Goal: Task Accomplishment & Management: Manage account settings

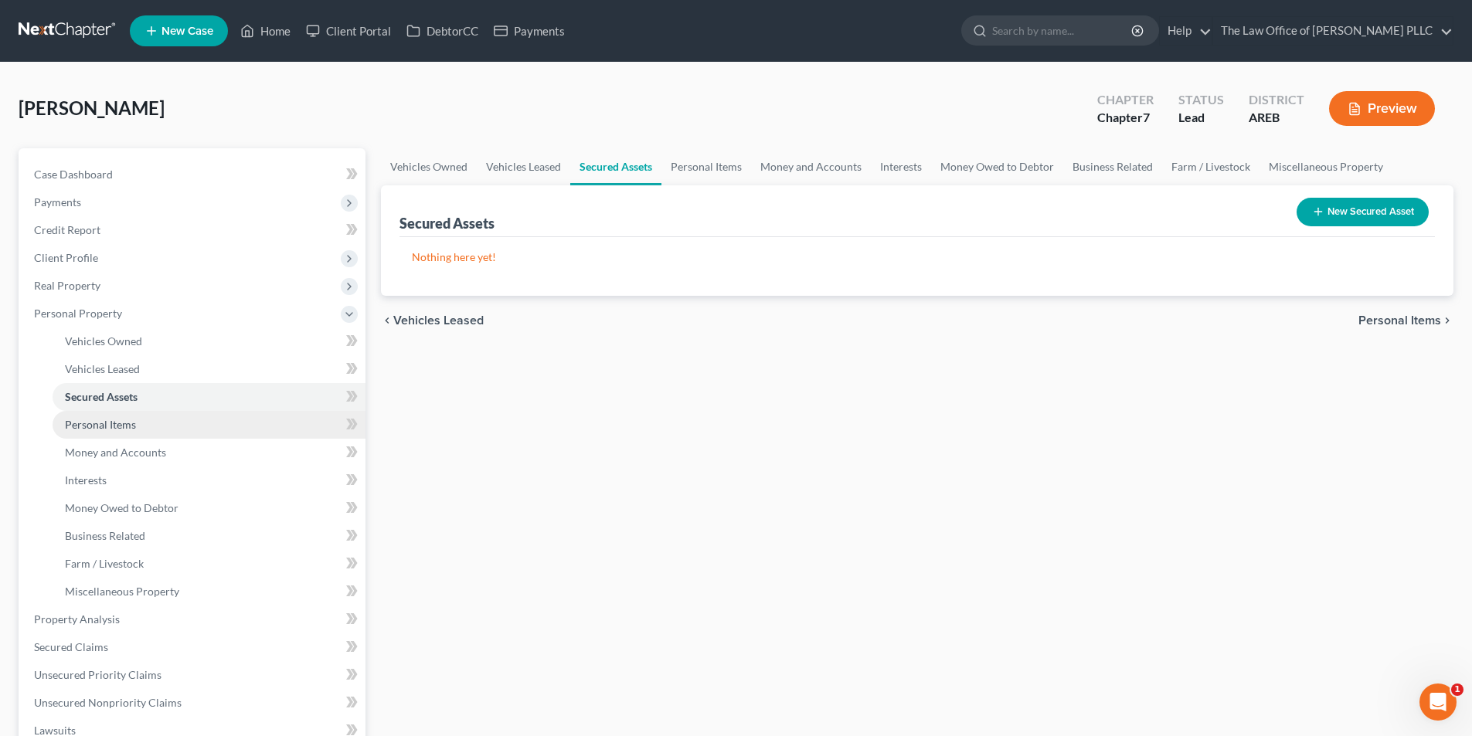
click at [123, 423] on span "Personal Items" at bounding box center [100, 424] width 71 height 13
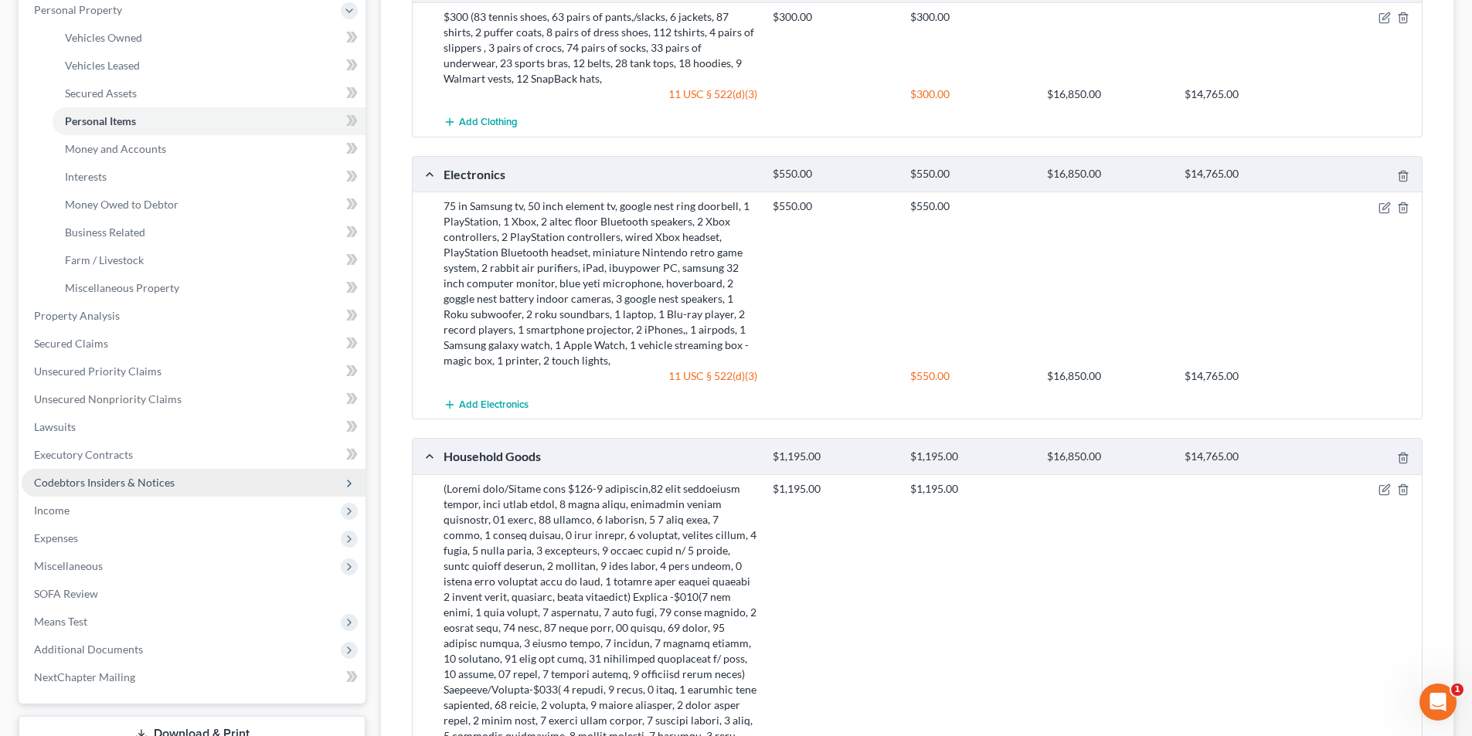
scroll to position [299, 0]
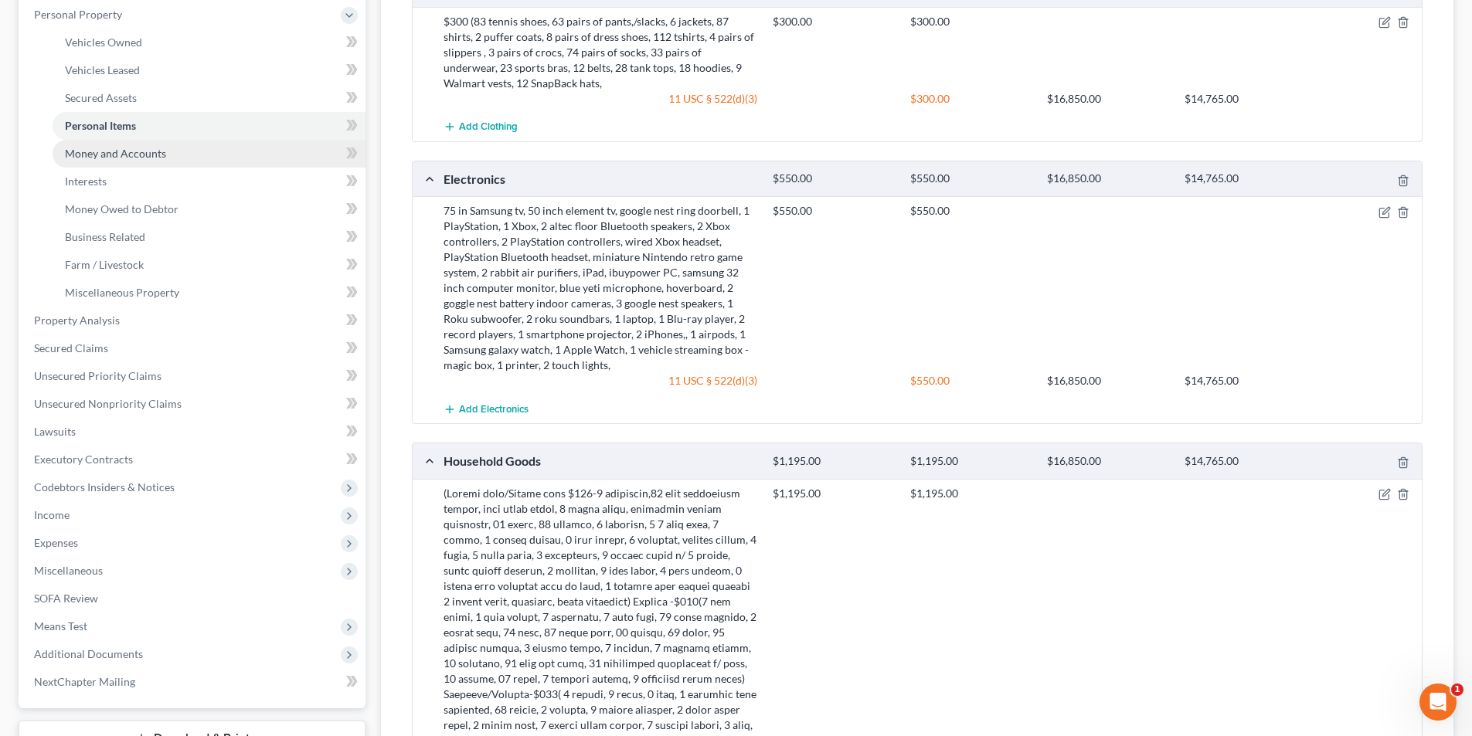
click at [152, 154] on span "Money and Accounts" at bounding box center [115, 153] width 101 height 13
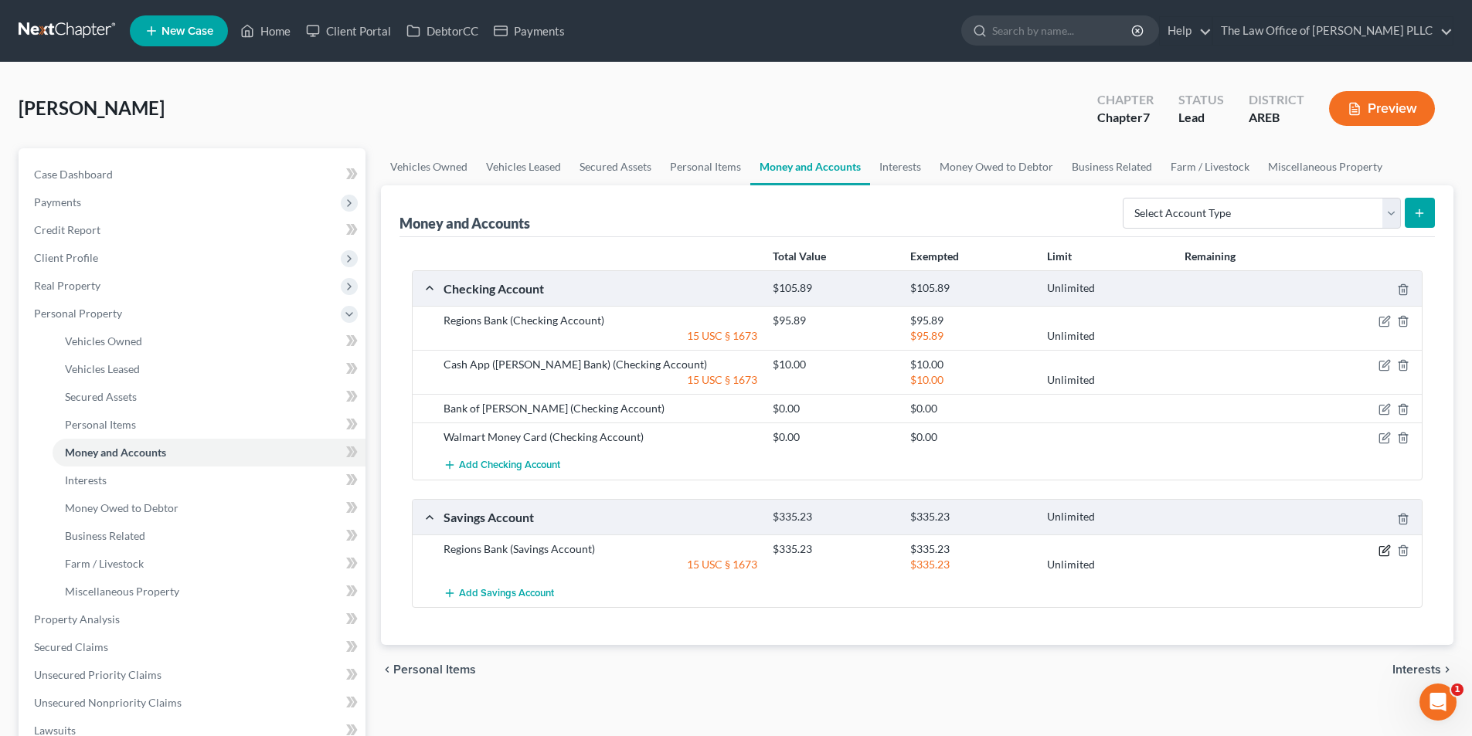
click at [1384, 553] on icon "button" at bounding box center [1384, 551] width 12 height 12
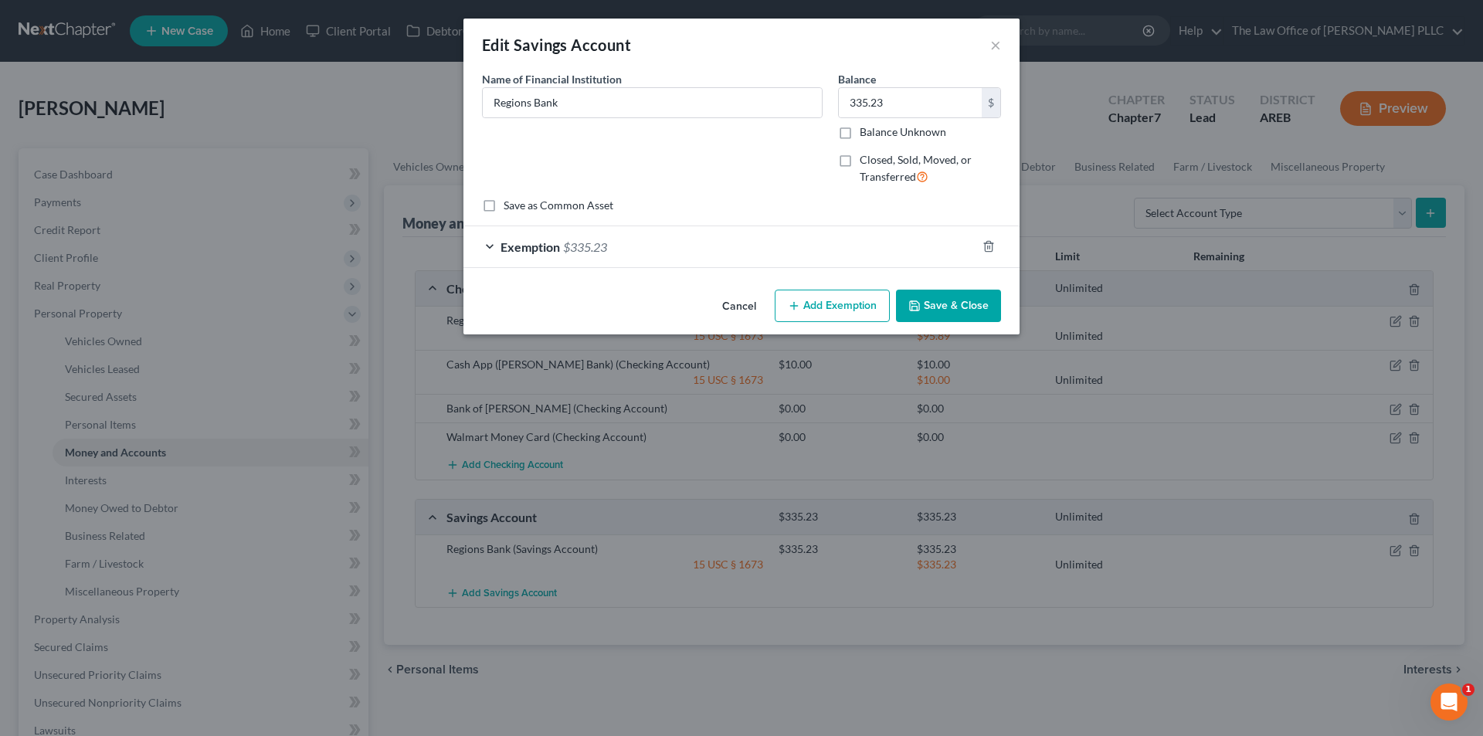
click at [508, 245] on span "Exemption" at bounding box center [530, 247] width 59 height 15
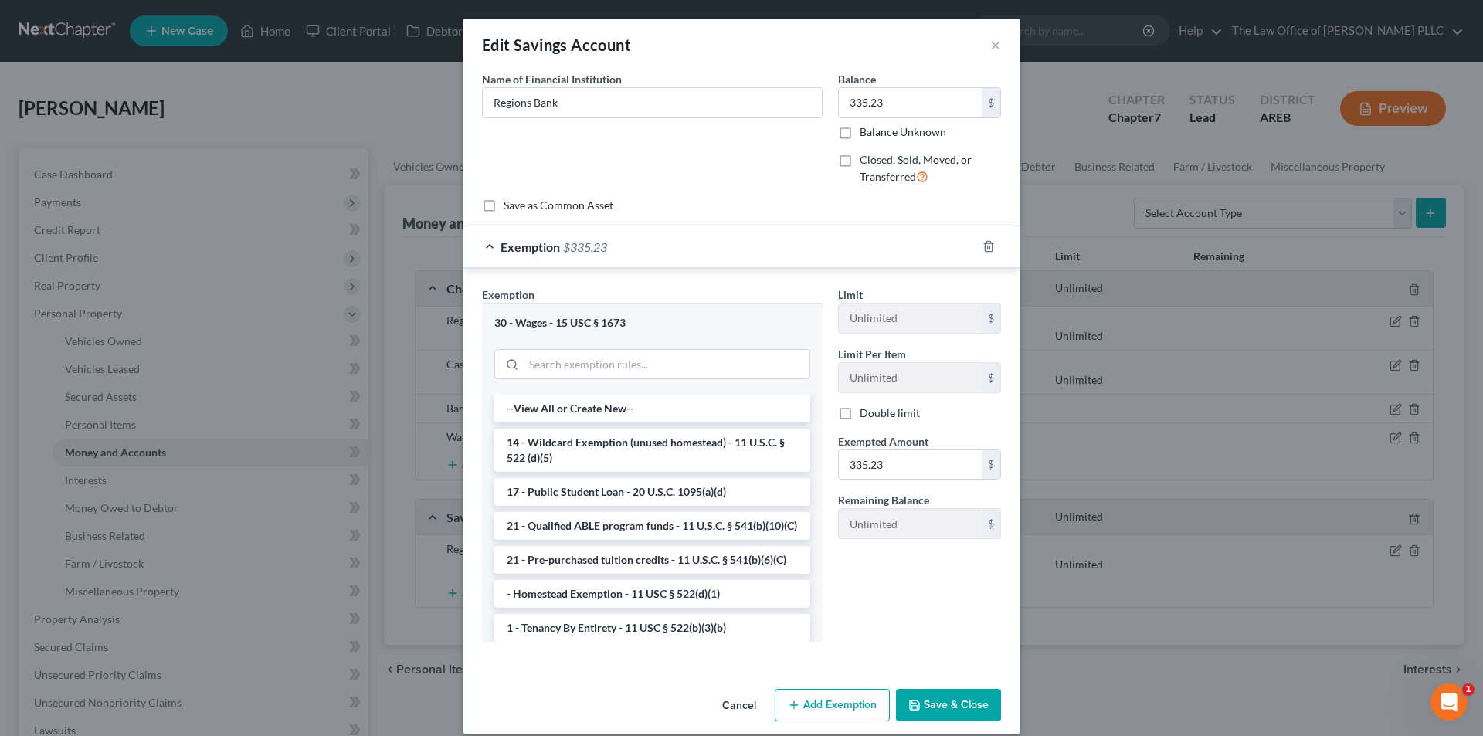
click at [512, 248] on span "Exemption" at bounding box center [530, 247] width 59 height 15
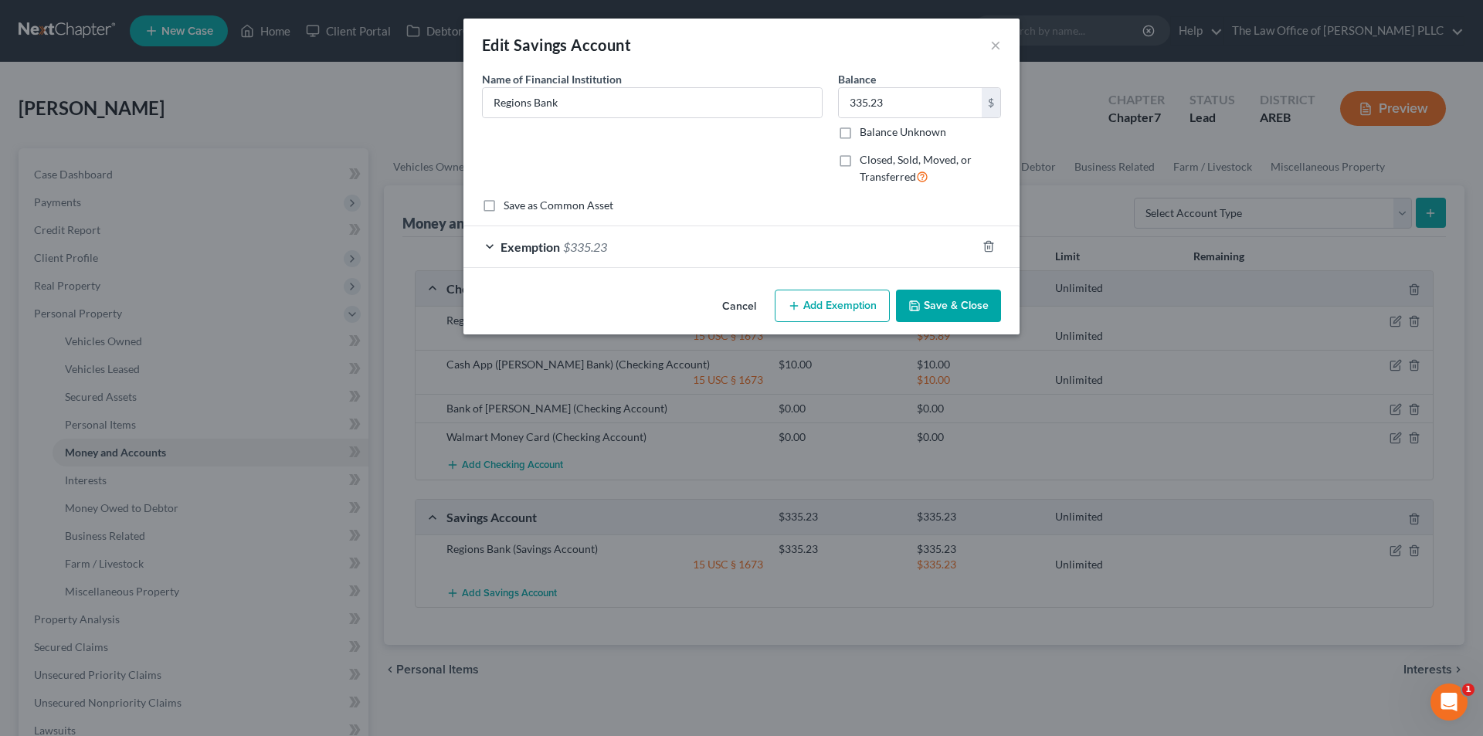
click at [493, 250] on div "Exemption $335.23" at bounding box center [720, 246] width 513 height 41
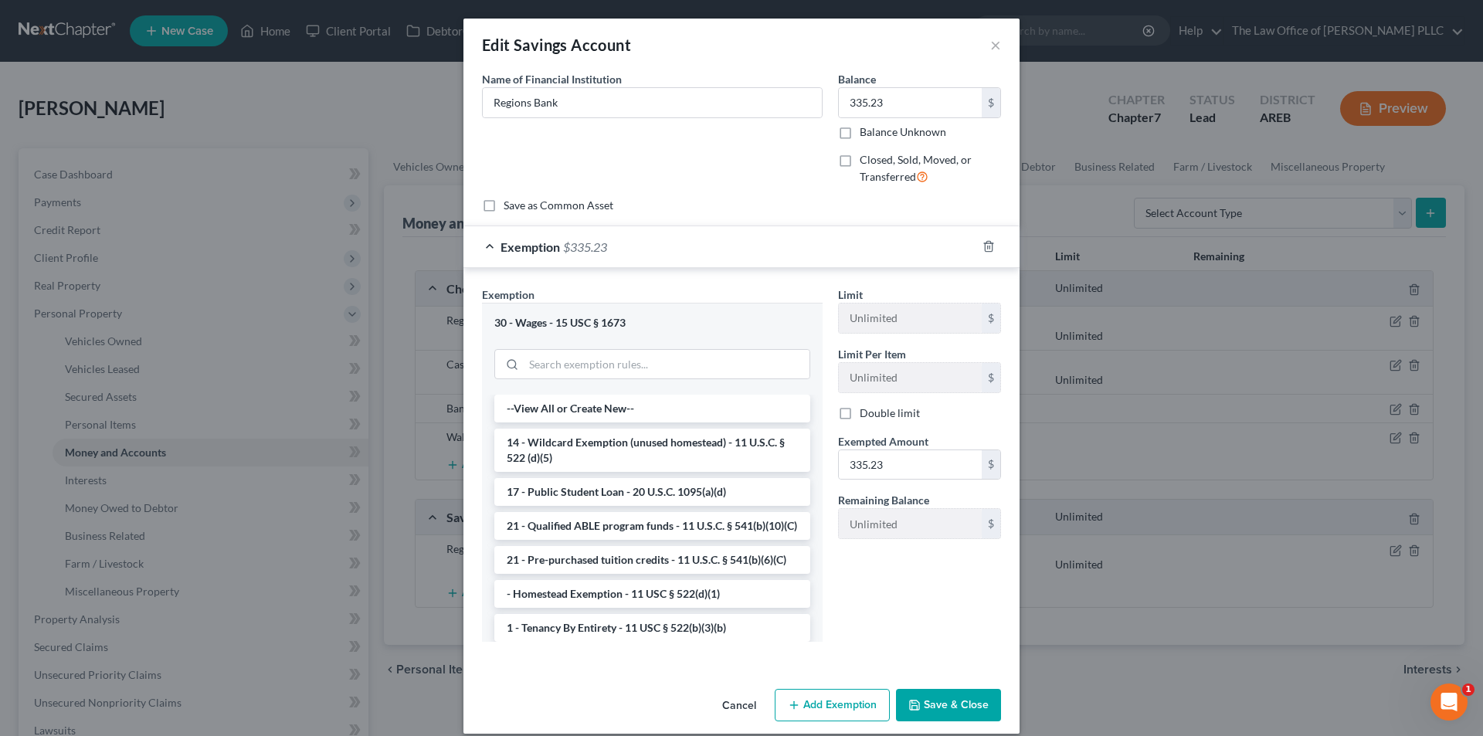
click at [490, 249] on div "Exemption $335.23" at bounding box center [720, 246] width 513 height 41
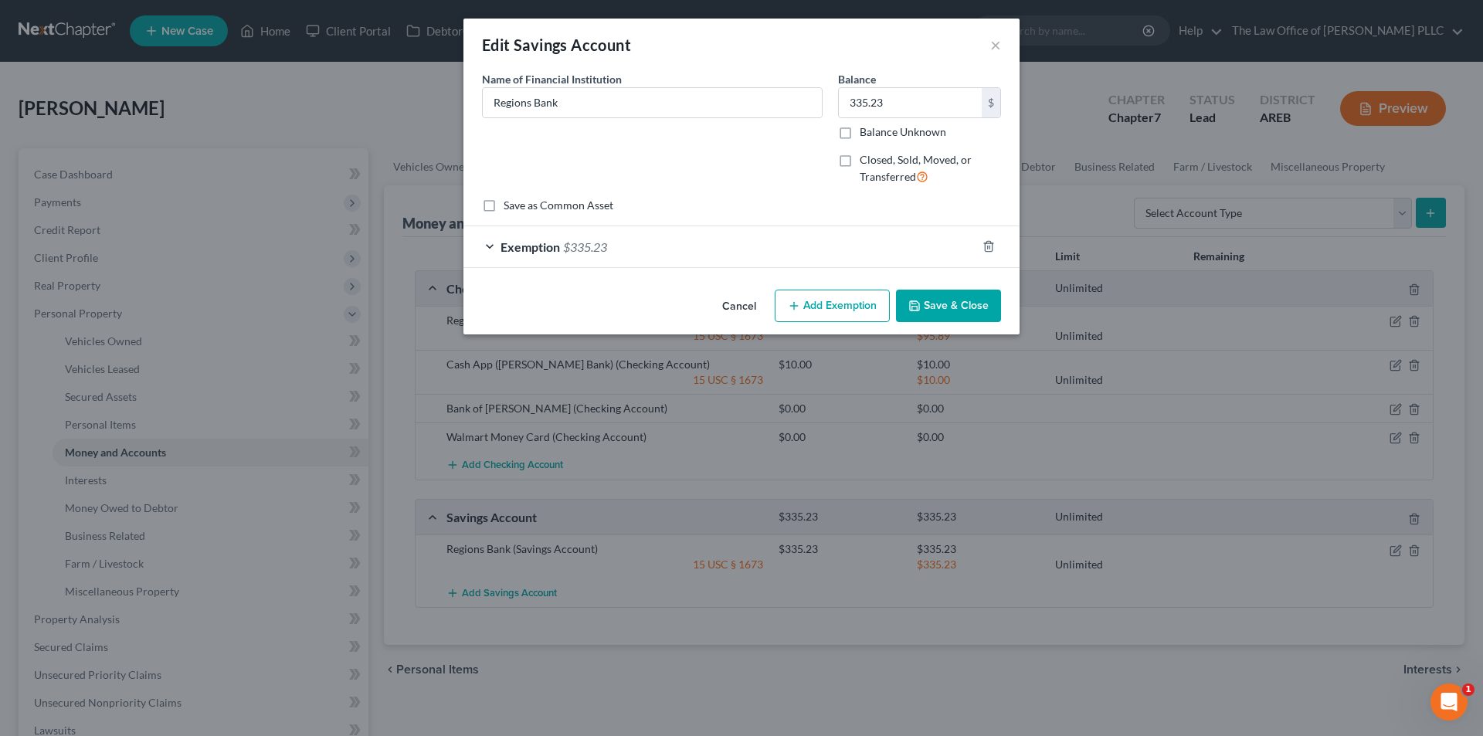
click at [490, 249] on div "Exemption $335.23" at bounding box center [720, 246] width 513 height 41
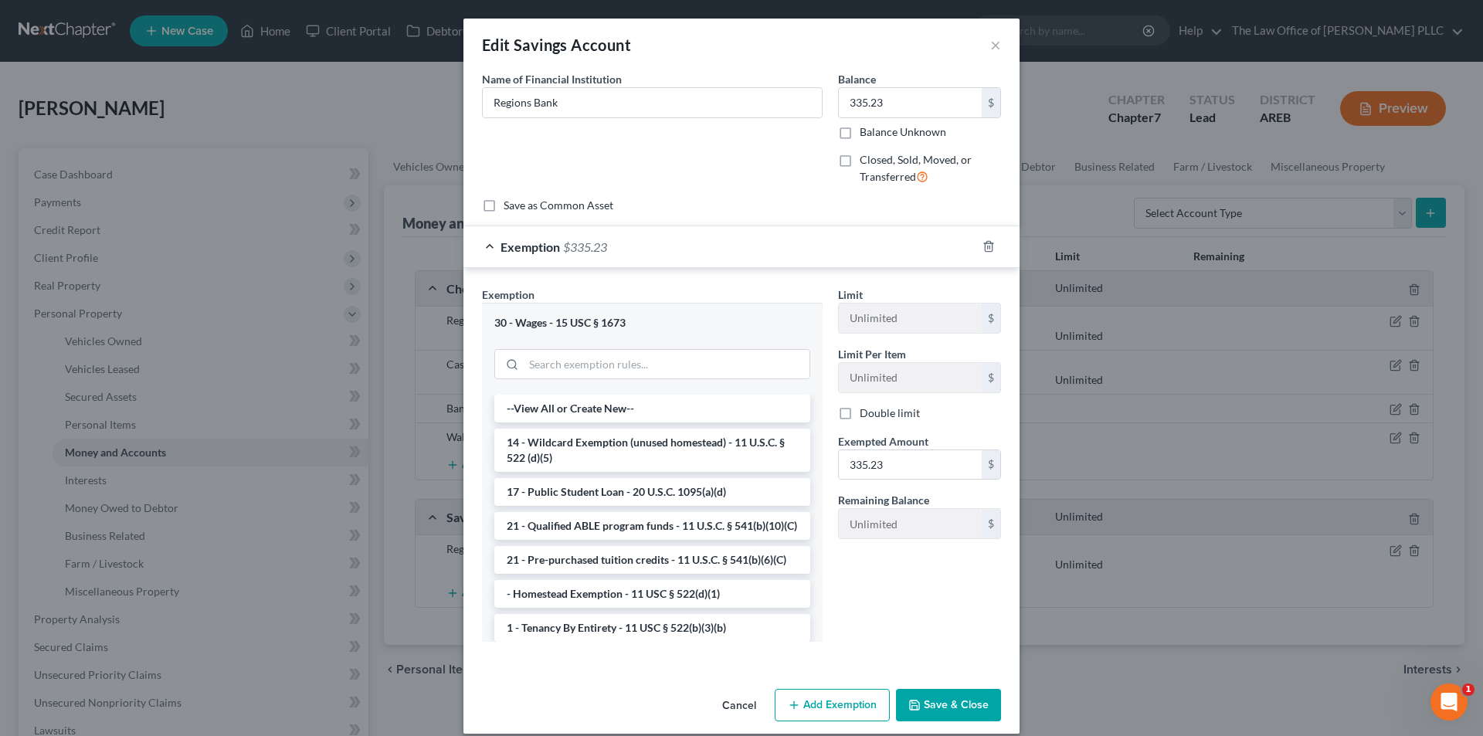
click at [1114, 687] on div "Edit Savings Account × An exemption set must first be selected from the Filing …" at bounding box center [741, 368] width 1483 height 736
click at [991, 49] on button "×" at bounding box center [996, 45] width 11 height 19
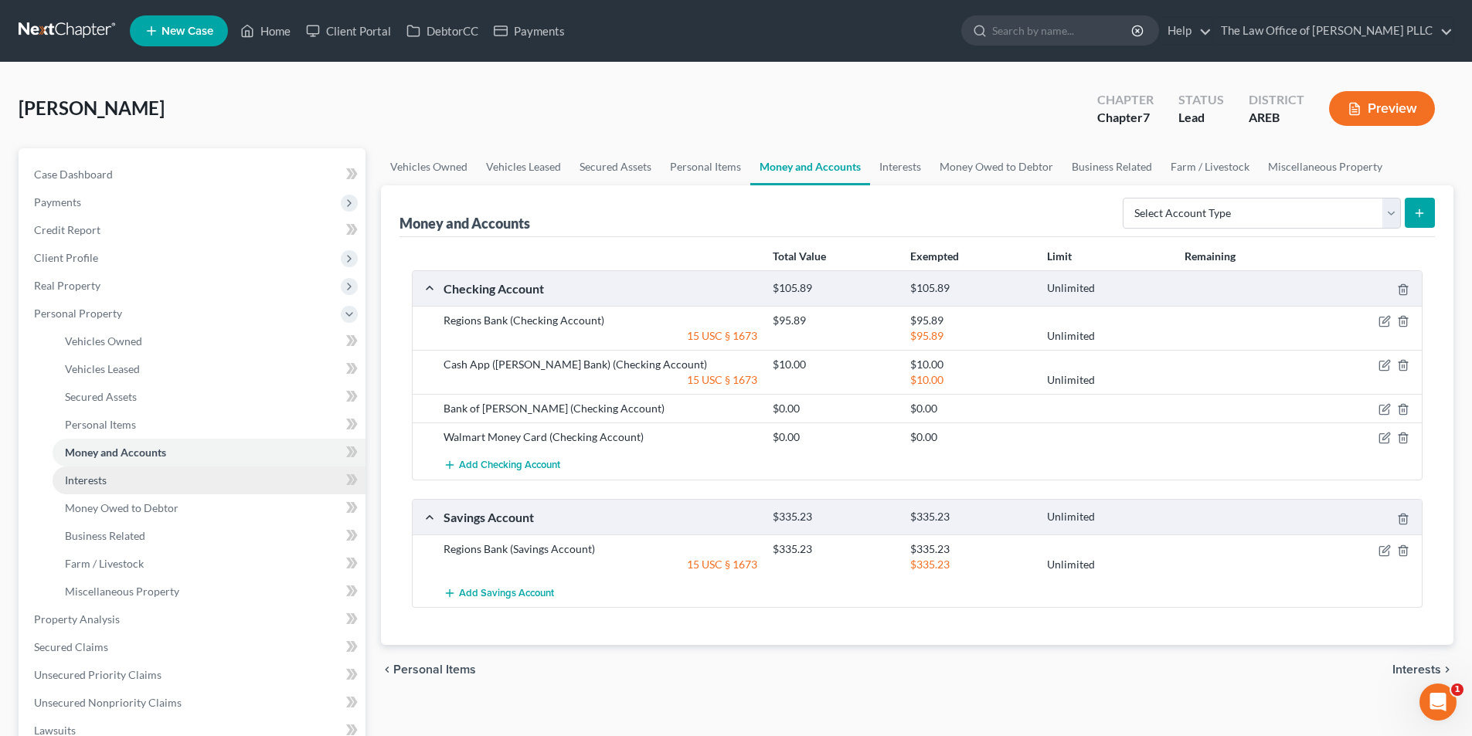
click at [96, 481] on span "Interests" at bounding box center [86, 480] width 42 height 13
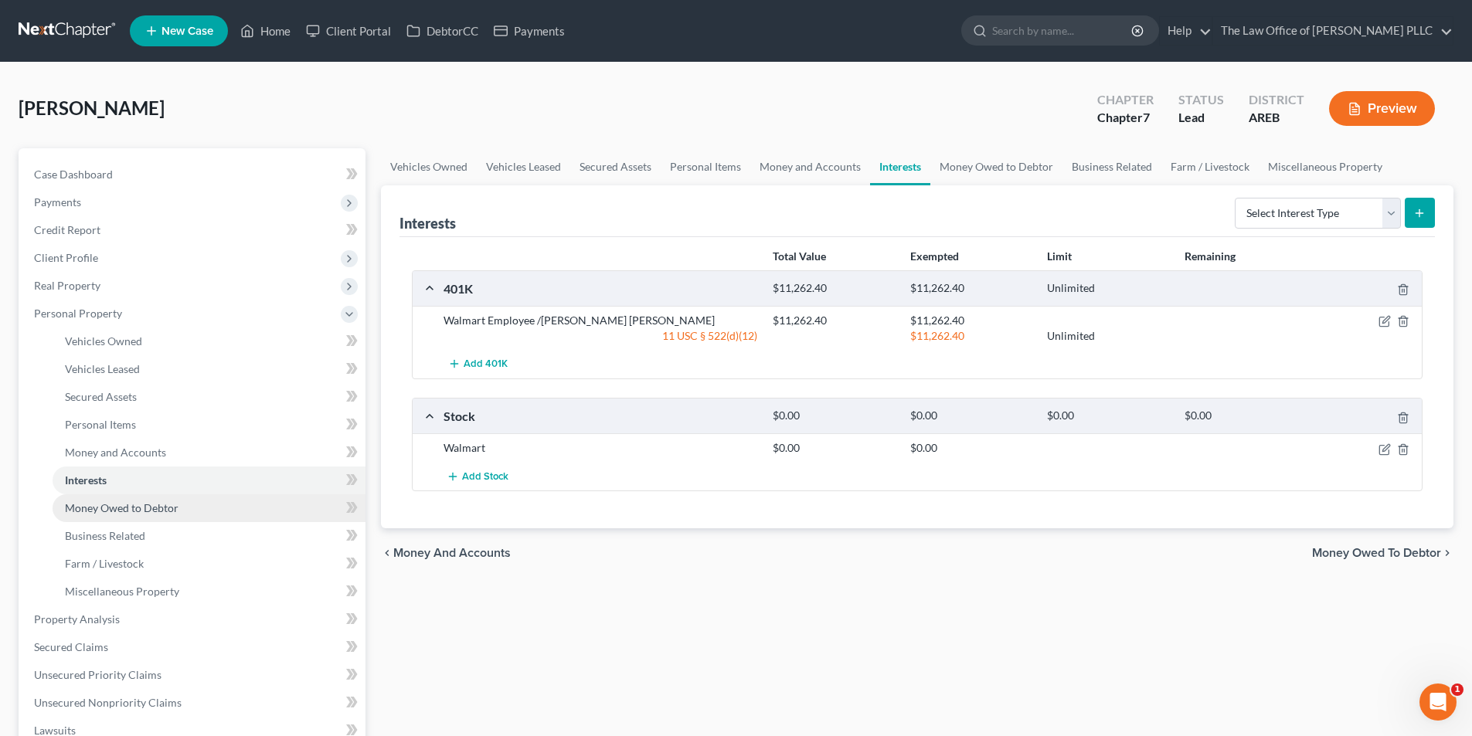
click at [124, 510] on span "Money Owed to Debtor" at bounding box center [122, 507] width 114 height 13
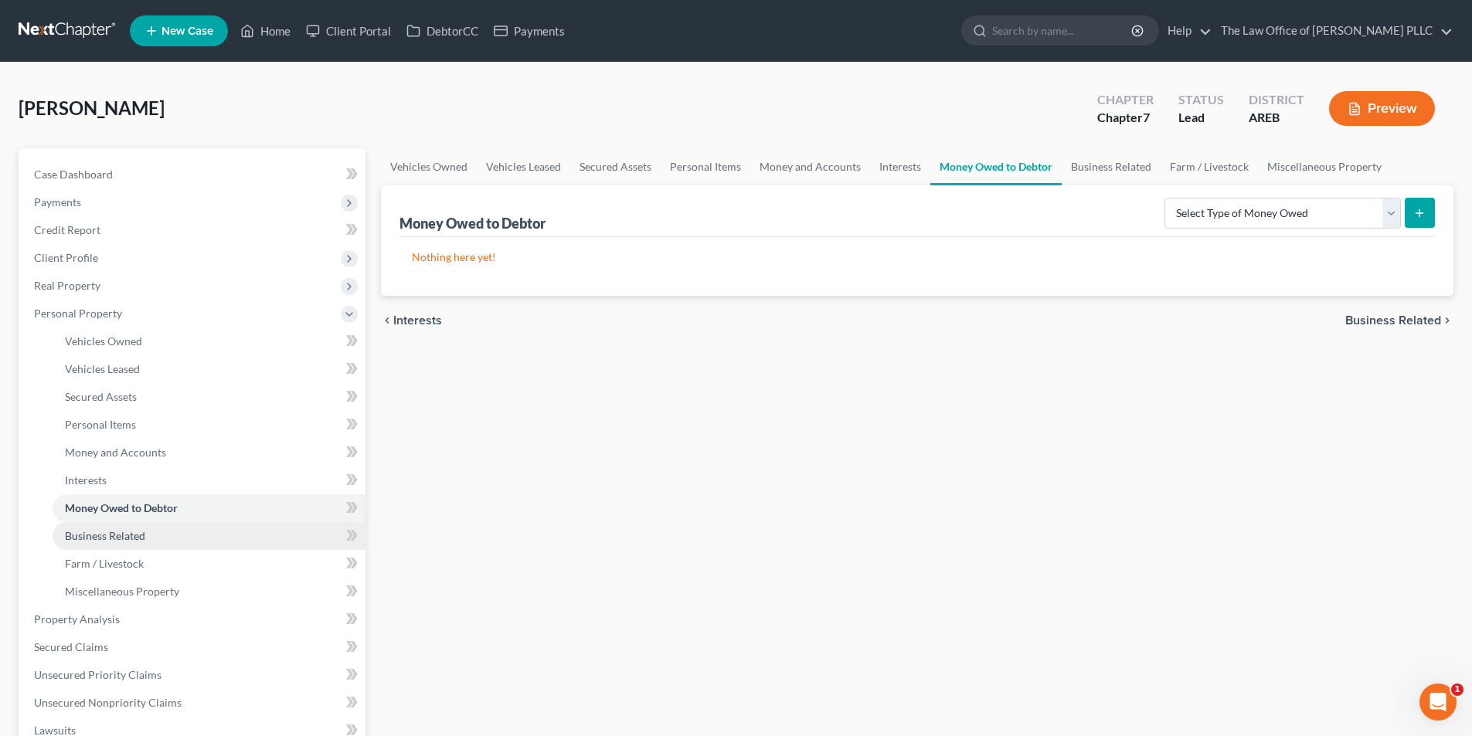
click at [127, 535] on span "Business Related" at bounding box center [105, 535] width 80 height 13
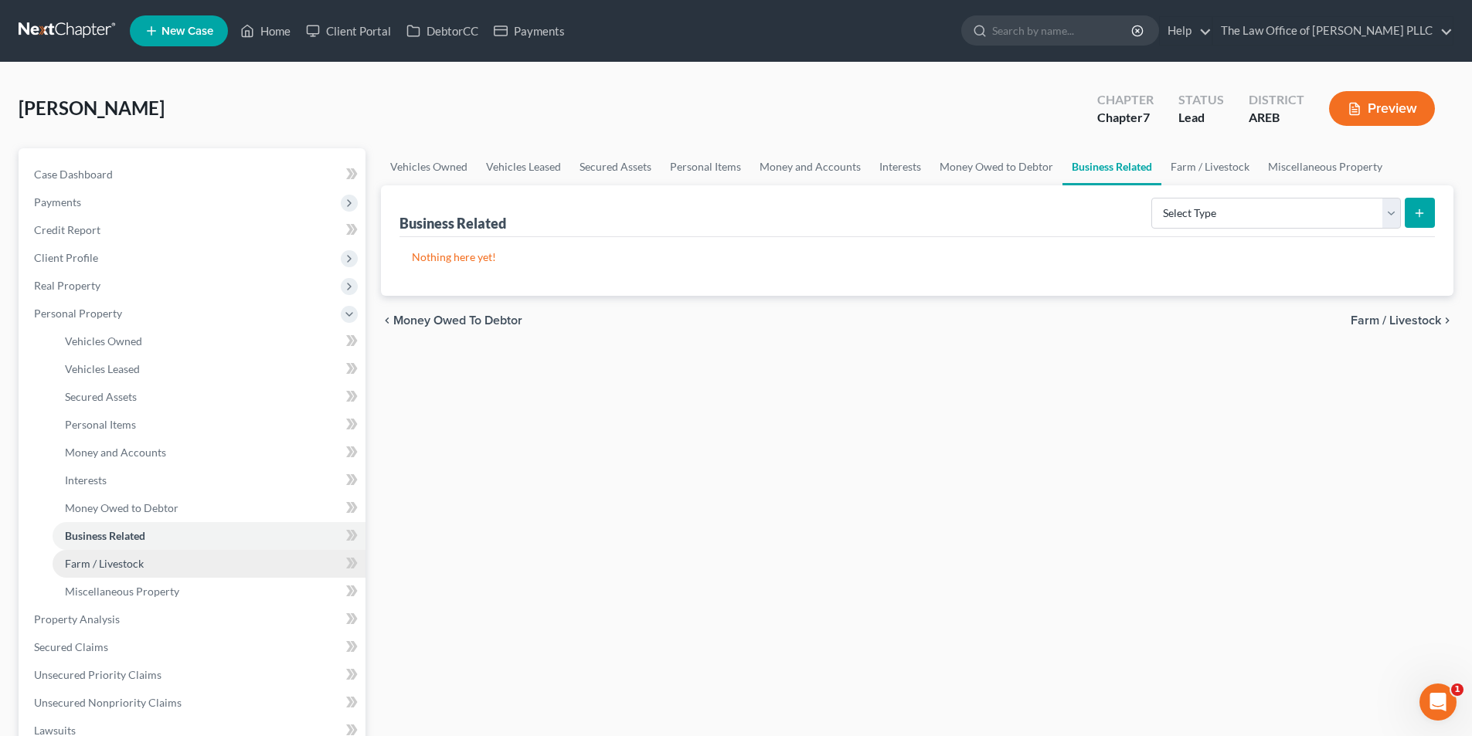
click at [127, 567] on span "Farm / Livestock" at bounding box center [104, 563] width 79 height 13
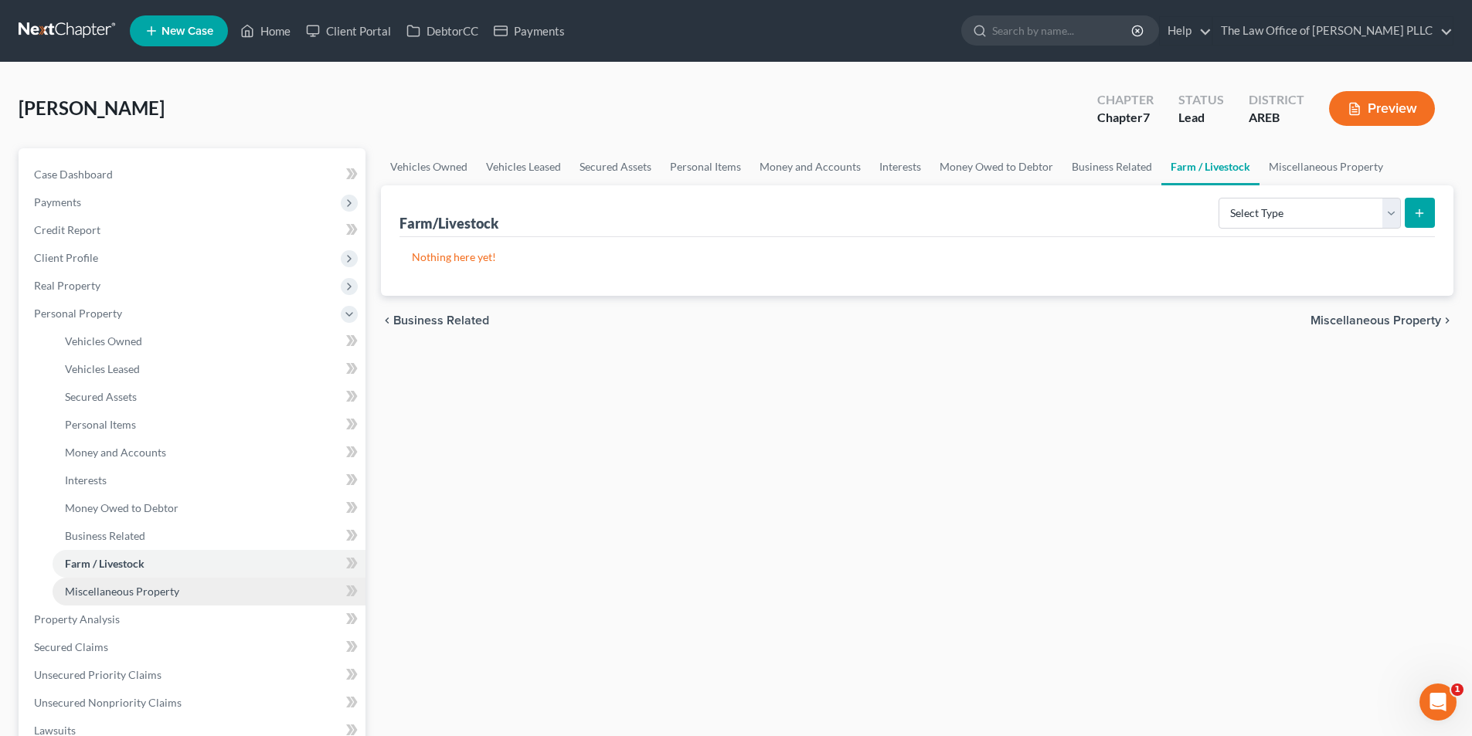
click at [127, 593] on span "Miscellaneous Property" at bounding box center [122, 591] width 114 height 13
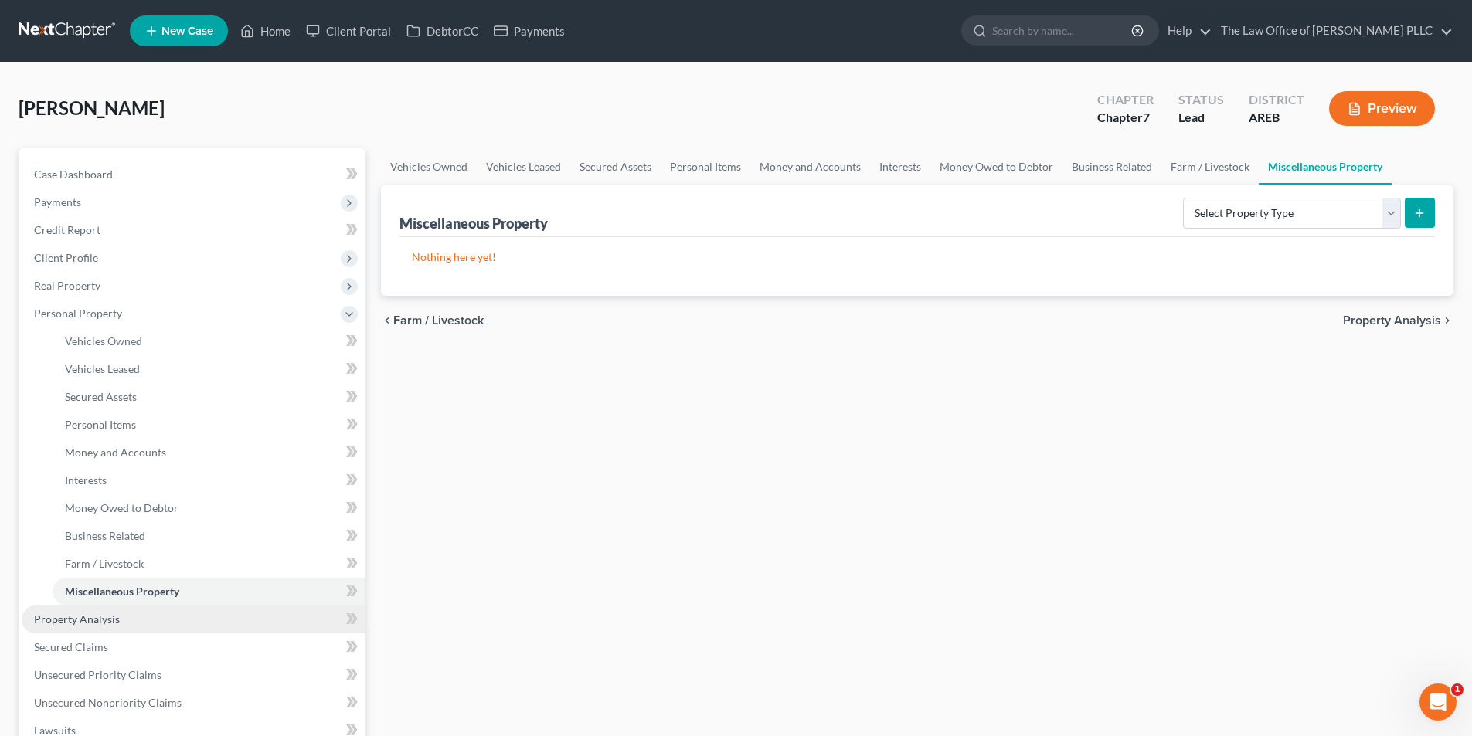
click at [95, 621] on span "Property Analysis" at bounding box center [77, 619] width 86 height 13
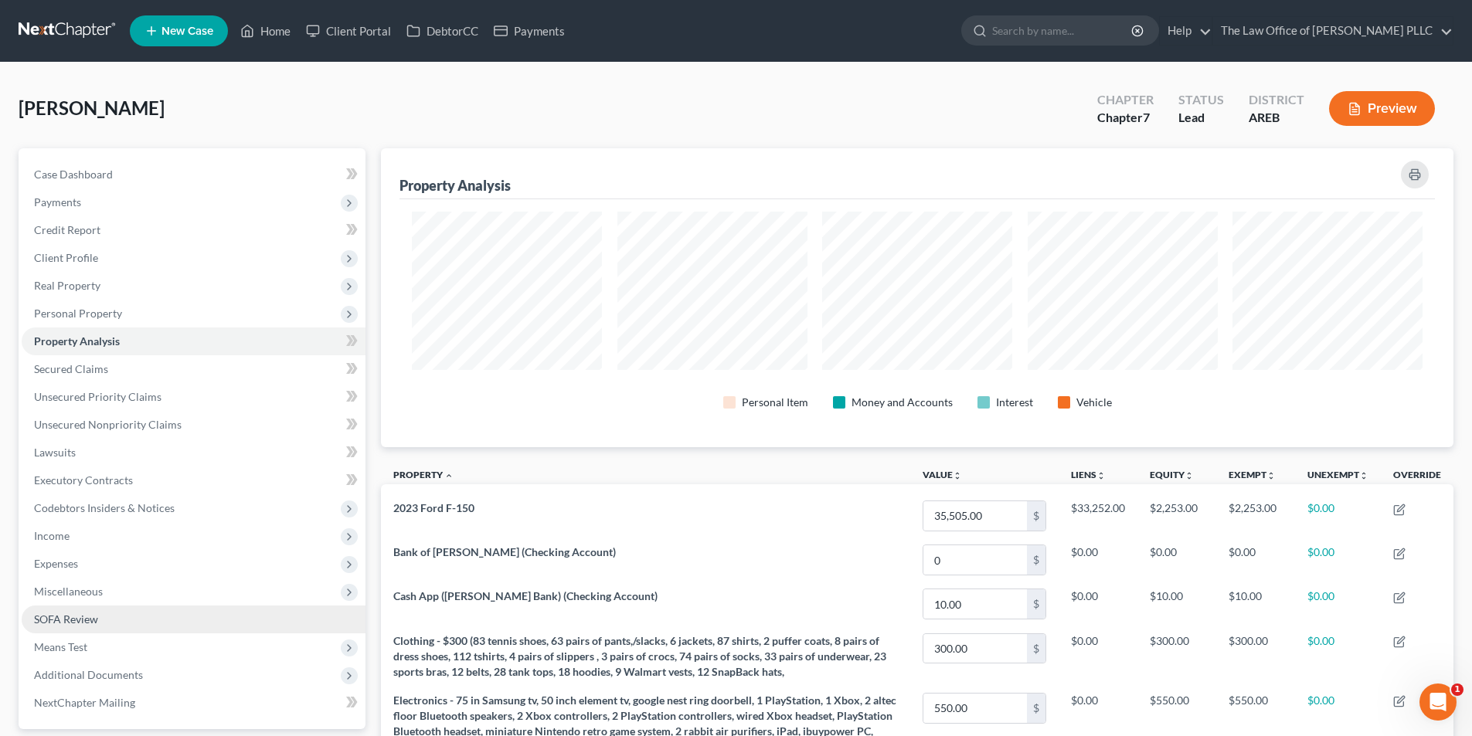
scroll to position [77, 0]
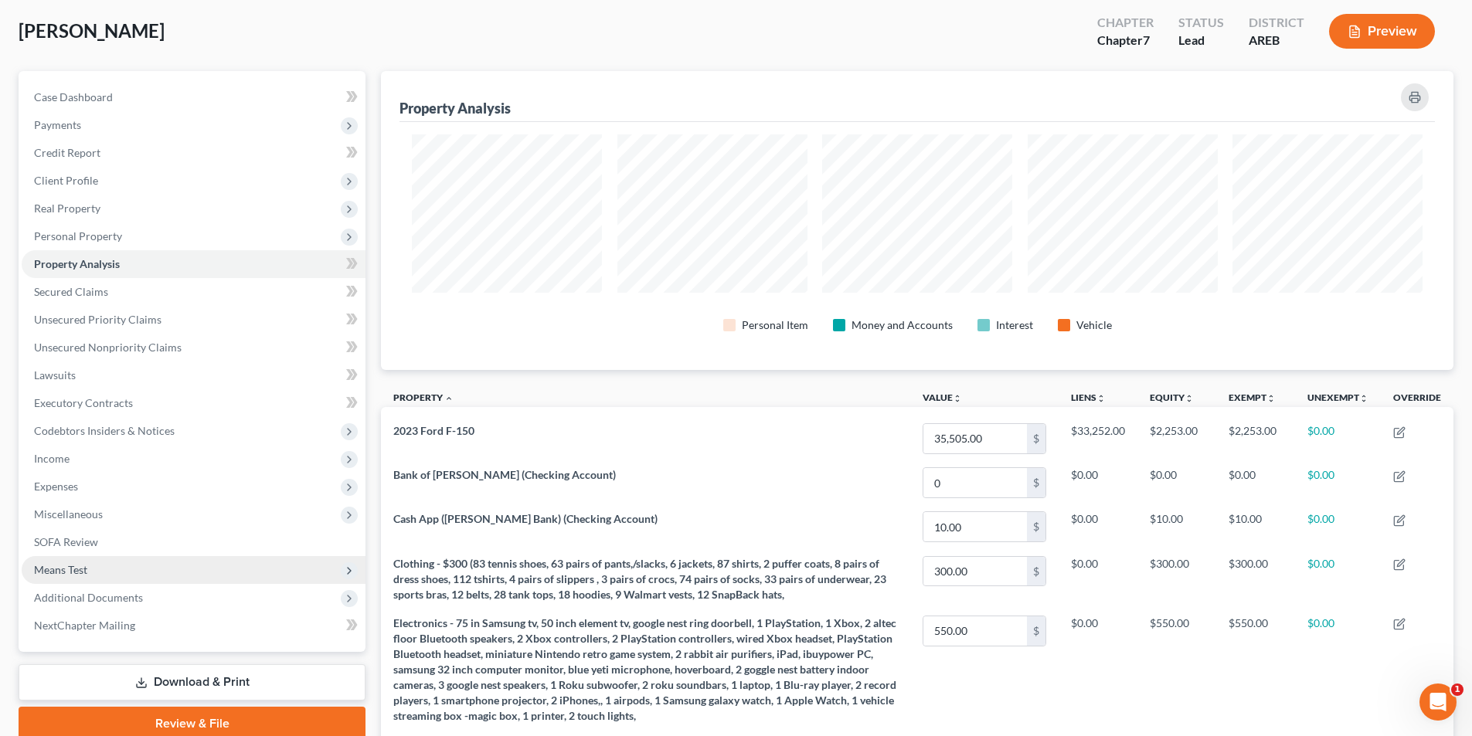
click at [65, 571] on span "Means Test" at bounding box center [60, 569] width 53 height 13
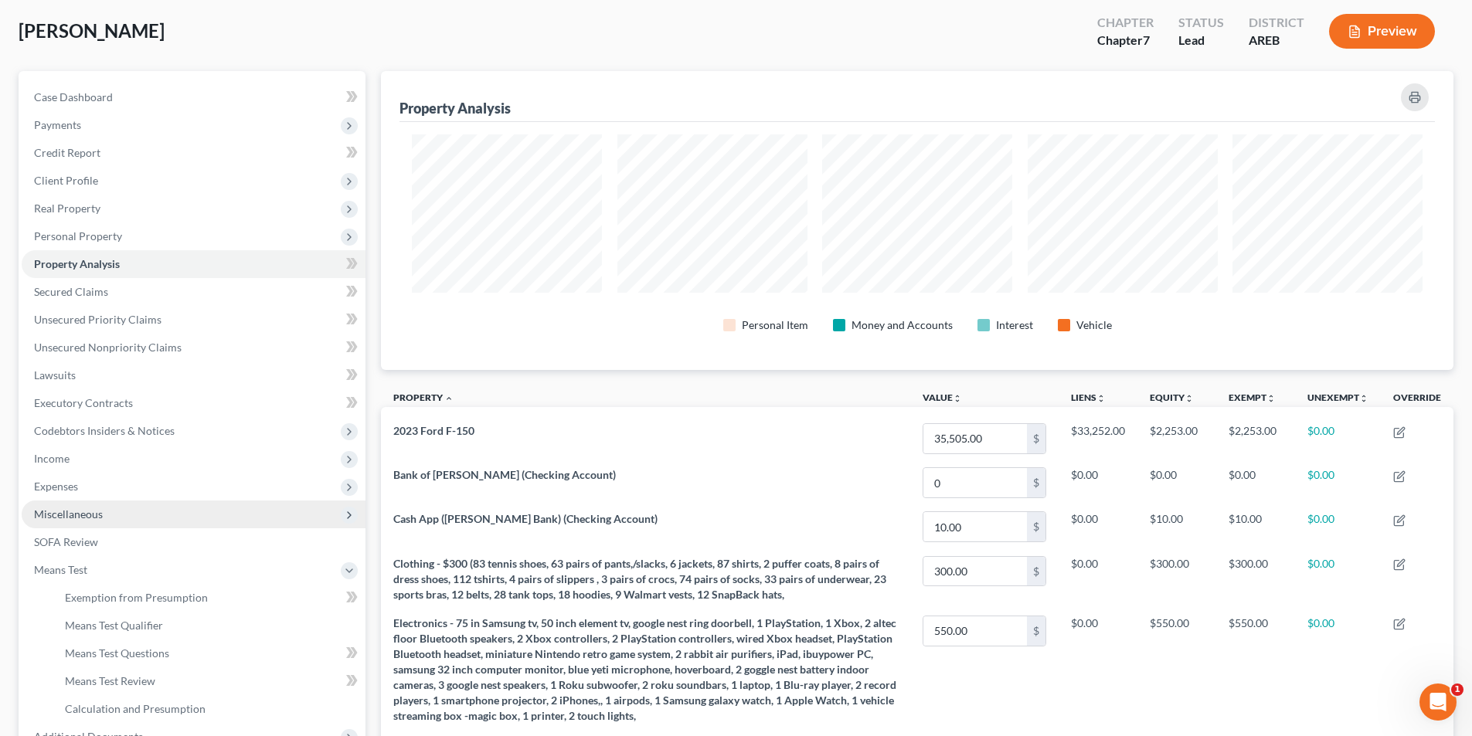
click at [67, 517] on span "Miscellaneous" at bounding box center [68, 514] width 69 height 13
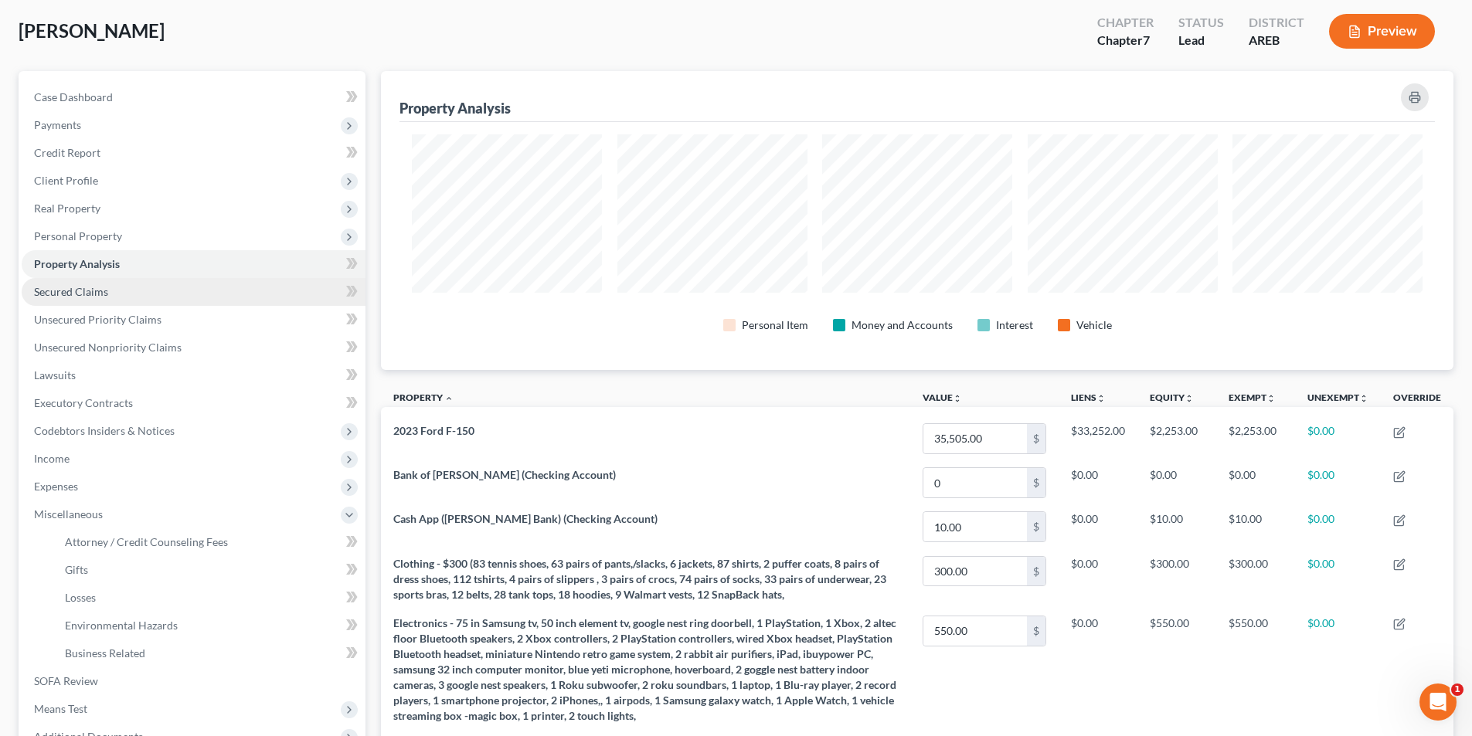
click at [76, 297] on span "Secured Claims" at bounding box center [71, 291] width 74 height 13
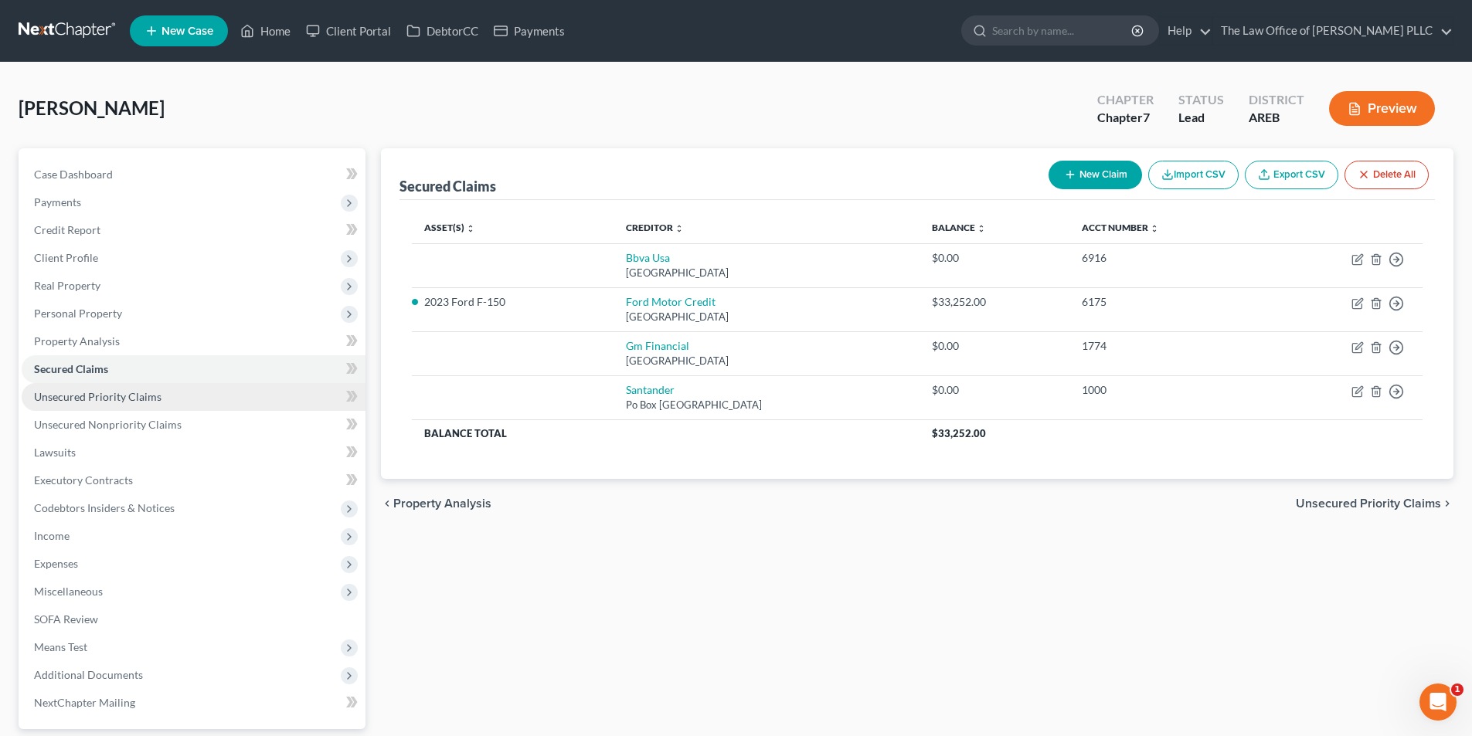
click at [64, 396] on span "Unsecured Priority Claims" at bounding box center [97, 396] width 127 height 13
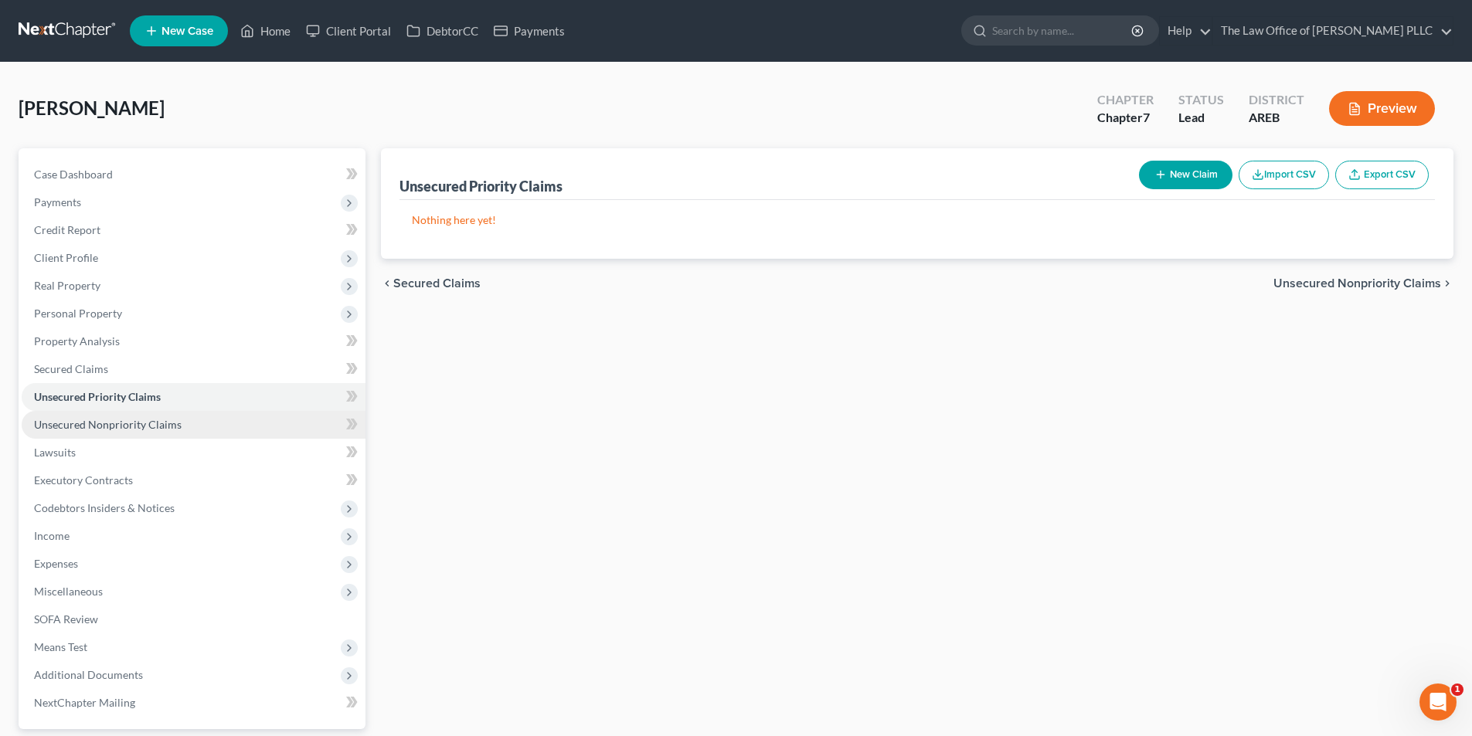
click at [97, 428] on span "Unsecured Nonpriority Claims" at bounding box center [108, 424] width 148 height 13
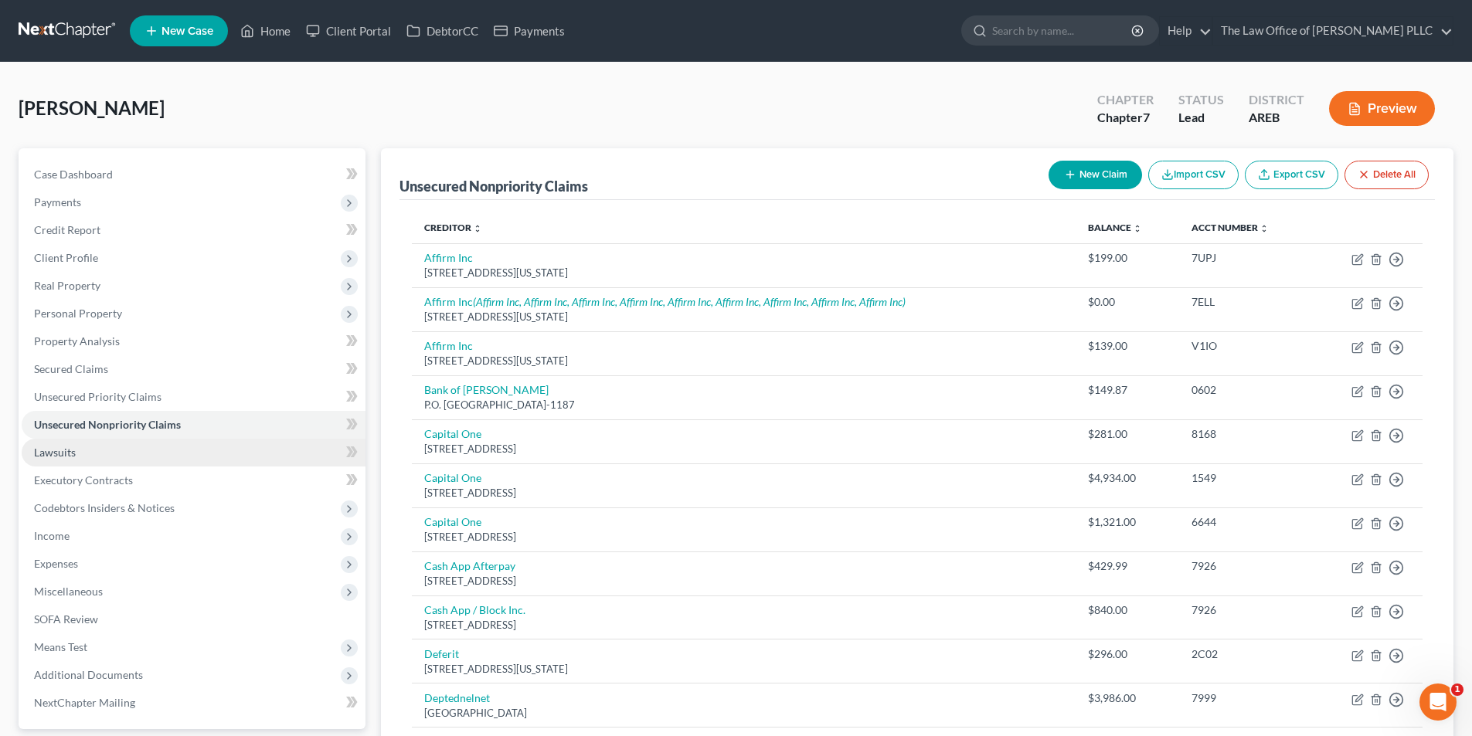
click at [65, 454] on span "Lawsuits" at bounding box center [55, 452] width 42 height 13
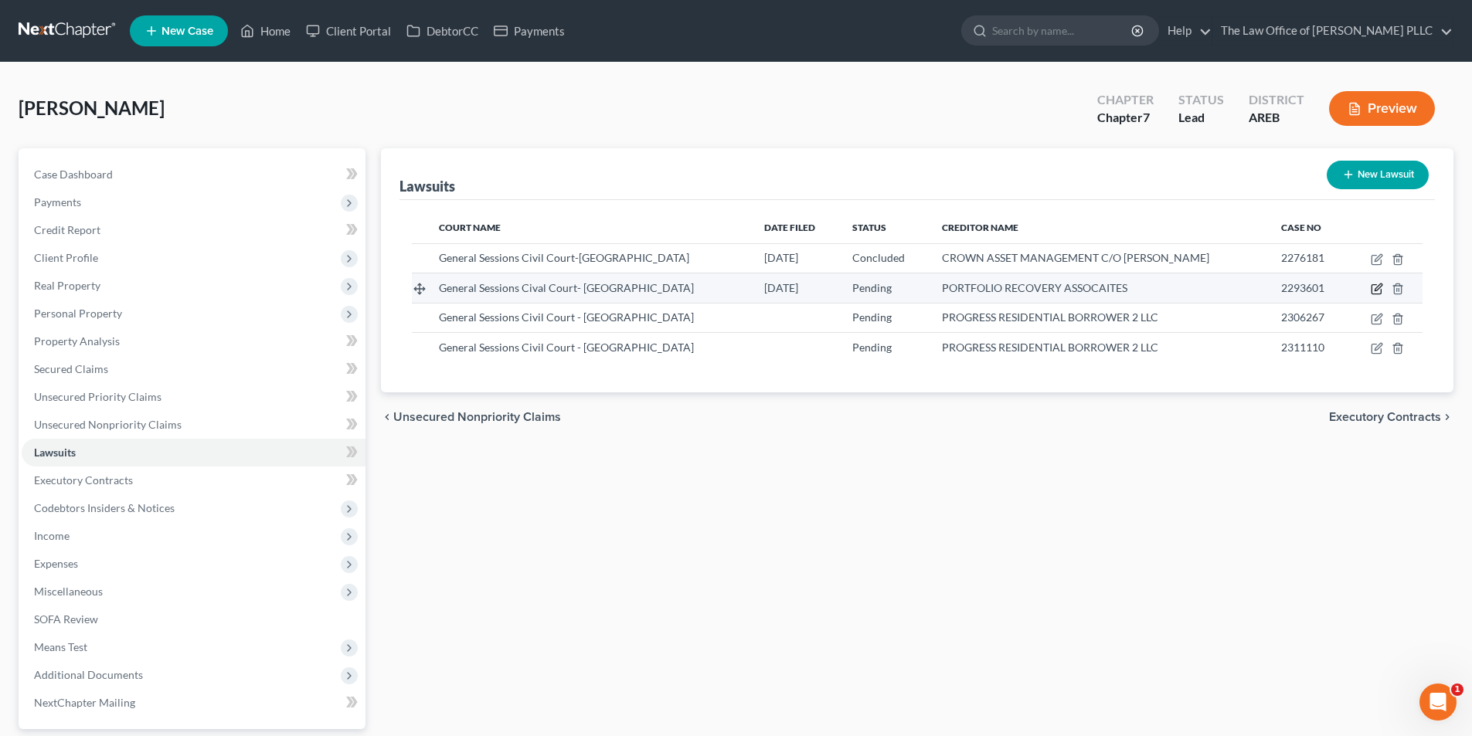
click at [1377, 287] on icon "button" at bounding box center [1377, 289] width 12 height 12
select select "44"
select select "0"
select select "1"
select select "18"
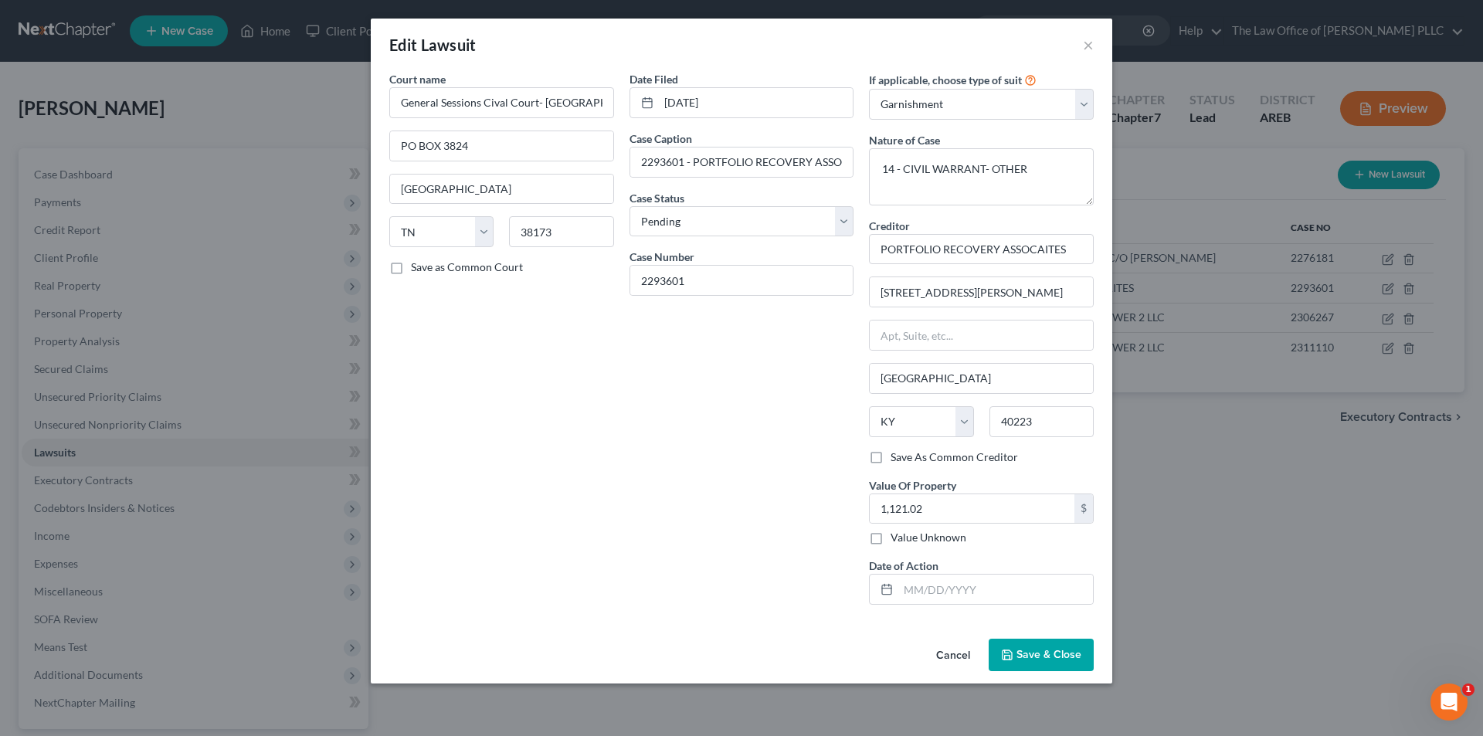
click at [1260, 506] on div "Edit Lawsuit × Court name * General Sessions Cival Court- Shelby County PO BOX …" at bounding box center [741, 368] width 1483 height 736
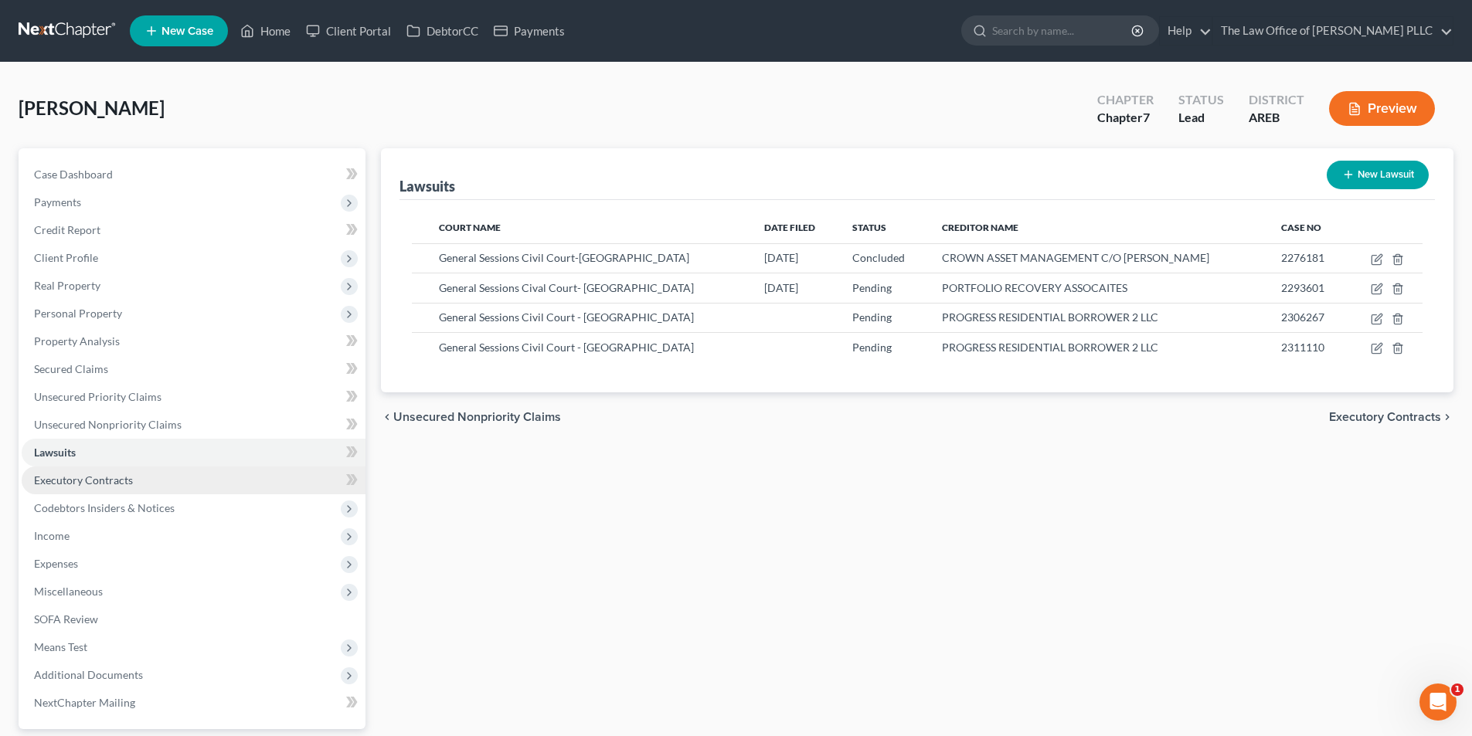
click at [76, 486] on span "Executory Contracts" at bounding box center [83, 480] width 99 height 13
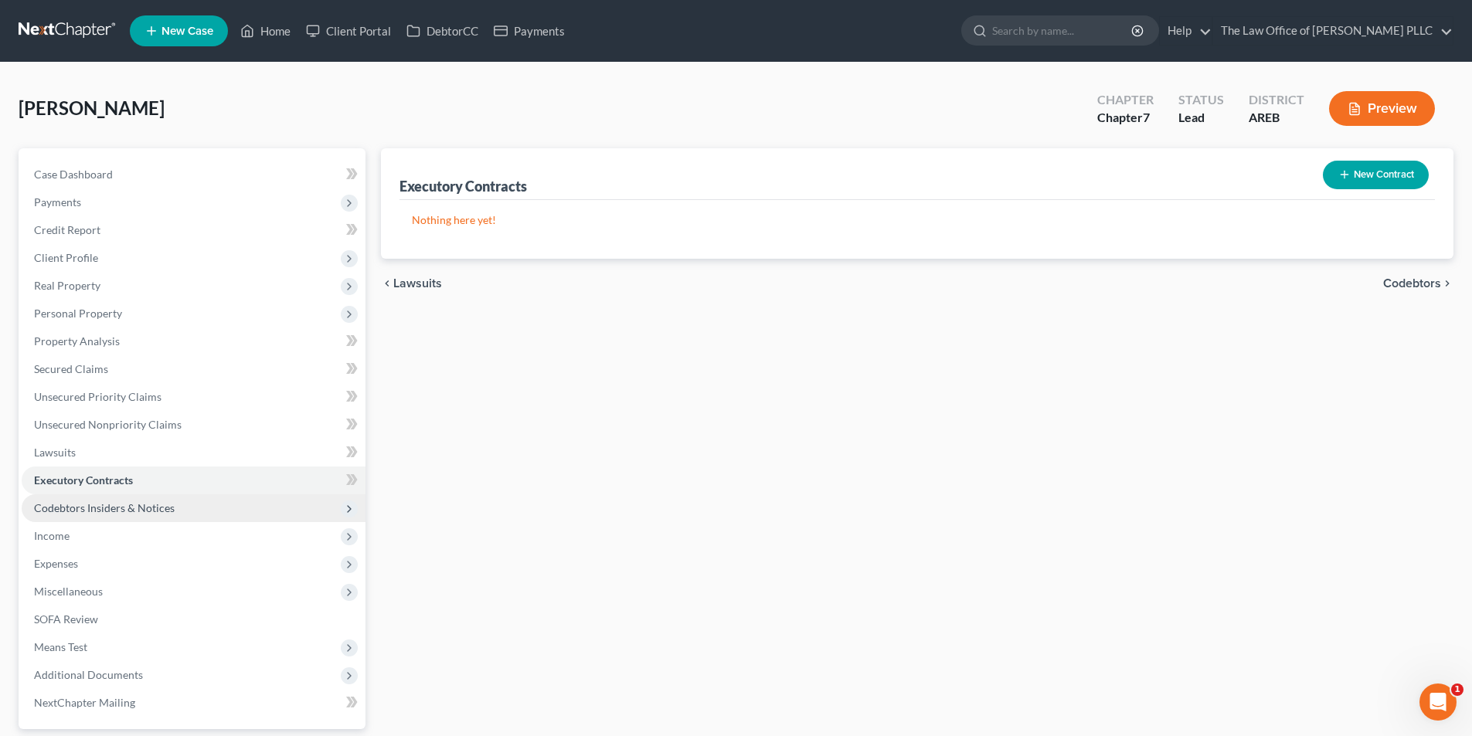
click at [87, 508] on span "Codebtors Insiders & Notices" at bounding box center [104, 507] width 141 height 13
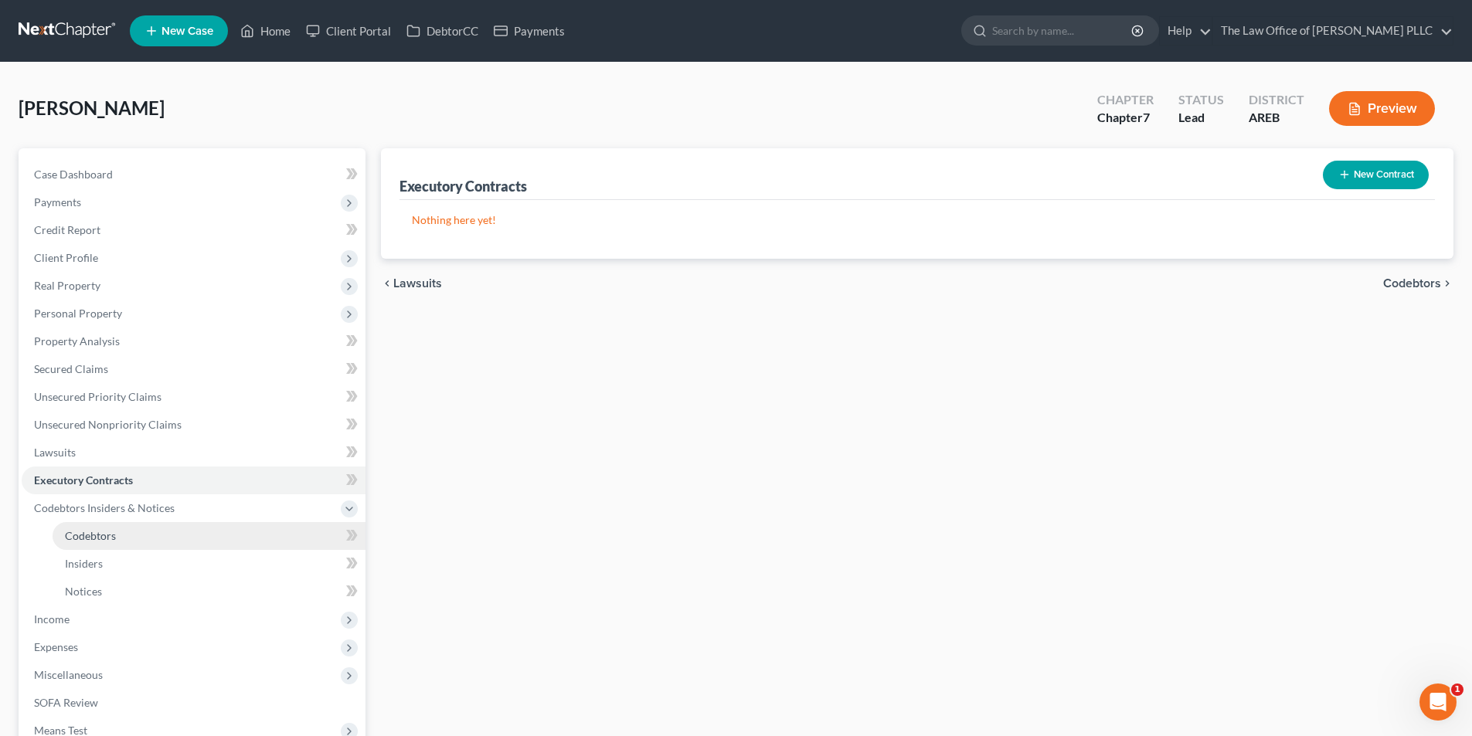
click at [93, 542] on span "Codebtors" at bounding box center [90, 535] width 51 height 13
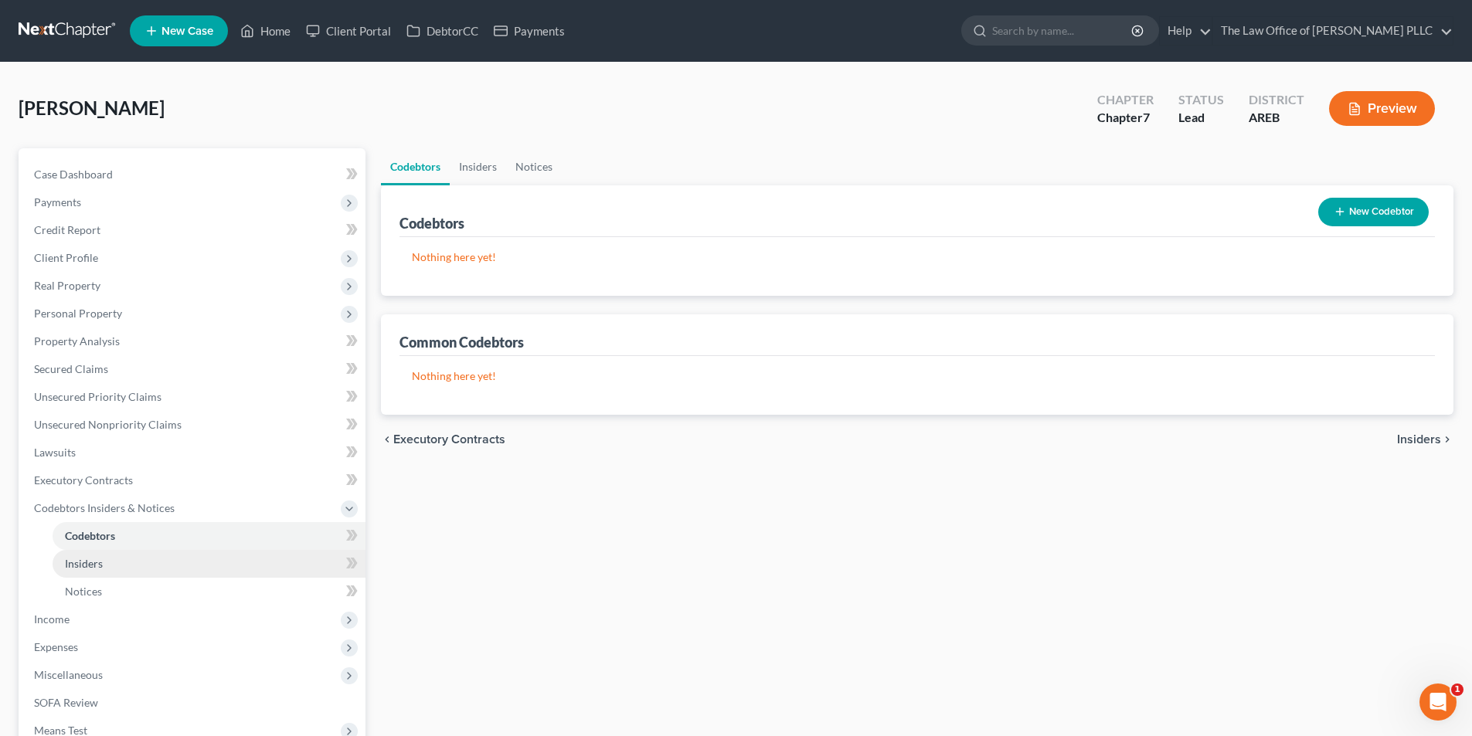
click at [92, 566] on span "Insiders" at bounding box center [84, 563] width 38 height 13
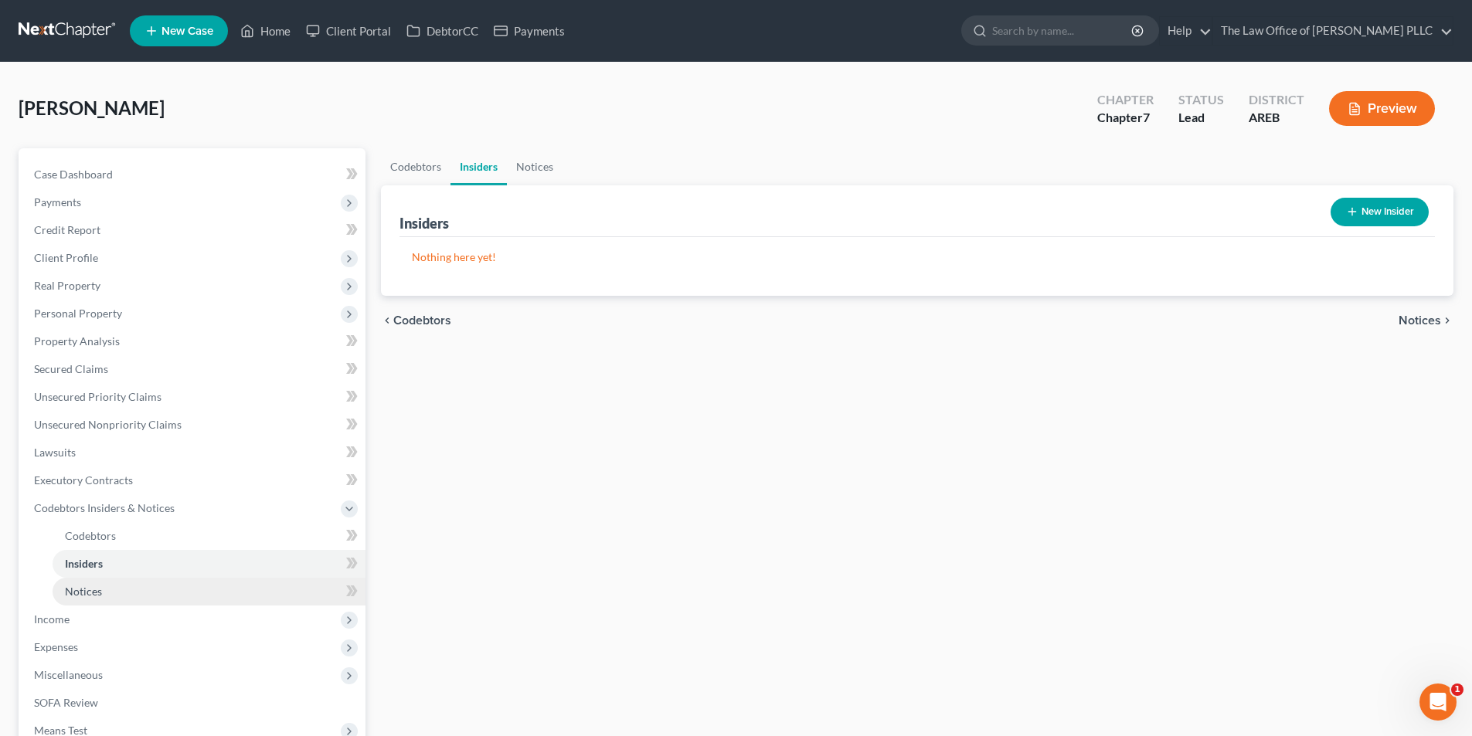
click at [93, 593] on span "Notices" at bounding box center [83, 591] width 37 height 13
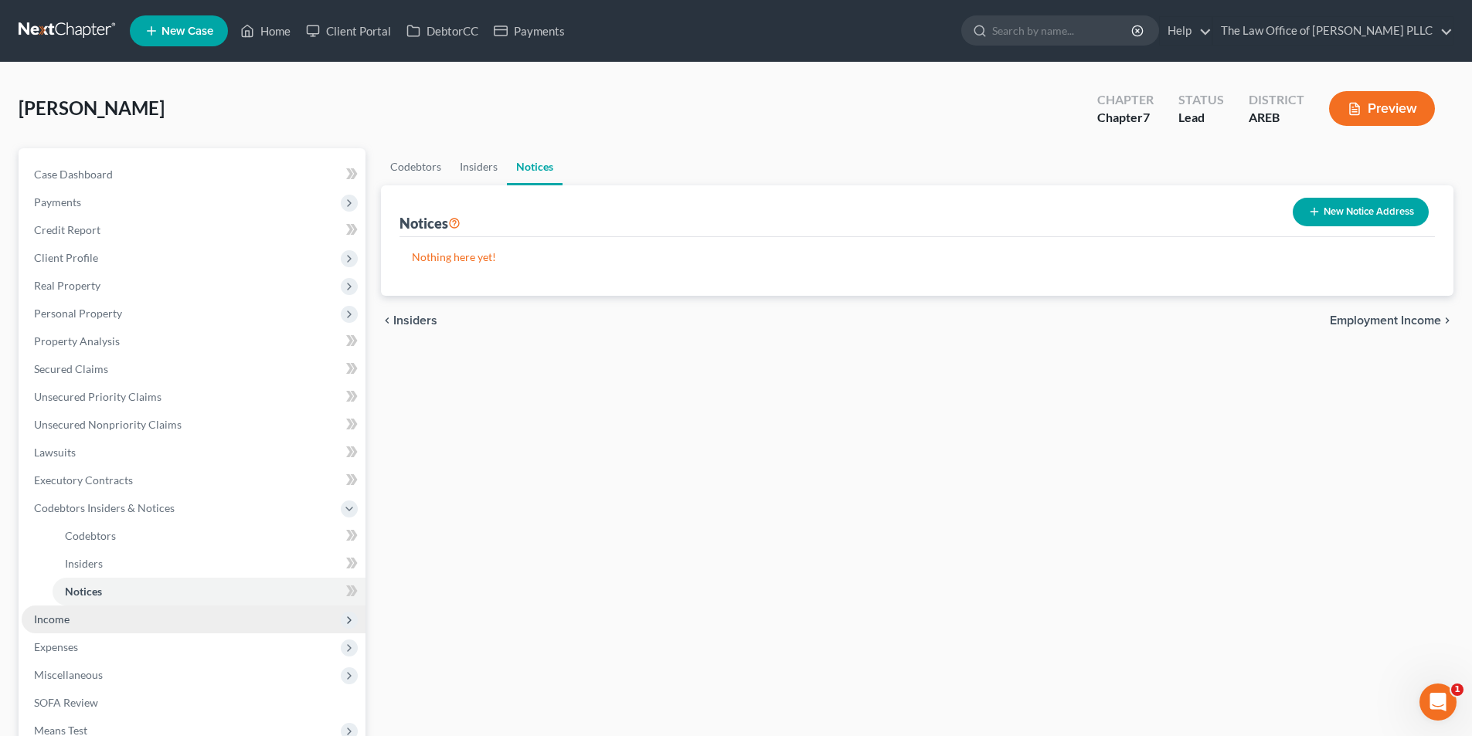
click at [73, 622] on span "Income" at bounding box center [194, 620] width 344 height 28
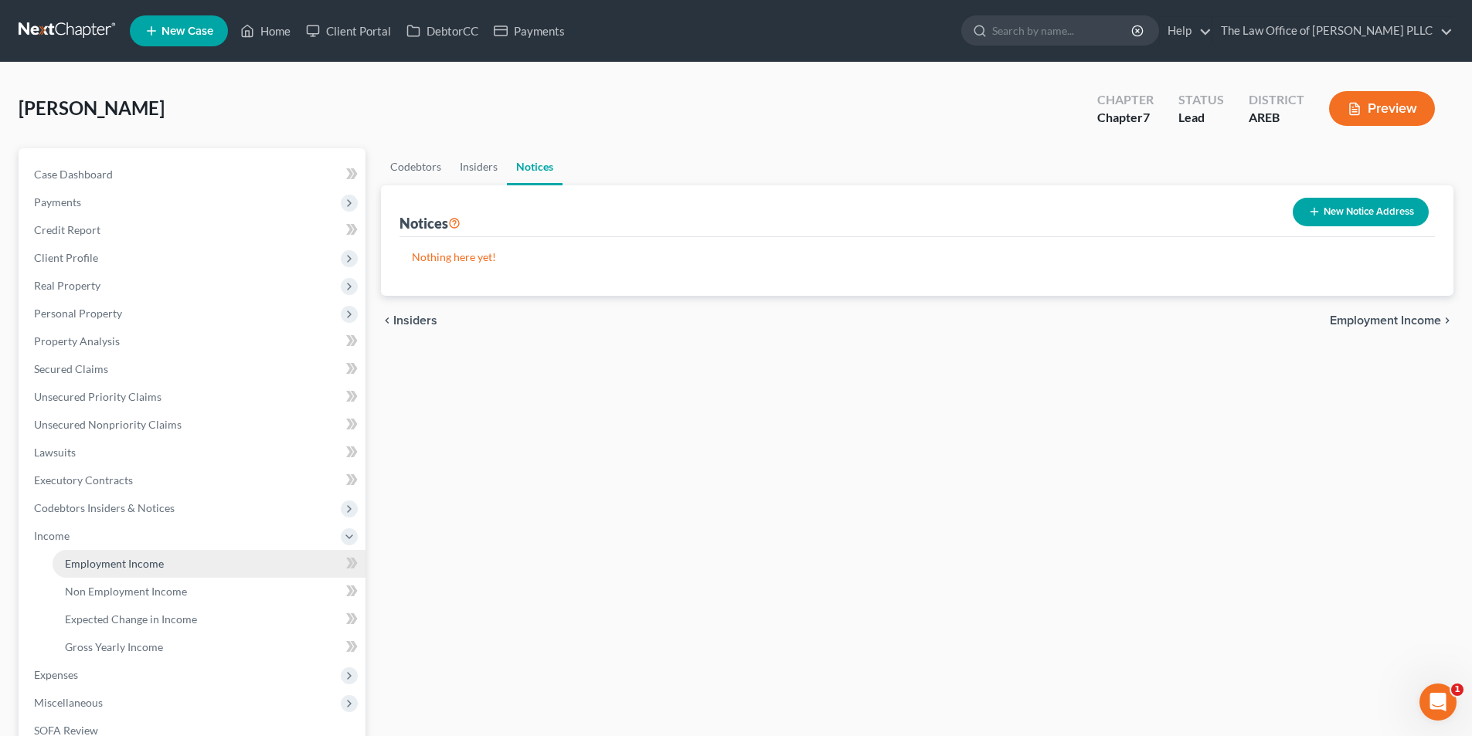
click at [90, 559] on span "Employment Income" at bounding box center [114, 563] width 99 height 13
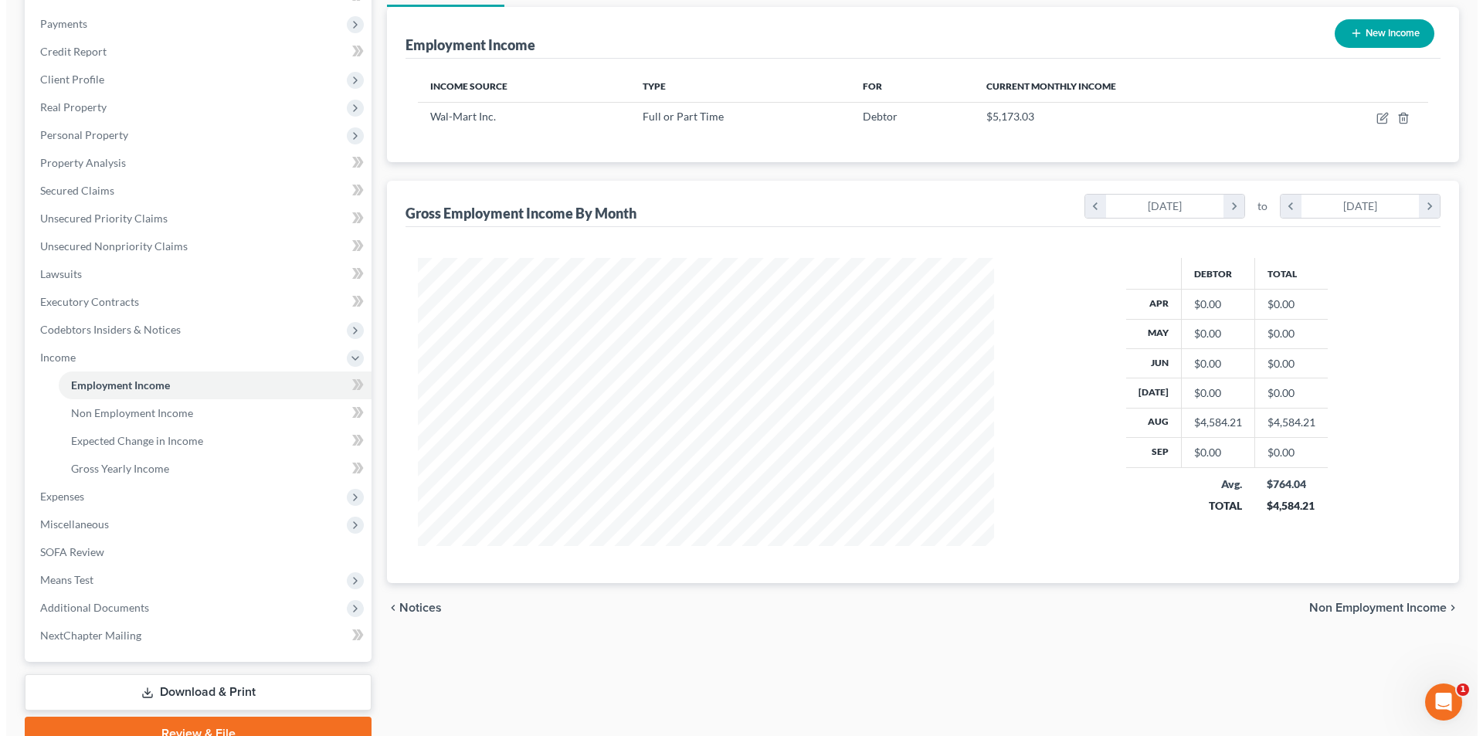
scroll to position [155, 0]
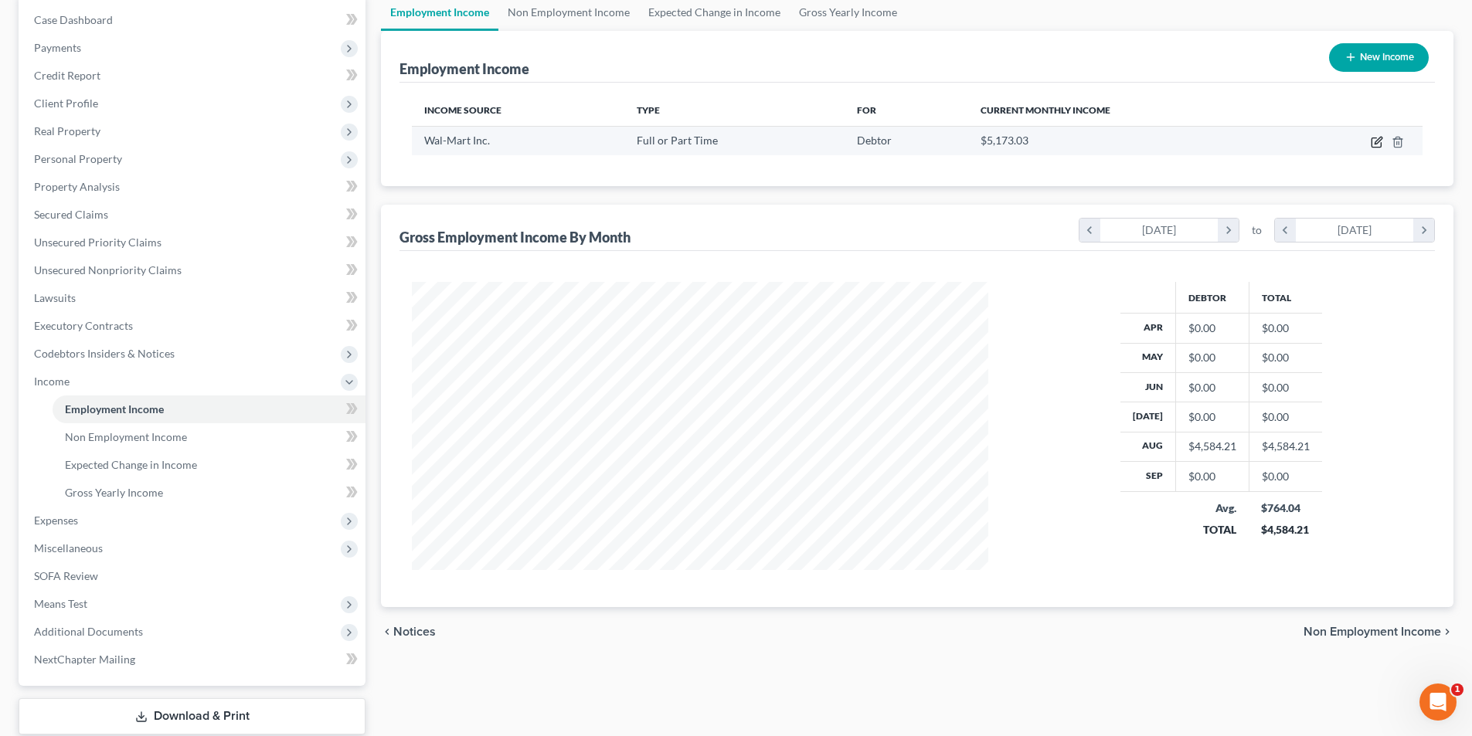
click at [1378, 142] on icon "button" at bounding box center [1378, 140] width 7 height 7
select select "0"
select select "2"
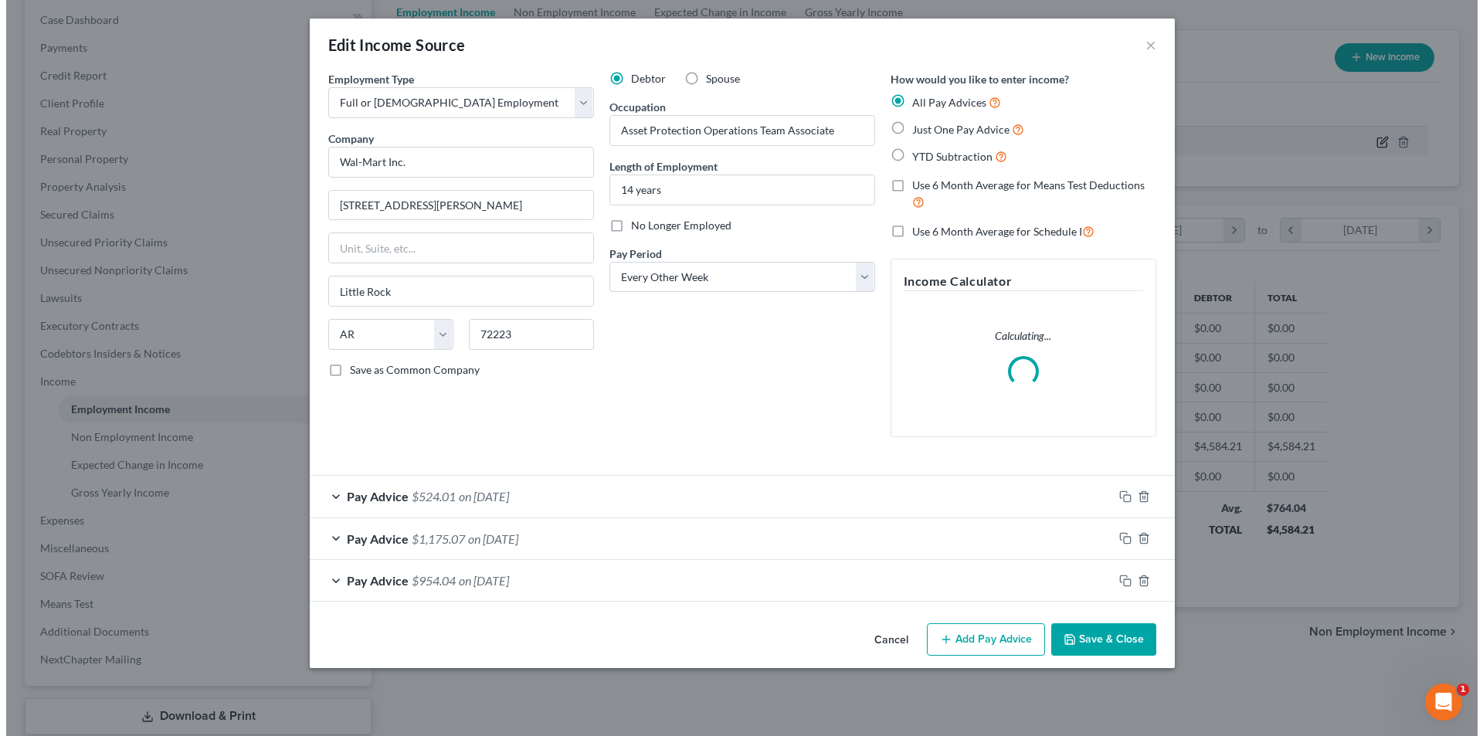
scroll to position [291, 613]
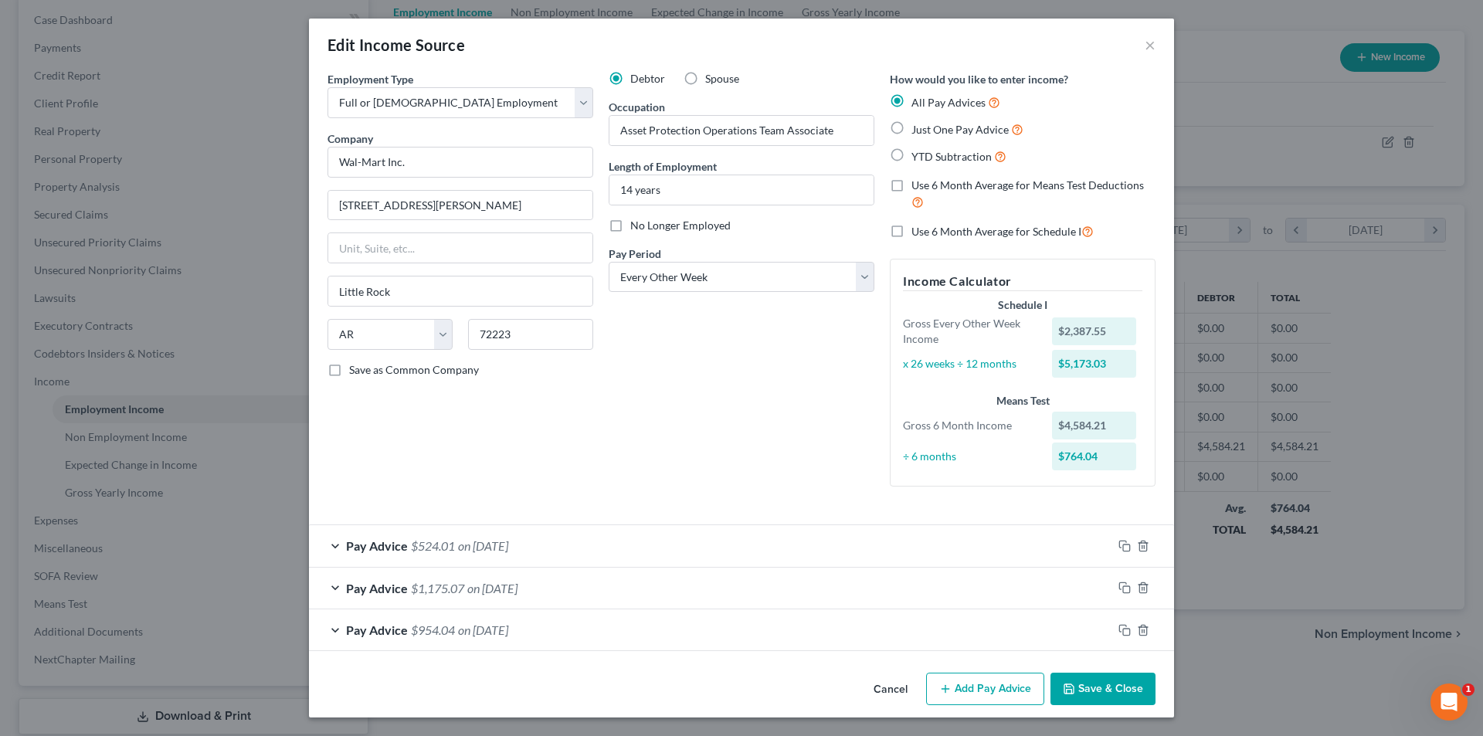
click at [1391, 143] on div "Edit Income Source × Employment Type * Select Full or Part Time Employment Self…" at bounding box center [741, 368] width 1483 height 736
click at [455, 590] on span "$1,175.07" at bounding box center [437, 588] width 53 height 15
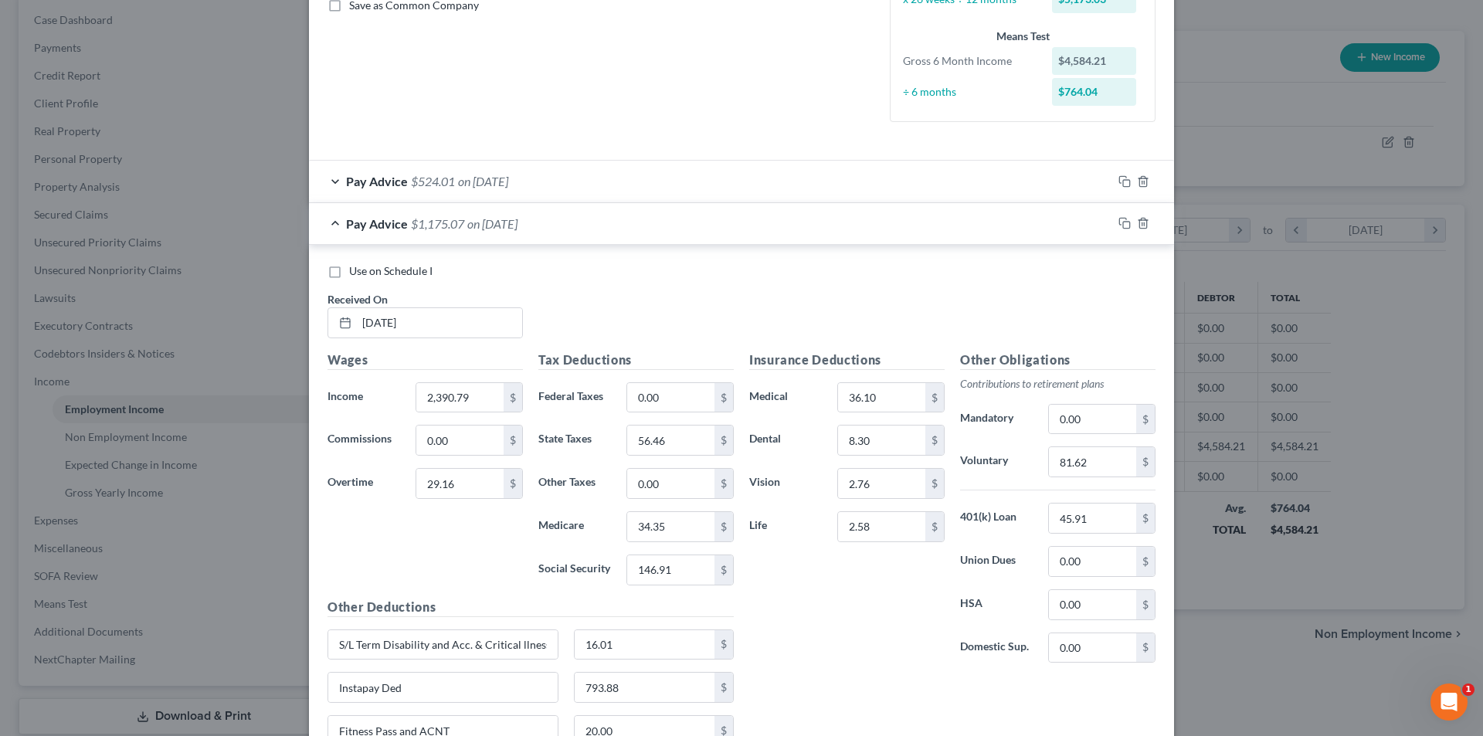
scroll to position [320, 0]
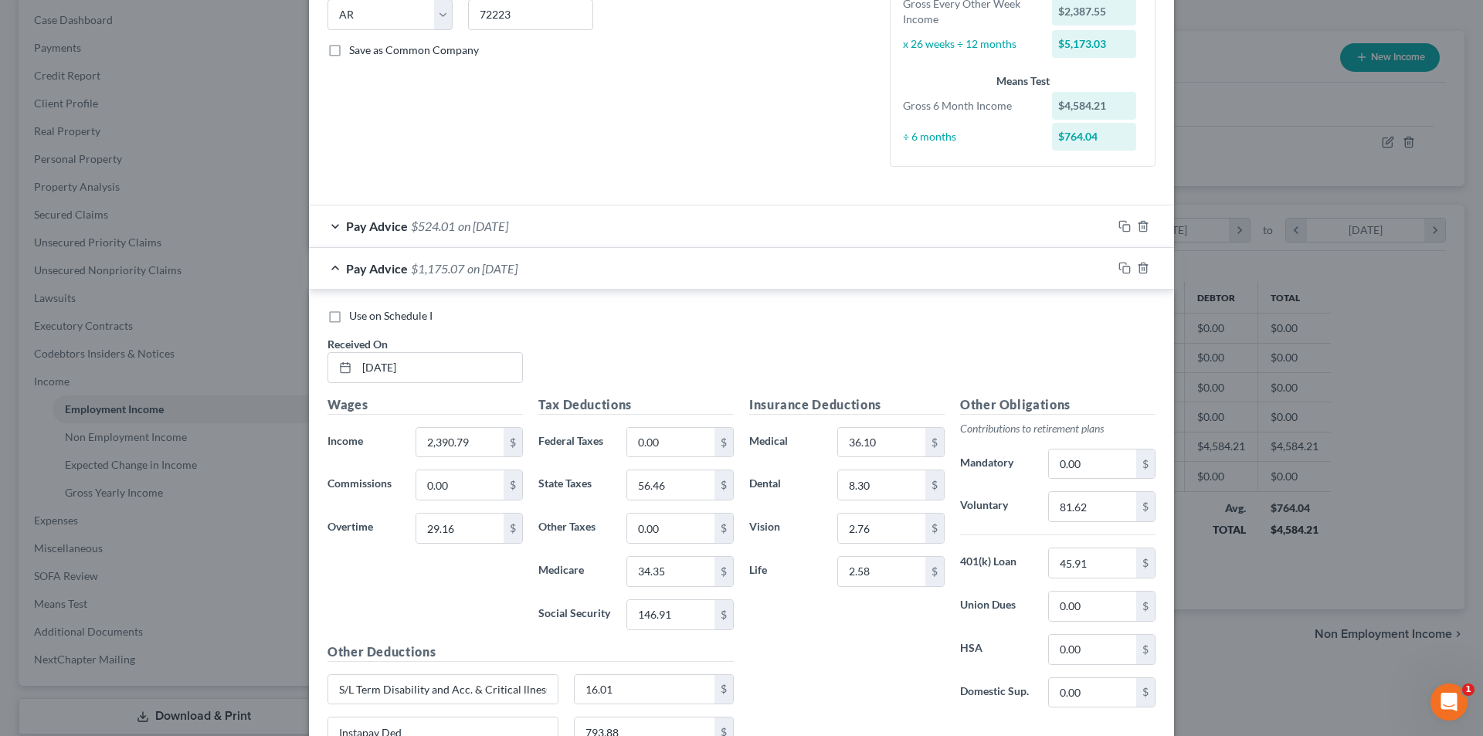
click at [460, 226] on span "on 09/11/3025" at bounding box center [483, 226] width 50 height 15
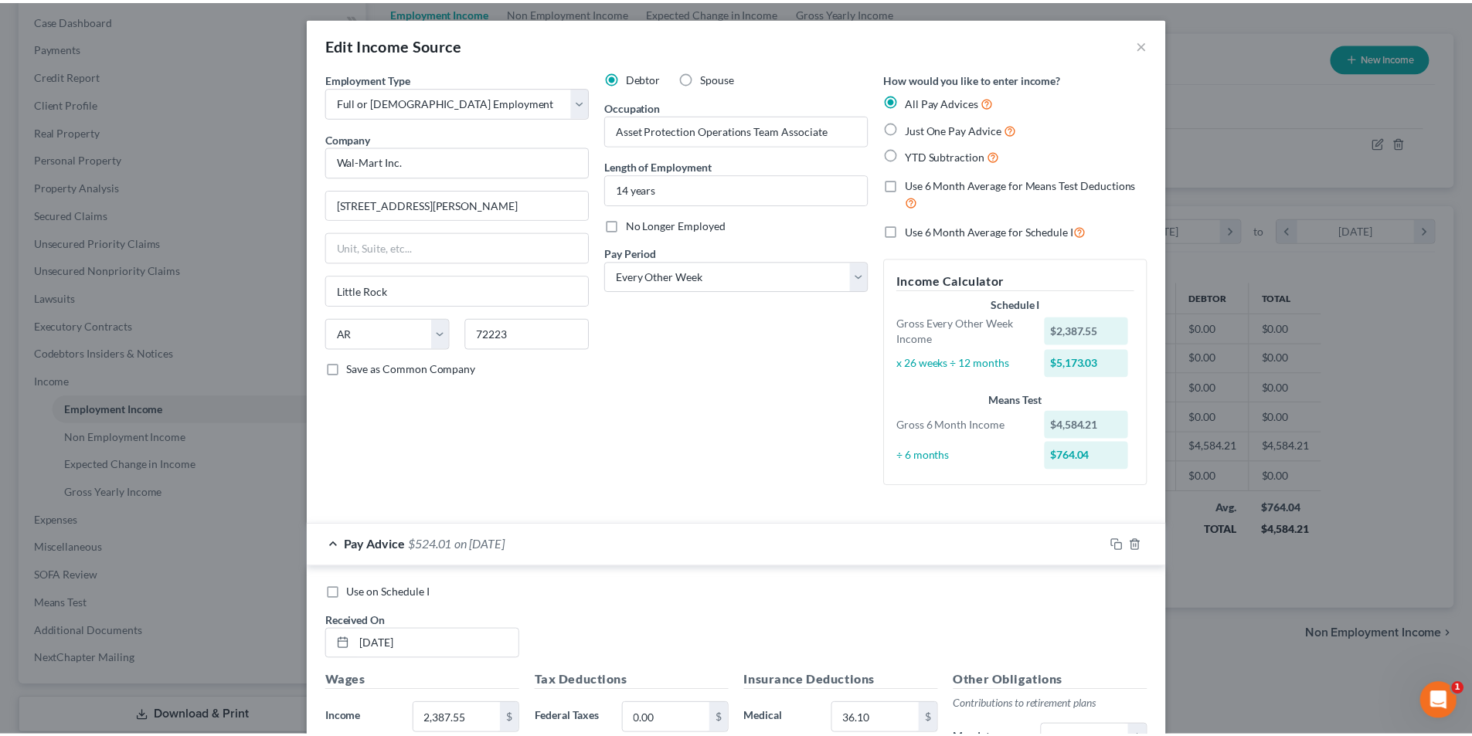
scroll to position [0, 0]
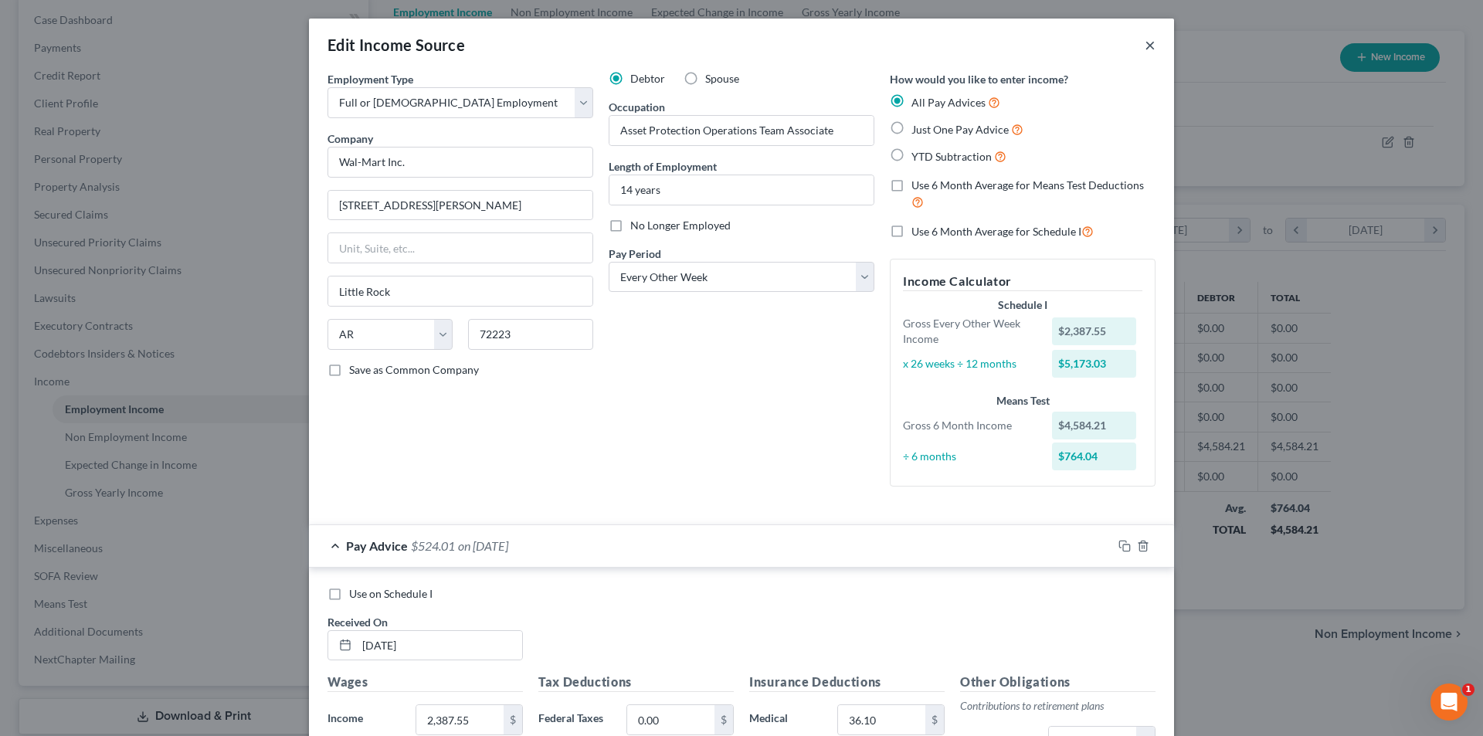
click at [1146, 43] on button "×" at bounding box center [1150, 45] width 11 height 19
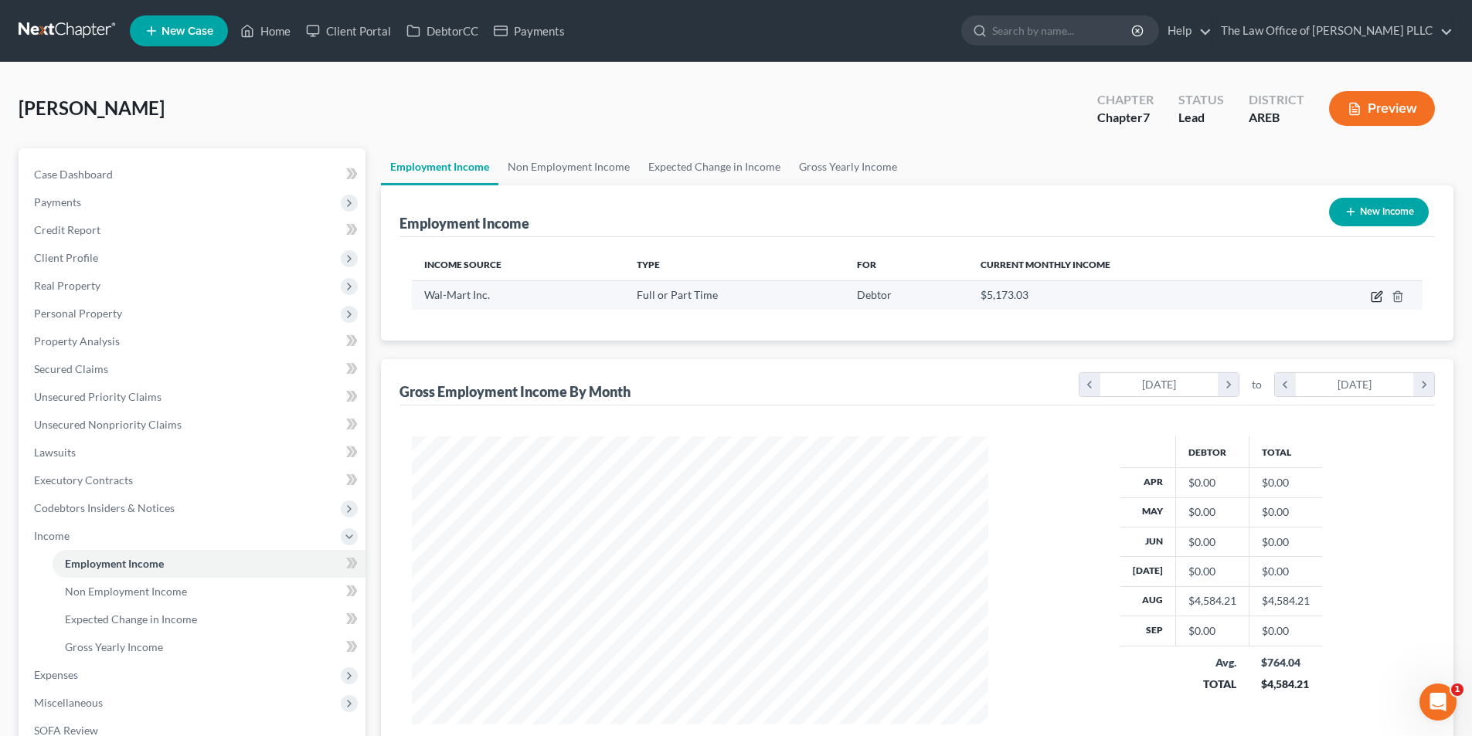
click at [1377, 298] on icon "button" at bounding box center [1378, 294] width 7 height 7
select select "0"
select select "2"
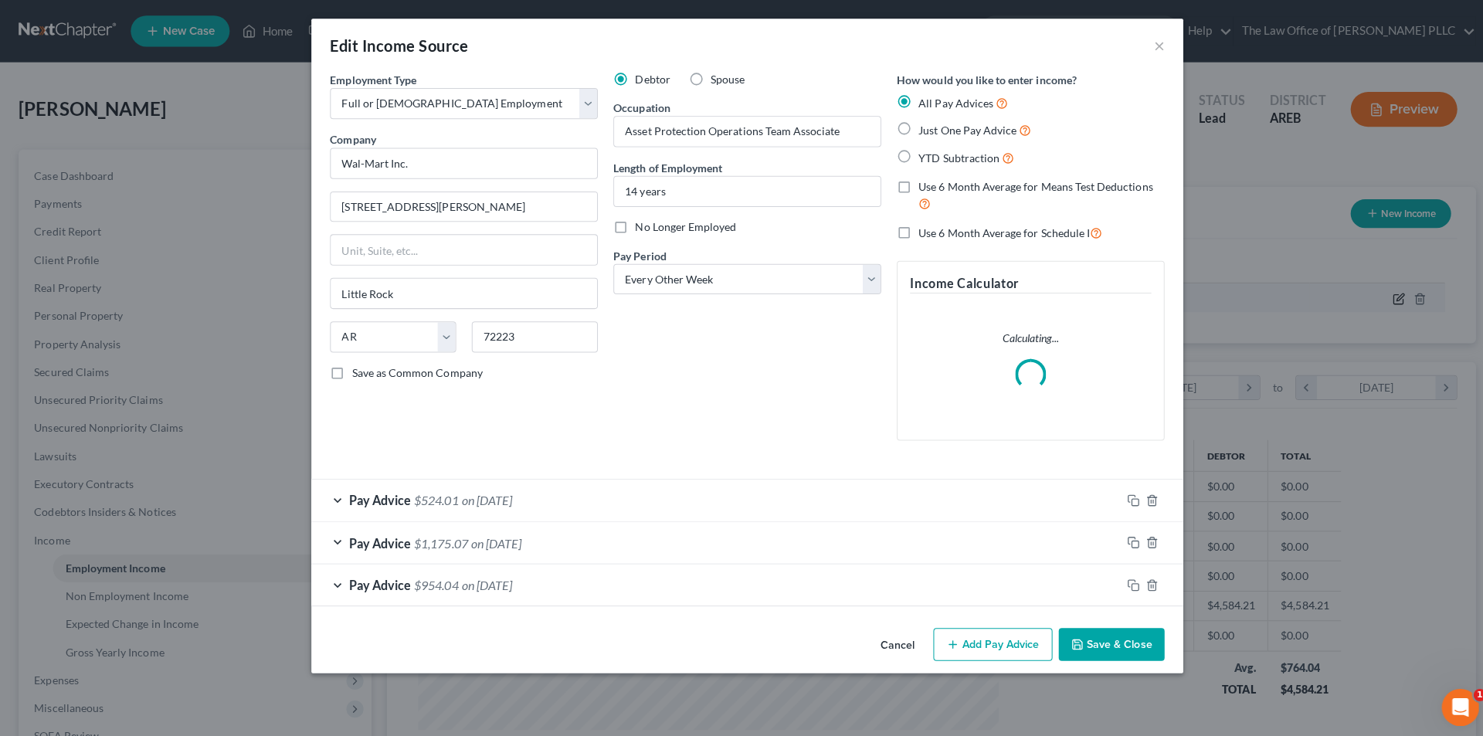
scroll to position [291, 613]
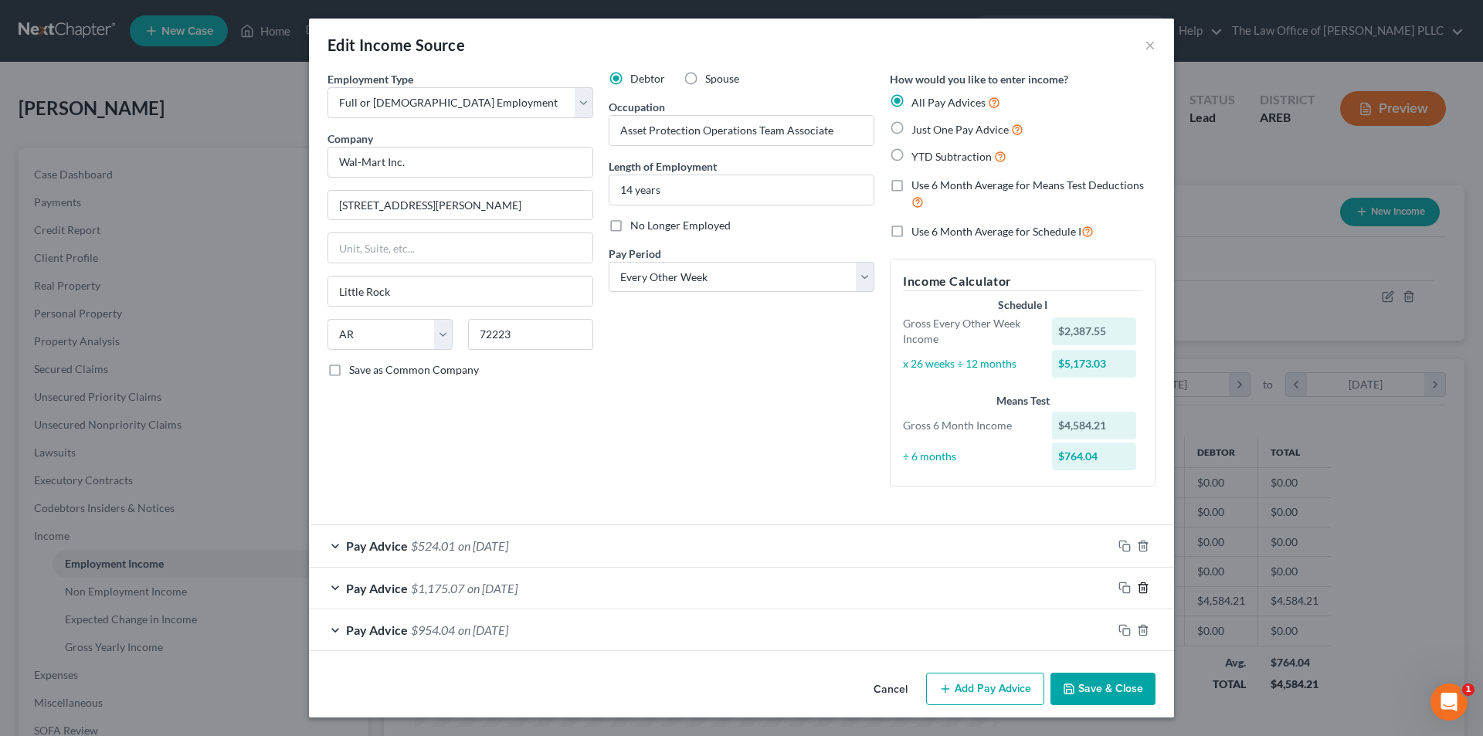
click at [1143, 586] on icon "button" at bounding box center [1143, 588] width 12 height 12
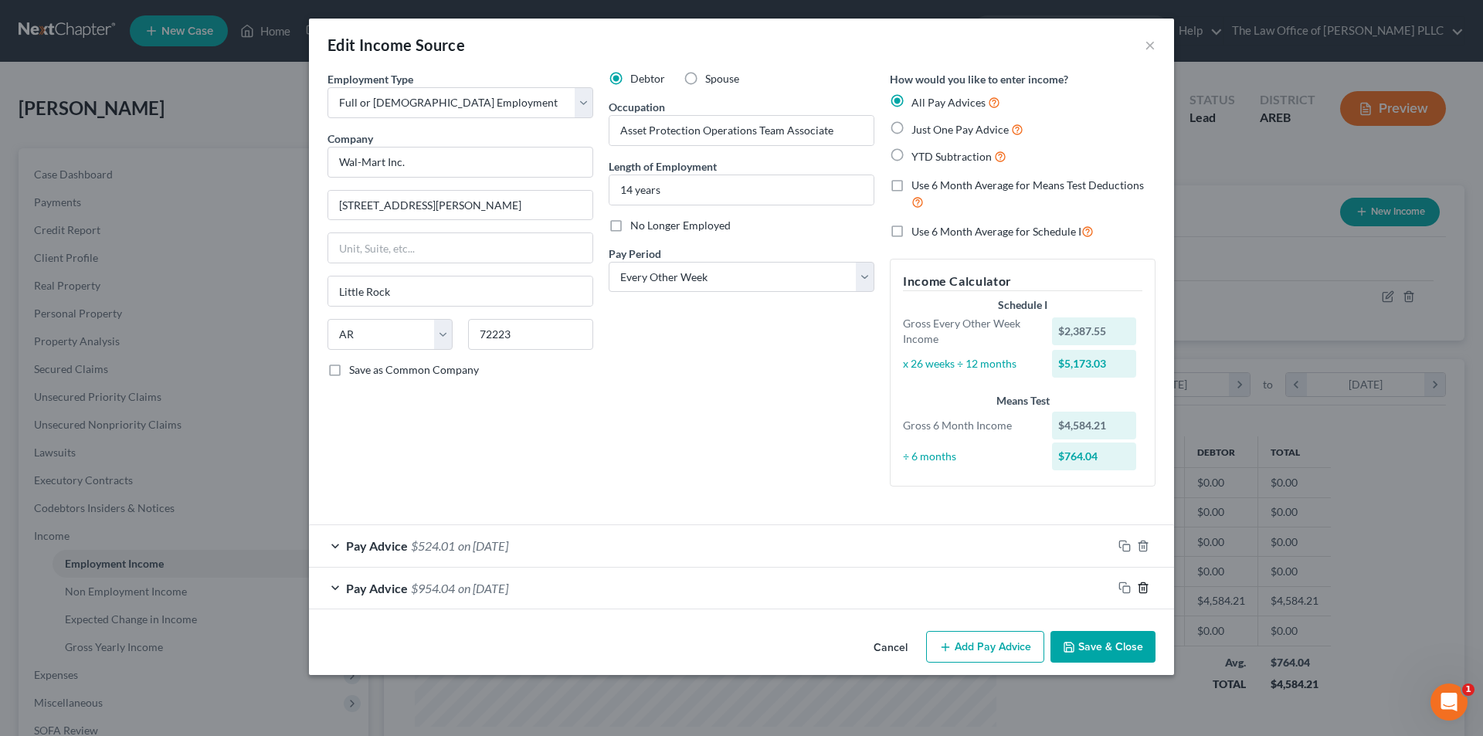
click at [1143, 586] on icon "button" at bounding box center [1143, 588] width 12 height 12
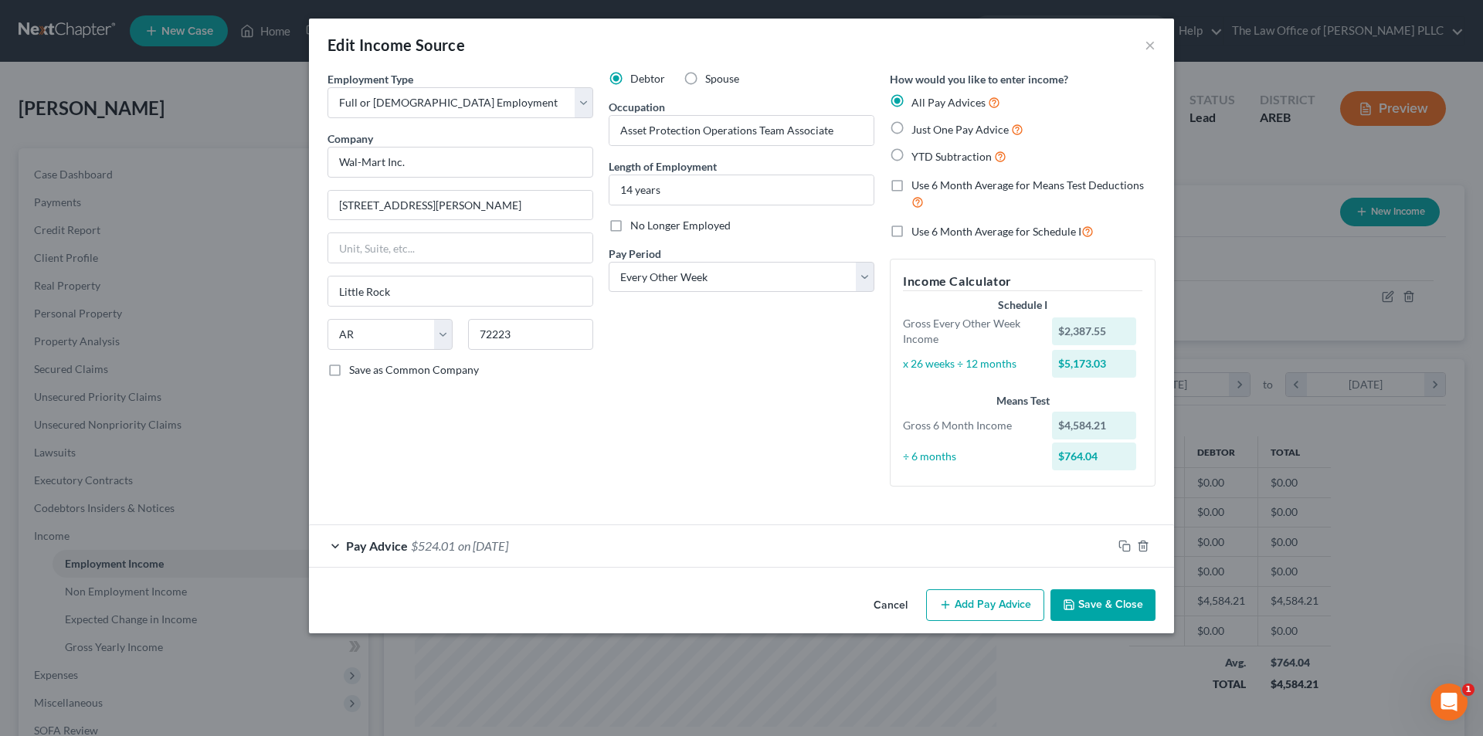
click at [912, 129] on label "Just One Pay Advice" at bounding box center [968, 130] width 112 height 18
click at [918, 129] on input "Just One Pay Advice" at bounding box center [923, 126] width 10 height 10
radio input "true"
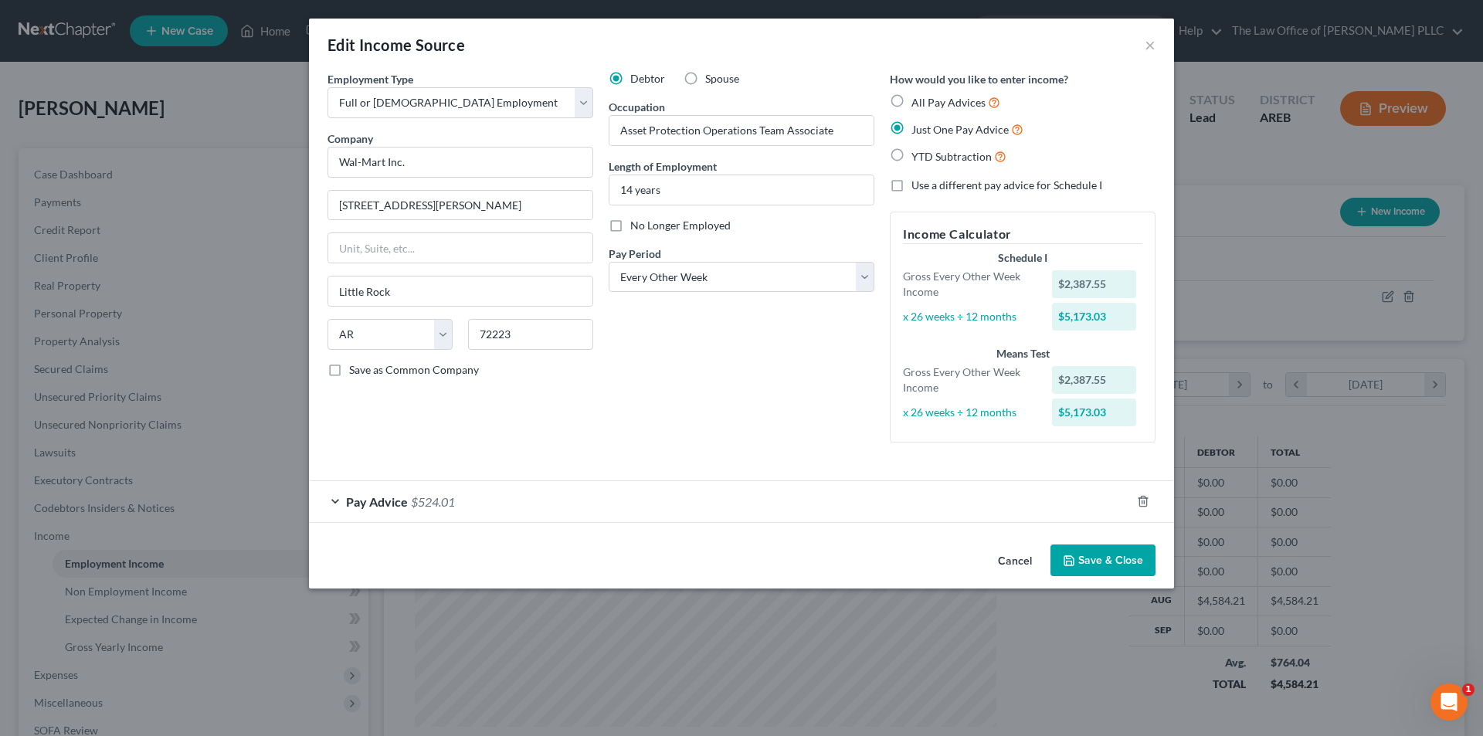
click at [340, 502] on div "Pay Advice $524.01" at bounding box center [720, 501] width 822 height 41
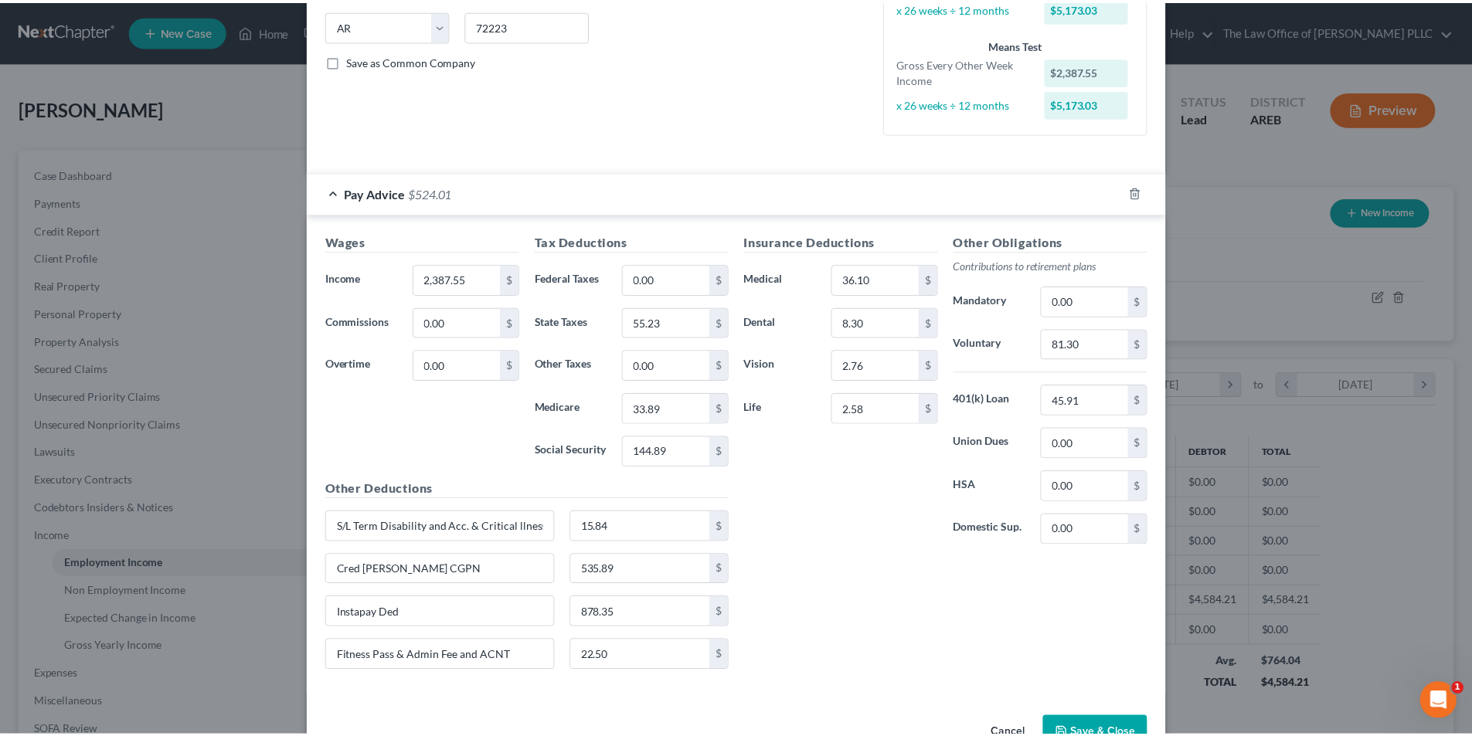
scroll to position [353, 0]
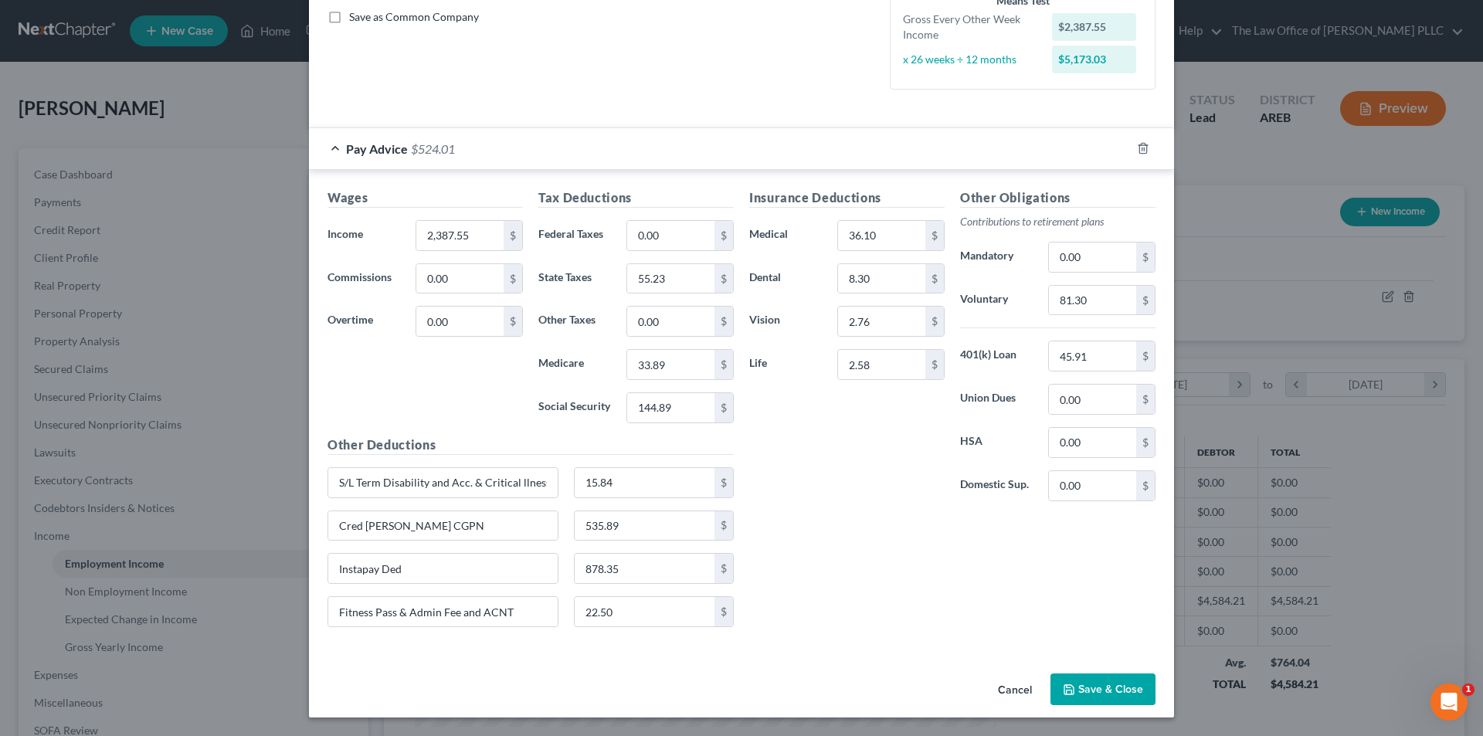
click at [1115, 686] on button "Save & Close" at bounding box center [1103, 690] width 105 height 32
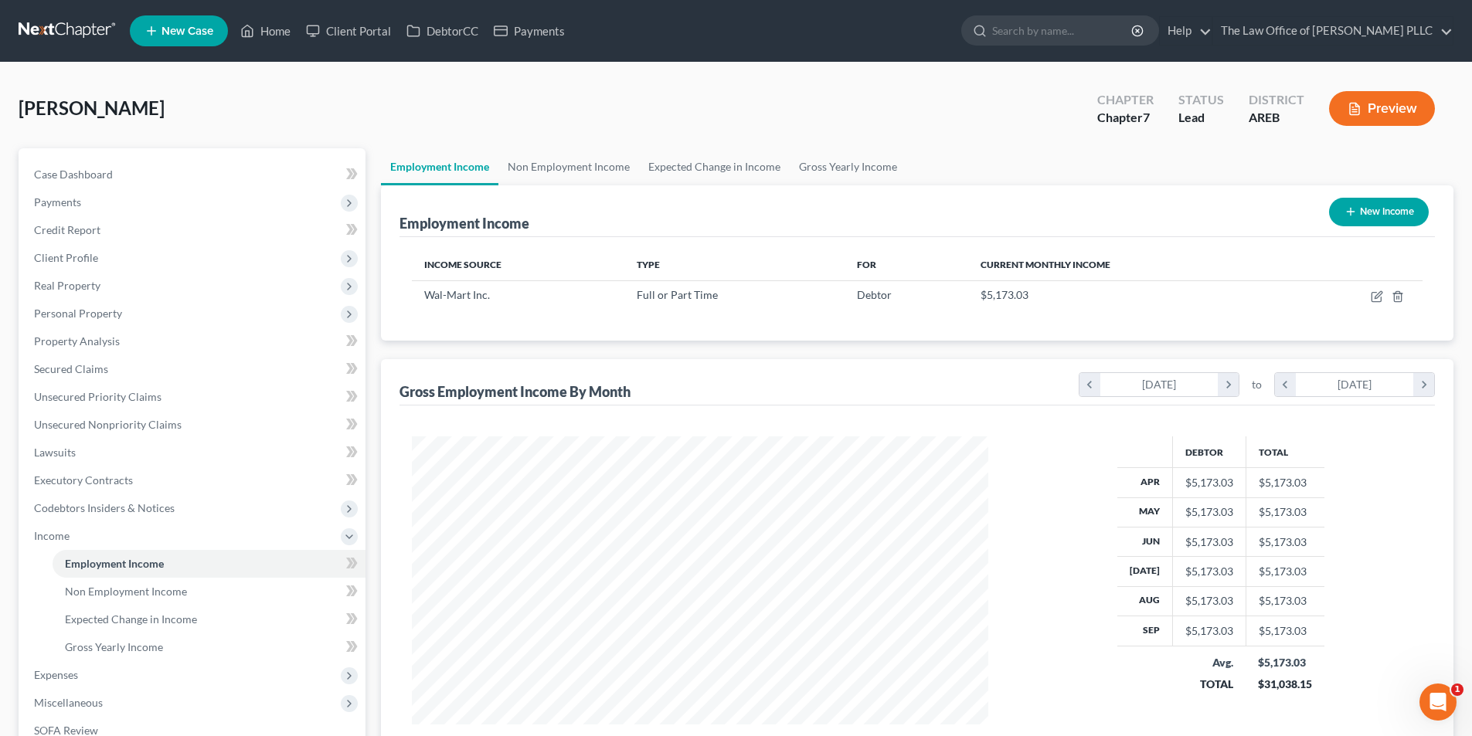
scroll to position [772355, 772036]
click at [126, 596] on span "Non Employment Income" at bounding box center [126, 591] width 122 height 13
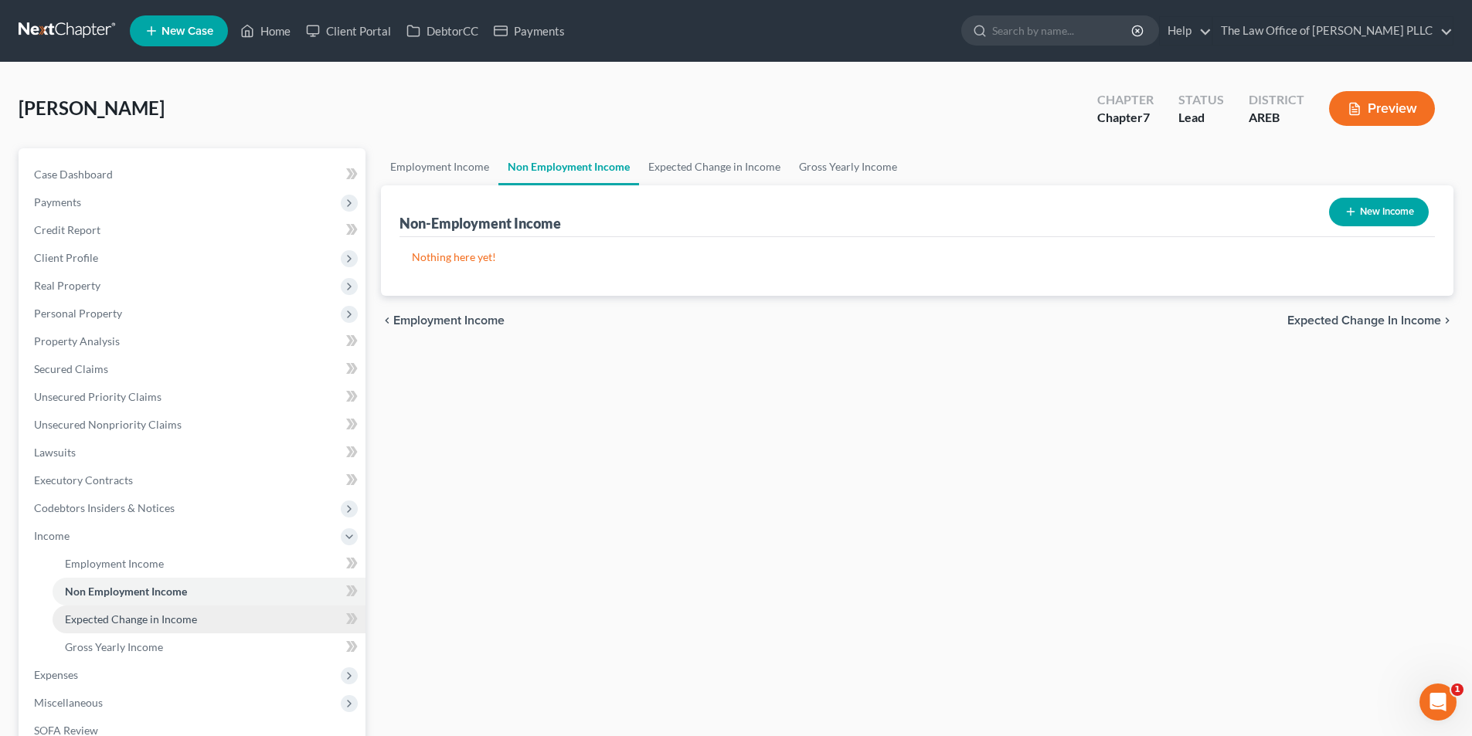
click at [131, 625] on span "Expected Change in Income" at bounding box center [131, 619] width 132 height 13
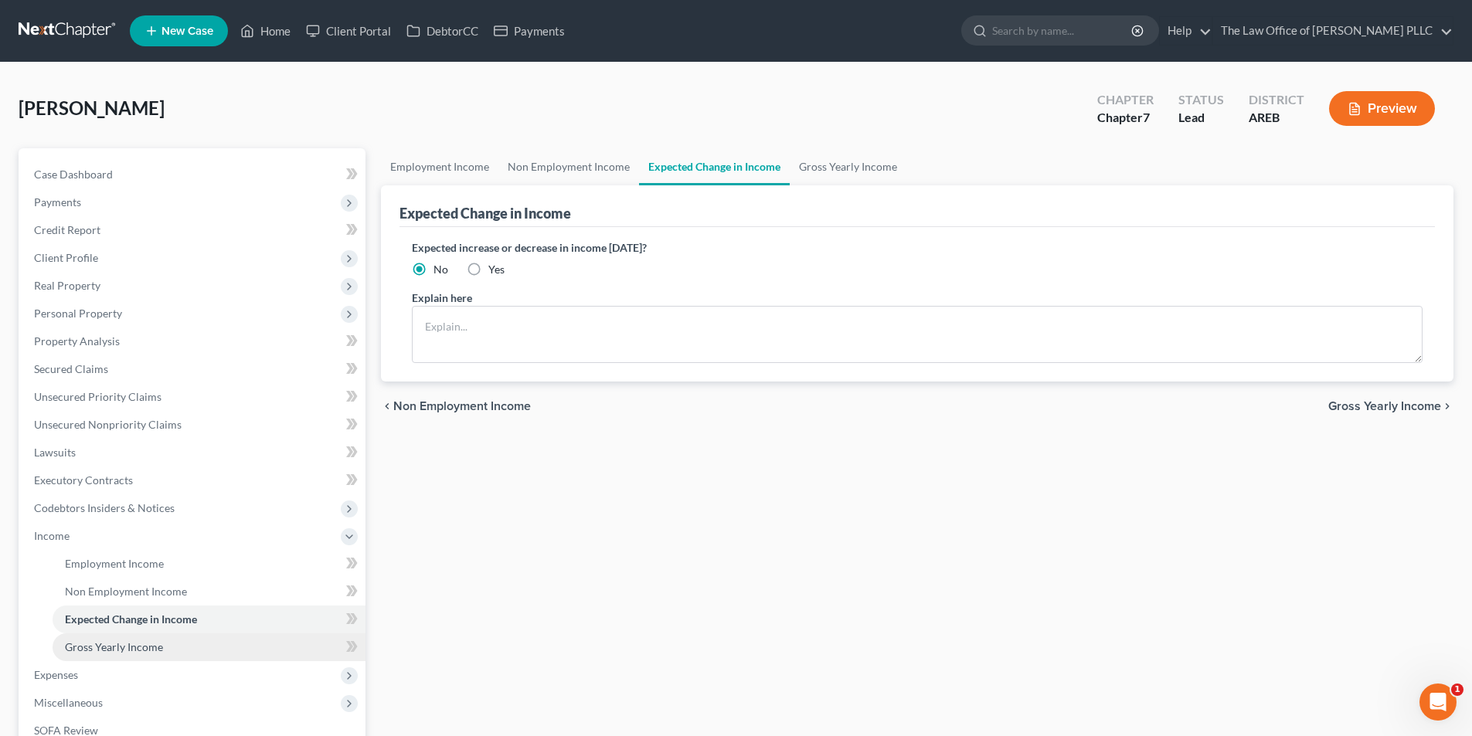
click at [131, 648] on span "Gross Yearly Income" at bounding box center [114, 647] width 98 height 13
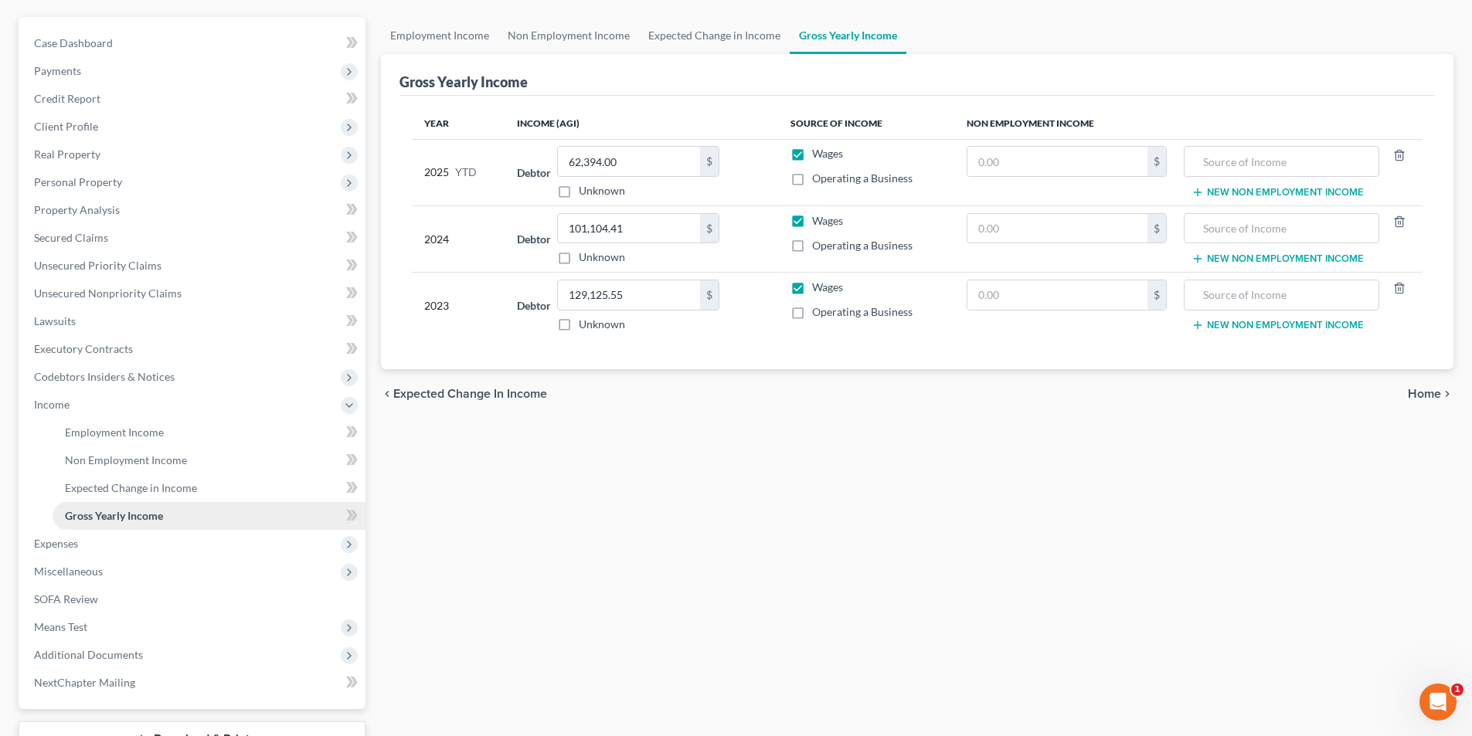
scroll to position [155, 0]
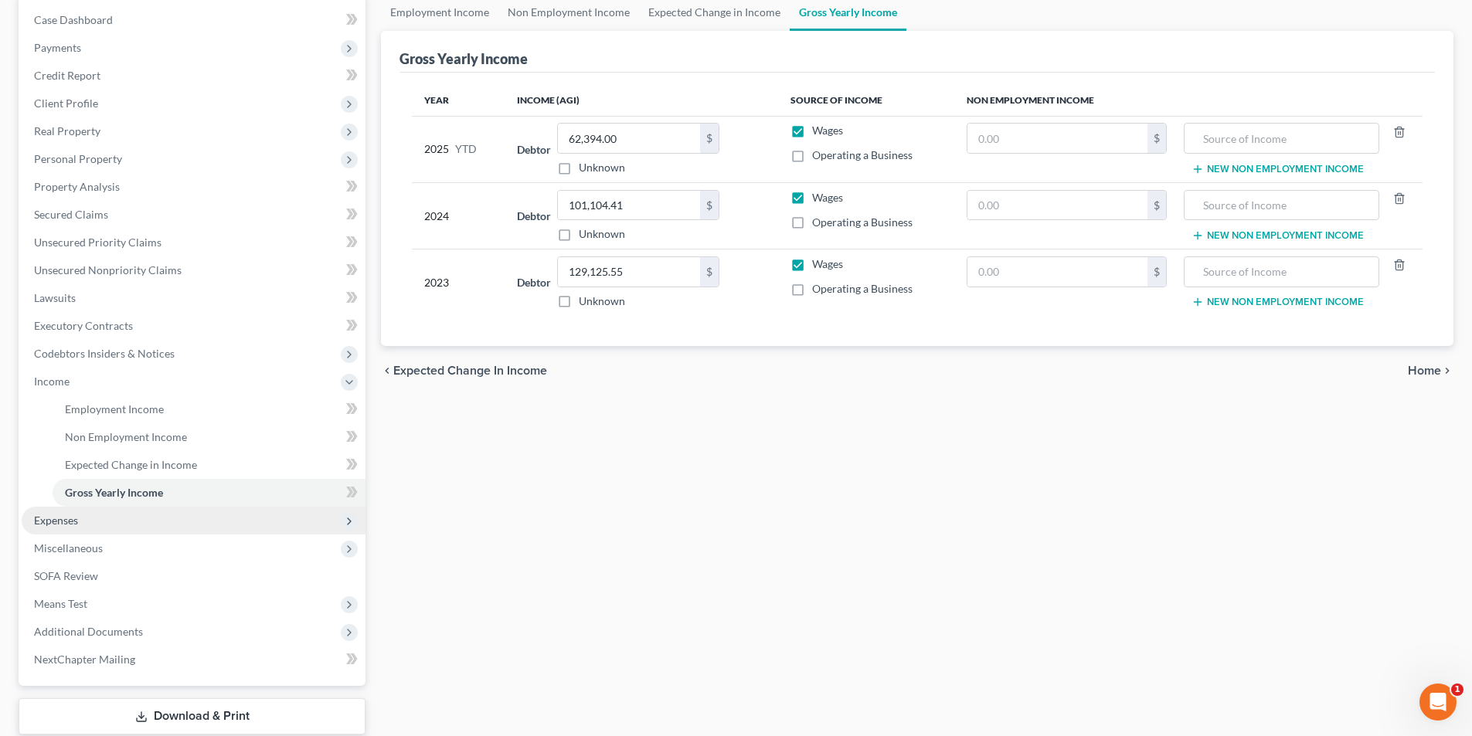
click at [66, 522] on span "Expenses" at bounding box center [56, 520] width 44 height 13
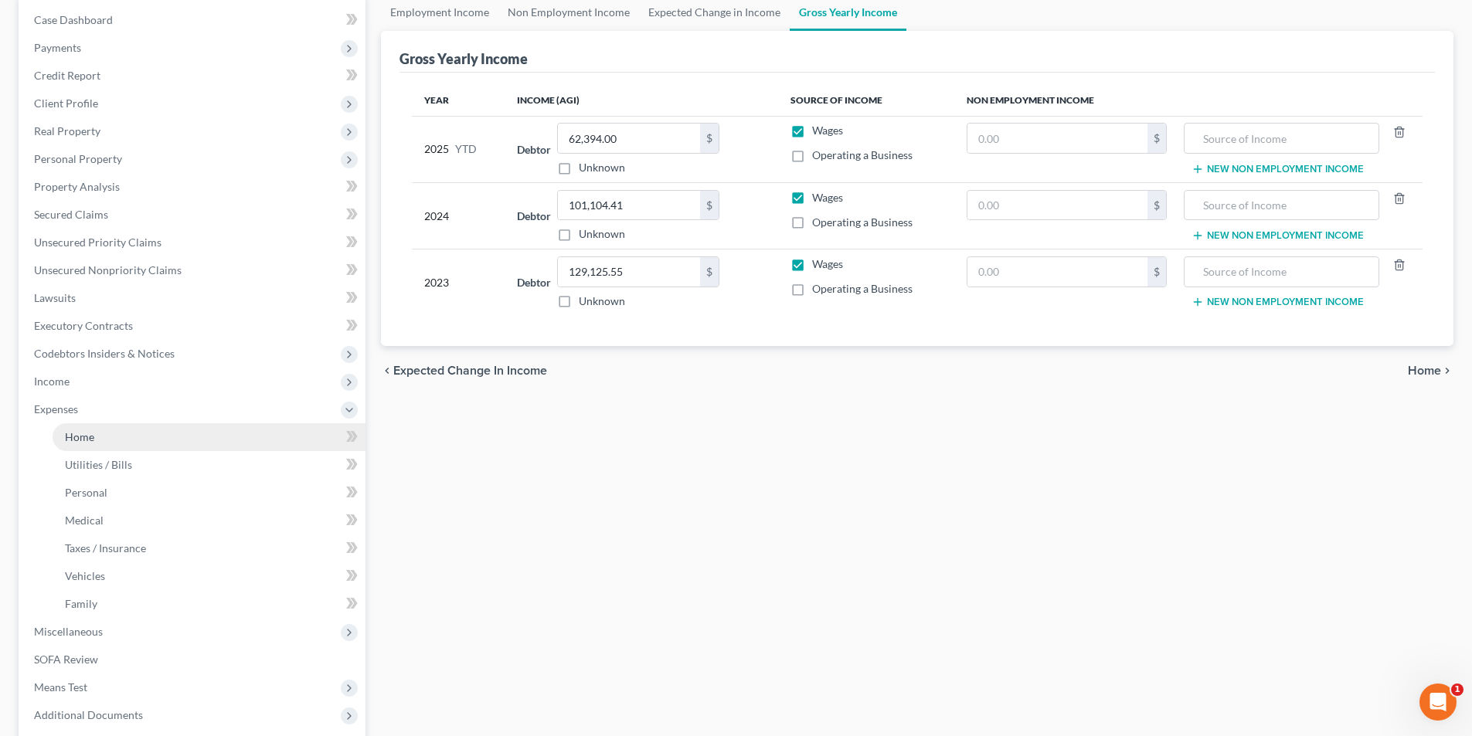
click at [73, 436] on span "Home" at bounding box center [79, 436] width 29 height 13
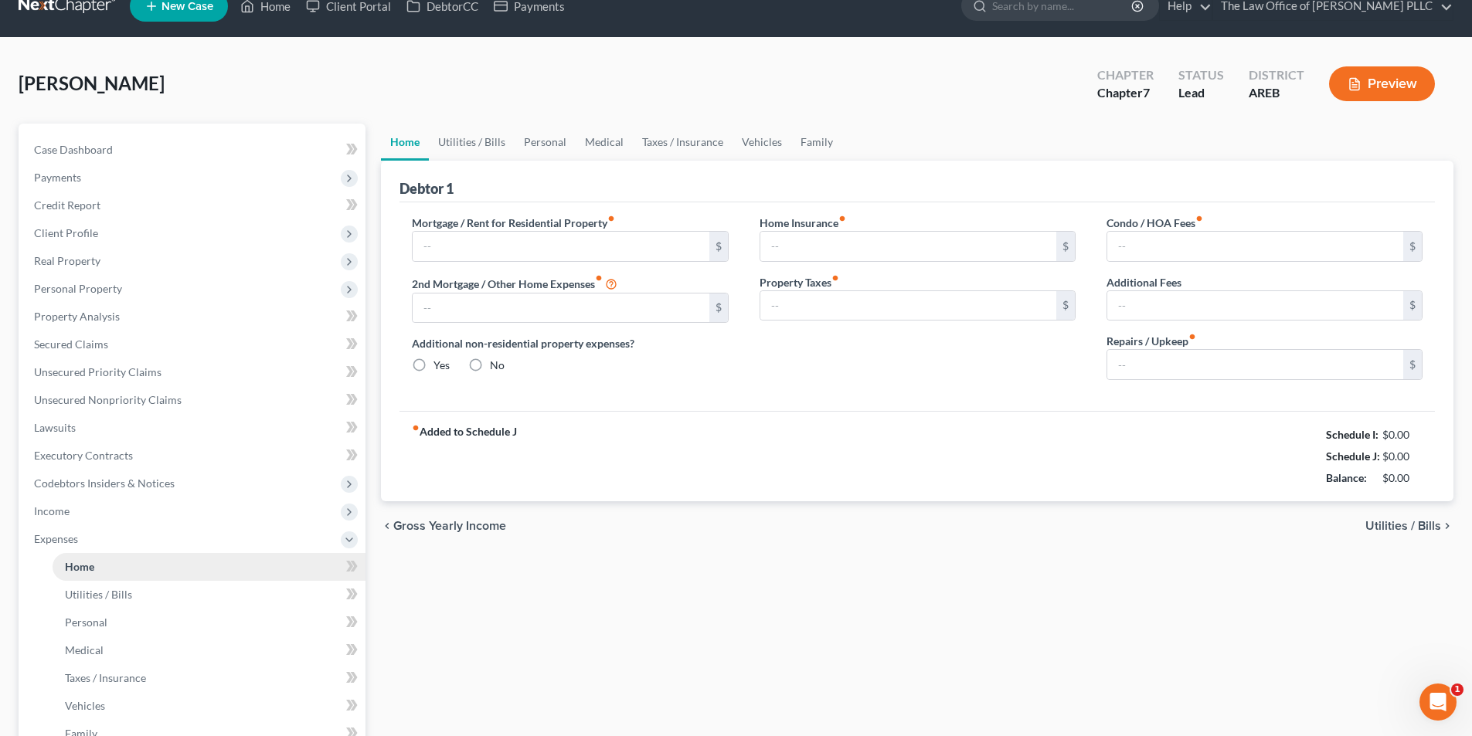
type input "1,310.99"
type input "0.00"
radio input "true"
type input "27.25"
type input "0.00"
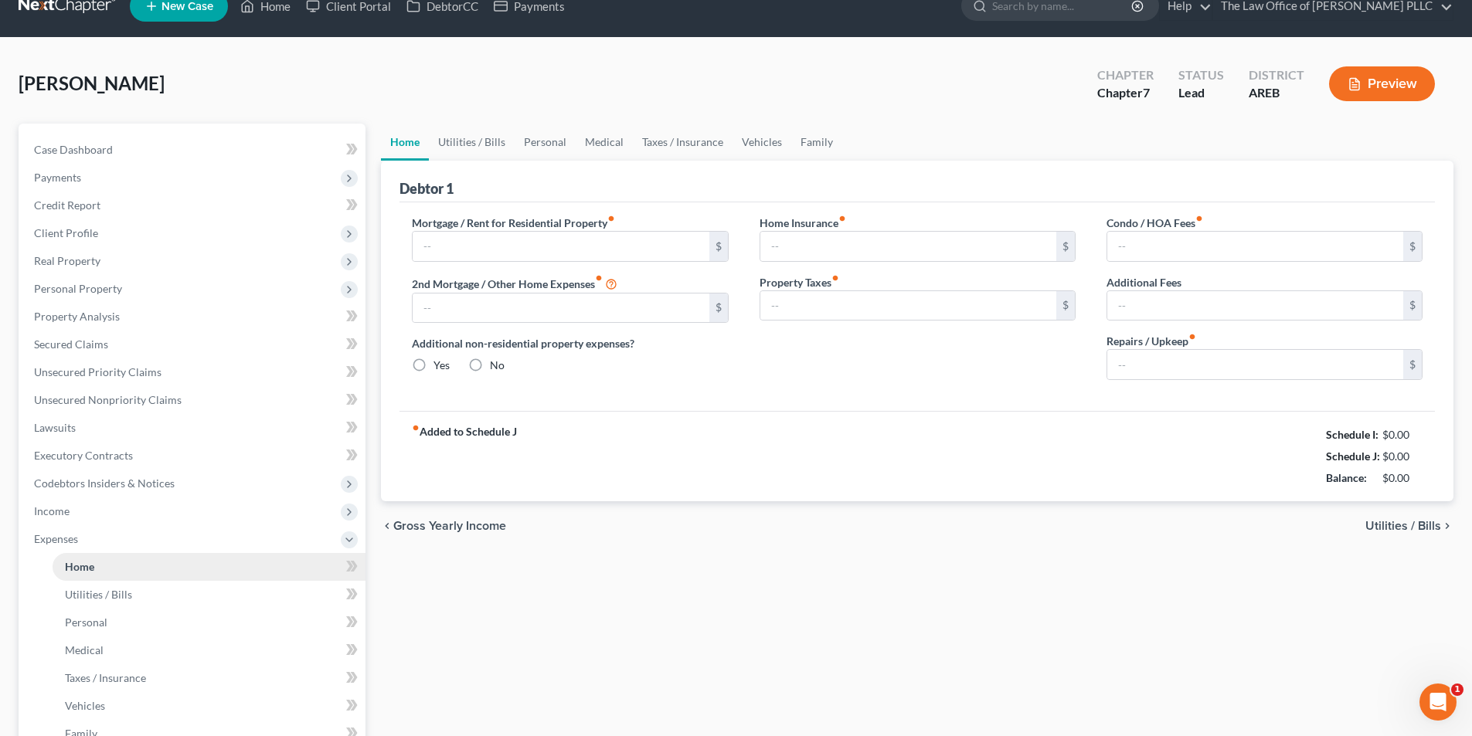
type input "0.00"
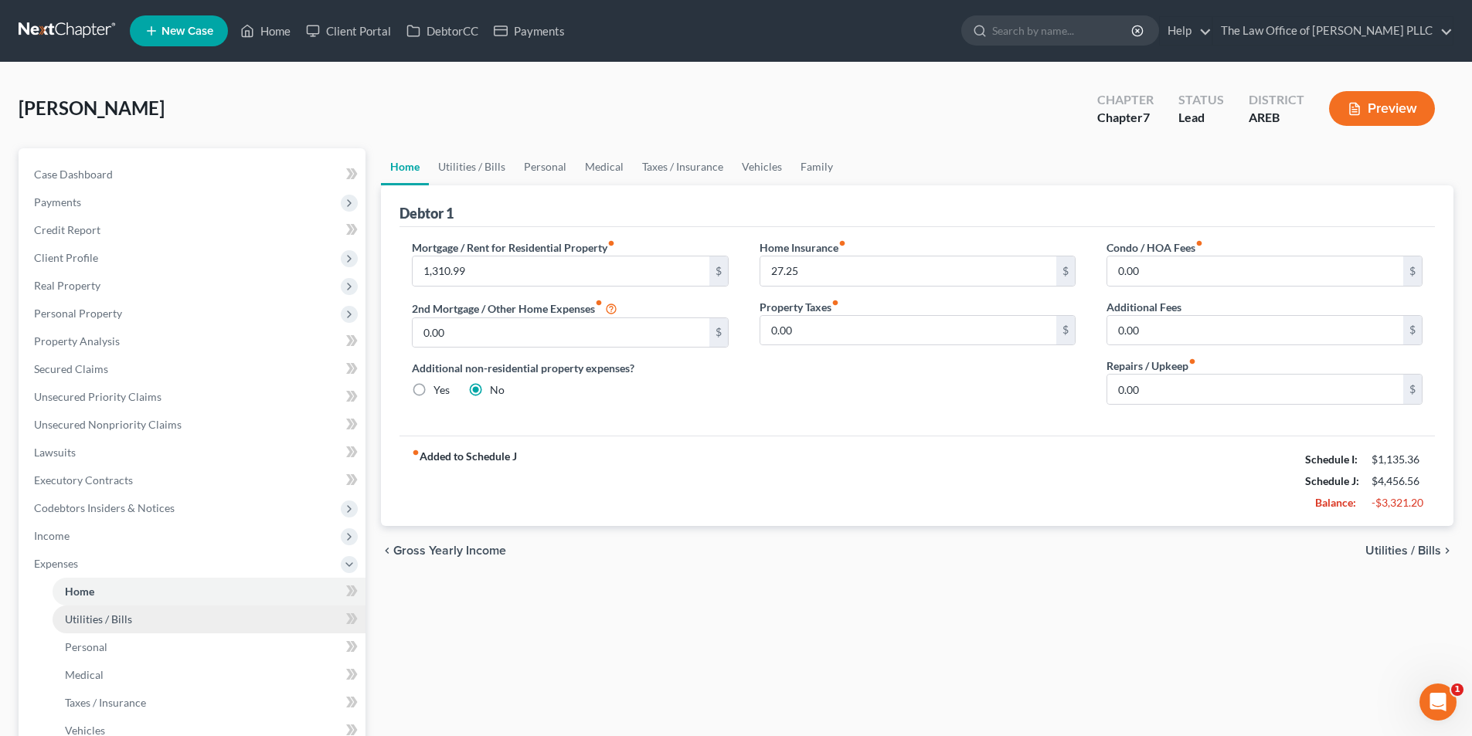
scroll to position [77, 0]
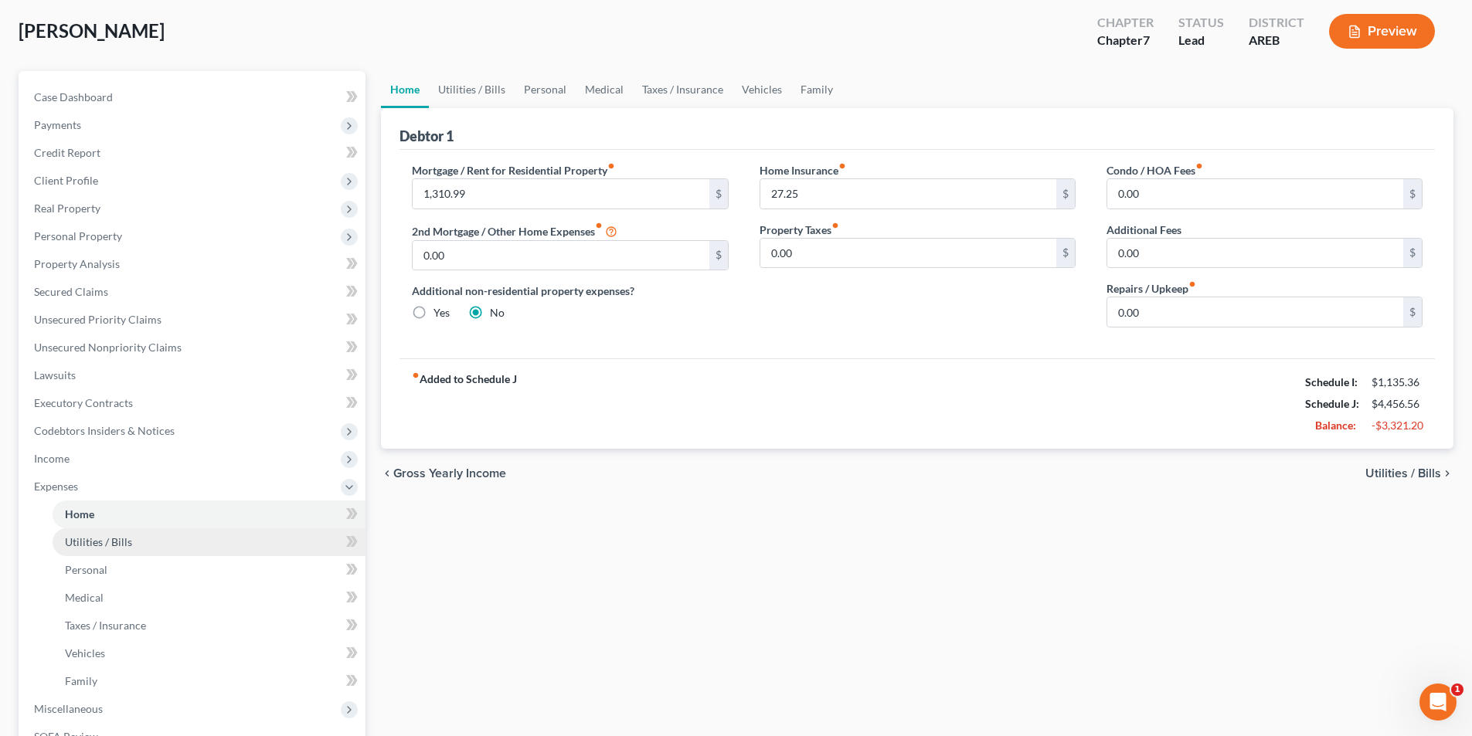
click at [96, 546] on span "Utilities / Bills" at bounding box center [98, 541] width 67 height 13
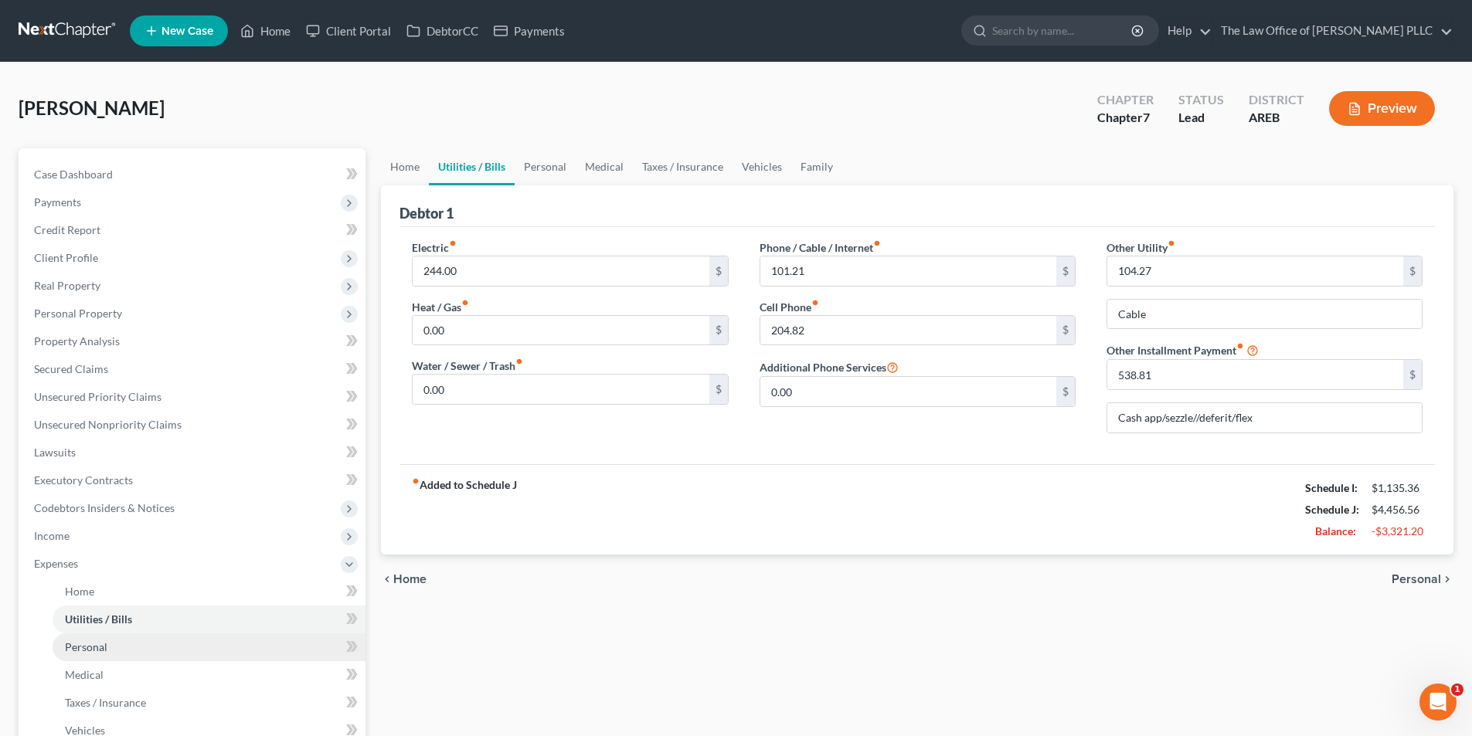
click at [107, 660] on link "Personal" at bounding box center [209, 648] width 313 height 28
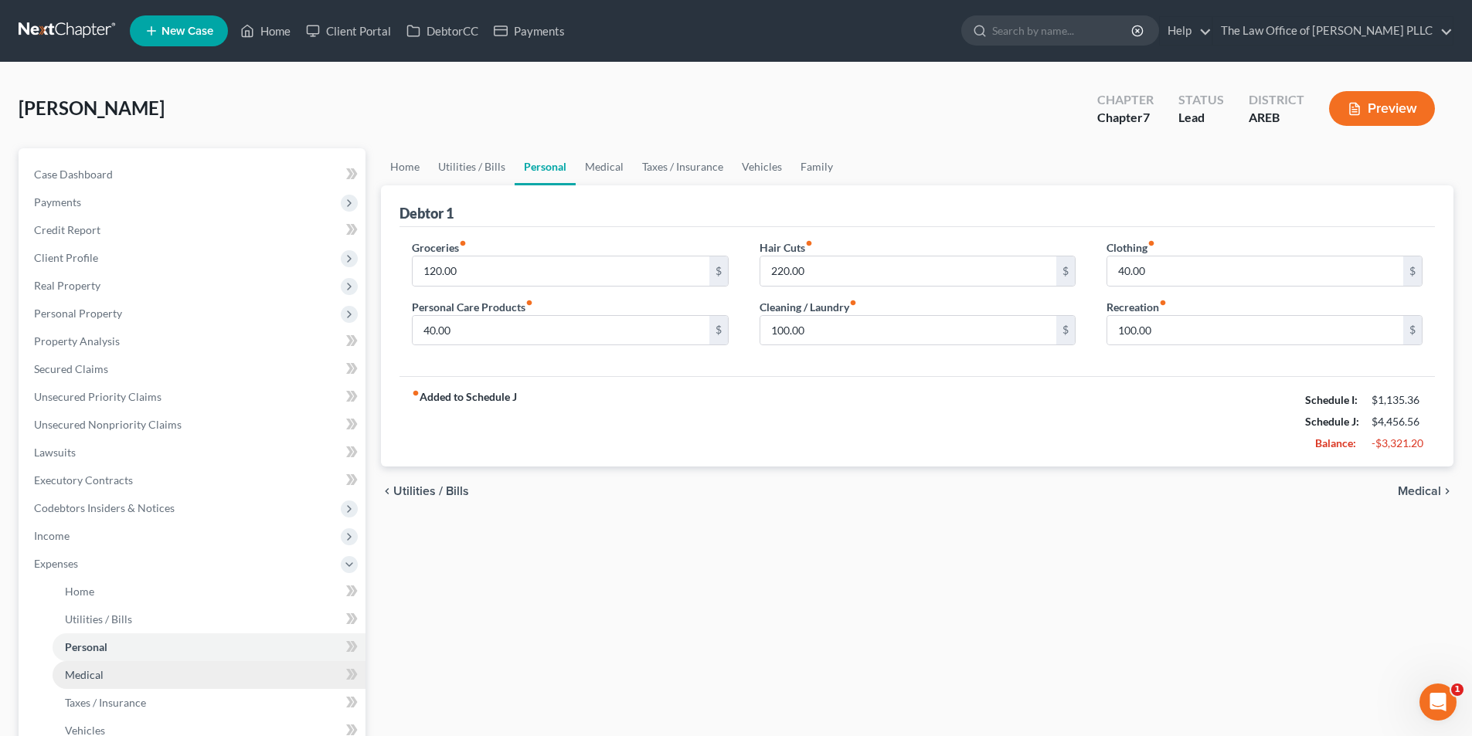
click at [88, 681] on link "Medical" at bounding box center [209, 675] width 313 height 28
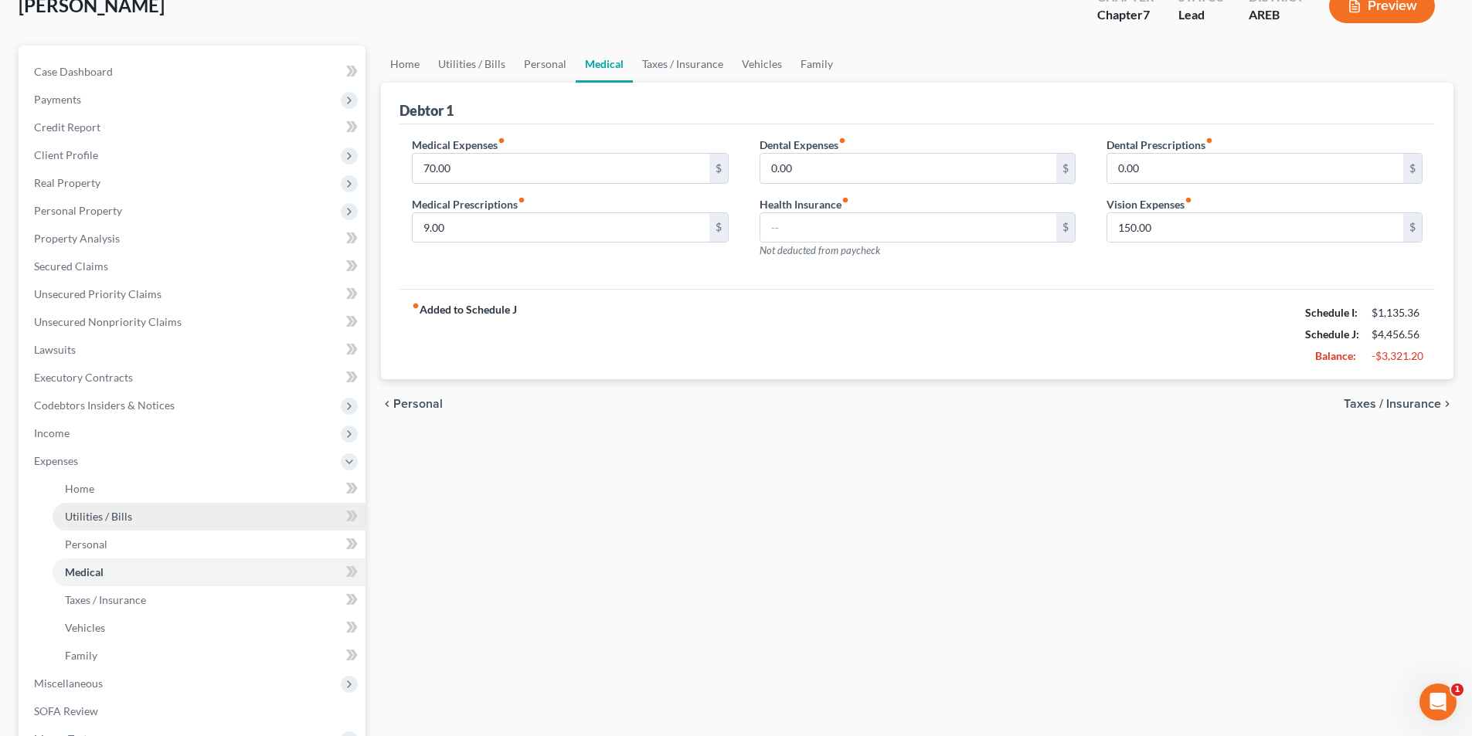
scroll to position [155, 0]
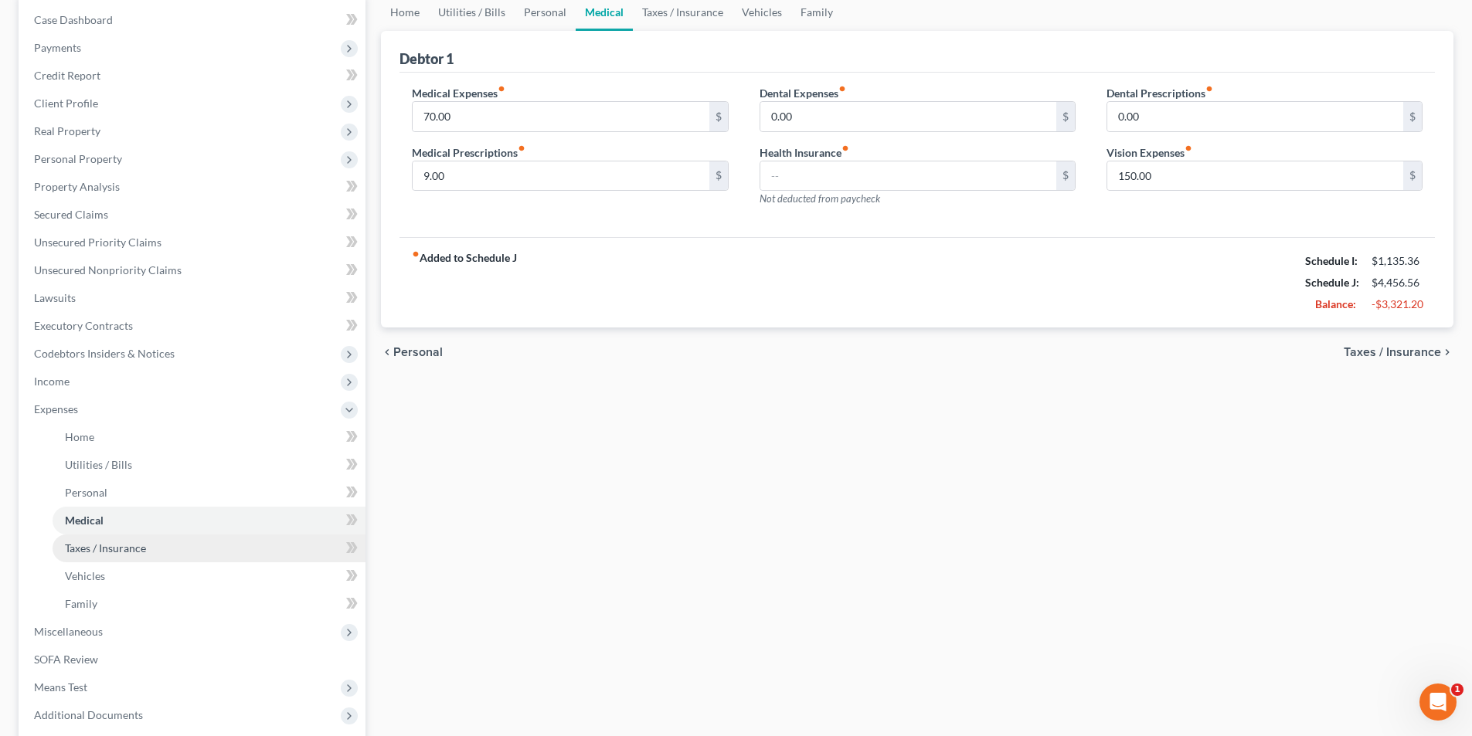
click at [93, 555] on link "Taxes / Insurance" at bounding box center [209, 549] width 313 height 28
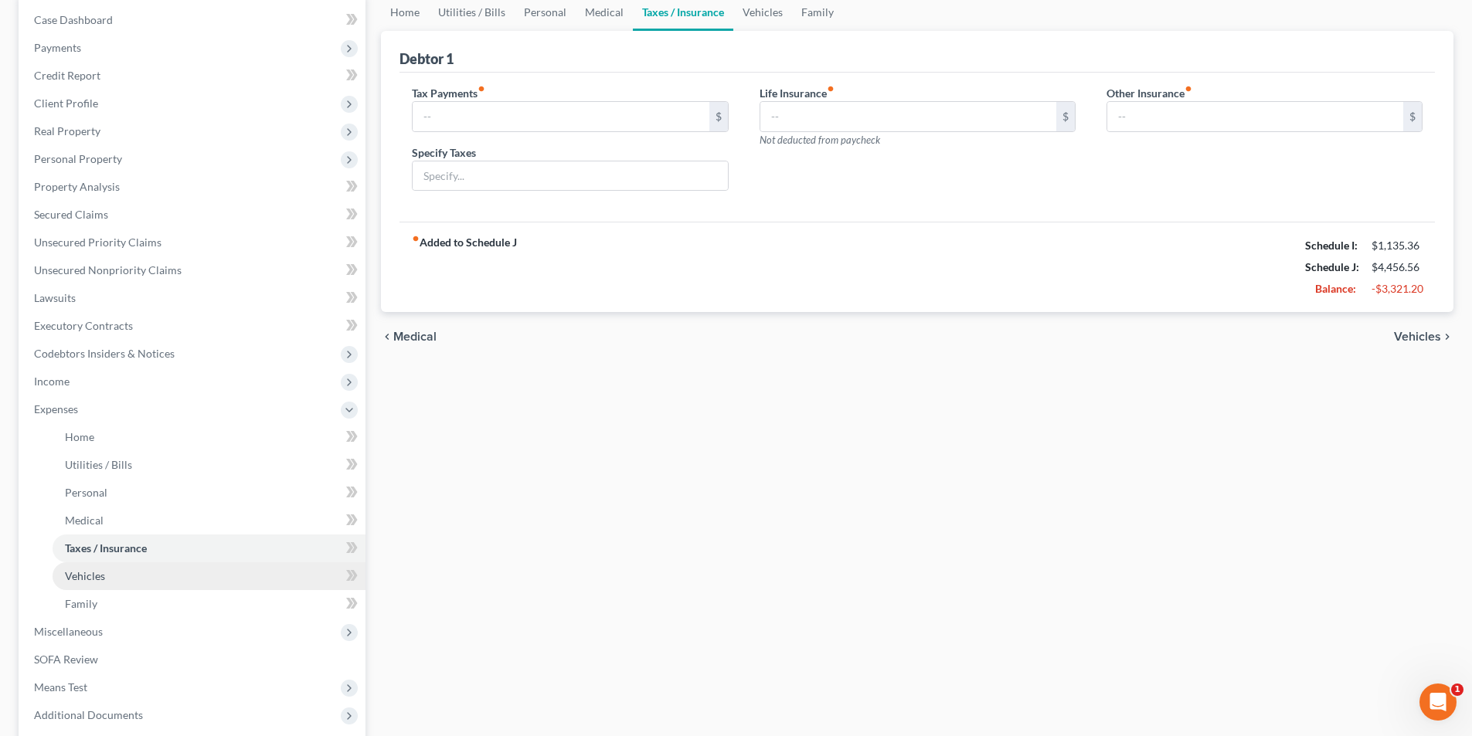
click at [91, 577] on span "Vehicles" at bounding box center [85, 575] width 40 height 13
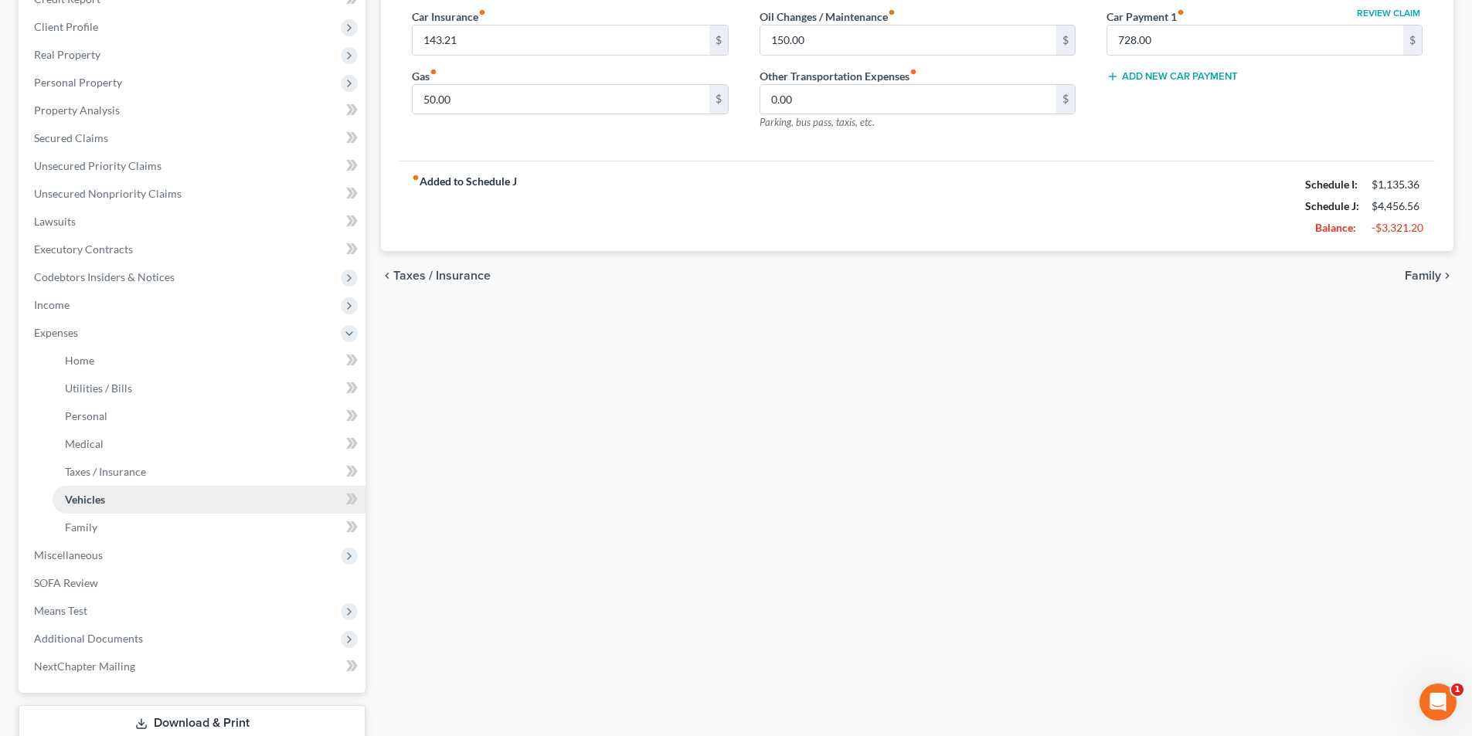
scroll to position [232, 0]
click at [85, 561] on span "Miscellaneous" at bounding box center [194, 555] width 344 height 28
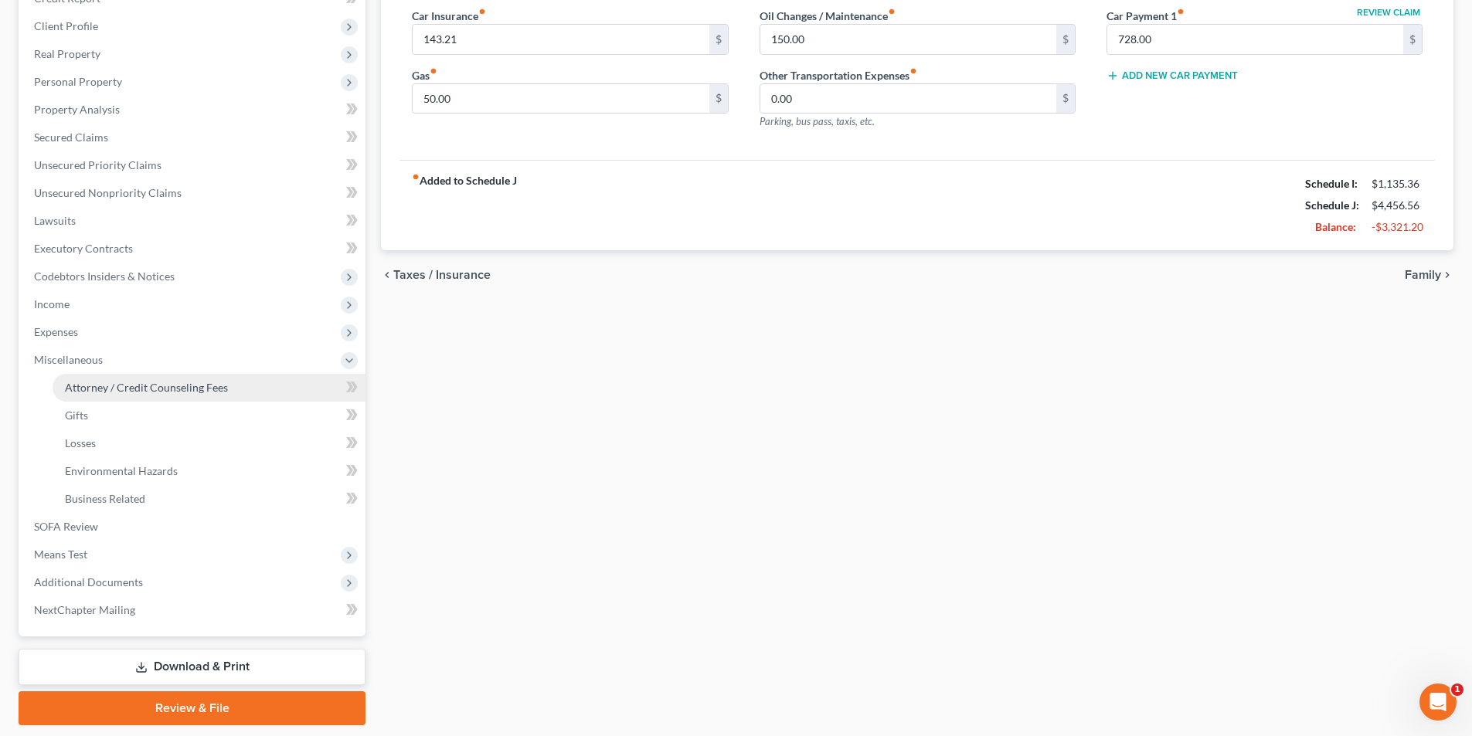
click at [93, 392] on span "Attorney / Credit Counseling Fees" at bounding box center [146, 387] width 163 height 13
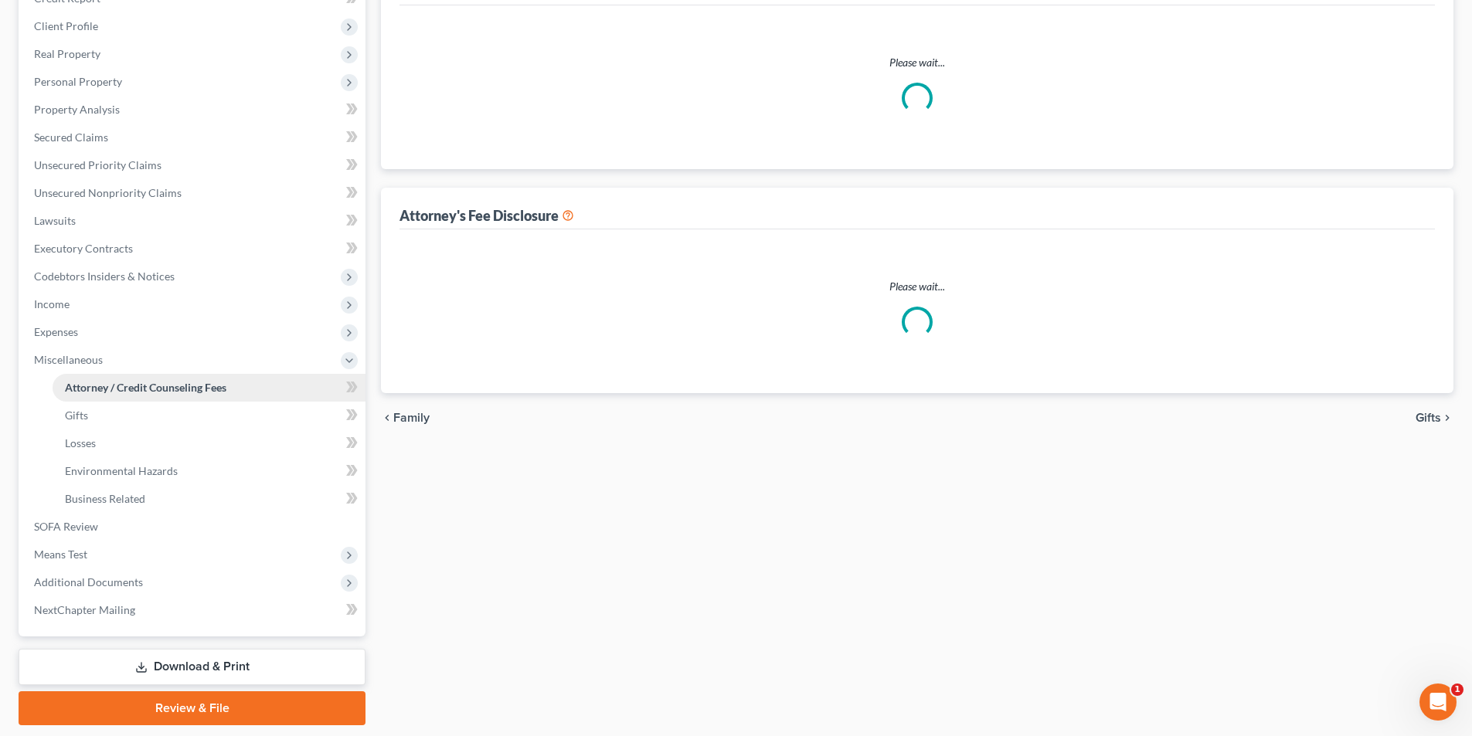
scroll to position [54, 0]
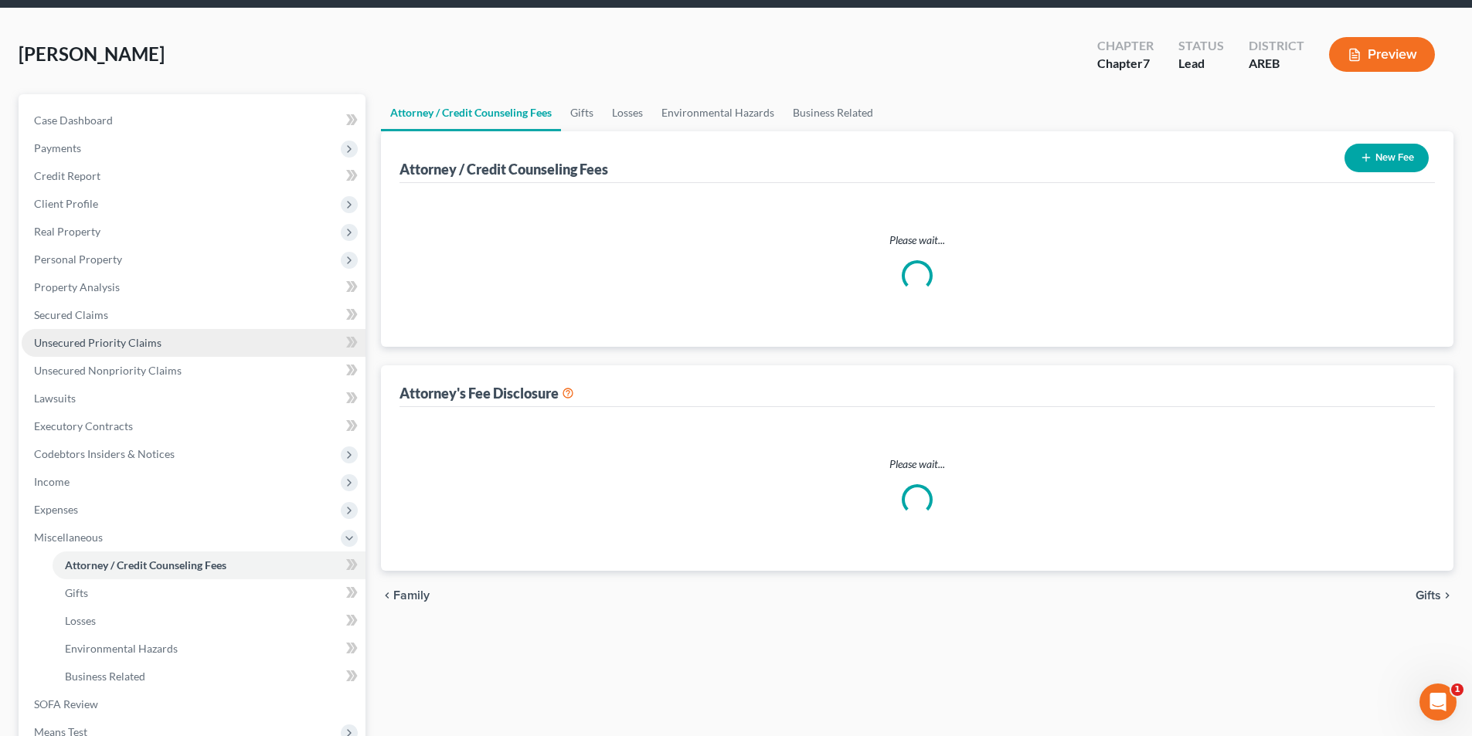
select select "5"
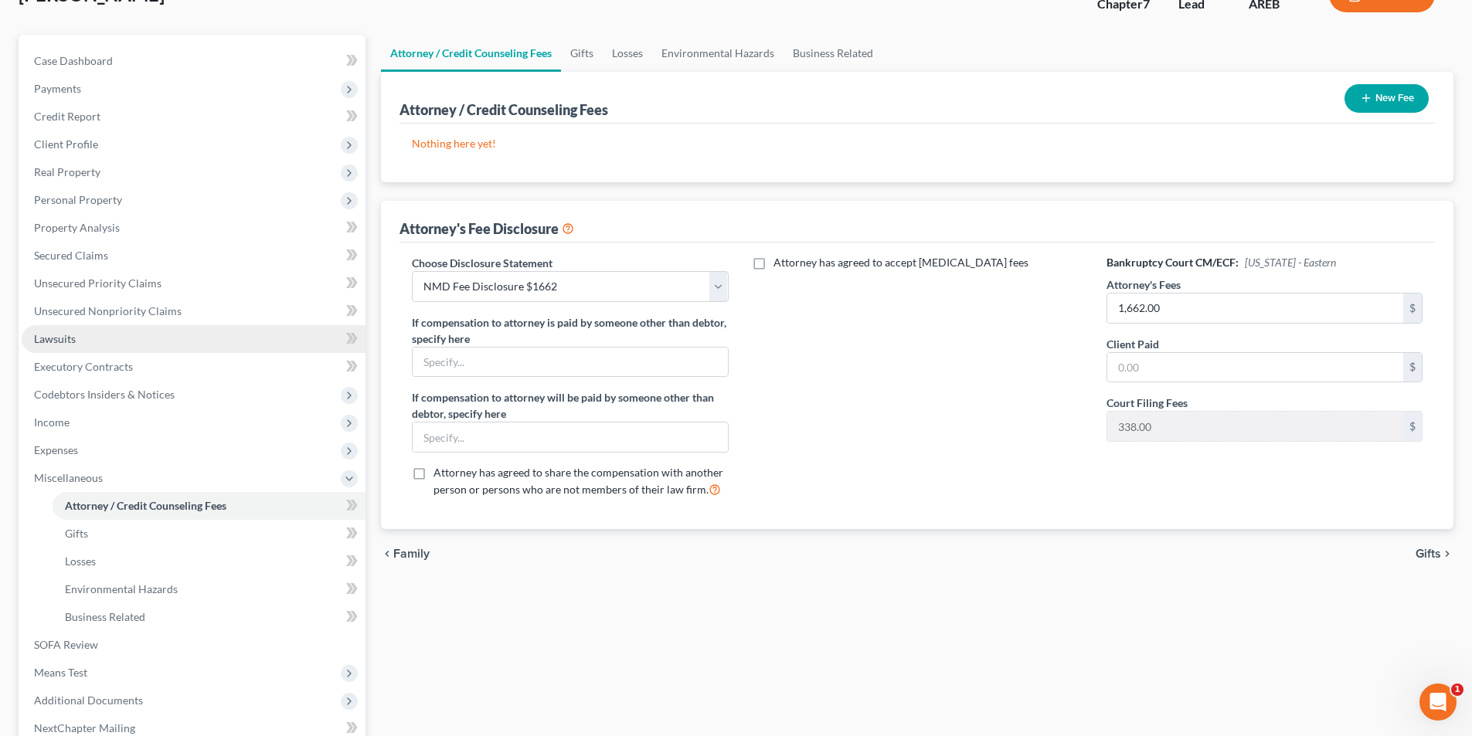
scroll to position [155, 0]
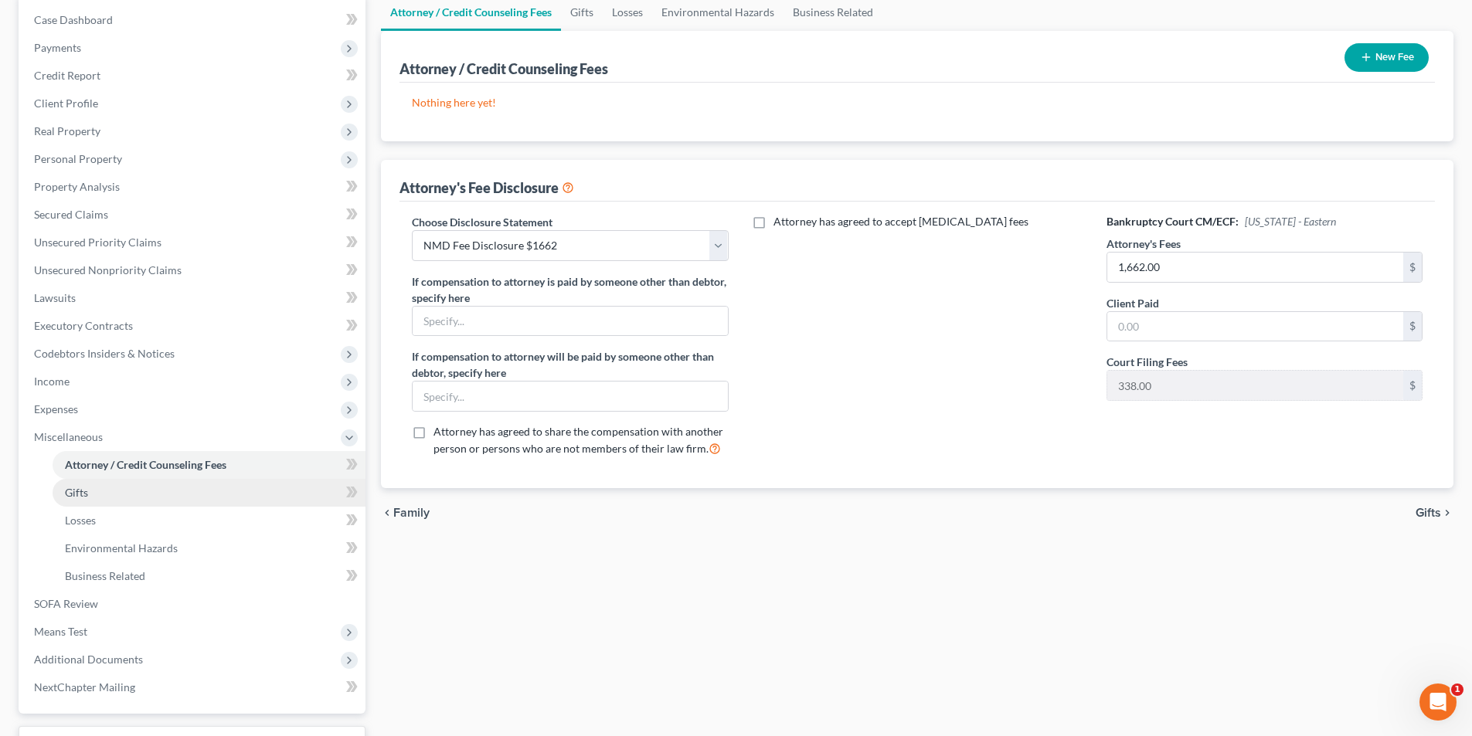
click at [90, 498] on link "Gifts" at bounding box center [209, 493] width 313 height 28
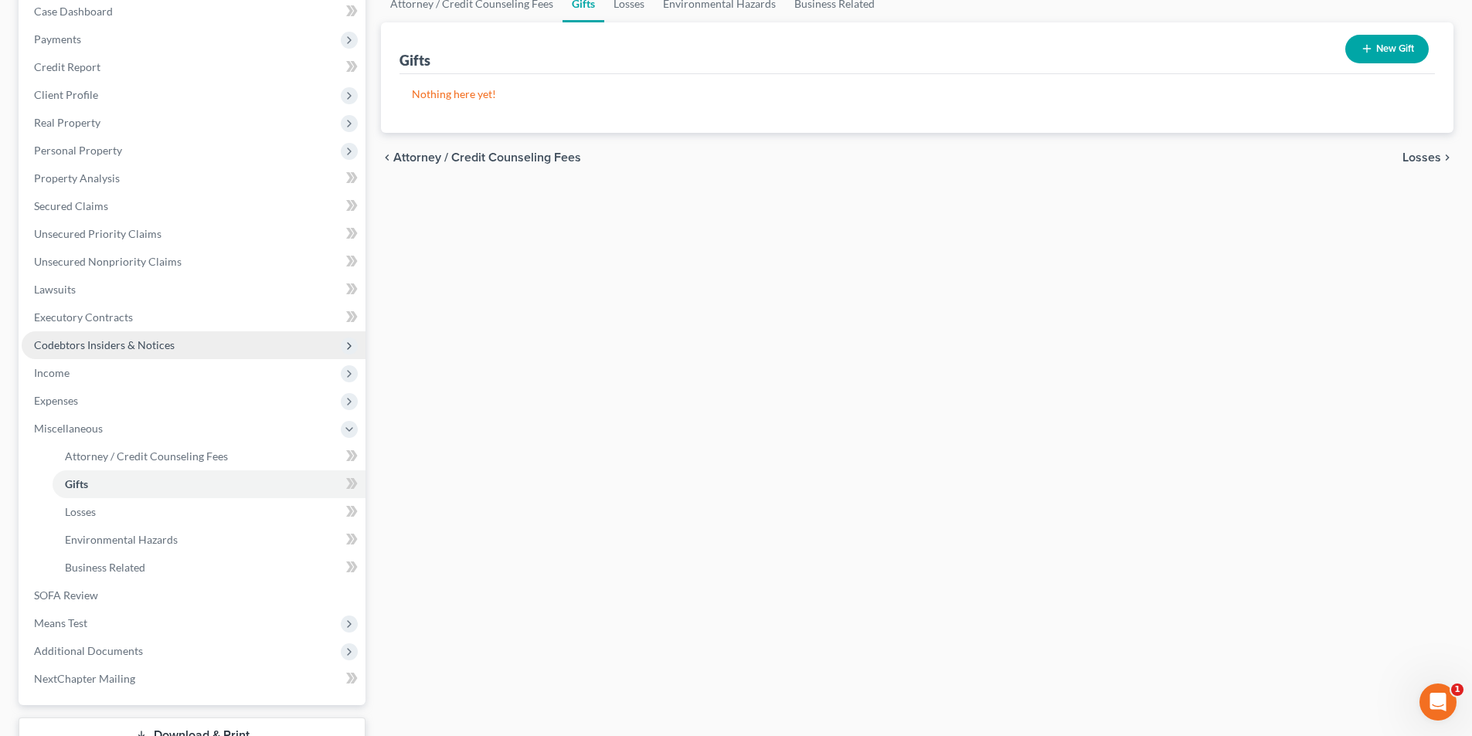
scroll to position [232, 0]
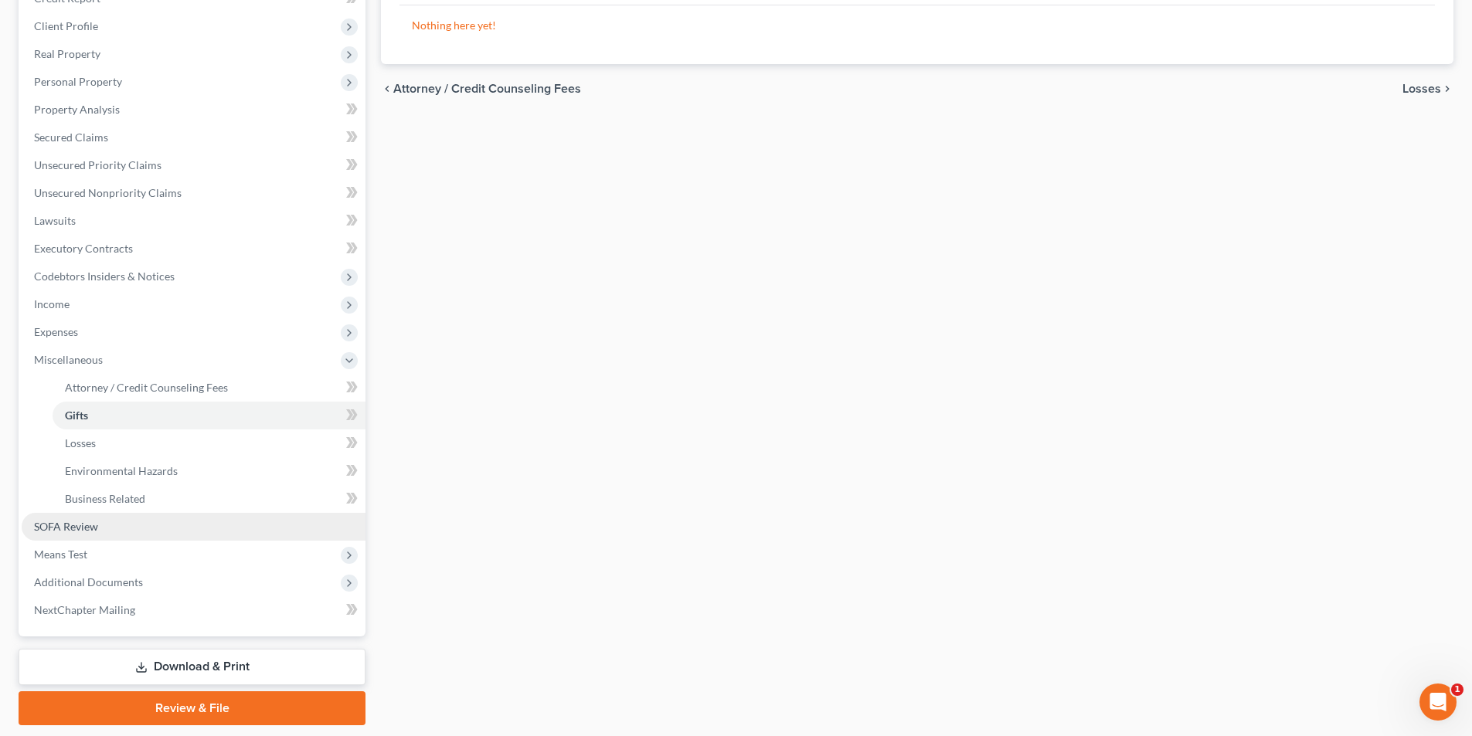
click at [83, 526] on span "SOFA Review" at bounding box center [66, 526] width 64 height 13
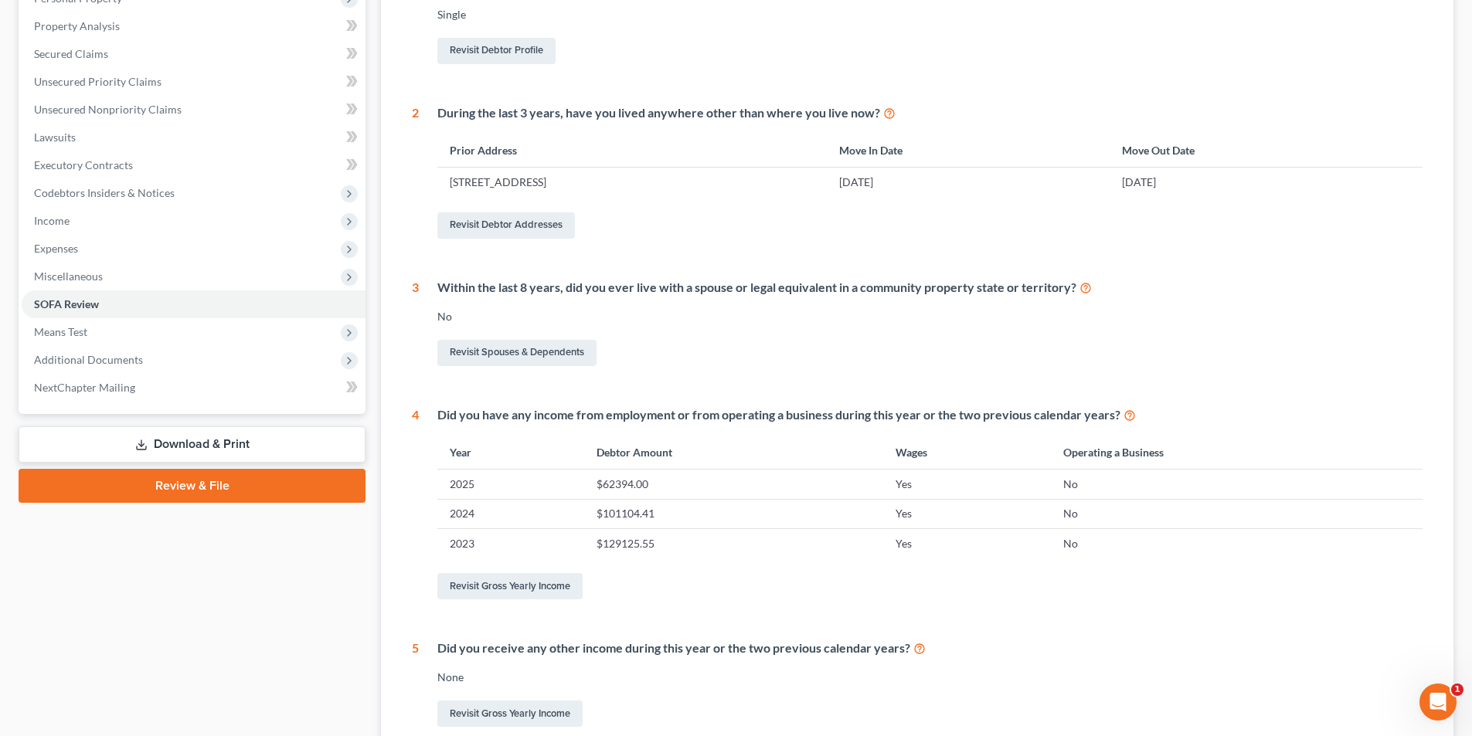
scroll to position [386, 0]
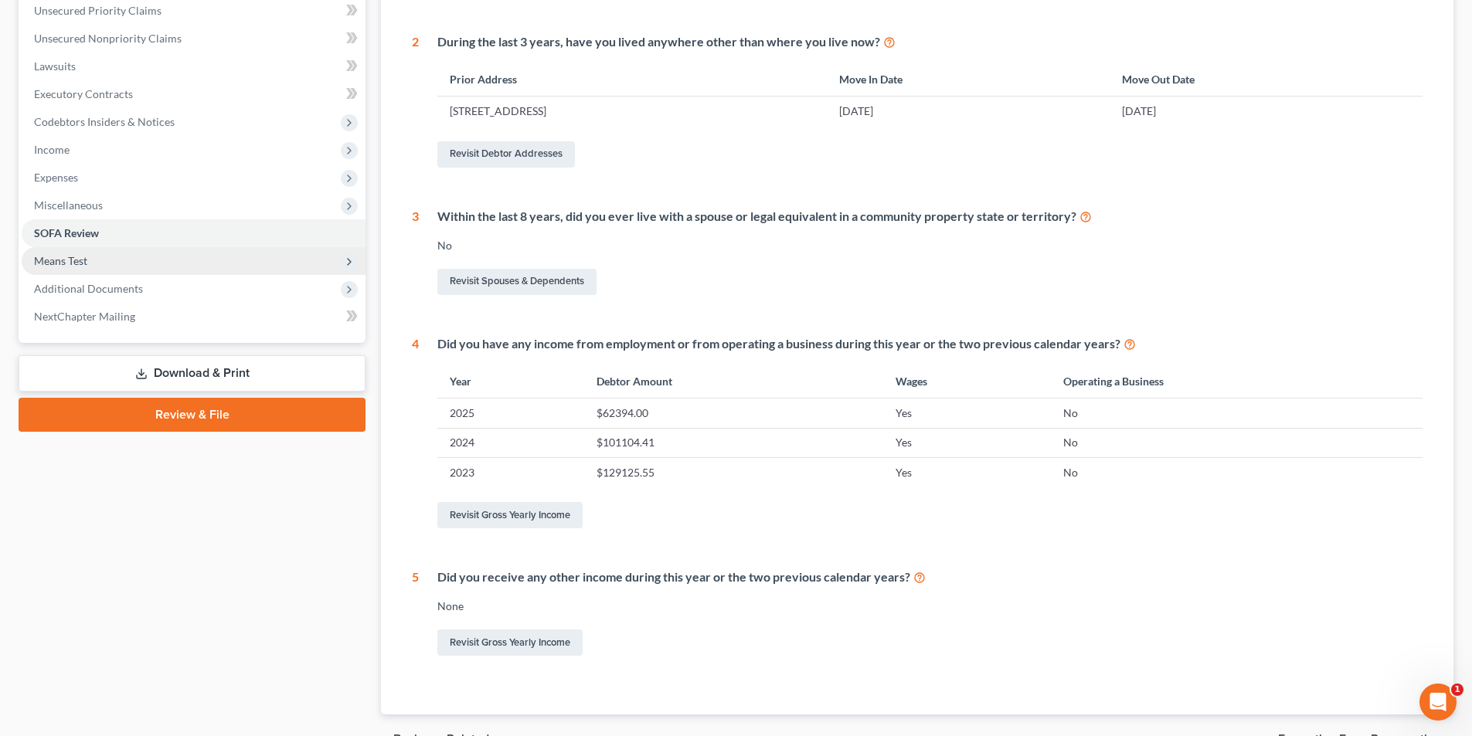
click at [69, 257] on span "Means Test" at bounding box center [60, 260] width 53 height 13
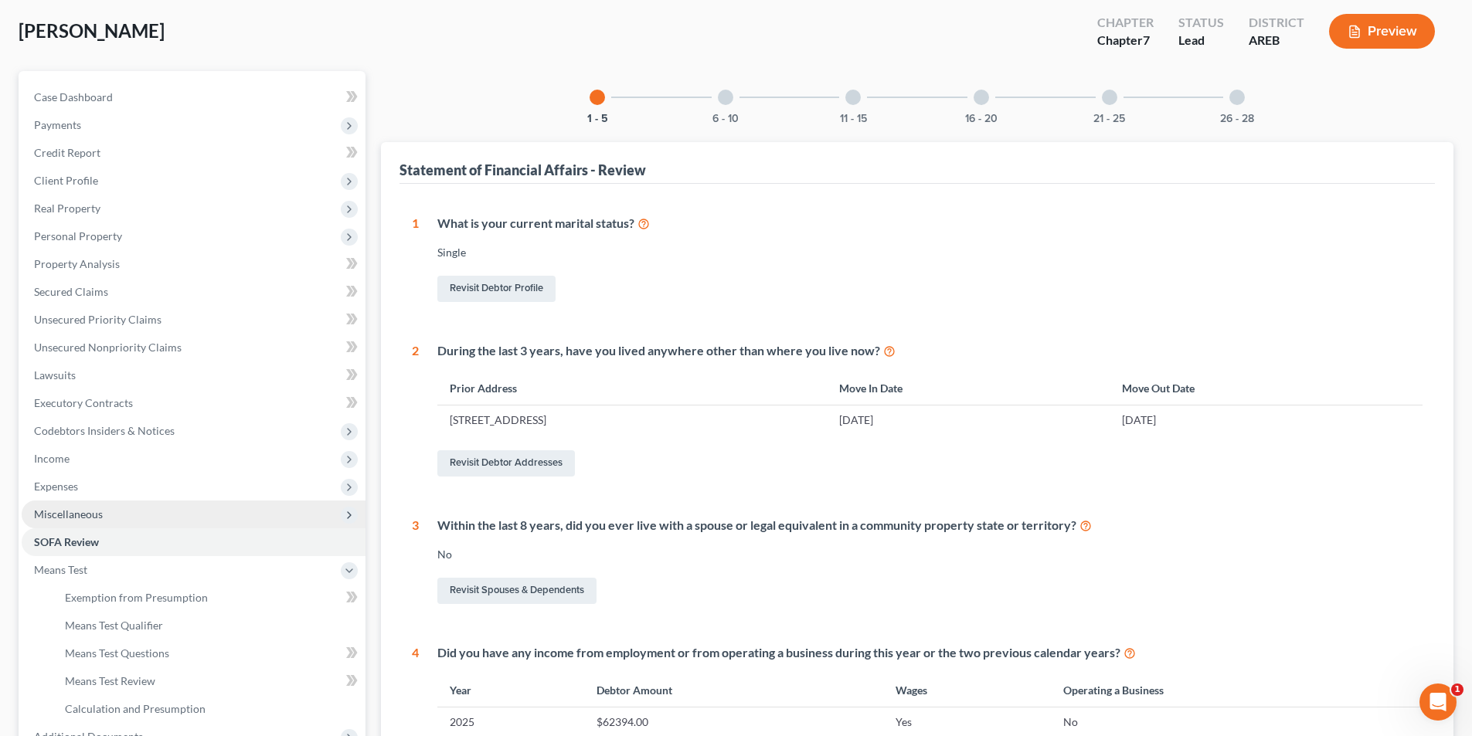
scroll to position [155, 0]
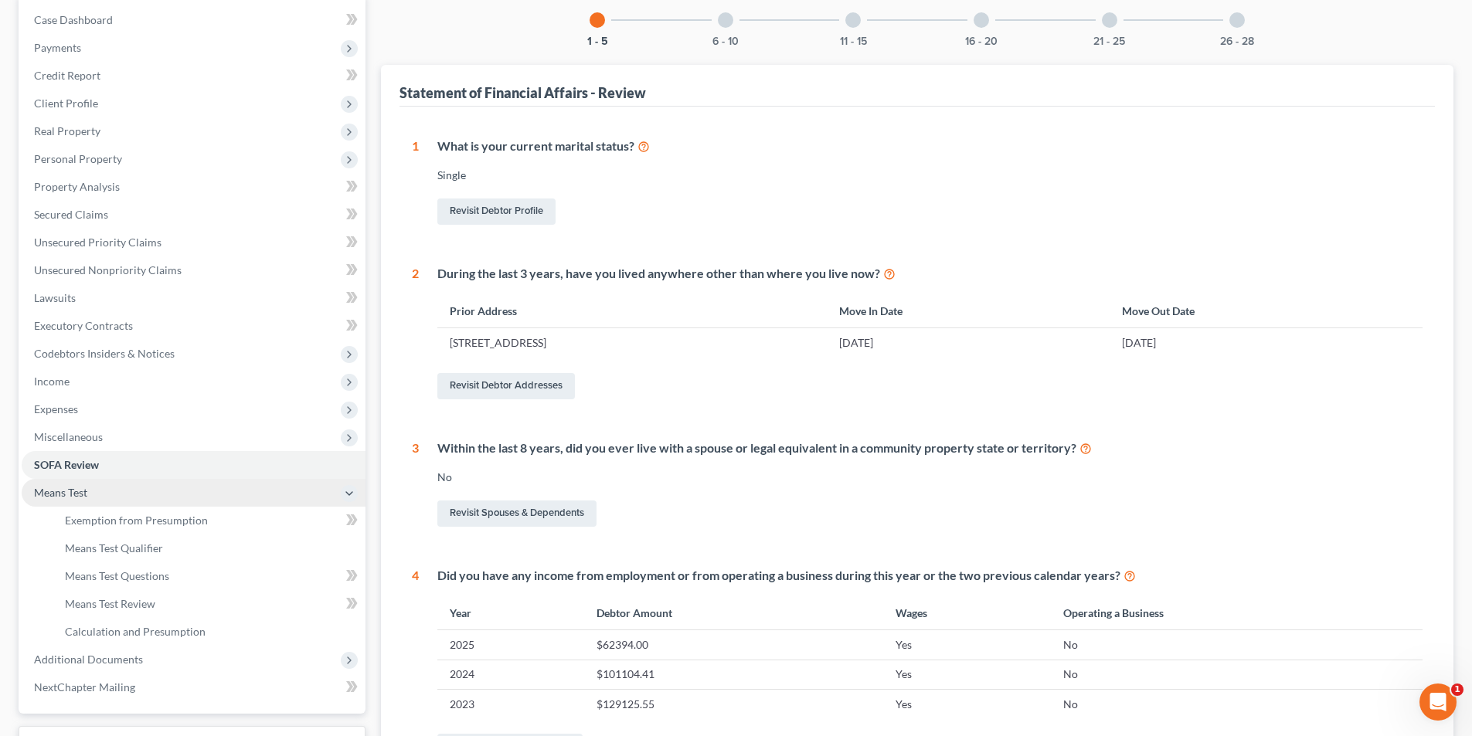
click at [70, 498] on span "Means Test" at bounding box center [60, 492] width 53 height 13
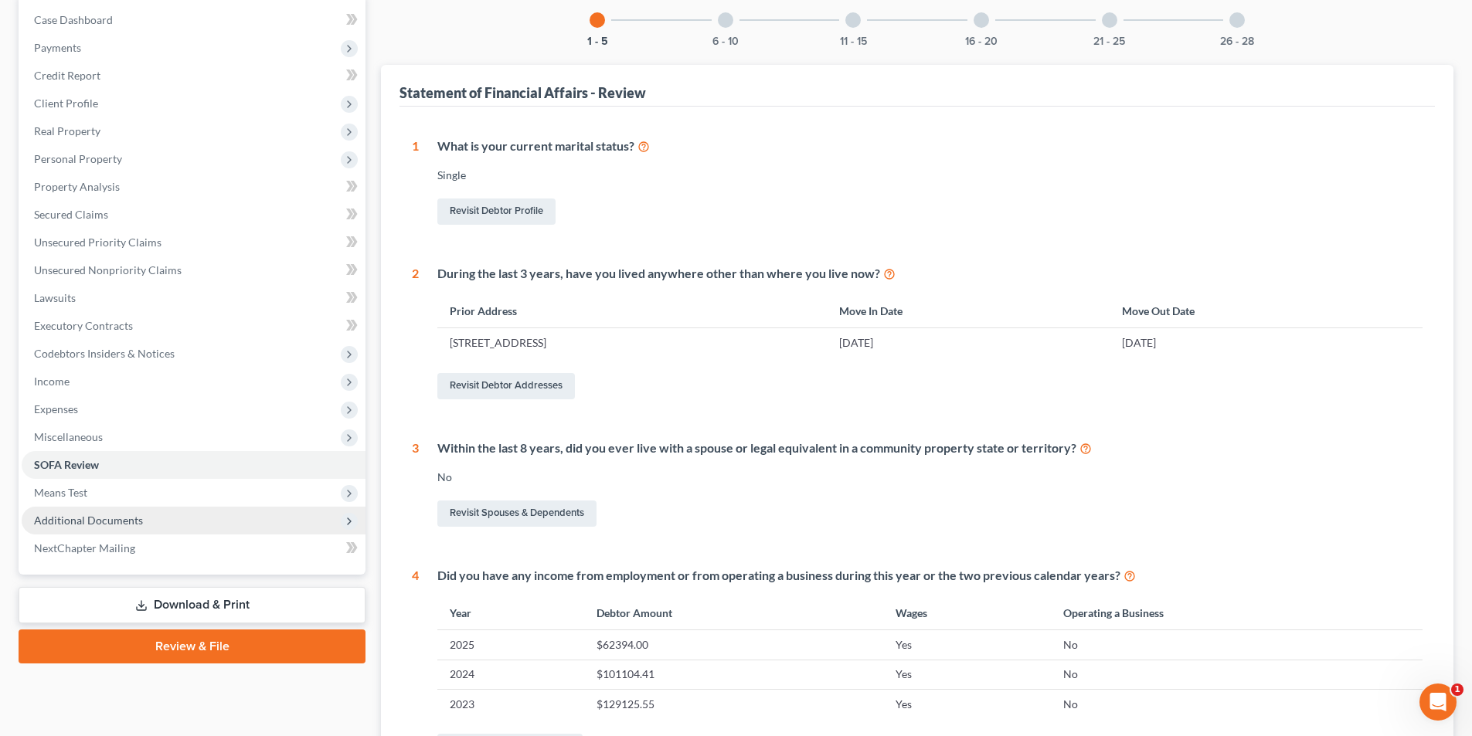
click at [88, 525] on span "Additional Documents" at bounding box center [88, 520] width 109 height 13
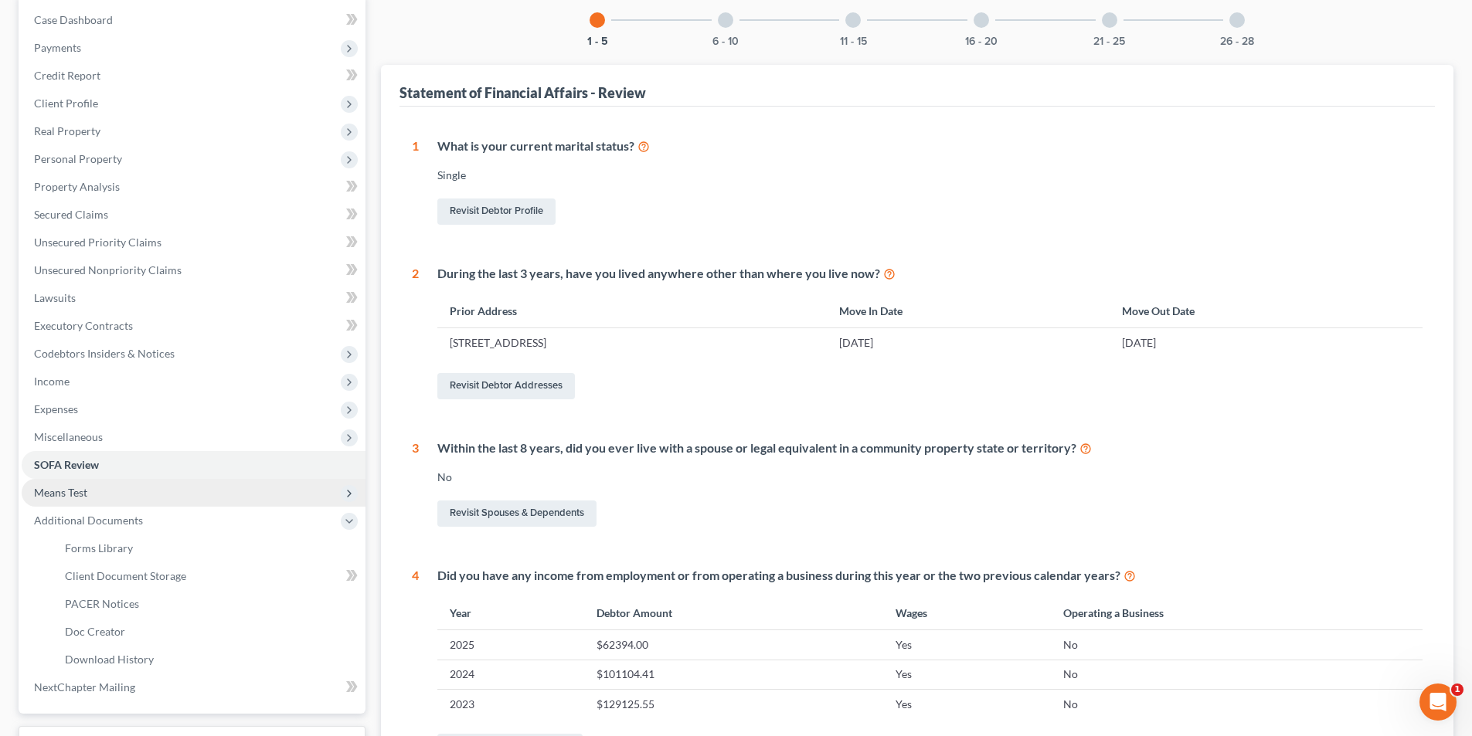
click at [87, 499] on span "Means Test" at bounding box center [194, 493] width 344 height 28
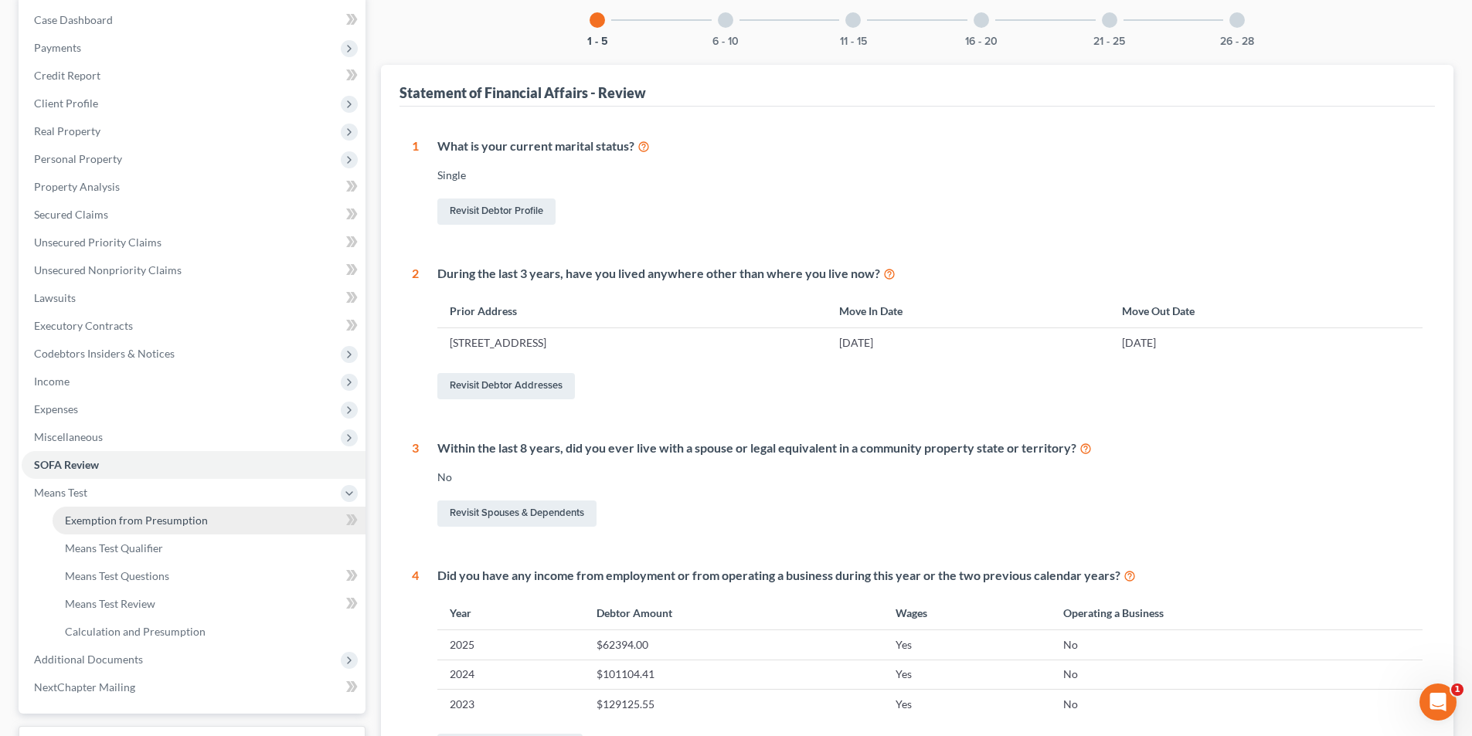
click at [97, 519] on span "Exemption from Presumption" at bounding box center [136, 520] width 143 height 13
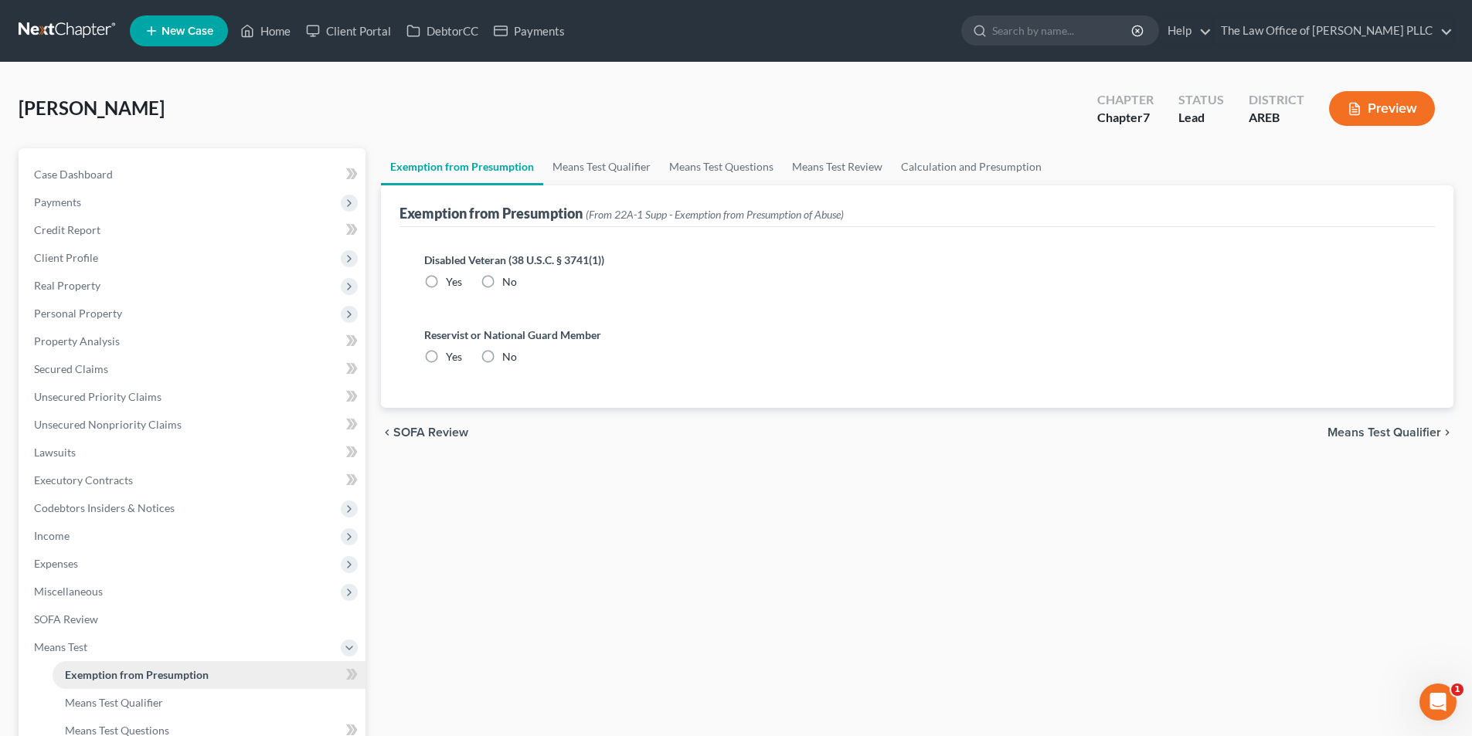
radio input "true"
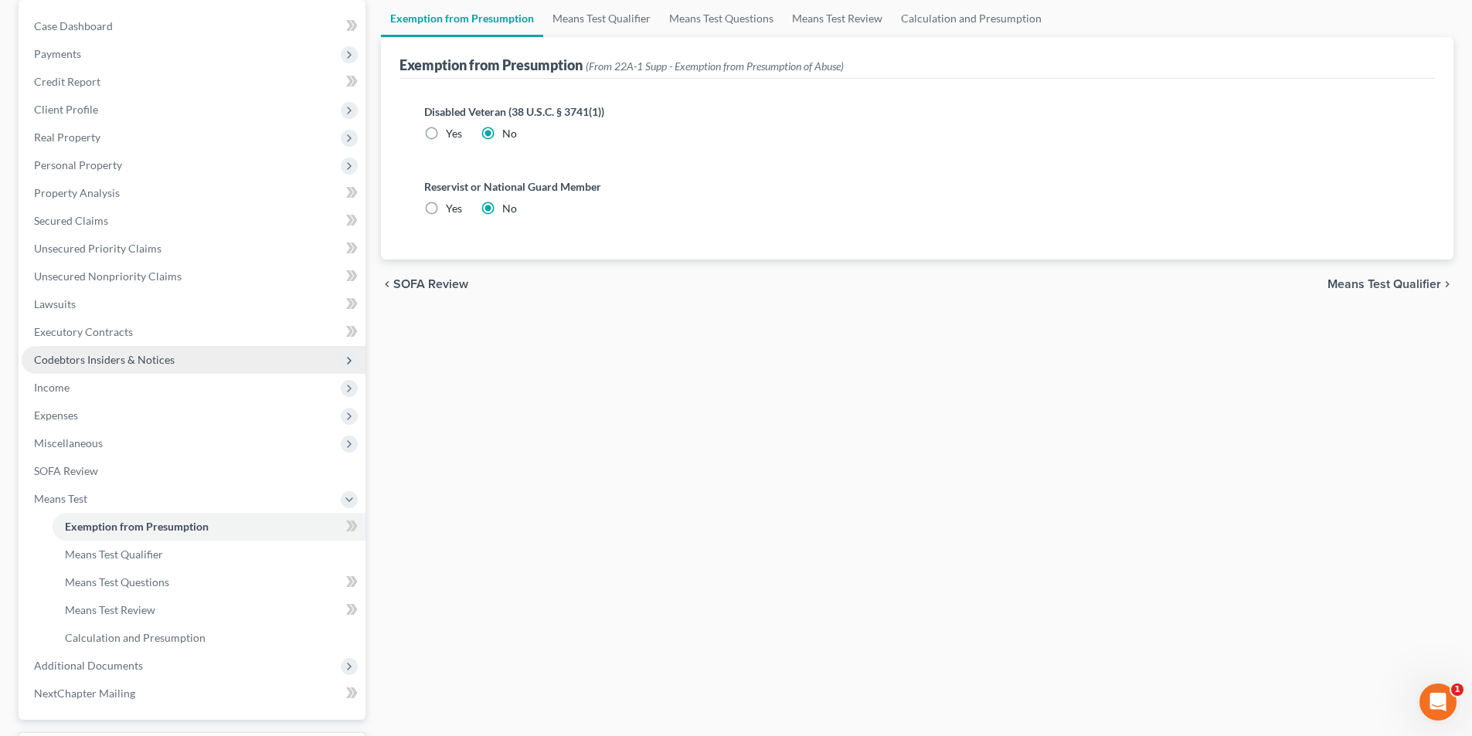
scroll to position [155, 0]
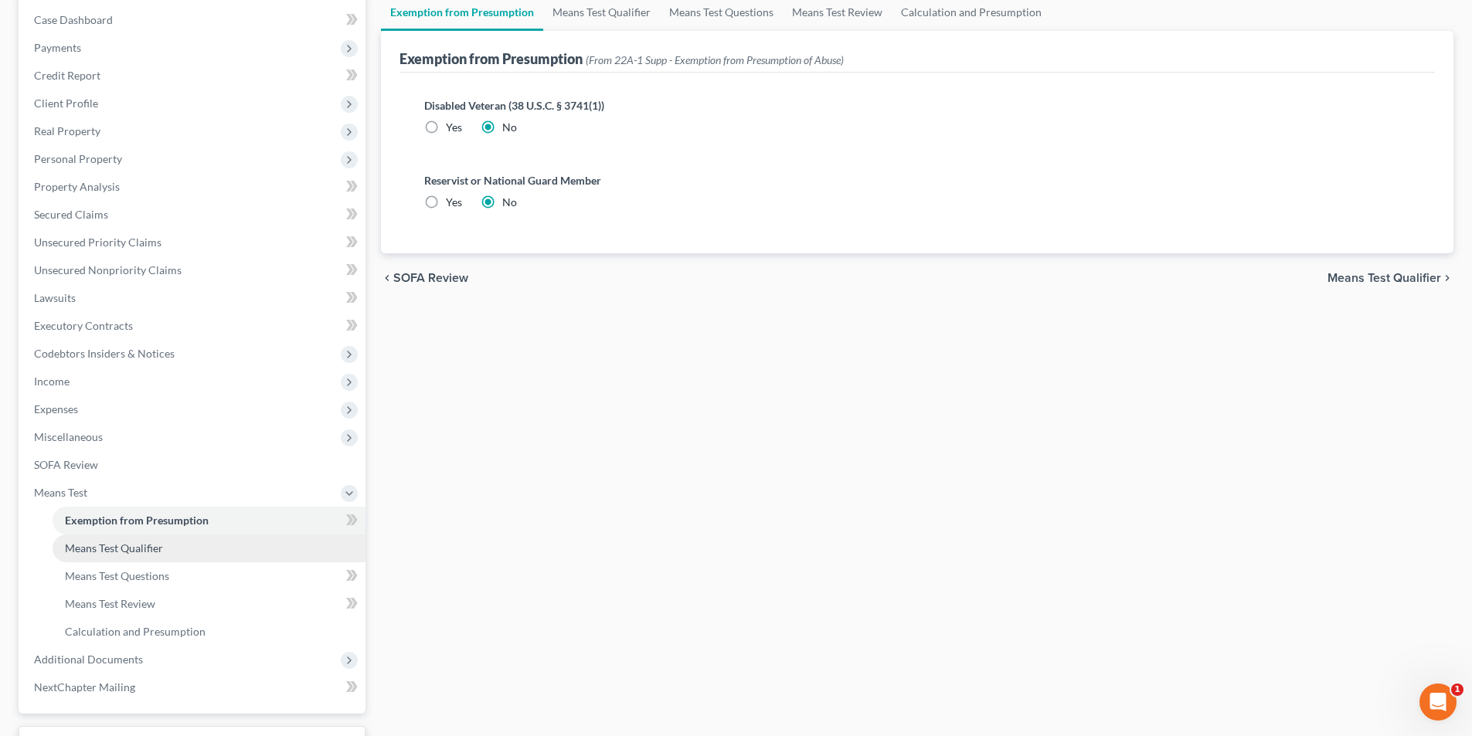
click at [127, 549] on span "Means Test Qualifier" at bounding box center [114, 548] width 98 height 13
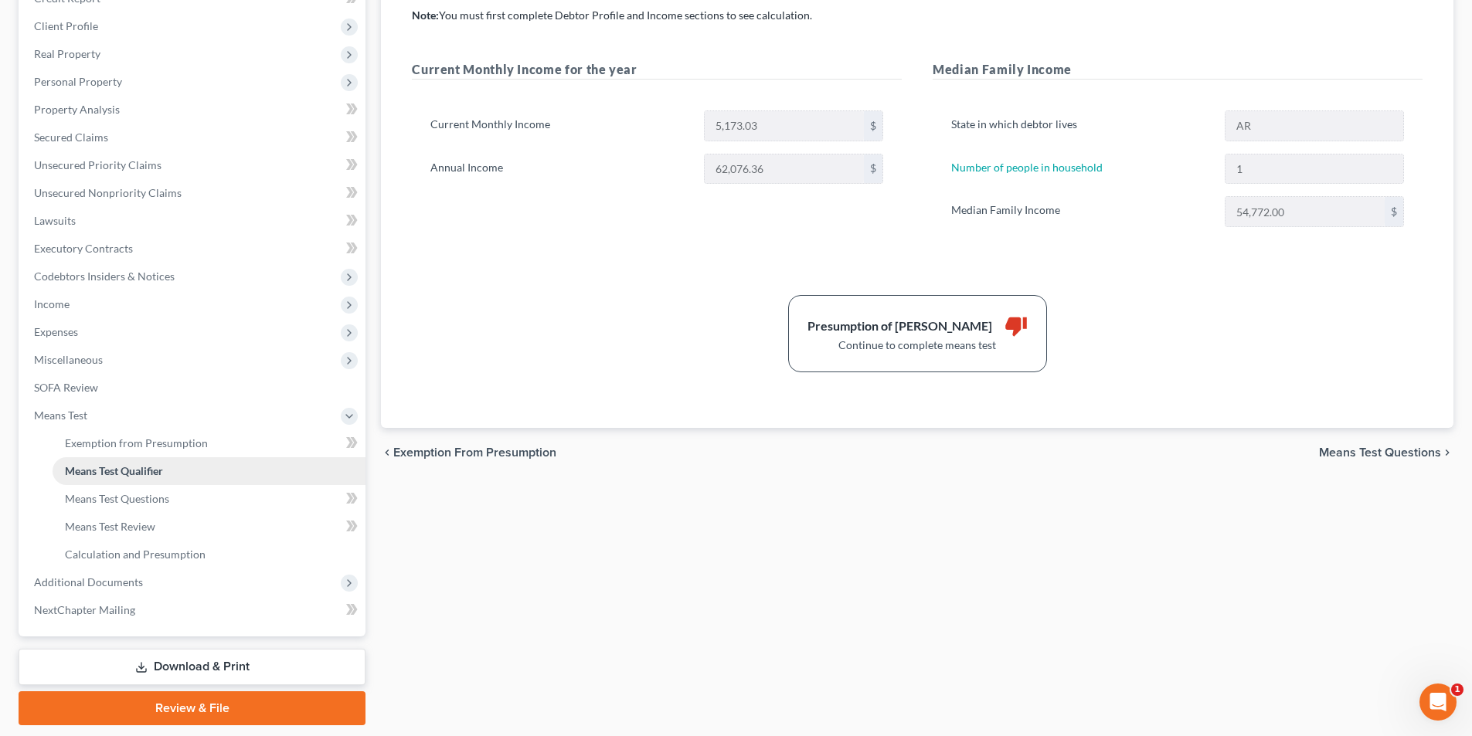
scroll to position [77, 0]
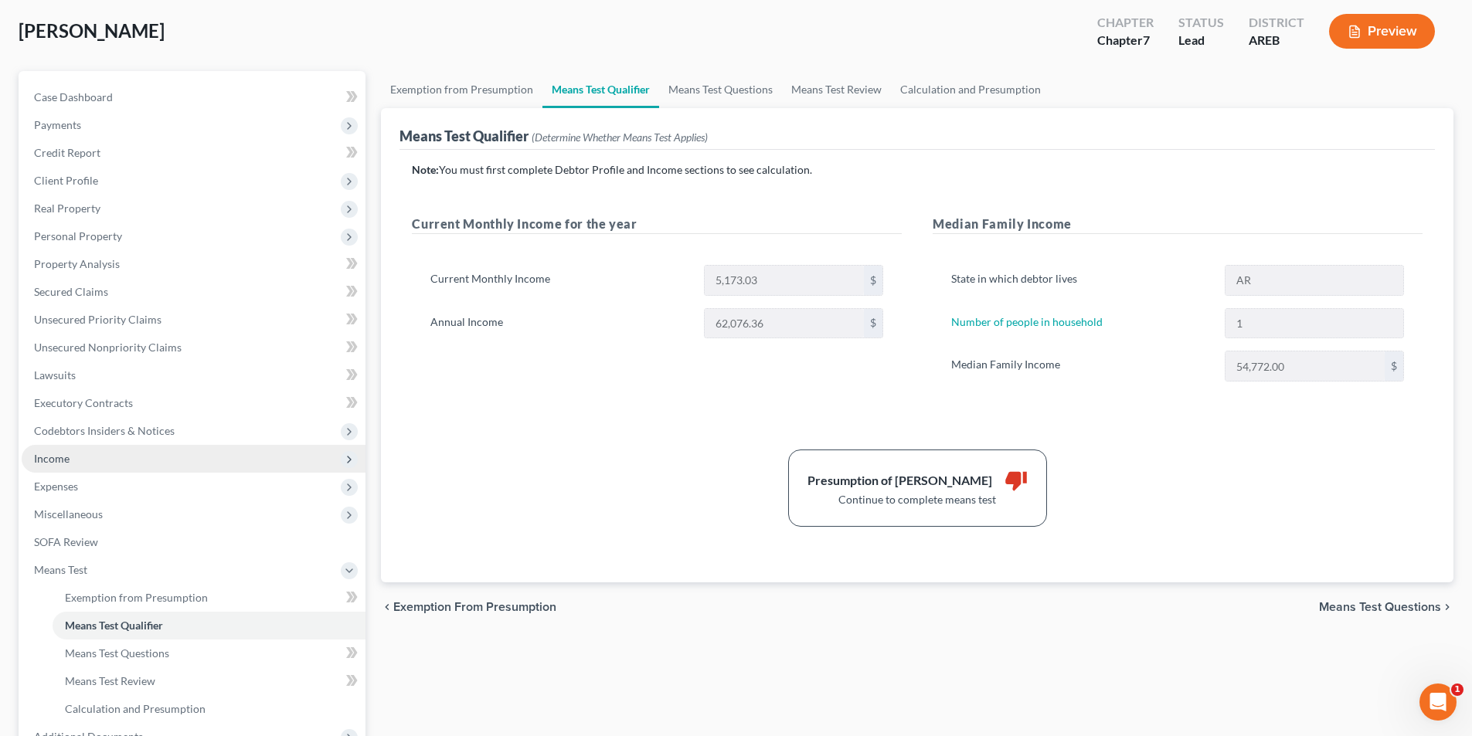
click at [54, 457] on span "Income" at bounding box center [52, 458] width 36 height 13
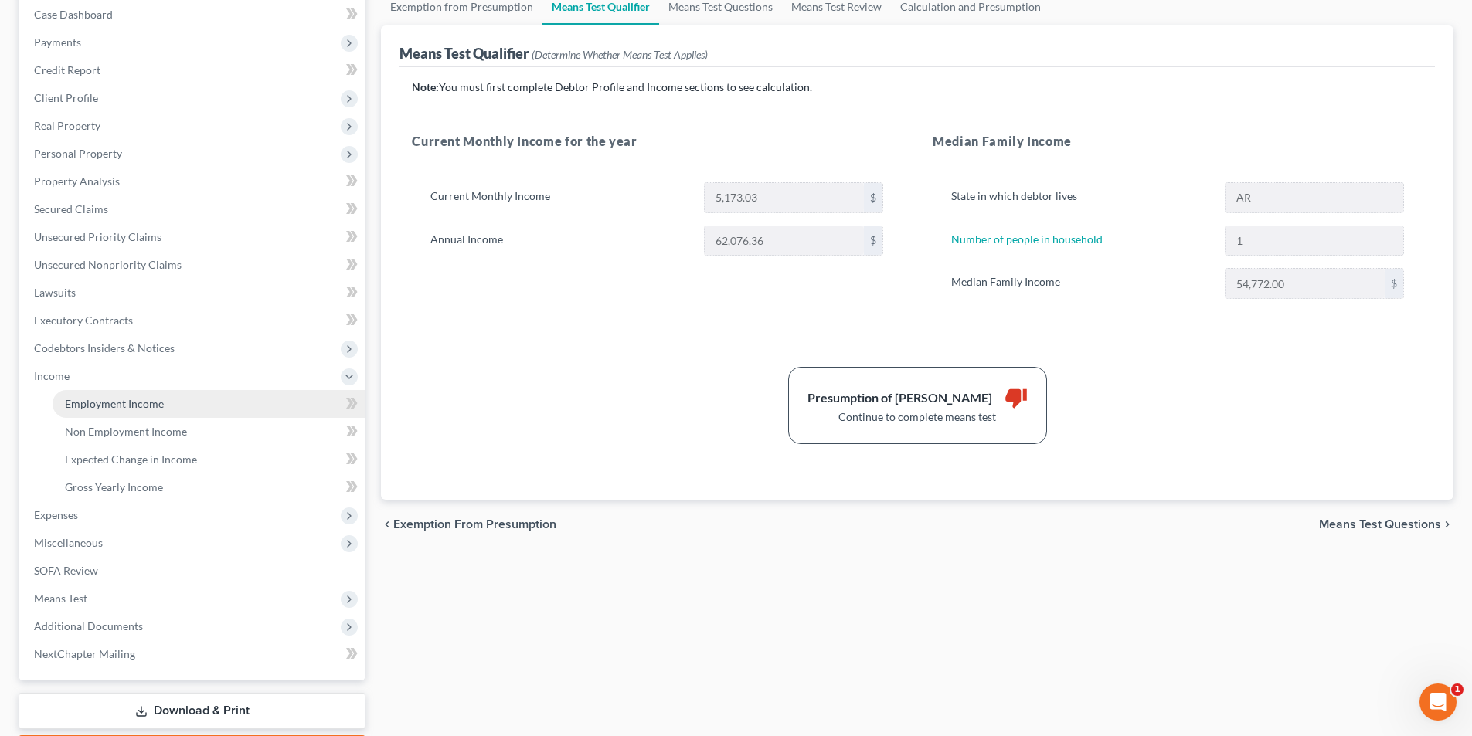
scroll to position [252, 0]
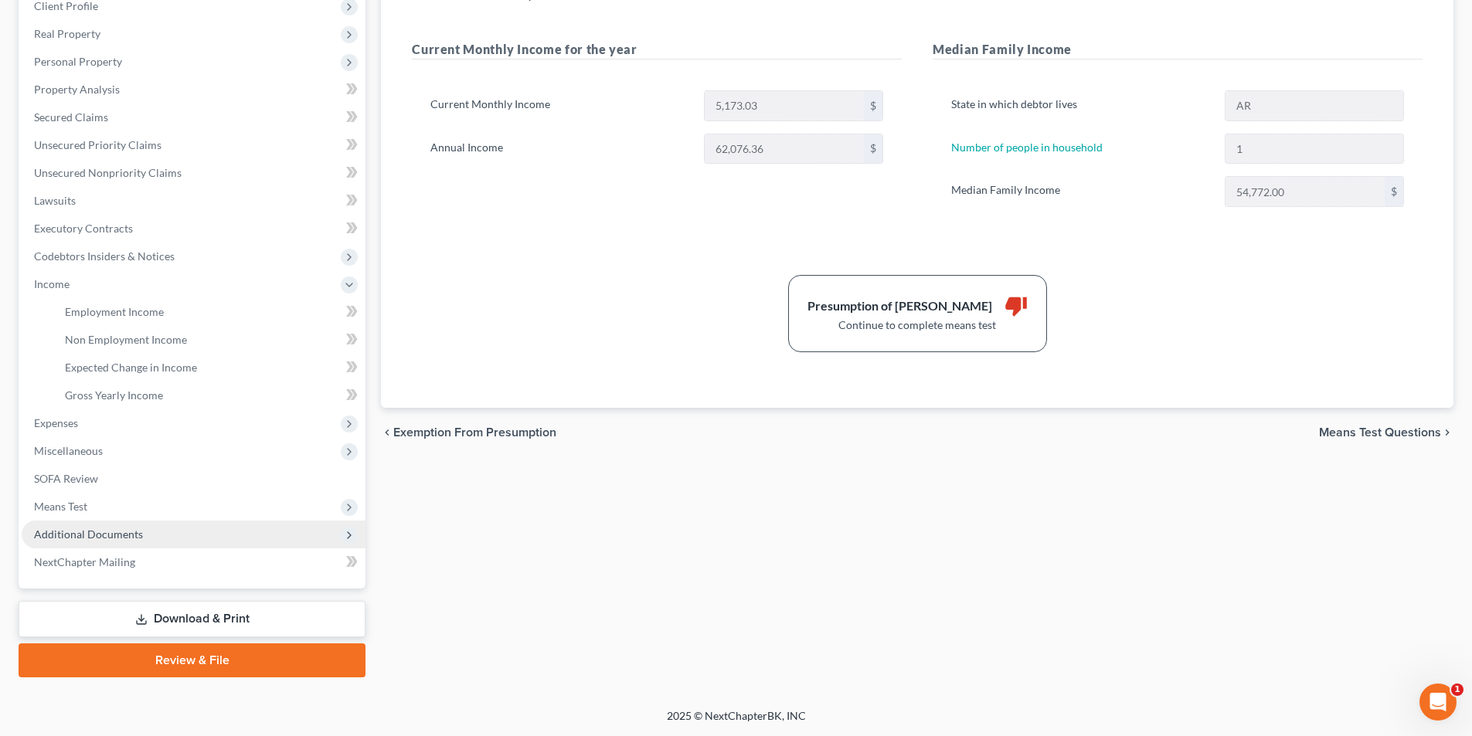
click at [70, 535] on span "Additional Documents" at bounding box center [88, 534] width 109 height 13
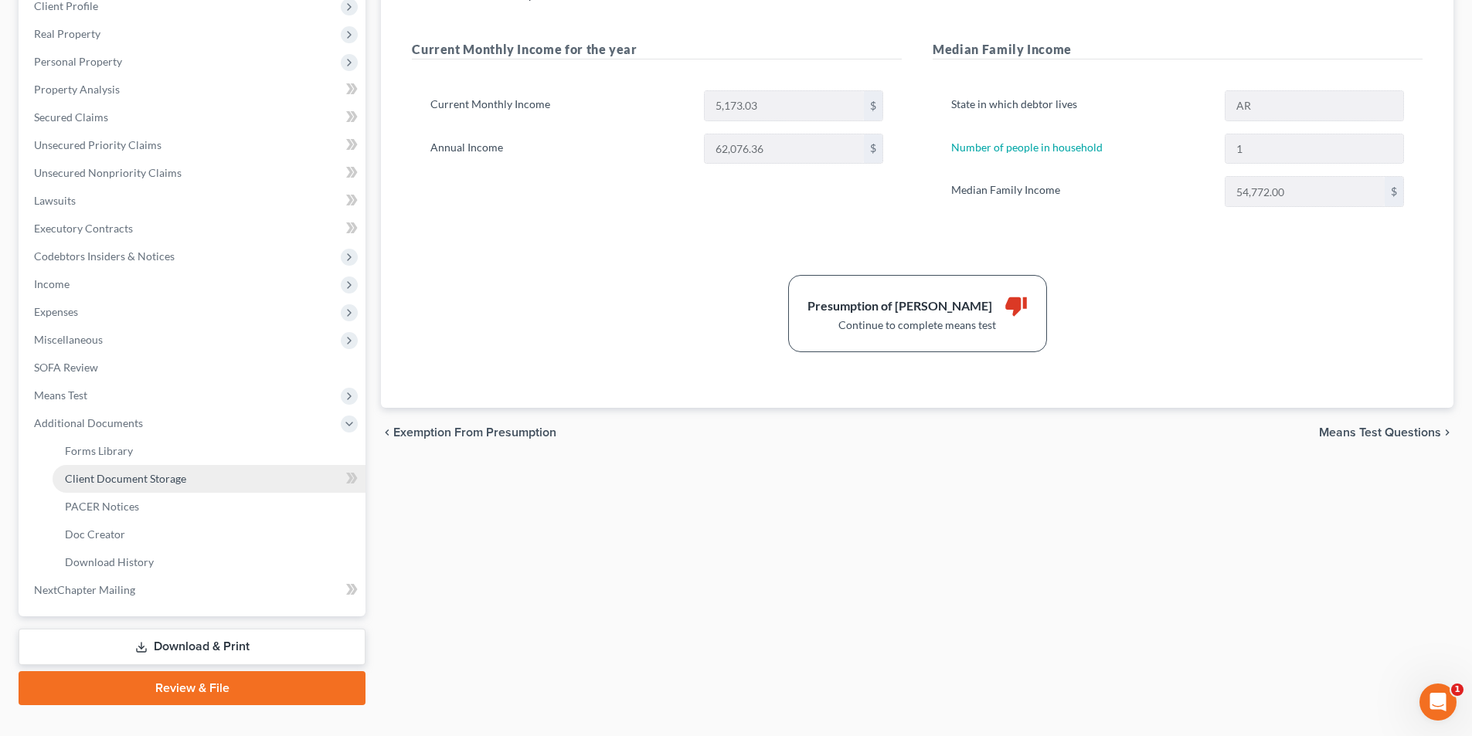
click at [80, 477] on span "Client Document Storage" at bounding box center [125, 478] width 121 height 13
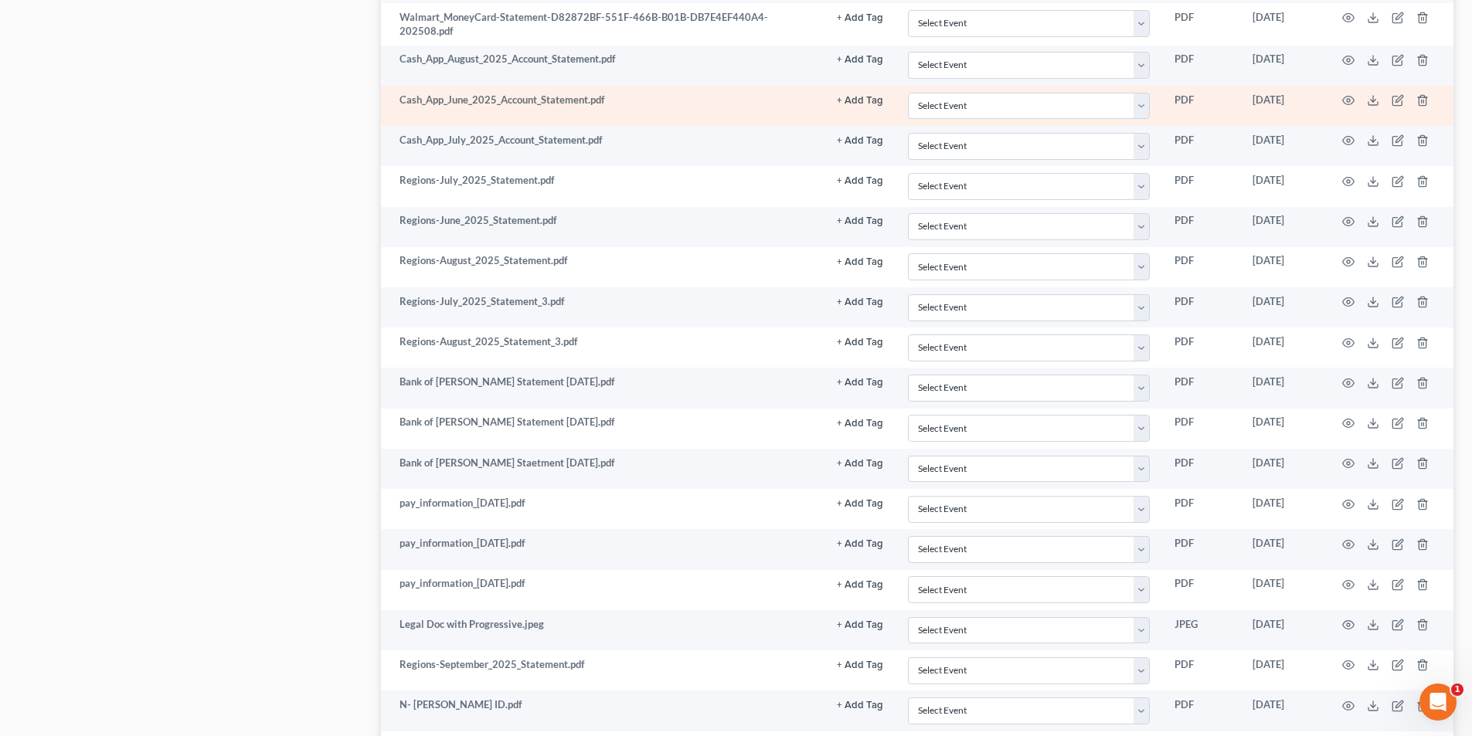
scroll to position [1391, 0]
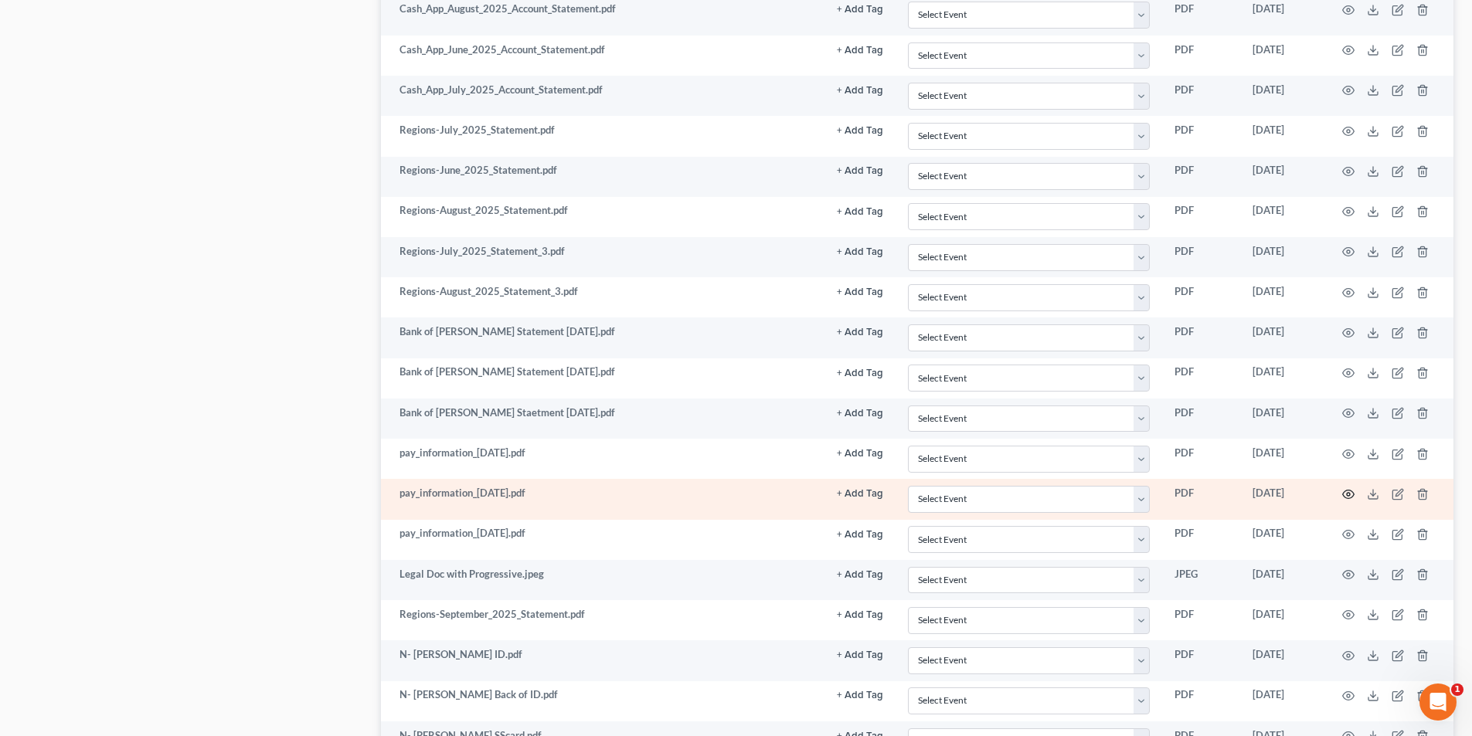
click at [1344, 495] on icon "button" at bounding box center [1348, 494] width 12 height 12
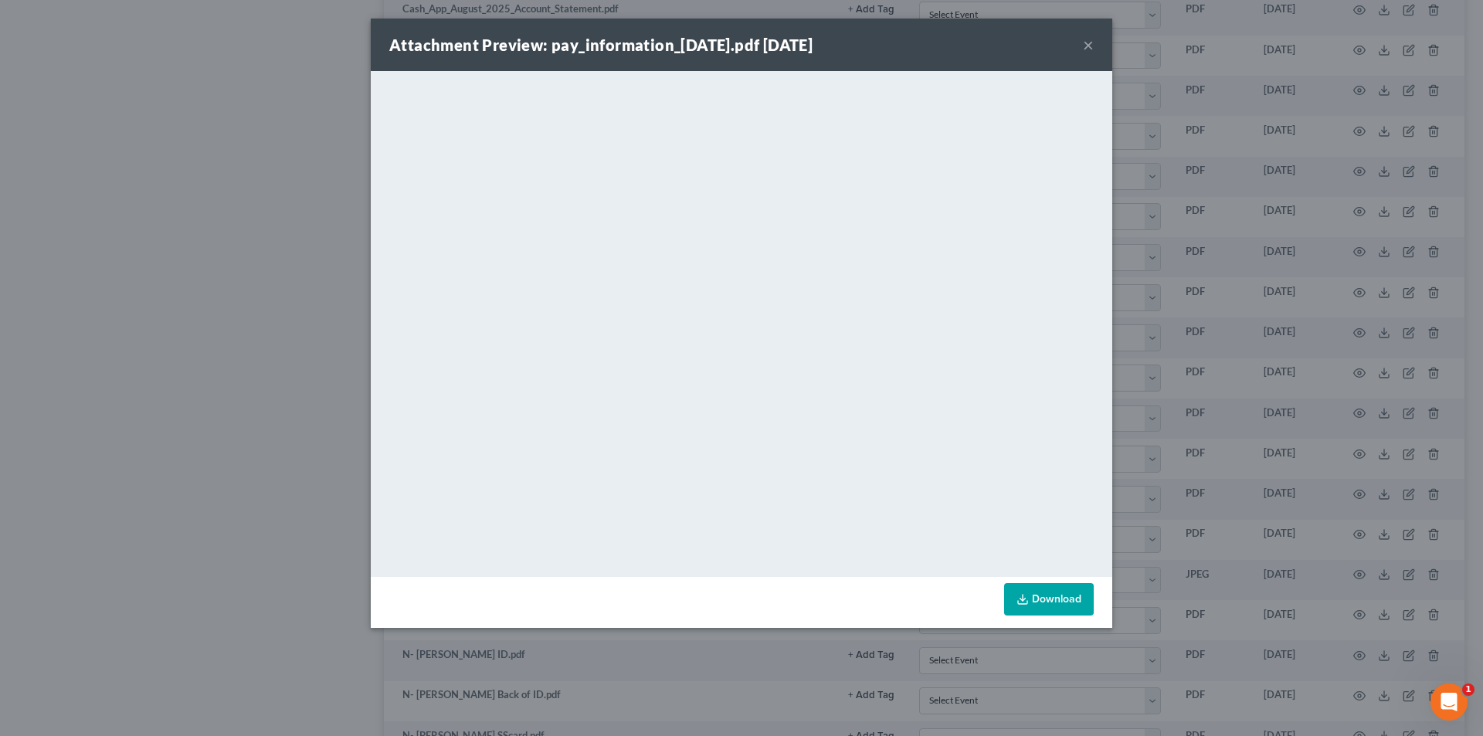
click at [1091, 43] on button "×" at bounding box center [1088, 45] width 11 height 19
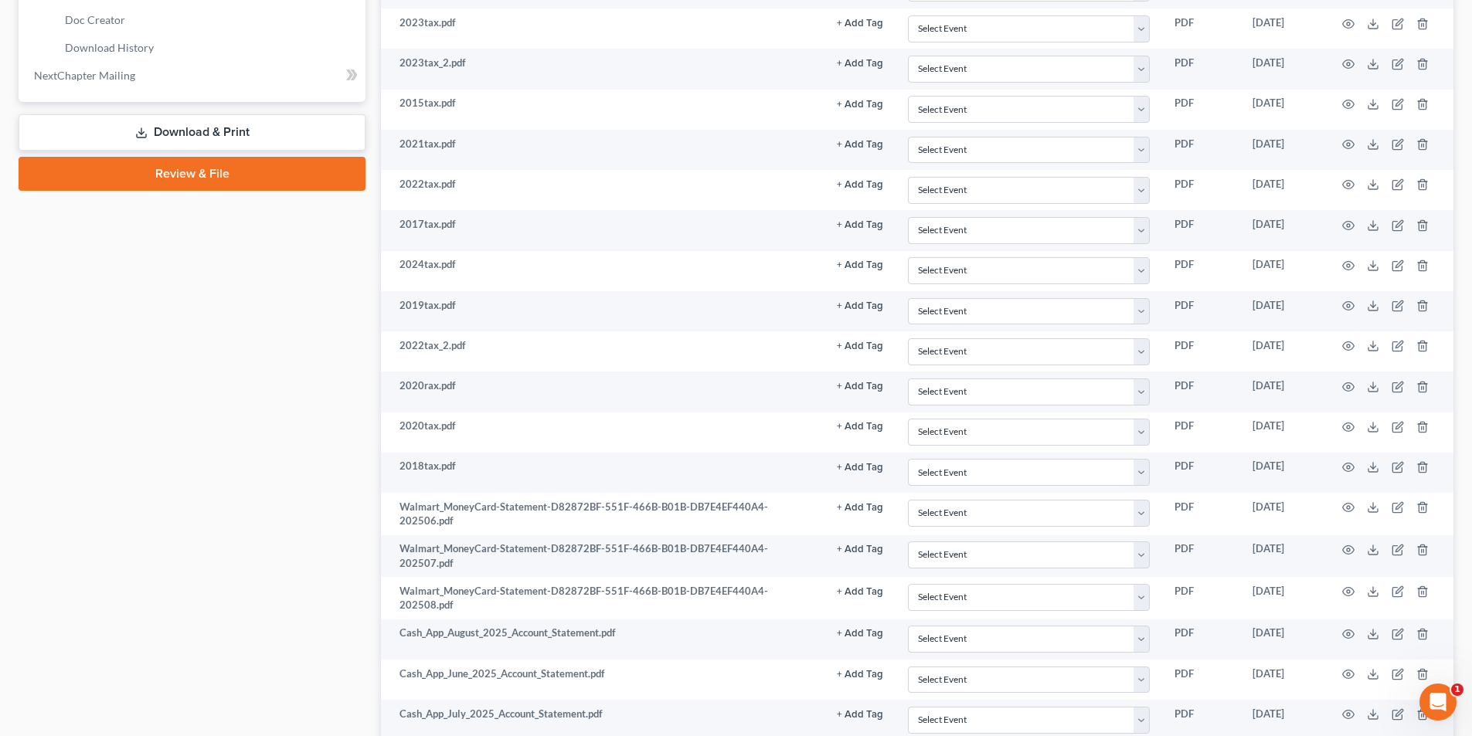
scroll to position [502, 0]
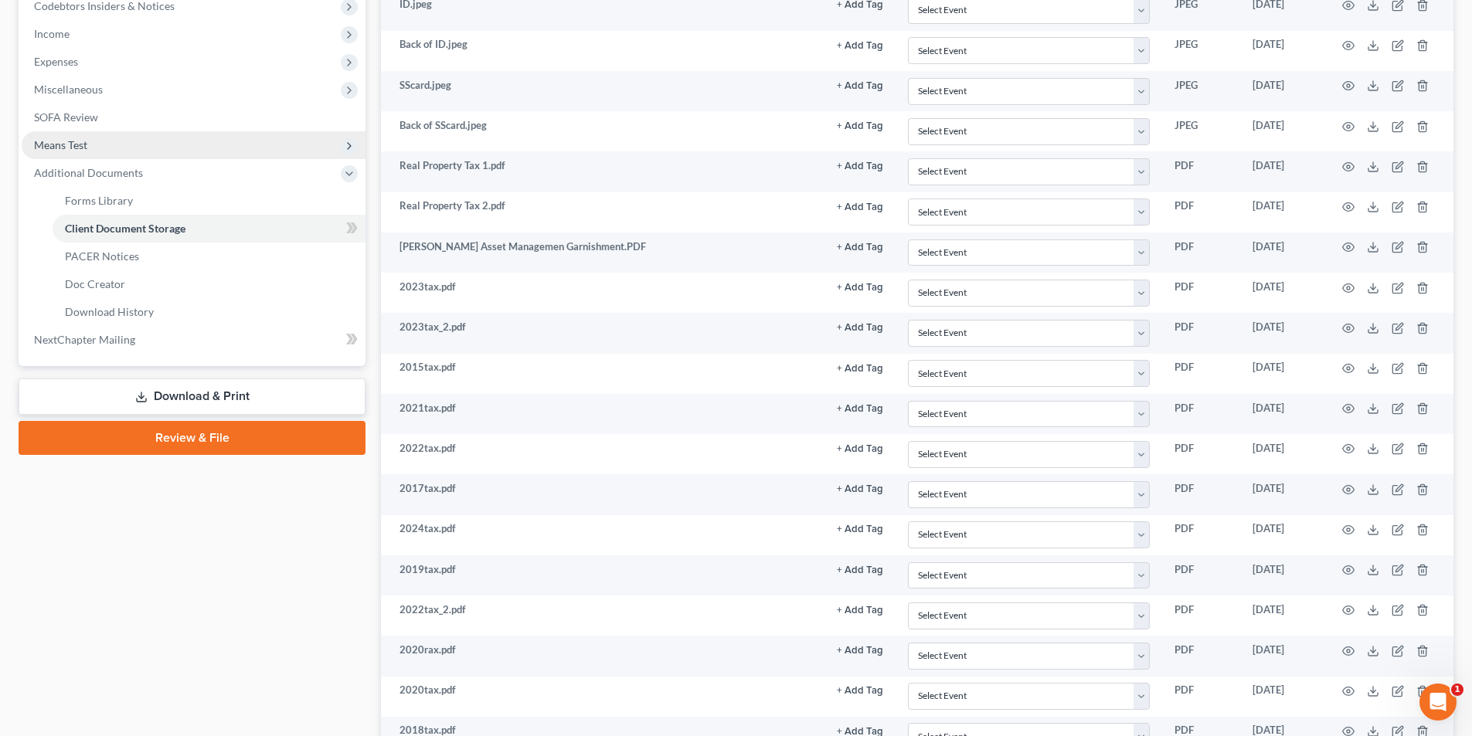
click at [79, 148] on span "Means Test" at bounding box center [60, 144] width 53 height 13
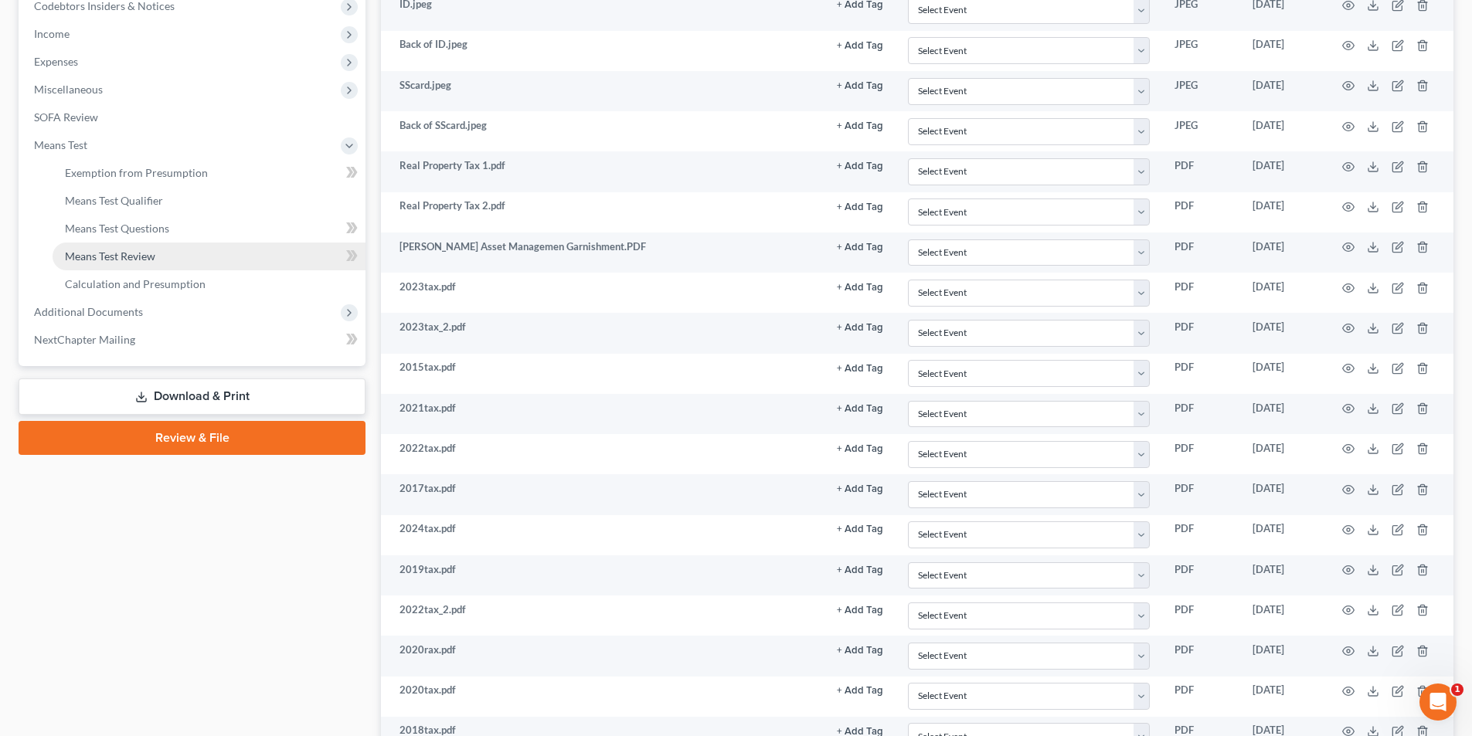
click at [113, 260] on span "Means Test Review" at bounding box center [110, 256] width 90 height 13
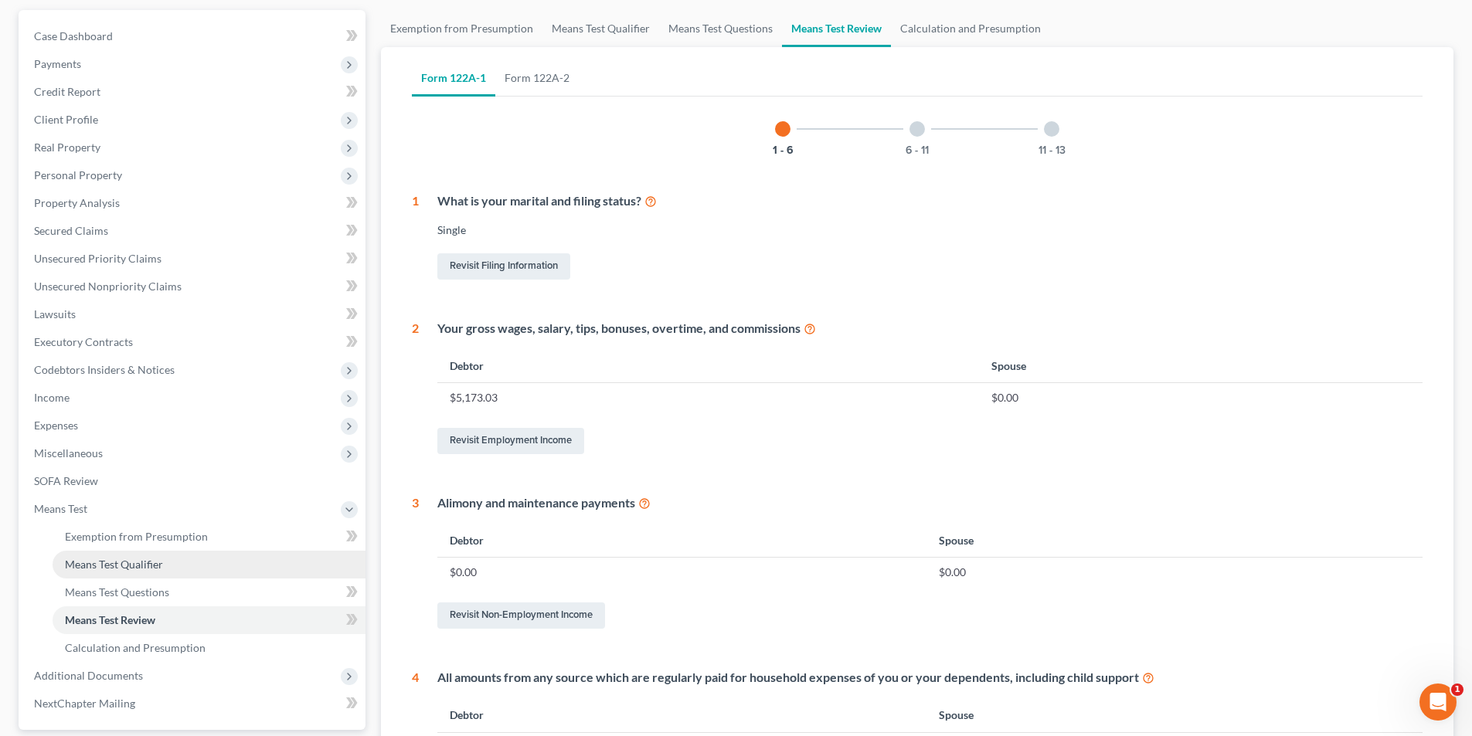
scroll to position [309, 0]
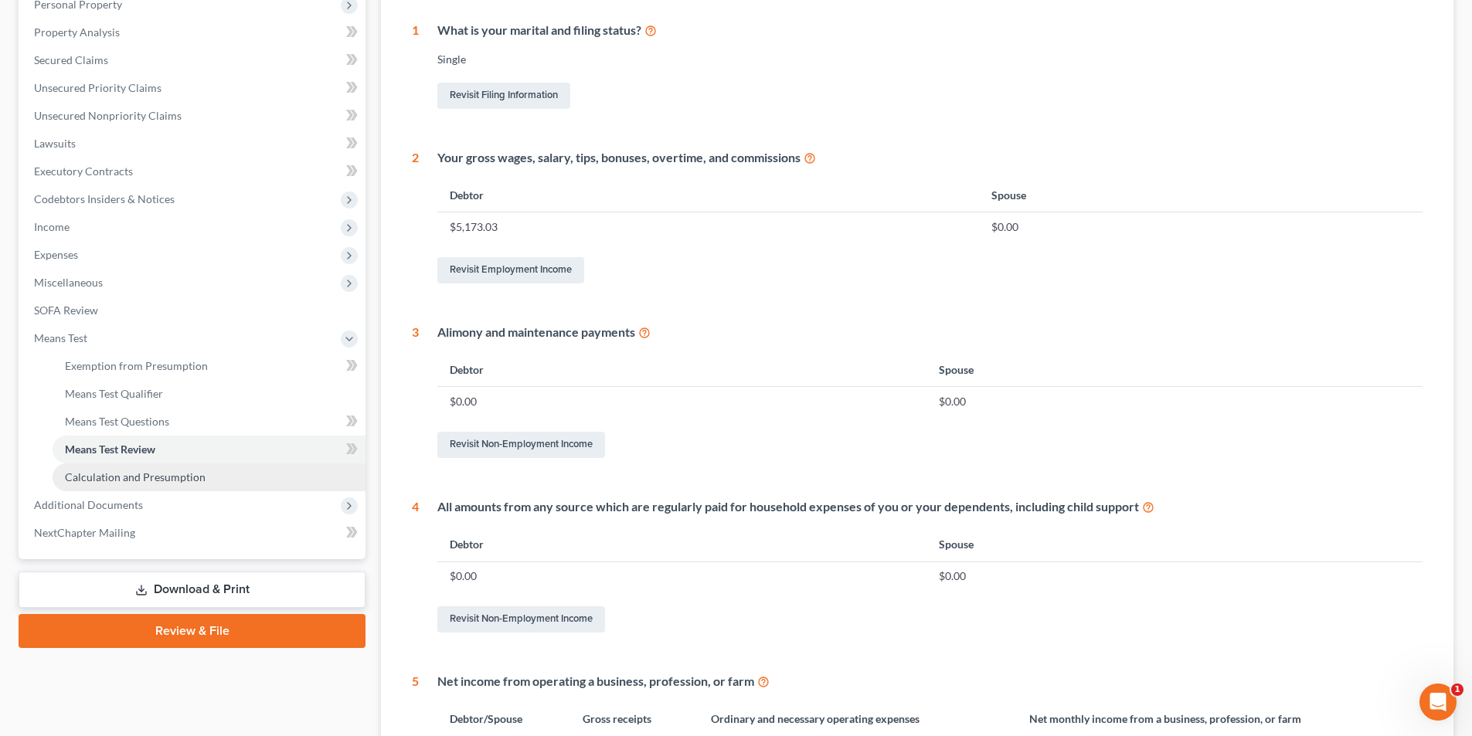
click at [96, 481] on span "Calculation and Presumption" at bounding box center [135, 477] width 141 height 13
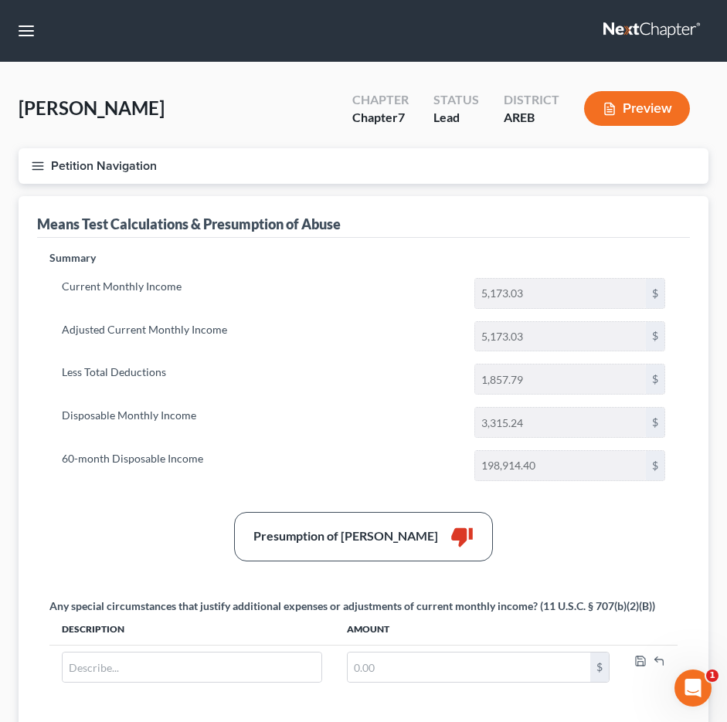
click at [242, 106] on div "Amos, Natasha Upgraded Chapter Chapter 7 Status Lead District AREB Preview" at bounding box center [364, 114] width 690 height 67
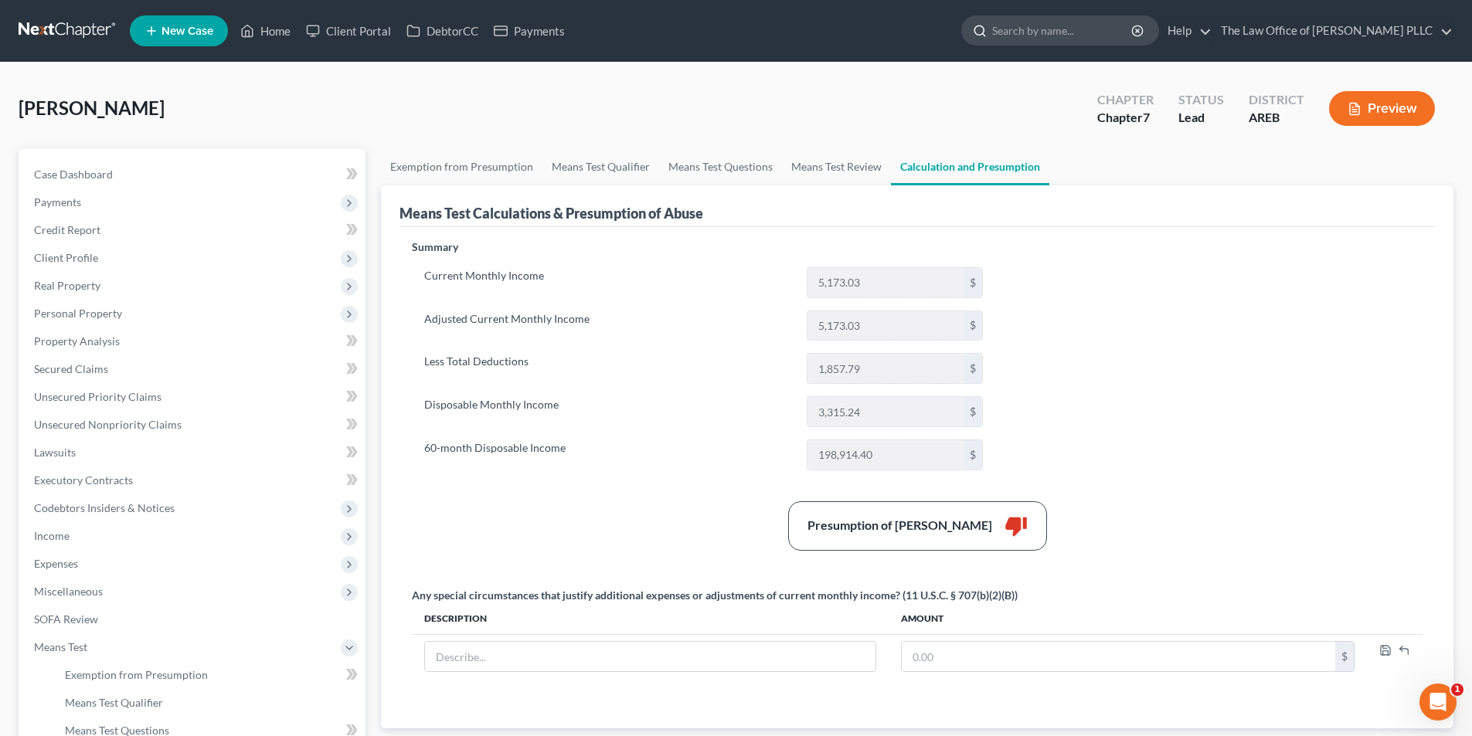
click at [1069, 30] on input "search" at bounding box center [1062, 30] width 141 height 29
type input "Proctor"
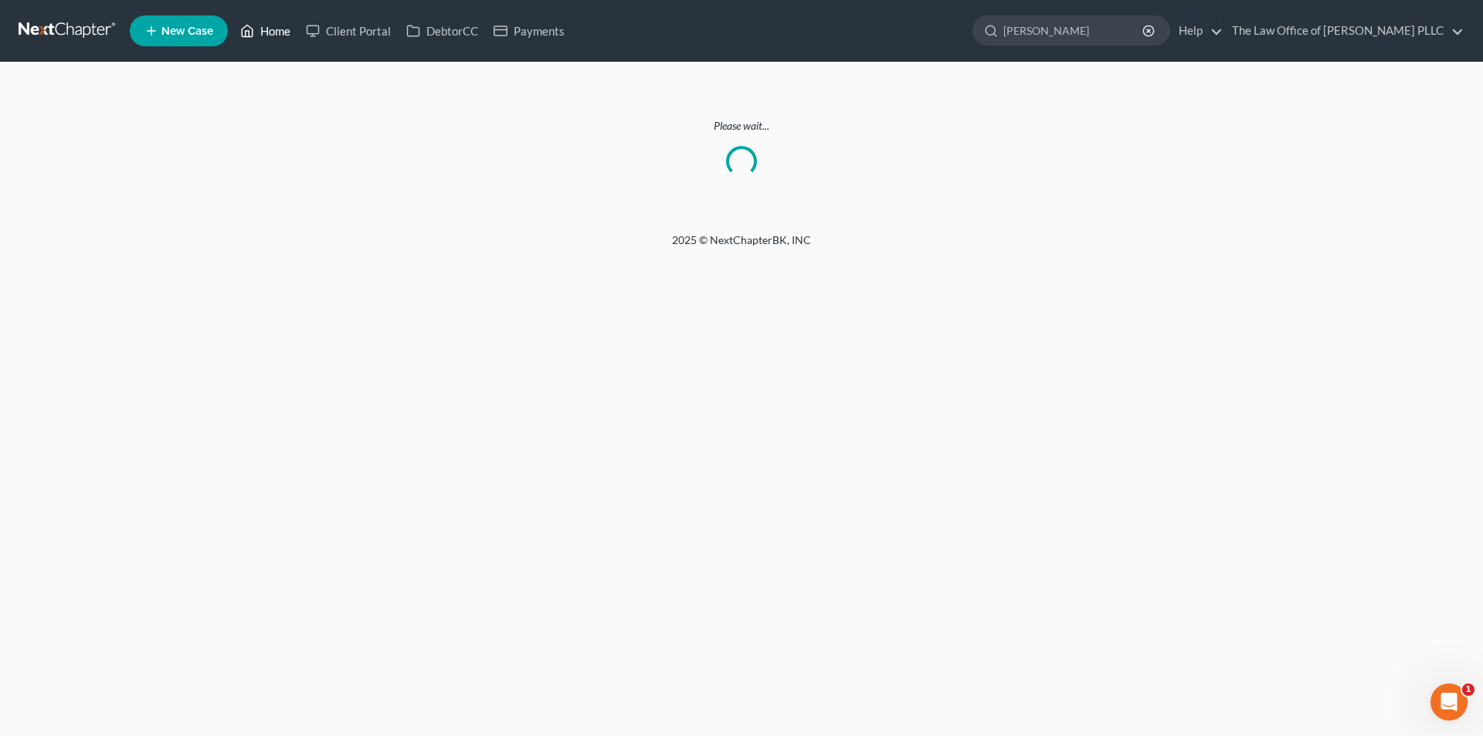
click at [273, 32] on link "Home" at bounding box center [266, 31] width 66 height 28
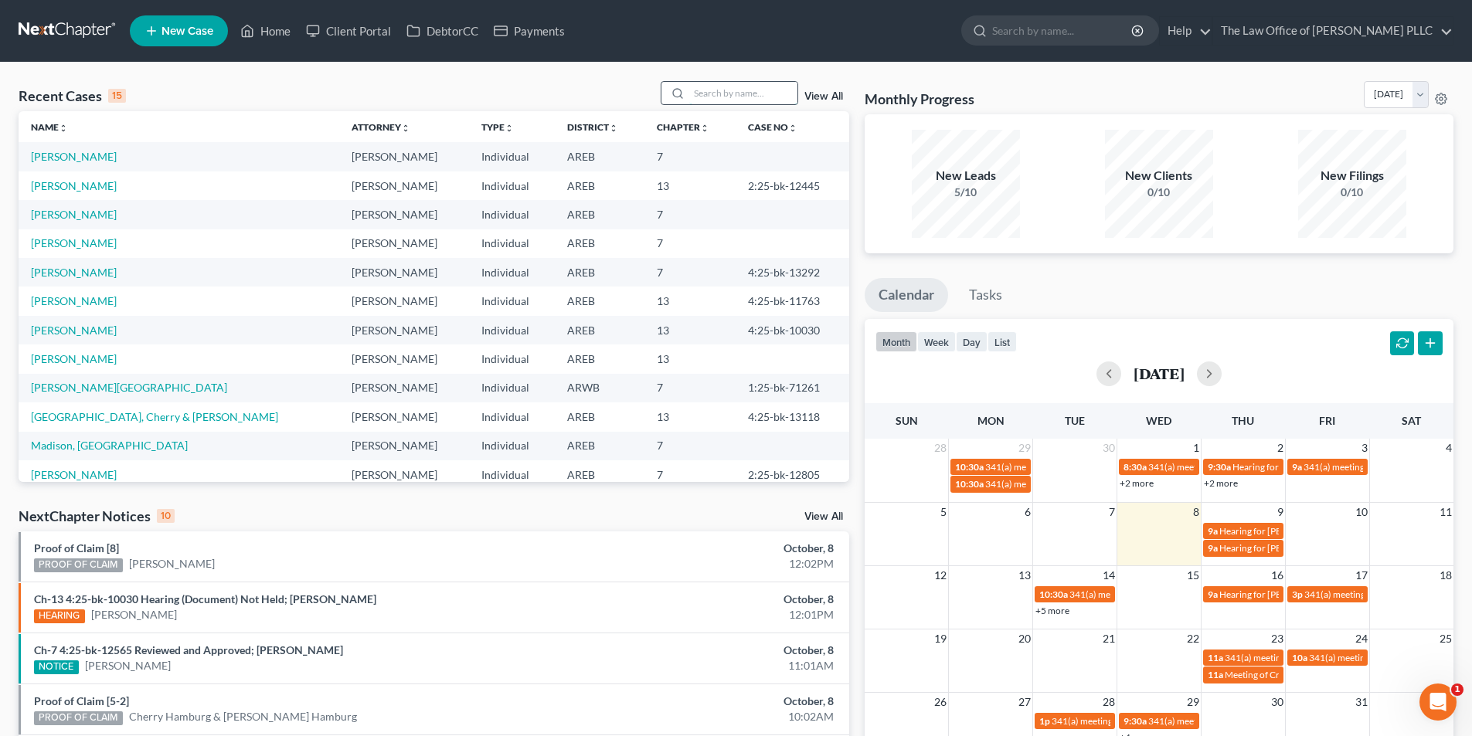
click at [710, 90] on input "search" at bounding box center [743, 93] width 108 height 22
type input "proctor"
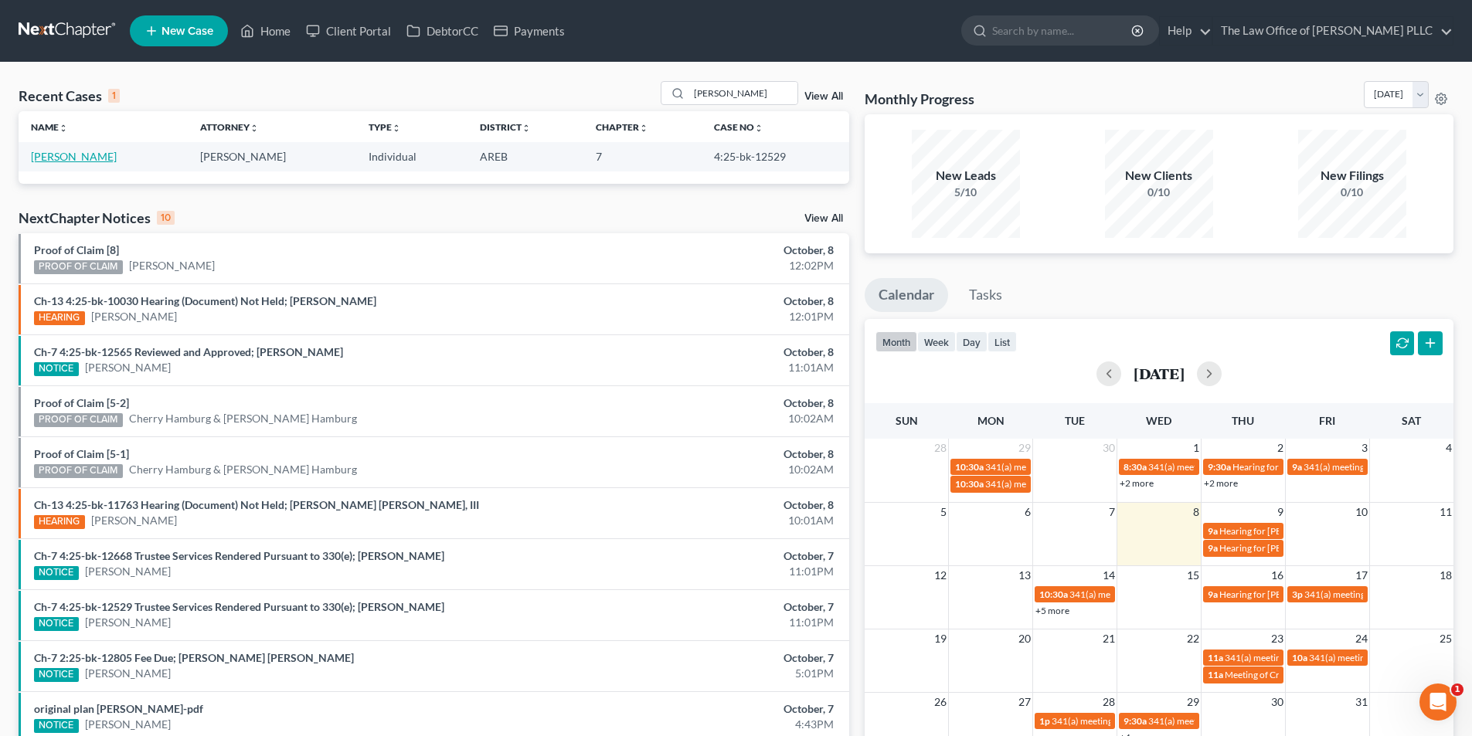
click at [101, 158] on link "[PERSON_NAME]" at bounding box center [74, 156] width 86 height 13
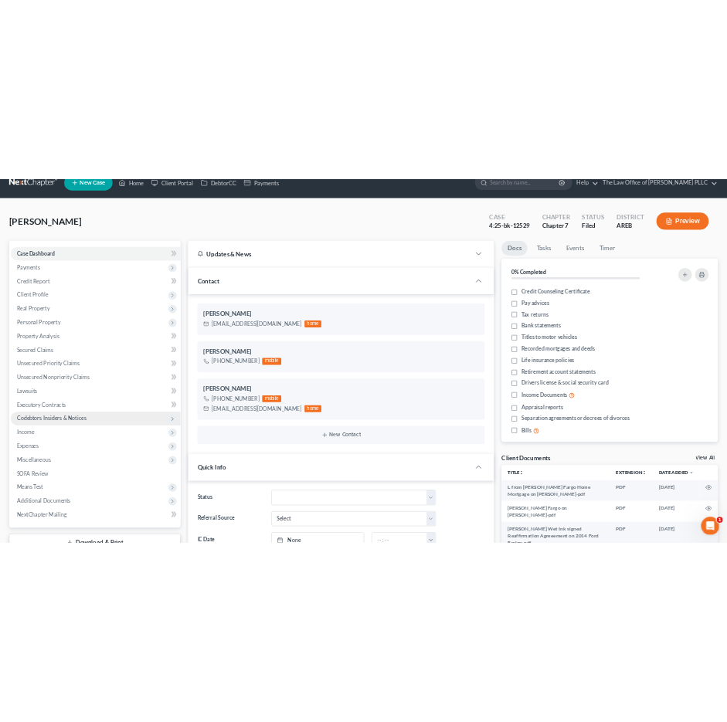
scroll to position [232, 0]
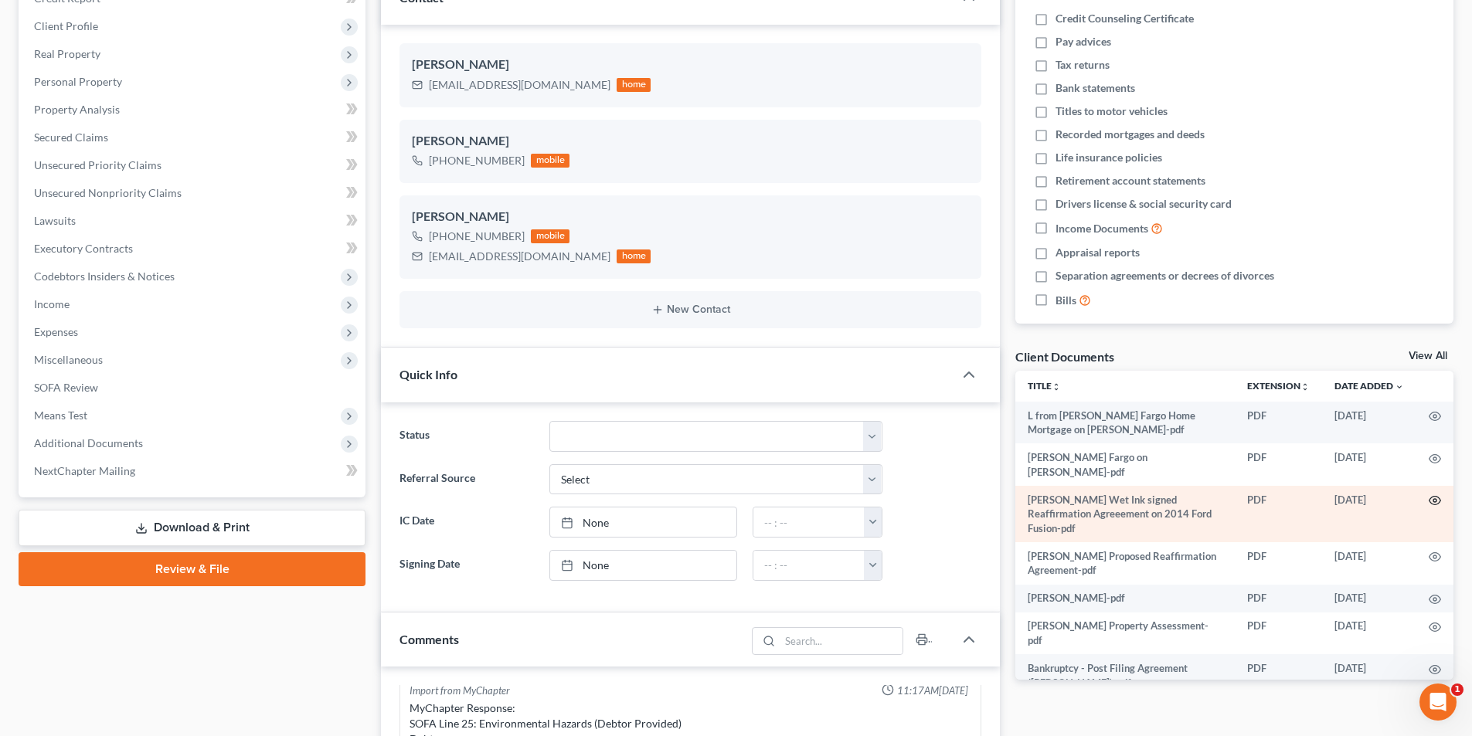
click at [1429, 497] on icon "button" at bounding box center [1435, 501] width 12 height 8
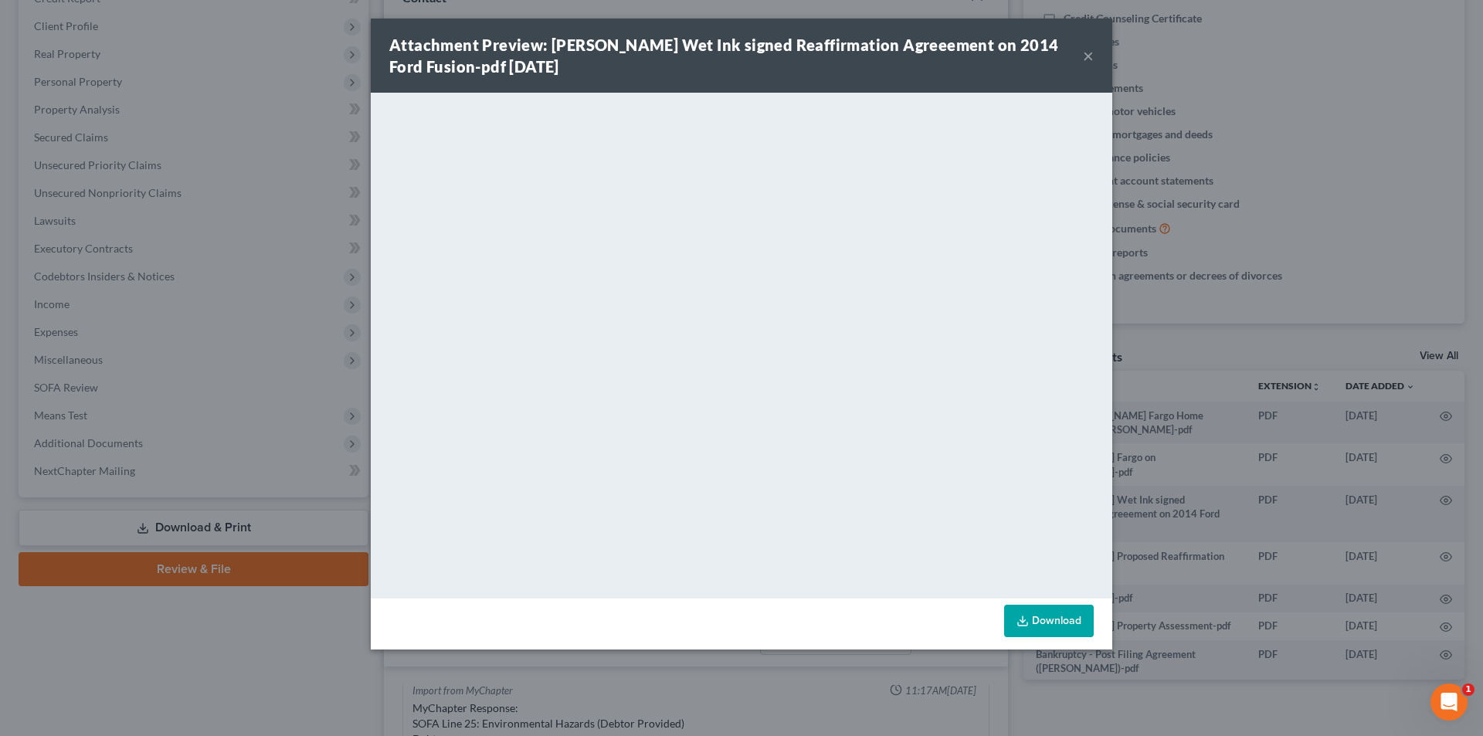
click at [1086, 56] on button "×" at bounding box center [1088, 55] width 11 height 19
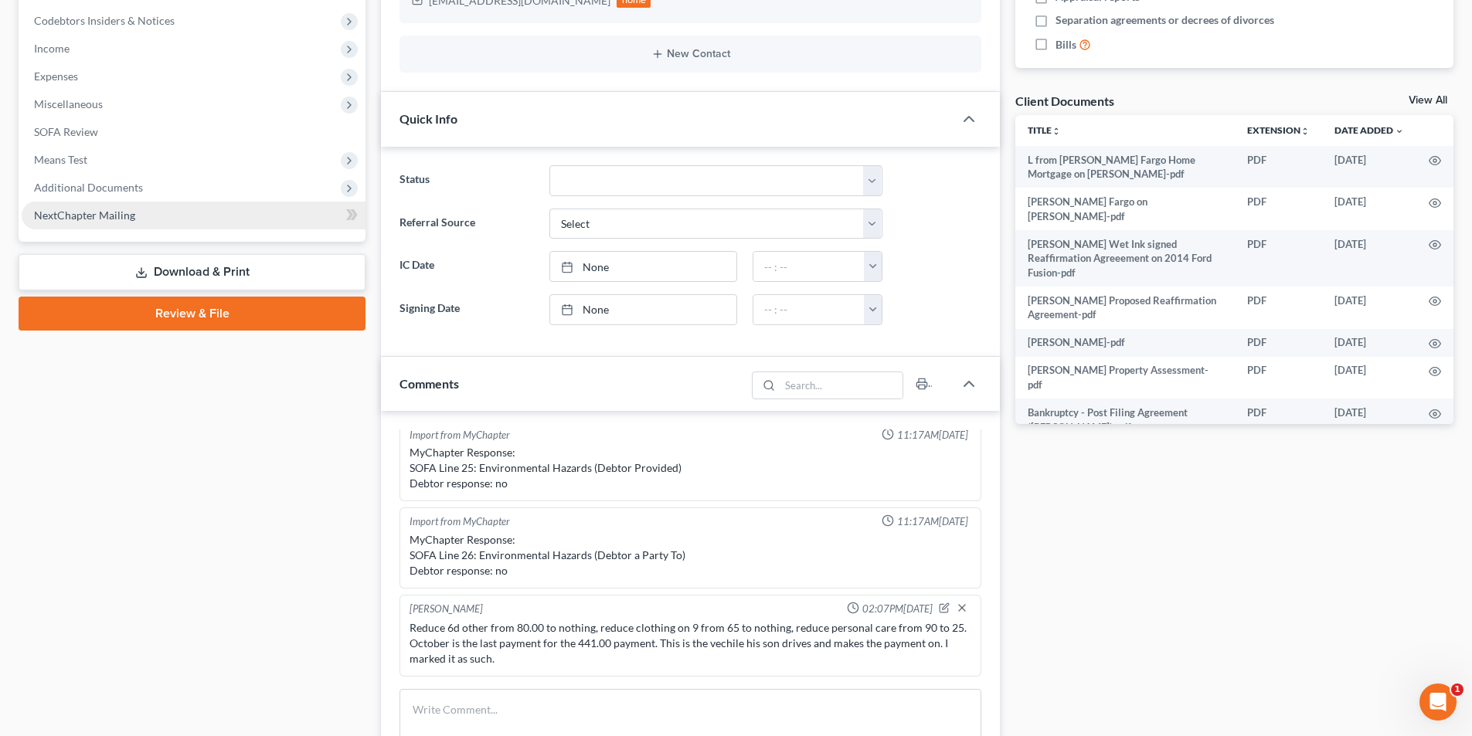
scroll to position [464, 0]
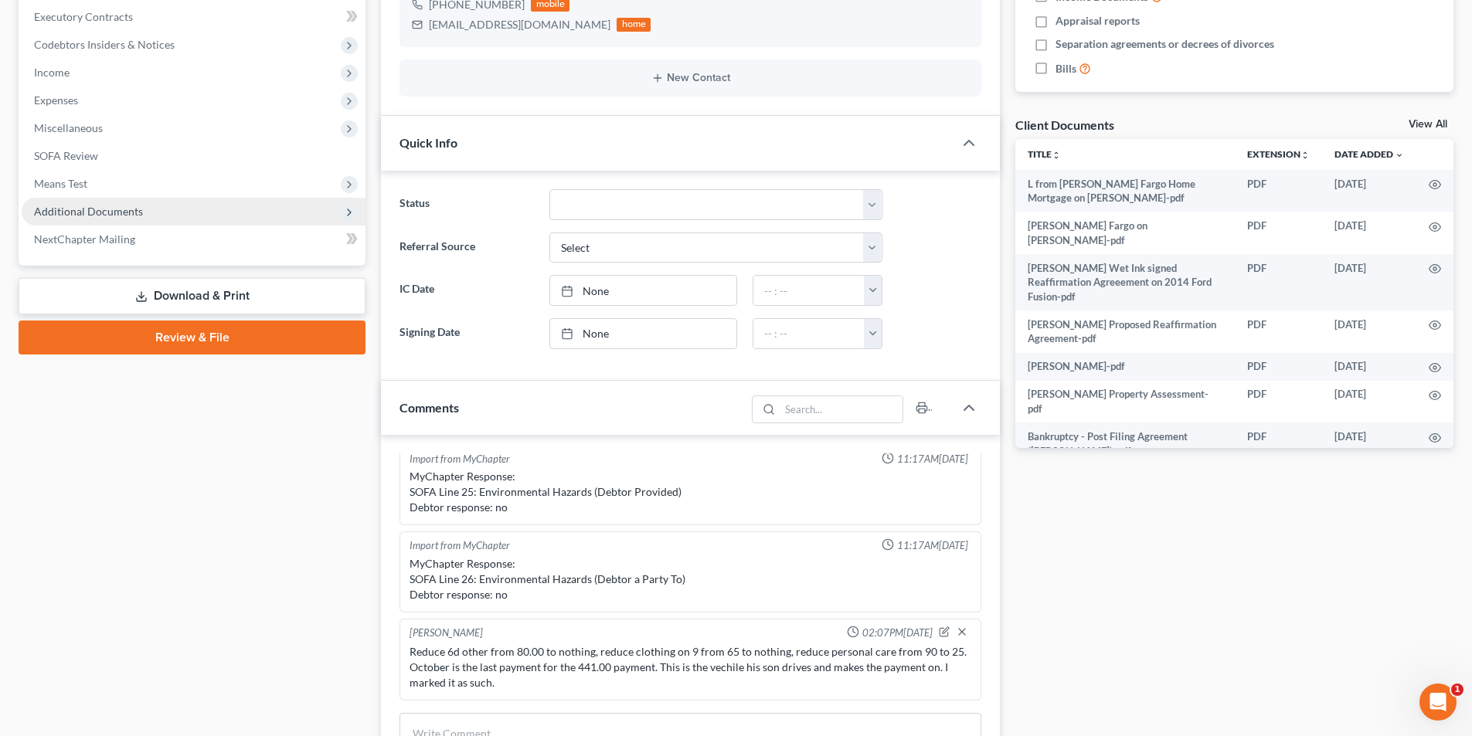
click at [75, 212] on span "Additional Documents" at bounding box center [88, 211] width 109 height 13
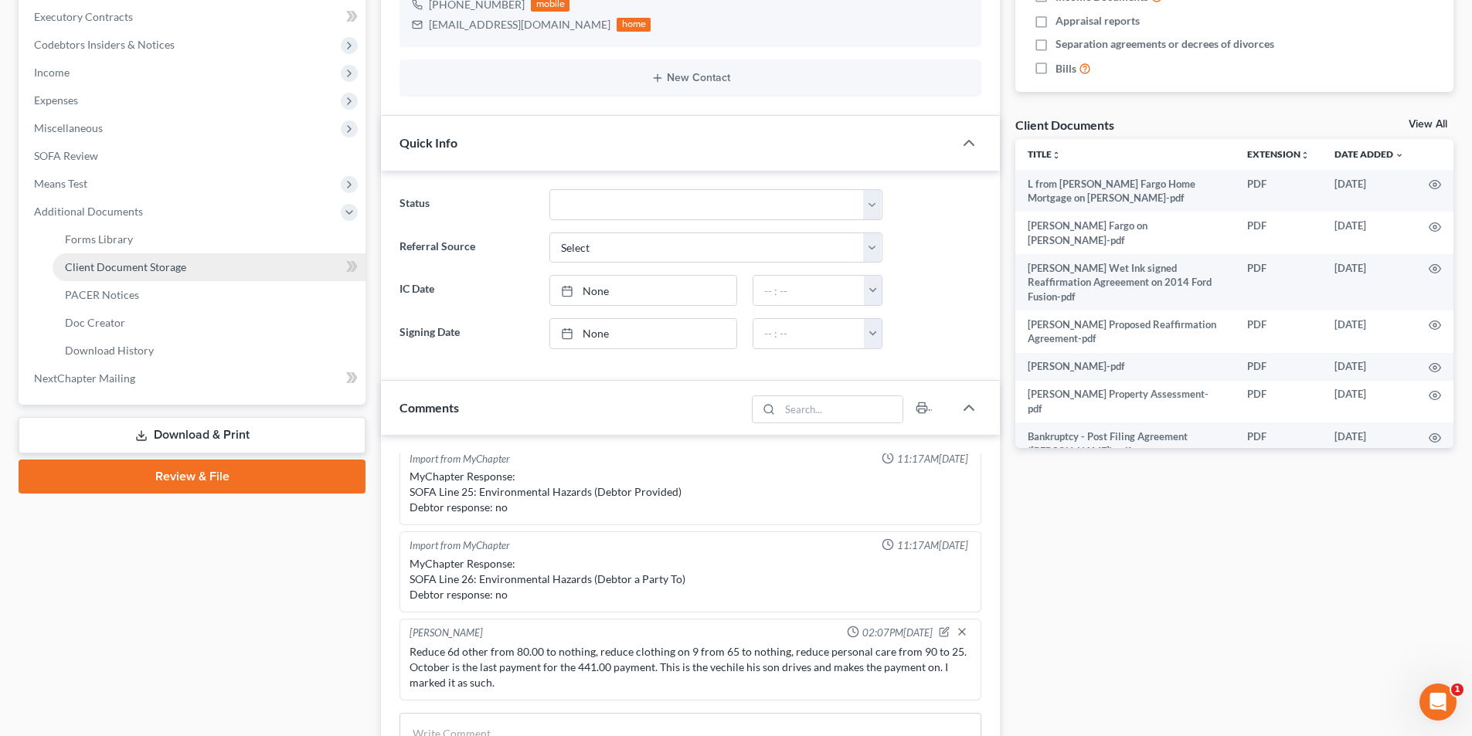
click at [114, 273] on span "Client Document Storage" at bounding box center [125, 266] width 121 height 13
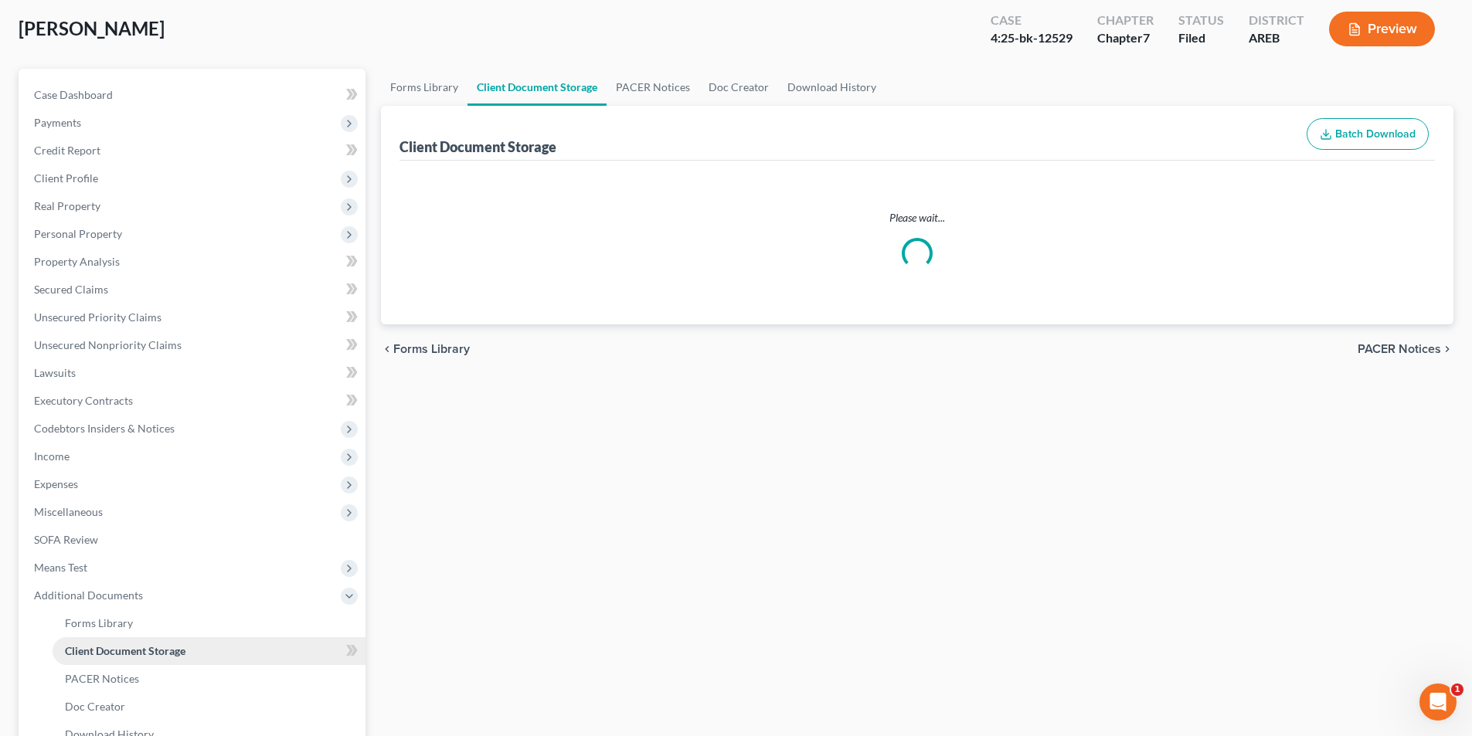
scroll to position [12, 0]
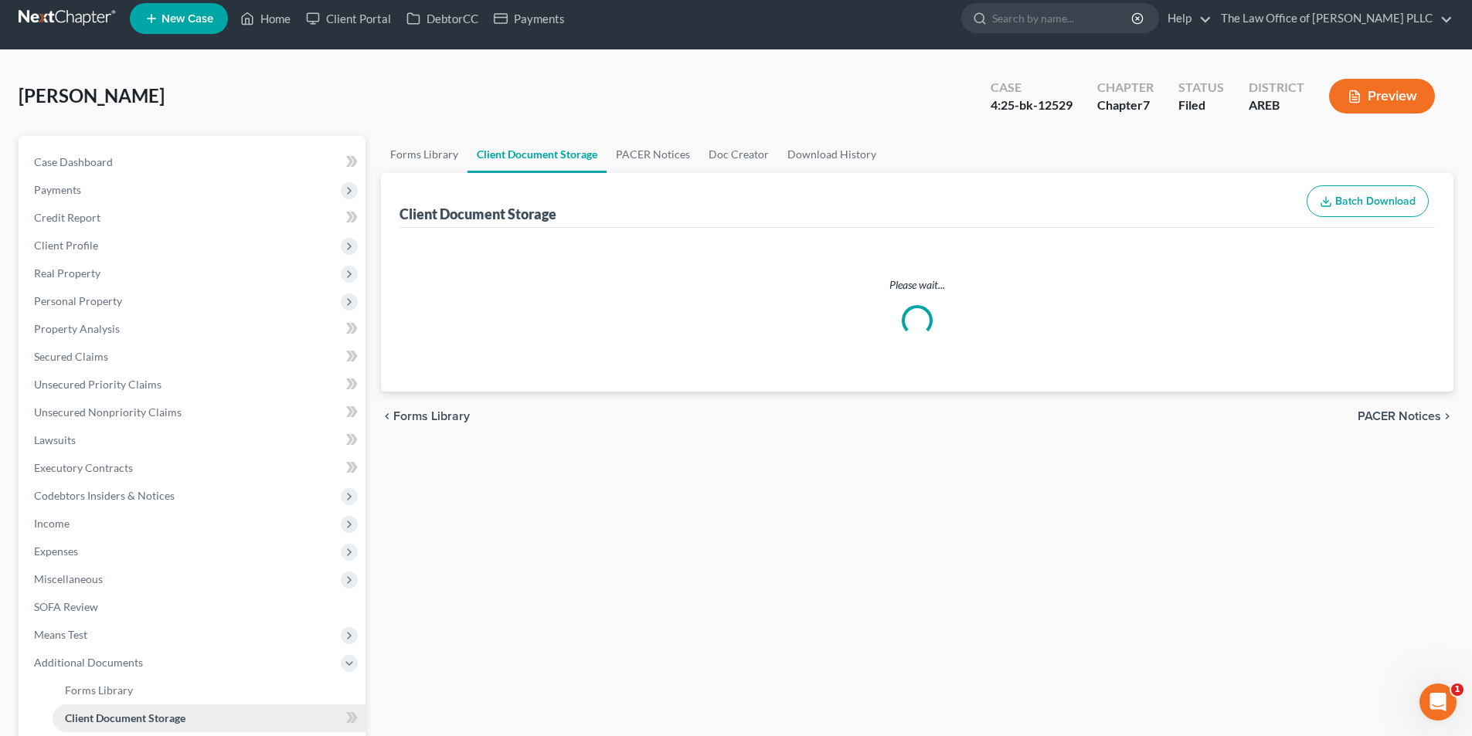
select select "0"
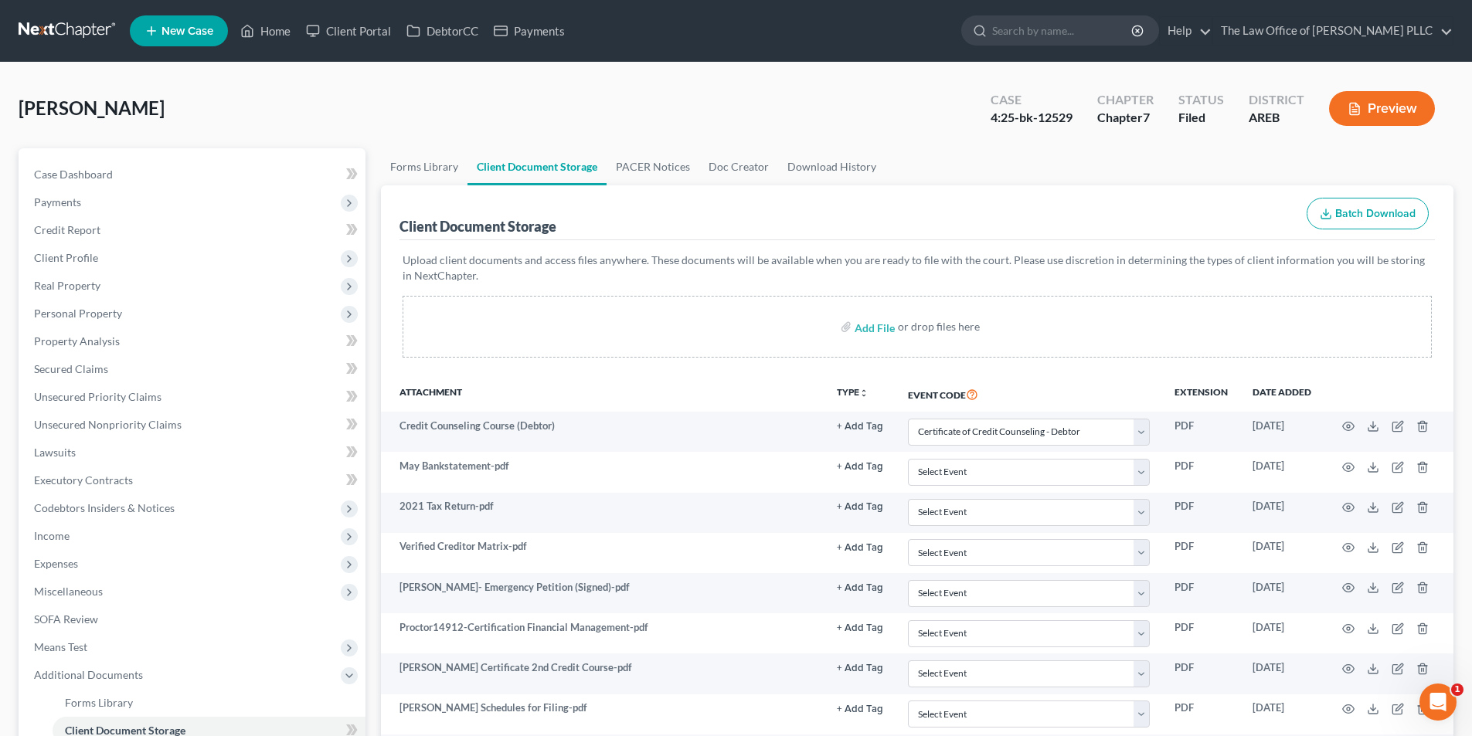
scroll to position [77, 0]
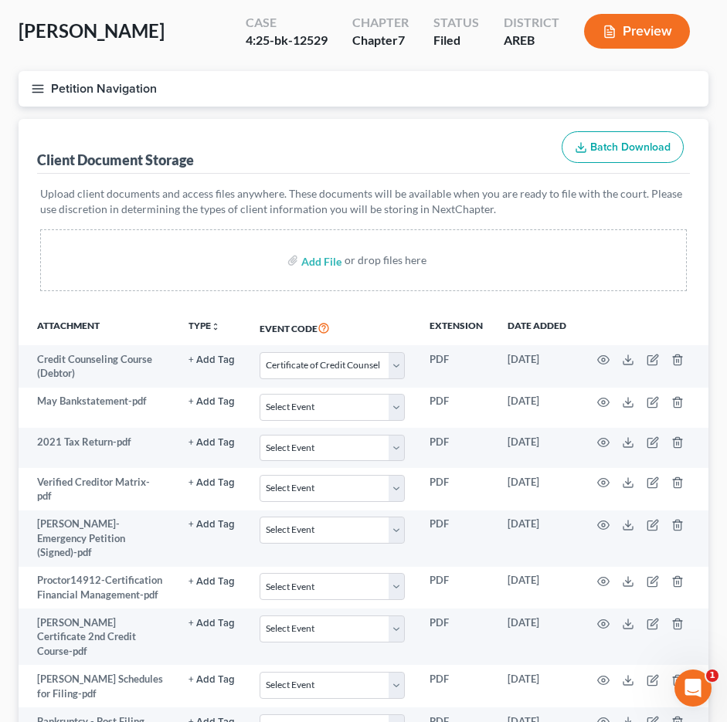
click at [452, 143] on div "Client Document Storage Batch Download" at bounding box center [363, 147] width 653 height 56
click at [500, 104] on button "Petition Navigation" at bounding box center [364, 89] width 690 height 36
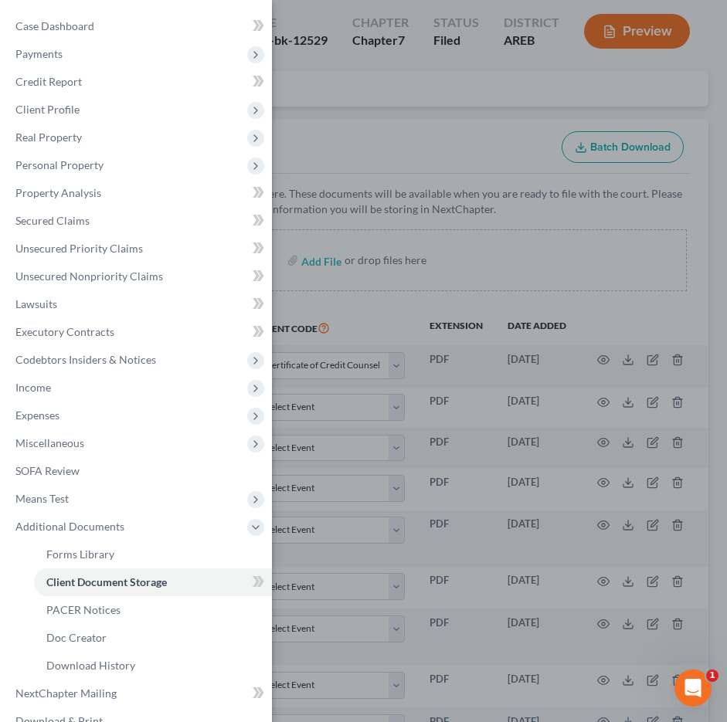
click at [419, 119] on div "Case Dashboard Payments Invoices Payments Payments Credit Report Client Profile" at bounding box center [363, 361] width 727 height 722
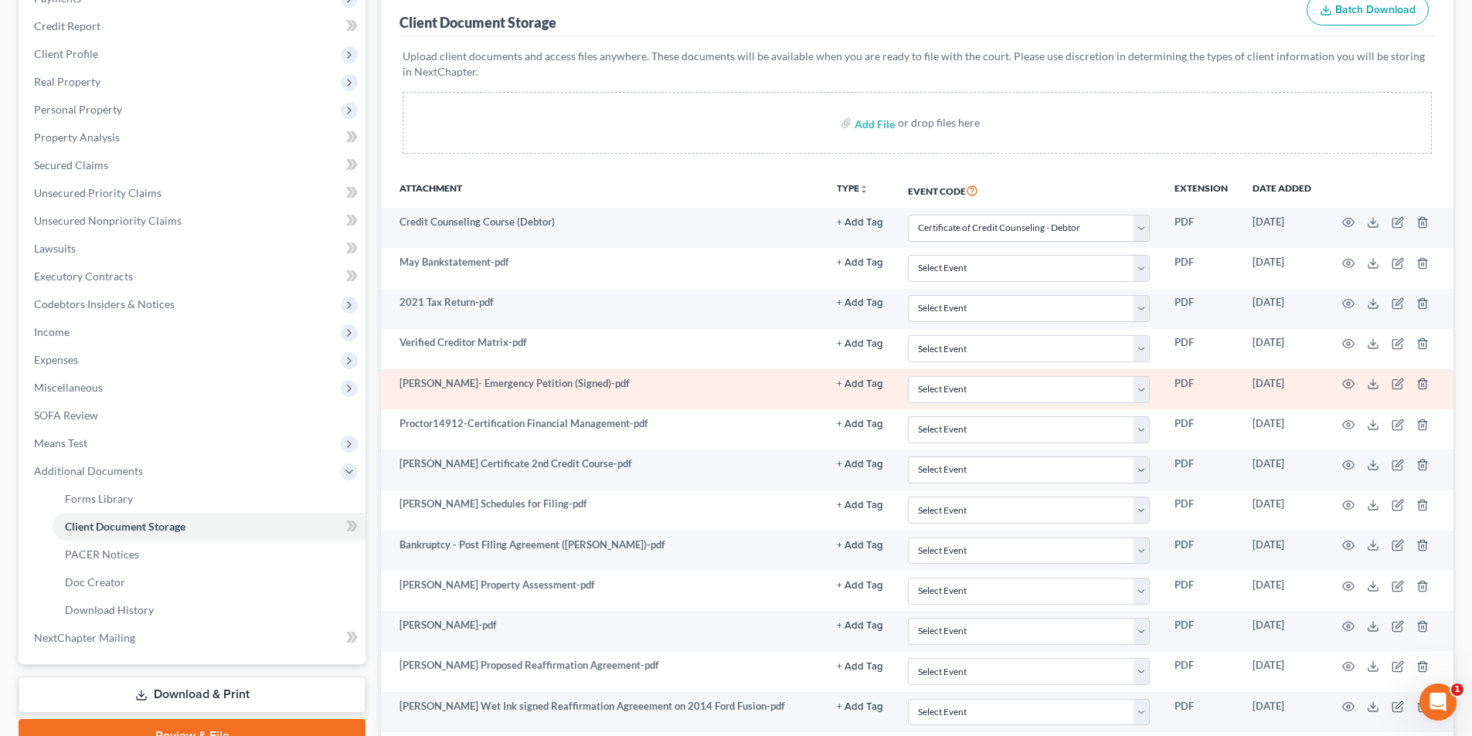
scroll to position [232, 0]
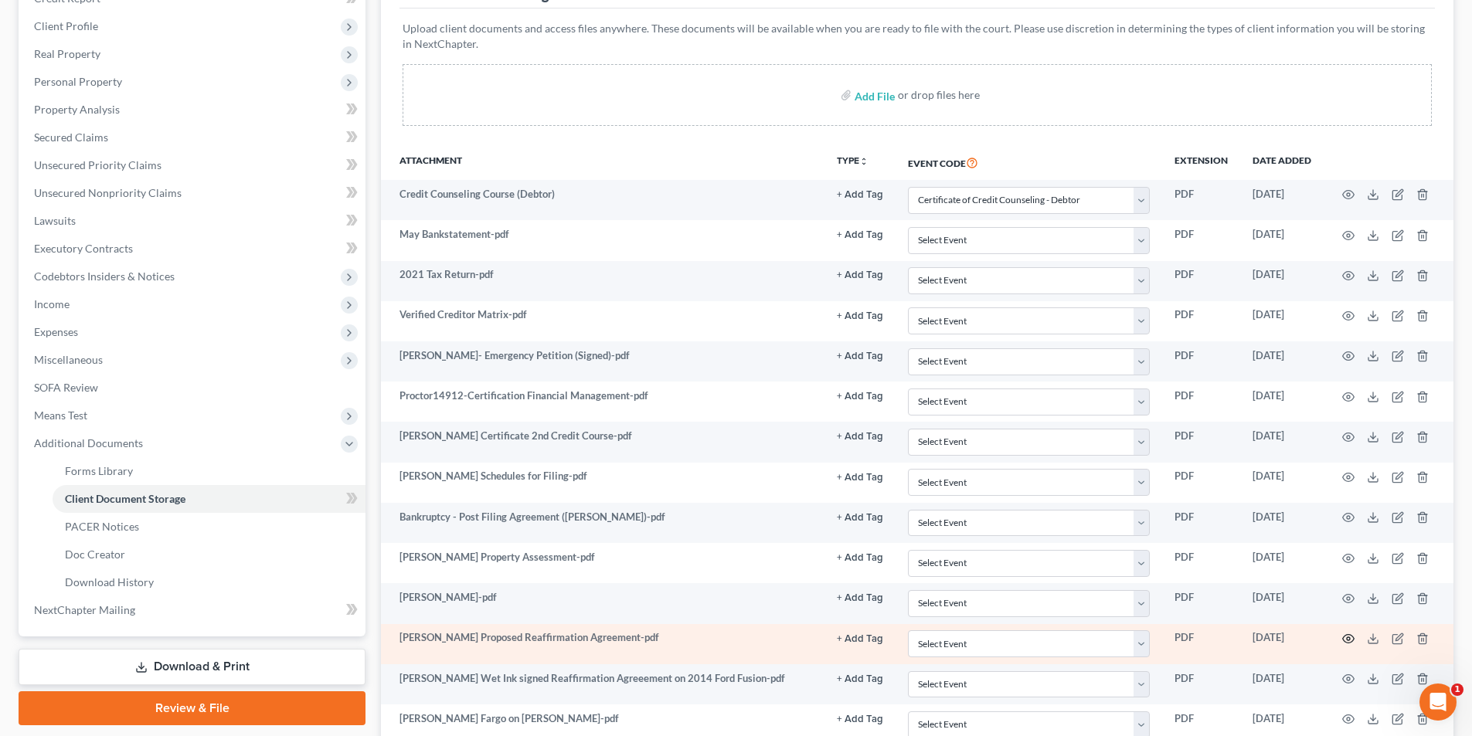
click at [1347, 639] on icon "button" at bounding box center [1348, 639] width 12 height 12
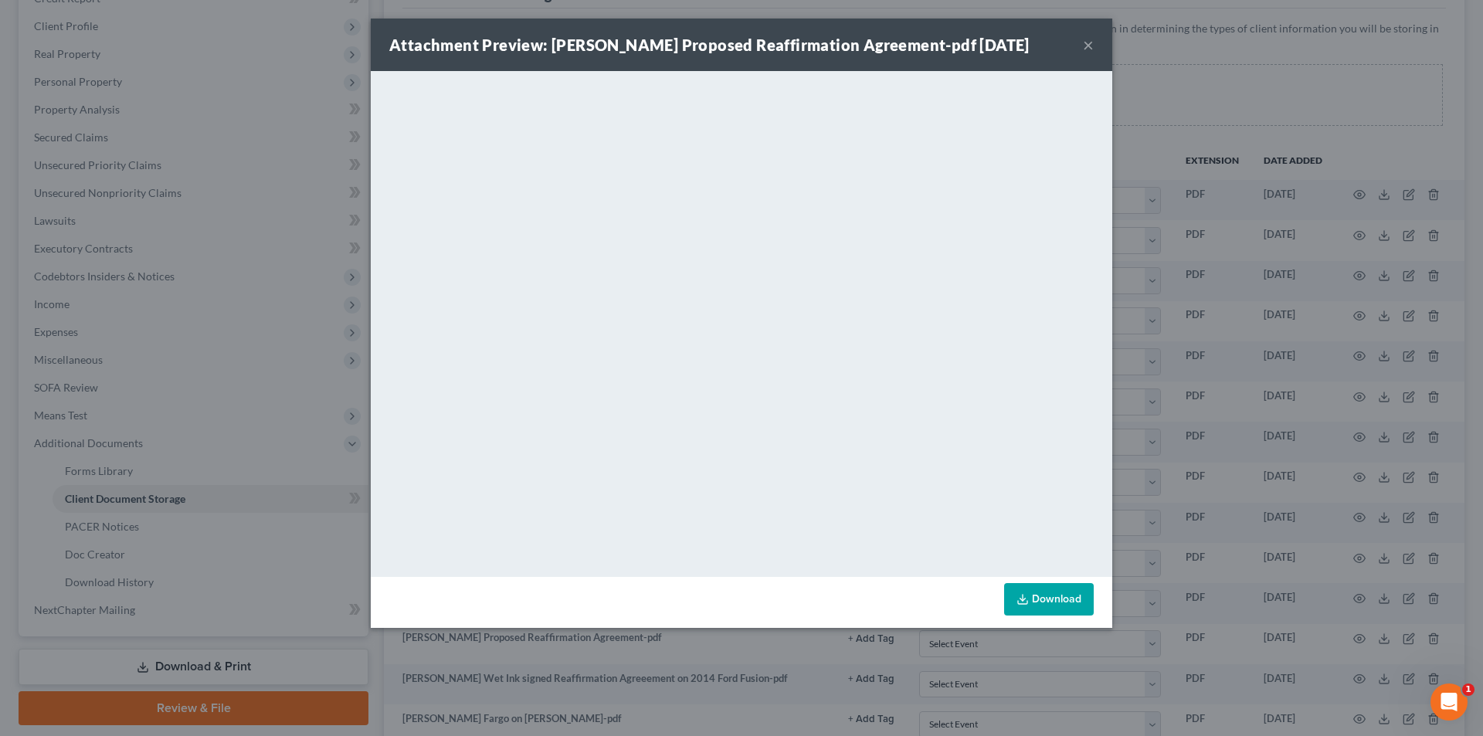
click at [1090, 44] on button "×" at bounding box center [1088, 45] width 11 height 19
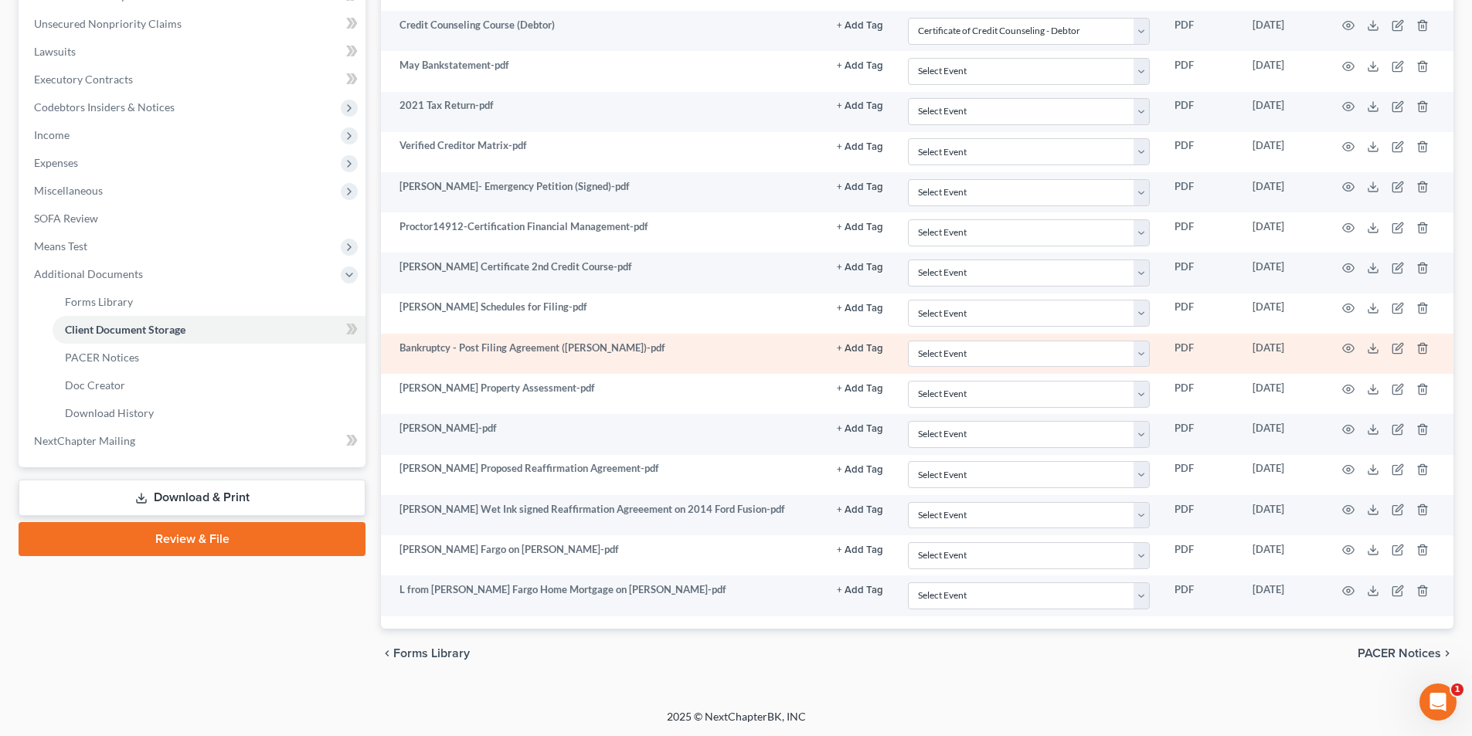
scroll to position [402, 0]
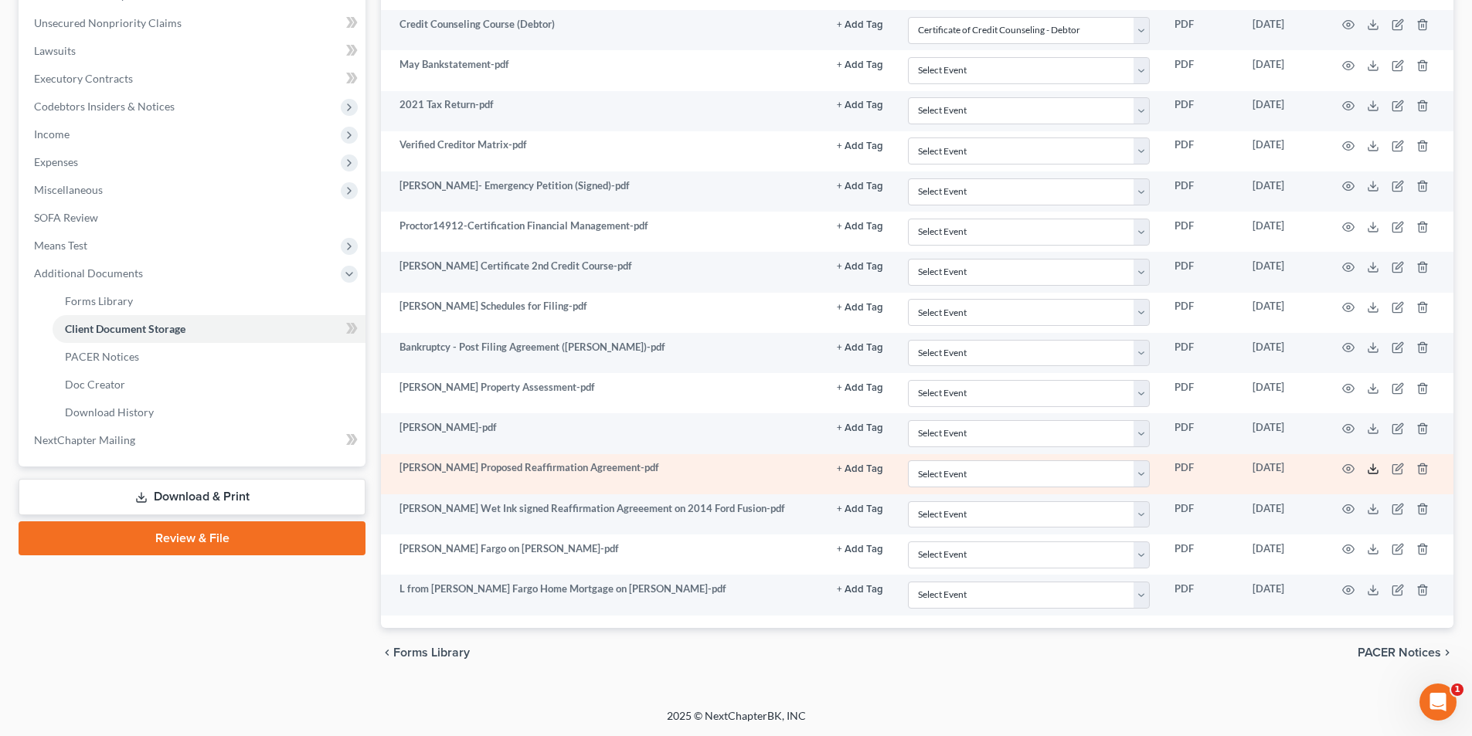
click at [1374, 469] on icon at bounding box center [1373, 469] width 12 height 12
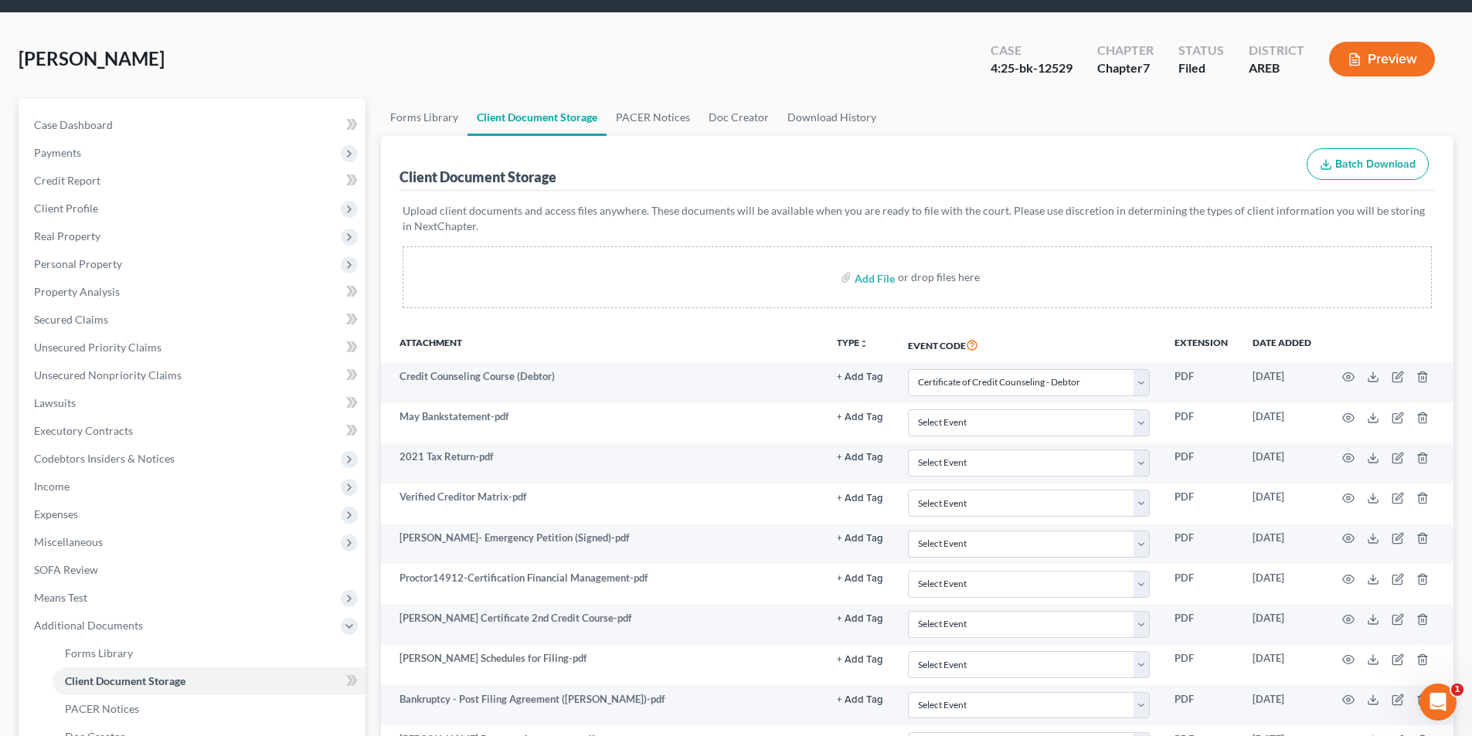
scroll to position [0, 0]
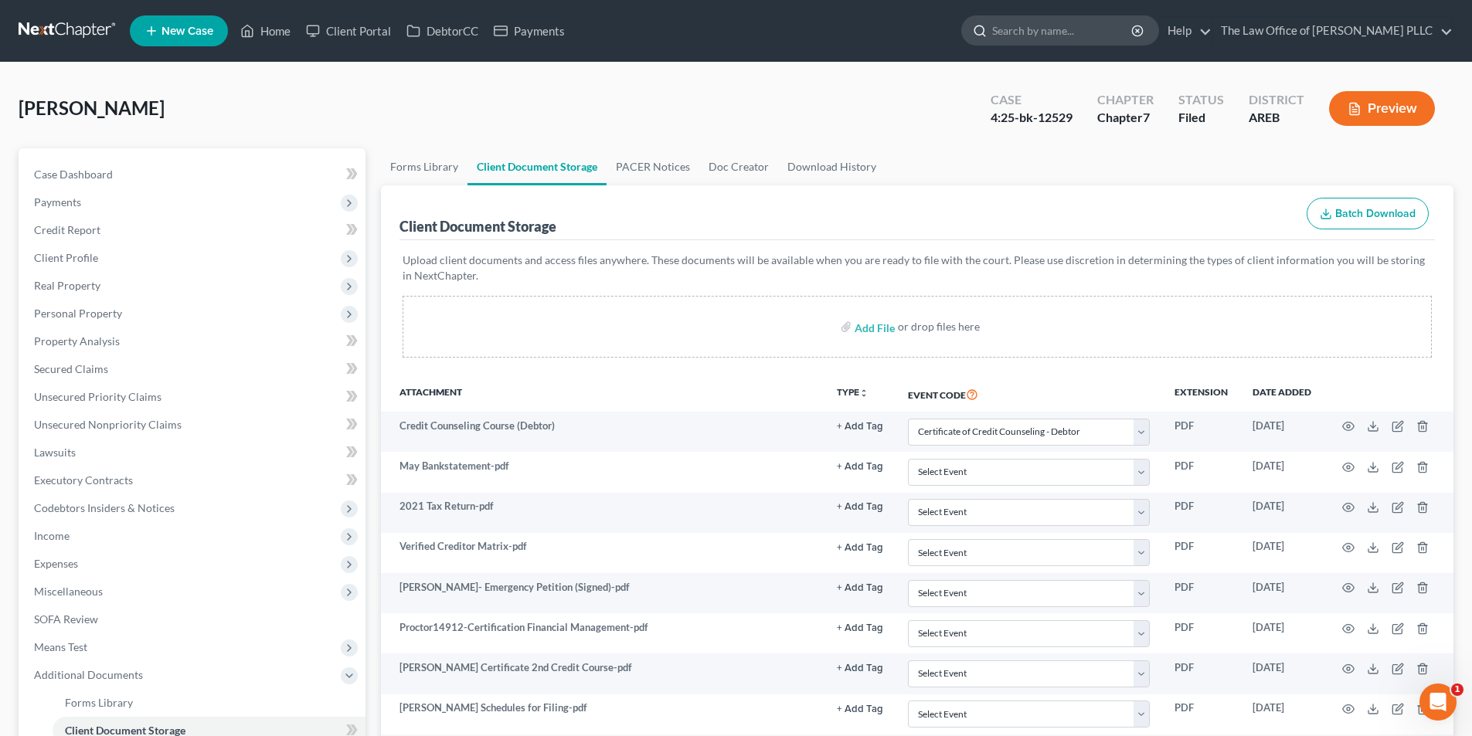
click at [1048, 29] on input "search" at bounding box center [1062, 30] width 141 height 29
type input "tindle"
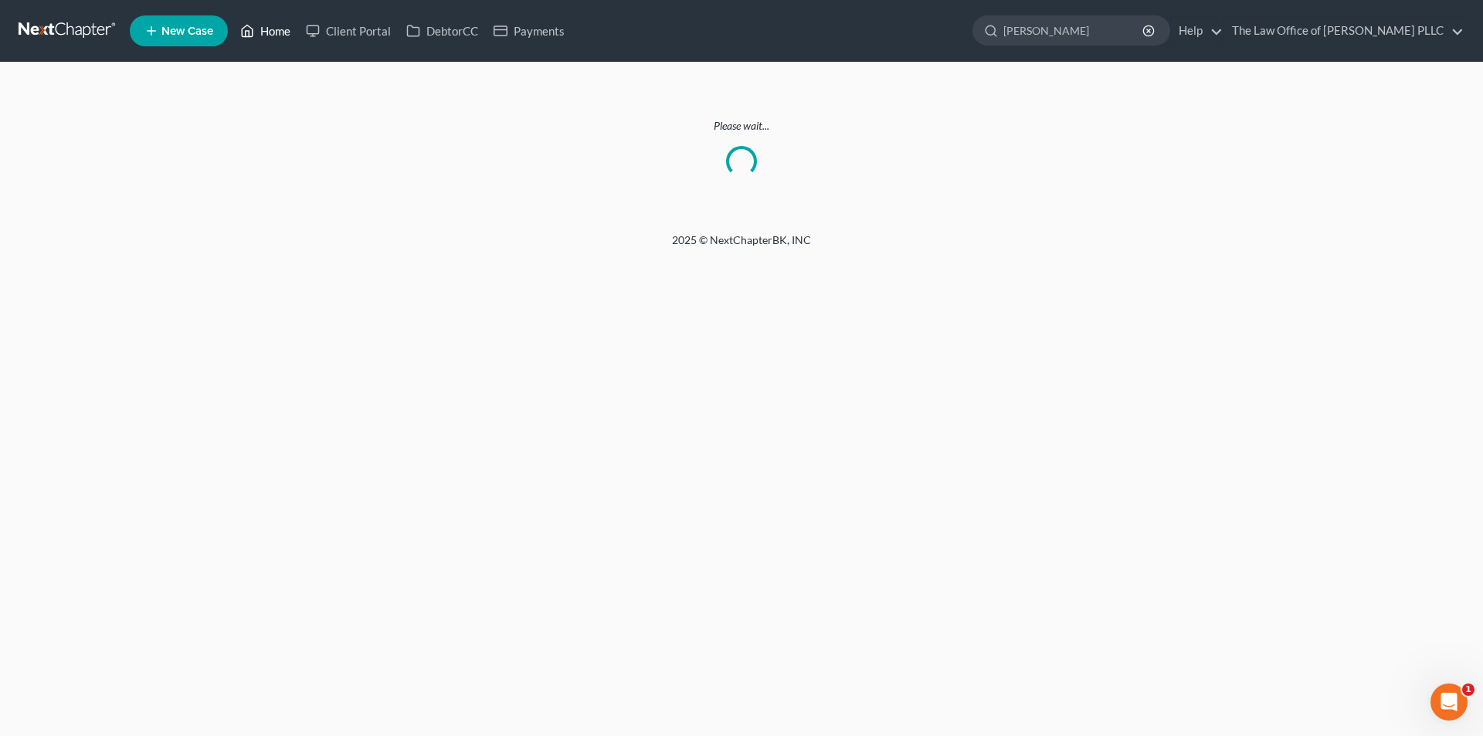
click at [274, 30] on link "Home" at bounding box center [266, 31] width 66 height 28
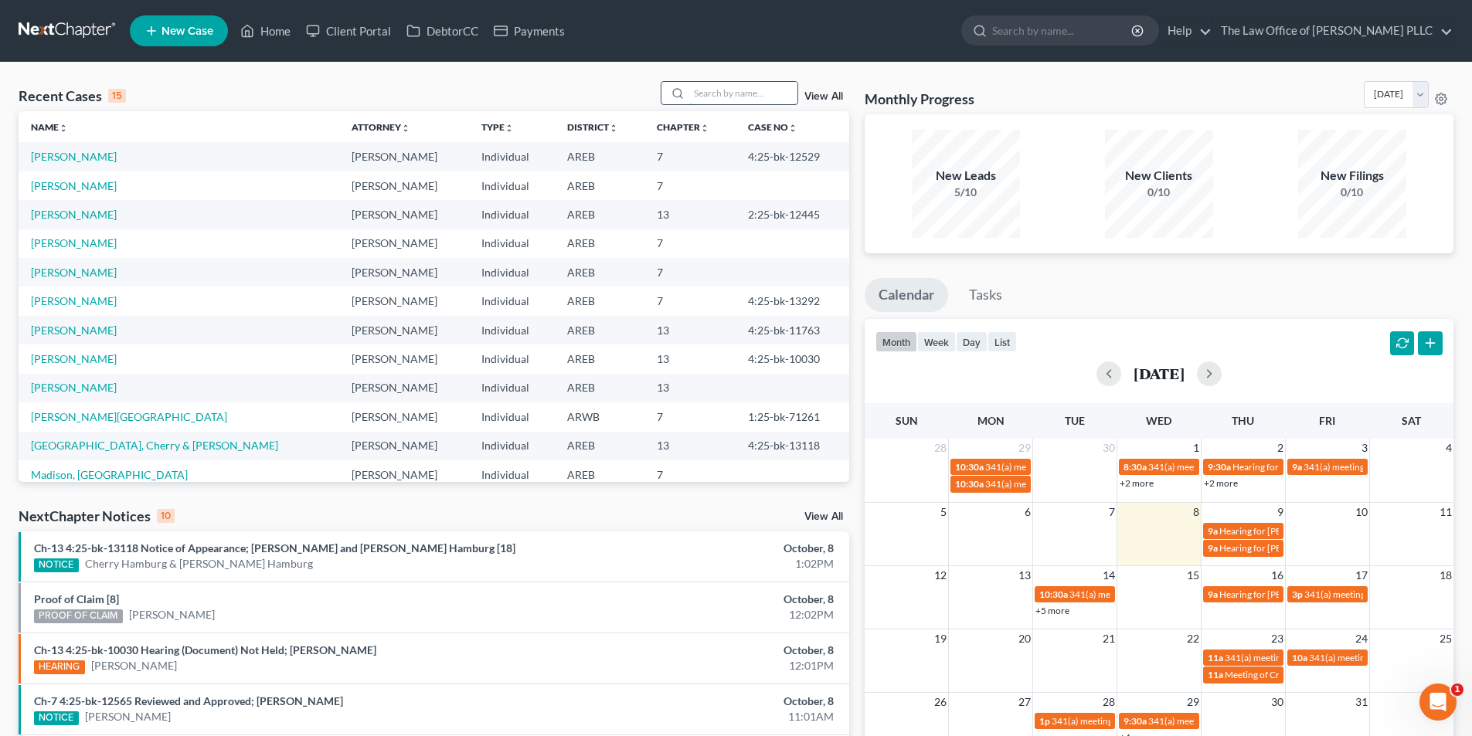
click at [730, 93] on input "search" at bounding box center [743, 93] width 108 height 22
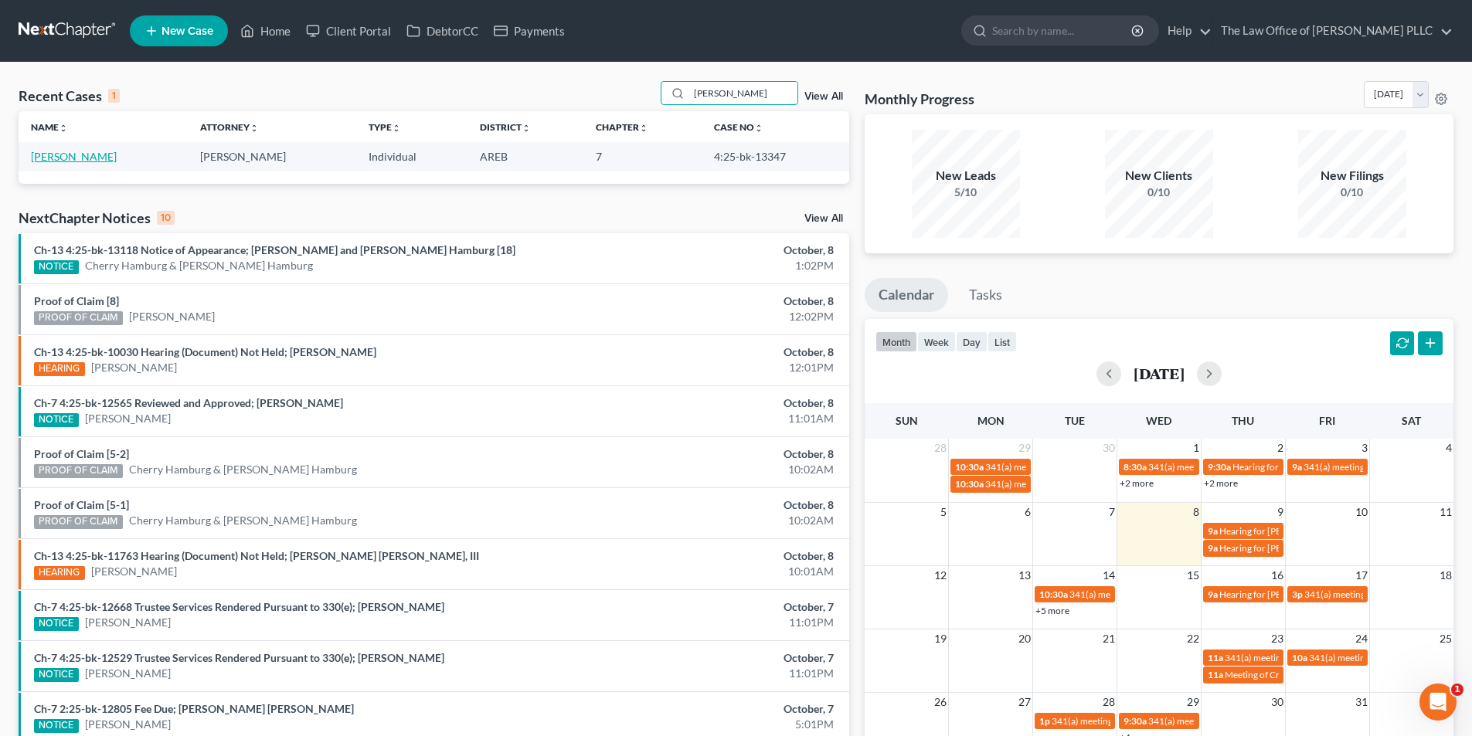
type input "[PERSON_NAME]"
click at [73, 160] on link "[PERSON_NAME]" at bounding box center [74, 156] width 86 height 13
select select "0"
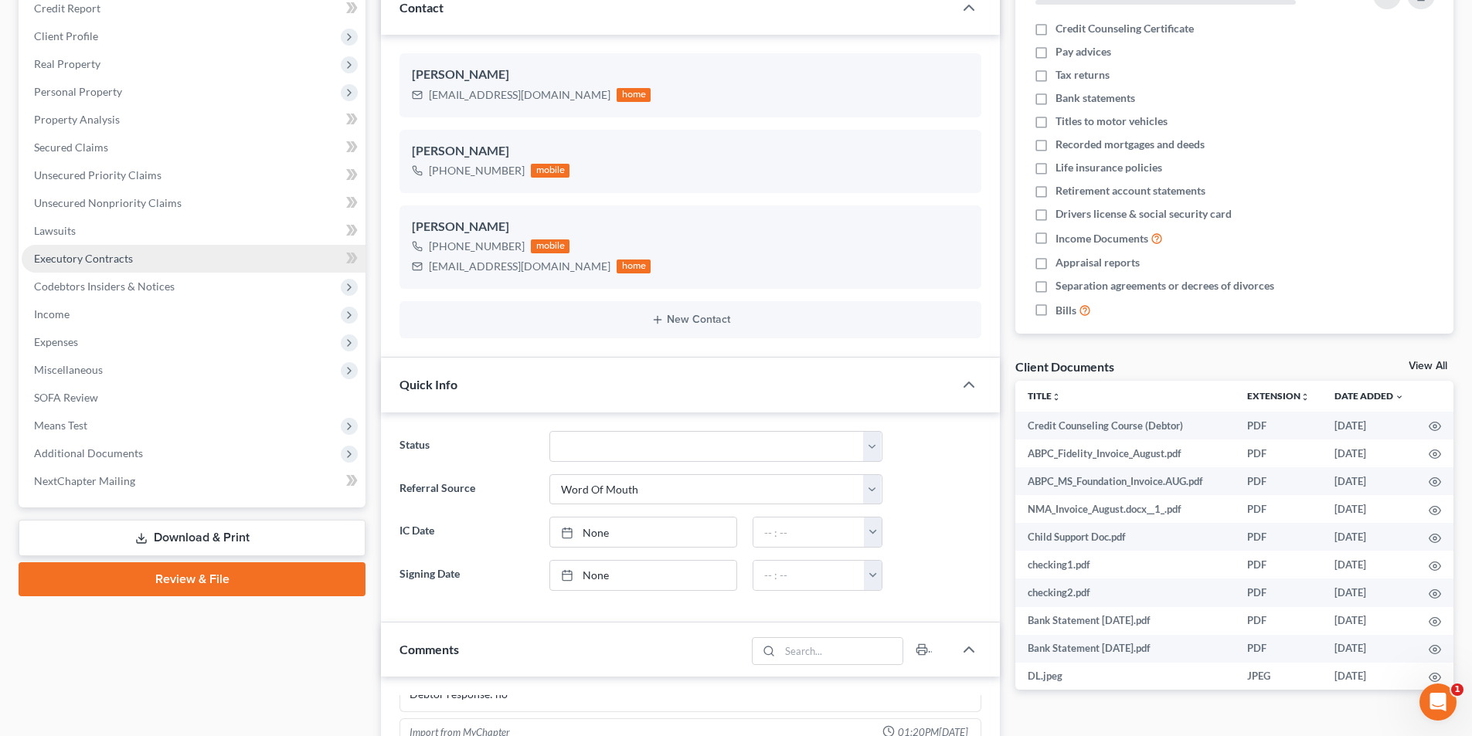
scroll to position [232, 0]
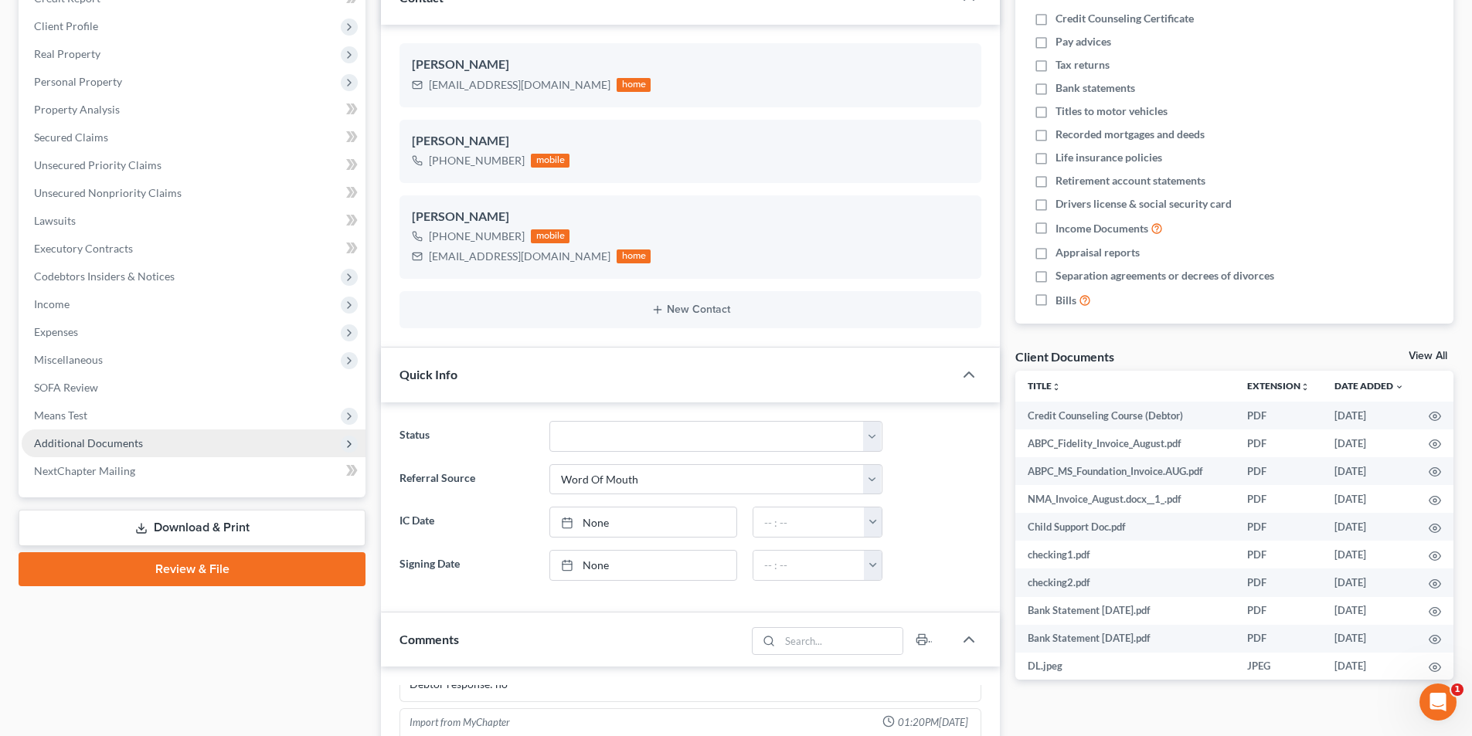
click at [99, 443] on span "Additional Documents" at bounding box center [88, 443] width 109 height 13
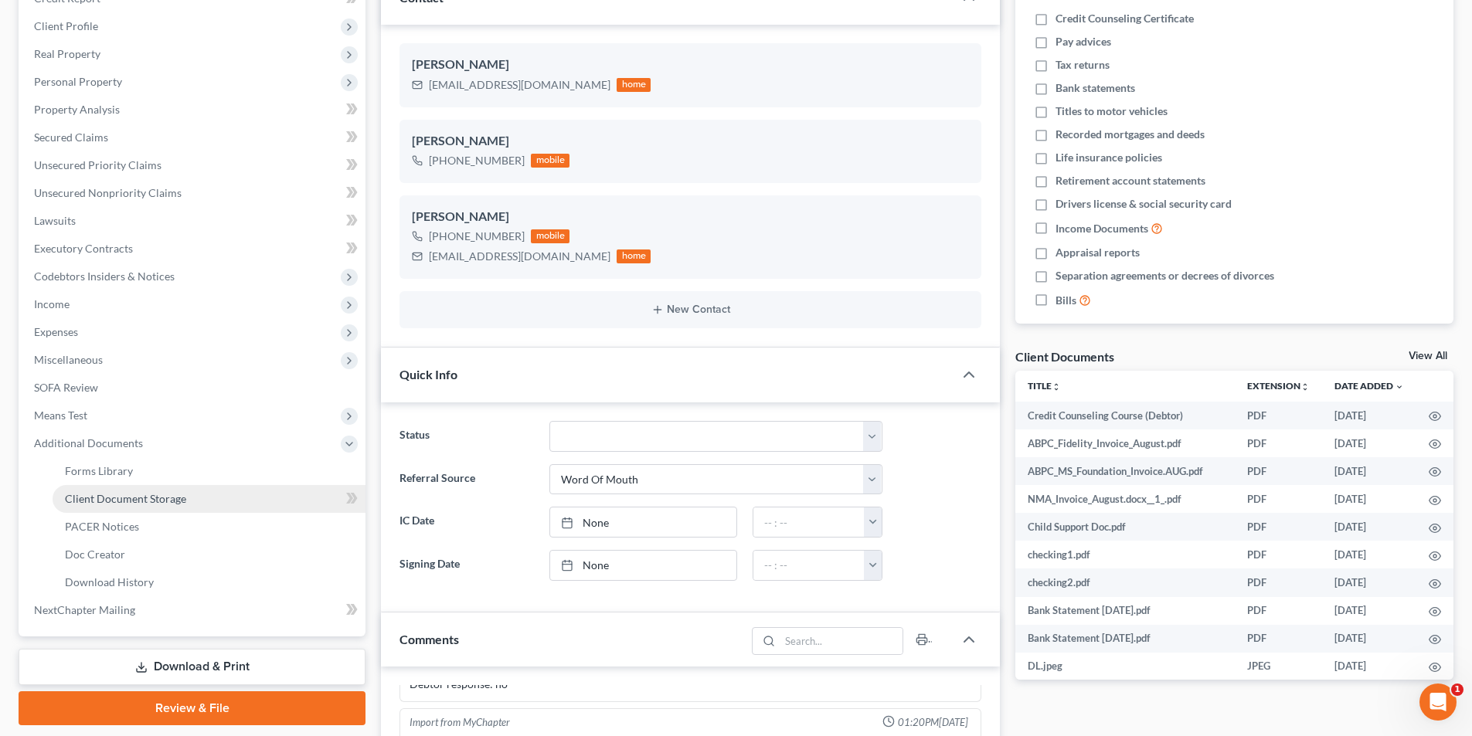
click at [112, 502] on span "Client Document Storage" at bounding box center [125, 498] width 121 height 13
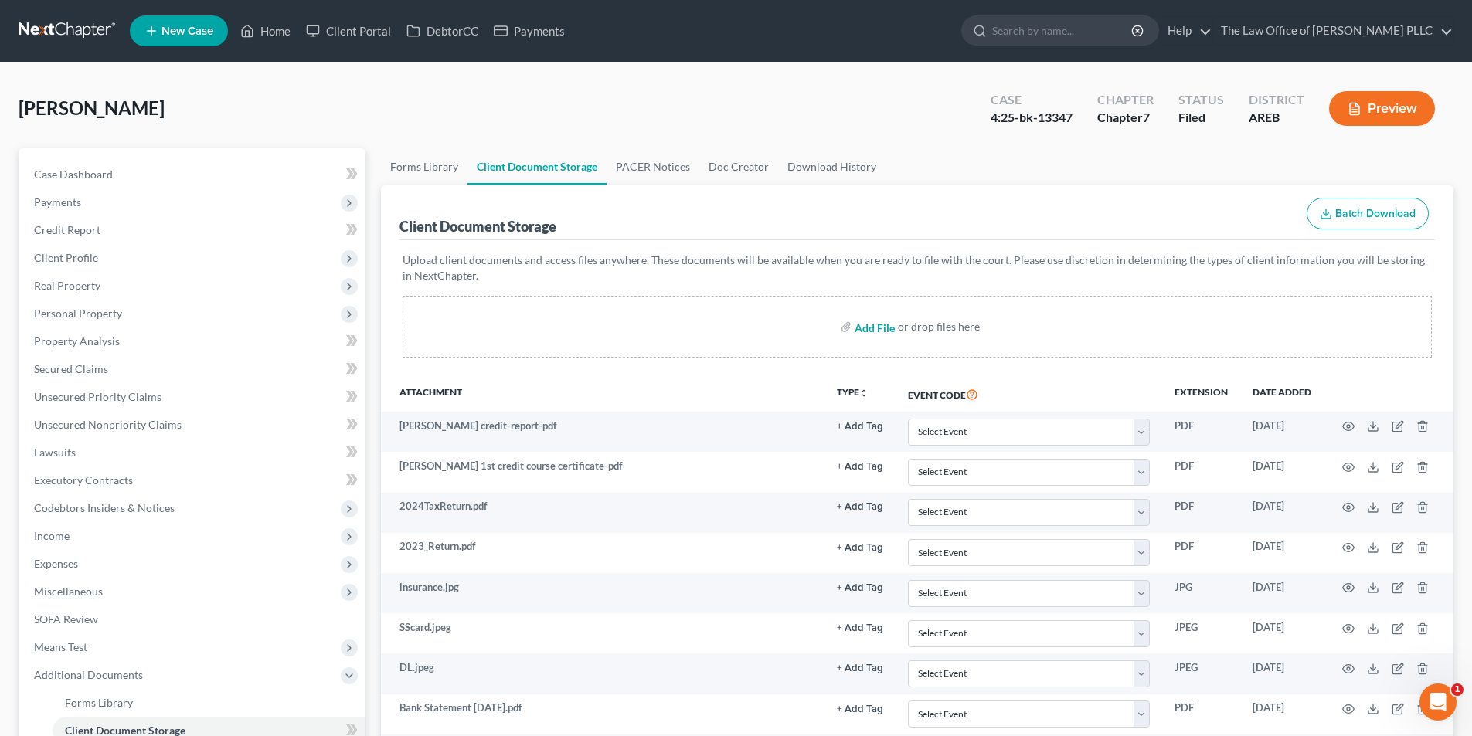
click at [873, 326] on input "file" at bounding box center [873, 327] width 37 height 28
type input "C:\fakepath\L from Bank OZK Jenifer TIndle.pdf"
click at [1013, 30] on input "search" at bounding box center [1062, 30] width 141 height 29
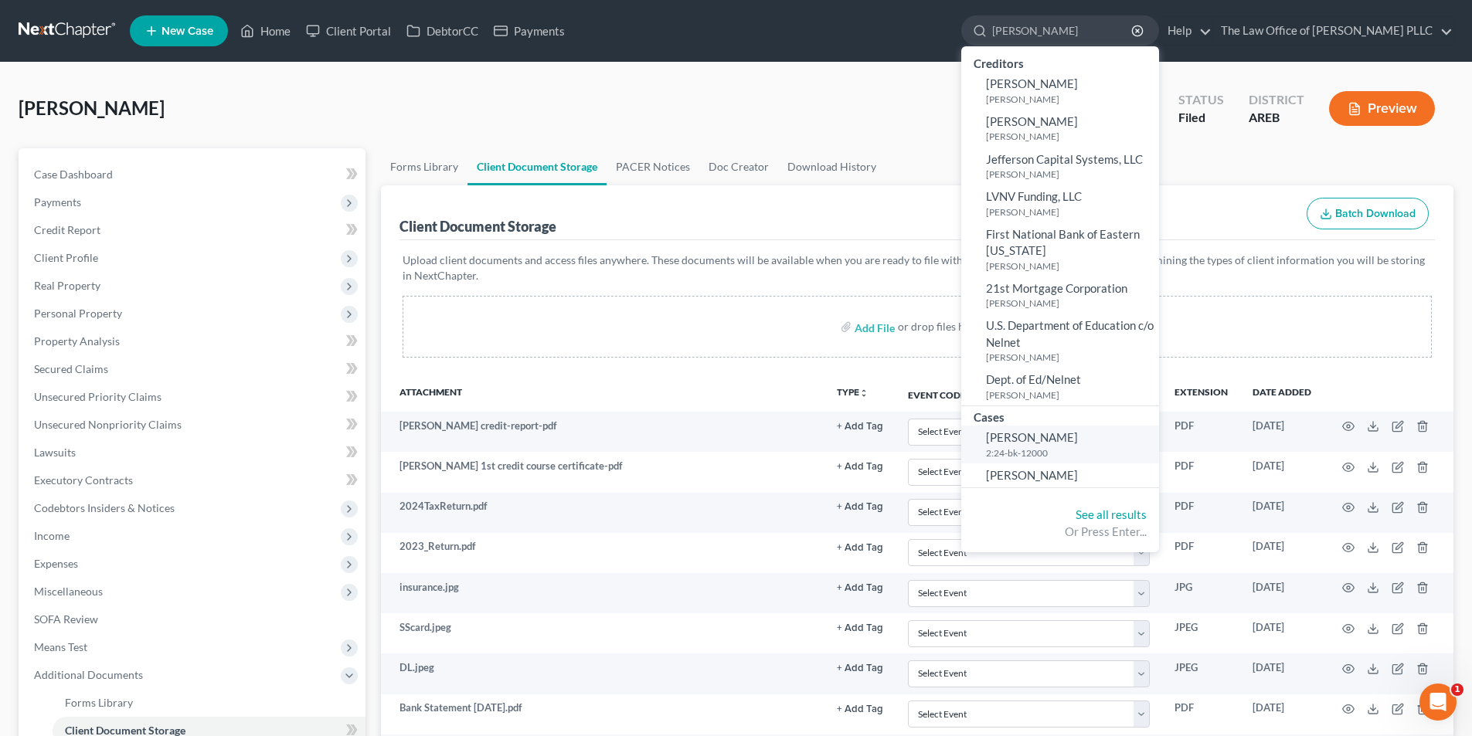
type input "Aldridge"
click at [1066, 477] on span "[PERSON_NAME]" at bounding box center [1032, 475] width 92 height 14
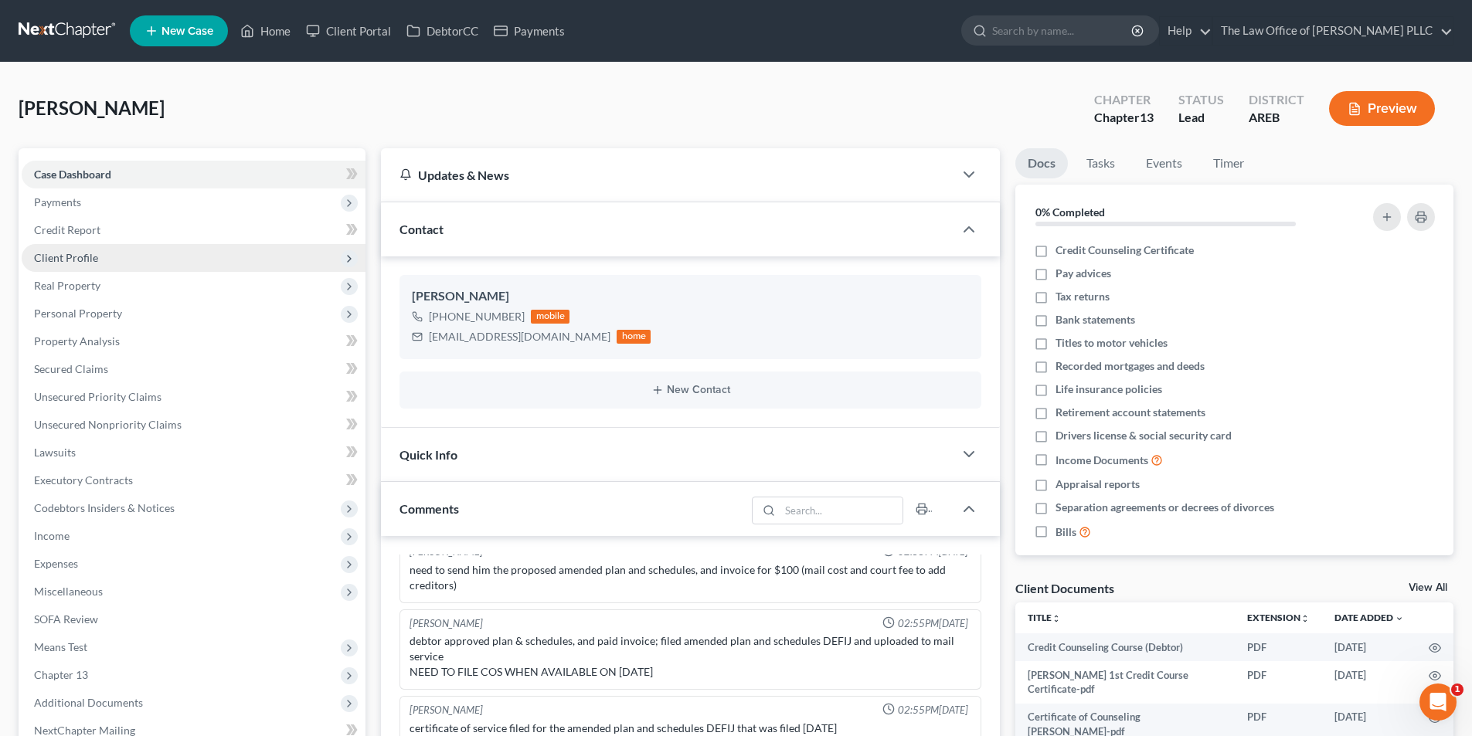
scroll to position [9266, 0]
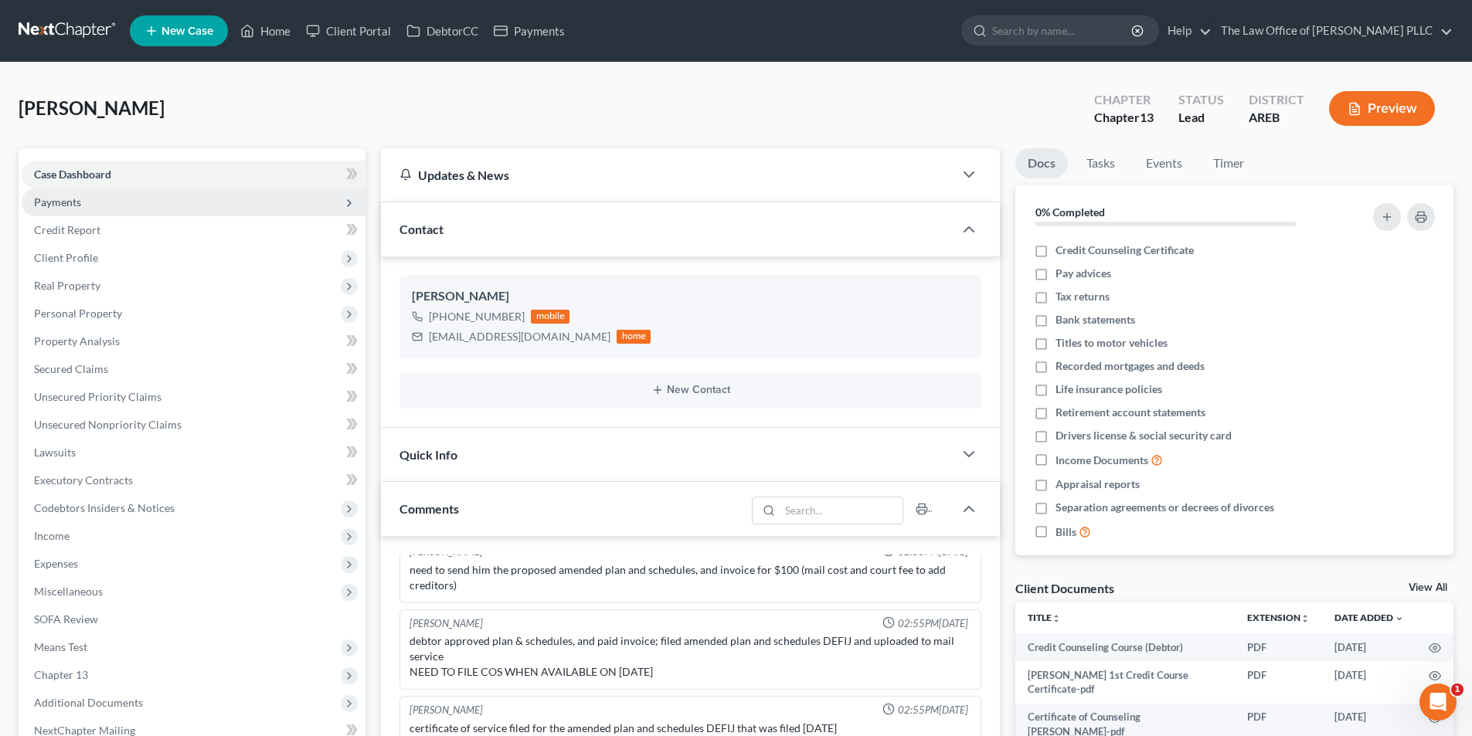
click at [65, 200] on span "Payments" at bounding box center [57, 201] width 47 height 13
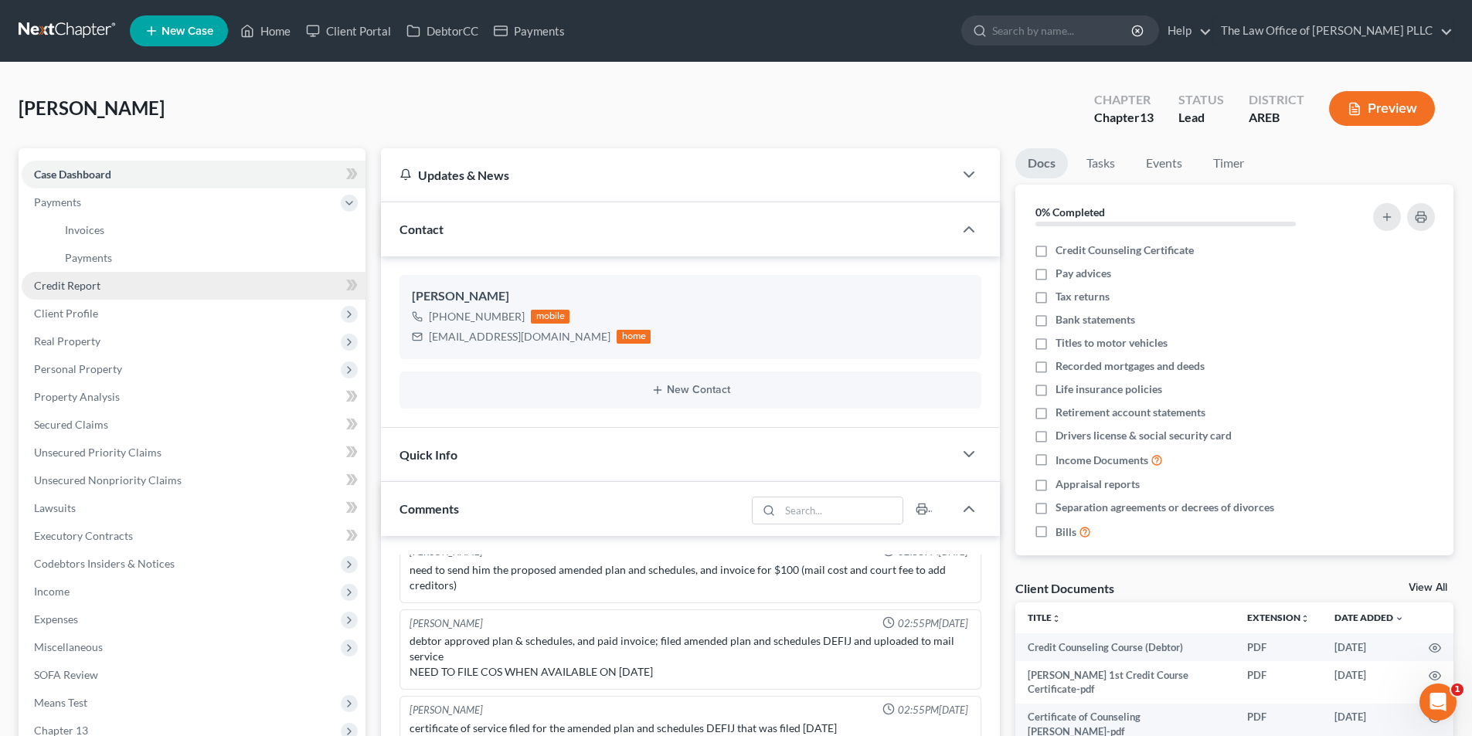
click at [70, 284] on span "Credit Report" at bounding box center [67, 285] width 66 height 13
click at [73, 318] on span "Client Profile" at bounding box center [66, 313] width 64 height 13
click at [328, 317] on span "Client Profile" at bounding box center [194, 314] width 344 height 28
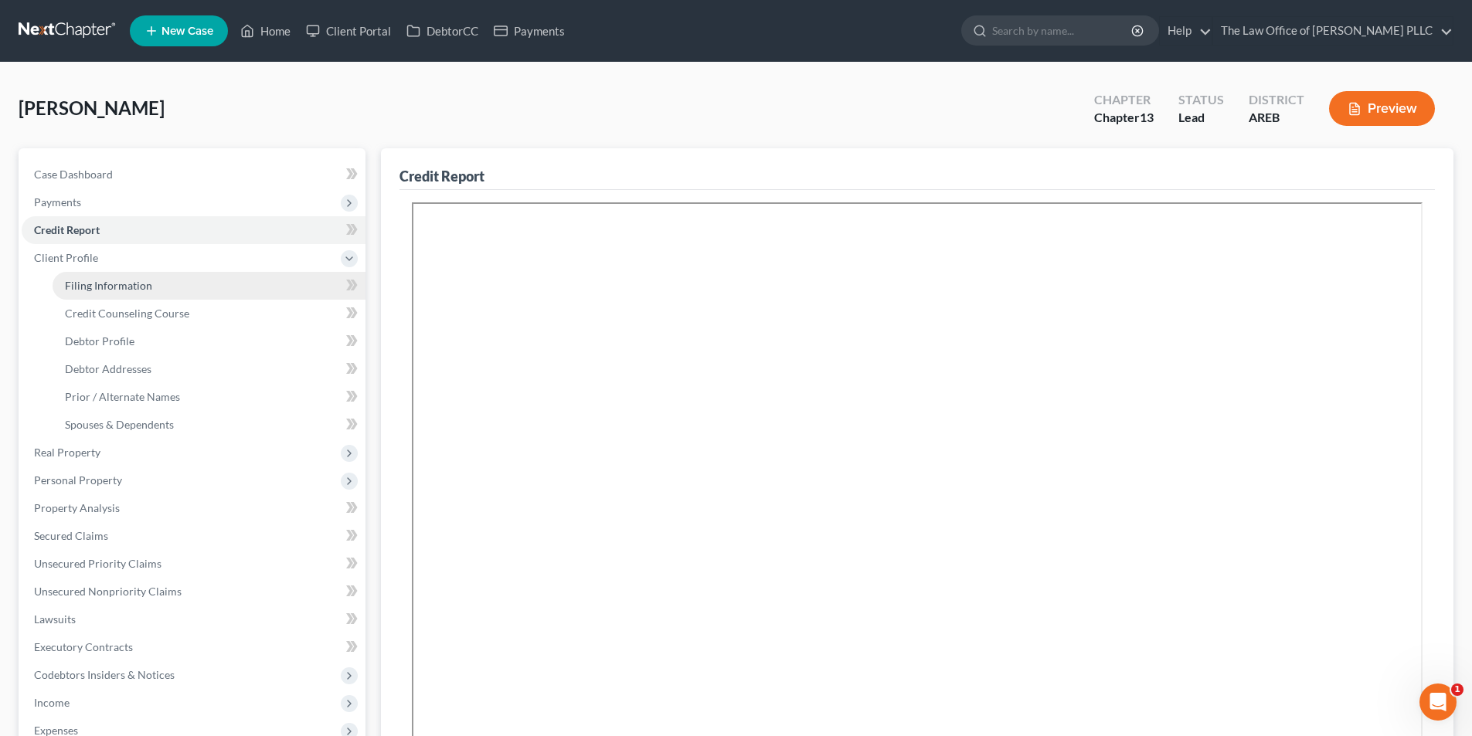
click at [102, 289] on span "Filing Information" at bounding box center [108, 285] width 87 height 13
select select "1"
select select "0"
select select "3"
select select "5"
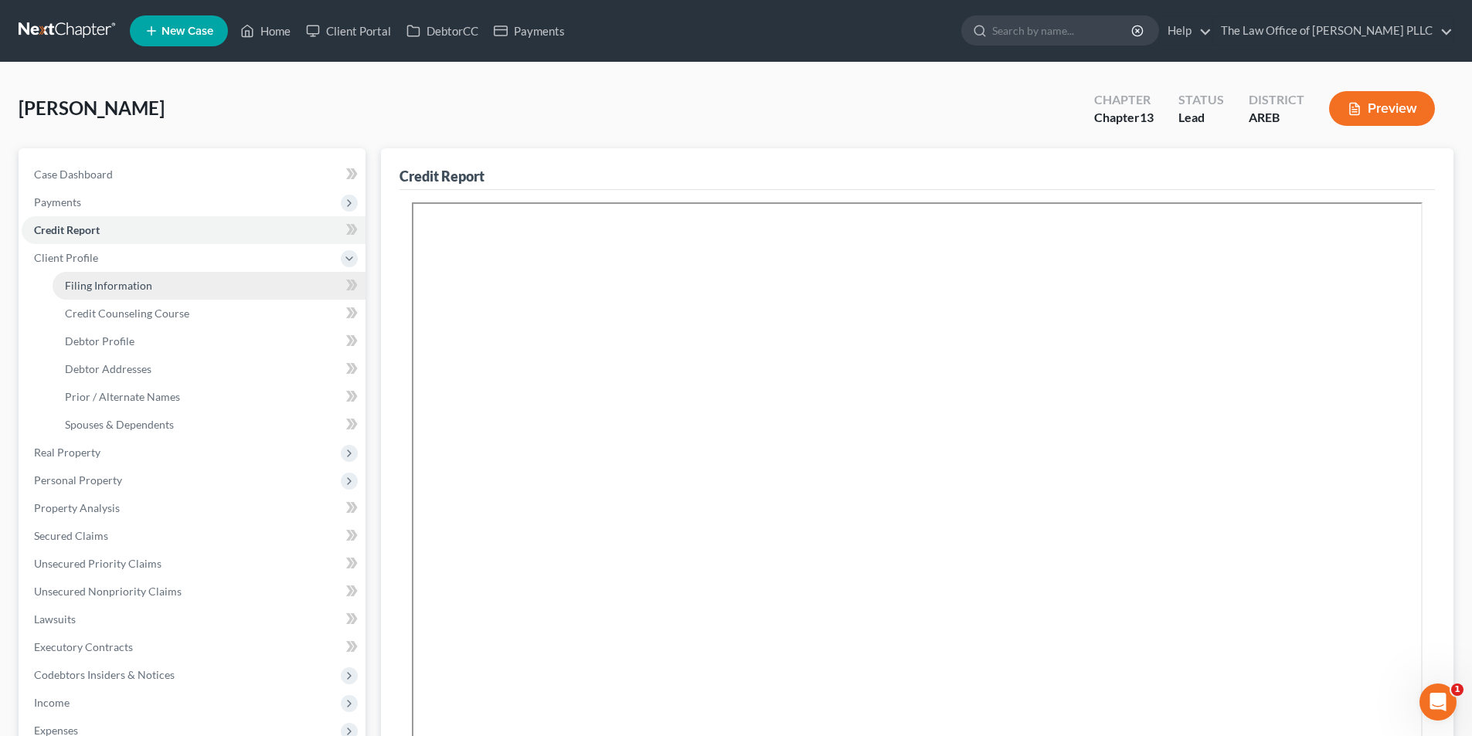
select select "0"
select select "2"
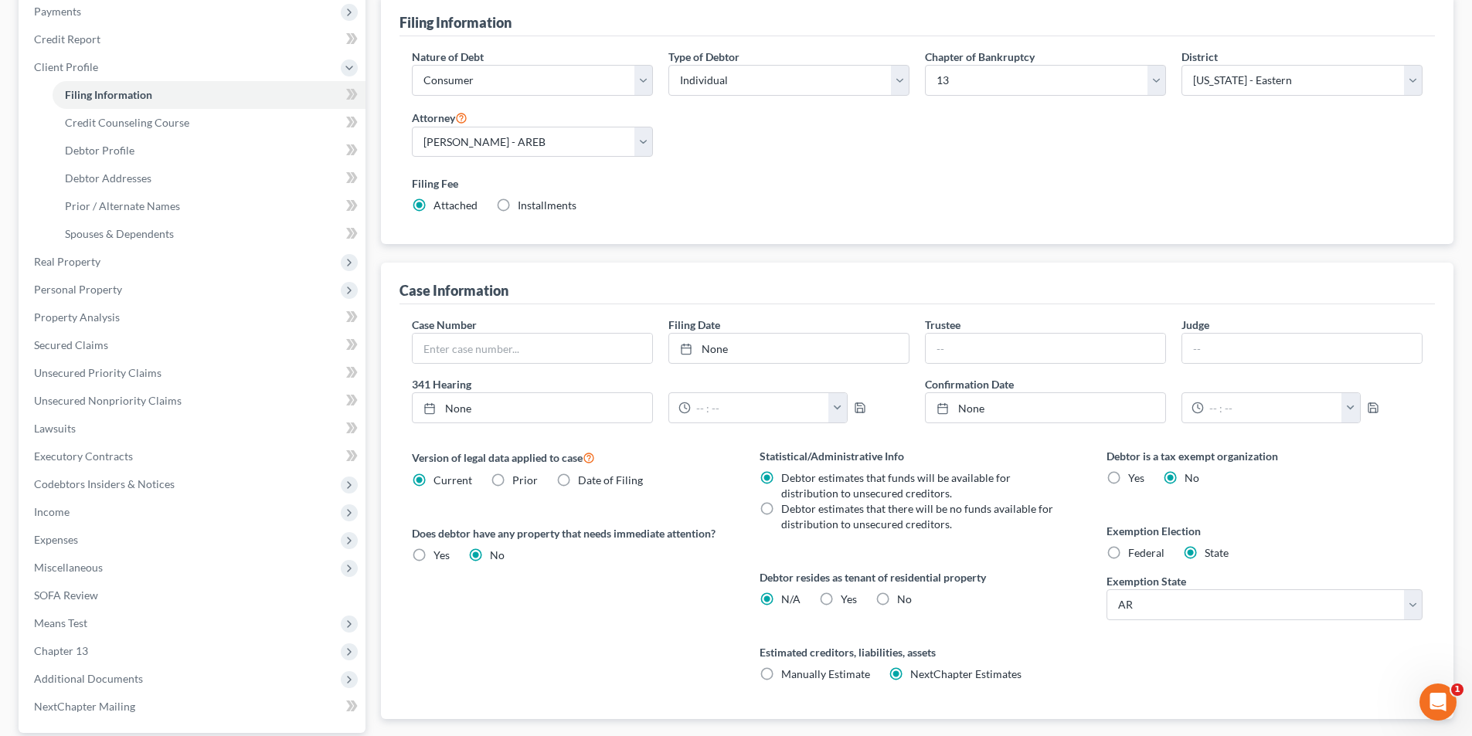
scroll to position [232, 0]
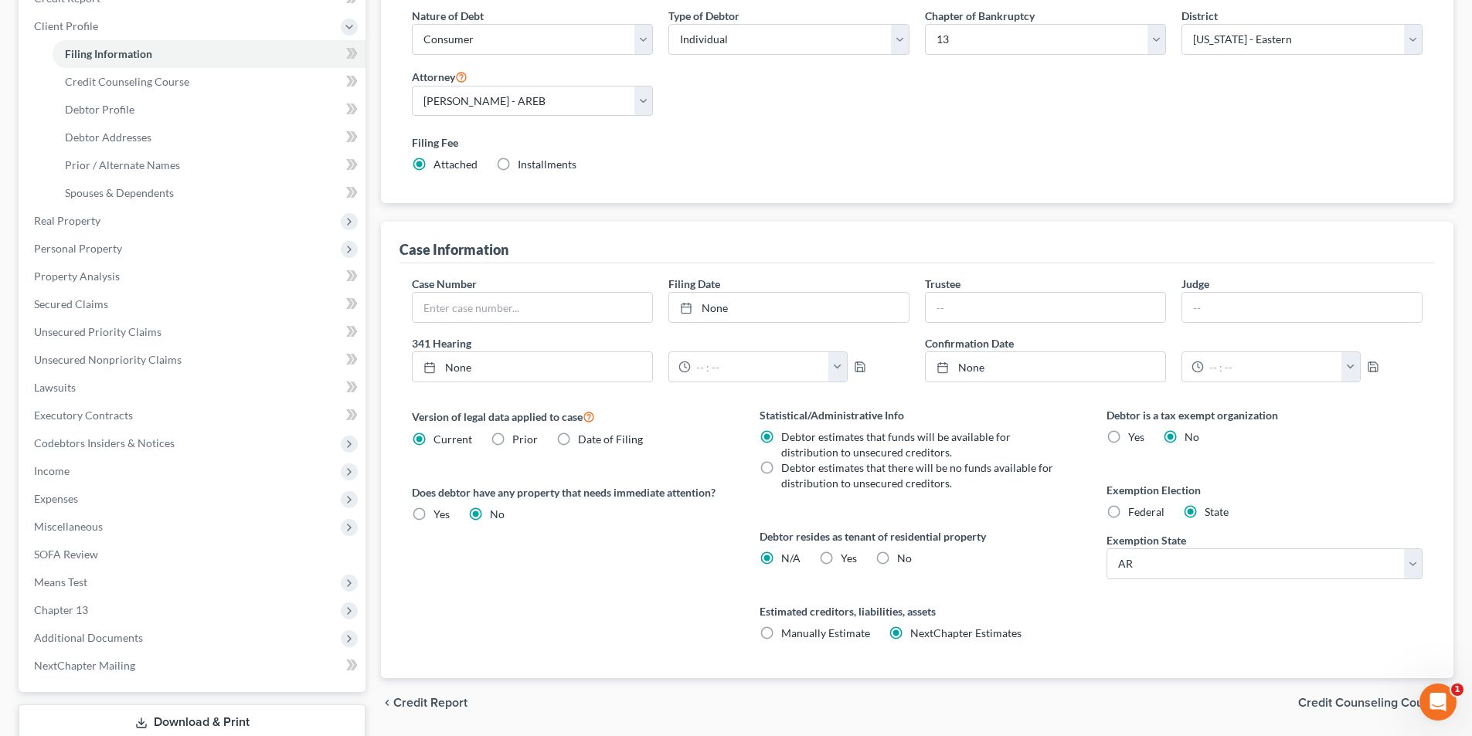
click at [1128, 512] on label "Federal" at bounding box center [1146, 512] width 36 height 15
click at [1134, 512] on input "Federal" at bounding box center [1139, 510] width 10 height 10
radio input "true"
radio input "false"
click at [1128, 512] on label "Federal" at bounding box center [1146, 512] width 36 height 15
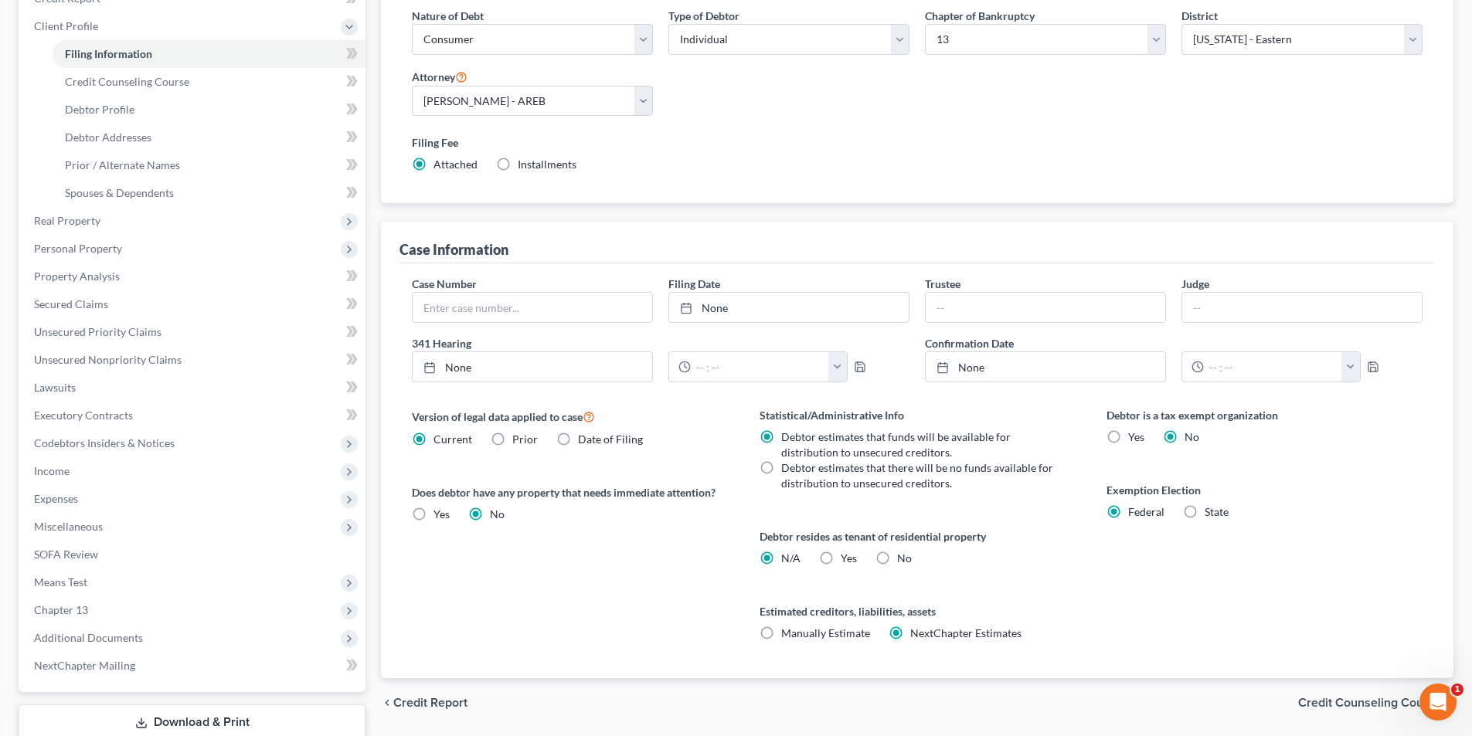
click at [1134, 512] on input "Federal" at bounding box center [1139, 510] width 10 height 10
click at [107, 83] on span "Credit Counseling Course" at bounding box center [127, 81] width 124 height 13
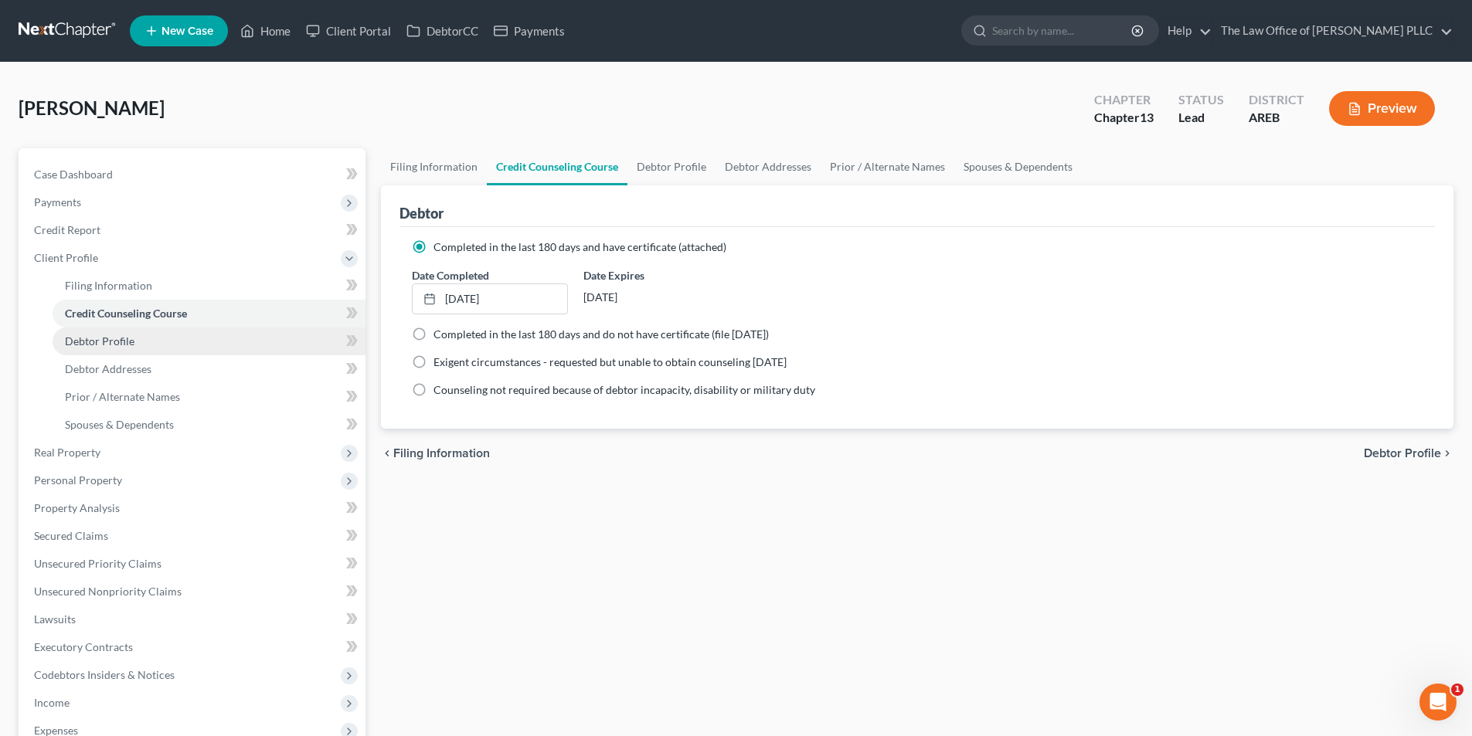
click at [83, 335] on span "Debtor Profile" at bounding box center [100, 341] width 70 height 13
select select "3"
select select "2"
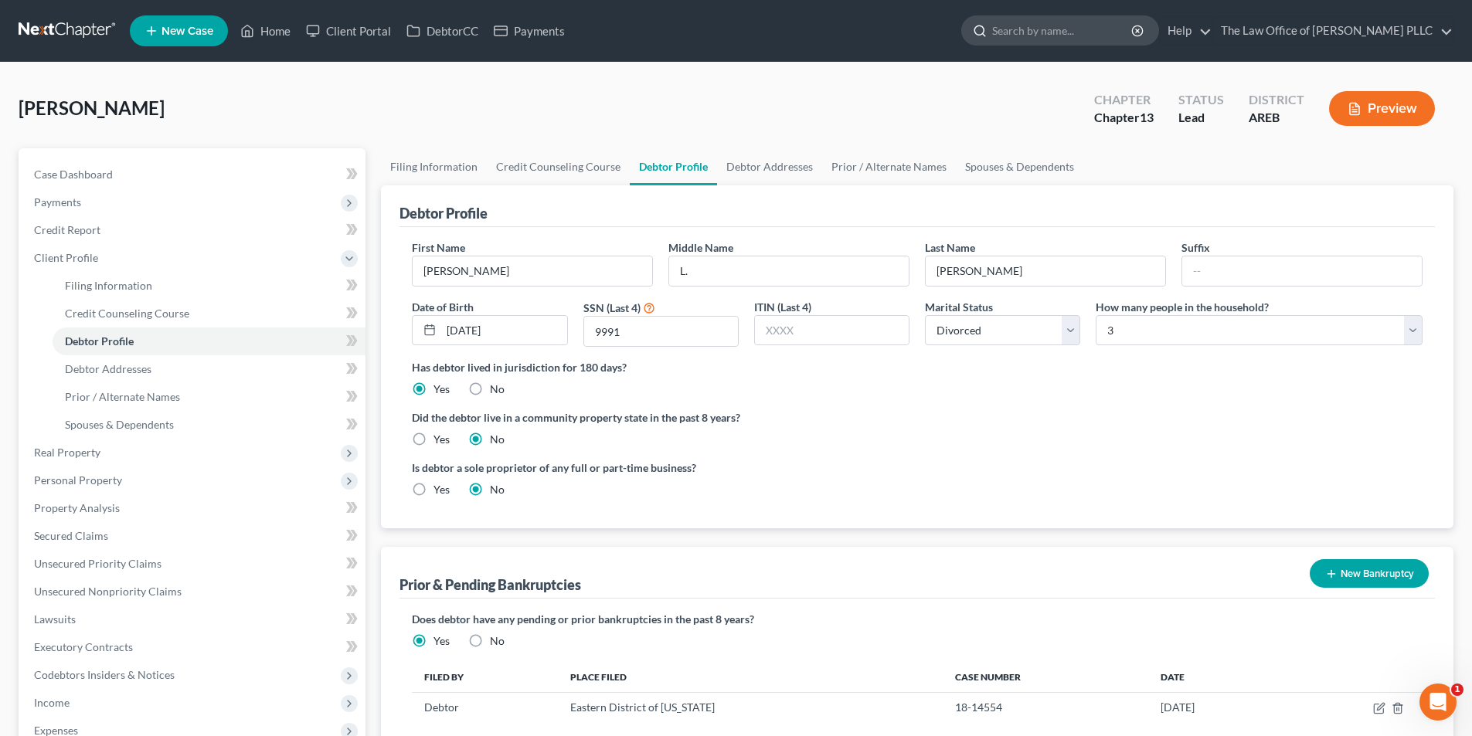
click at [1040, 22] on input "search" at bounding box center [1062, 30] width 141 height 29
click at [1042, 30] on input "search" at bounding box center [1062, 30] width 141 height 29
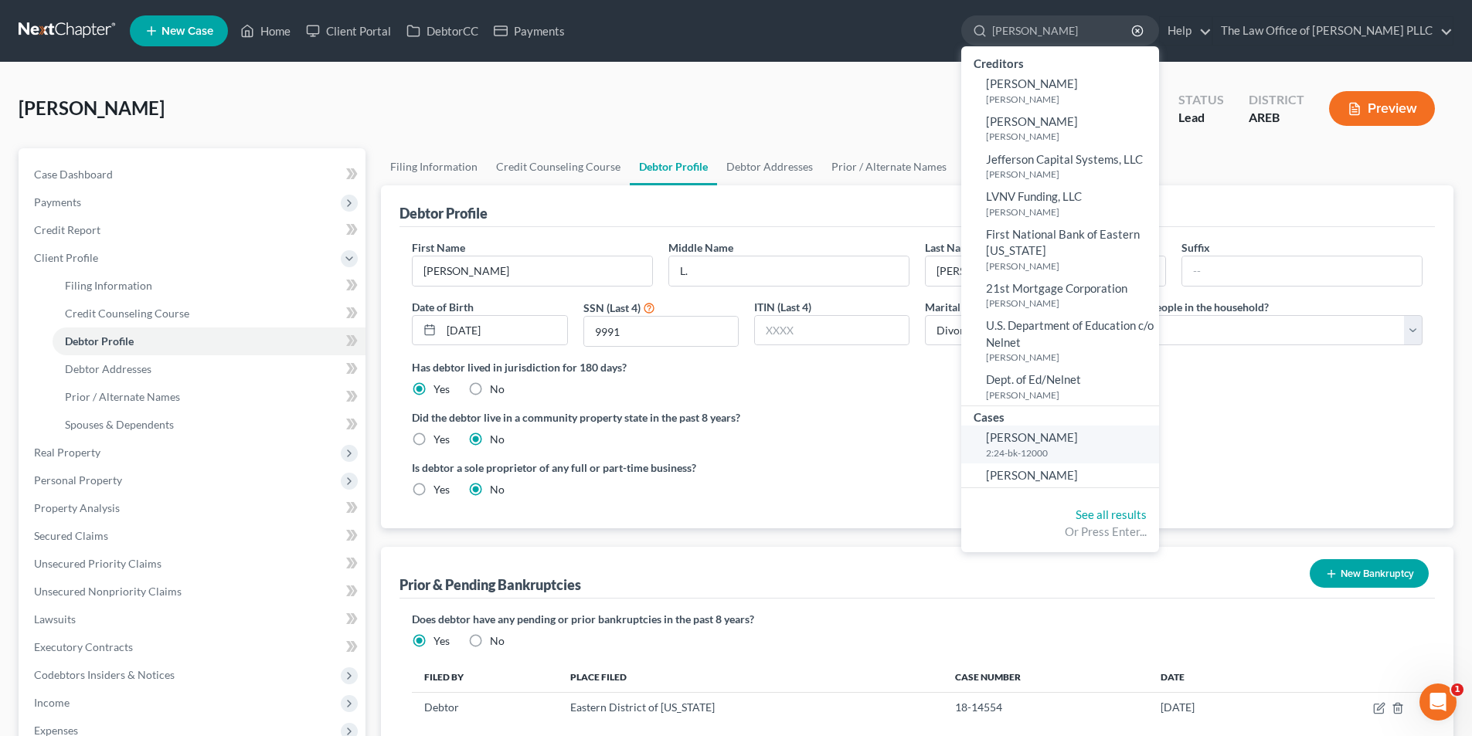
type input "aldridge"
click at [1039, 447] on small "2:24-bk-12000" at bounding box center [1070, 453] width 169 height 13
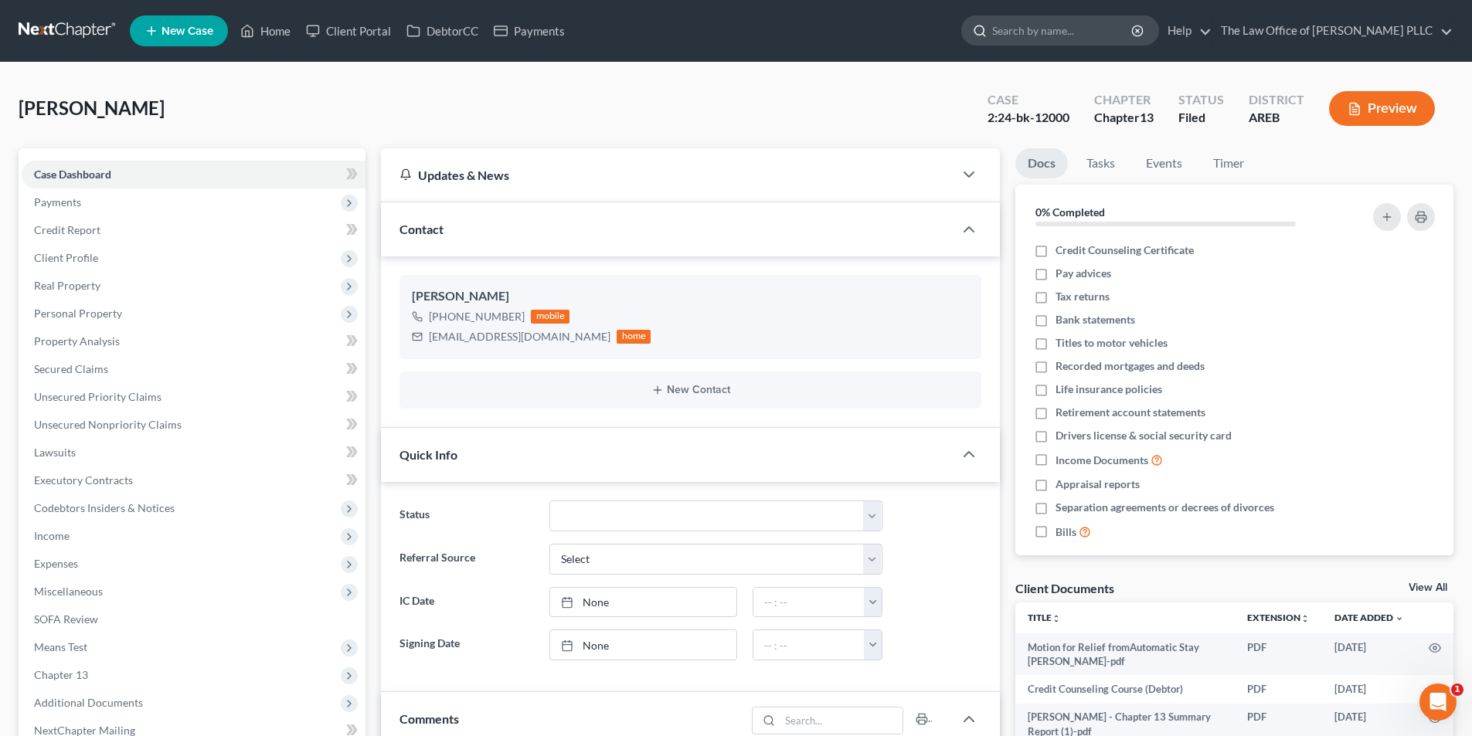
click at [1055, 32] on input "search" at bounding box center [1062, 30] width 141 height 29
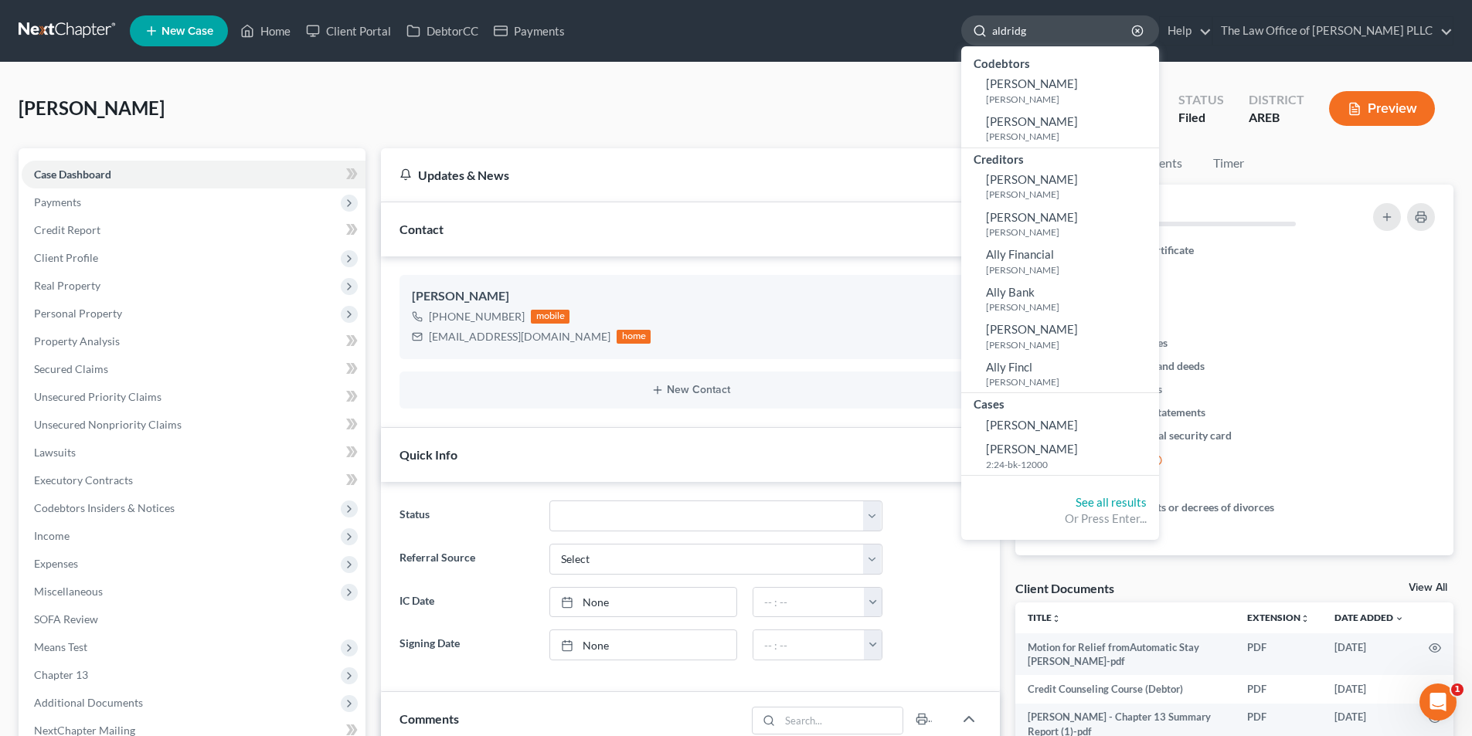
type input "aldridge"
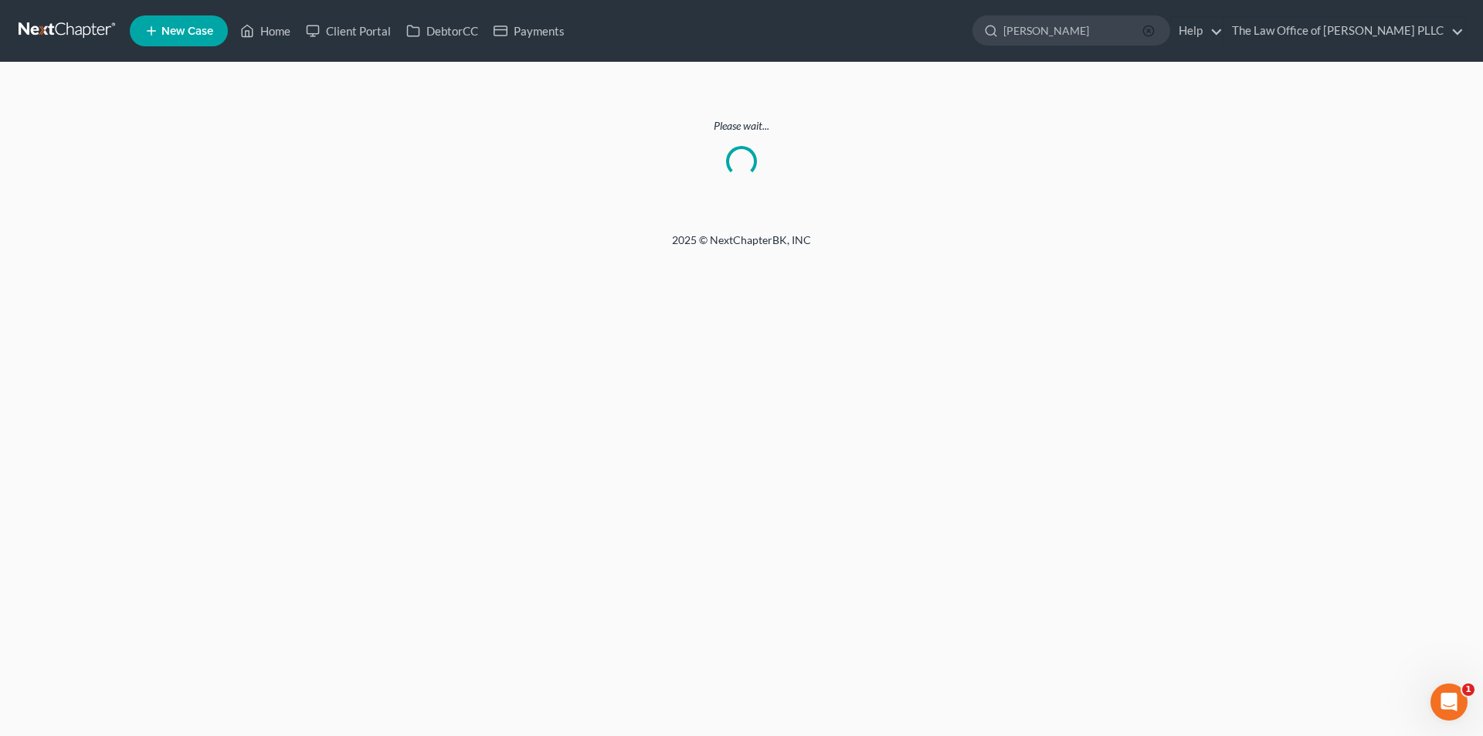
click at [1154, 30] on icon "button" at bounding box center [1149, 31] width 12 height 12
click at [1084, 35] on input "search" at bounding box center [1074, 30] width 141 height 29
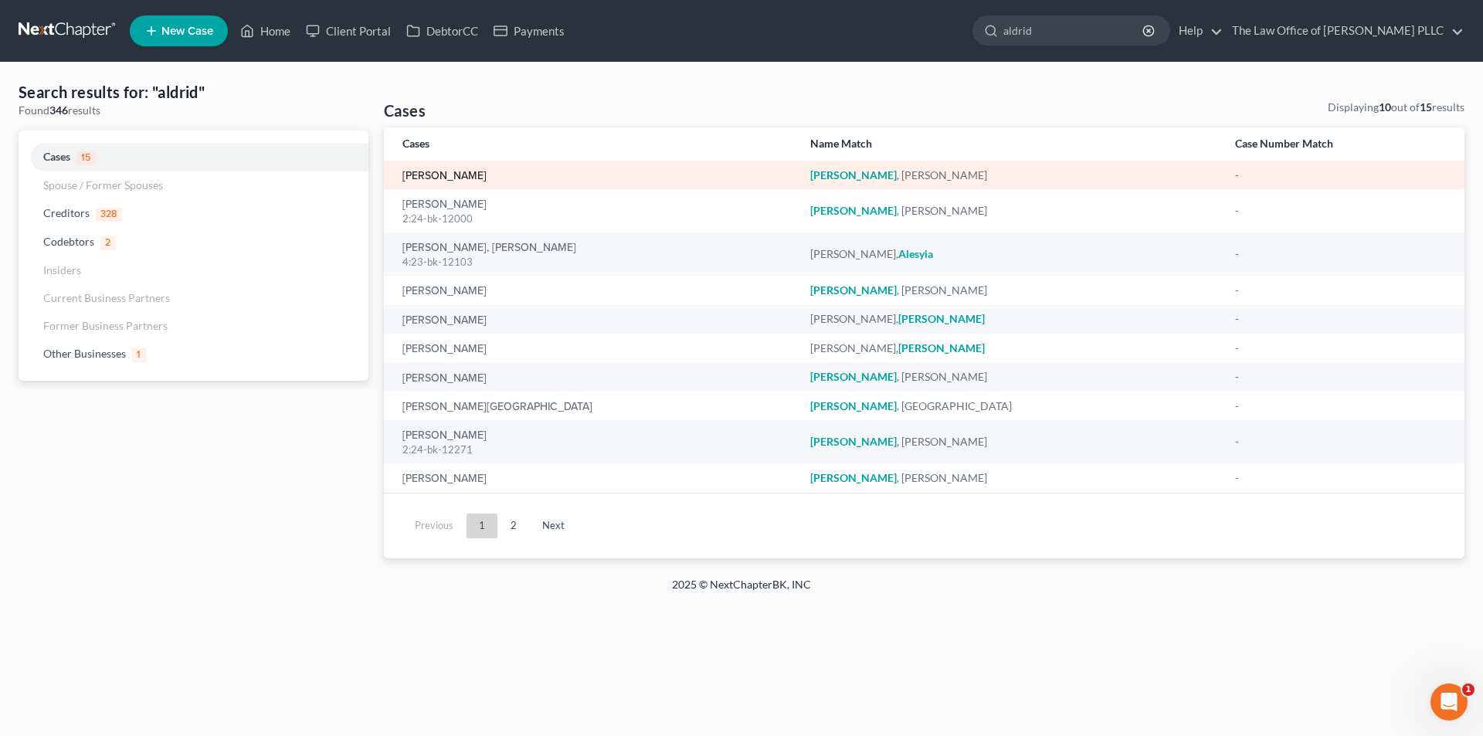
type input "aldrid"
click at [453, 175] on link "[PERSON_NAME]" at bounding box center [445, 176] width 84 height 11
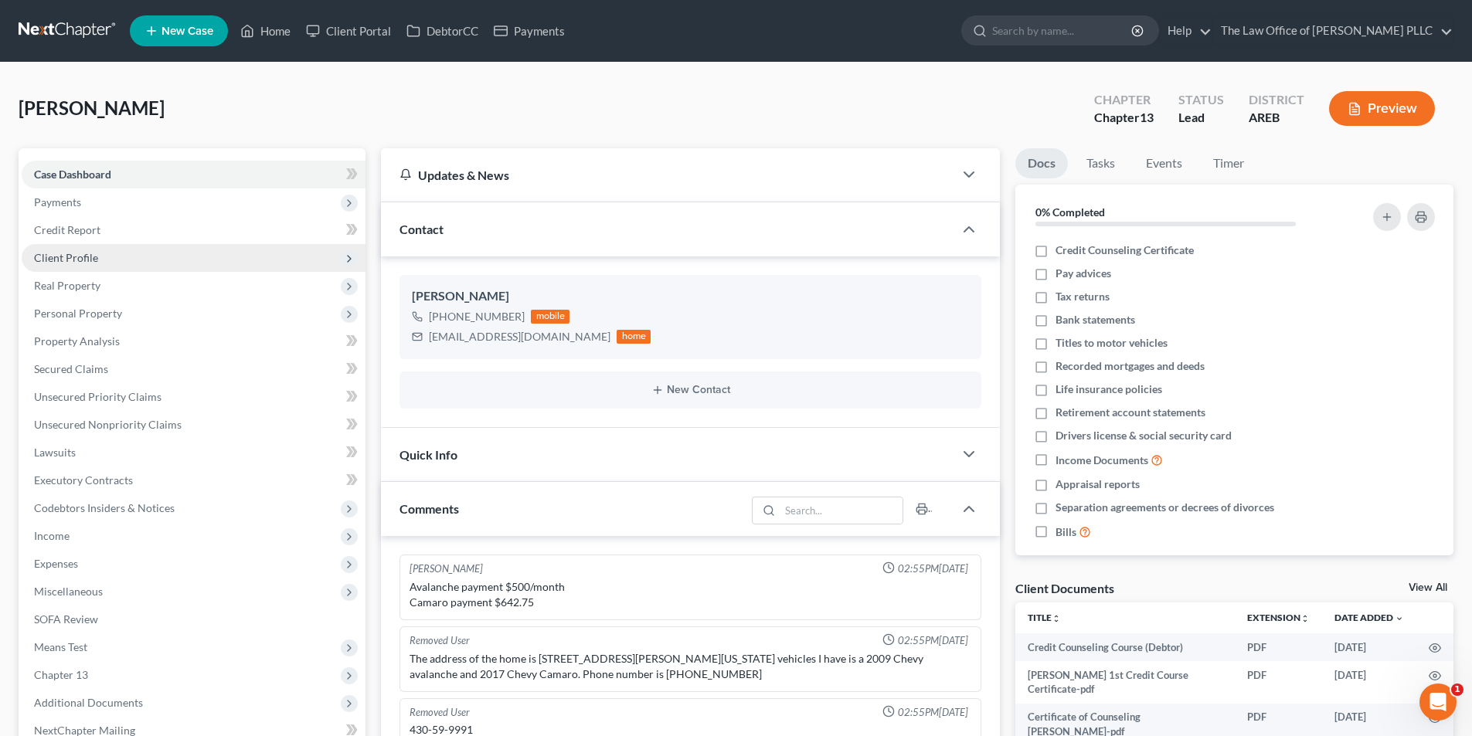
click at [75, 254] on span "Client Profile" at bounding box center [66, 257] width 64 height 13
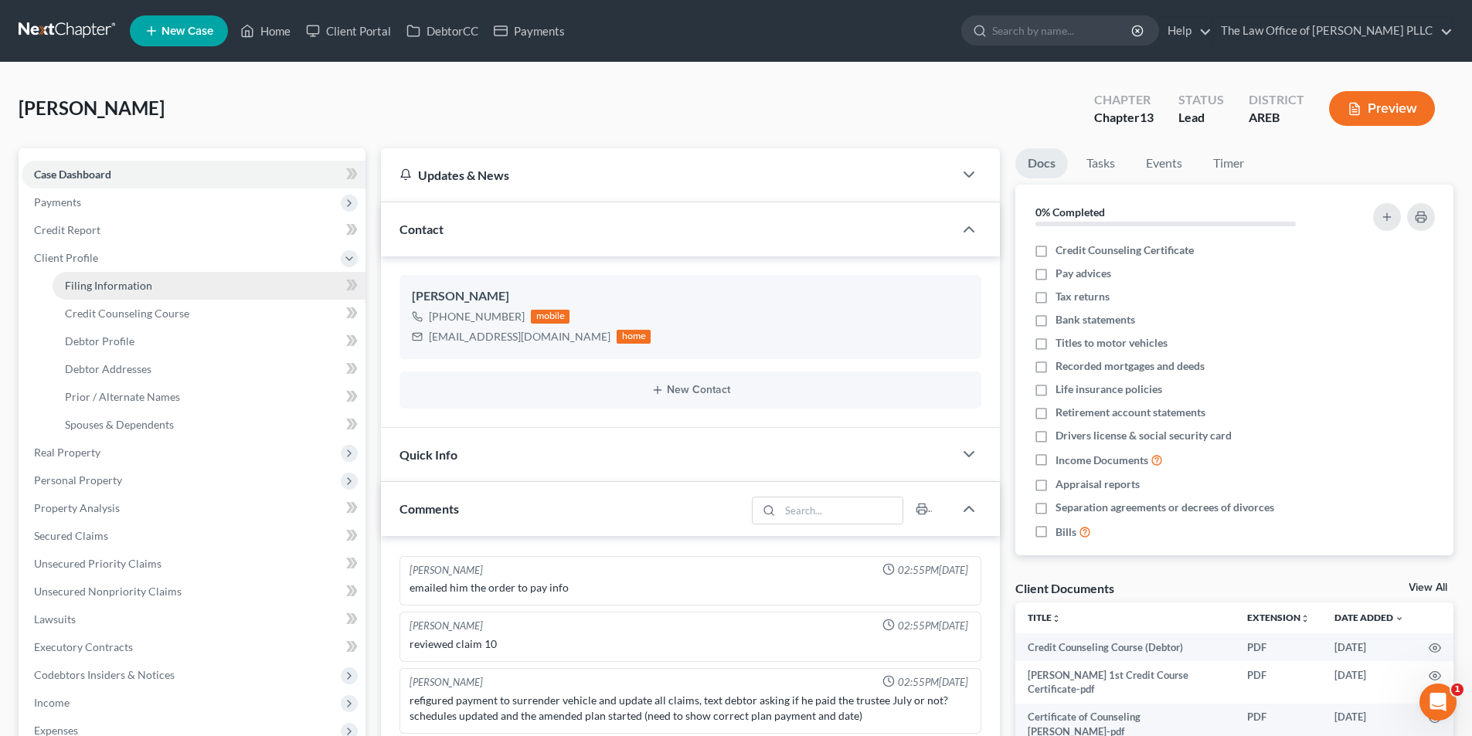
click at [117, 284] on span "Filing Information" at bounding box center [108, 285] width 87 height 13
select select "1"
select select "0"
select select "3"
select select "5"
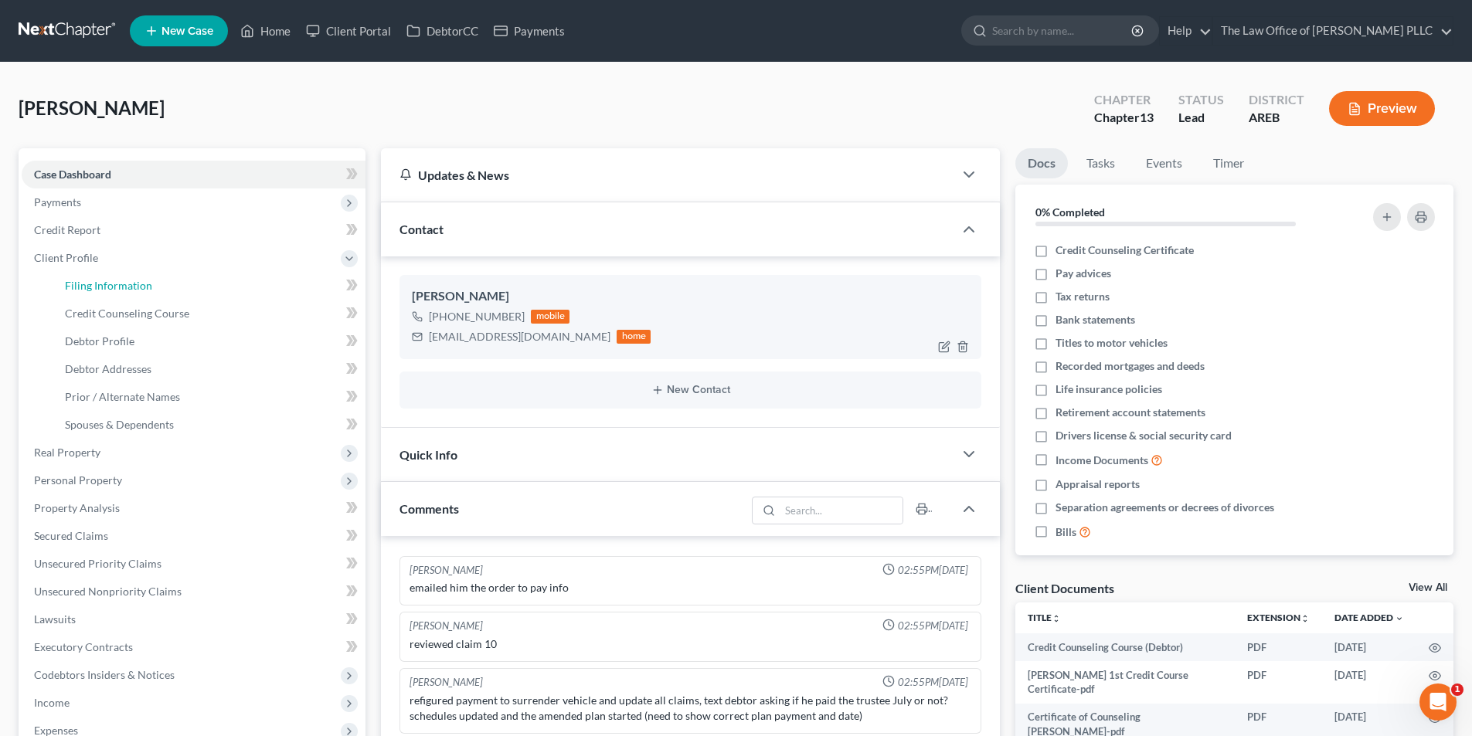
select select "0"
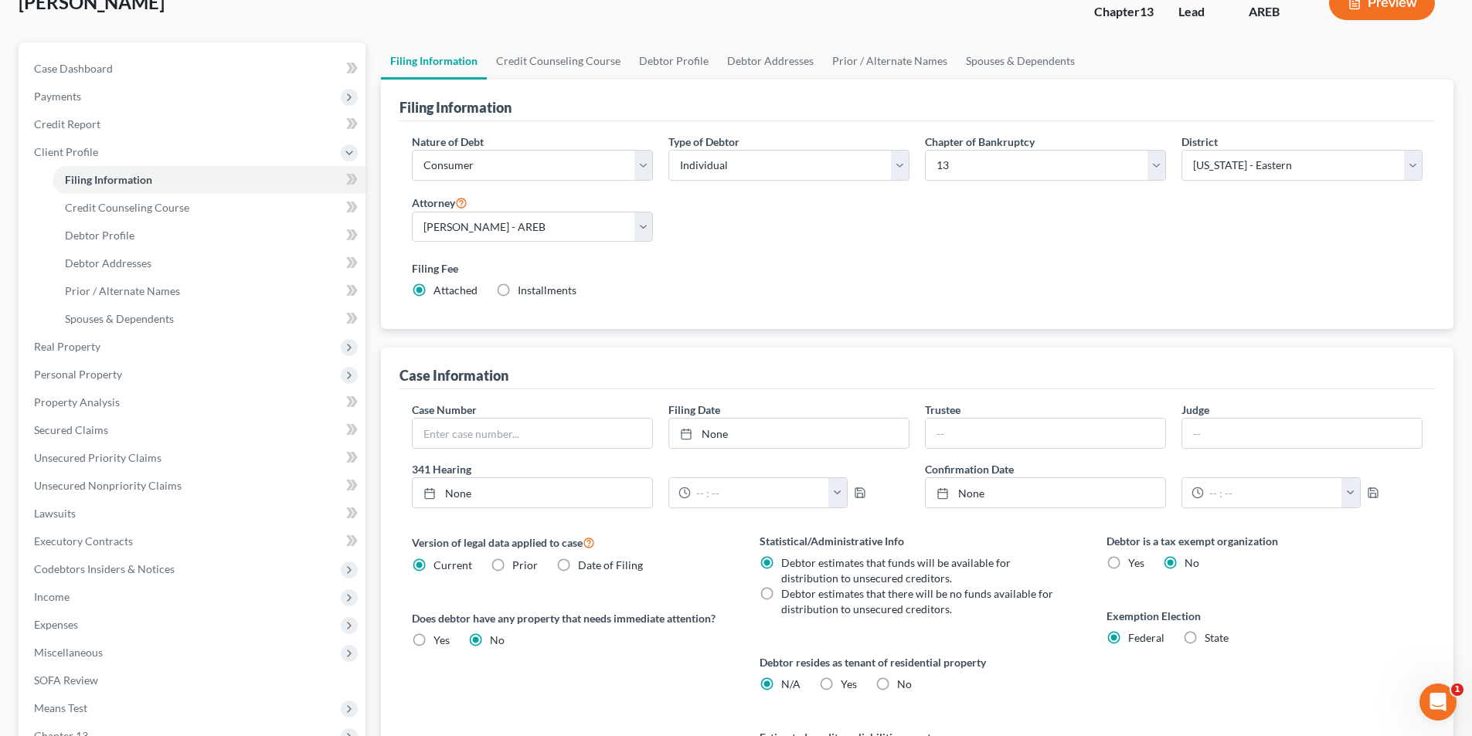
scroll to position [104, 0]
click at [107, 245] on link "Debtor Profile" at bounding box center [209, 238] width 313 height 28
select select "3"
select select "2"
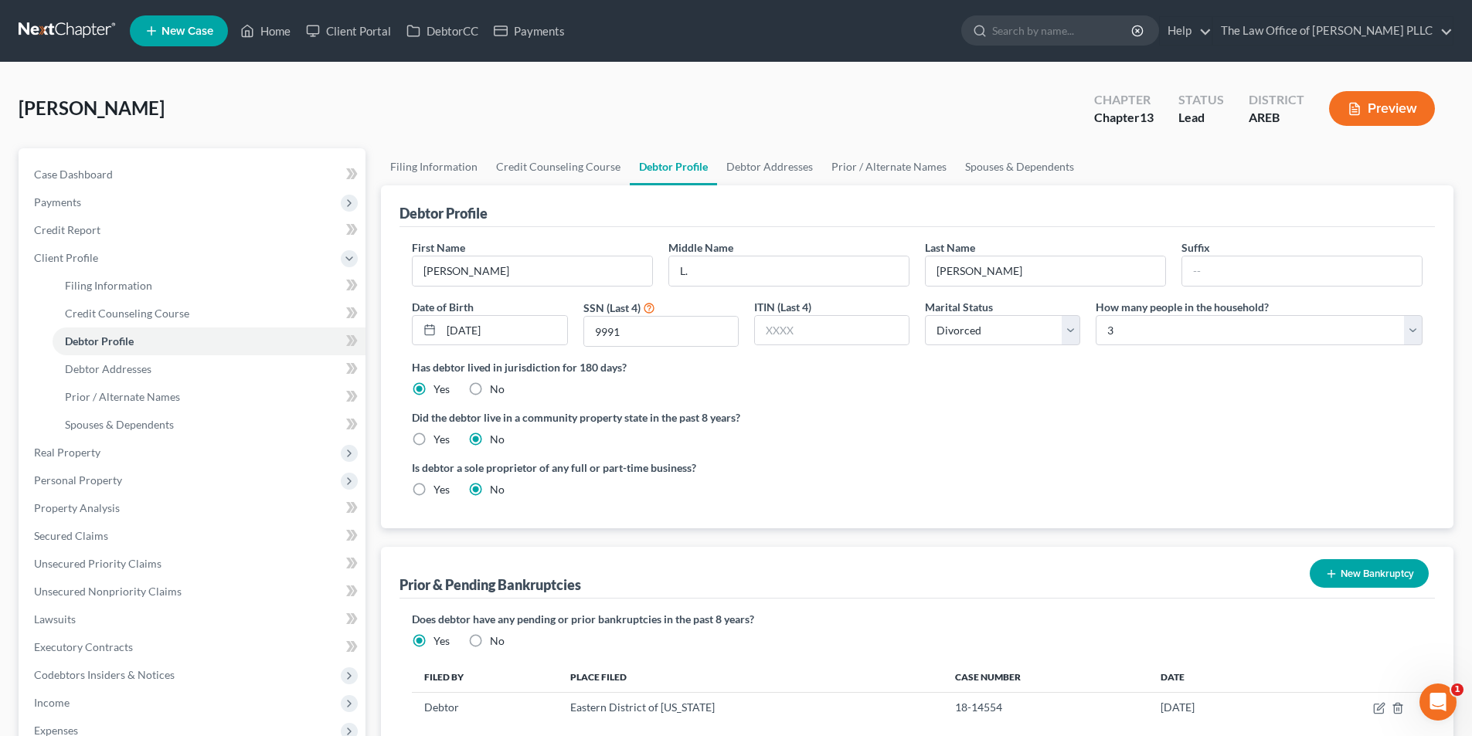
scroll to position [309, 0]
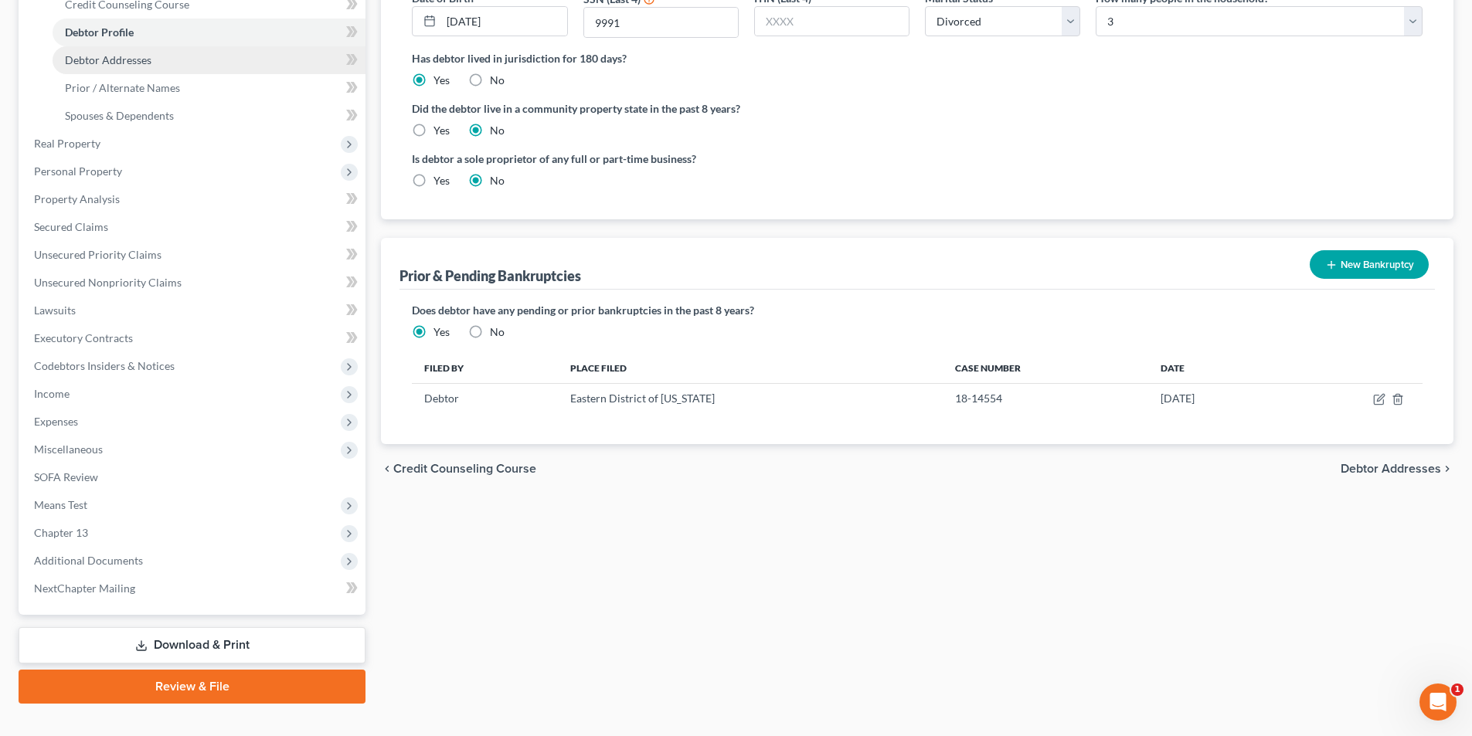
click at [117, 59] on span "Debtor Addresses" at bounding box center [108, 59] width 87 height 13
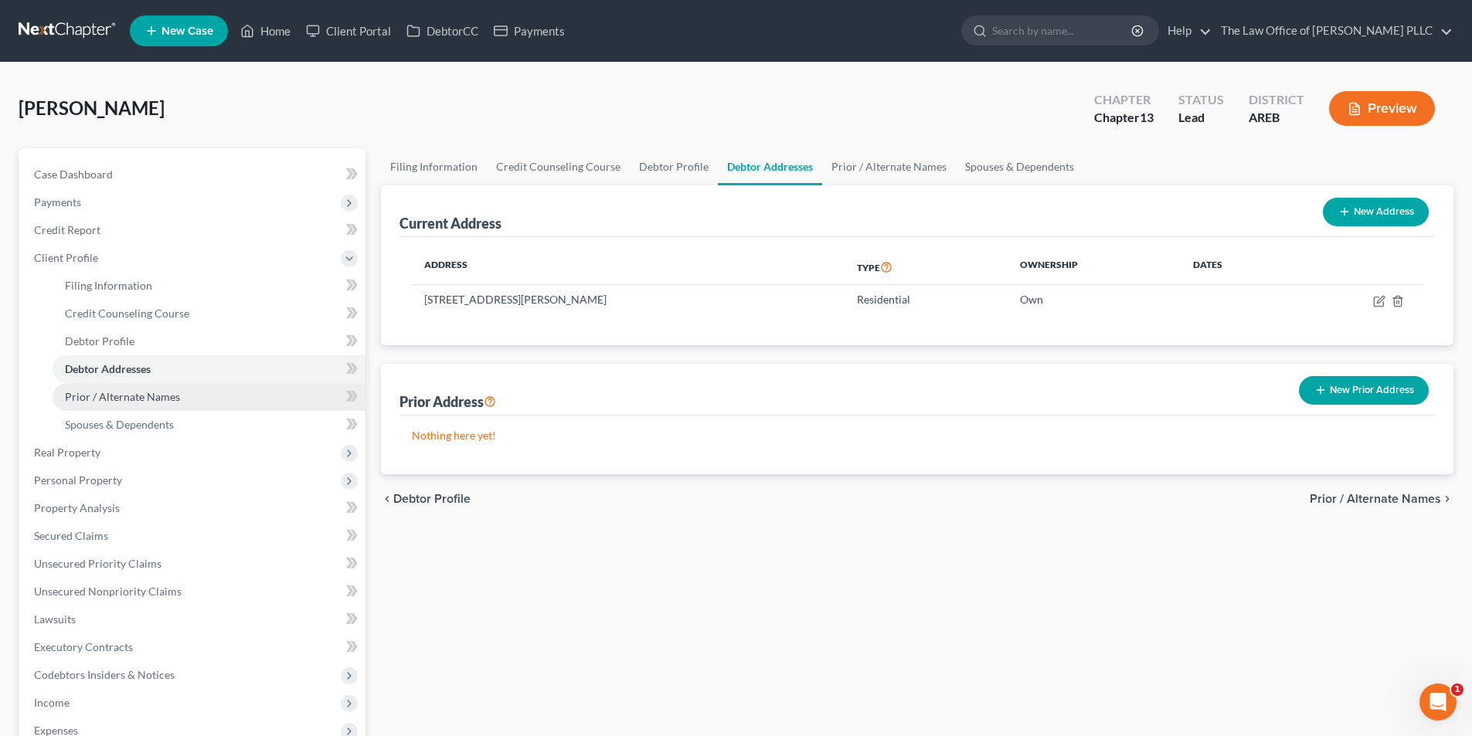
click at [146, 399] on span "Prior / Alternate Names" at bounding box center [122, 396] width 115 height 13
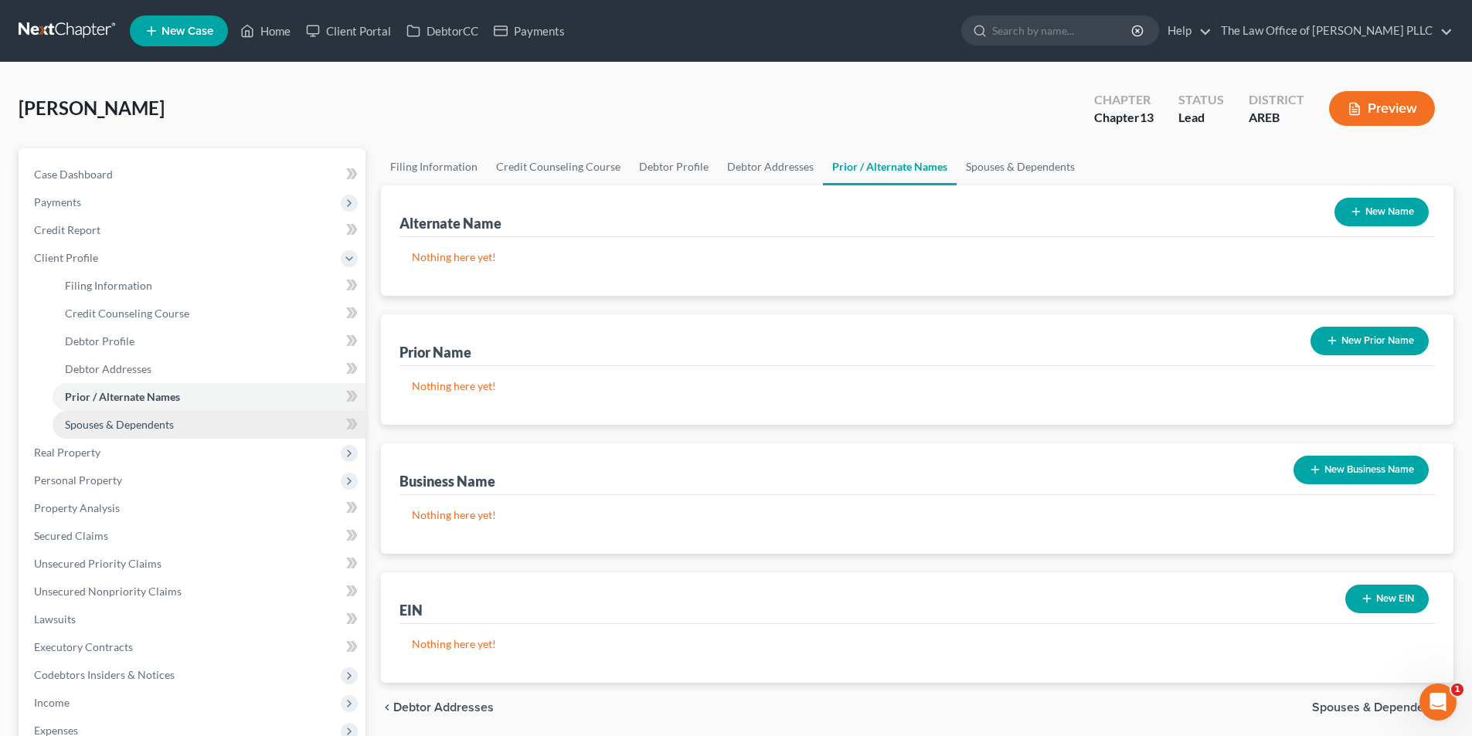
click at [79, 430] on span "Spouses & Dependents" at bounding box center [119, 424] width 109 height 13
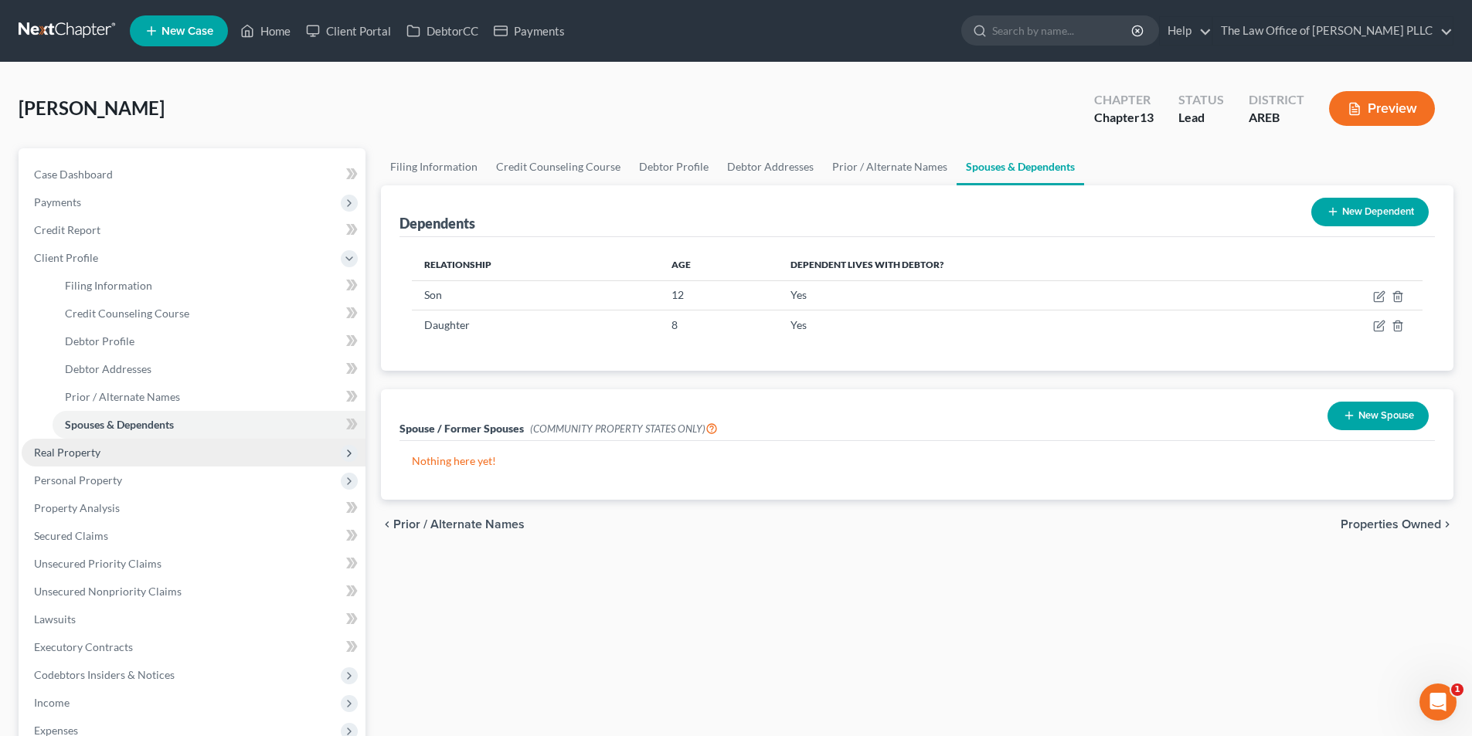
click at [85, 459] on span "Real Property" at bounding box center [194, 453] width 344 height 28
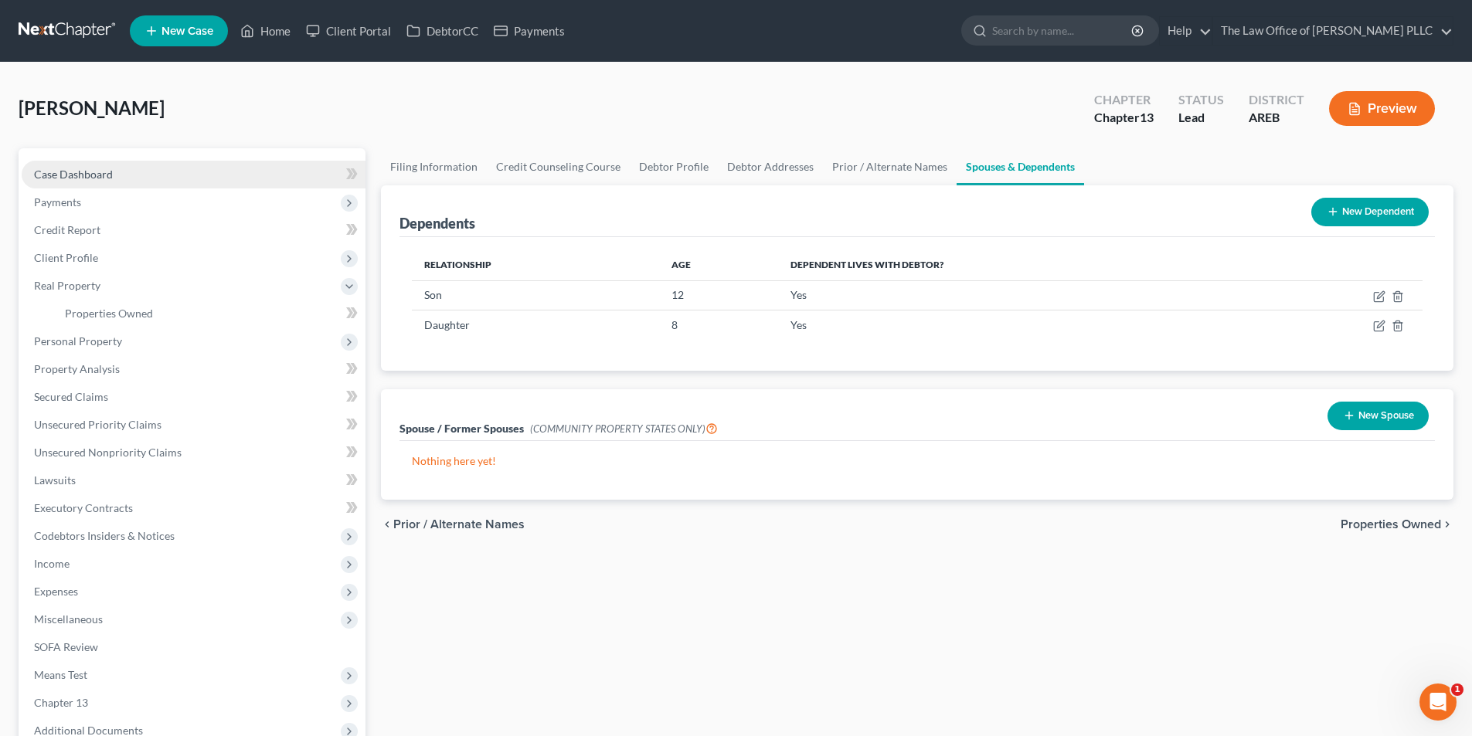
click at [68, 347] on span "Personal Property" at bounding box center [78, 341] width 88 height 13
click at [65, 345] on span "Personal Property" at bounding box center [78, 341] width 88 height 13
click at [67, 180] on span "Case Dashboard" at bounding box center [73, 174] width 79 height 13
click at [140, 144] on div "[PERSON_NAME] Upgraded Chapter Chapter 13 Status Lead District AREB Preview" at bounding box center [736, 114] width 1435 height 67
click at [401, 93] on div "[PERSON_NAME] Upgraded Chapter Chapter 13 Status Lead District AREB Preview" at bounding box center [736, 114] width 1435 height 67
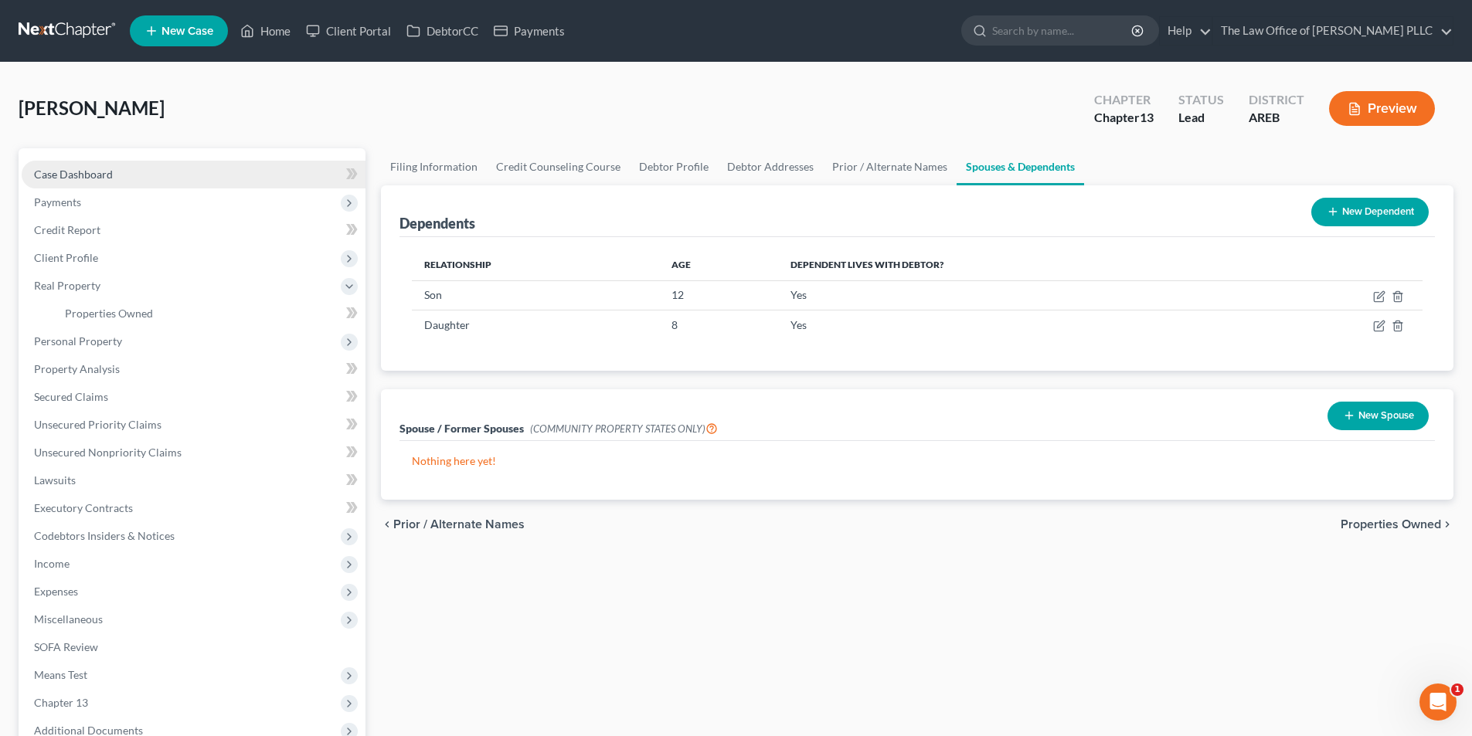
click at [90, 177] on span "Case Dashboard" at bounding box center [73, 174] width 79 height 13
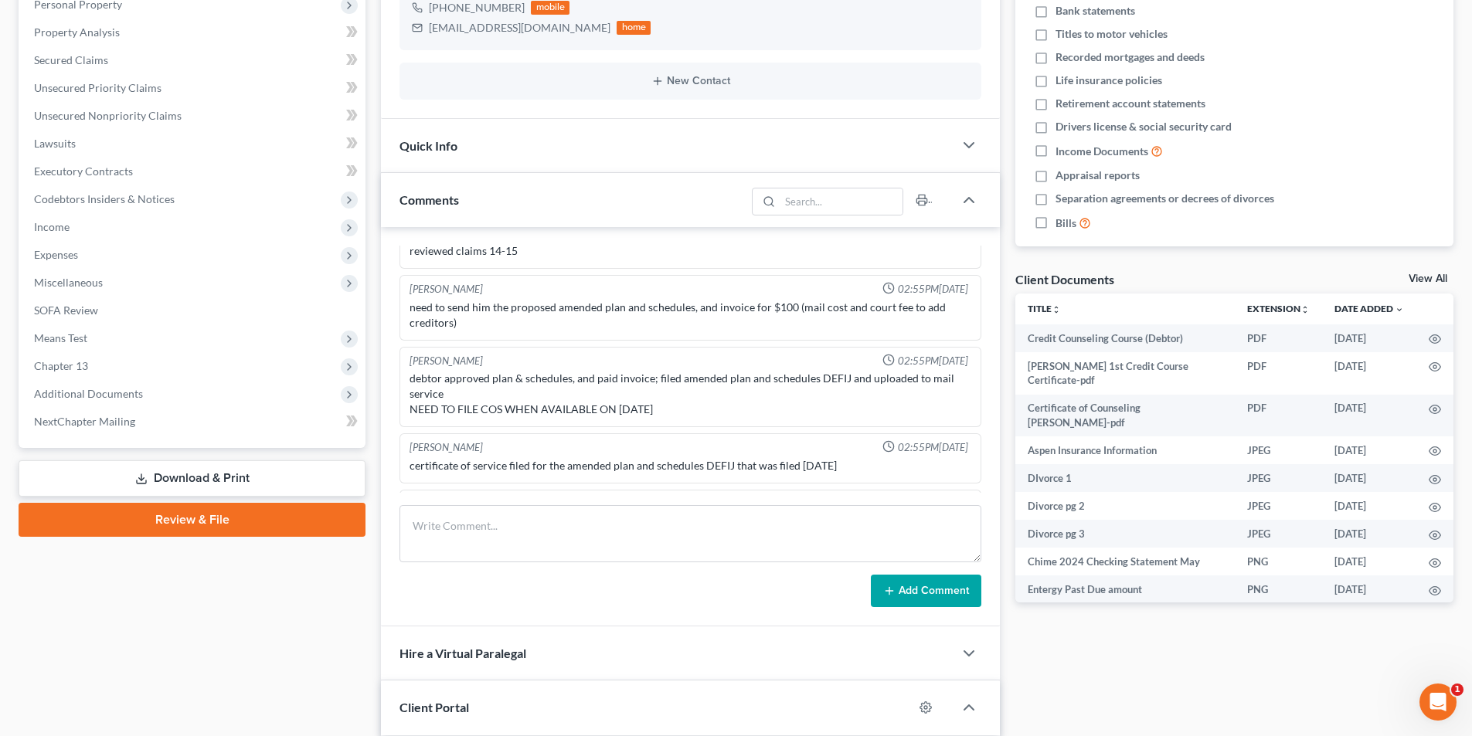
scroll to position [9266, 0]
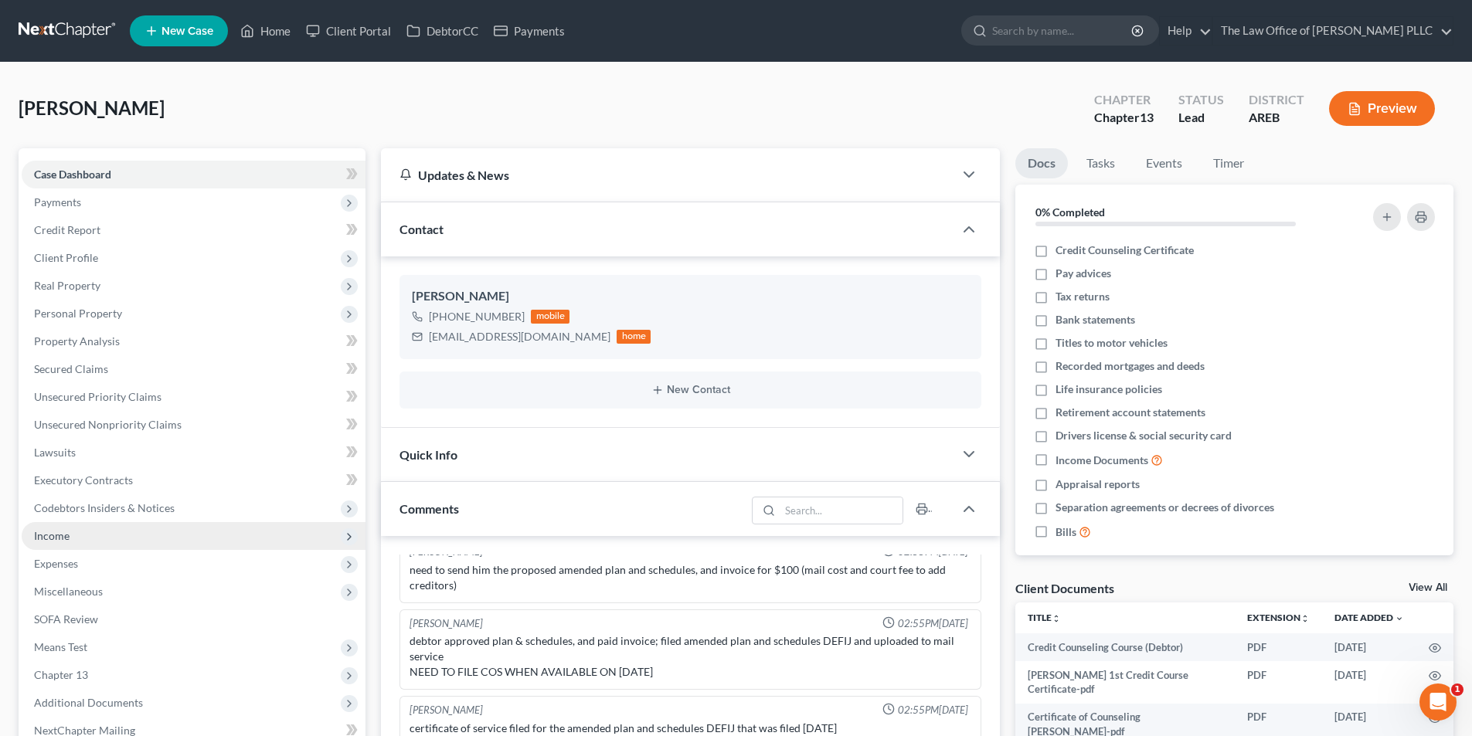
click at [52, 532] on span "Income" at bounding box center [52, 535] width 36 height 13
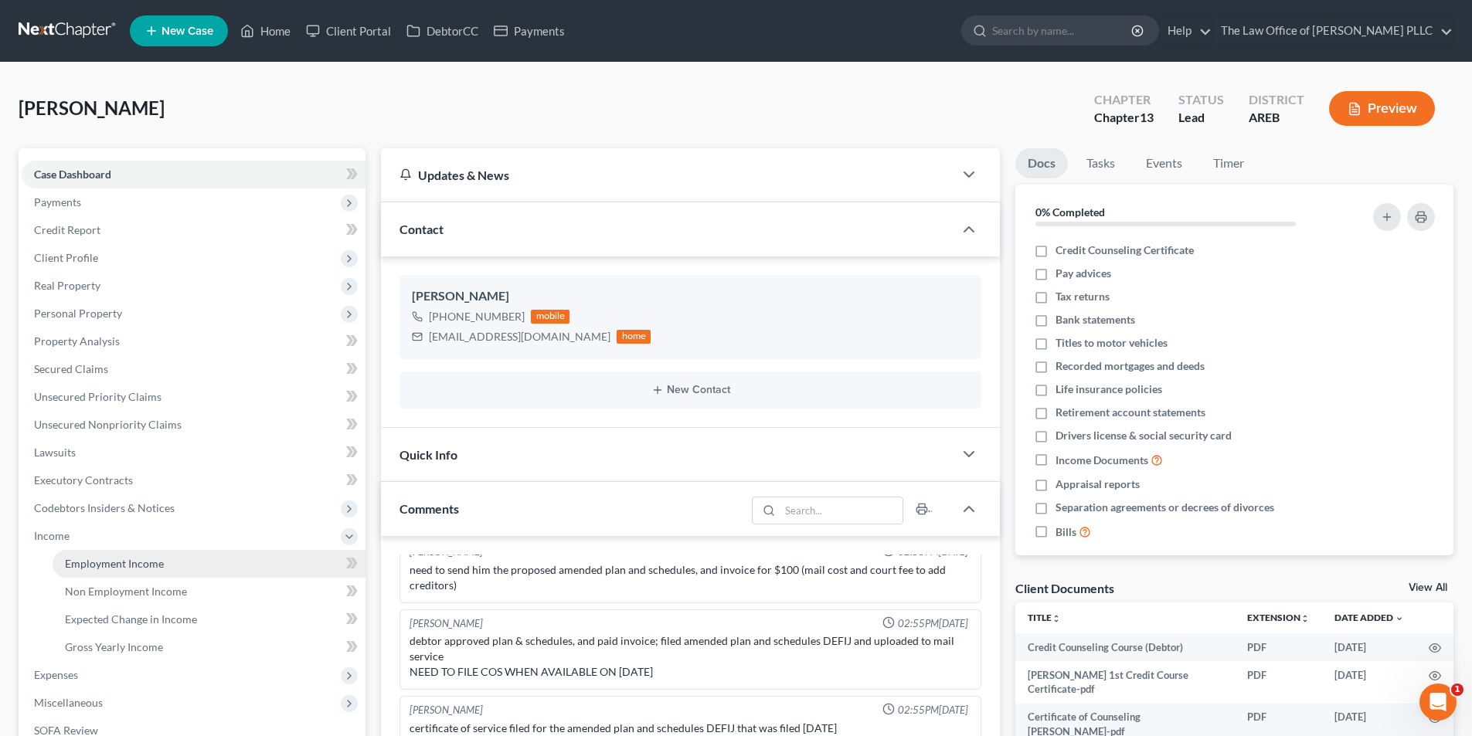
click at [104, 559] on span "Employment Income" at bounding box center [114, 563] width 99 height 13
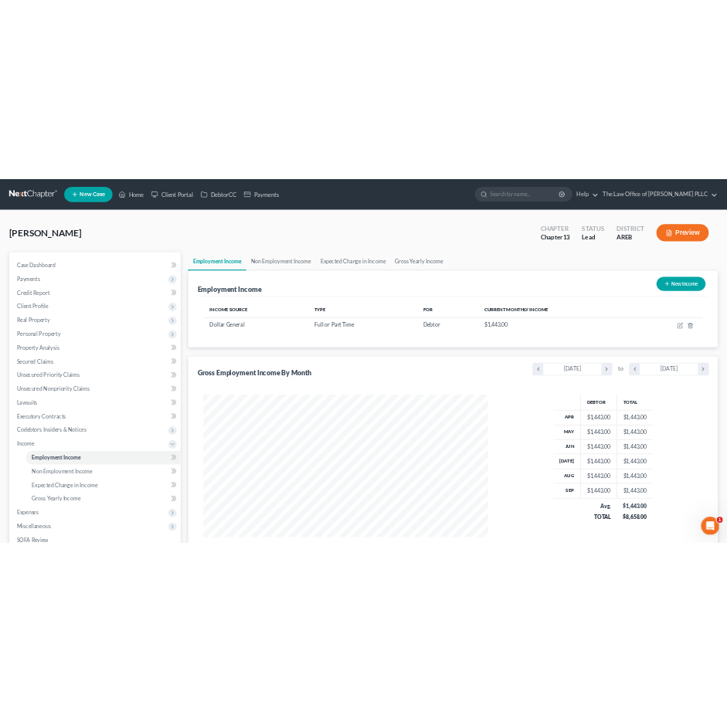
scroll to position [288, 607]
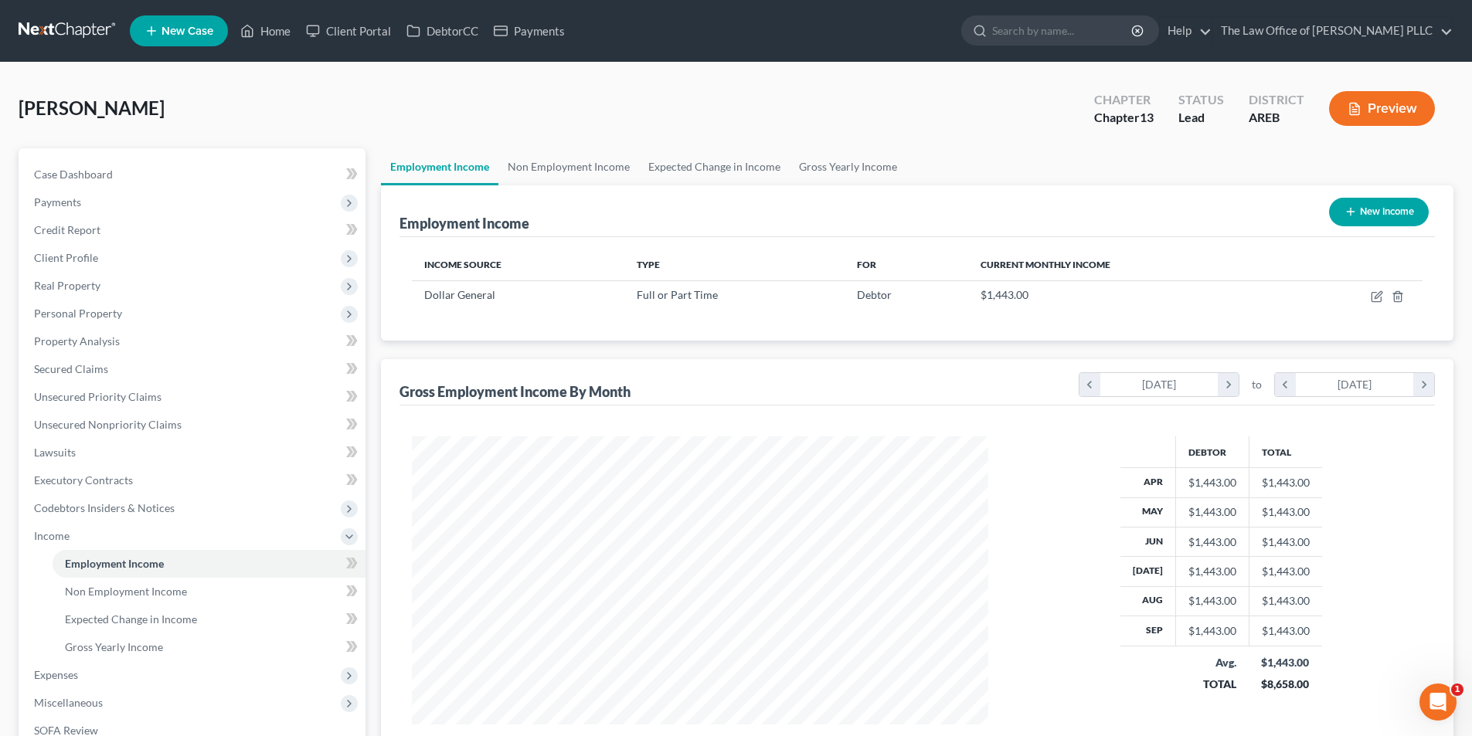
drag, startPoint x: 698, startPoint y: 294, endPoint x: 736, endPoint y: 189, distance: 112.0
click at [736, 189] on div "Employment Income New Income" at bounding box center [916, 211] width 1035 height 52
click at [160, 24] on link "New Case" at bounding box center [179, 30] width 98 height 31
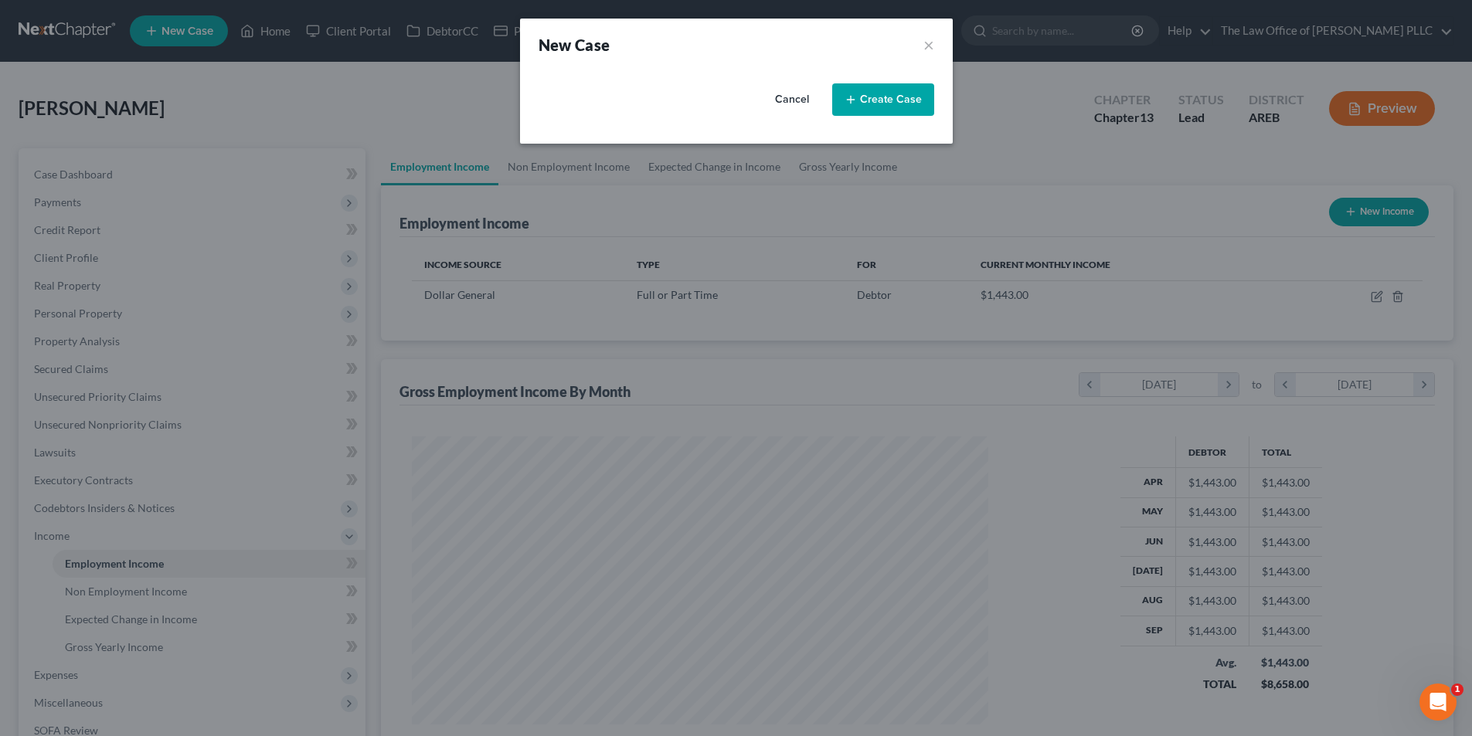
select select "5"
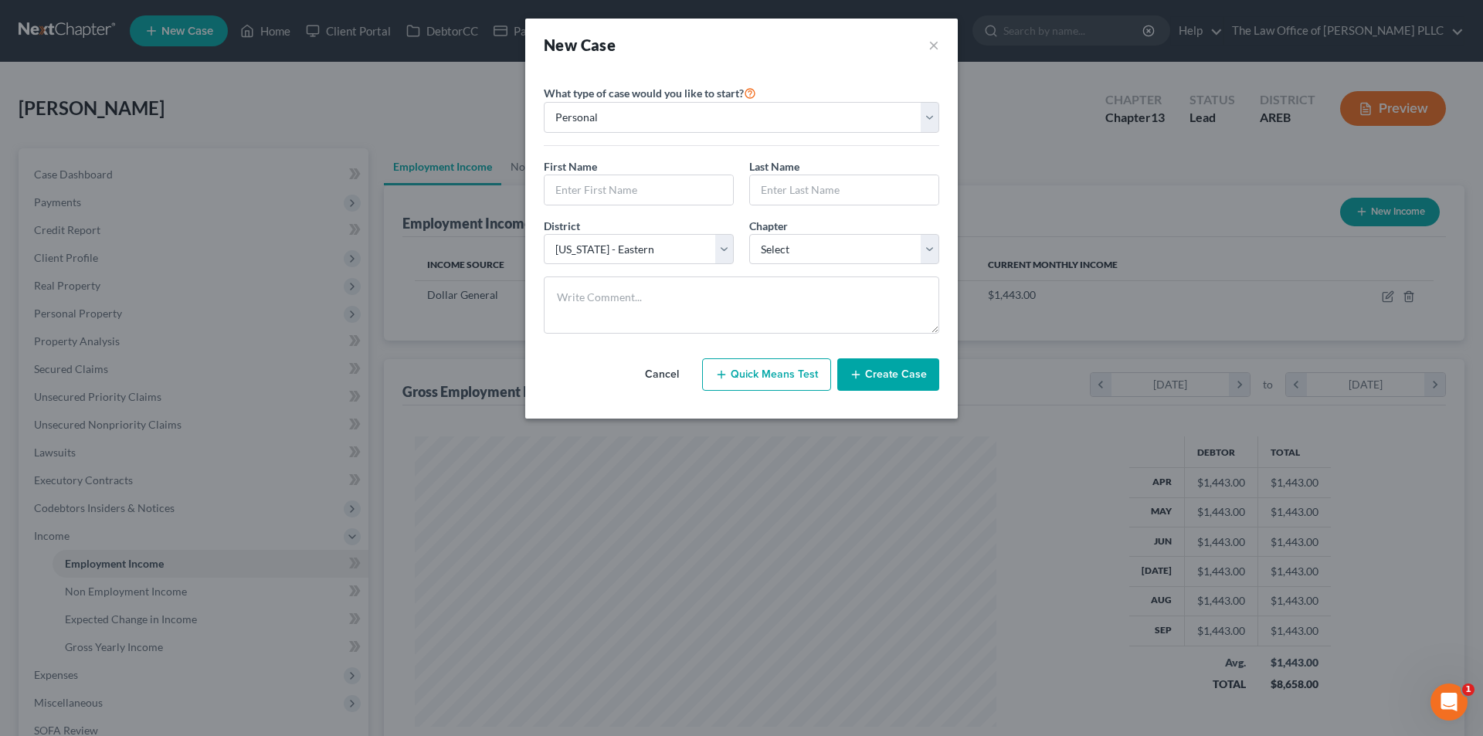
scroll to position [291, 613]
click at [571, 284] on textarea at bounding box center [742, 305] width 396 height 57
paste textarea "[PERSON_NAME] vandilized car and it was totaled. Bills got behind, medical bill…"
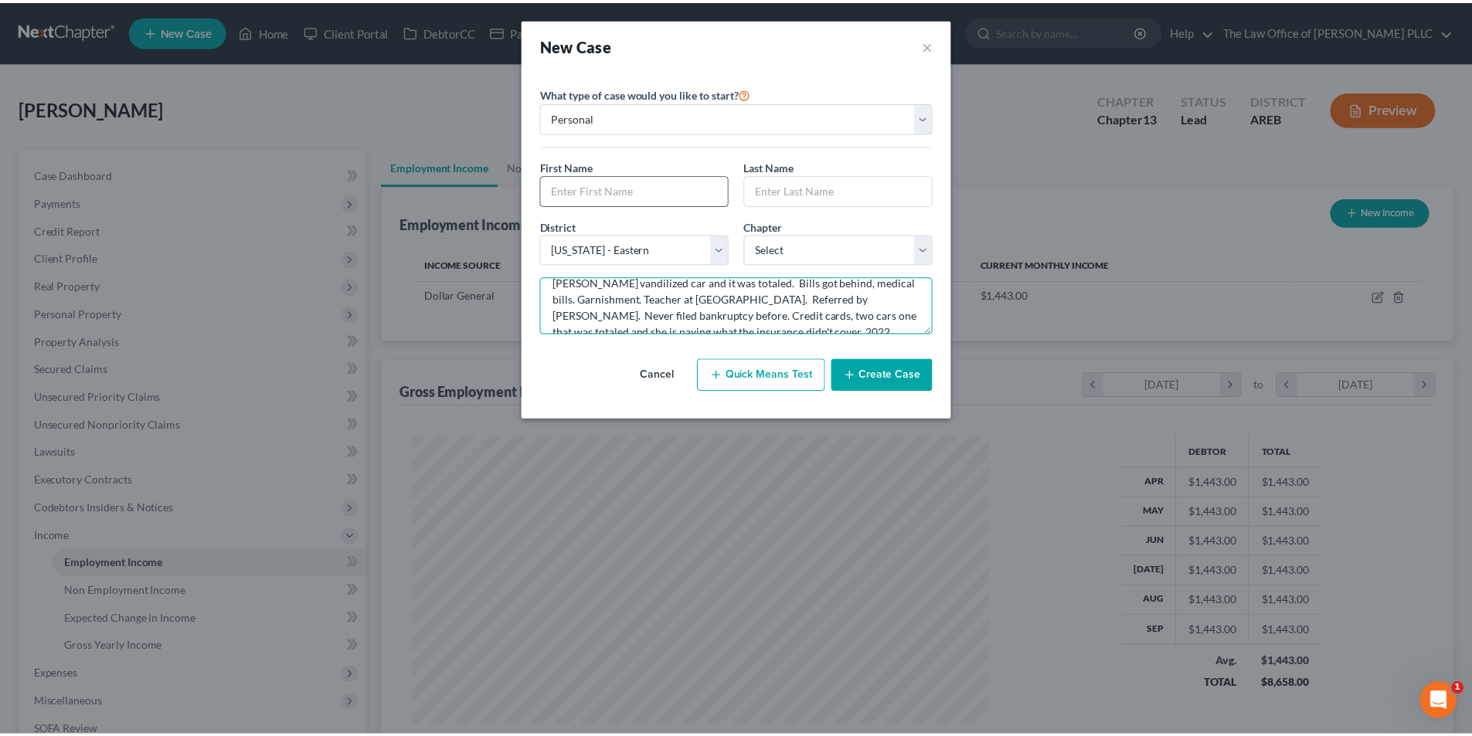
scroll to position [0, 0]
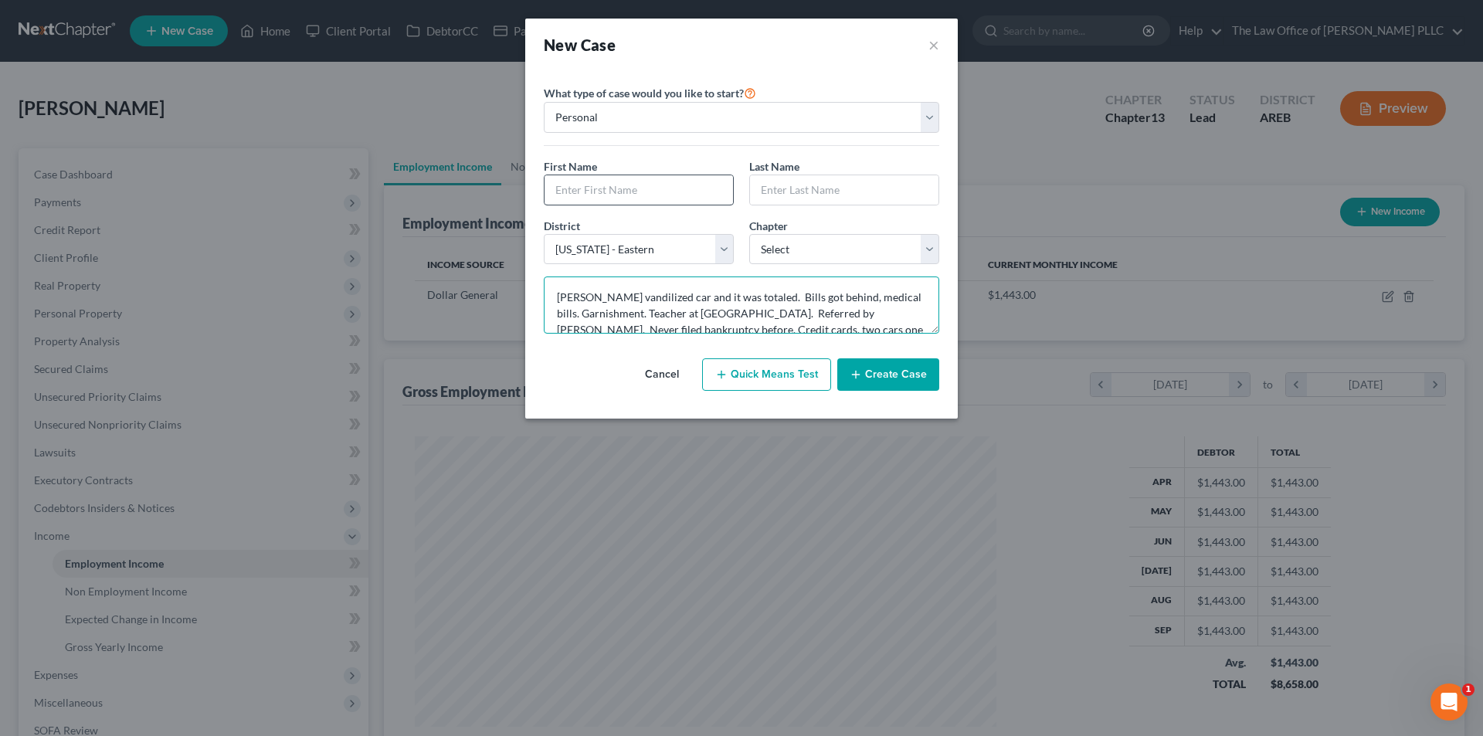
type textarea "[PERSON_NAME] vandilized car and it was totaled. Bills got behind, medical bill…"
click at [593, 181] on input "text" at bounding box center [639, 189] width 189 height 29
type input "[PERSON_NAME]"
click at [817, 255] on select "Select 7 11 12 13" at bounding box center [844, 249] width 190 height 31
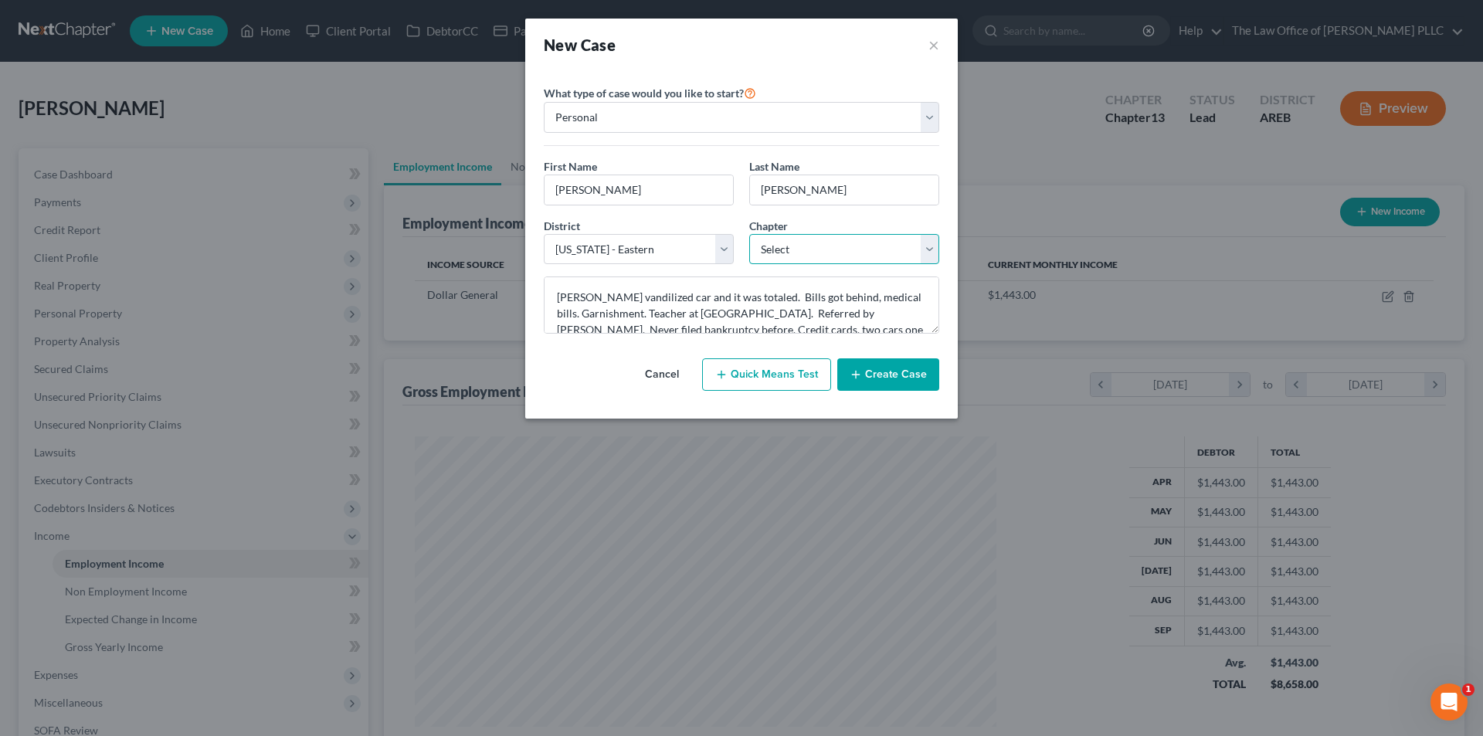
select select "0"
click at [749, 234] on select "Select 7 11 12 13" at bounding box center [844, 249] width 190 height 31
click at [875, 376] on button "Create Case" at bounding box center [889, 375] width 102 height 32
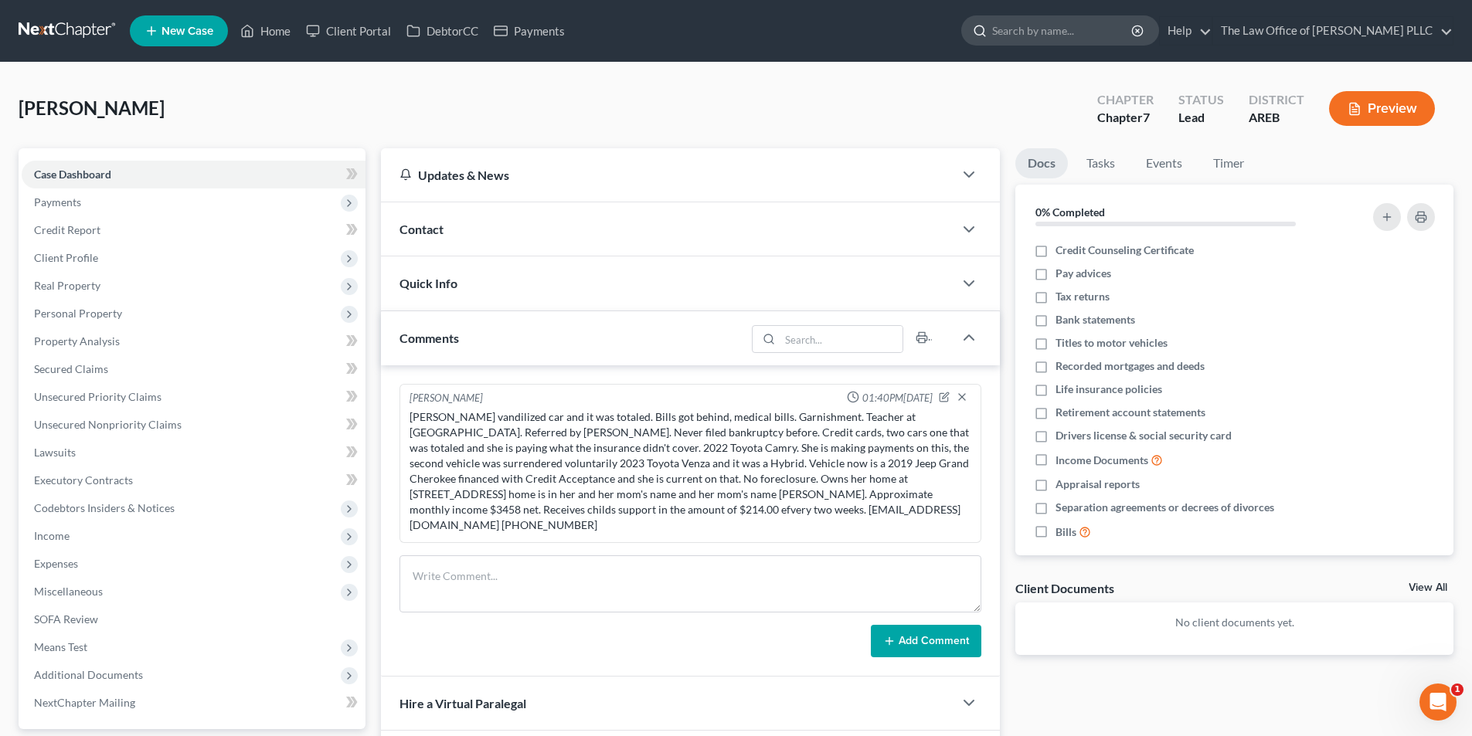
click at [1042, 34] on input "search" at bounding box center [1062, 30] width 141 height 29
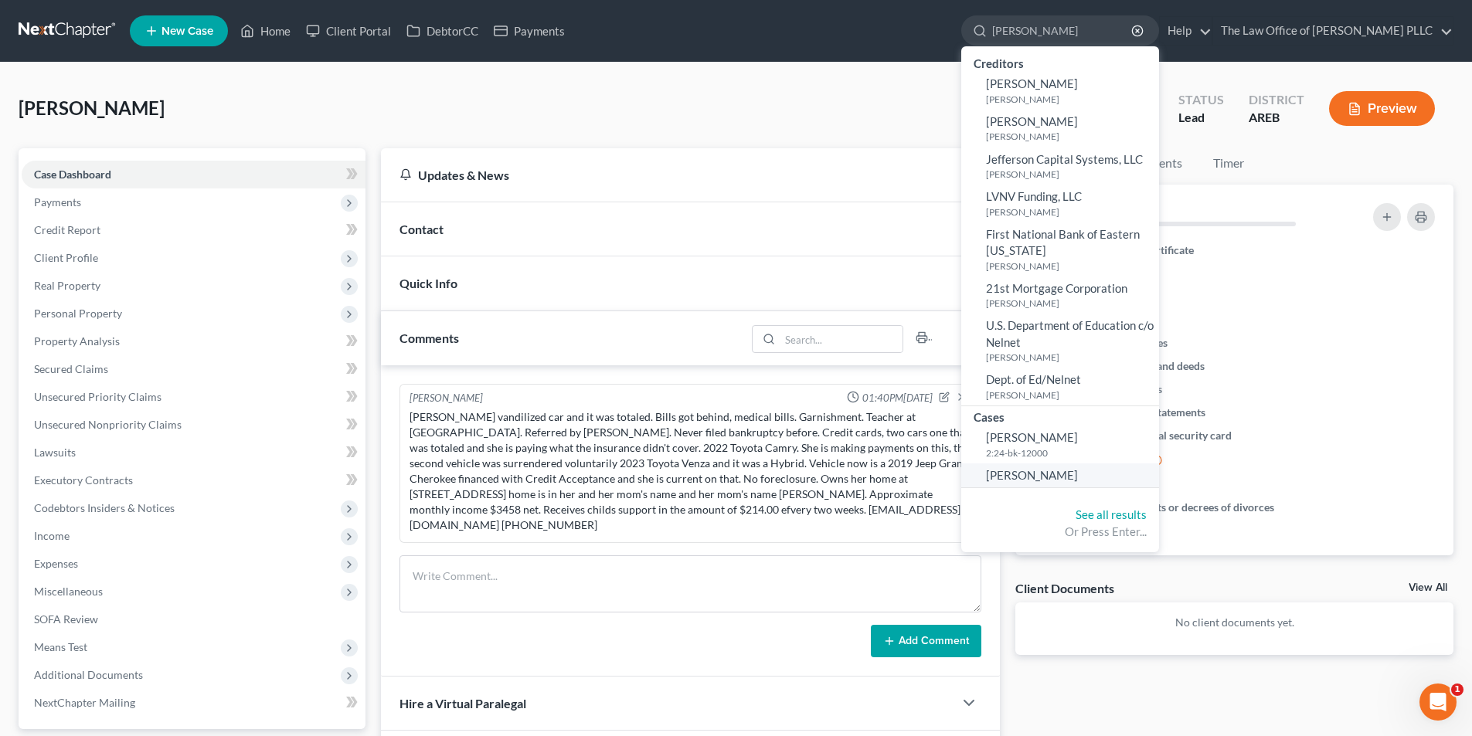
type input "aldridge"
click at [1042, 470] on span "[PERSON_NAME]" at bounding box center [1032, 475] width 92 height 14
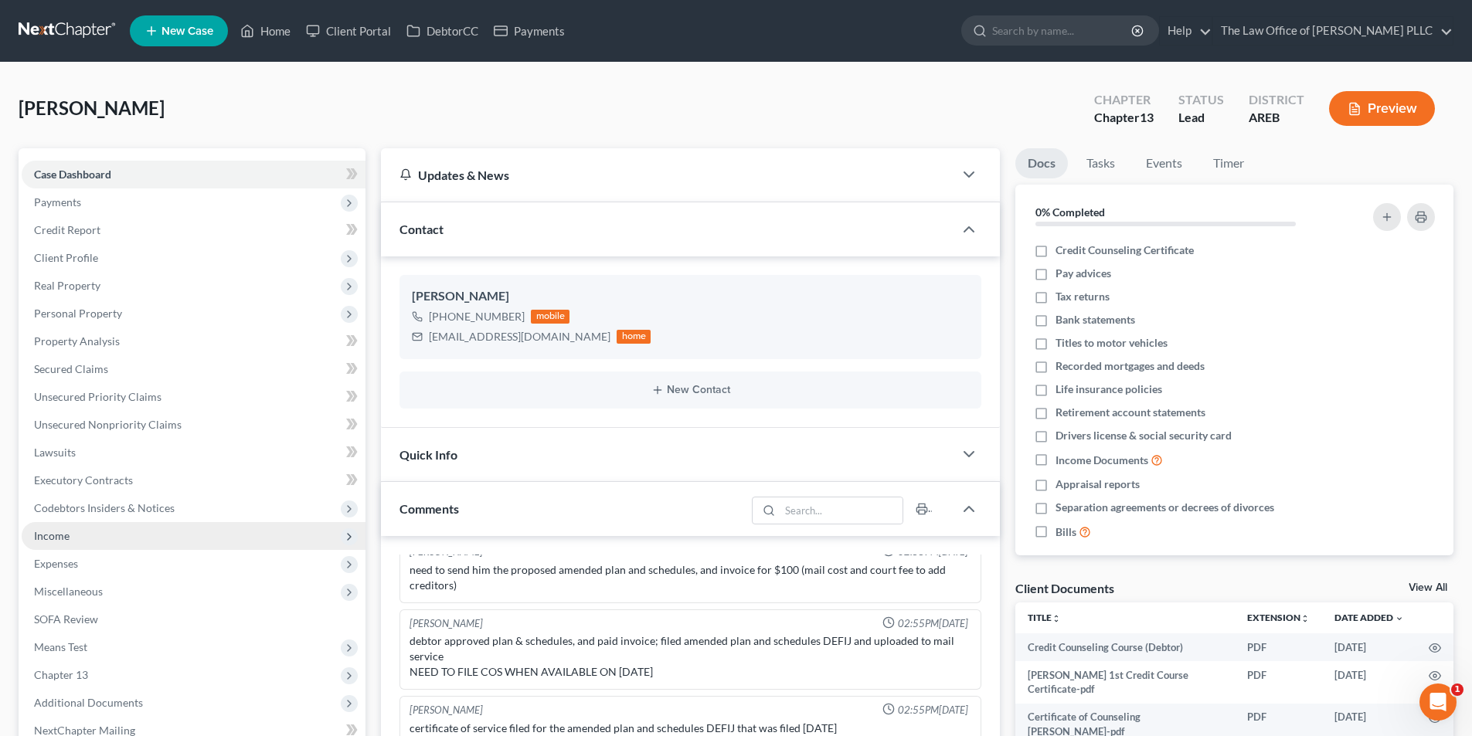
scroll to position [9266, 0]
click at [65, 545] on span "Income" at bounding box center [194, 536] width 344 height 28
click at [63, 539] on span "Income" at bounding box center [52, 535] width 36 height 13
click at [68, 538] on span "Income" at bounding box center [52, 535] width 36 height 13
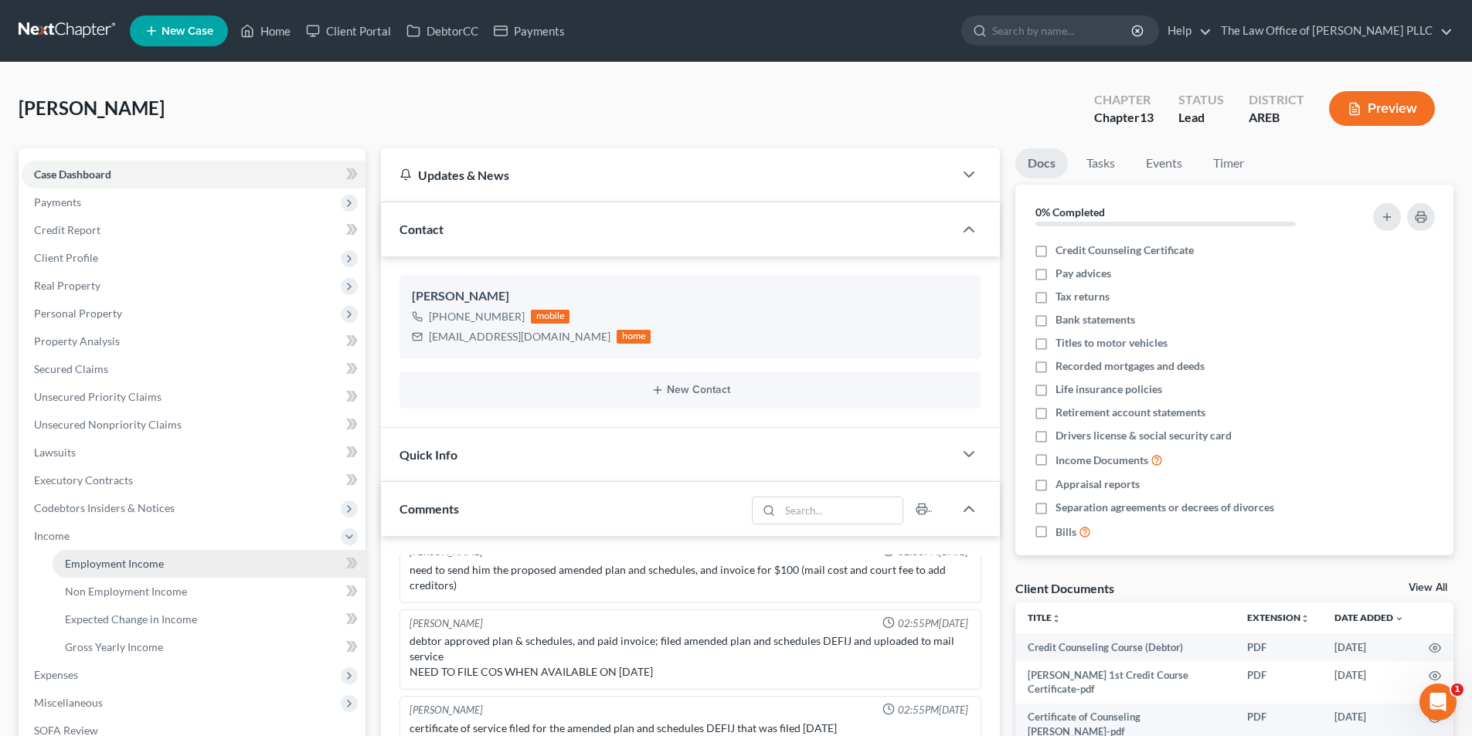
click at [70, 565] on span "Employment Income" at bounding box center [114, 563] width 99 height 13
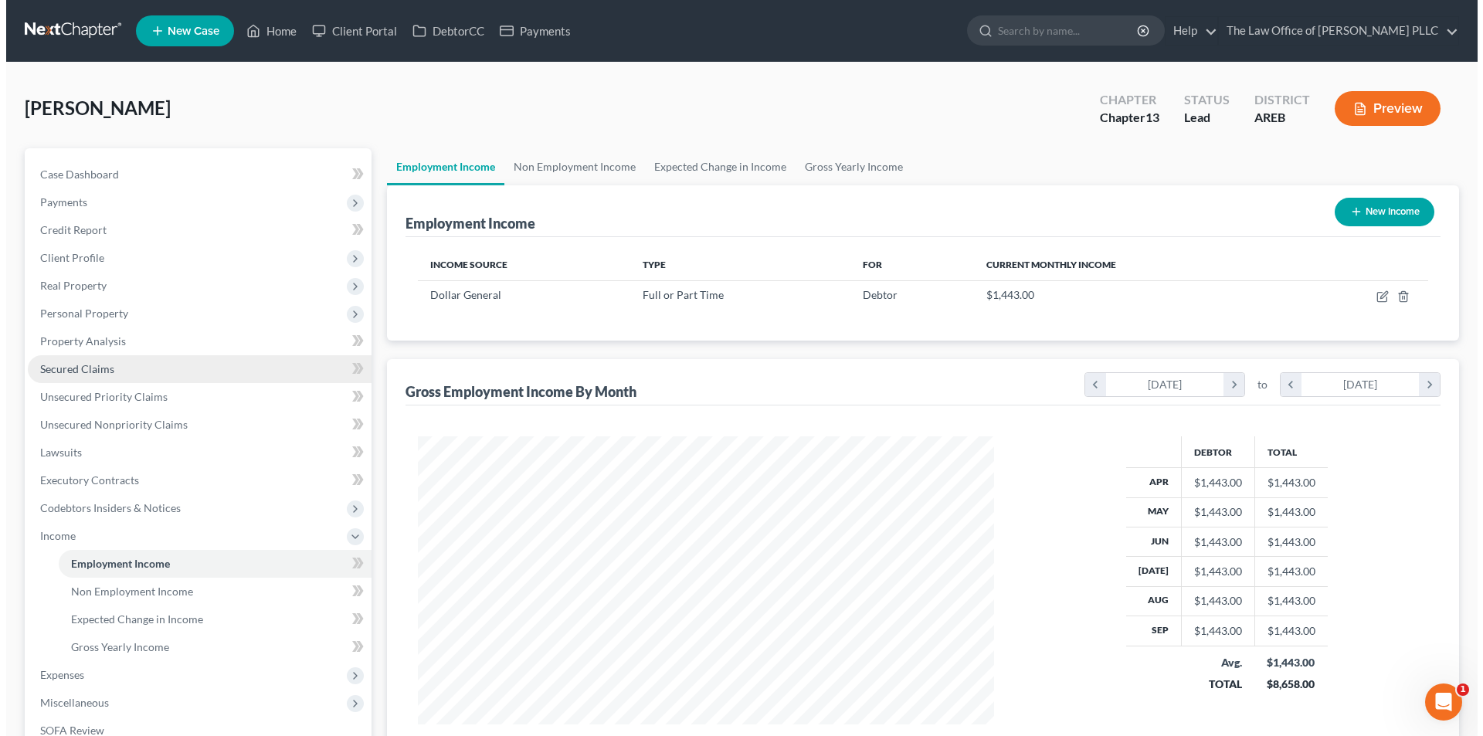
scroll to position [288, 607]
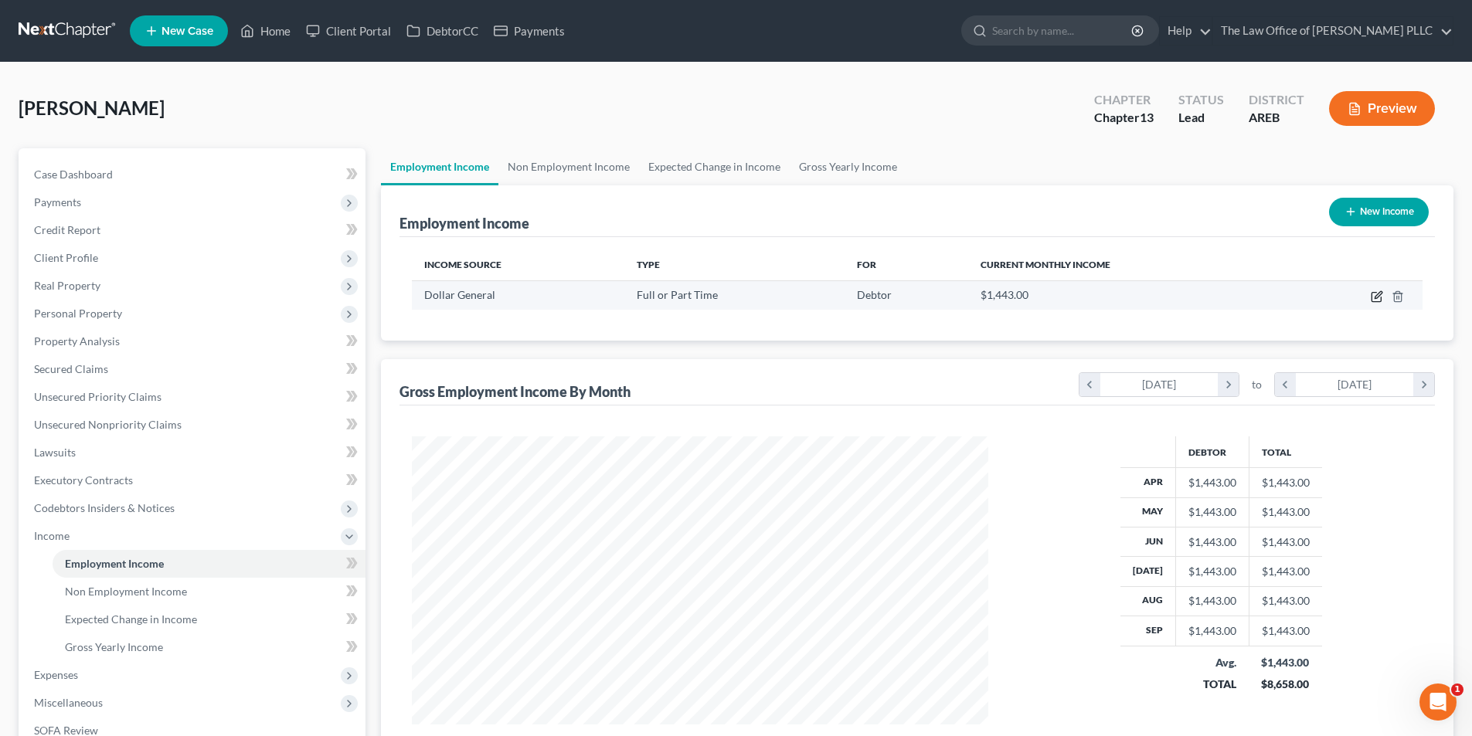
click at [1381, 294] on icon "button" at bounding box center [1377, 297] width 12 height 12
select select "0"
select select "44"
select select "3"
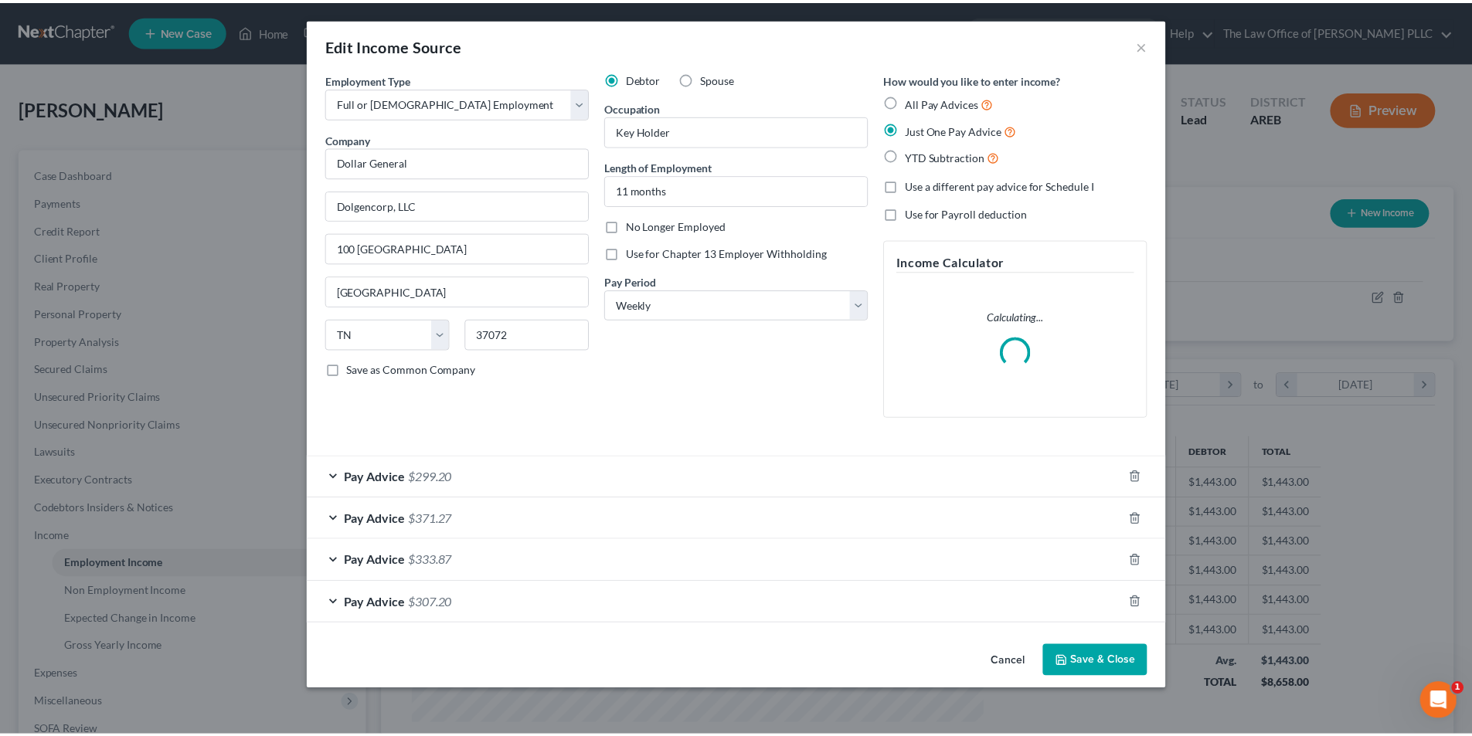
scroll to position [291, 613]
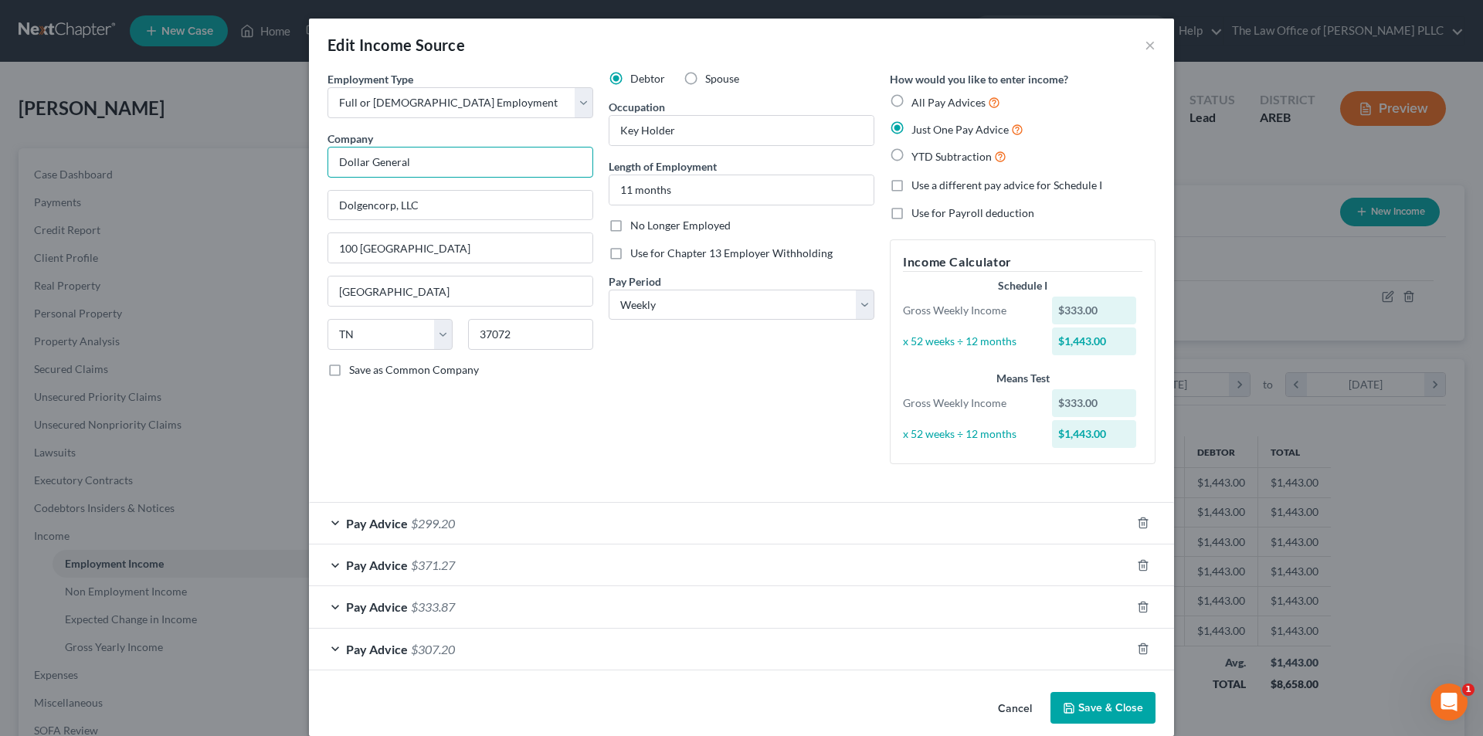
drag, startPoint x: 416, startPoint y: 168, endPoint x: 427, endPoint y: 168, distance: 11.6
click at [271, 201] on div "Edit Income Source × Employment Type * Select Full or Part Time Employment Self…" at bounding box center [741, 368] width 1483 height 736
type input "The Springs Nursing Home"
drag, startPoint x: 424, startPoint y: 206, endPoint x: 301, endPoint y: 219, distance: 124.4
click at [301, 219] on div "Edit Income Source × Employment Type * Select Full or Part Time Employment Self…" at bounding box center [741, 368] width 1483 height 736
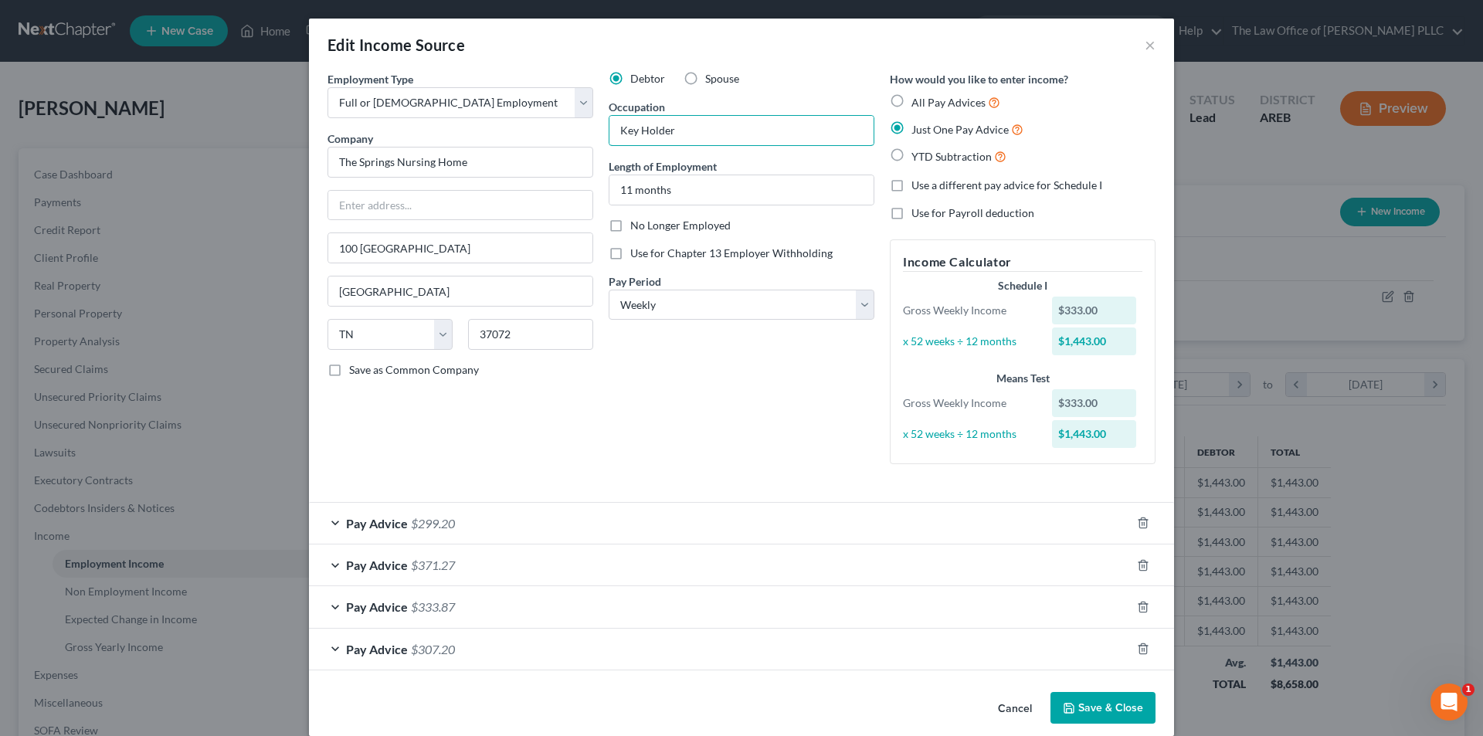
drag, startPoint x: 690, startPoint y: 132, endPoint x: 591, endPoint y: 138, distance: 99.0
click at [591, 138] on div "Employment Type * Select Full or Part Time Employment Self Employment Company *…" at bounding box center [742, 280] width 844 height 419
type input "Cook"
drag, startPoint x: 685, startPoint y: 189, endPoint x: 559, endPoint y: 187, distance: 125.2
click at [559, 187] on div "Employment Type * Select Full or Part Time Employment Self Employment Company *…" at bounding box center [742, 280] width 844 height 419
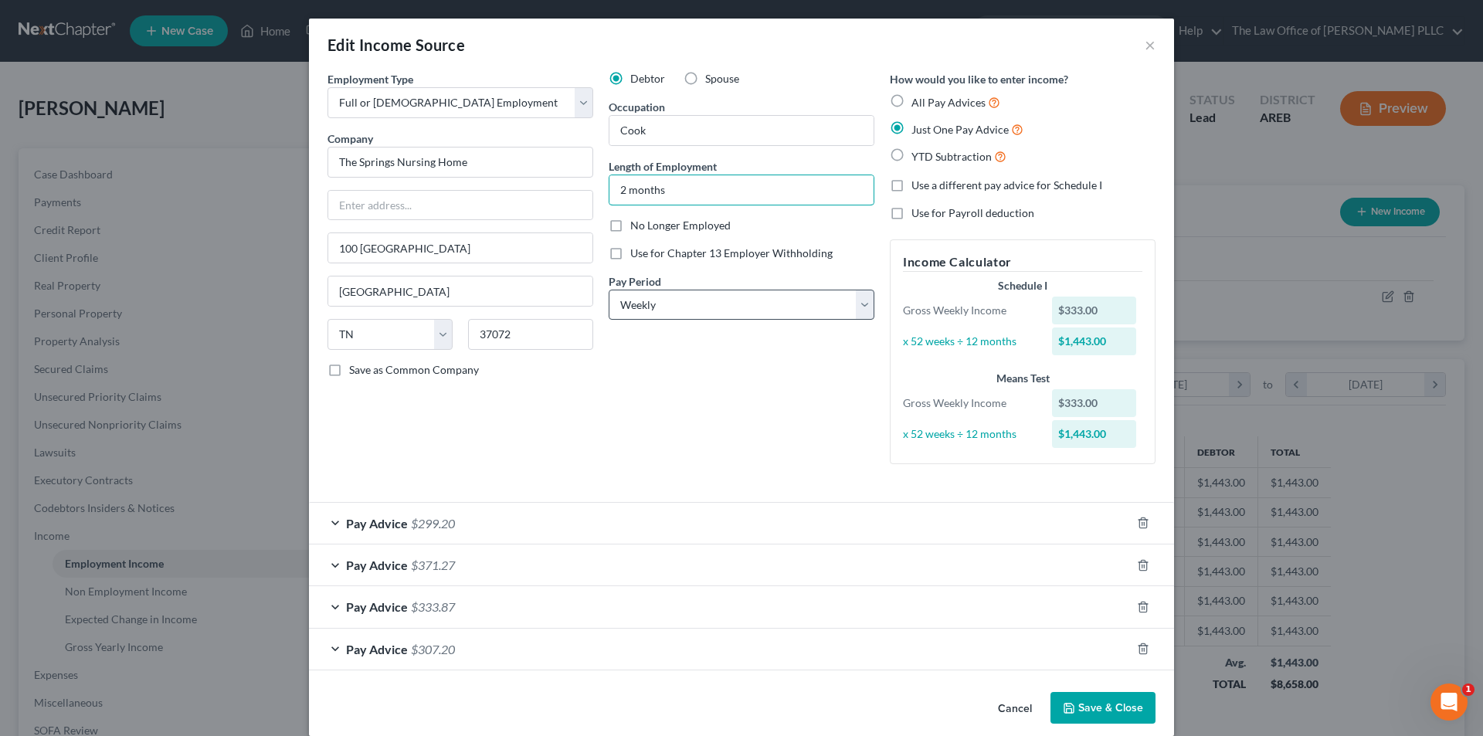
type input "2 months"
click at [674, 308] on select "Select Monthly Twice Monthly Every Other Week Weekly" at bounding box center [742, 305] width 266 height 31
select select "2"
click at [609, 290] on select "Select Monthly Twice Monthly Every Other Week Weekly" at bounding box center [742, 305] width 266 height 31
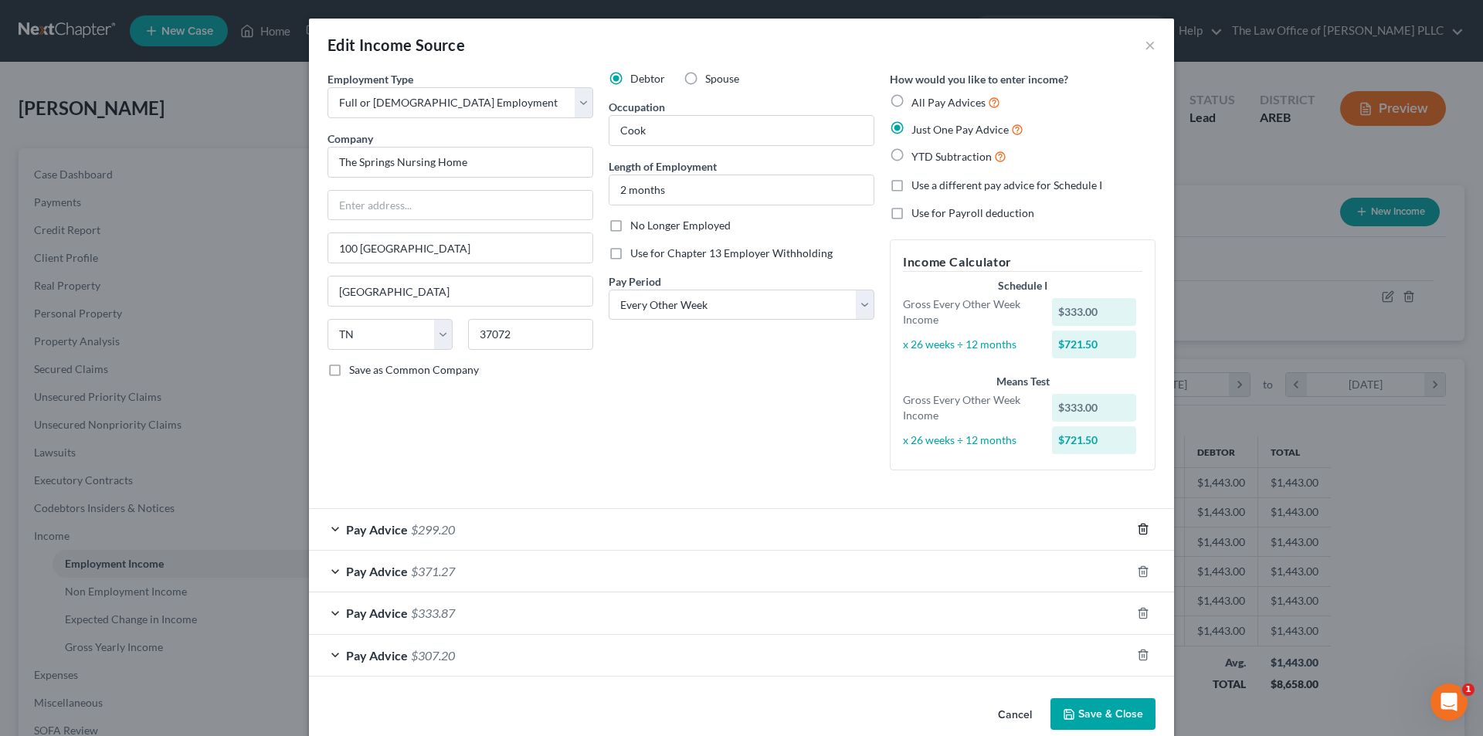
click at [1140, 532] on icon "button" at bounding box center [1143, 529] width 12 height 12
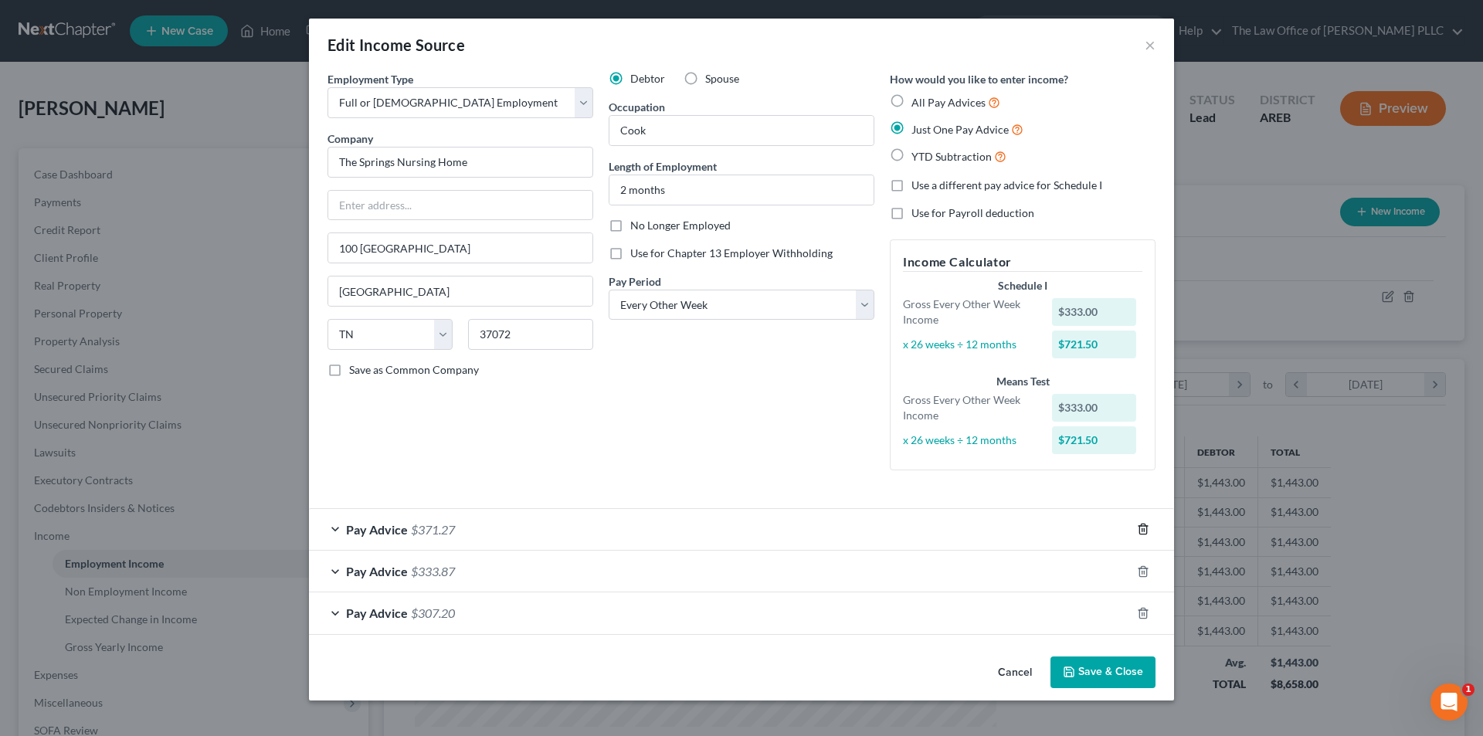
click at [1140, 532] on icon "button" at bounding box center [1143, 530] width 7 height 10
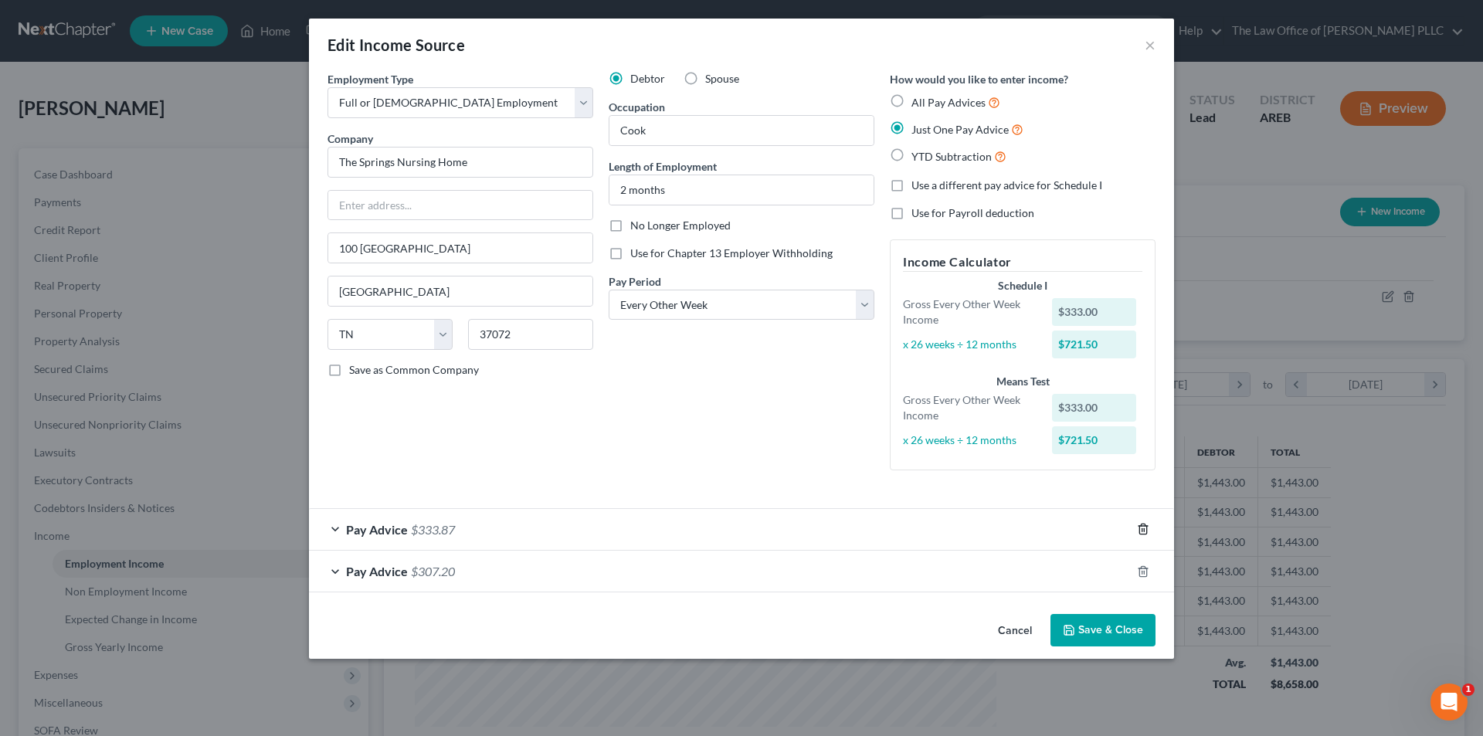
click at [1143, 532] on line "button" at bounding box center [1143, 530] width 0 height 3
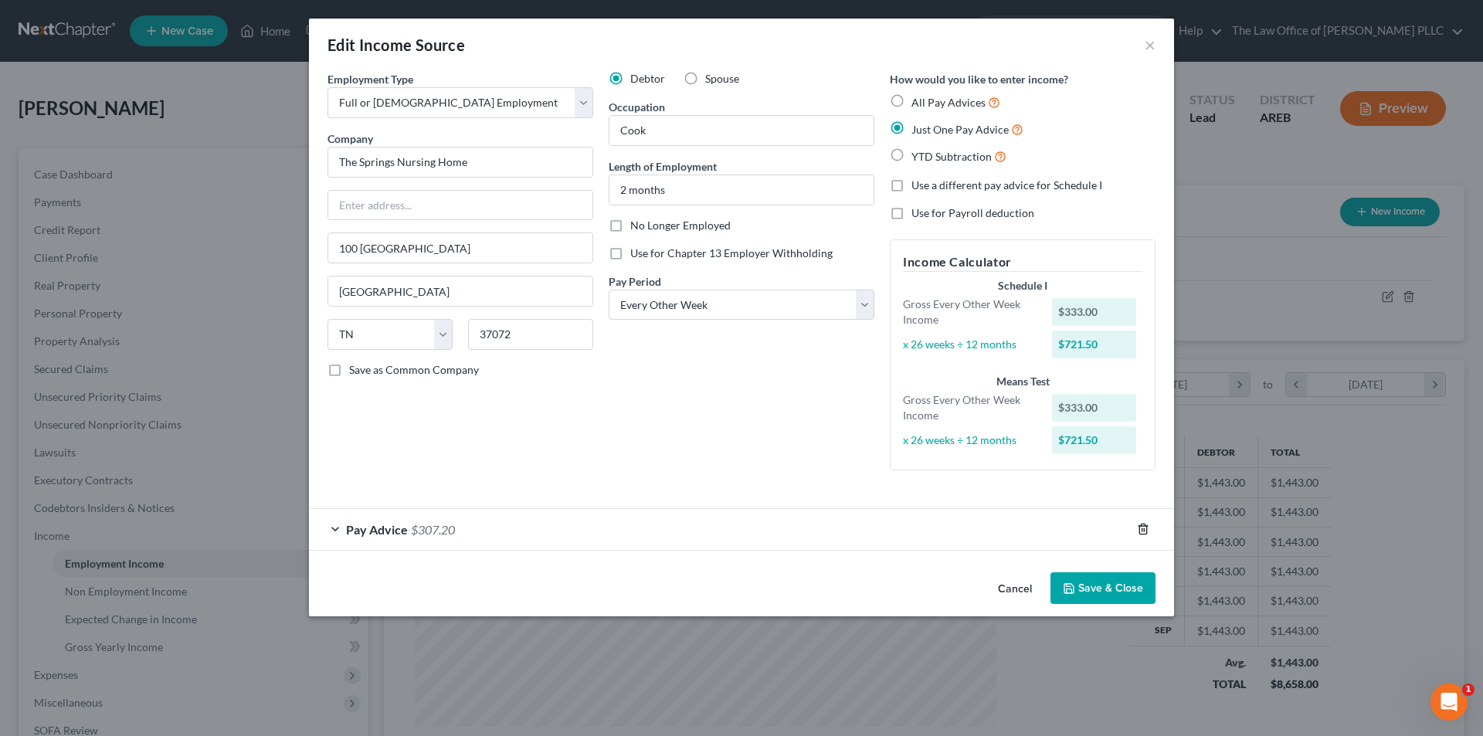
click at [1143, 532] on line "button" at bounding box center [1143, 530] width 0 height 3
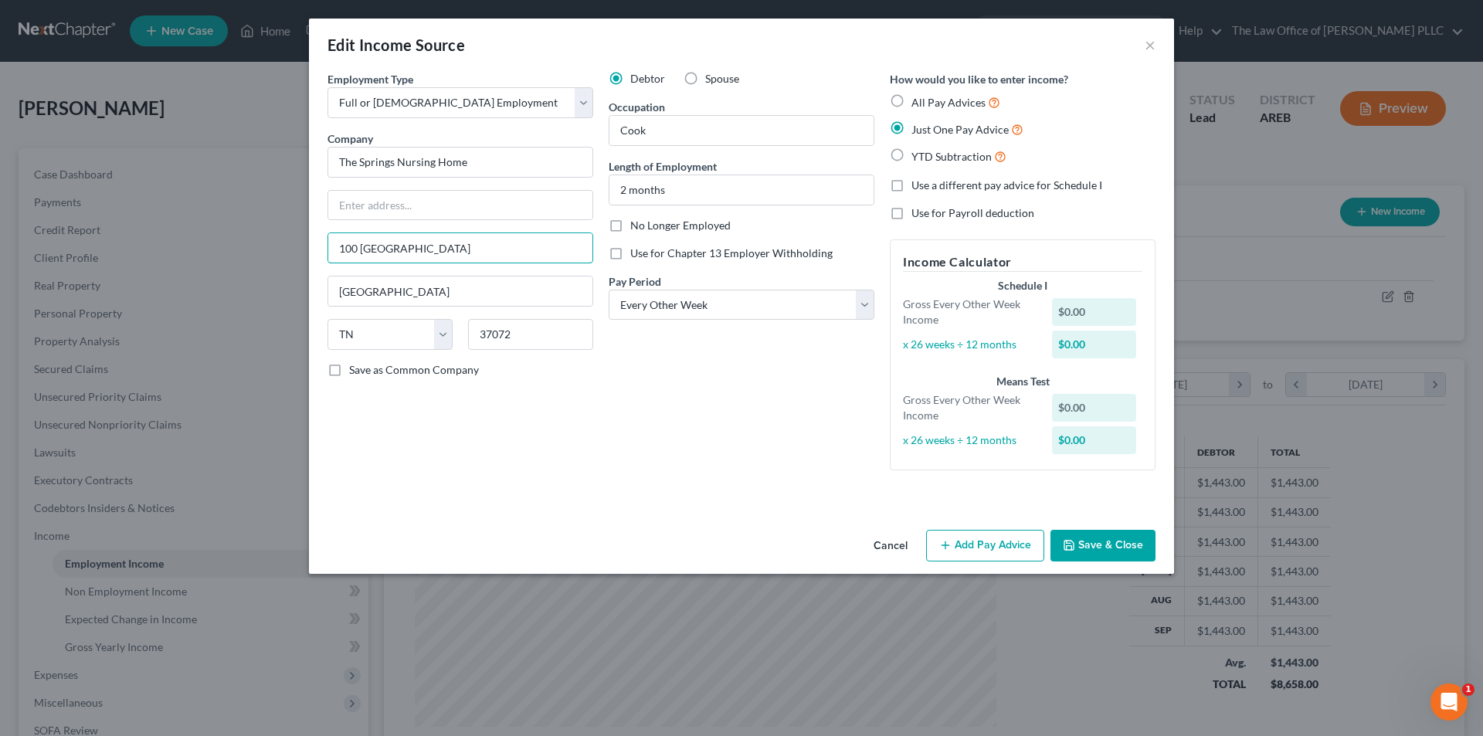
drag, startPoint x: 440, startPoint y: 244, endPoint x: 291, endPoint y: 246, distance: 149.1
click at [291, 246] on div "Edit Income Source × Employment Type * Select Full or Part Time Employment Self…" at bounding box center [741, 368] width 1483 height 736
click at [443, 333] on select "State [US_STATE] AK AR AZ CA CO CT DE DC [GEOGRAPHIC_DATA] [GEOGRAPHIC_DATA] GU…" at bounding box center [390, 334] width 125 height 31
drag, startPoint x: 532, startPoint y: 334, endPoint x: 406, endPoint y: 333, distance: 125.9
click at [406, 333] on div "State AL AK AR AZ CA CO CT DE DC FL GA GU HI ID IL IN IA KS KY LA ME MD MA MI M…" at bounding box center [460, 340] width 281 height 43
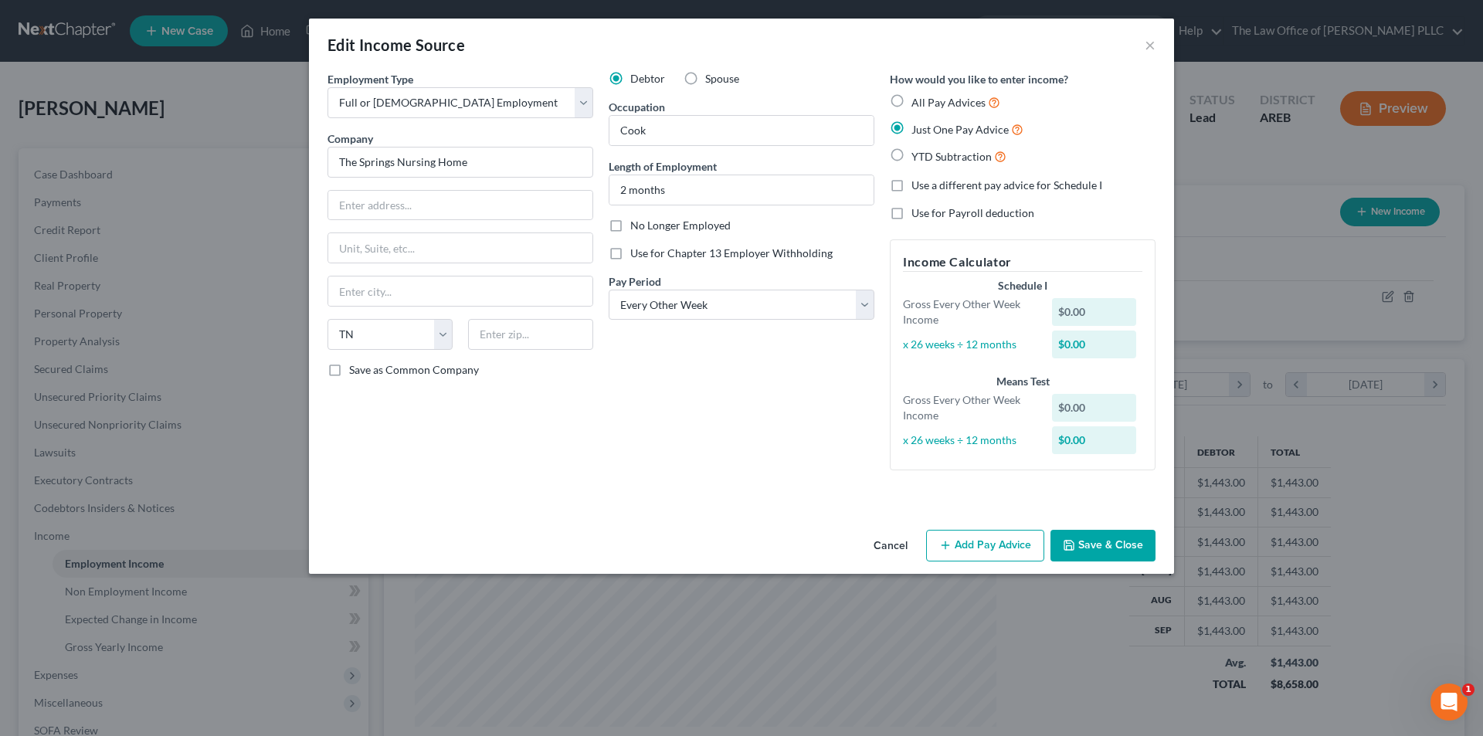
click at [1108, 549] on button "Save & Close" at bounding box center [1103, 546] width 105 height 32
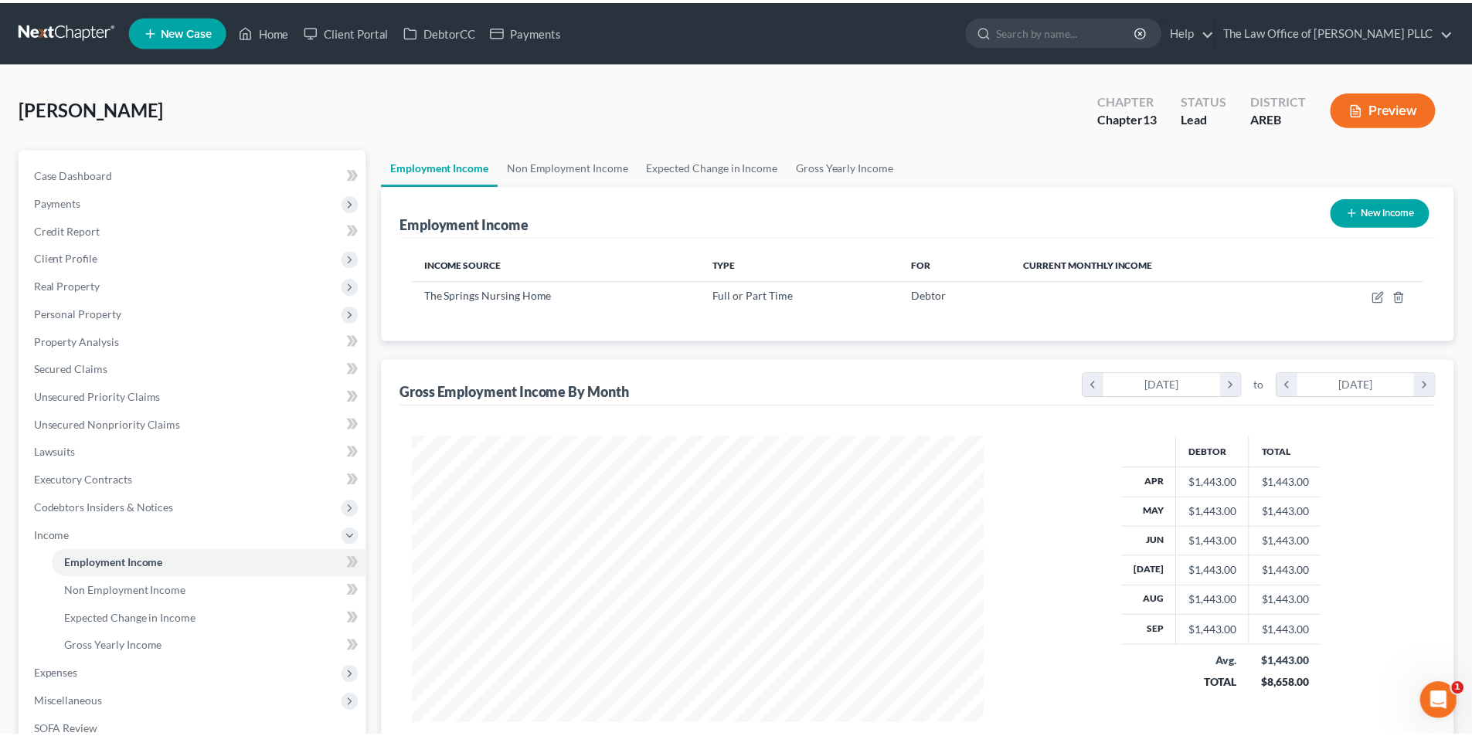
scroll to position [772355, 772036]
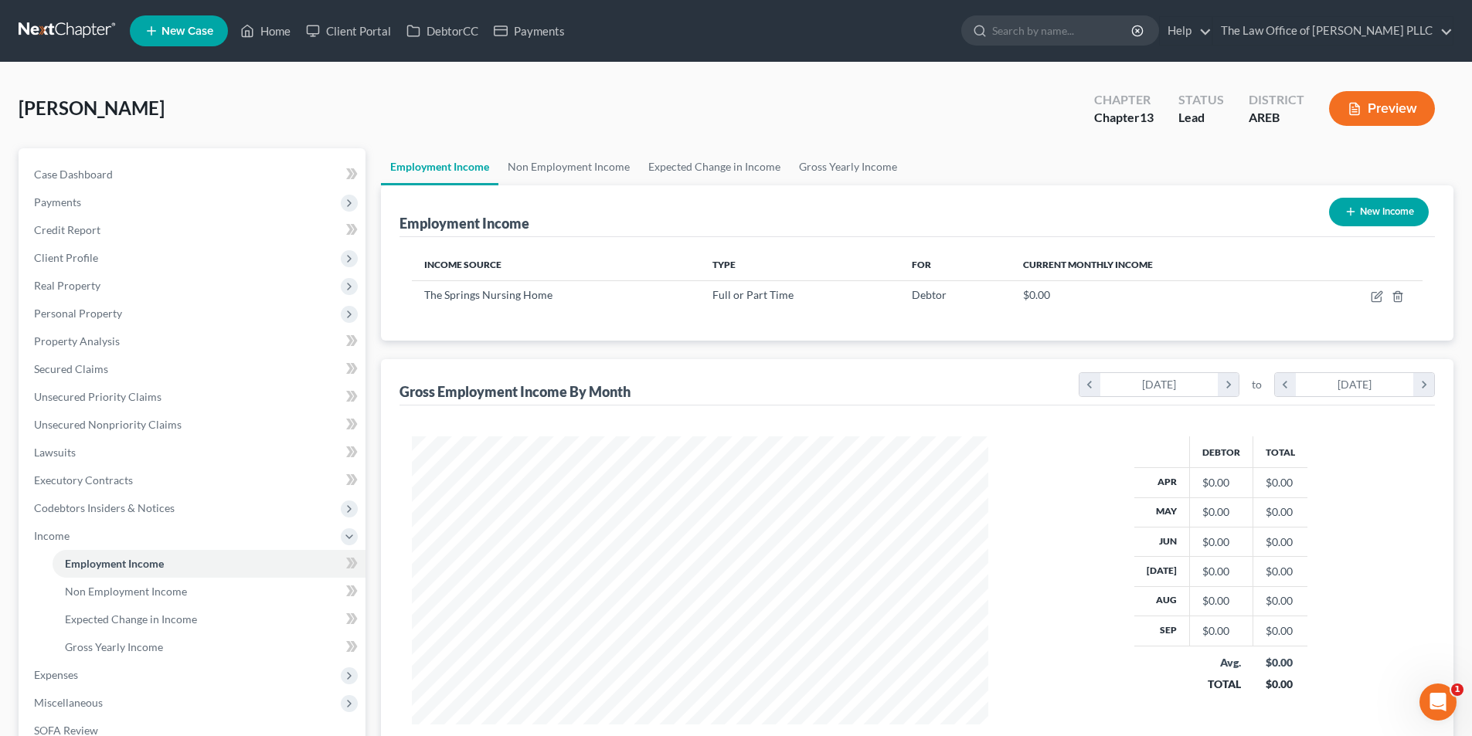
click at [59, 27] on link at bounding box center [68, 31] width 99 height 28
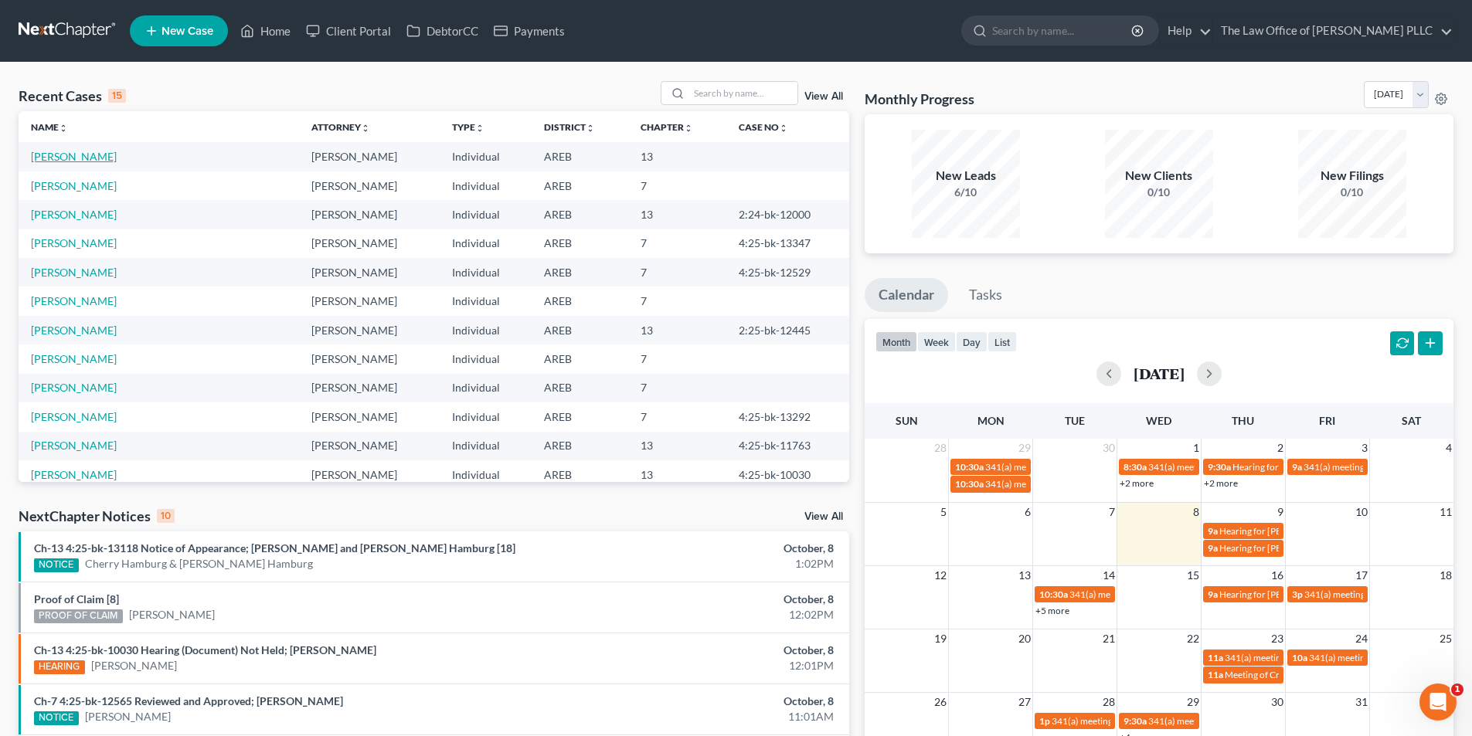
click at [79, 155] on link "[PERSON_NAME]" at bounding box center [74, 156] width 86 height 13
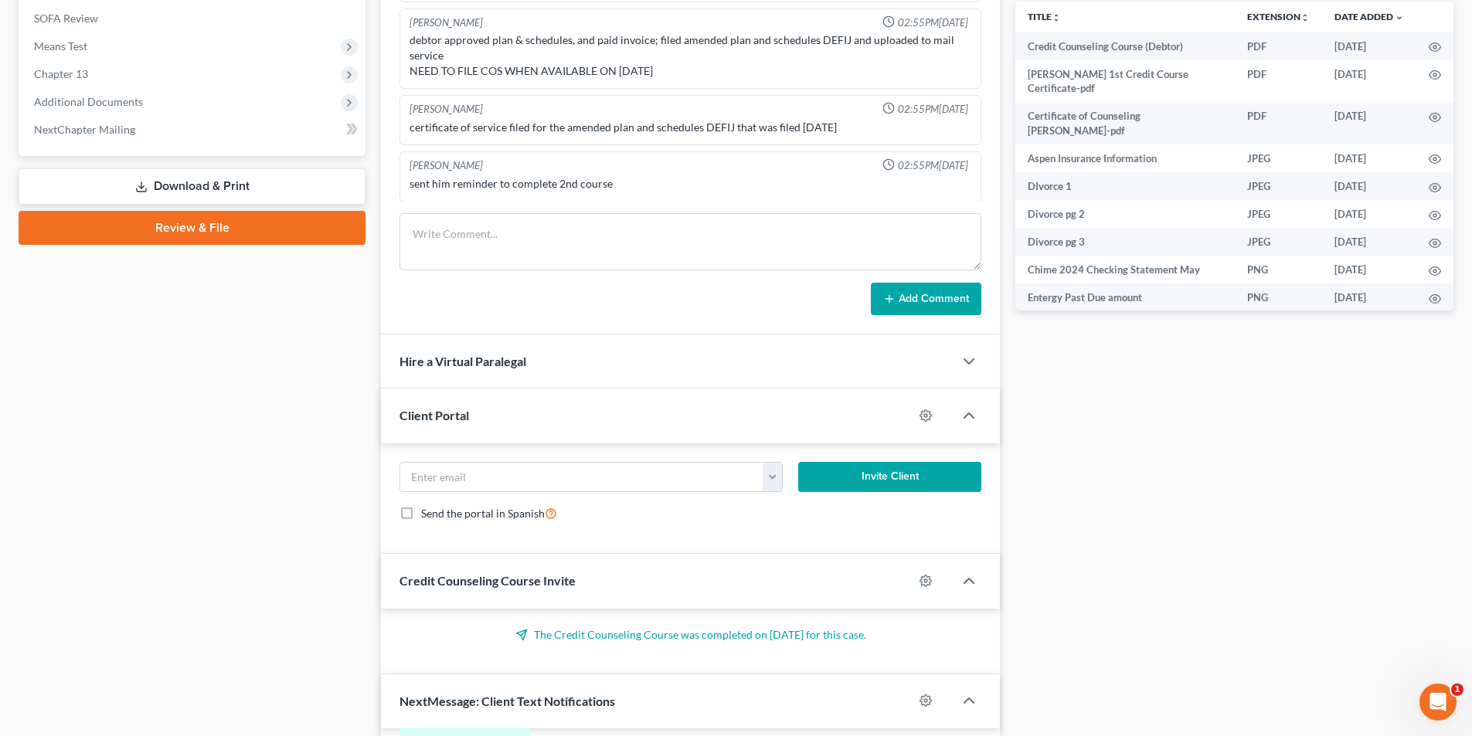
scroll to position [618, 0]
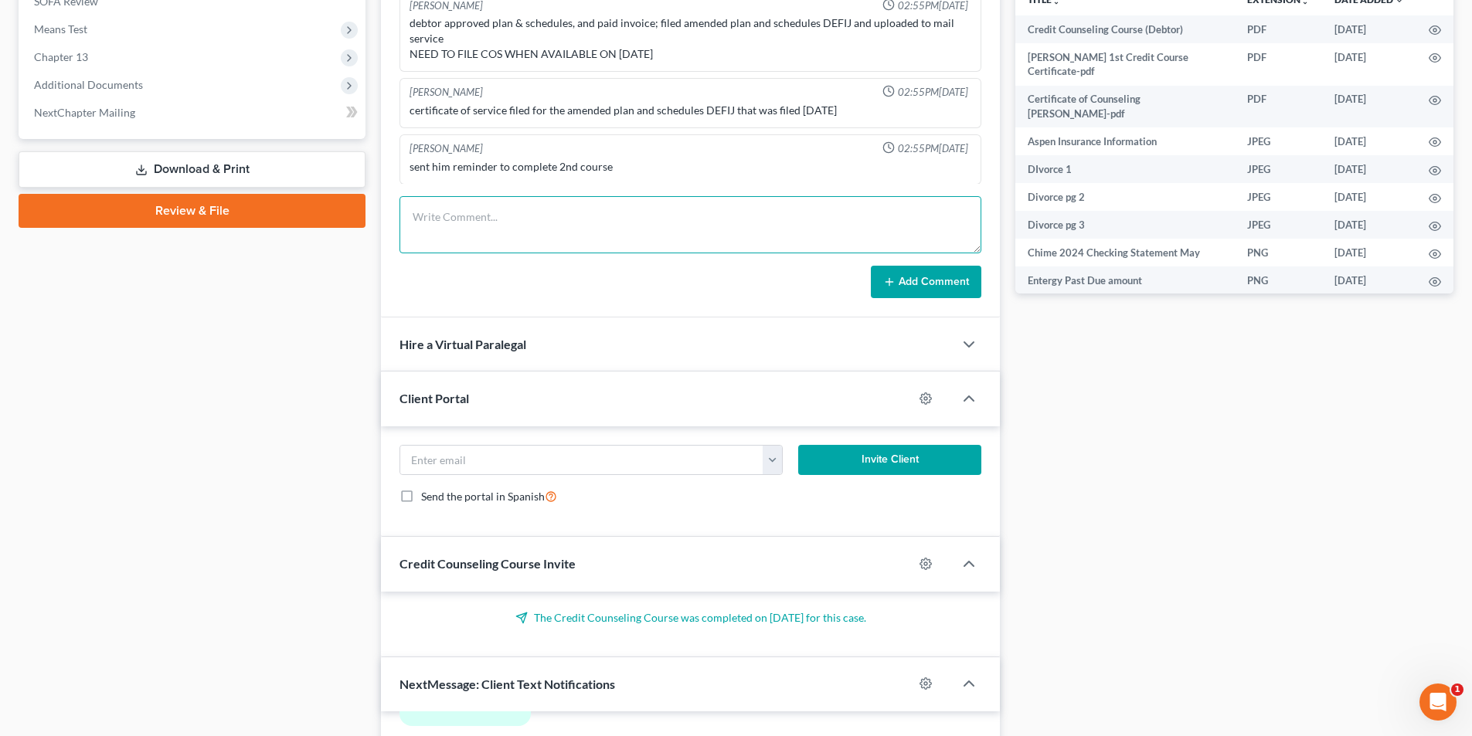
click at [491, 207] on textarea at bounding box center [690, 224] width 582 height 57
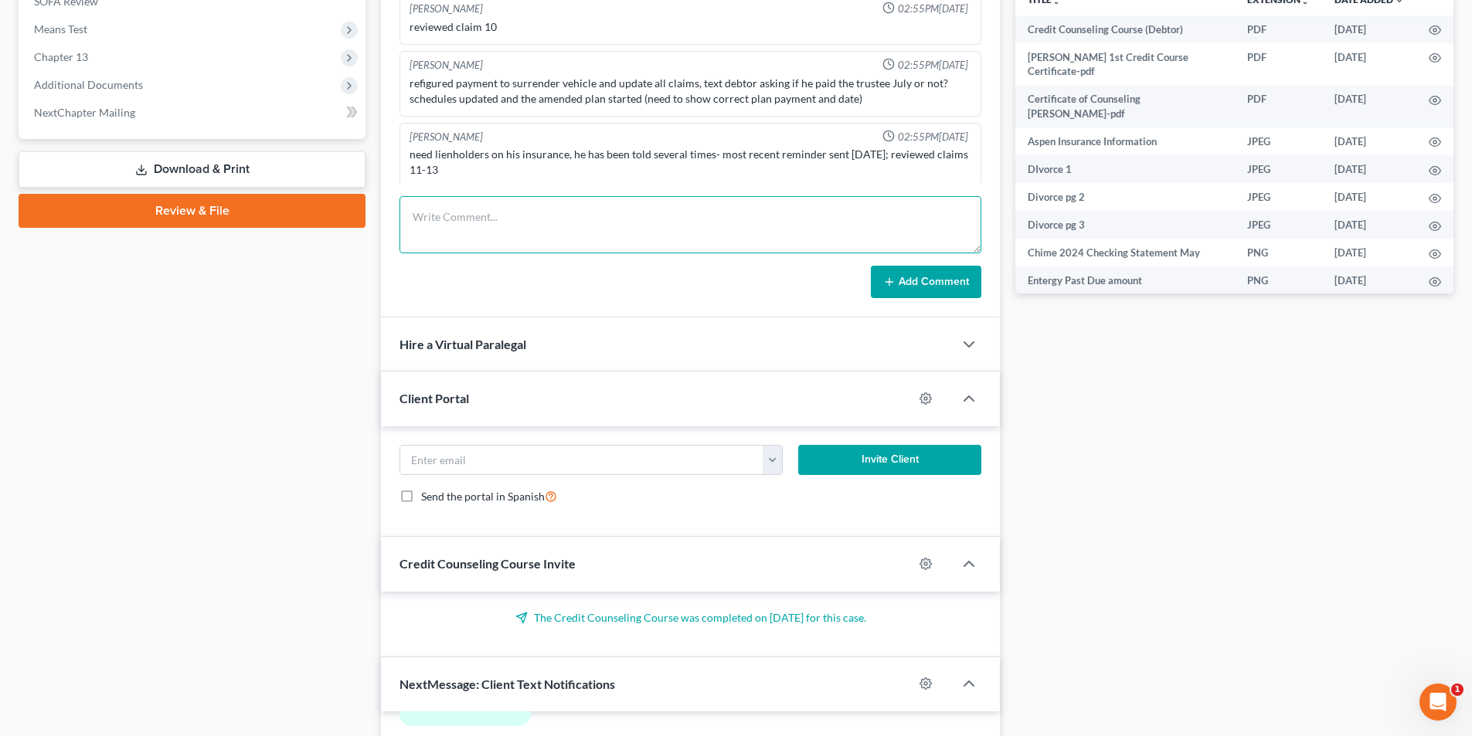
click at [484, 213] on textarea at bounding box center [690, 224] width 582 height 57
type textarea "Changed jobs beginning of August. Now works for The Springs Nursing Home as a c…"
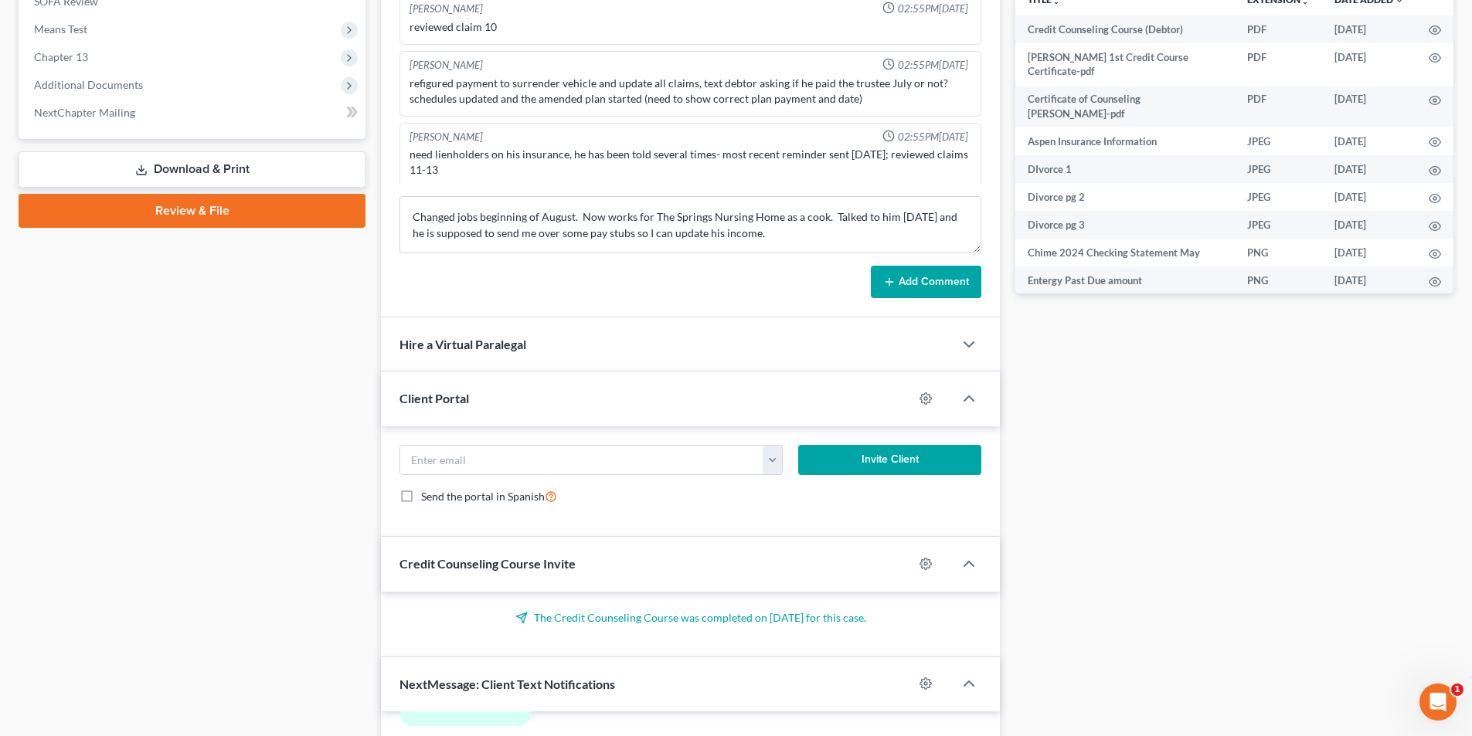
drag, startPoint x: 883, startPoint y: 274, endPoint x: 890, endPoint y: 267, distance: 9.8
click at [884, 274] on button "Add Comment" at bounding box center [926, 282] width 110 height 32
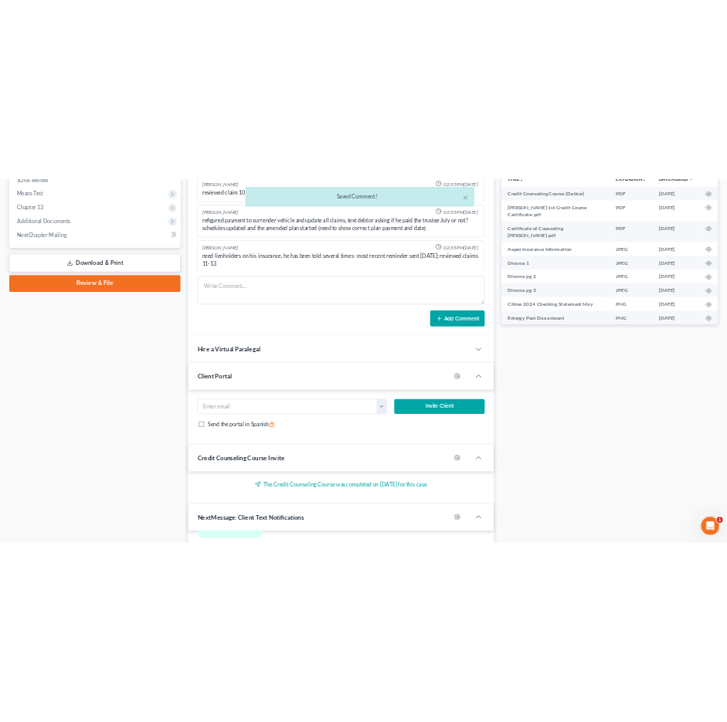
scroll to position [1029, 0]
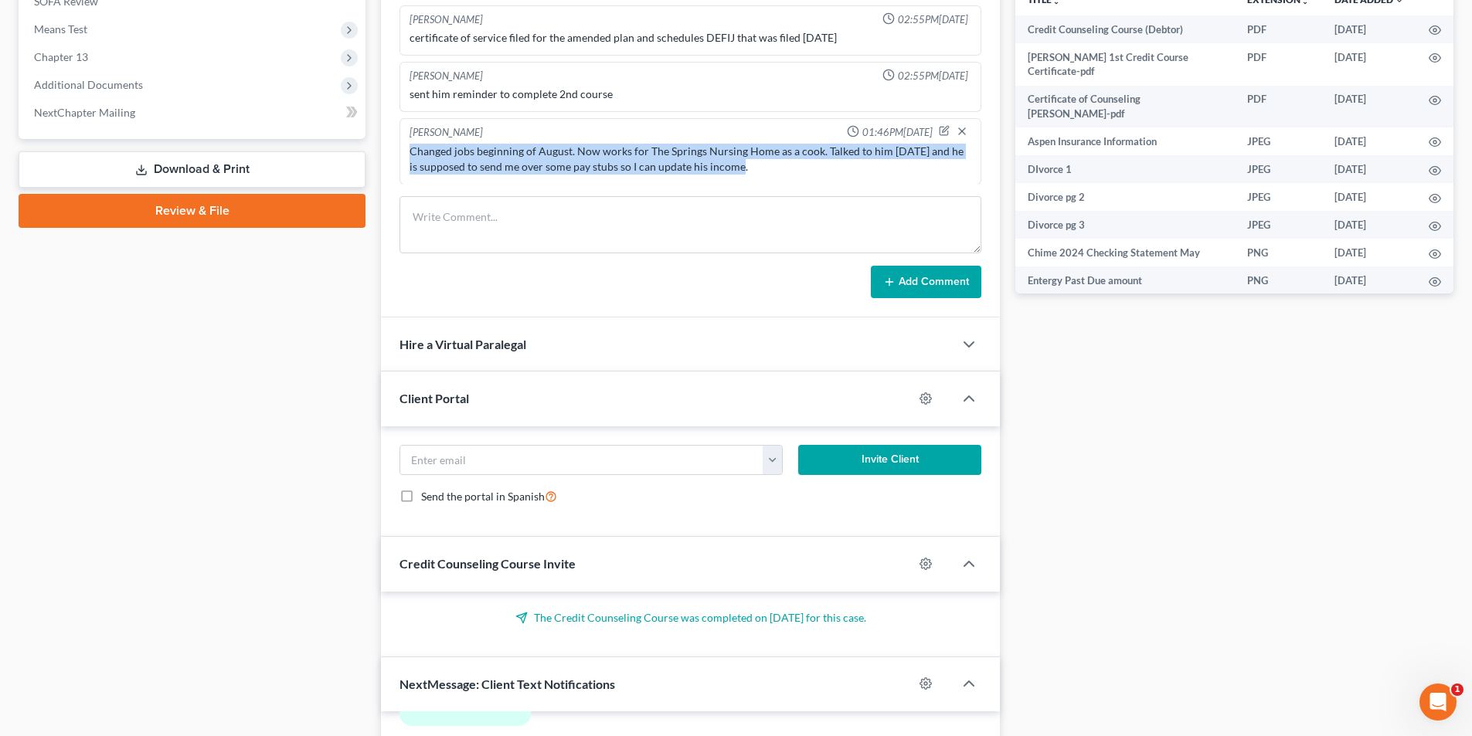
drag, startPoint x: 410, startPoint y: 150, endPoint x: 806, endPoint y: 165, distance: 396.6
click at [806, 165] on div "Changed jobs beginning of August. Now works for The Springs Nursing Home as a c…" at bounding box center [691, 159] width 562 height 31
copy div "Changed jobs beginning of August. Now works for The Springs Nursing Home as a c…"
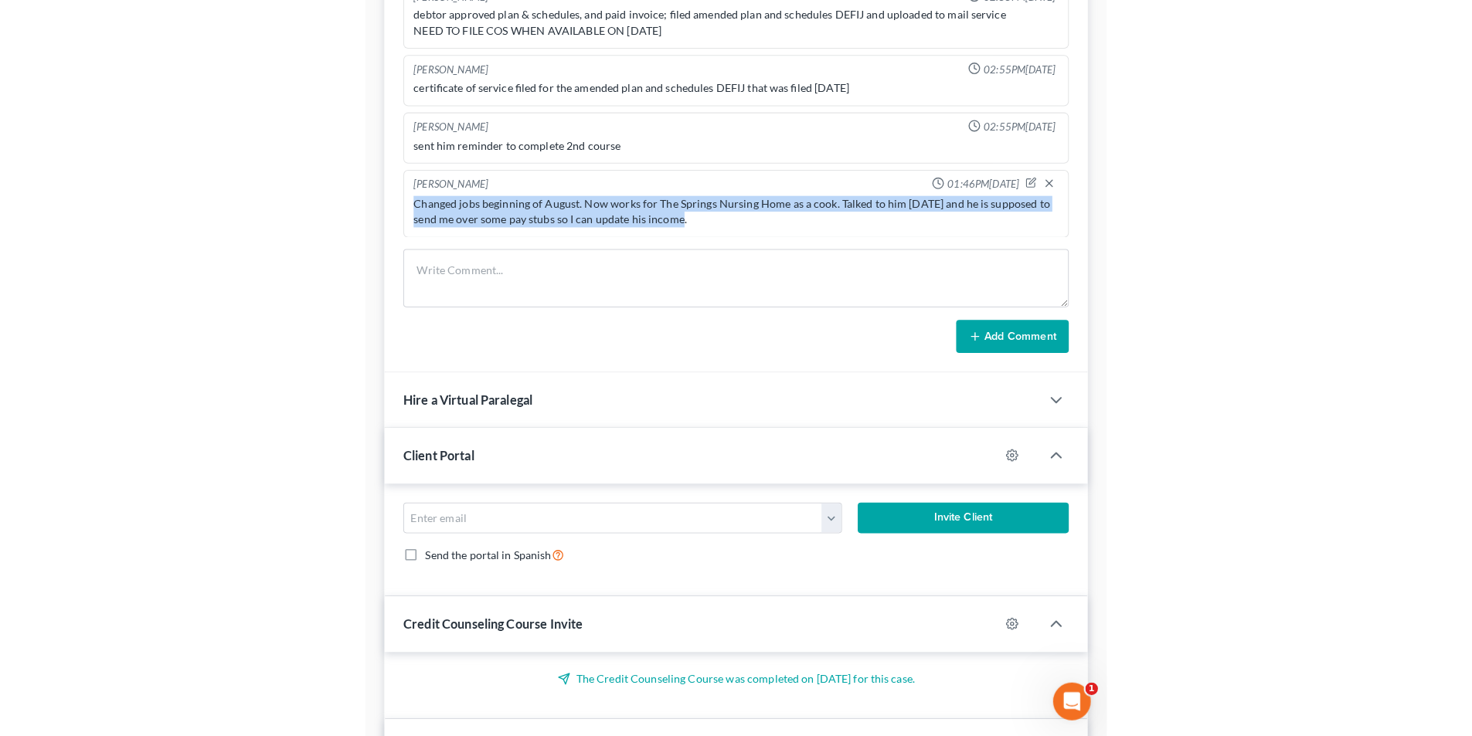
scroll to position [9004, 0]
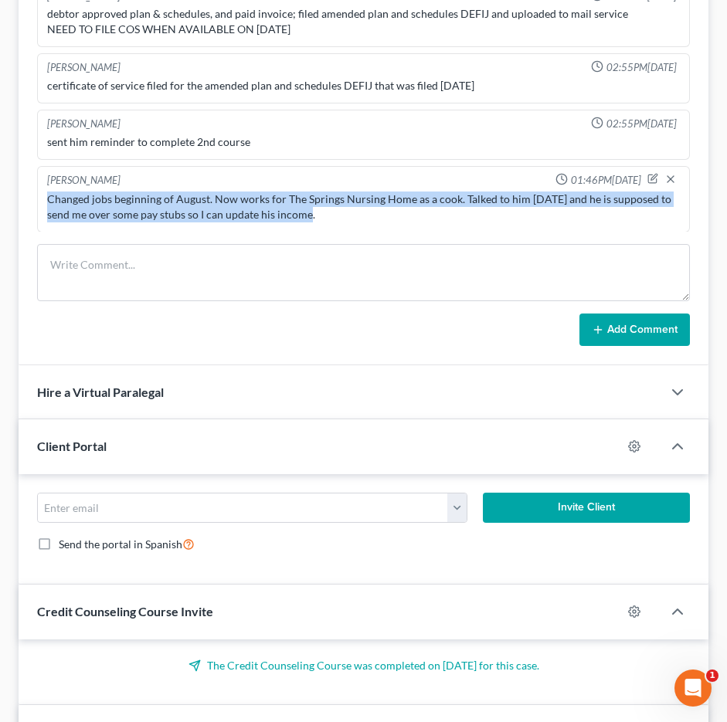
click at [433, 355] on div "[PERSON_NAME] 02:55PM[DATE] Avalanche payment $500/month Camaro payment $642.75…" at bounding box center [364, 165] width 690 height 399
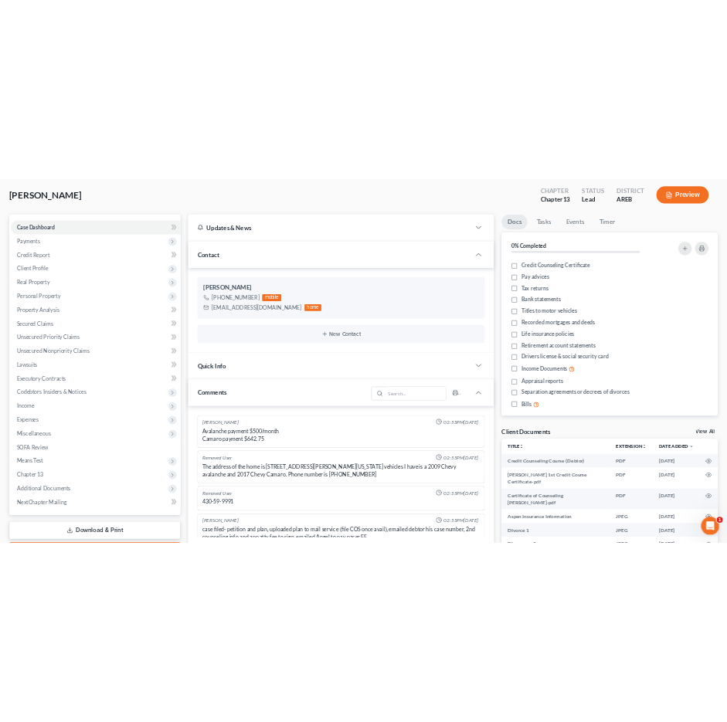
scroll to position [0, 0]
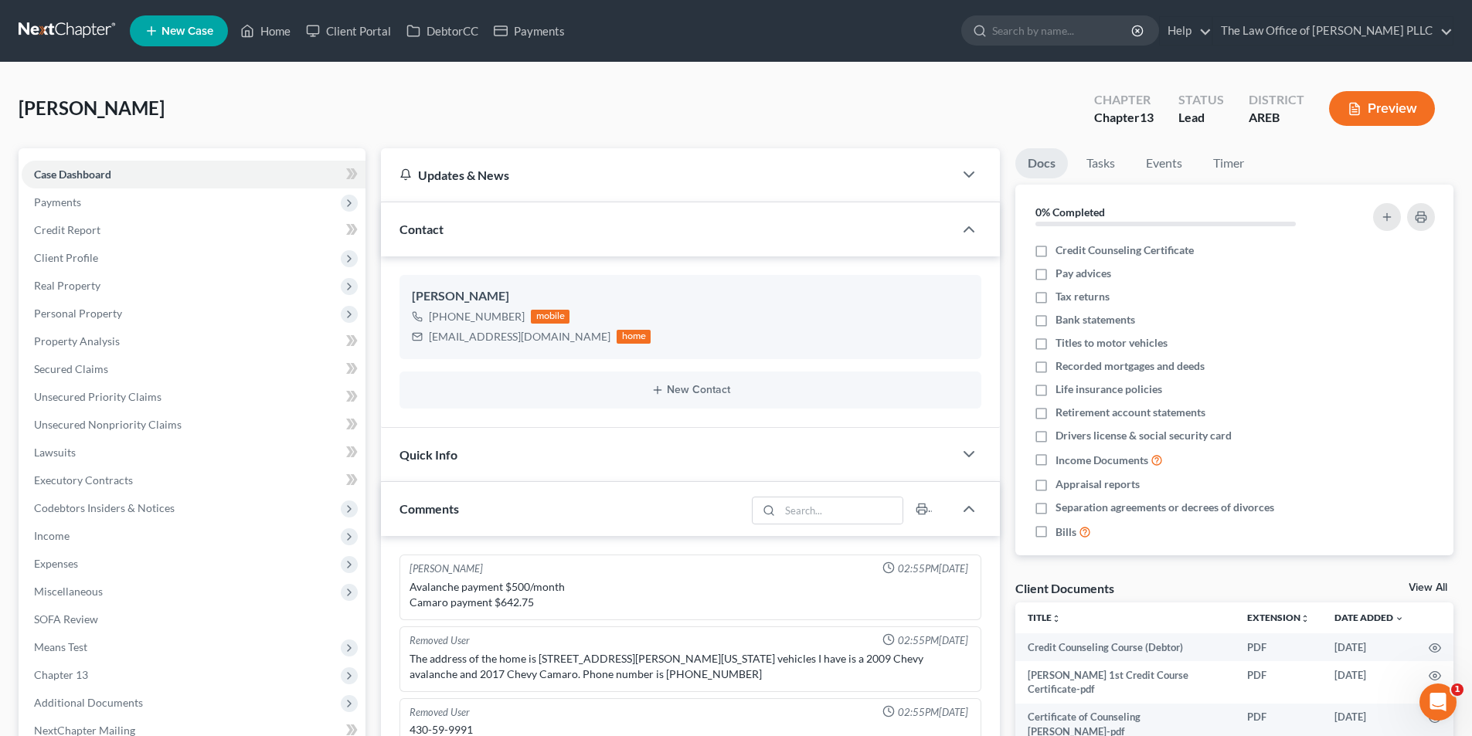
click at [579, 82] on div "[PERSON_NAME] Upgraded Chapter Chapter 13 Status Lead District AREB Preview" at bounding box center [736, 114] width 1435 height 67
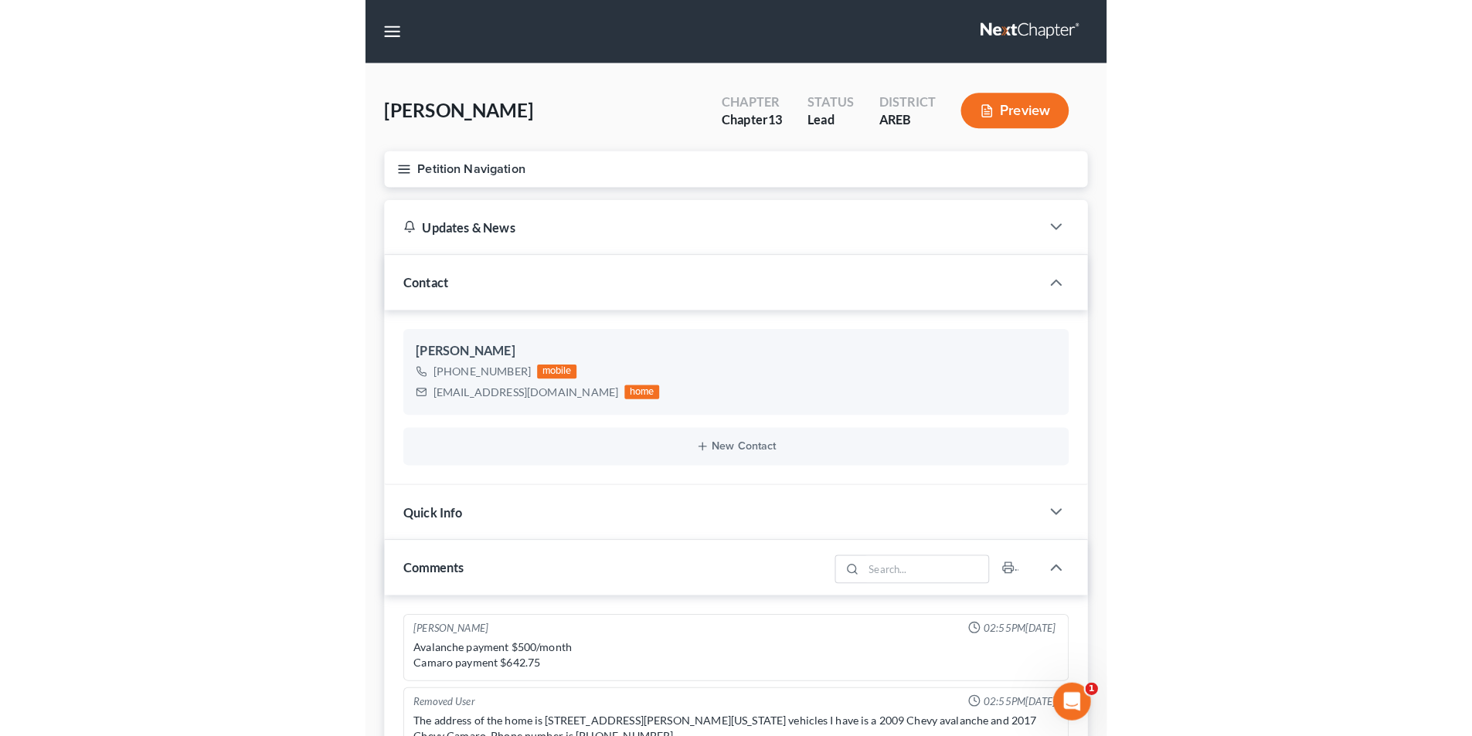
scroll to position [9004, 0]
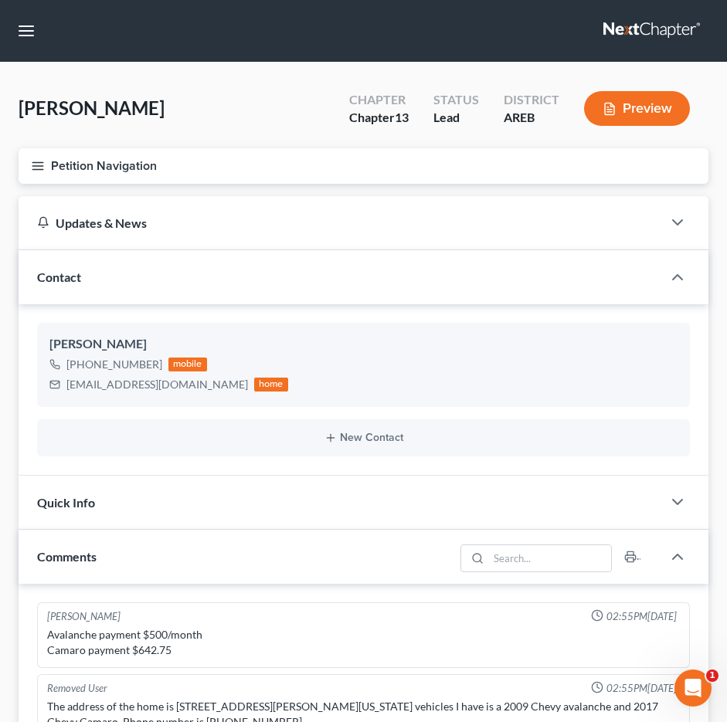
drag, startPoint x: 539, startPoint y: 245, endPoint x: 586, endPoint y: 78, distance: 173.4
click at [539, 245] on div "Updates & News" at bounding box center [341, 222] width 644 height 53
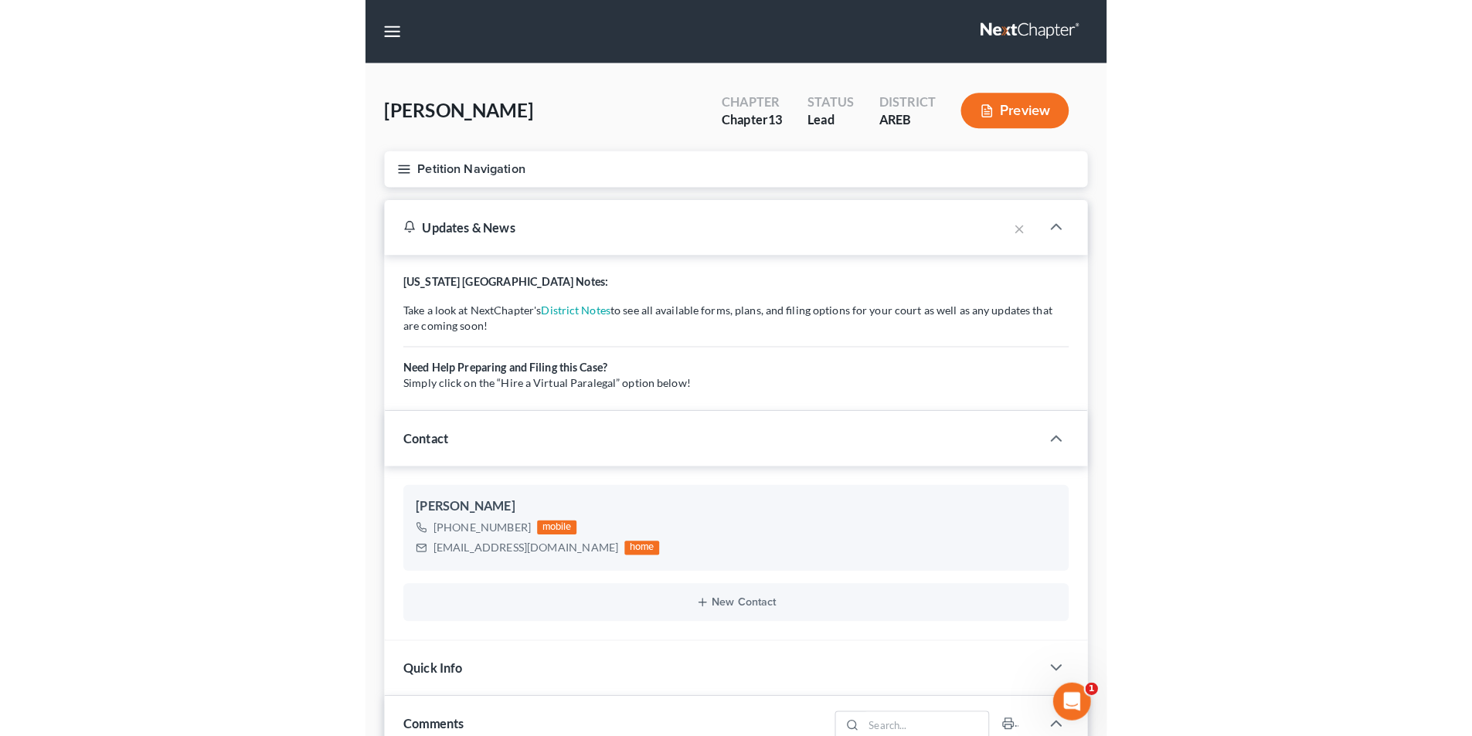
scroll to position [9266, 0]
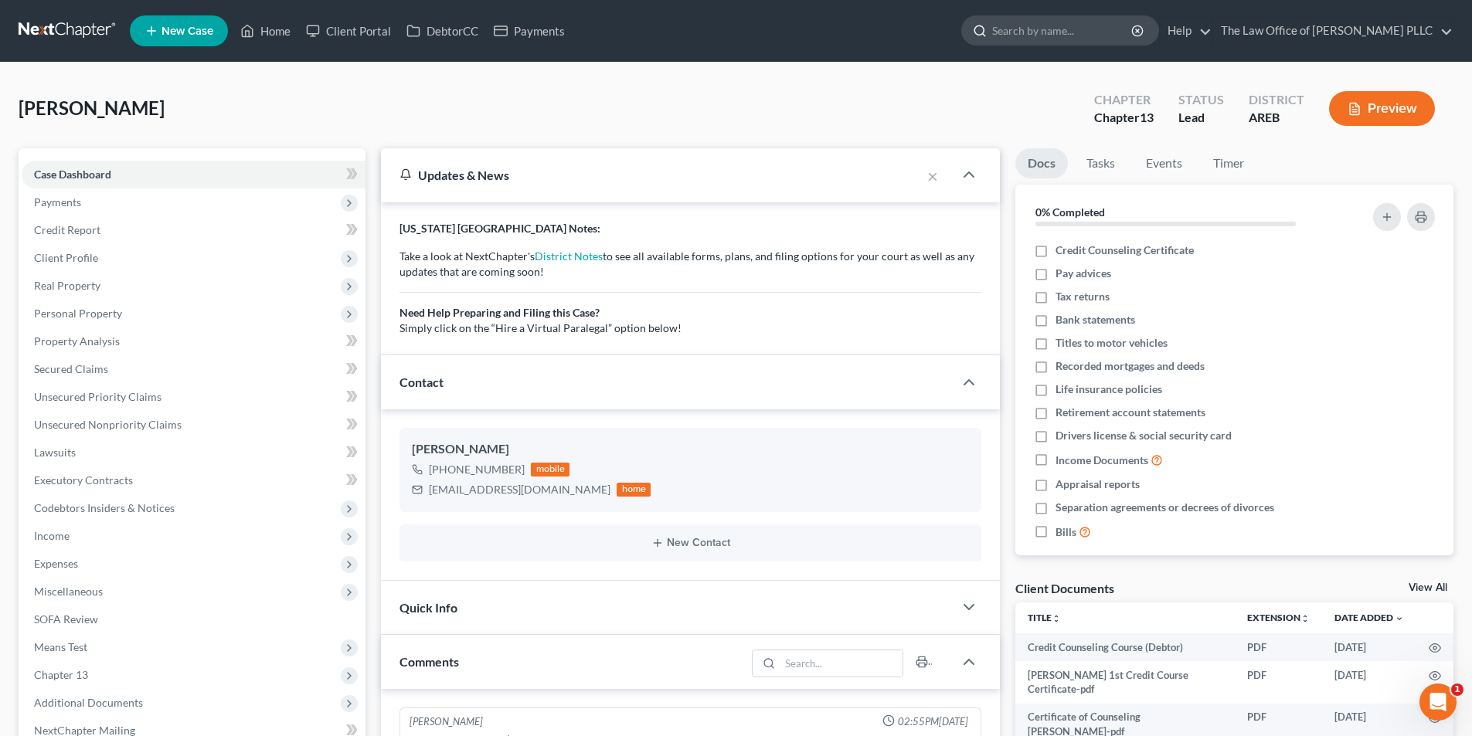
click at [1027, 17] on input "search" at bounding box center [1062, 30] width 141 height 29
click at [1028, 25] on input "search" at bounding box center [1062, 30] width 141 height 29
type input "[PERSON_NAME]"
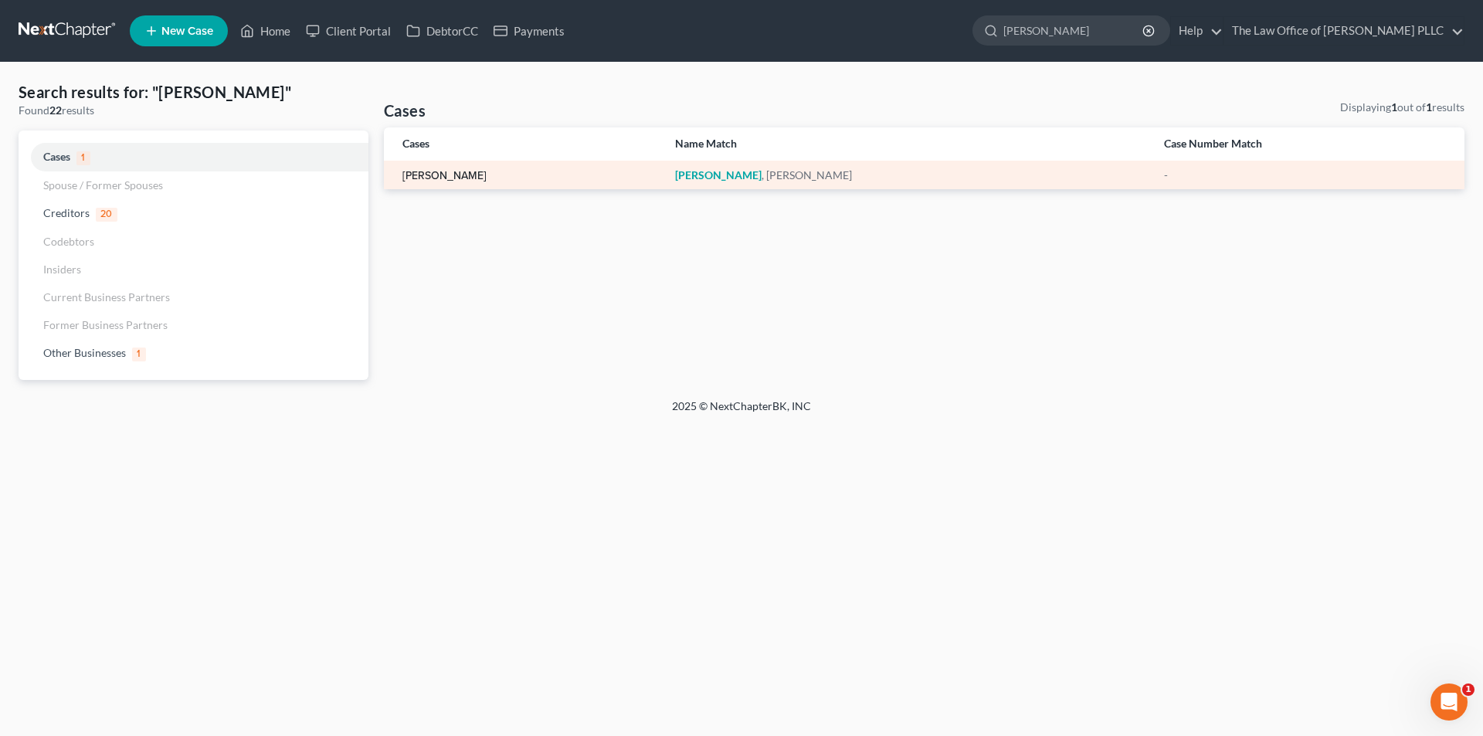
click at [460, 175] on link "[PERSON_NAME]" at bounding box center [445, 176] width 84 height 11
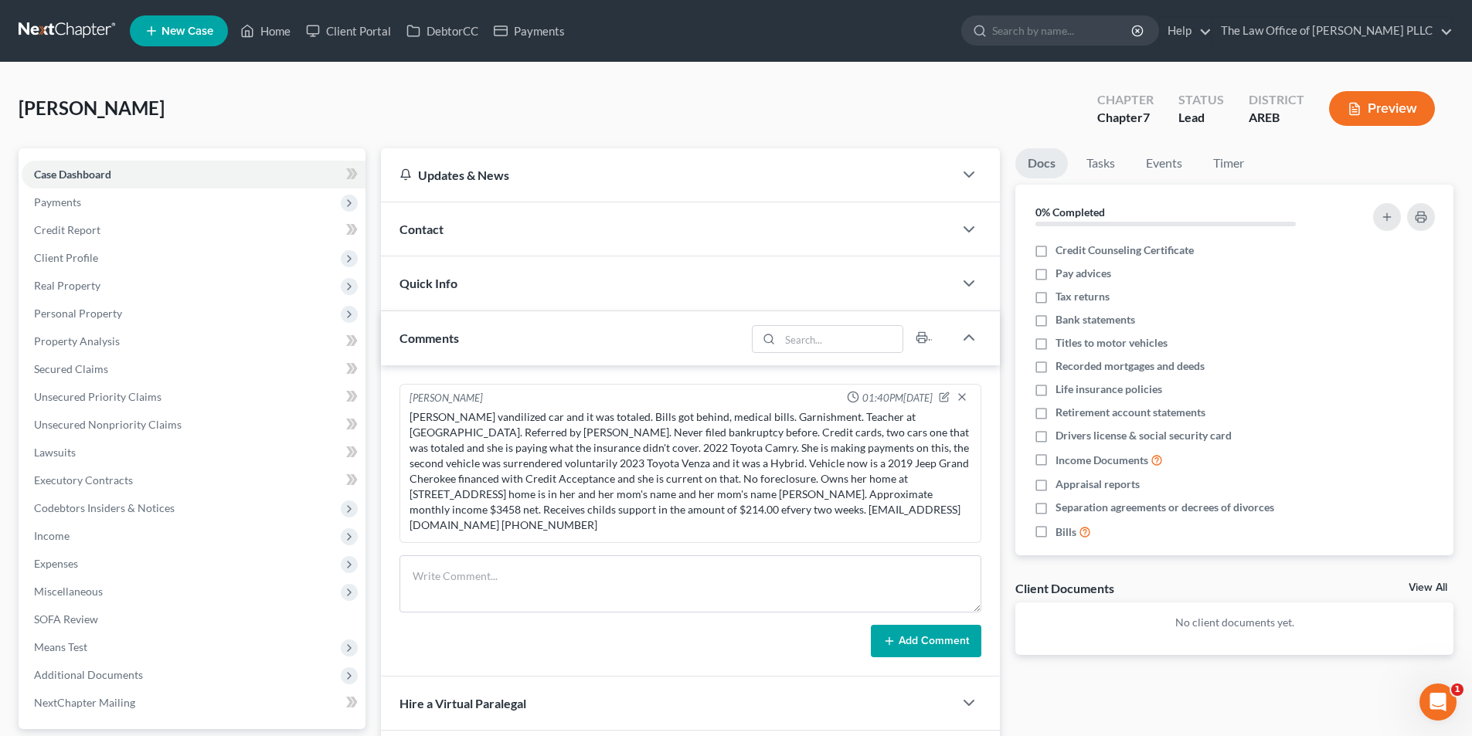
click at [410, 226] on span "Contact" at bounding box center [421, 229] width 44 height 15
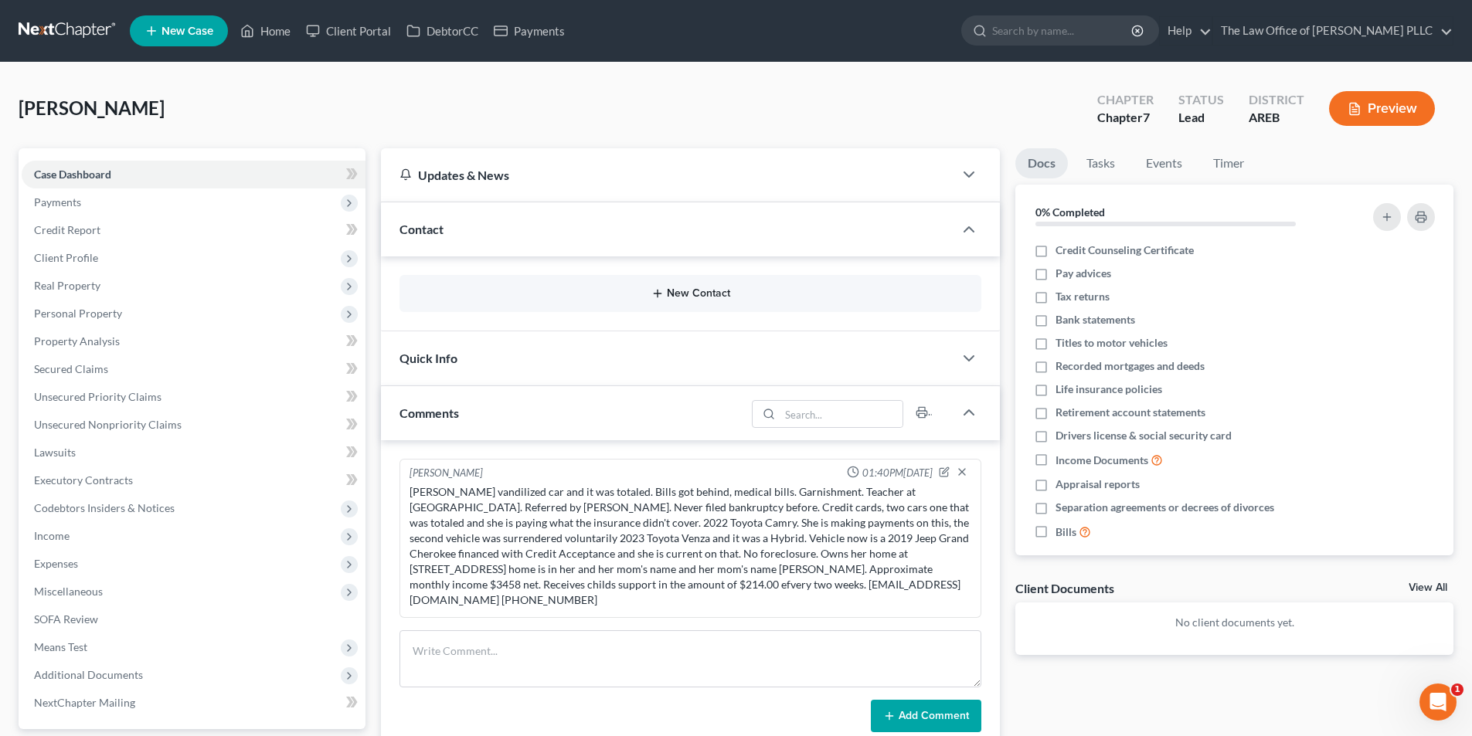
click at [676, 297] on button "New Contact" at bounding box center [690, 293] width 557 height 12
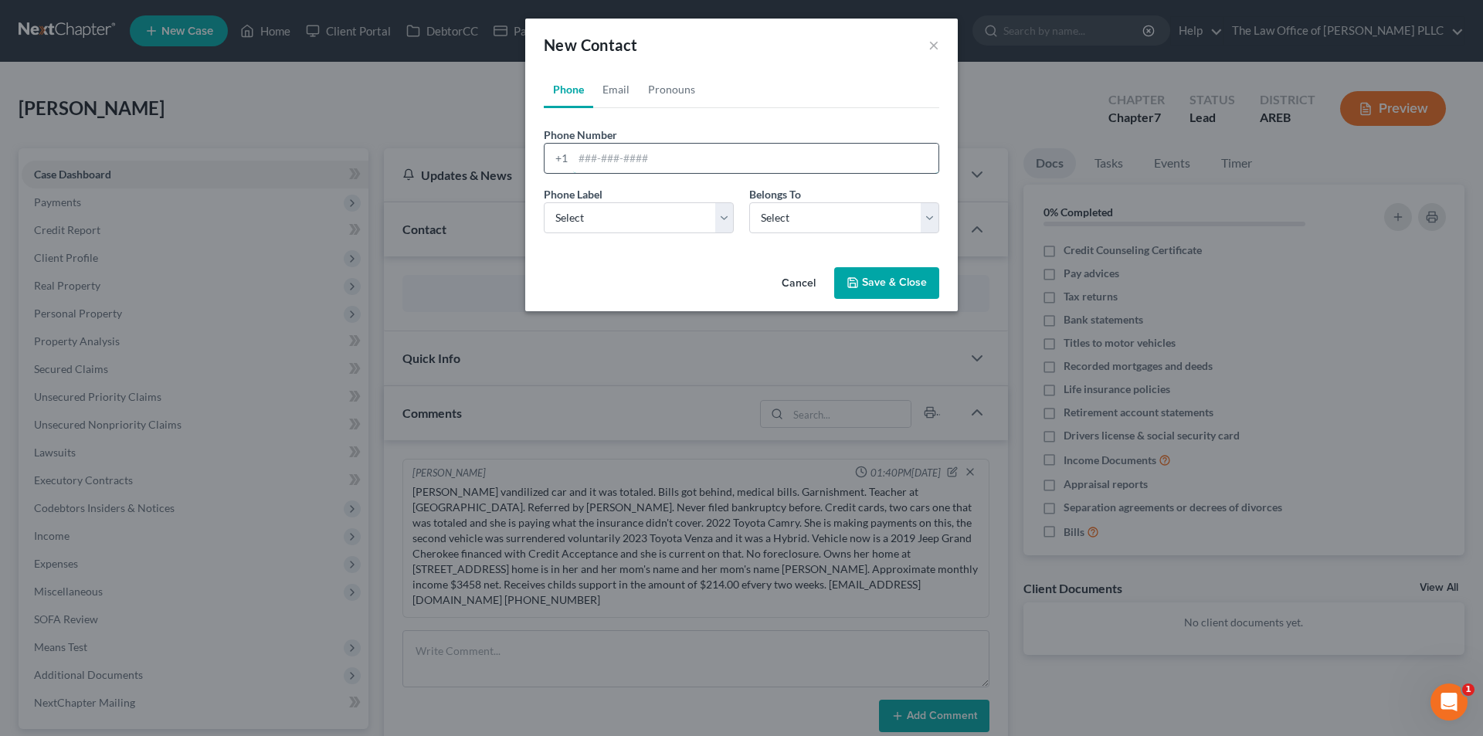
click at [579, 162] on input "tel" at bounding box center [755, 158] width 365 height 29
type input "[PHONE_NUMBER]"
click at [576, 221] on select "Select Mobile Home Work Other" at bounding box center [639, 217] width 190 height 31
select select "0"
click at [544, 202] on select "Select Mobile Home Work Other" at bounding box center [639, 217] width 190 height 31
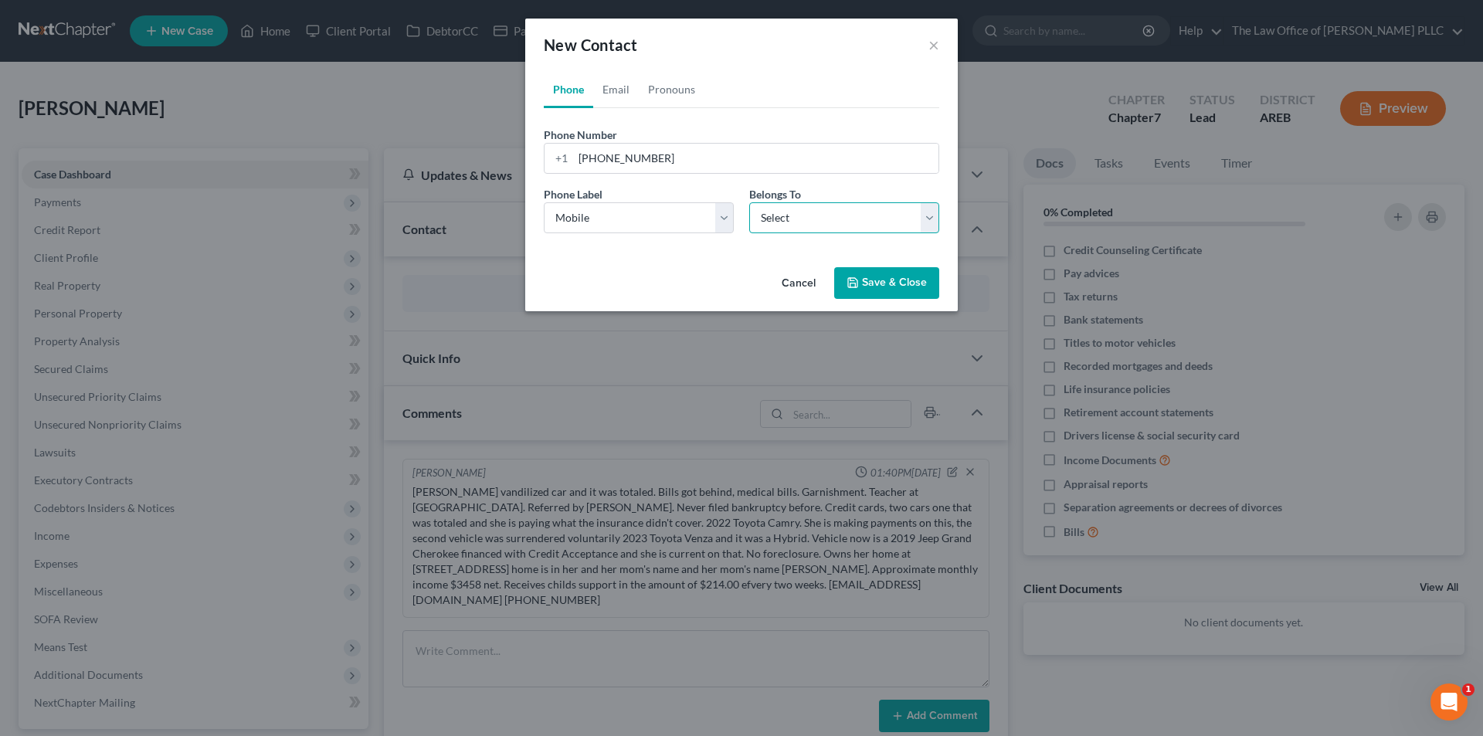
click at [777, 217] on select "Select Client Other" at bounding box center [844, 217] width 190 height 31
select select "0"
click at [749, 202] on select "Select Client Other" at bounding box center [844, 217] width 190 height 31
select select "0"
click at [612, 90] on link "Email" at bounding box center [616, 89] width 46 height 37
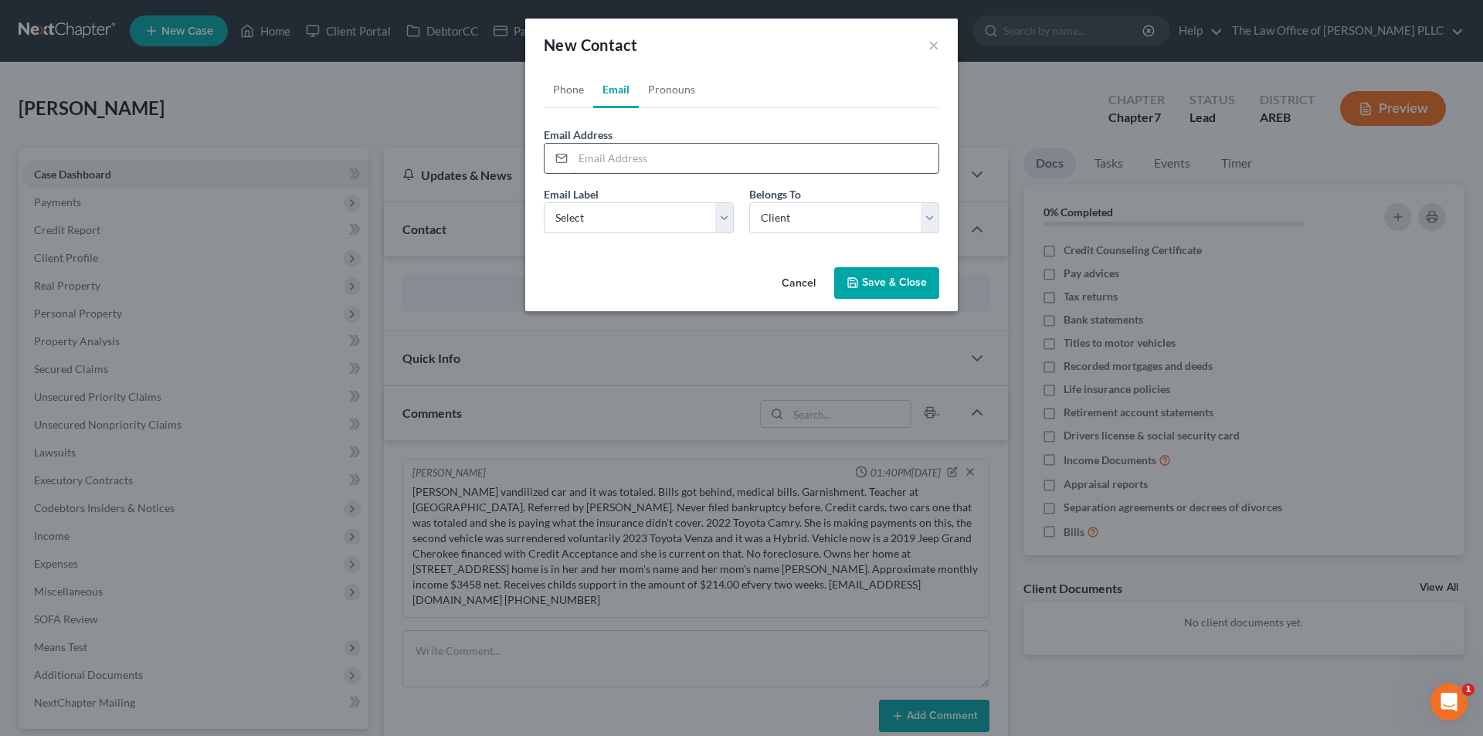
click at [616, 159] on input "email" at bounding box center [755, 158] width 365 height 29
type input "[EMAIL_ADDRESS][DOMAIN_NAME]"
click at [561, 218] on select "Select Home Work Other" at bounding box center [639, 217] width 190 height 31
select select "0"
click at [544, 202] on select "Select Home Work Other" at bounding box center [639, 217] width 190 height 31
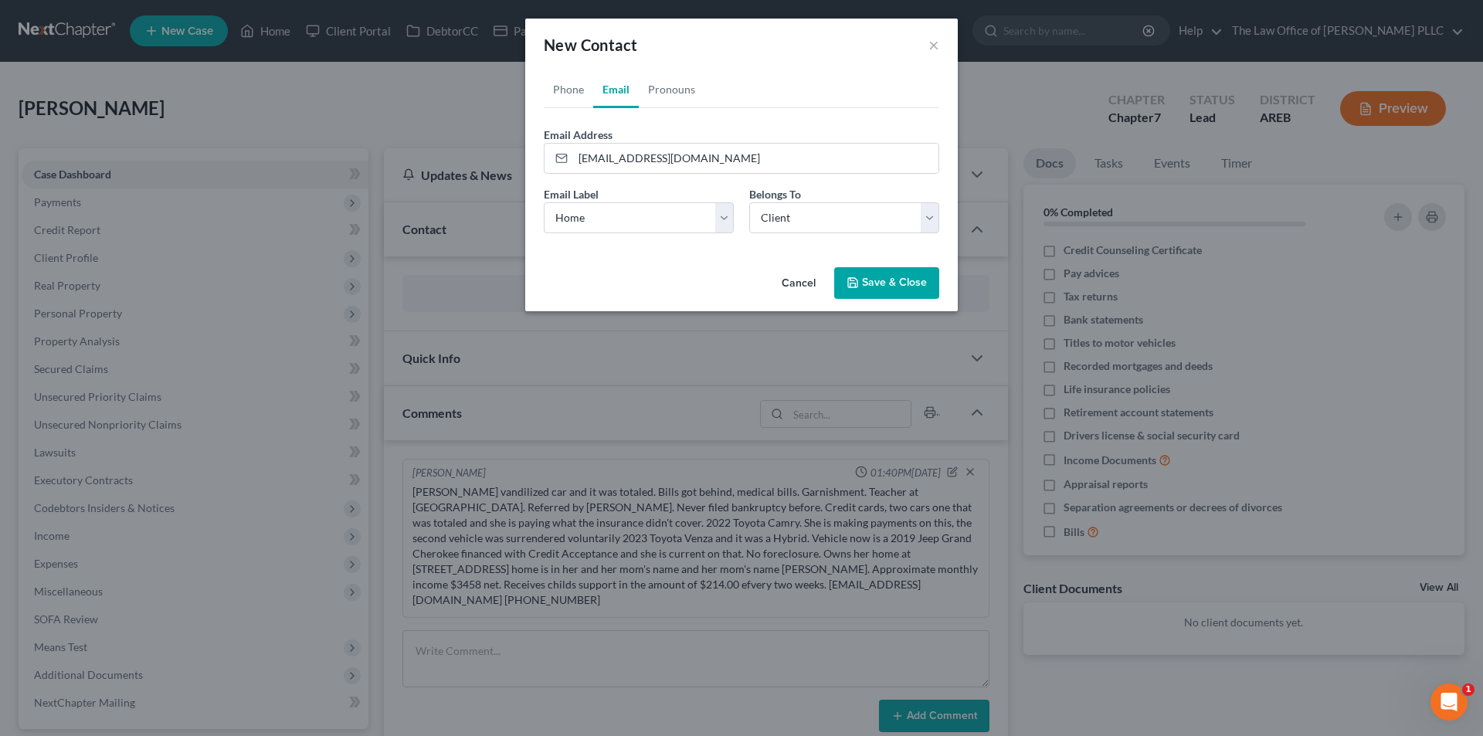
click at [884, 282] on button "Save & Close" at bounding box center [886, 283] width 105 height 32
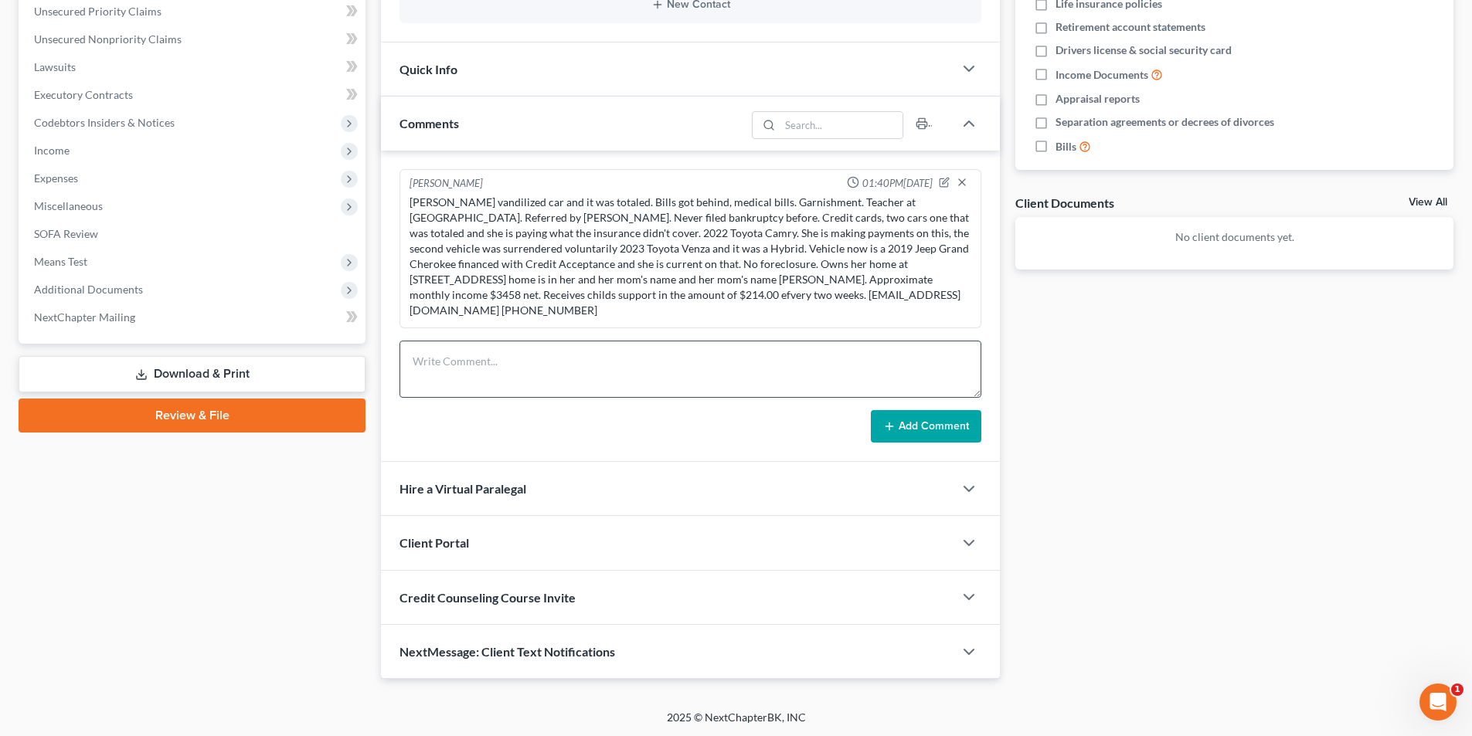
scroll to position [387, 0]
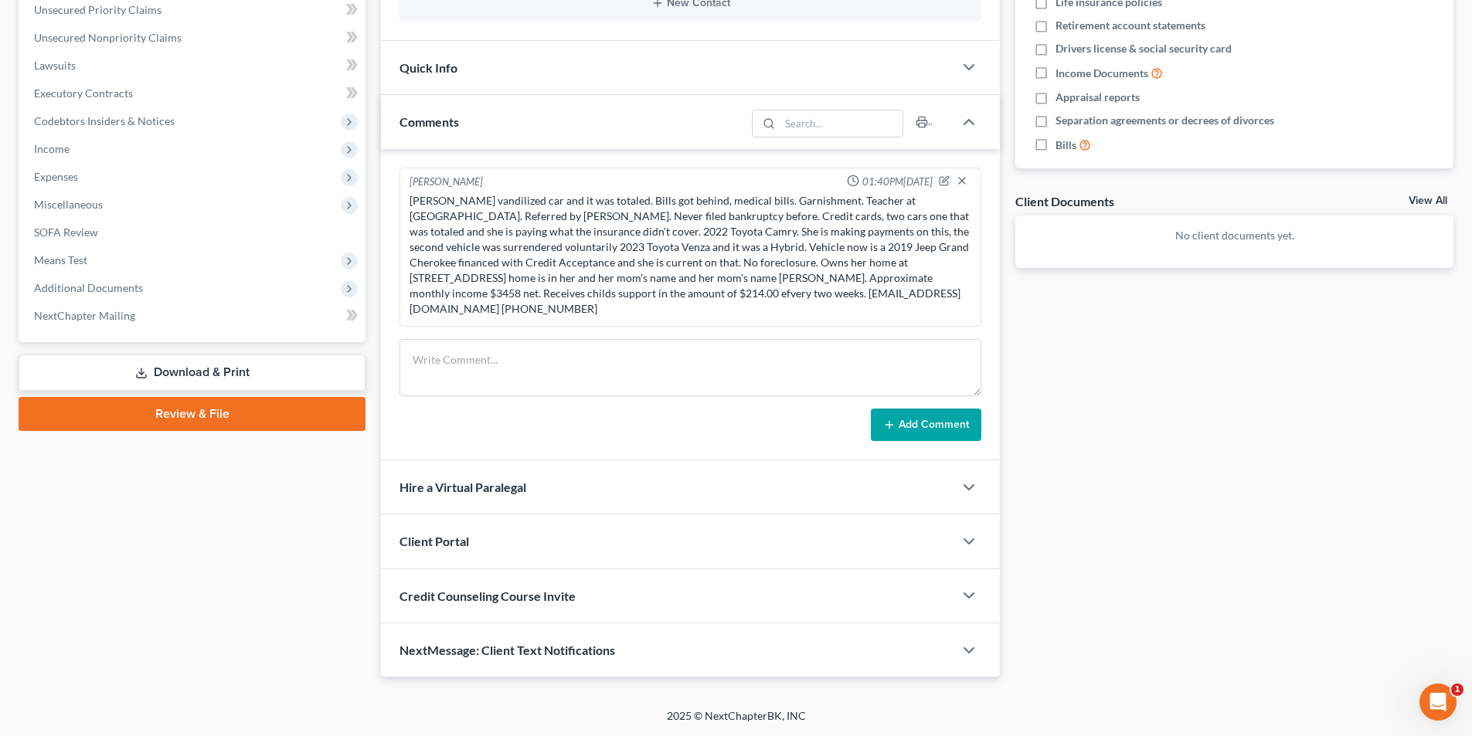
click at [444, 537] on span "Client Portal" at bounding box center [434, 541] width 70 height 15
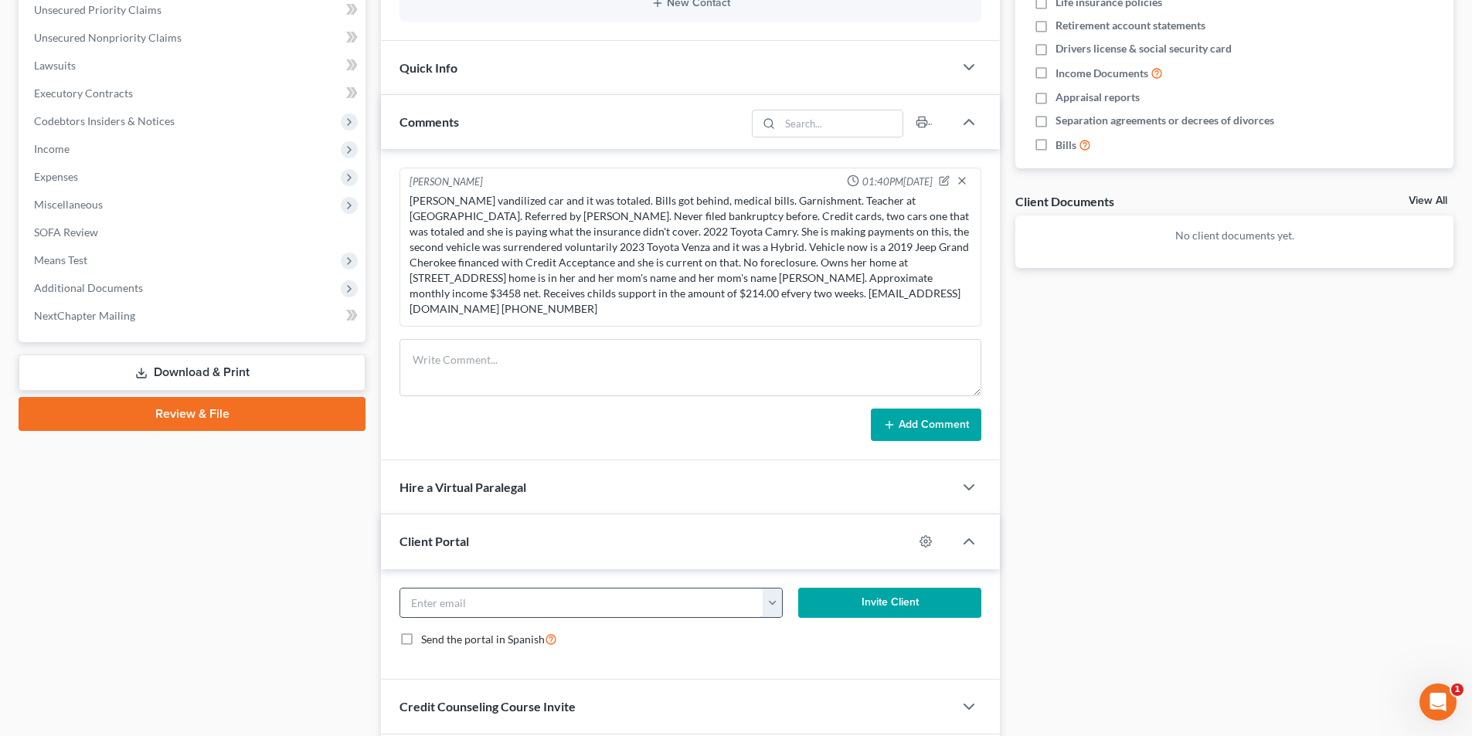
click at [531, 605] on input "email" at bounding box center [581, 603] width 363 height 29
type input "[EMAIL_ADDRESS][DOMAIN_NAME]"
click at [888, 606] on button "Invite Client" at bounding box center [890, 603] width 184 height 31
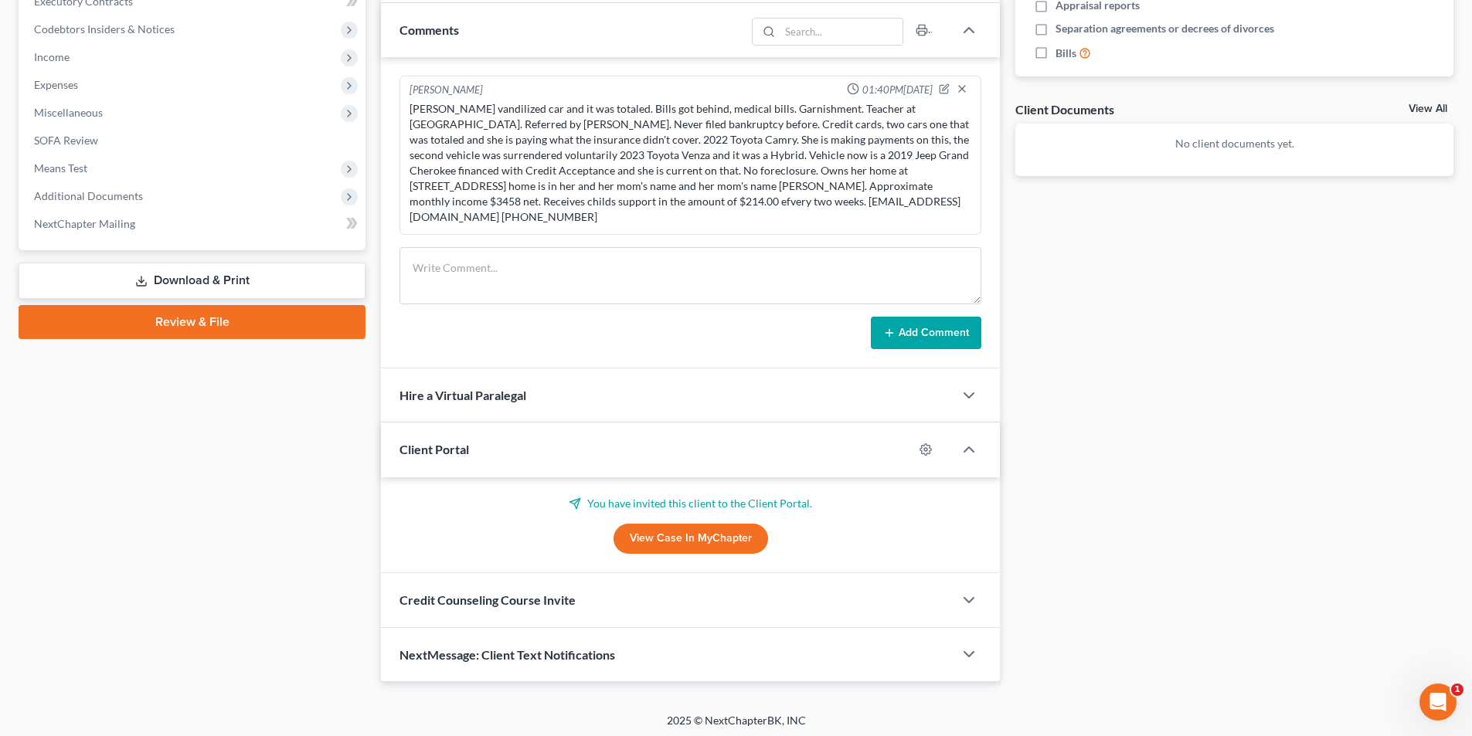
scroll to position [484, 0]
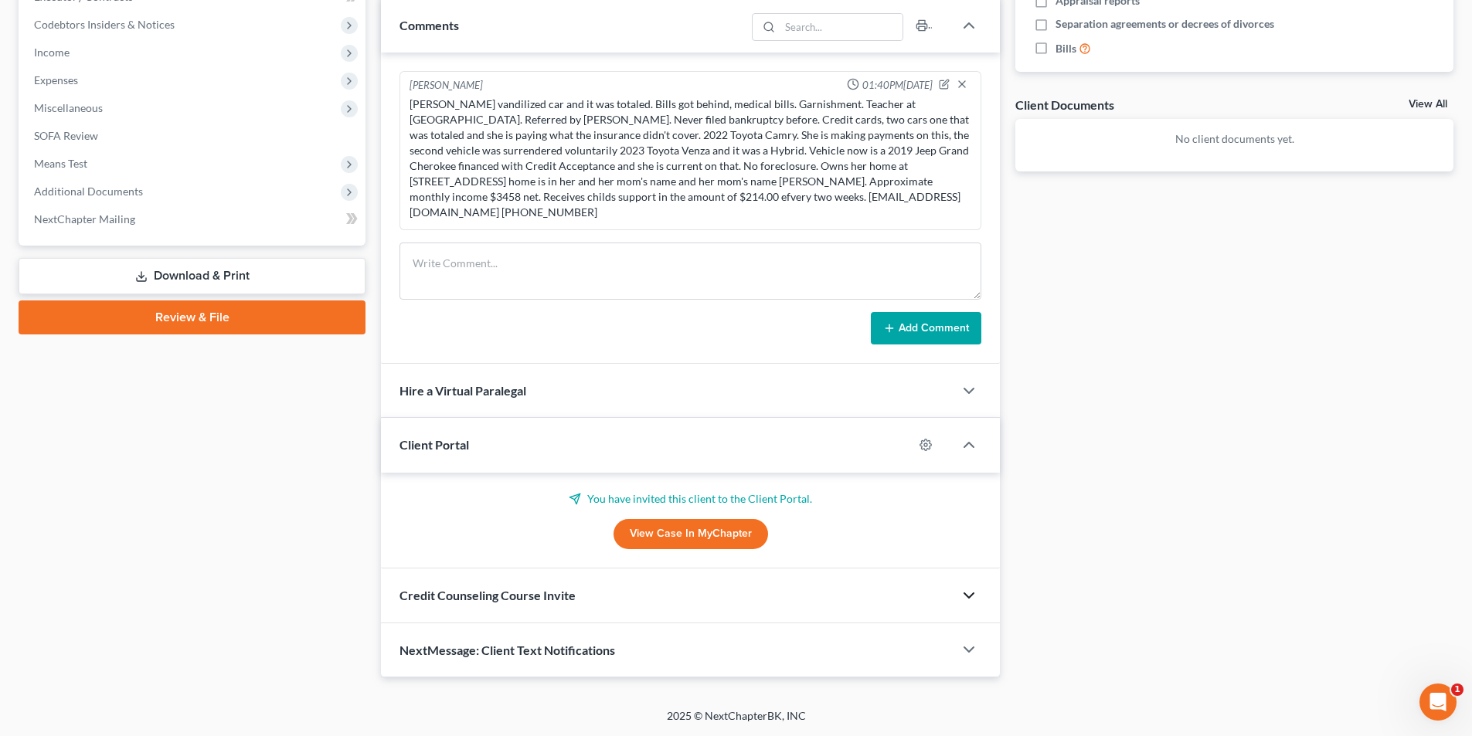
click at [970, 599] on icon "button" at bounding box center [969, 595] width 19 height 19
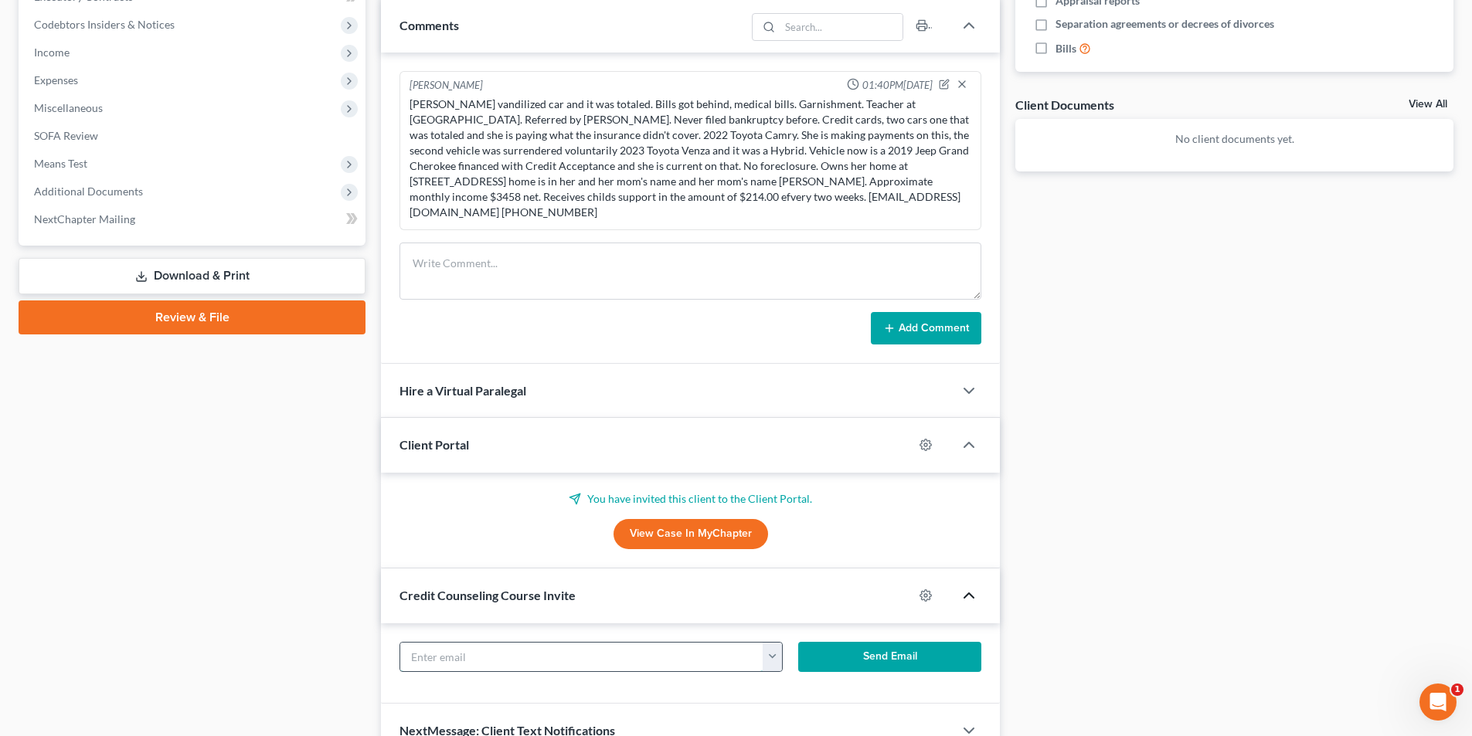
click at [477, 663] on input "text" at bounding box center [581, 657] width 363 height 29
type input "[EMAIL_ADDRESS][DOMAIN_NAME]"
click at [888, 664] on button "Send Email" at bounding box center [890, 657] width 184 height 31
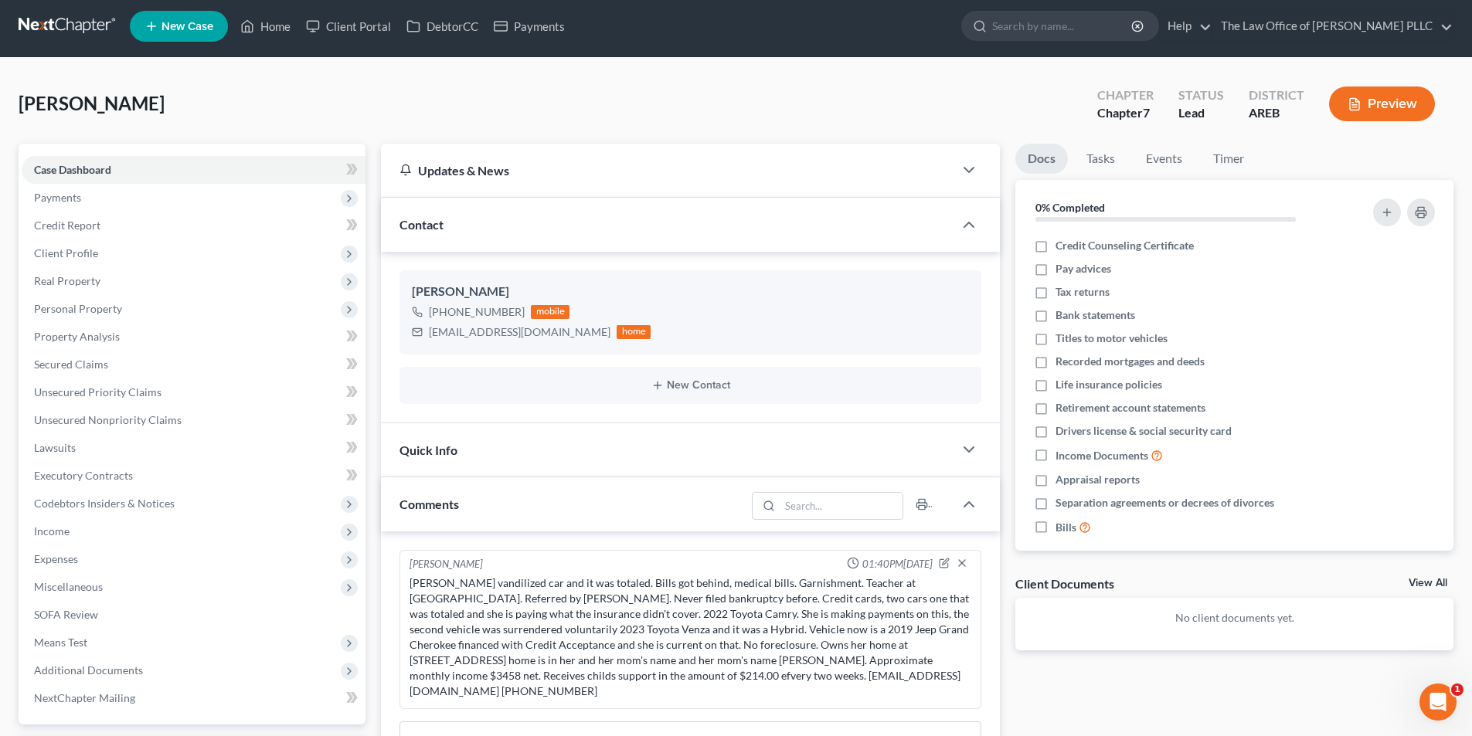
scroll to position [0, 0]
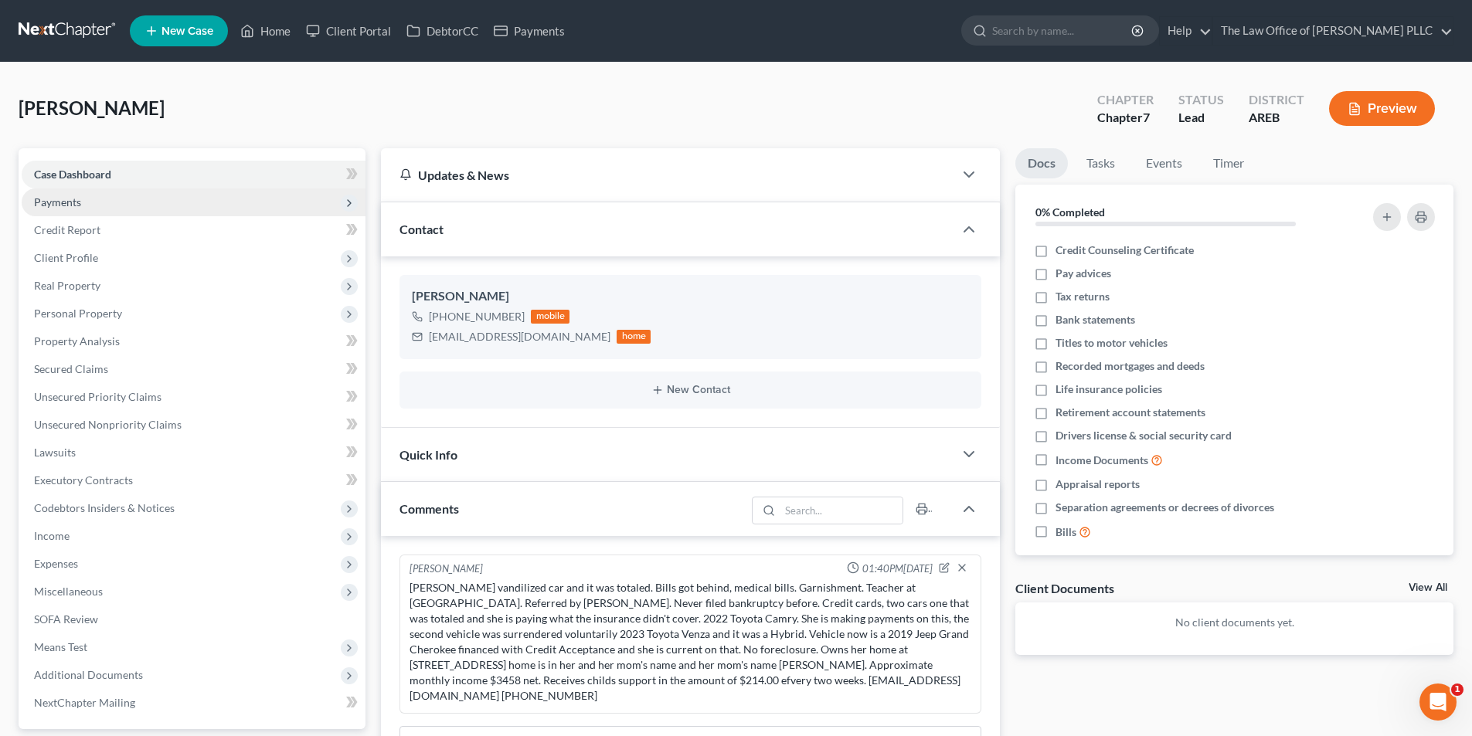
click at [59, 204] on span "Payments" at bounding box center [57, 201] width 47 height 13
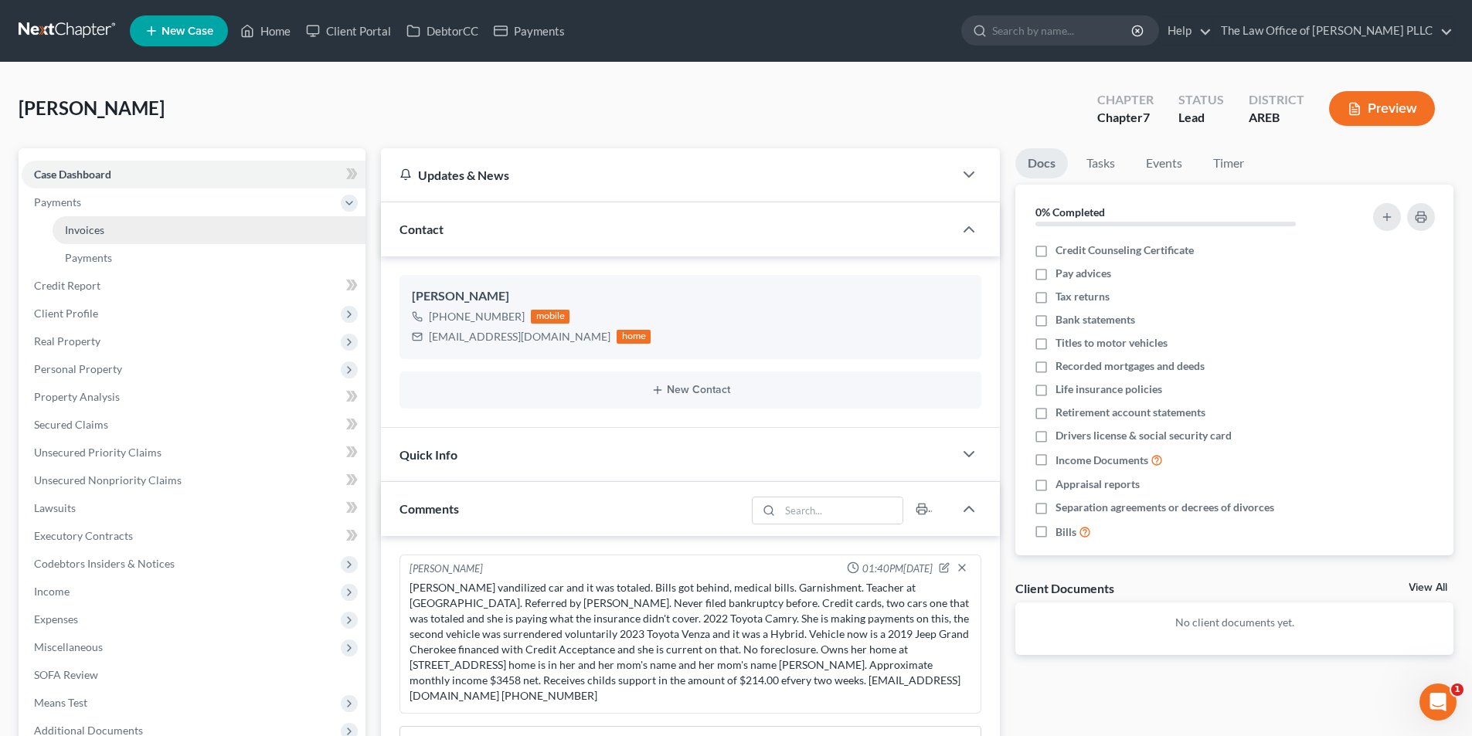
click at [88, 233] on span "Invoices" at bounding box center [84, 229] width 39 height 13
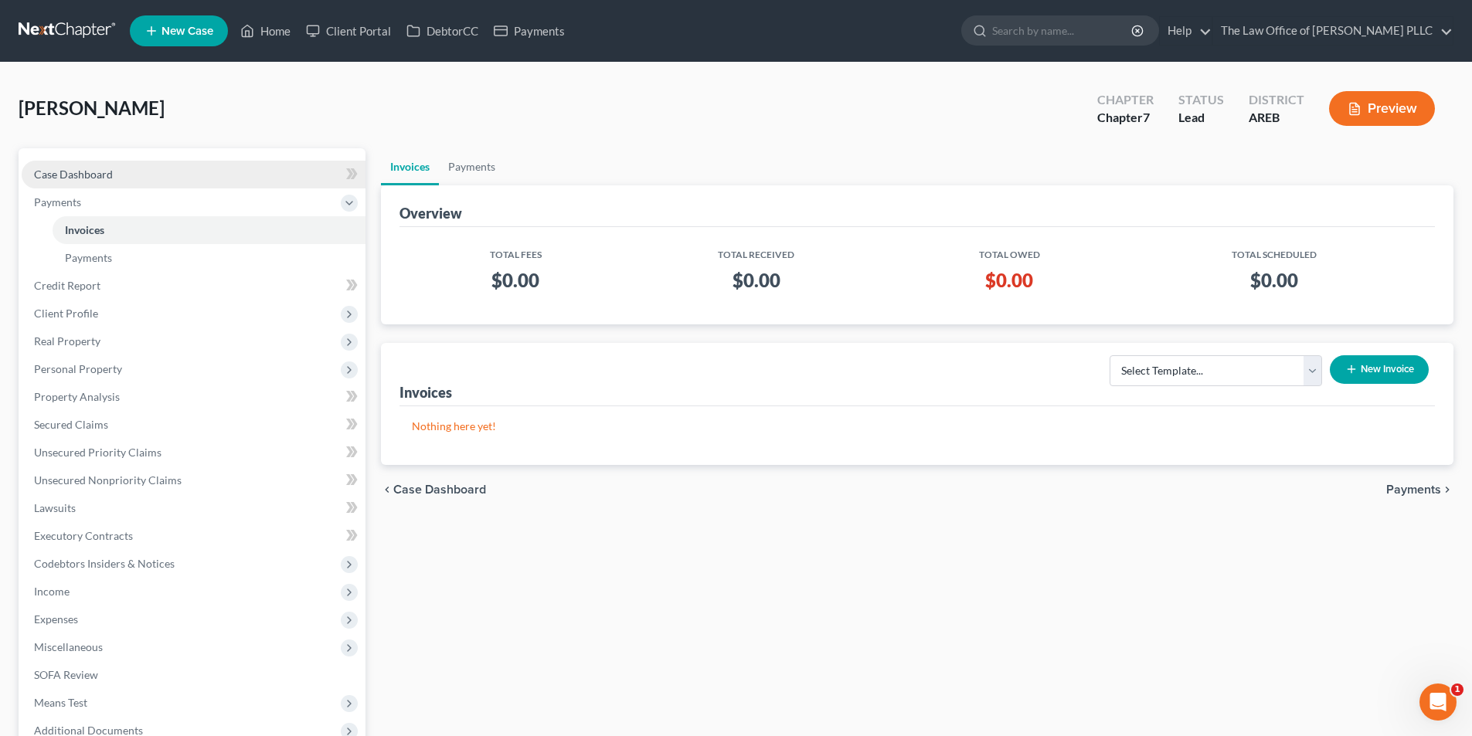
click at [75, 174] on span "Case Dashboard" at bounding box center [73, 174] width 79 height 13
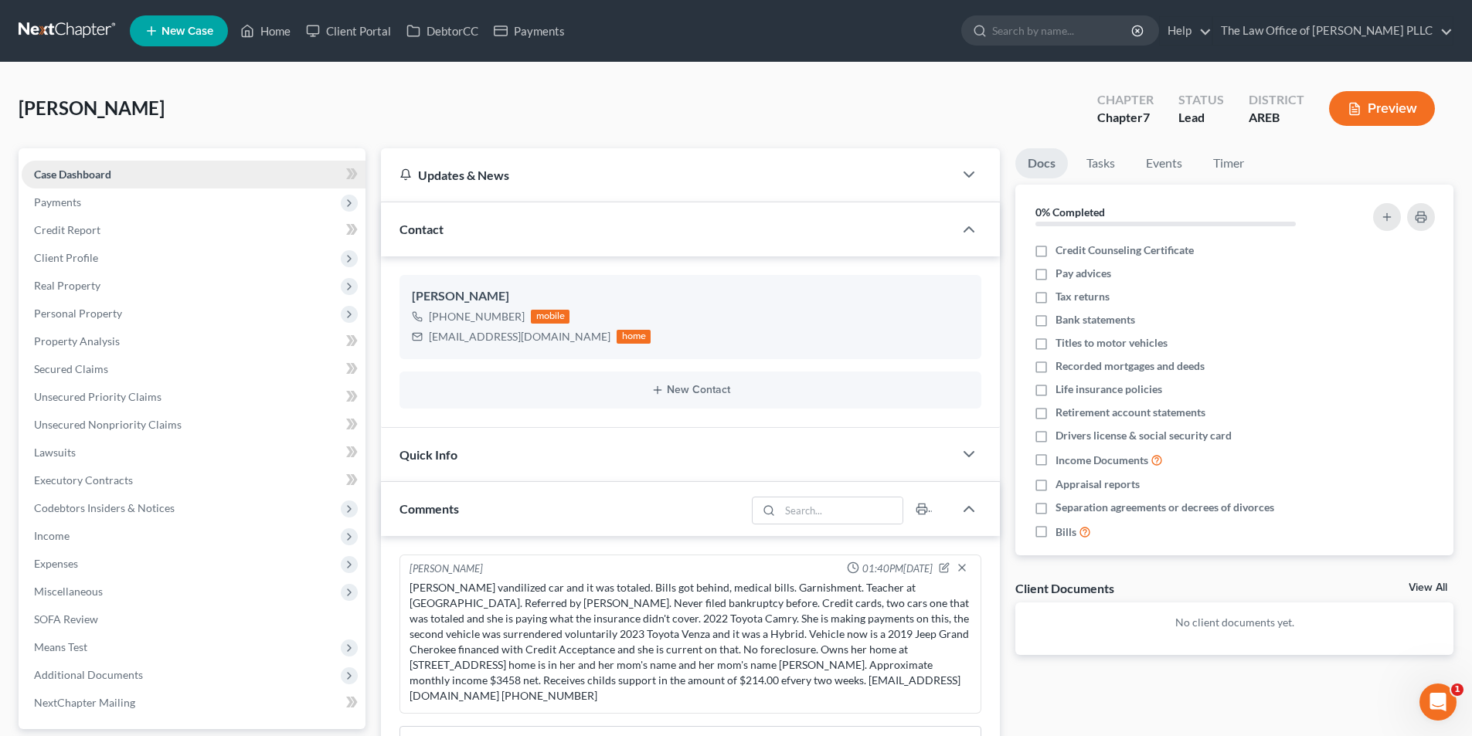
click at [98, 172] on span "Case Dashboard" at bounding box center [72, 174] width 77 height 13
drag, startPoint x: 810, startPoint y: 649, endPoint x: 940, endPoint y: 653, distance: 130.6
click at [940, 653] on div "[PERSON_NAME] vandilized car and it was totaled. Bills got behind, medical bill…" at bounding box center [691, 642] width 562 height 124
copy div "[STREET_ADDRESS]"
click at [59, 259] on span "Client Profile" at bounding box center [66, 257] width 64 height 13
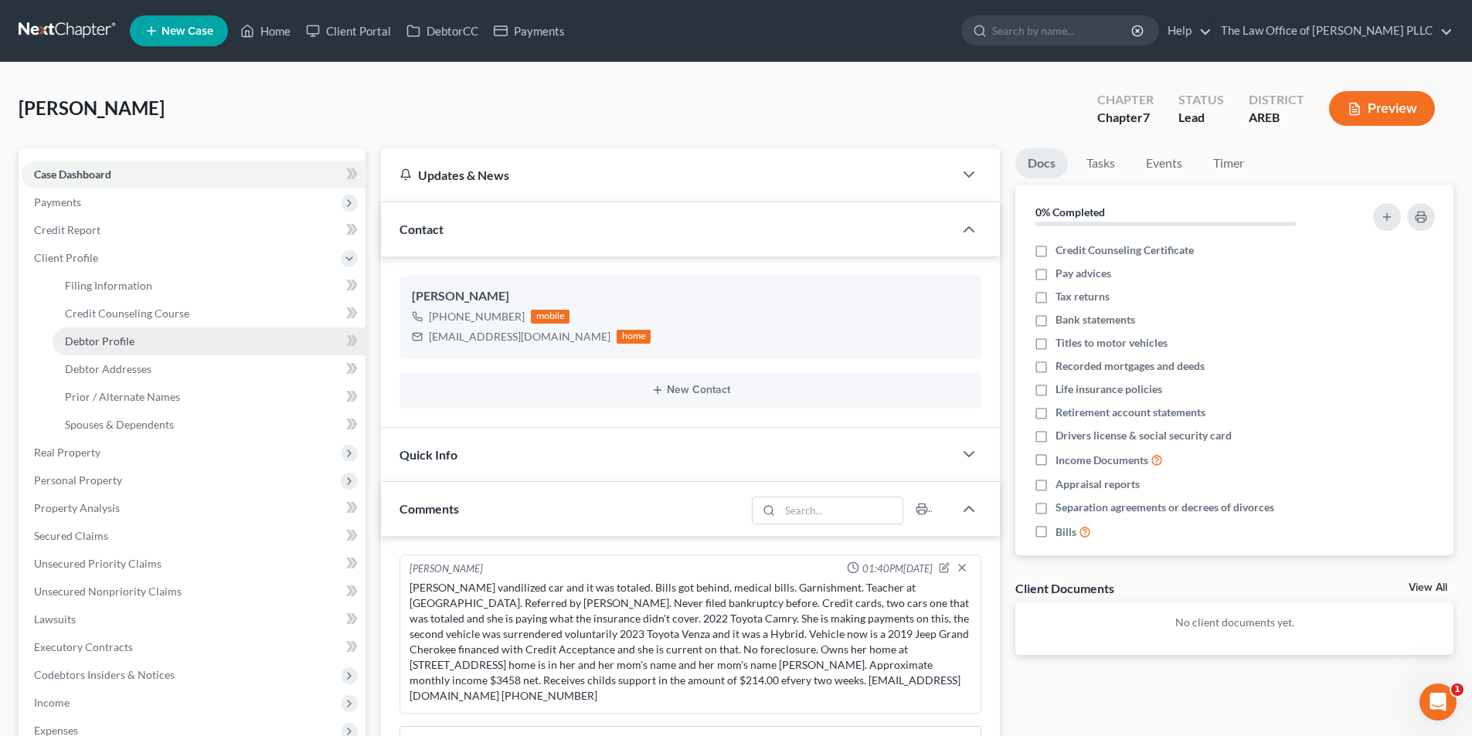
click at [108, 344] on span "Debtor Profile" at bounding box center [100, 341] width 70 height 13
select select "0"
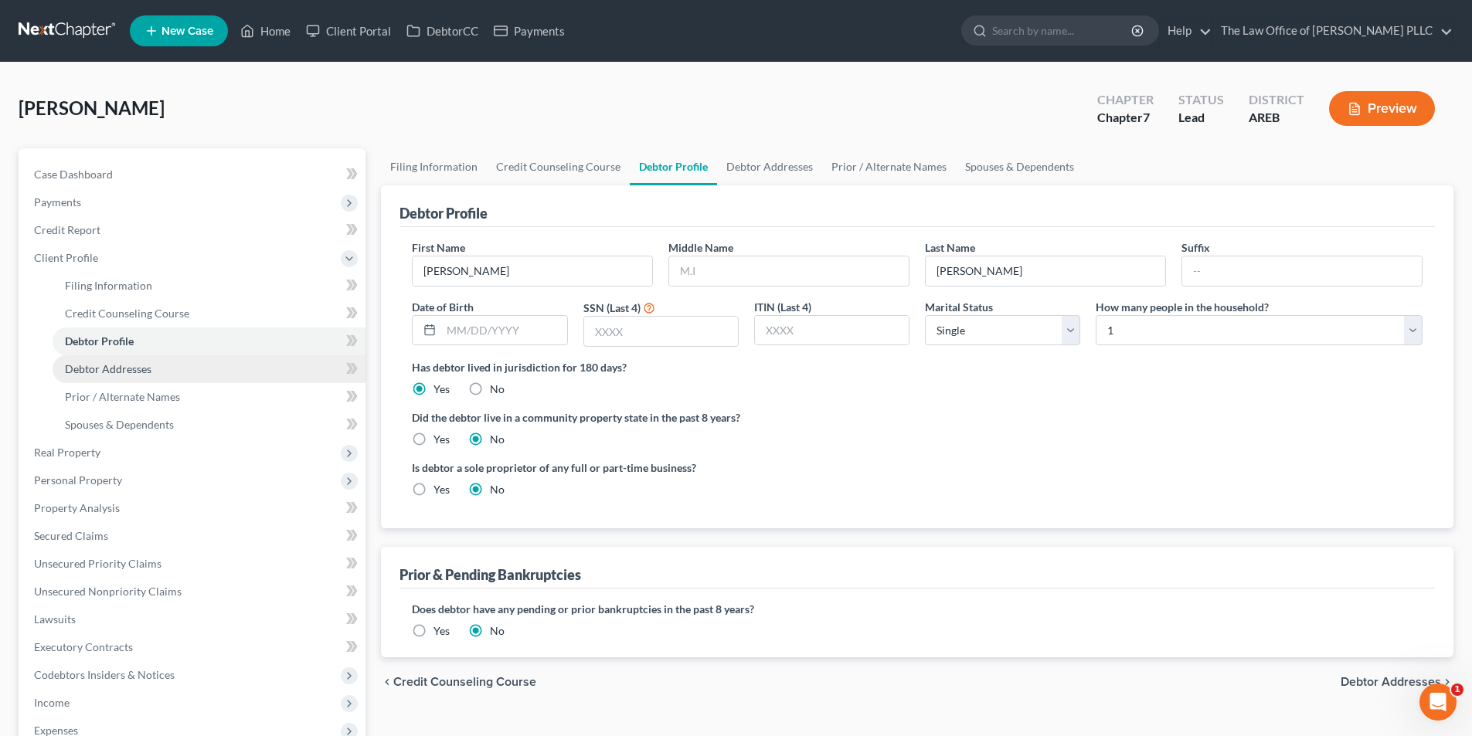
click at [121, 370] on span "Debtor Addresses" at bounding box center [108, 368] width 87 height 13
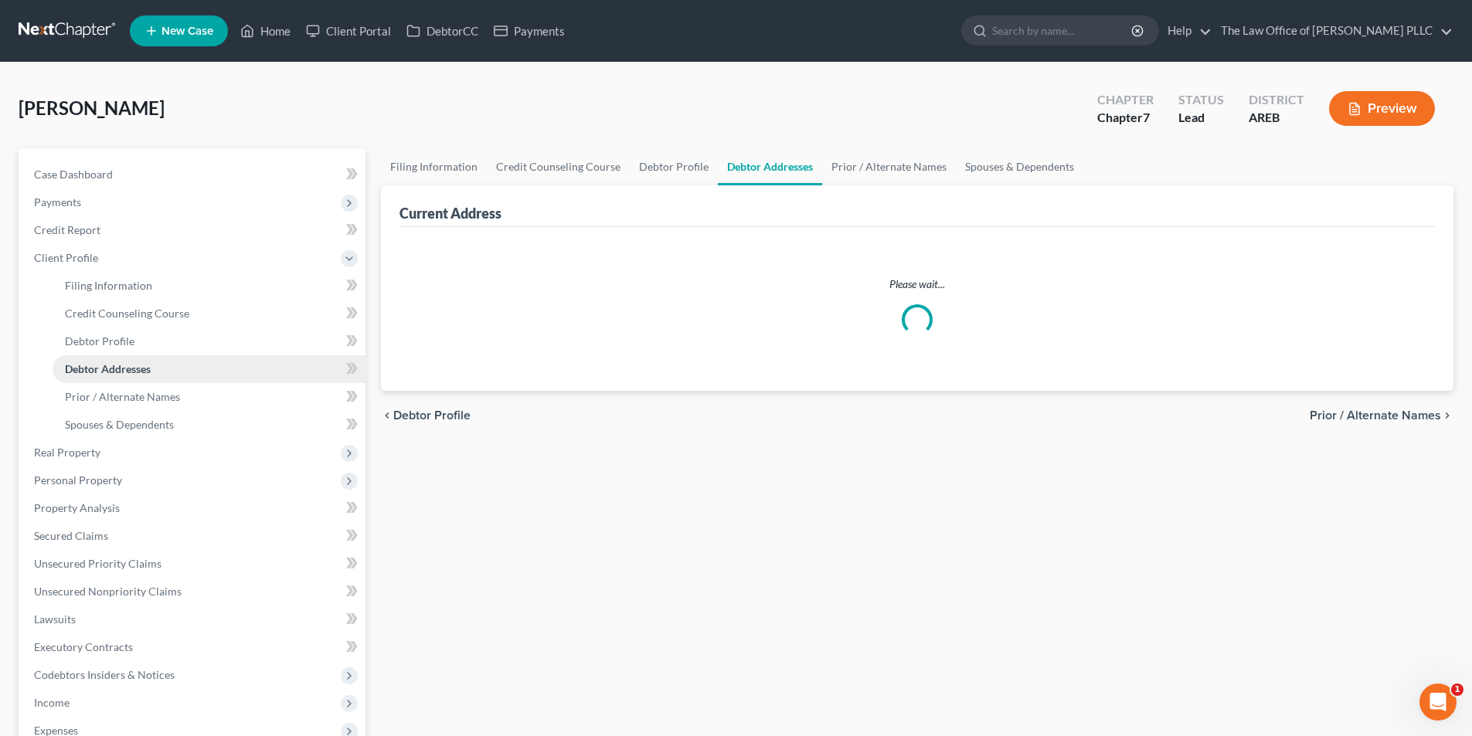
select select "0"
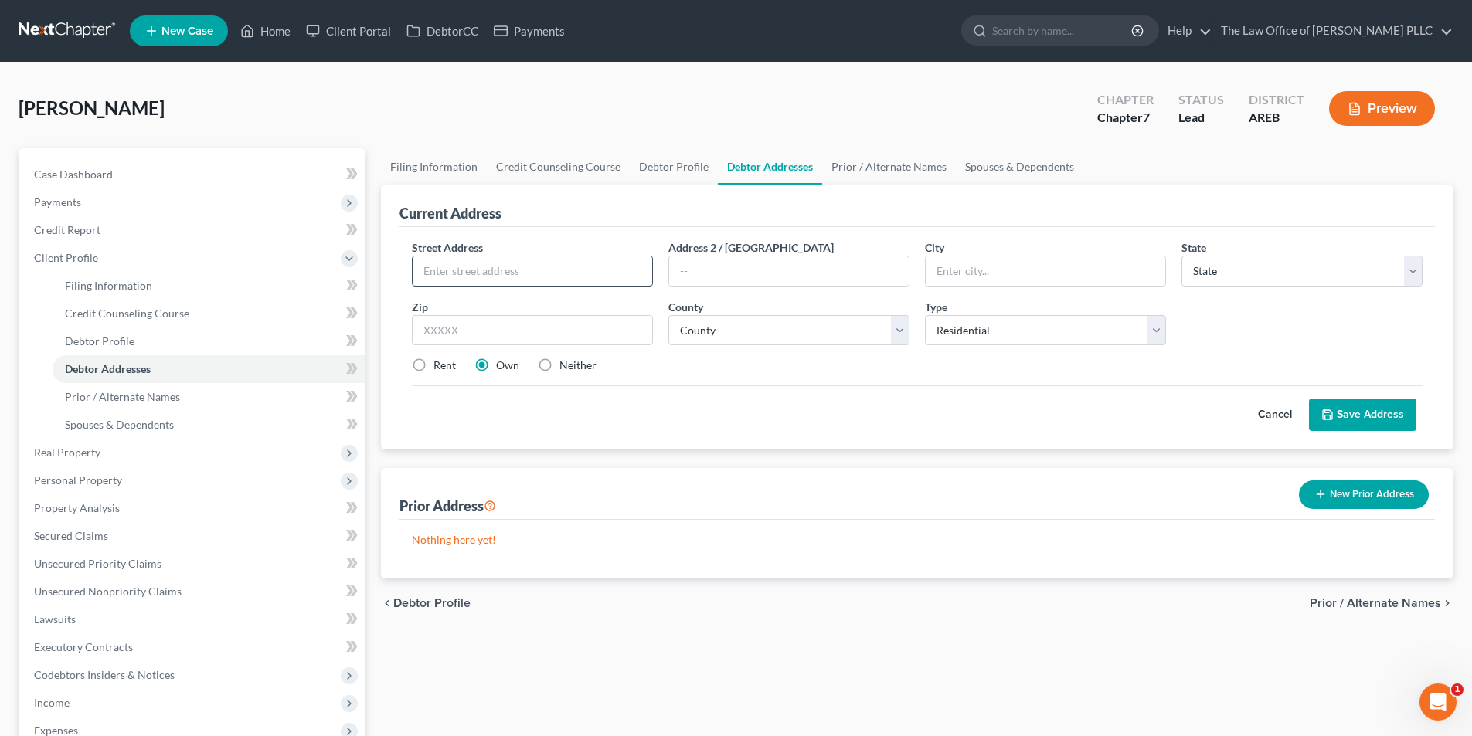
click at [423, 277] on input "text" at bounding box center [533, 271] width 240 height 29
paste input "[STREET_ADDRESS]"
type input "[STREET_ADDRESS]"
click at [1031, 278] on input "text" at bounding box center [1046, 271] width 240 height 29
type input "[PERSON_NAME]"
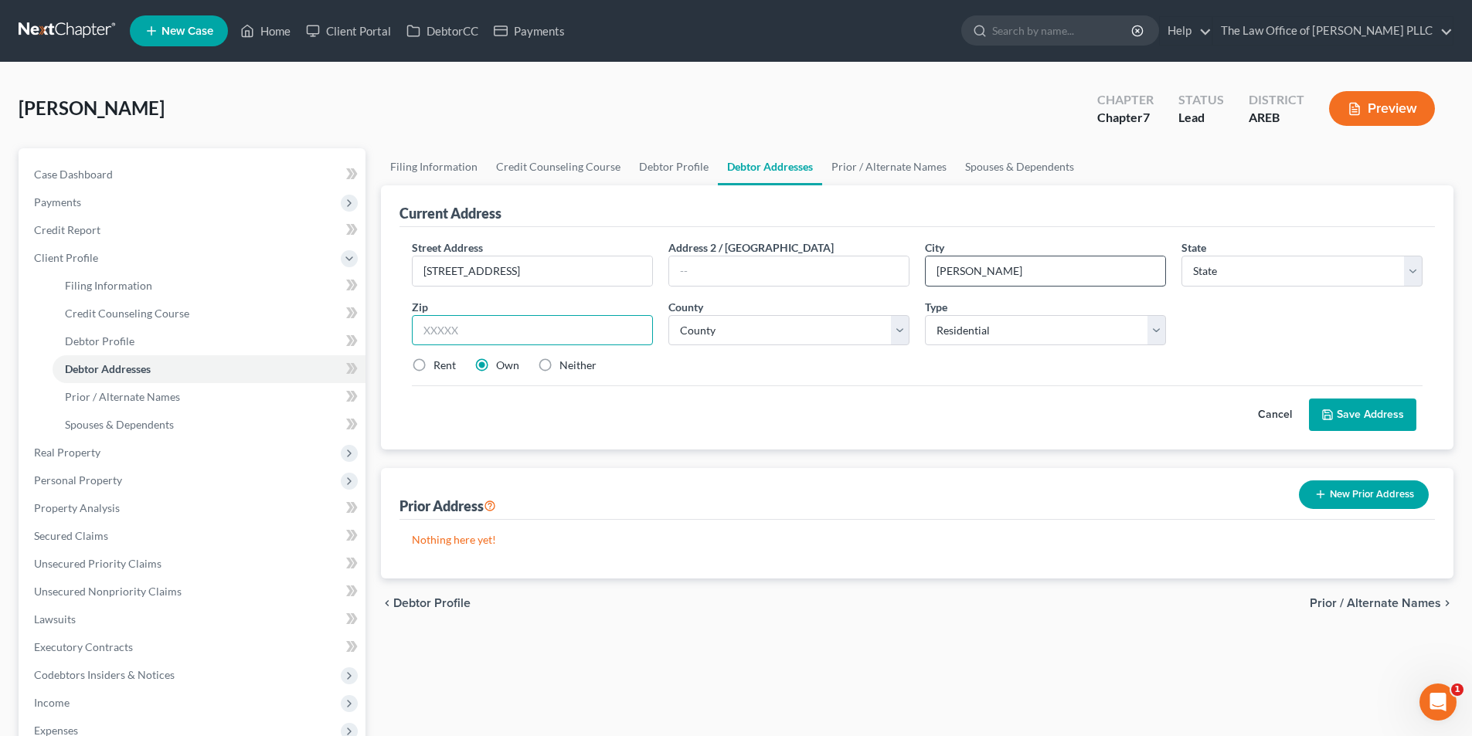
type input "A"
type input "72064"
click at [1252, 270] on select "State [US_STATE] AK AR AZ CA CO CT DE DC [GEOGRAPHIC_DATA] [GEOGRAPHIC_DATA] GU…" at bounding box center [1301, 271] width 241 height 31
select select "2"
click at [1181, 256] on select "State [US_STATE] AK AR AZ CA CO CT DE DC [GEOGRAPHIC_DATA] [GEOGRAPHIC_DATA] GU…" at bounding box center [1301, 271] width 241 height 31
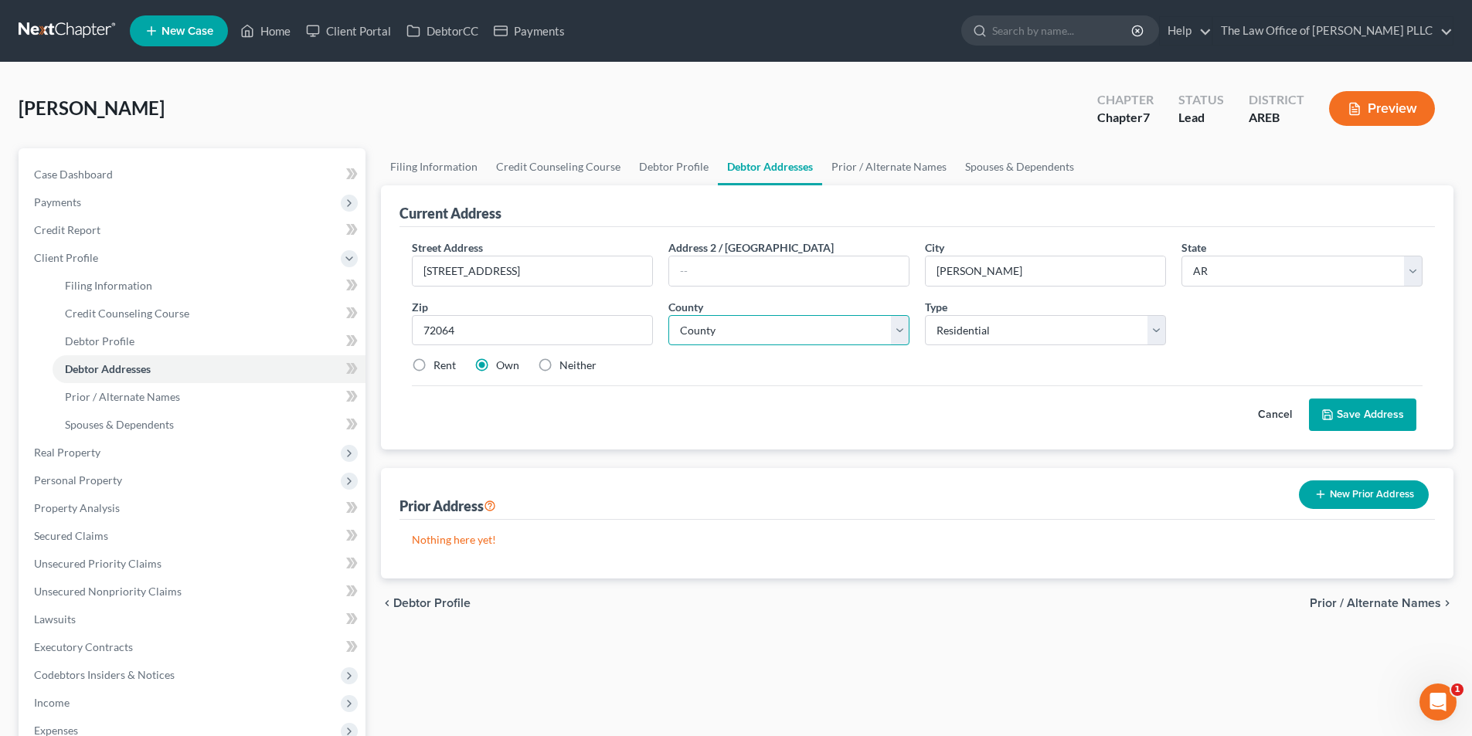
click at [814, 339] on select "County [US_STATE][GEOGRAPHIC_DATA] [GEOGRAPHIC_DATA] [GEOGRAPHIC_DATA] [GEOGRAP…" at bounding box center [788, 330] width 241 height 31
select select "58"
click at [668, 315] on select "County [US_STATE][GEOGRAPHIC_DATA] [GEOGRAPHIC_DATA] [GEOGRAPHIC_DATA] [GEOGRAP…" at bounding box center [788, 330] width 241 height 31
click at [1350, 416] on button "Save Address" at bounding box center [1362, 415] width 107 height 32
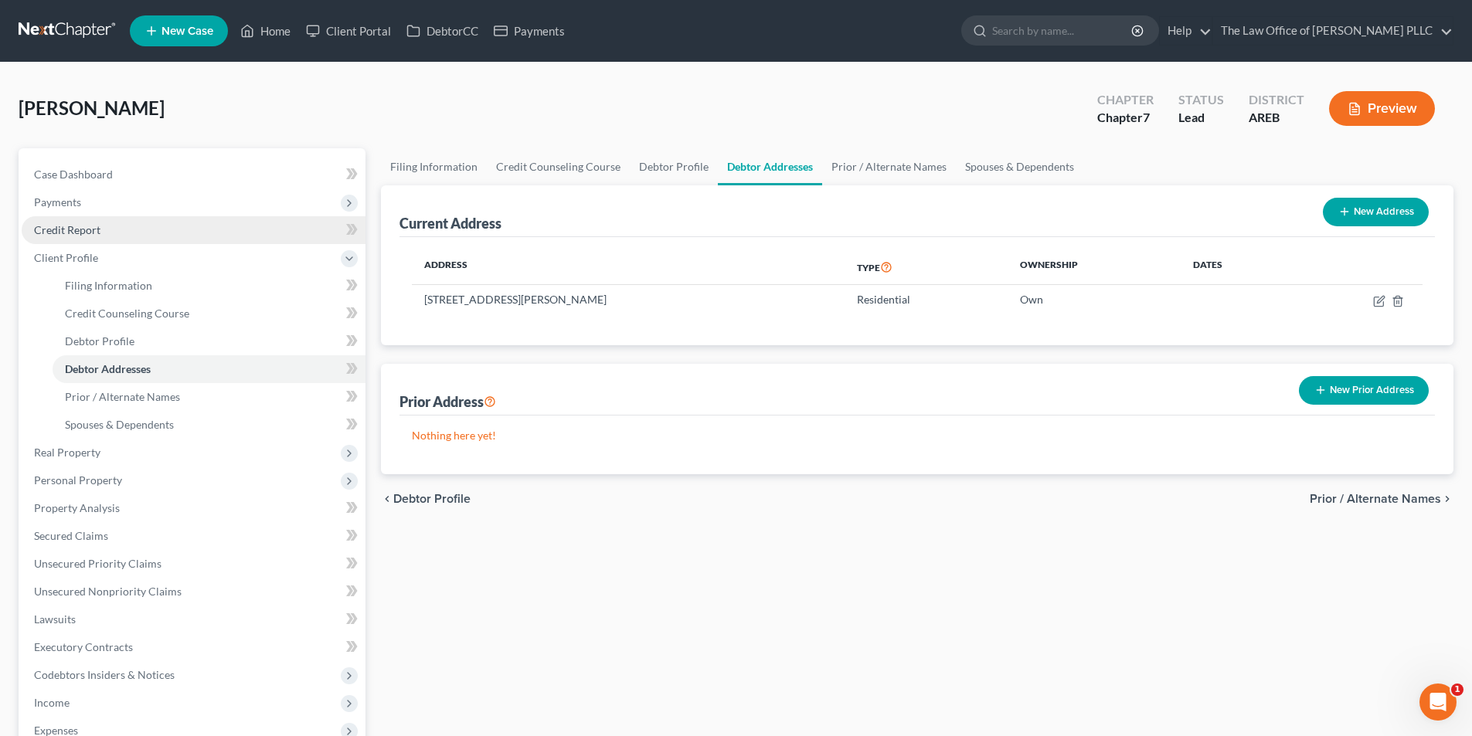
click at [78, 226] on span "Credit Report" at bounding box center [67, 229] width 66 height 13
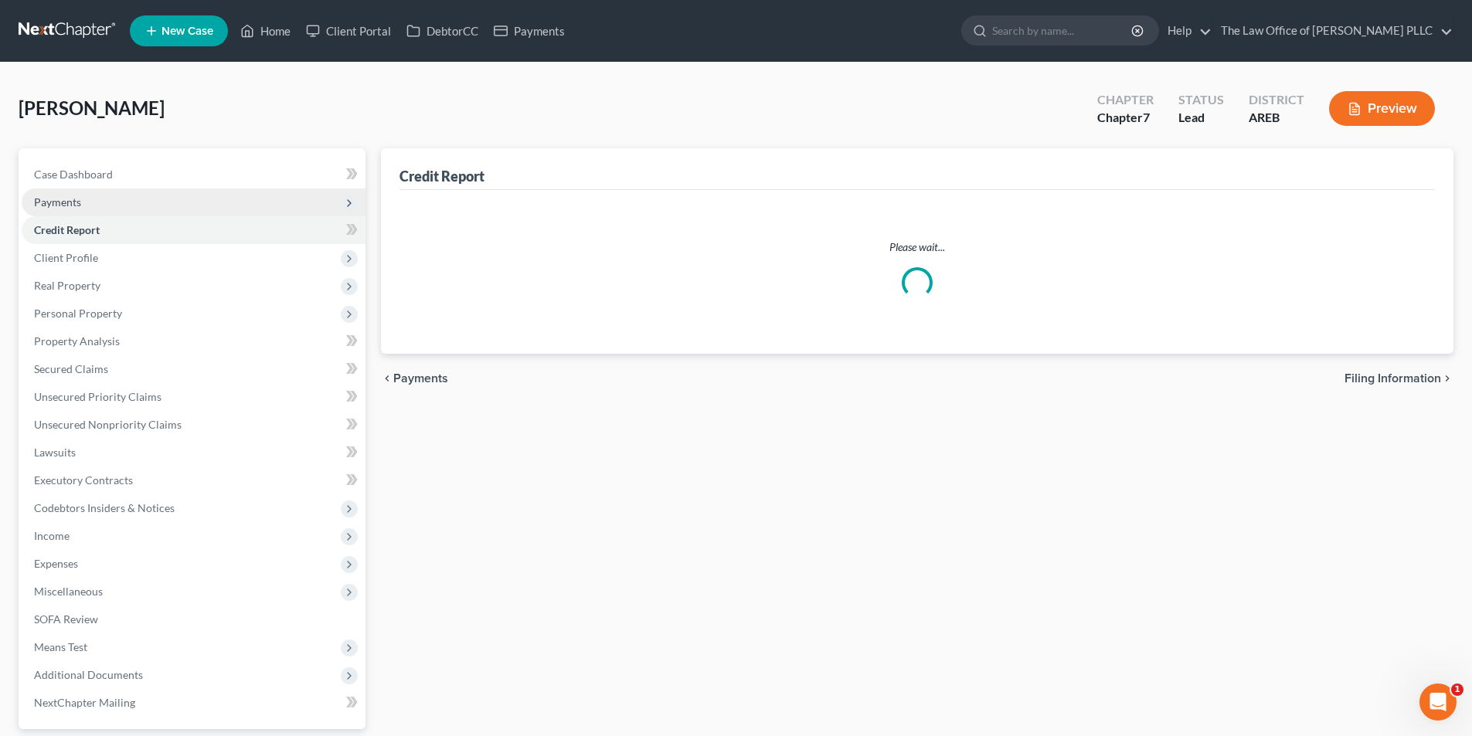
click at [76, 208] on span "Payments" at bounding box center [194, 203] width 344 height 28
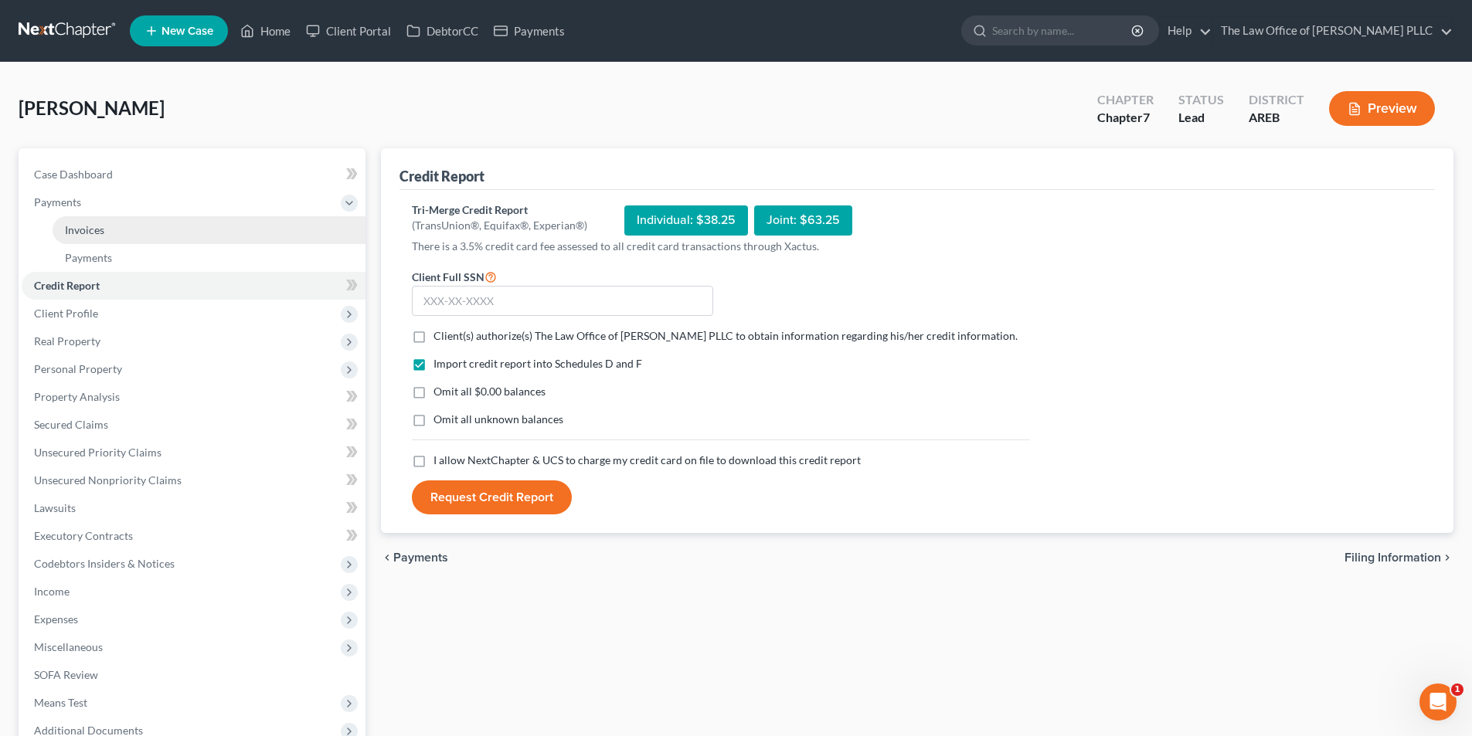
click at [73, 229] on span "Invoices" at bounding box center [84, 229] width 39 height 13
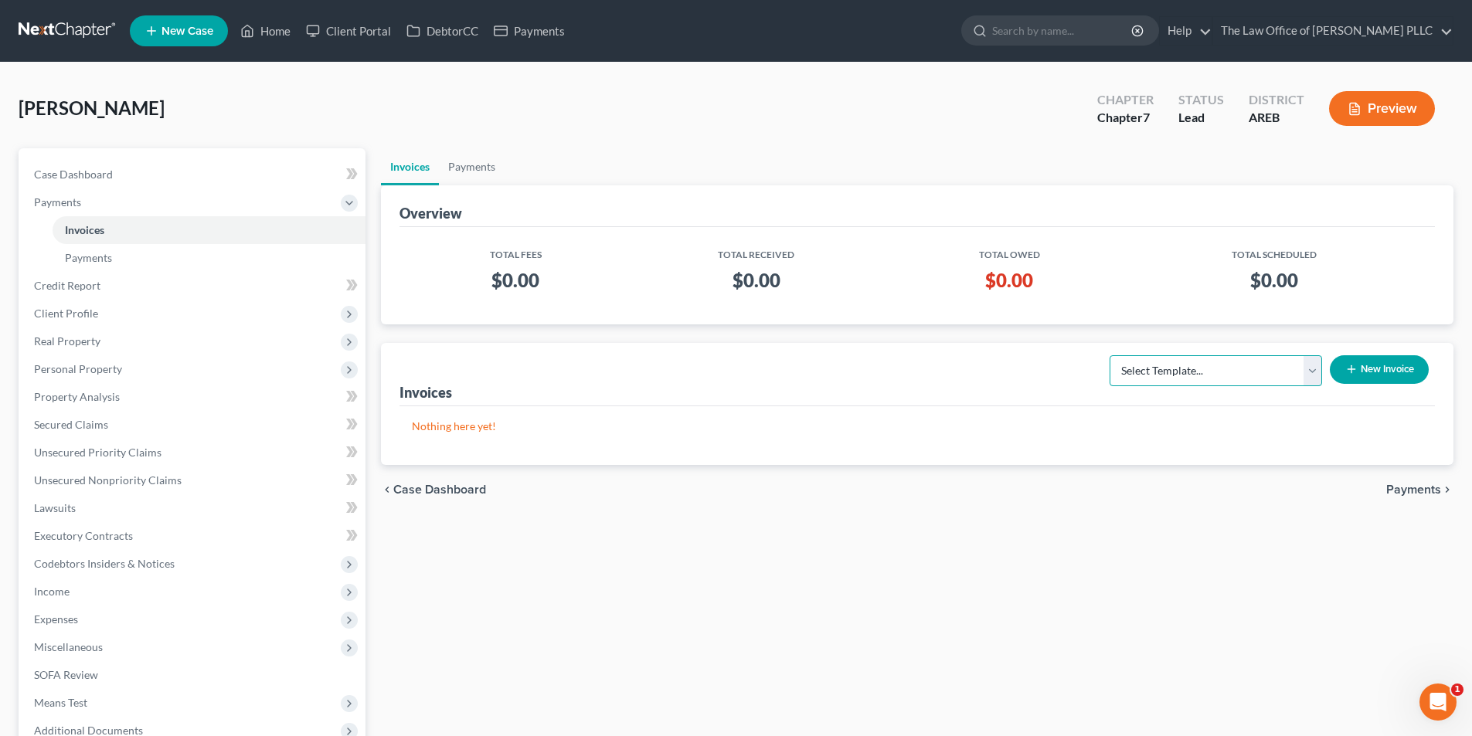
click at [1210, 364] on select "Select Template... Credit Report Fee Chapter 7 Filing and Processing Fee Chapte…" at bounding box center [1216, 370] width 212 height 31
select select "0"
click at [1111, 355] on select "Select Template... Credit Report Fee Chapter 7 Filing and Processing Fee Chapte…" at bounding box center [1216, 370] width 212 height 31
click at [1378, 374] on button "New Invoice" at bounding box center [1379, 369] width 99 height 29
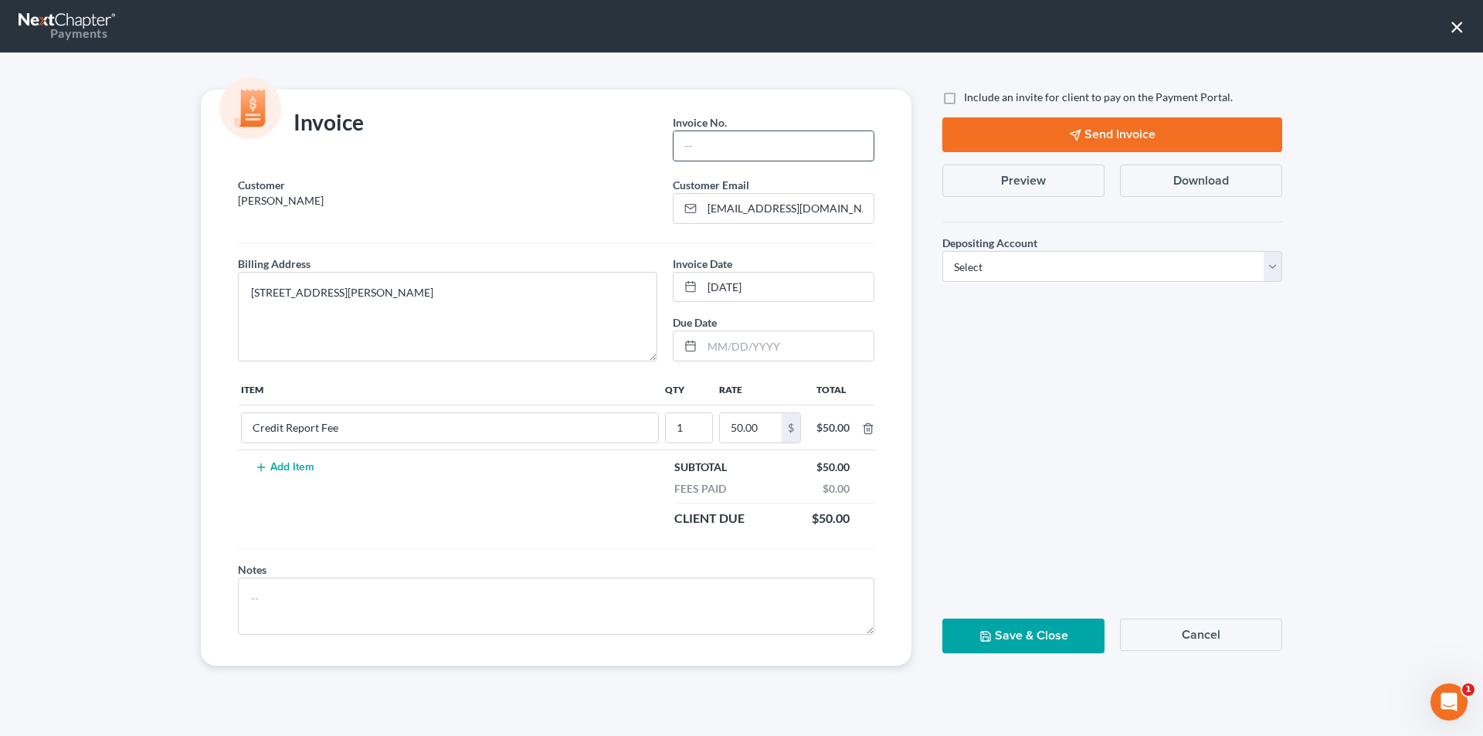
click at [709, 156] on input "text" at bounding box center [774, 145] width 200 height 29
type input "[PHONE_NUMBER]"
click at [964, 96] on label "Include an invite for client to pay on the Payment Portal." at bounding box center [1098, 97] width 269 height 15
click at [970, 96] on input "Include an invite for client to pay on the Payment Portal." at bounding box center [975, 95] width 10 height 10
checkbox input "true"
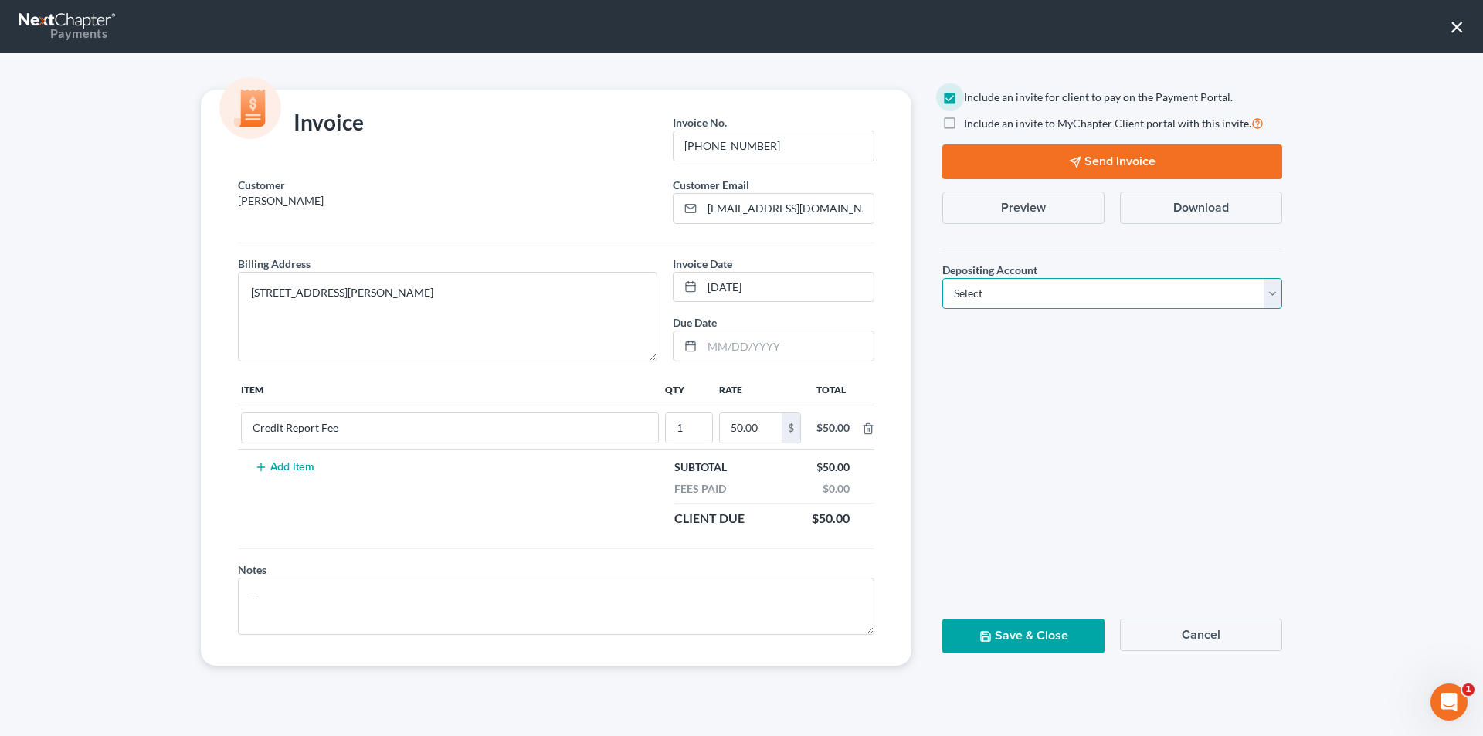
click at [977, 294] on select "Select Operation Trust" at bounding box center [1113, 293] width 340 height 31
select select "0"
click at [943, 278] on select "Select Operation Trust" at bounding box center [1113, 293] width 340 height 31
click at [964, 121] on label "Include an invite to MyChapter Client portal with this invite." at bounding box center [1114, 123] width 300 height 18
click at [970, 121] on input "Include an invite to MyChapter Client portal with this invite." at bounding box center [975, 119] width 10 height 10
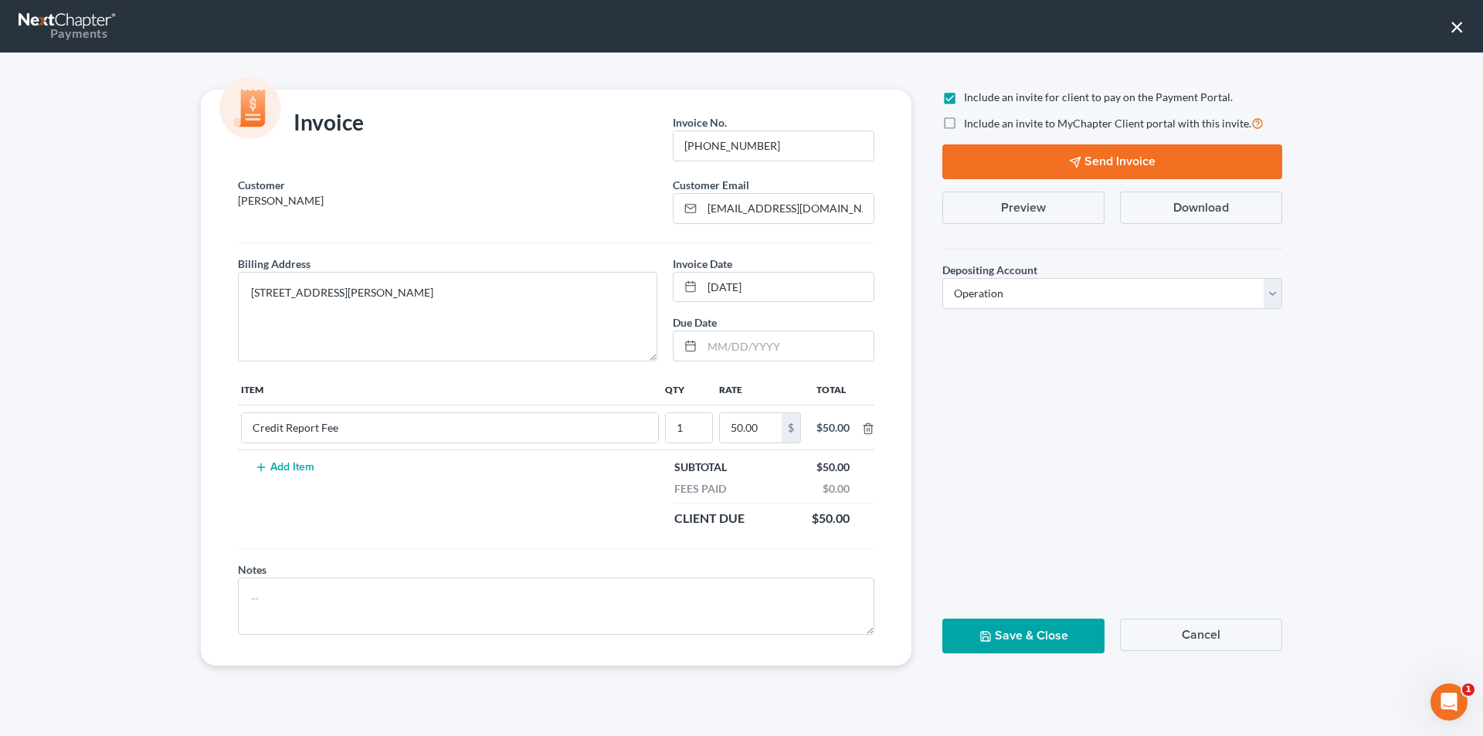
checkbox input "true"
click at [1032, 162] on button "Send Invoice" at bounding box center [1113, 161] width 340 height 35
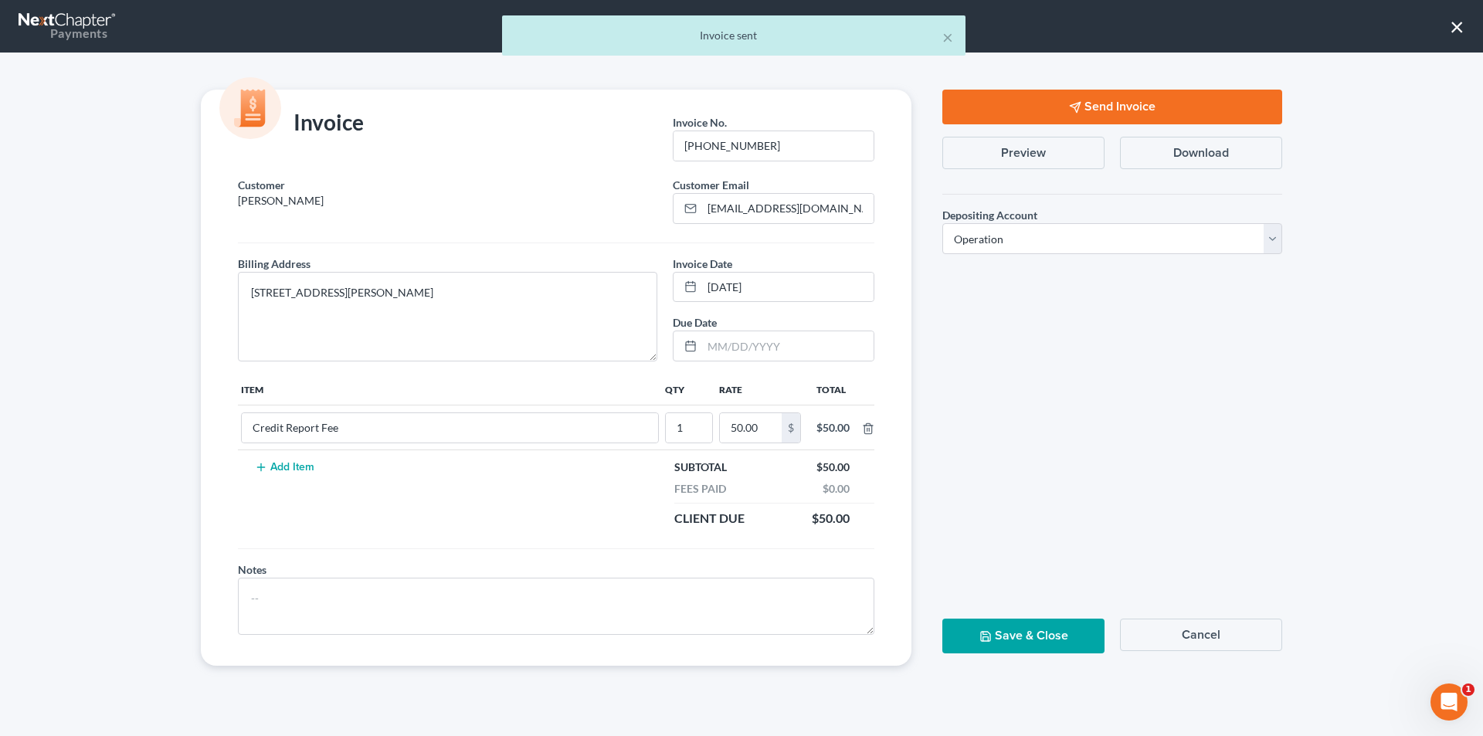
click at [1042, 630] on button "Save & Close" at bounding box center [1024, 636] width 162 height 35
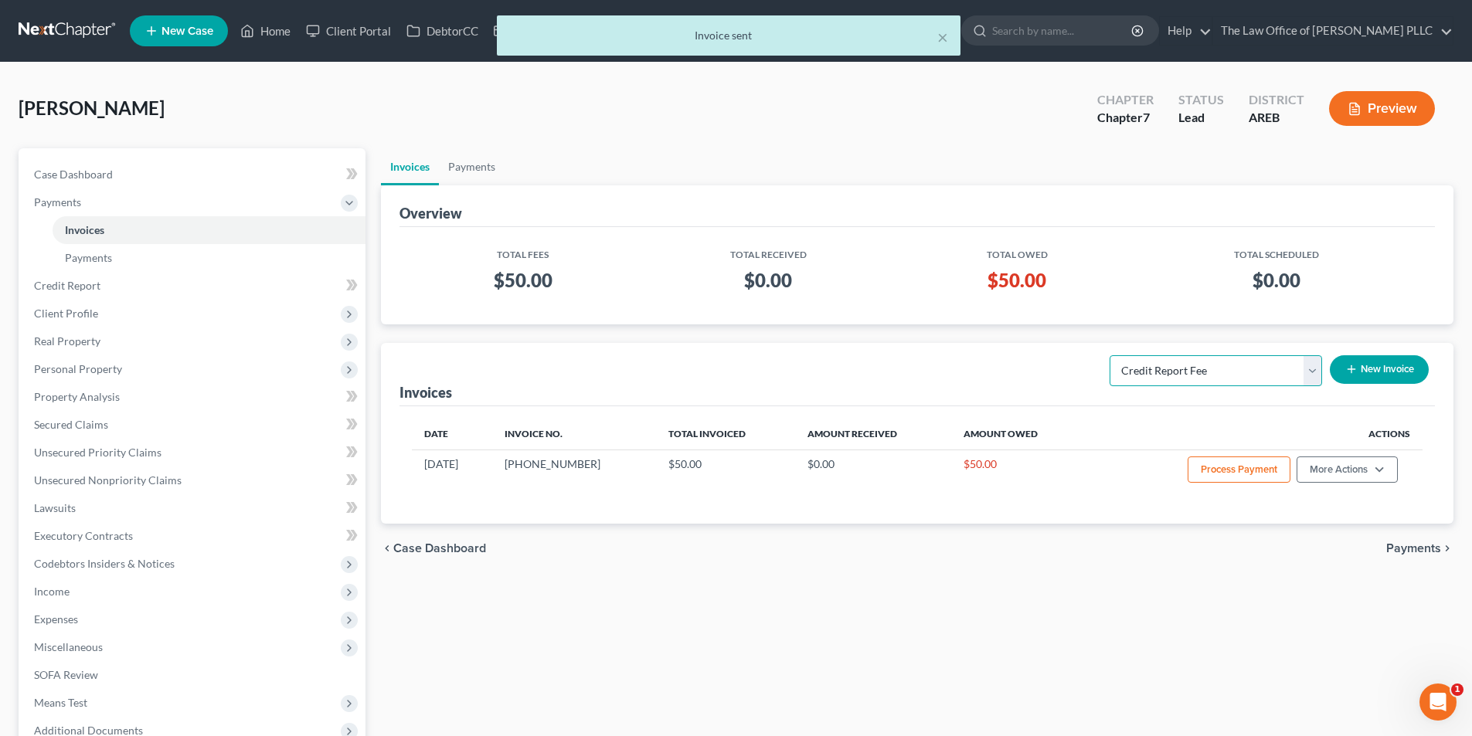
click at [1229, 377] on select "Select Template... Credit Report Fee Chapter 7 Filing and Processing Fee Chapte…" at bounding box center [1216, 370] width 212 height 31
select select "1"
click at [1111, 355] on select "Select Template... Credit Report Fee Chapter 7 Filing and Processing Fee Chapte…" at bounding box center [1216, 370] width 212 height 31
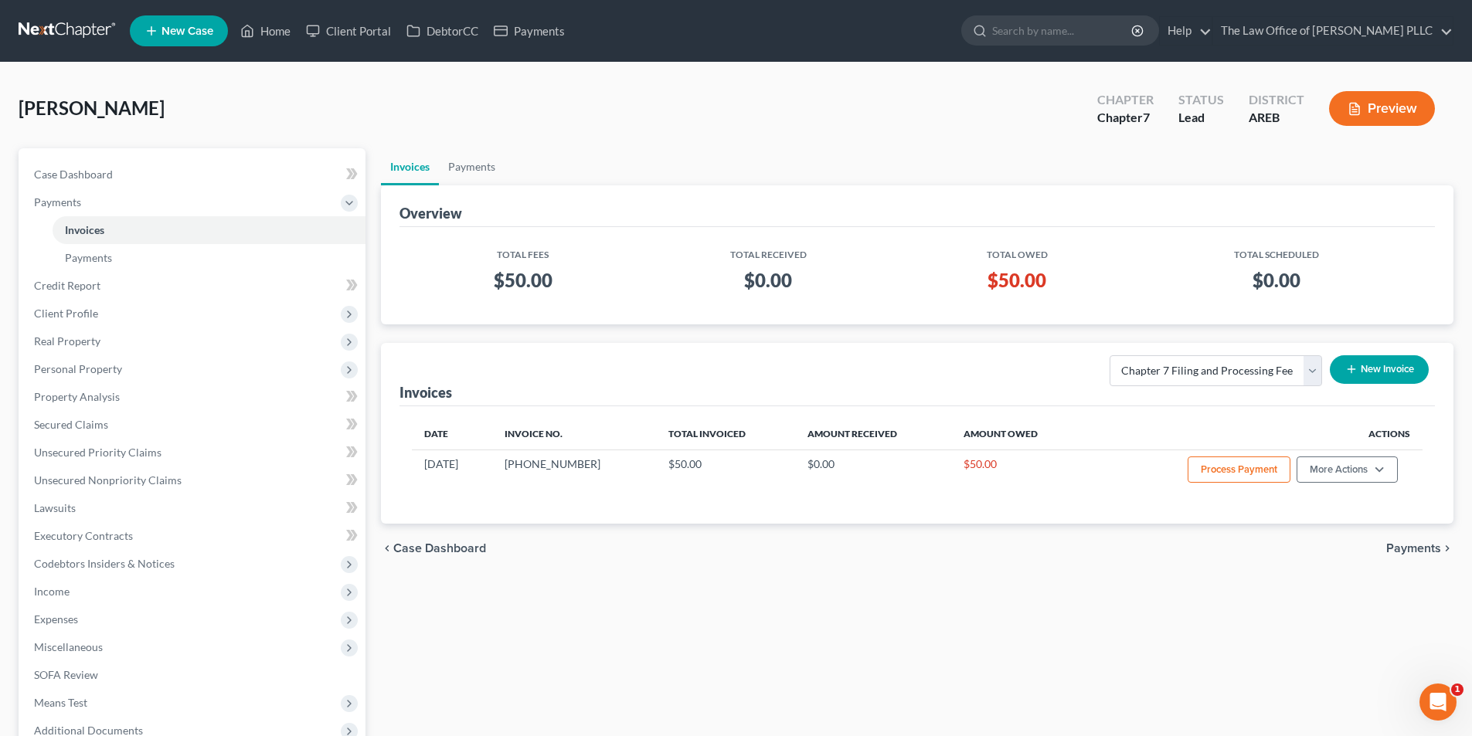
click at [1361, 367] on button "New Invoice" at bounding box center [1379, 369] width 99 height 29
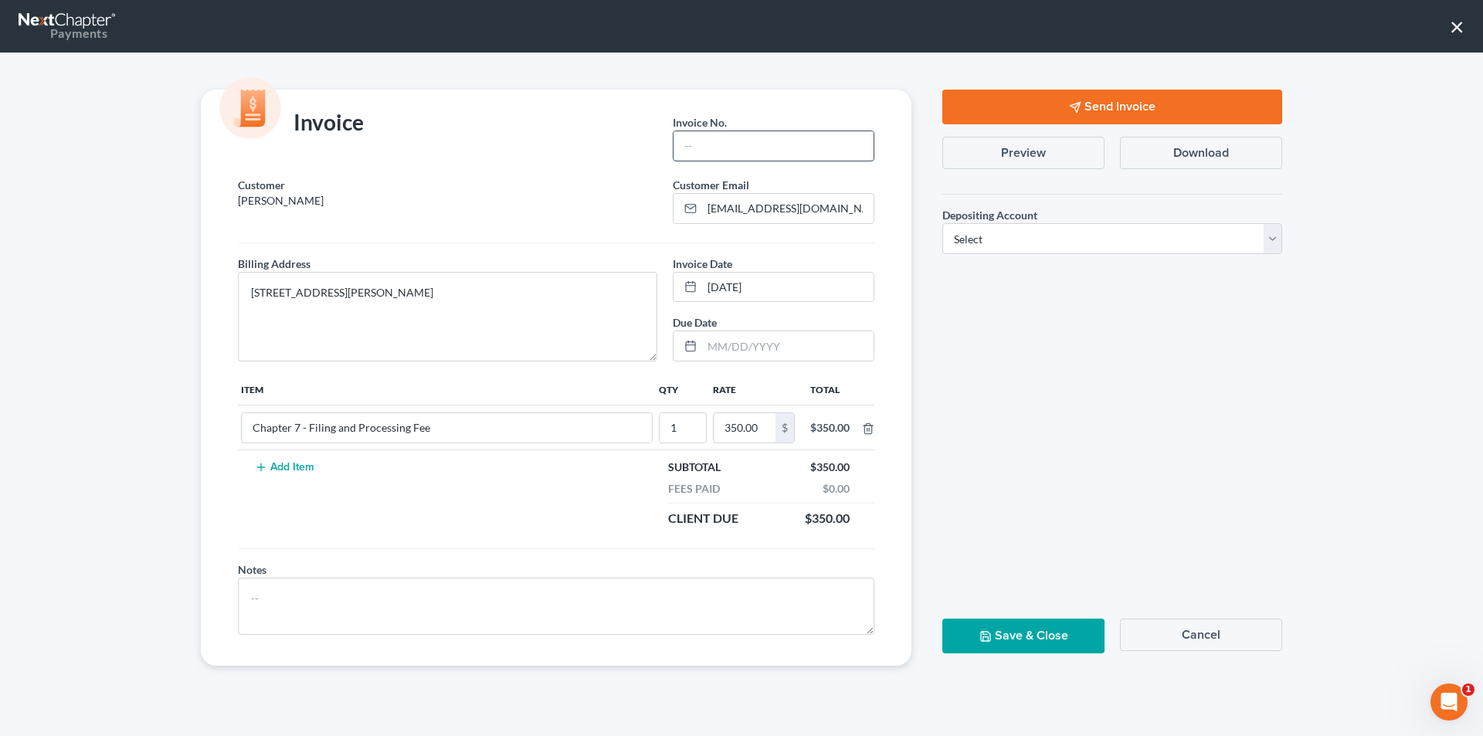
click at [688, 149] on input "text" at bounding box center [774, 145] width 200 height 29
type input "[PHONE_NUMBER]"
click at [423, 596] on textarea at bounding box center [556, 606] width 637 height 57
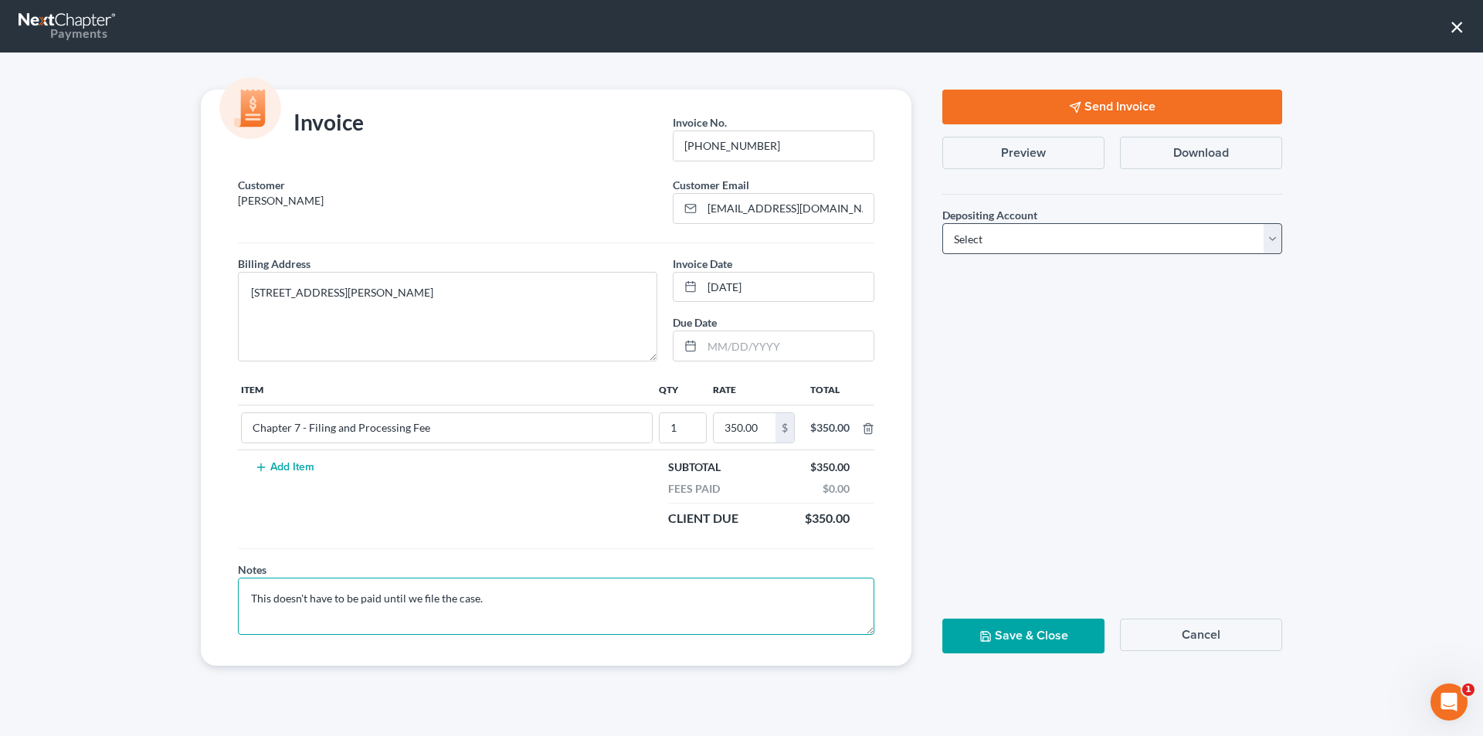
type textarea "This doesn't have to be paid until we file the case."
click at [974, 229] on select "Select Operation Trust" at bounding box center [1113, 238] width 340 height 31
select select "0"
click at [943, 223] on select "Select Operation Trust" at bounding box center [1113, 238] width 340 height 31
click at [1018, 118] on button "Send Invoice" at bounding box center [1113, 107] width 340 height 35
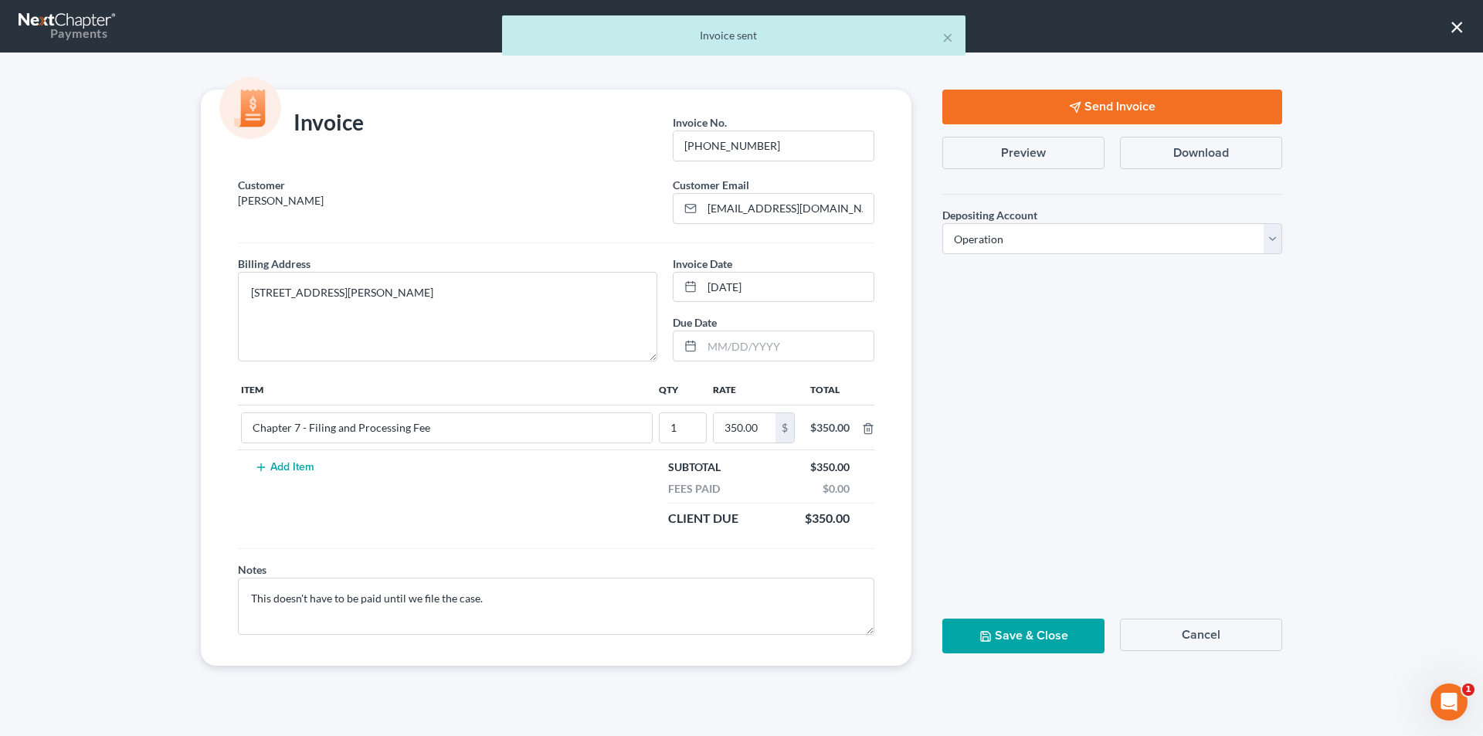
click at [1035, 636] on button "Save & Close" at bounding box center [1024, 636] width 162 height 35
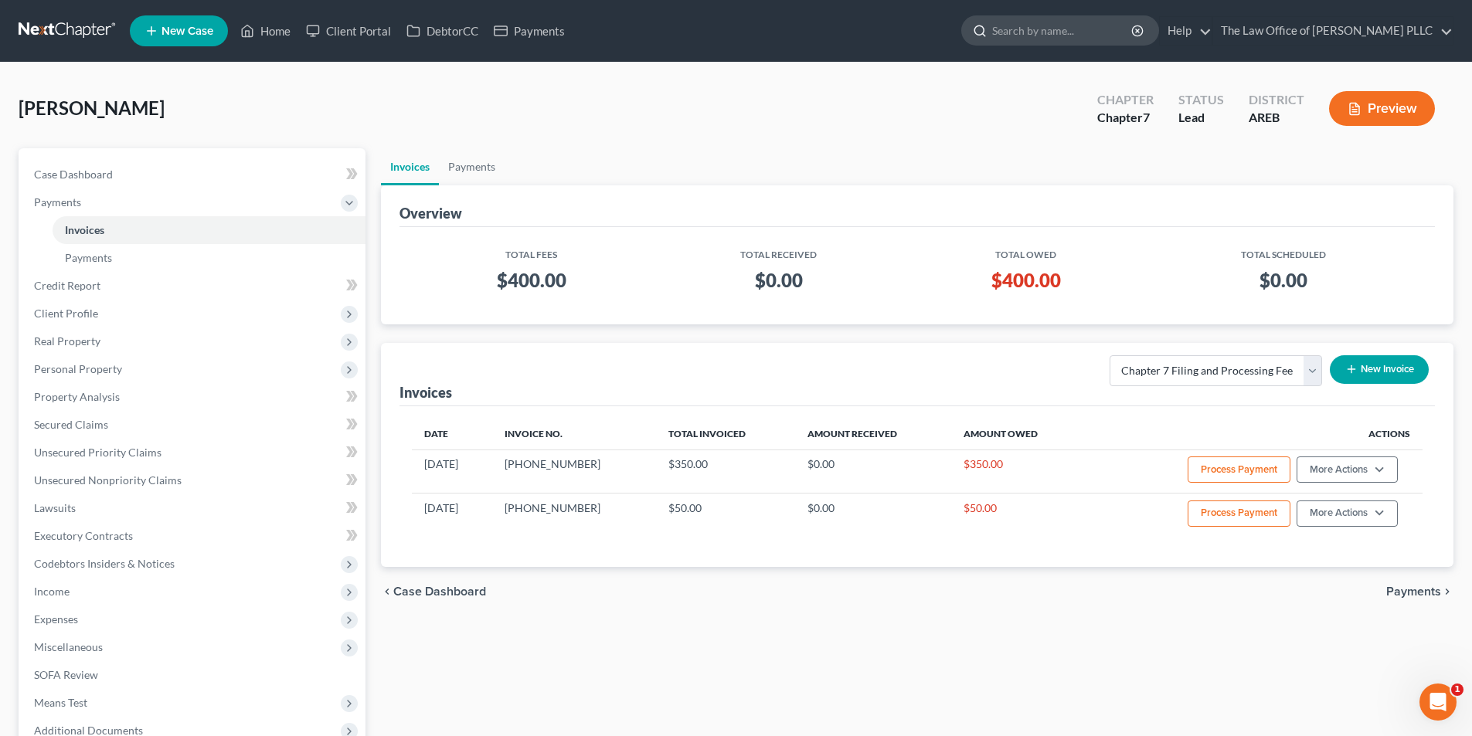
click at [1036, 25] on input "search" at bounding box center [1062, 30] width 141 height 29
type input "[PERSON_NAME]"
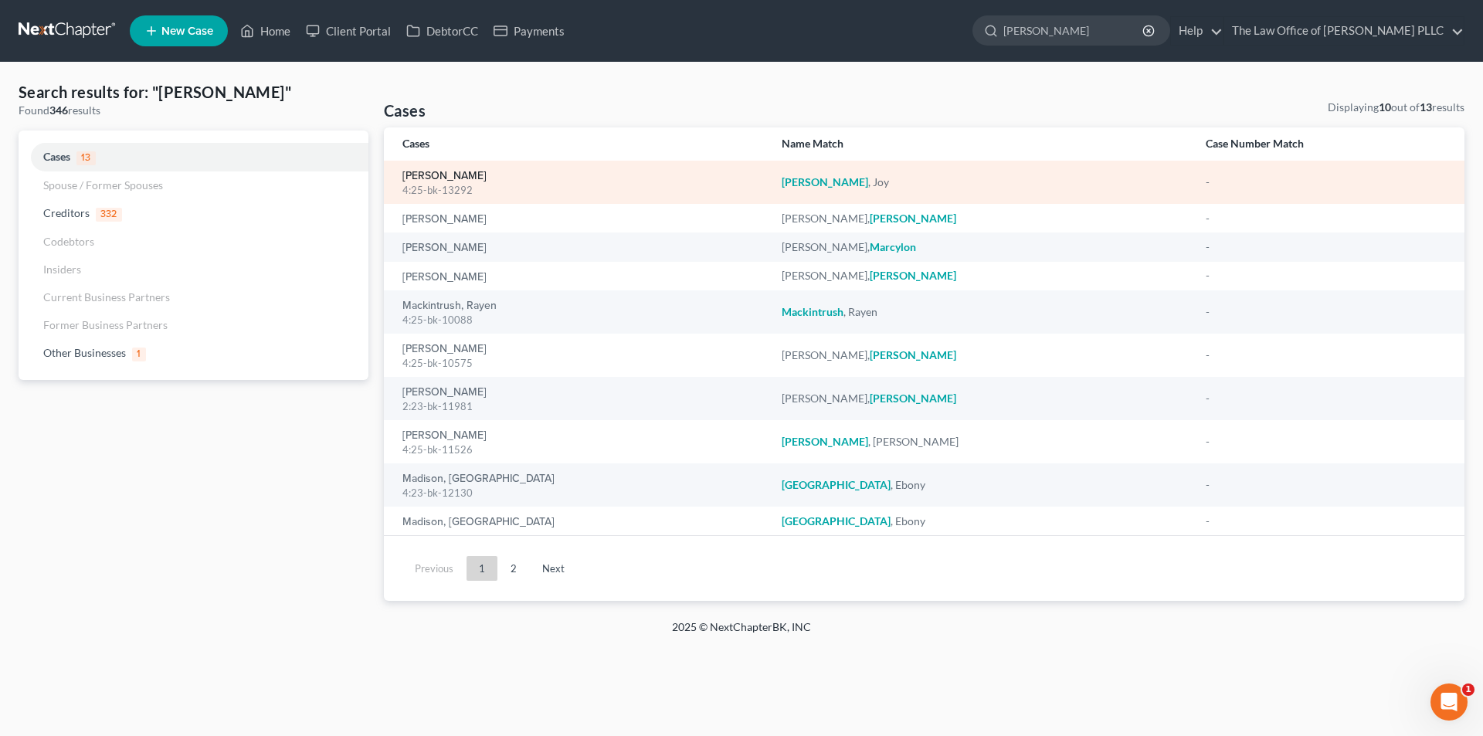
click at [458, 181] on link "[PERSON_NAME]" at bounding box center [445, 176] width 84 height 11
select select "3"
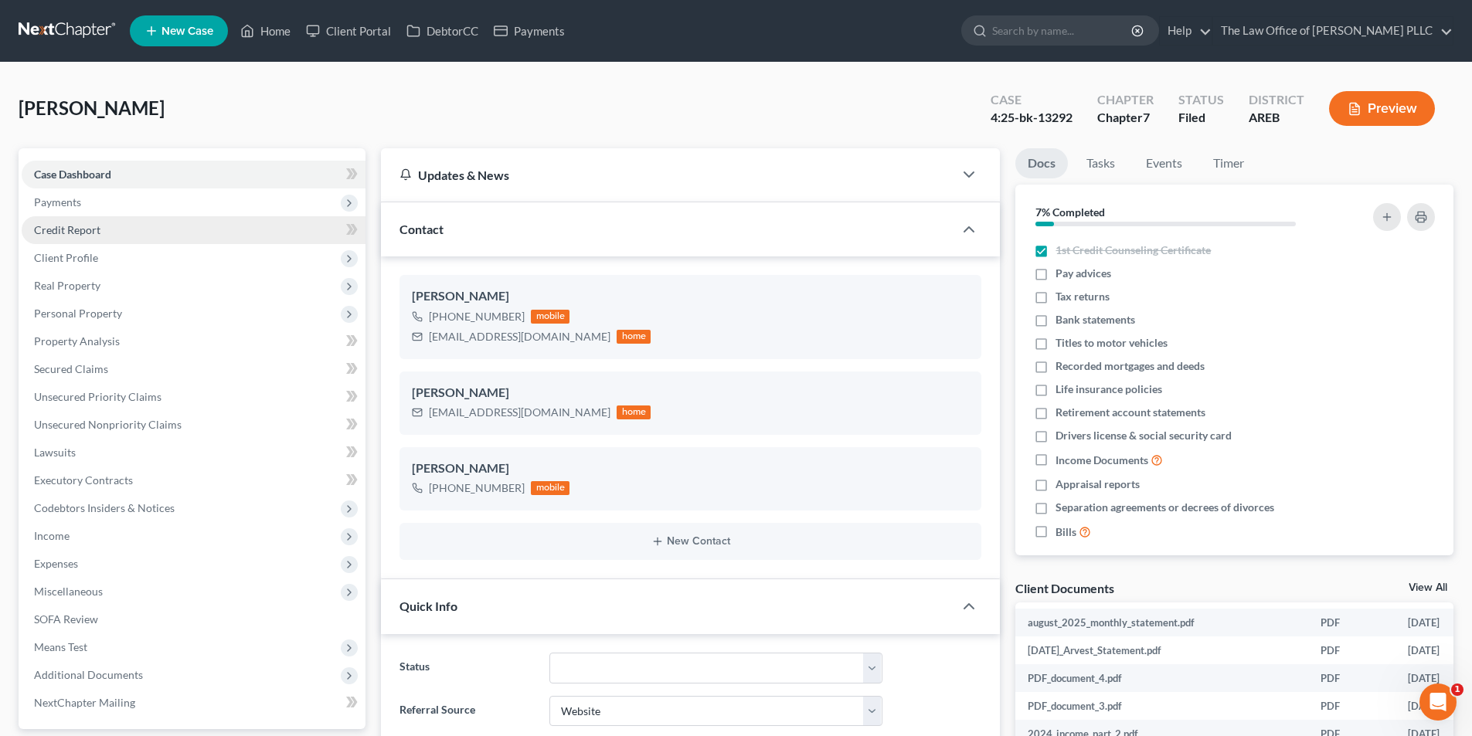
click at [70, 231] on span "Credit Report" at bounding box center [67, 229] width 66 height 13
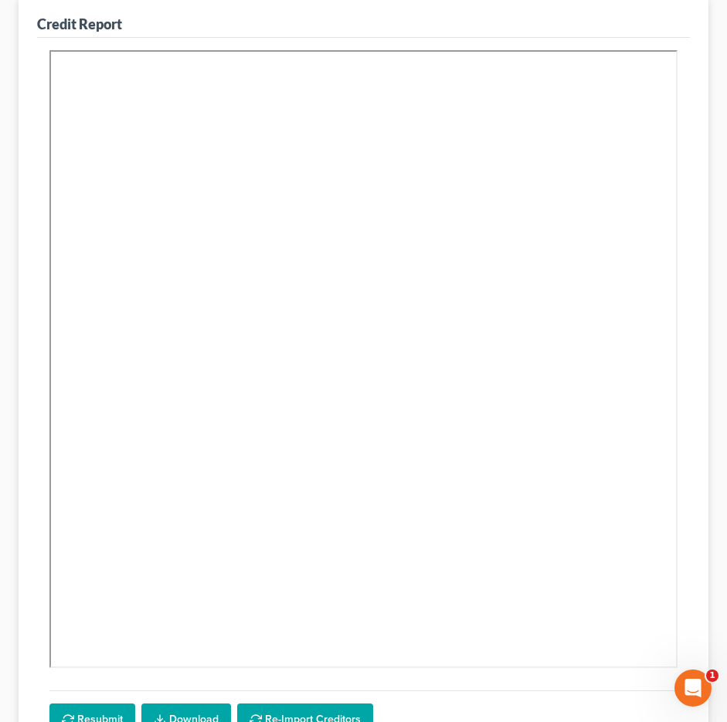
scroll to position [232, 0]
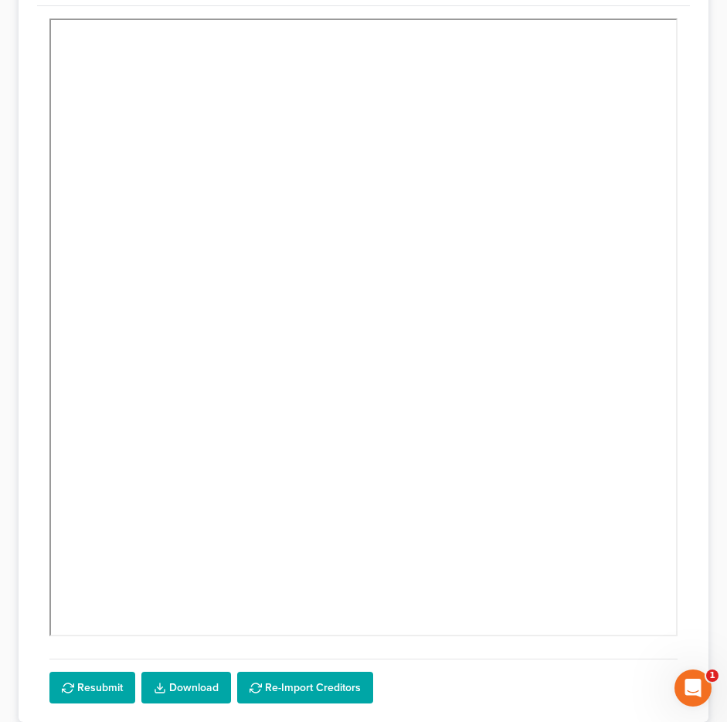
select select "3"
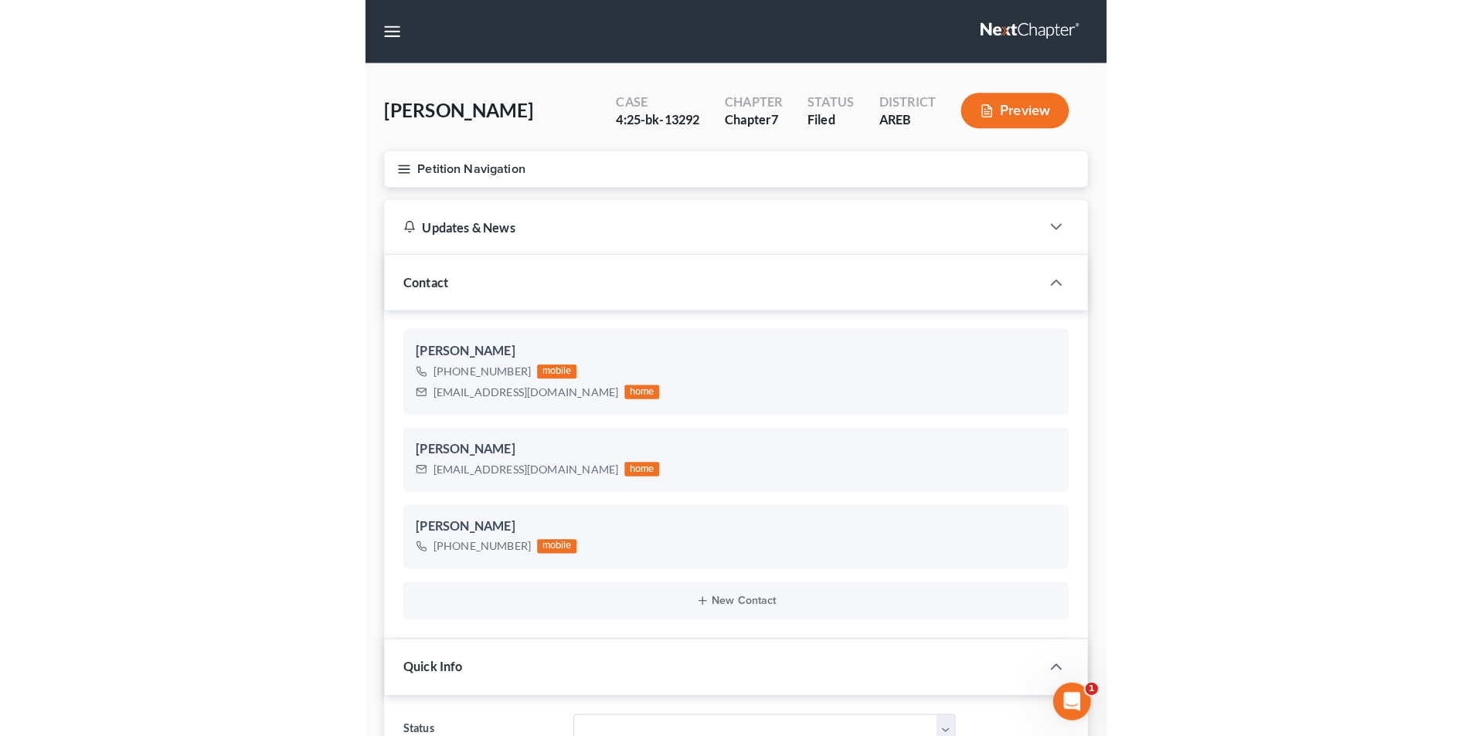
scroll to position [2673, 0]
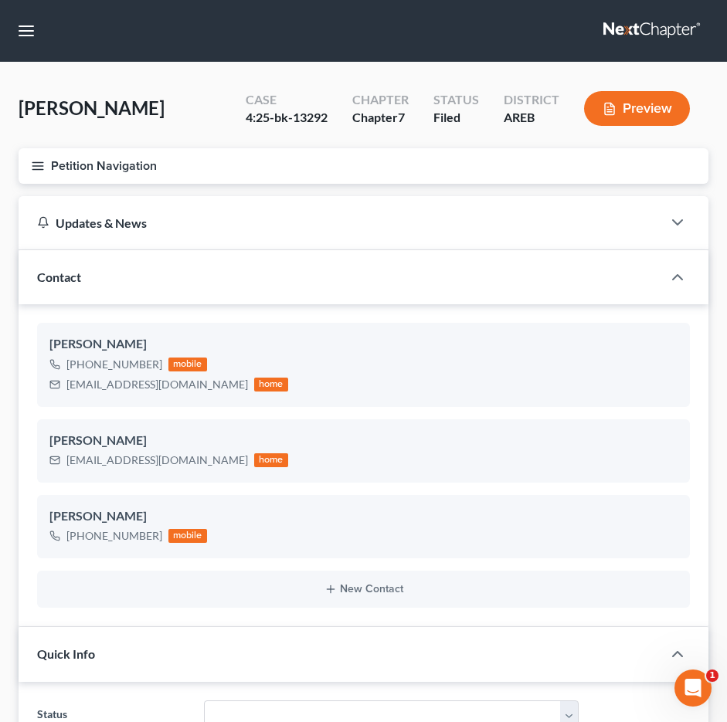
click at [42, 167] on icon "button" at bounding box center [38, 166] width 14 height 14
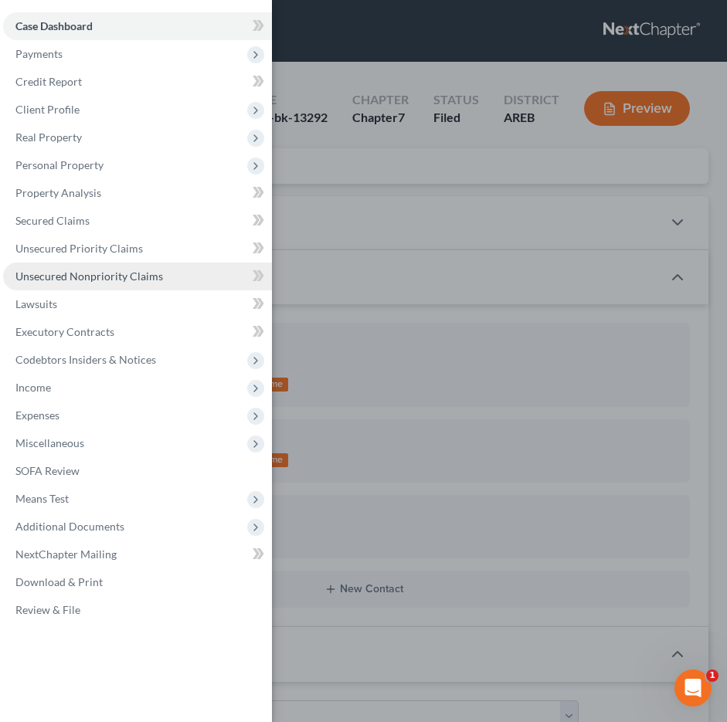
click at [68, 274] on span "Unsecured Nonpriority Claims" at bounding box center [89, 276] width 148 height 13
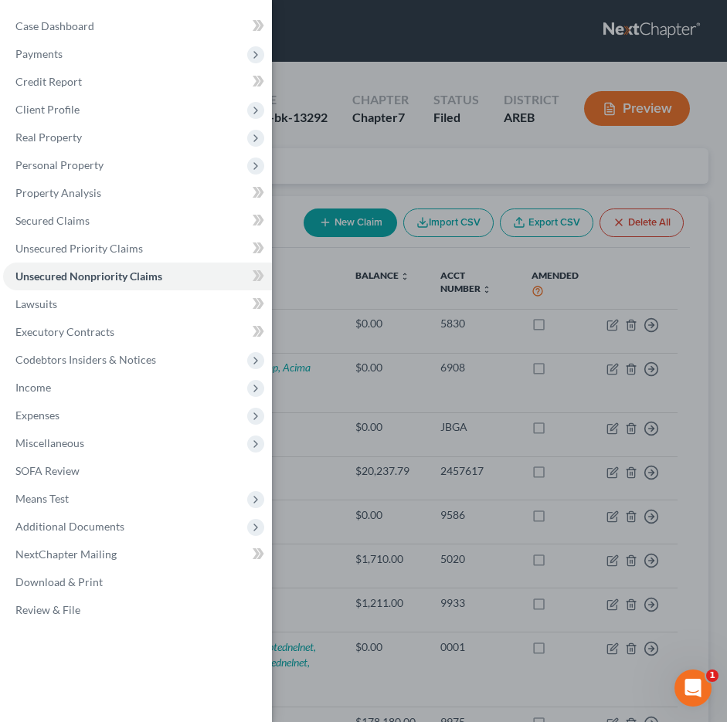
click at [319, 162] on div "Case Dashboard Payments Invoices Payments Payments Credit Report Client Profile" at bounding box center [363, 361] width 727 height 722
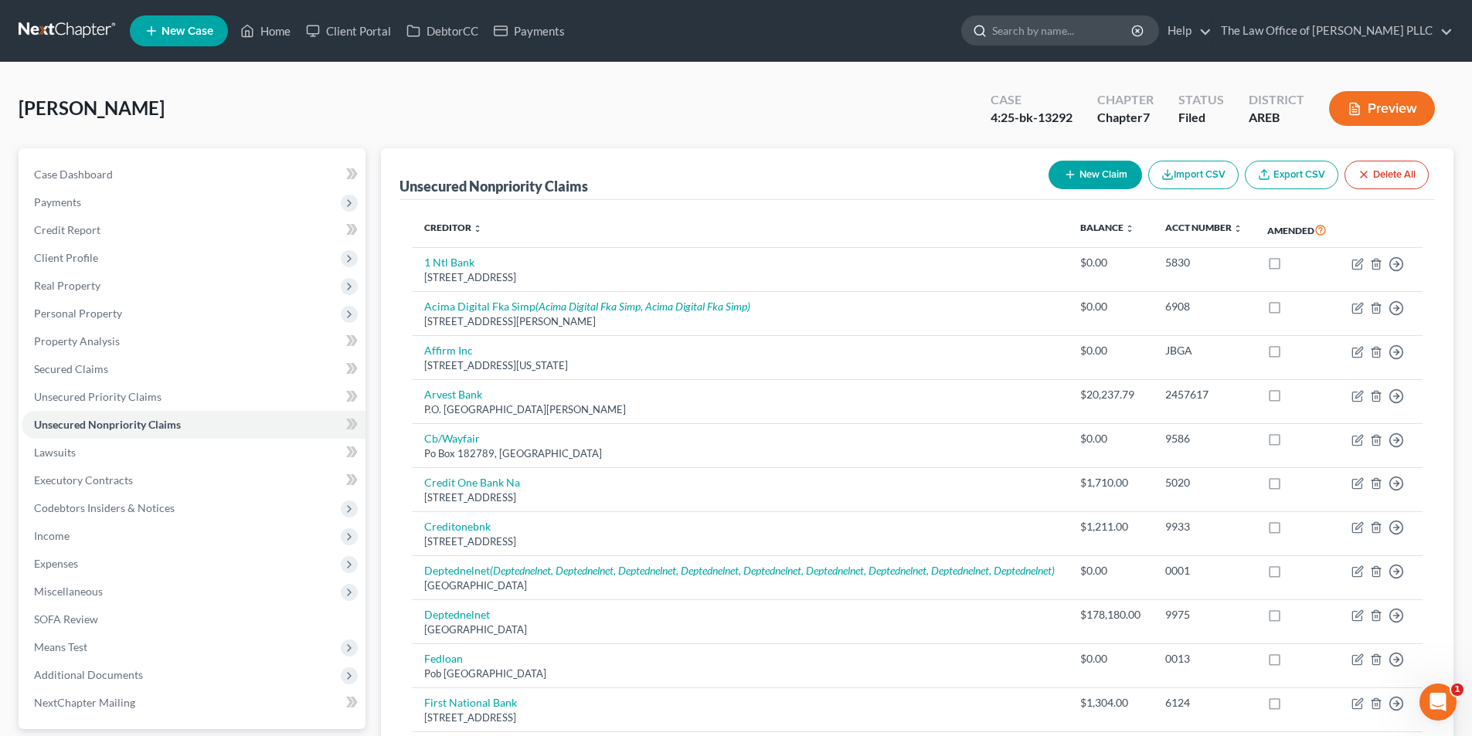
click at [1016, 29] on input "search" at bounding box center [1062, 30] width 141 height 29
type input "[PERSON_NAME]"
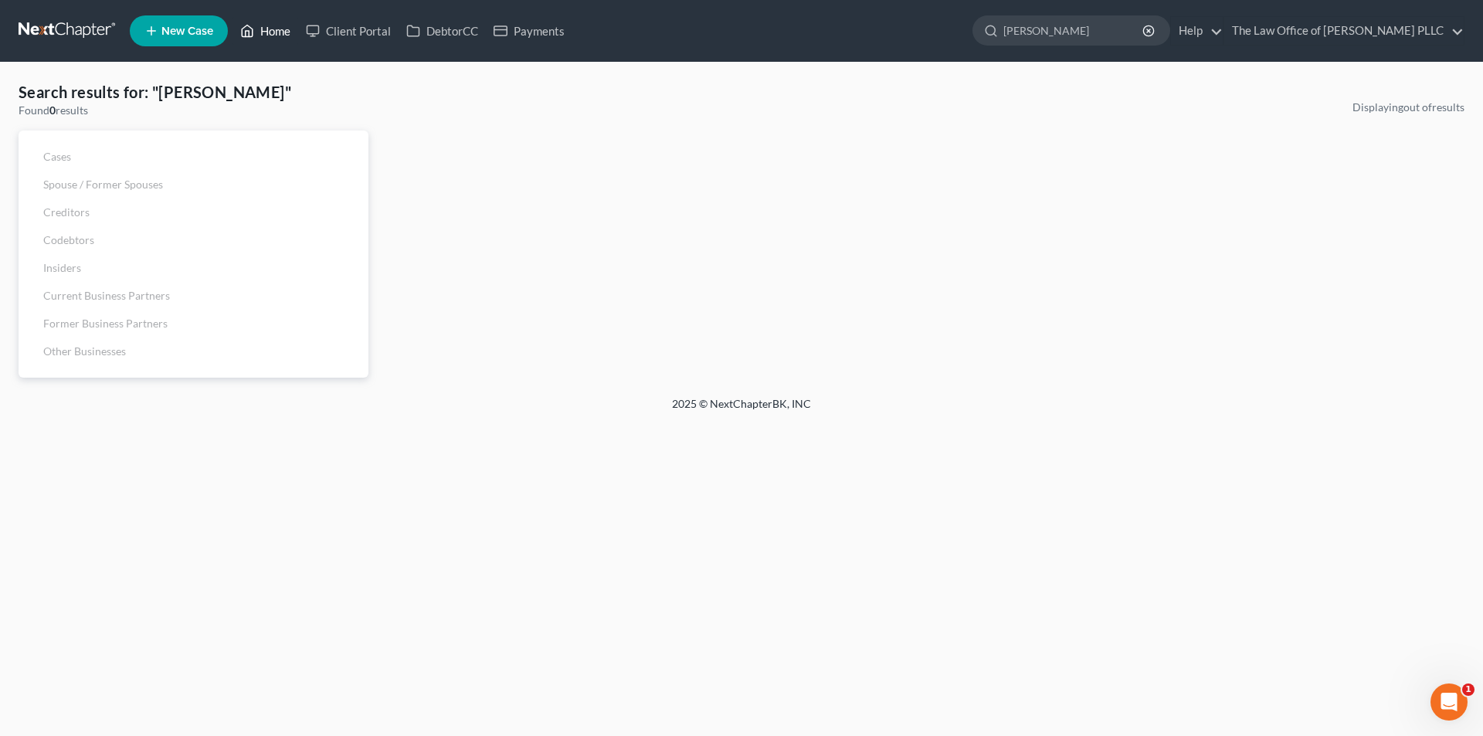
click at [267, 29] on link "Home" at bounding box center [266, 31] width 66 height 28
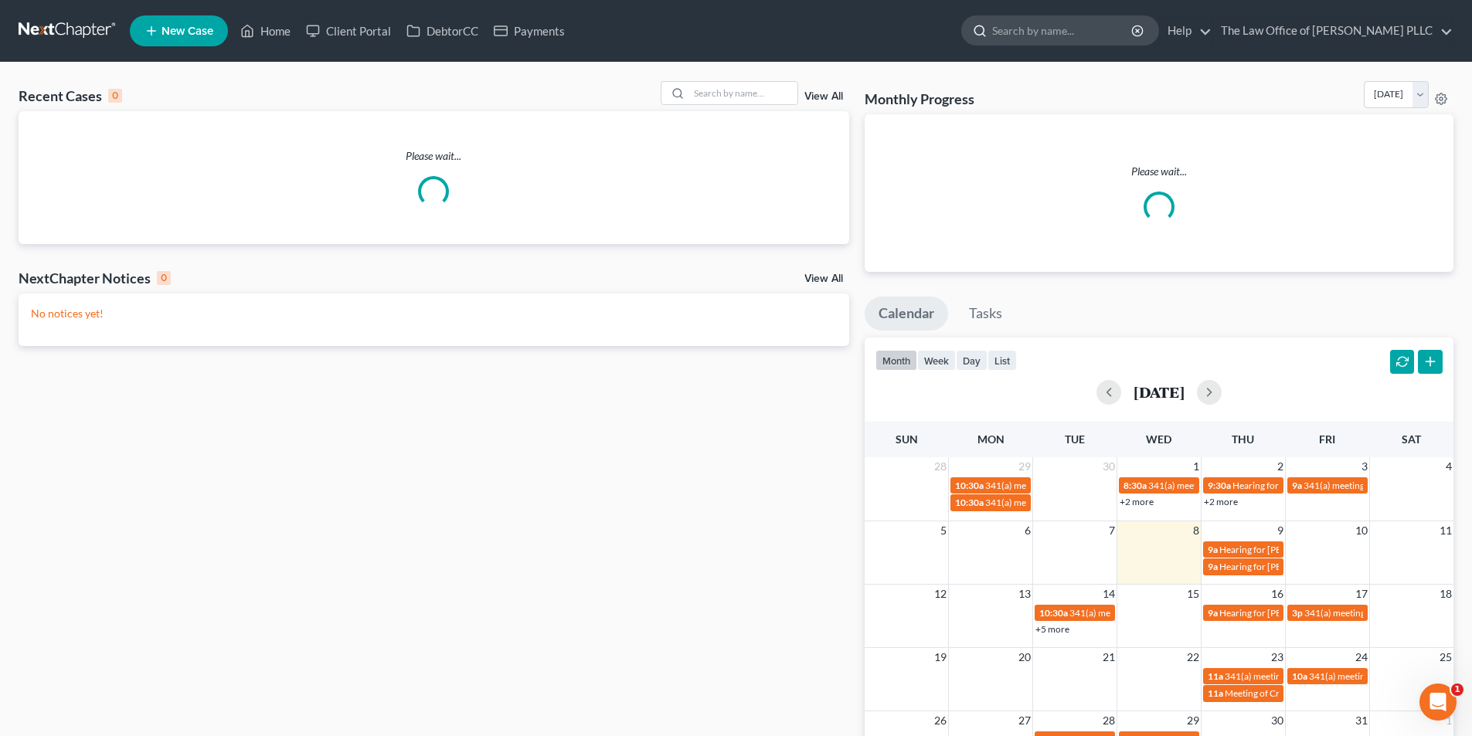
click at [1054, 25] on input "search" at bounding box center [1062, 30] width 141 height 29
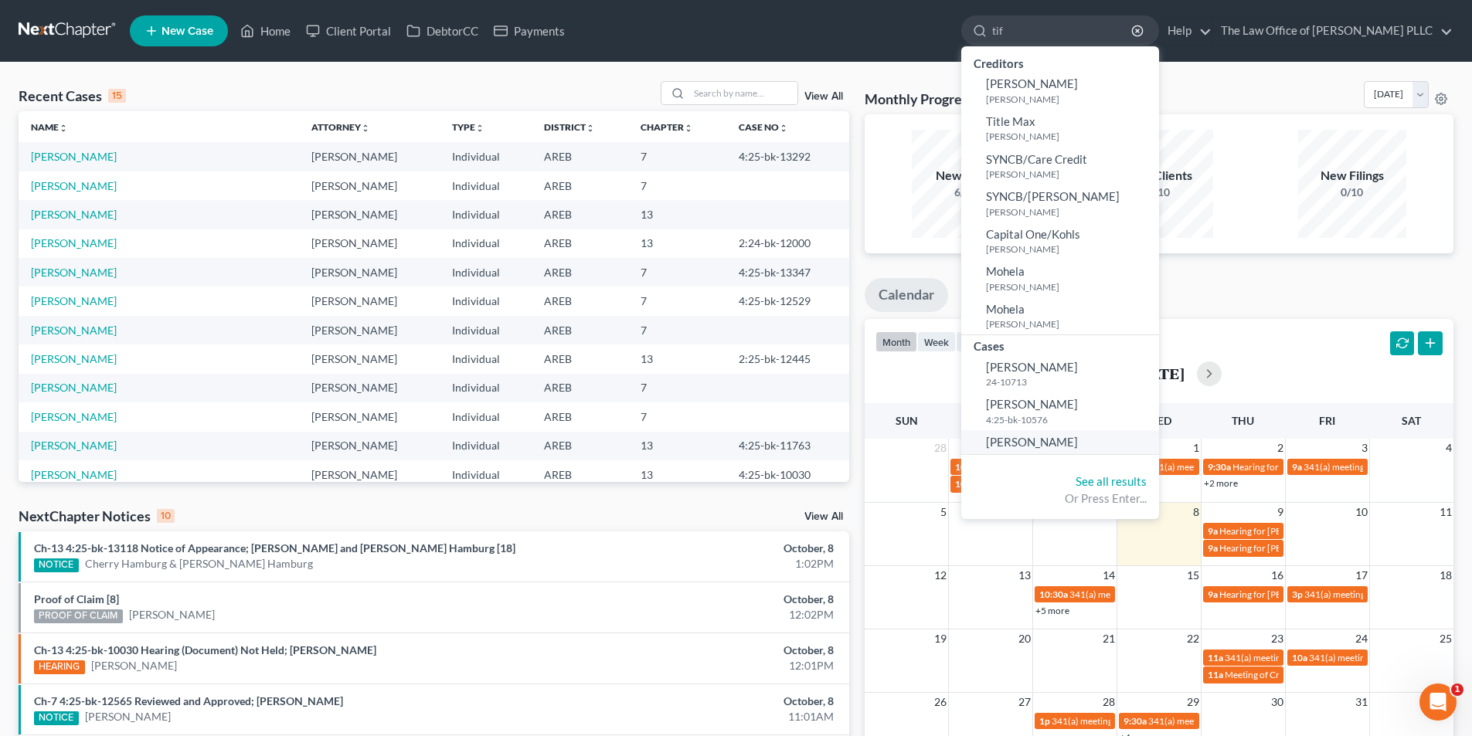
type input "tif"
click at [1060, 435] on span "[PERSON_NAME]" at bounding box center [1032, 442] width 92 height 14
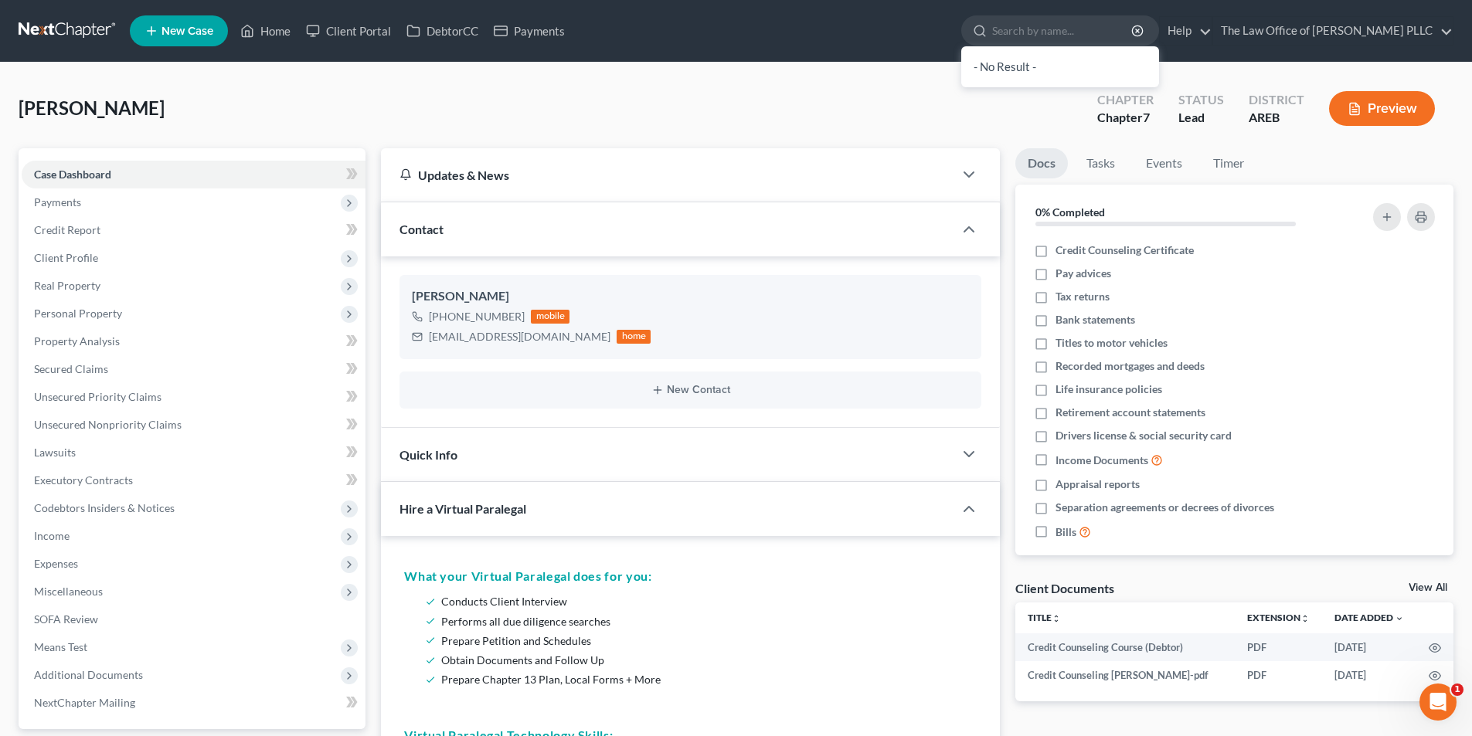
click at [1057, 440] on span "Drivers license & social security card" at bounding box center [1143, 435] width 176 height 15
click at [1062, 438] on input "Drivers license & social security card" at bounding box center [1067, 433] width 10 height 10
checkbox input "true"
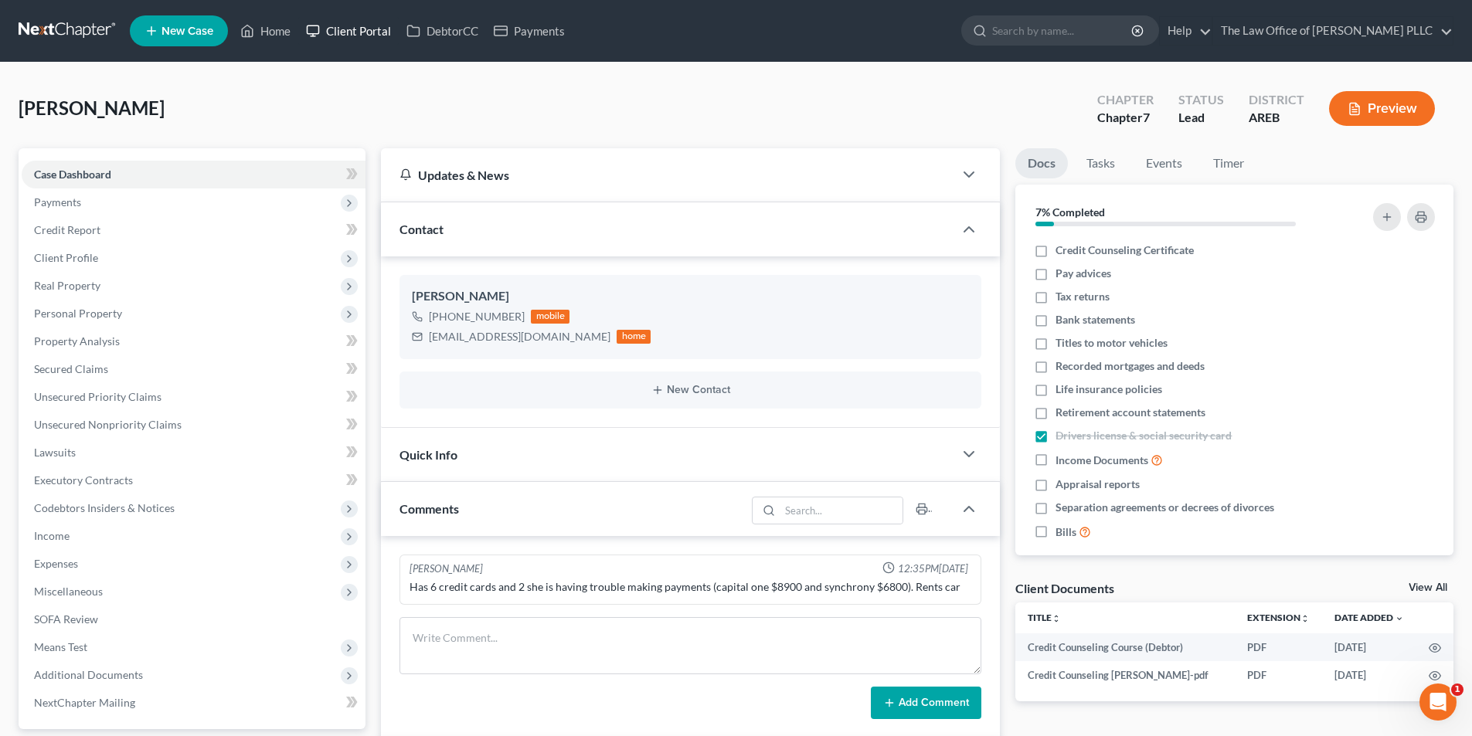
click at [358, 34] on link "Client Portal" at bounding box center [348, 31] width 100 height 28
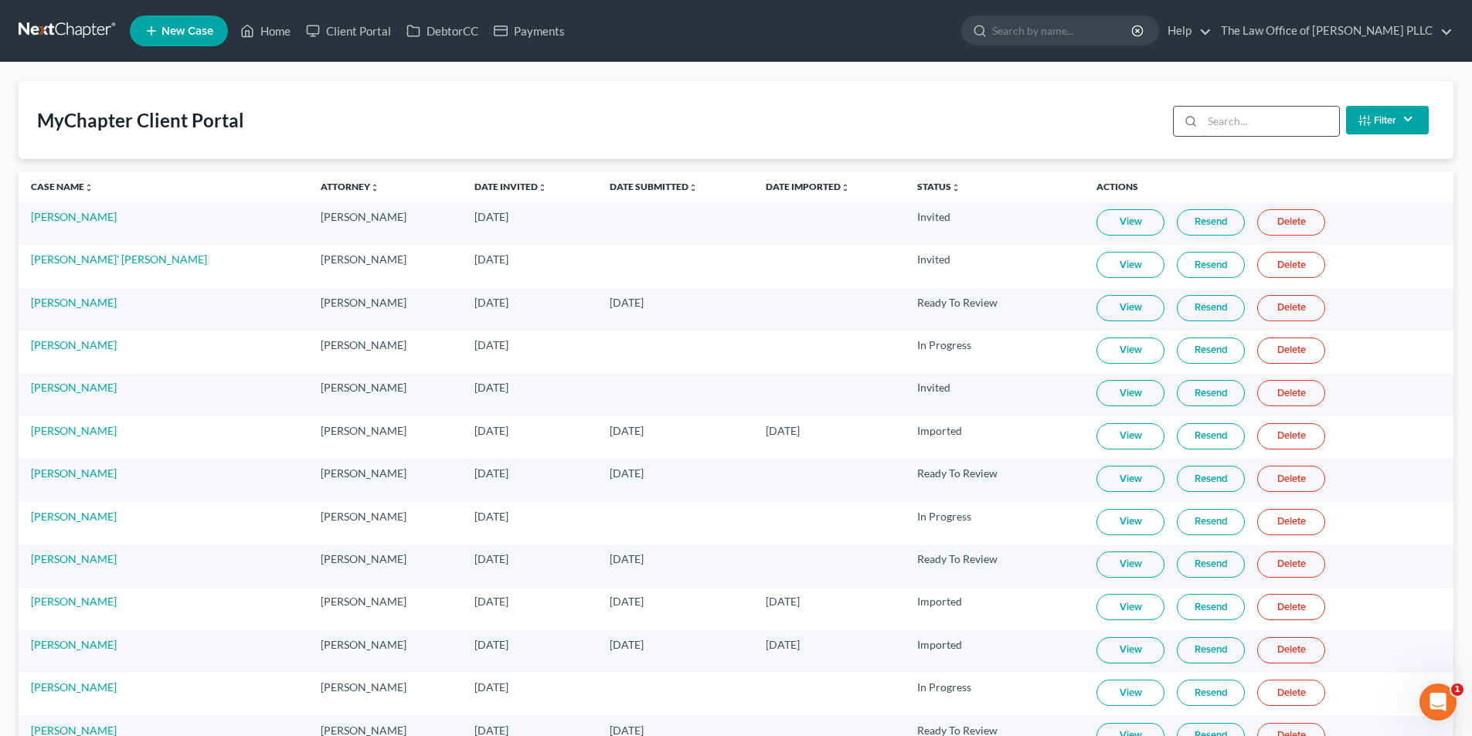
click at [1281, 117] on input "search" at bounding box center [1270, 121] width 137 height 29
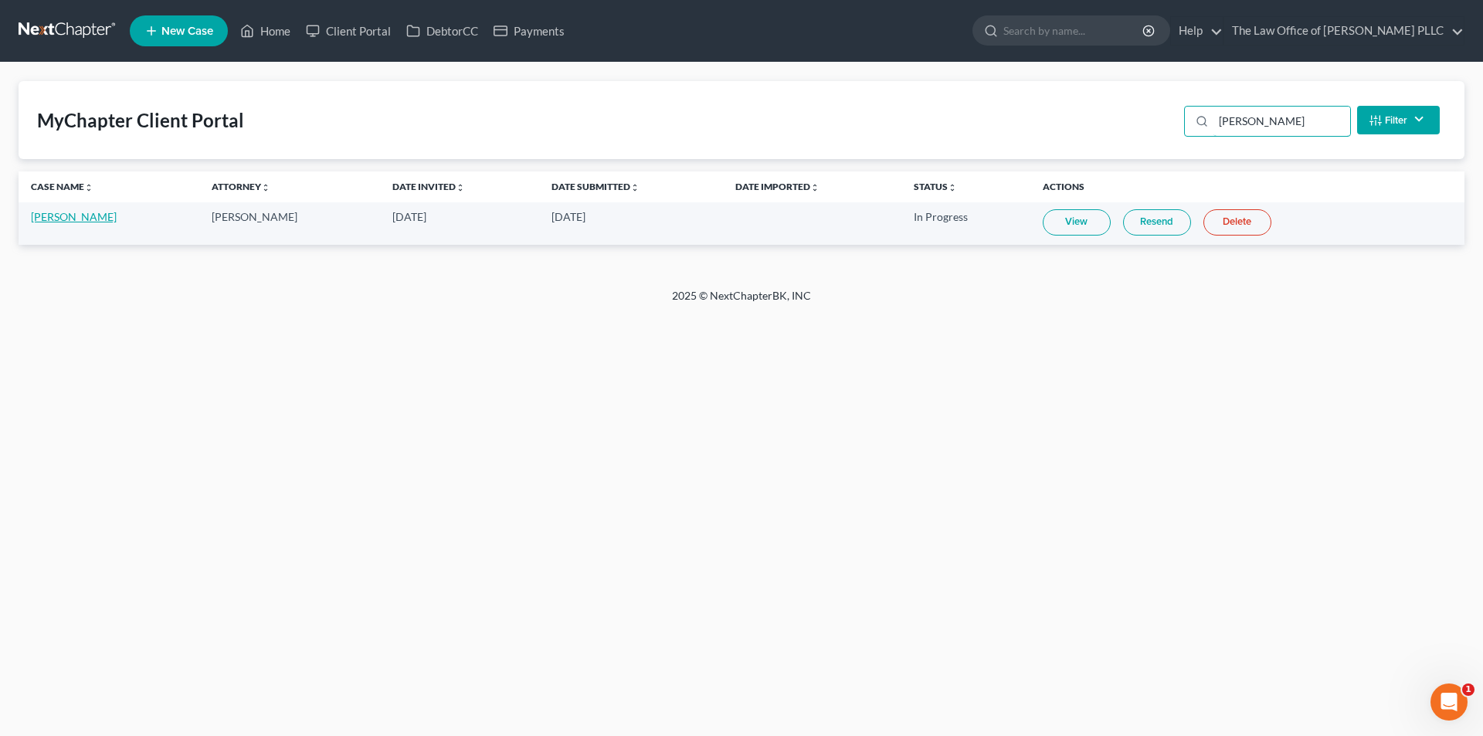
type input "[PERSON_NAME]"
click at [66, 219] on link "[PERSON_NAME]" at bounding box center [74, 216] width 86 height 13
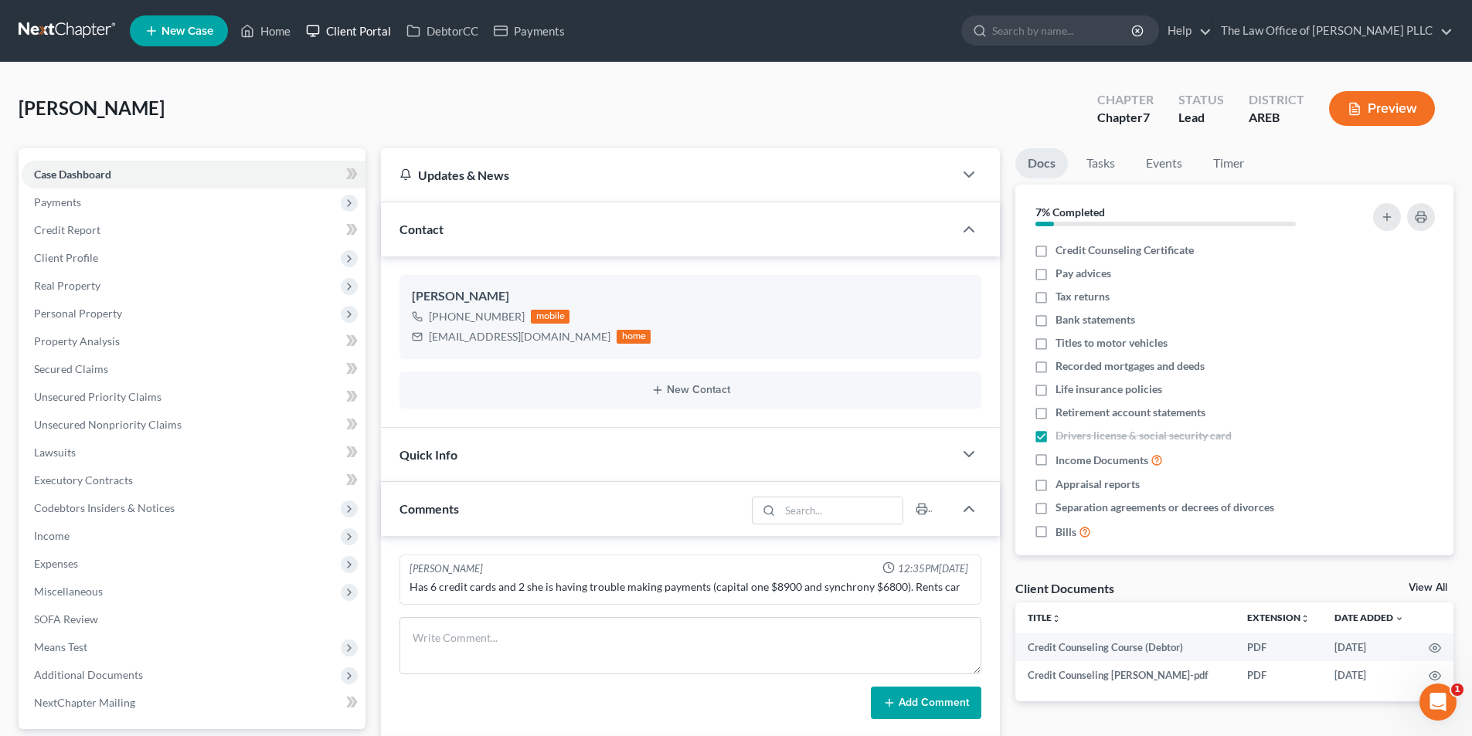
click at [374, 25] on link "Client Portal" at bounding box center [348, 31] width 100 height 28
click at [336, 32] on link "Client Portal" at bounding box center [348, 31] width 100 height 28
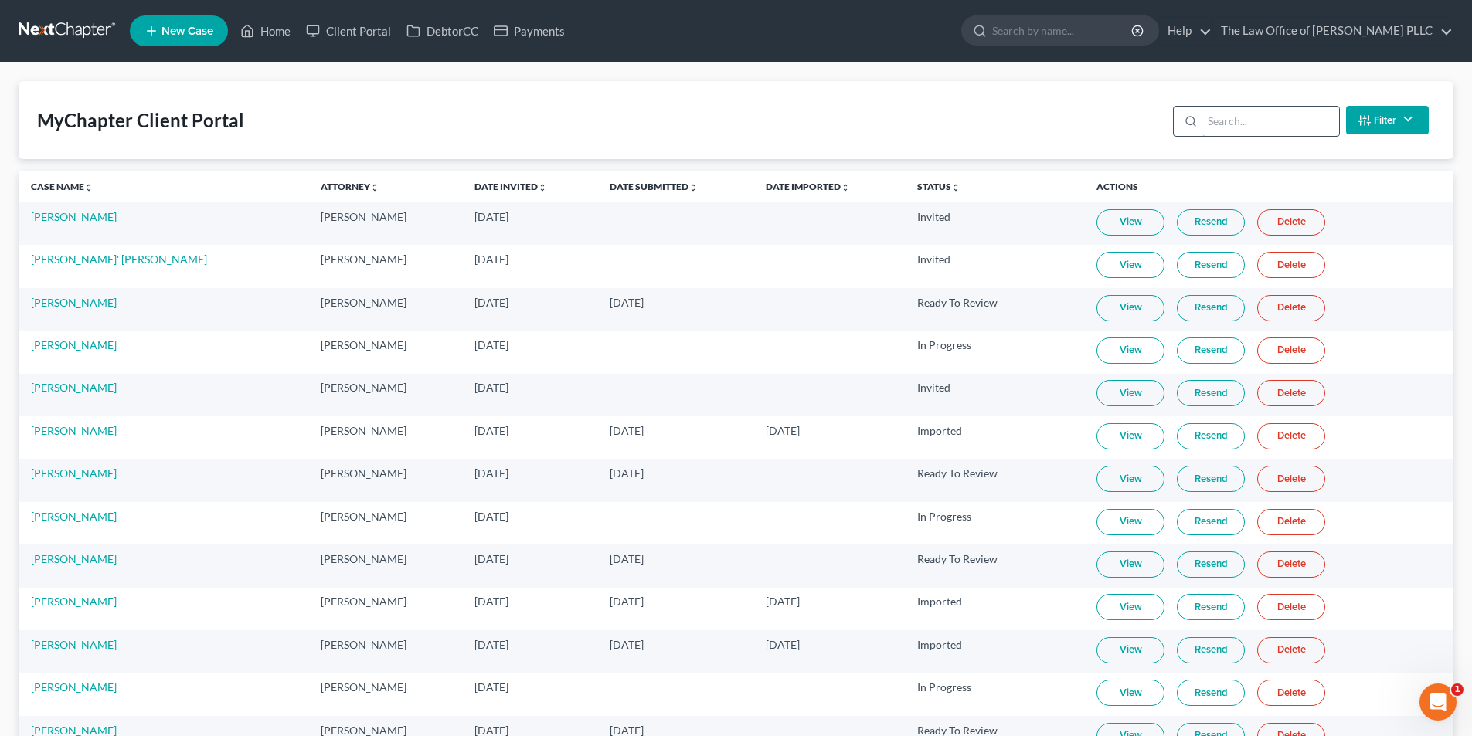
click at [1234, 118] on input "search" at bounding box center [1270, 121] width 137 height 29
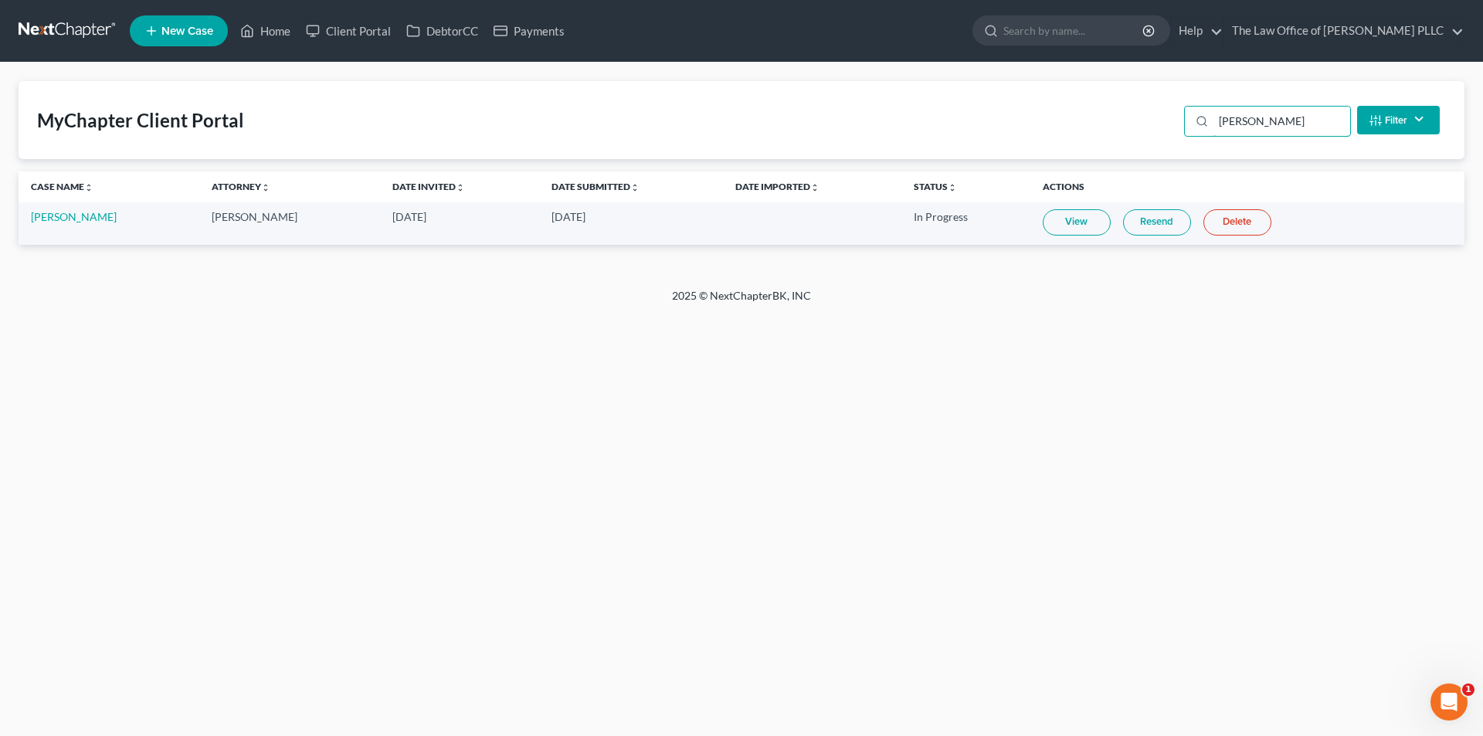
type input "[PERSON_NAME]"
click at [1069, 226] on link "View" at bounding box center [1077, 222] width 68 height 26
click at [67, 223] on td "[PERSON_NAME]" at bounding box center [109, 223] width 181 height 42
click at [70, 216] on link "[PERSON_NAME]" at bounding box center [74, 216] width 86 height 13
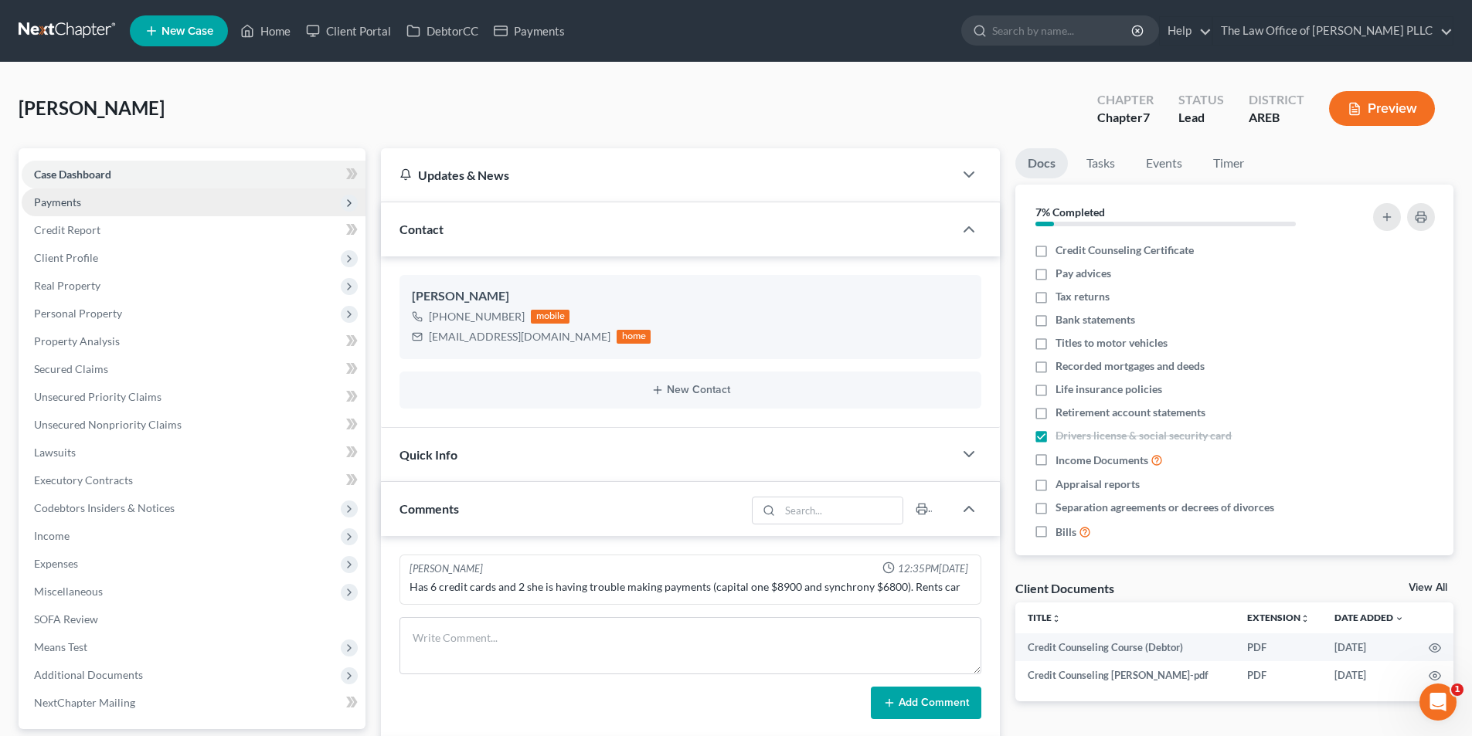
scroll to position [3662, 0]
click at [72, 210] on span "Payments" at bounding box center [194, 203] width 344 height 28
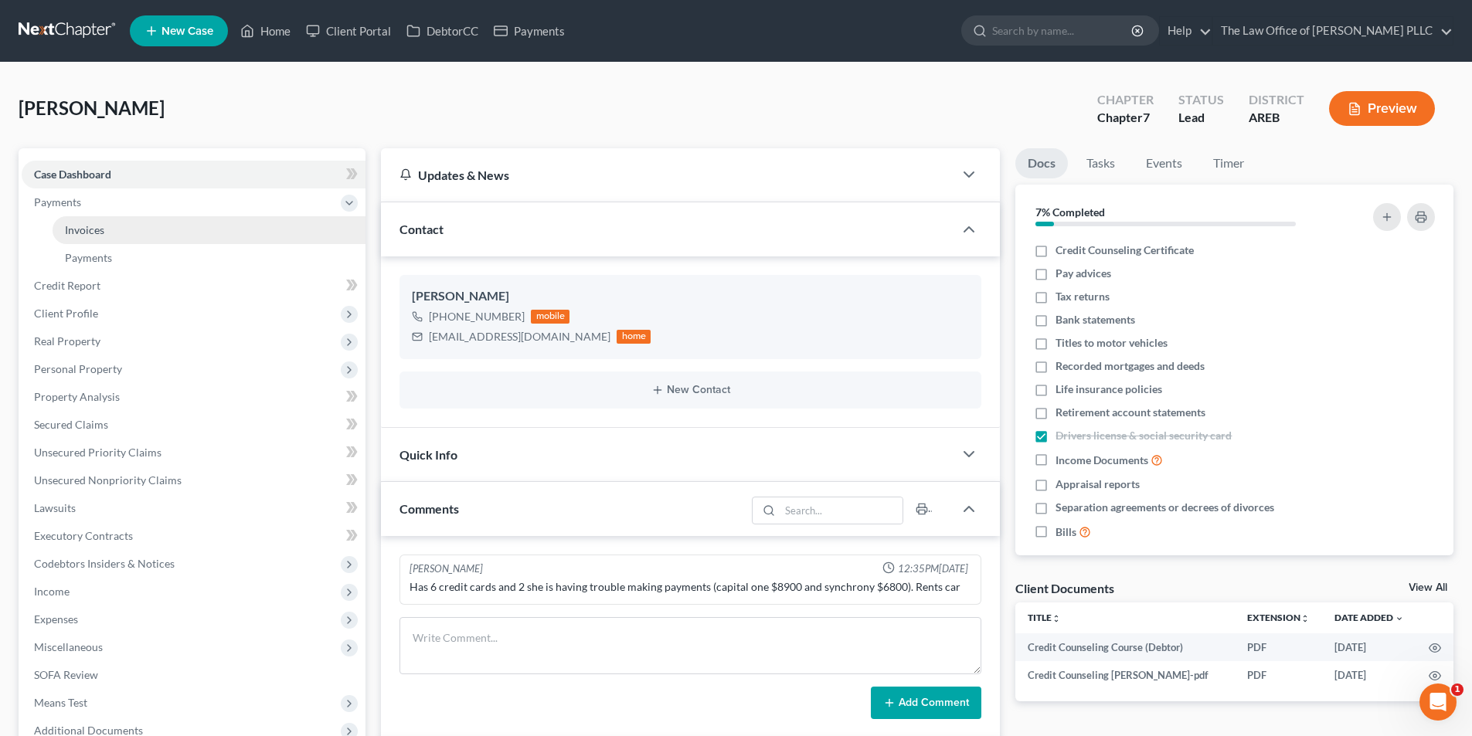
click at [77, 226] on span "Invoices" at bounding box center [84, 229] width 39 height 13
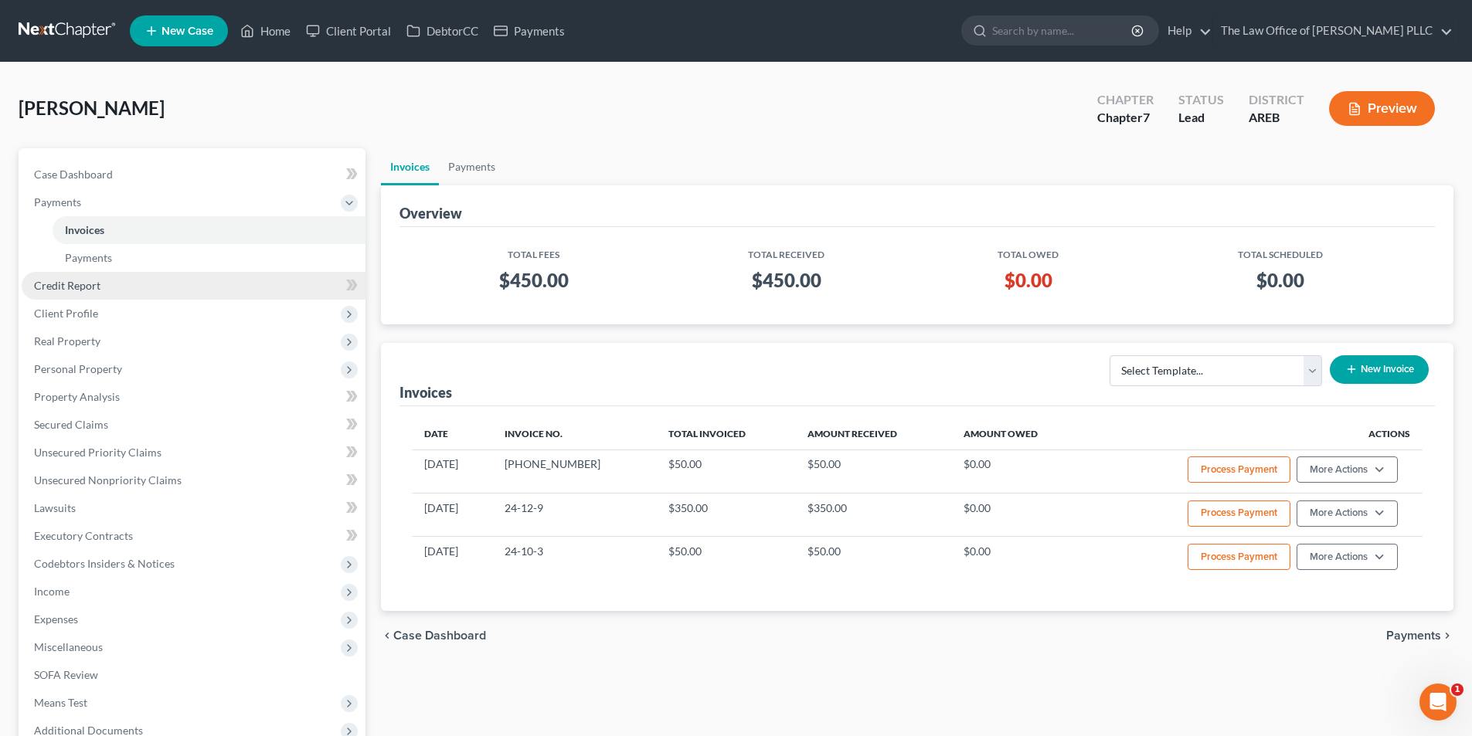
click at [73, 287] on span "Credit Report" at bounding box center [67, 285] width 66 height 13
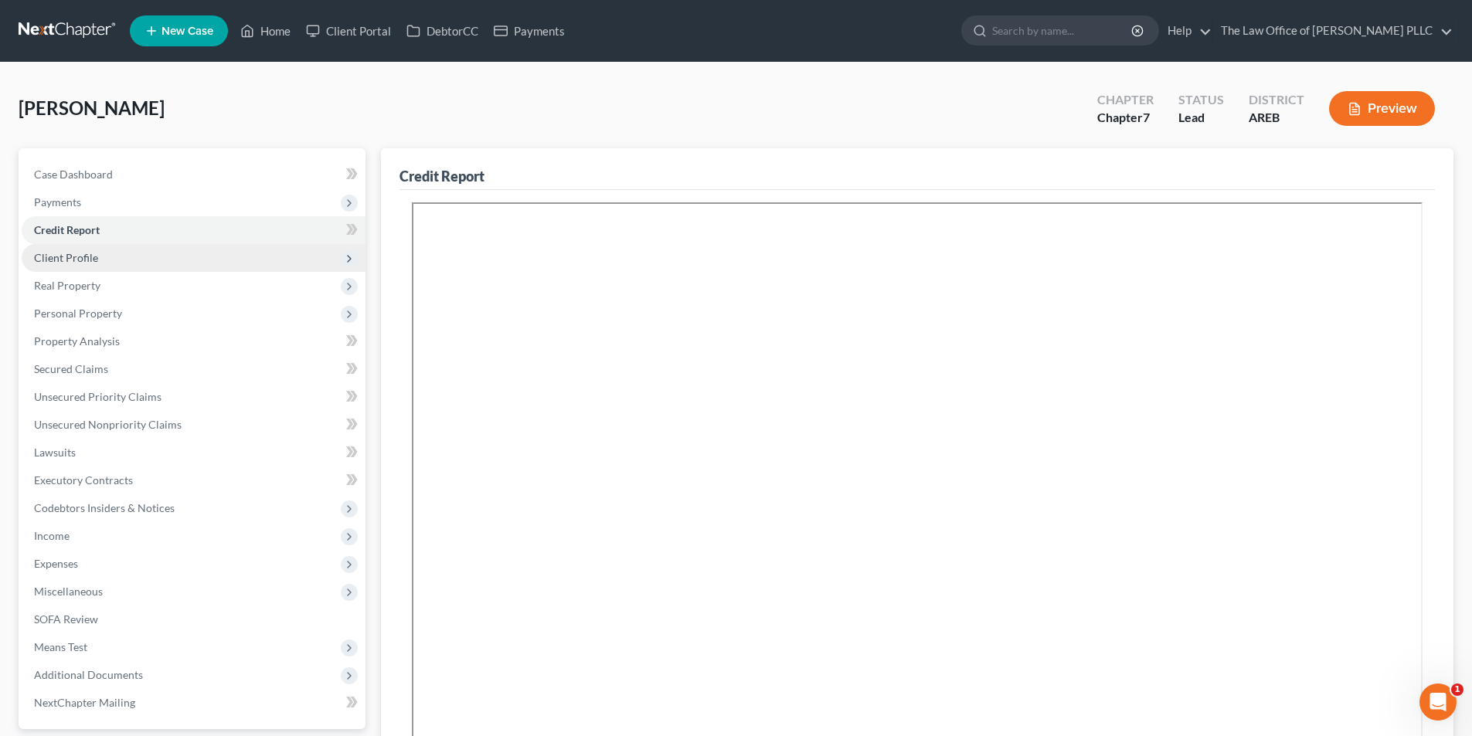
click at [76, 253] on span "Client Profile" at bounding box center [66, 257] width 64 height 13
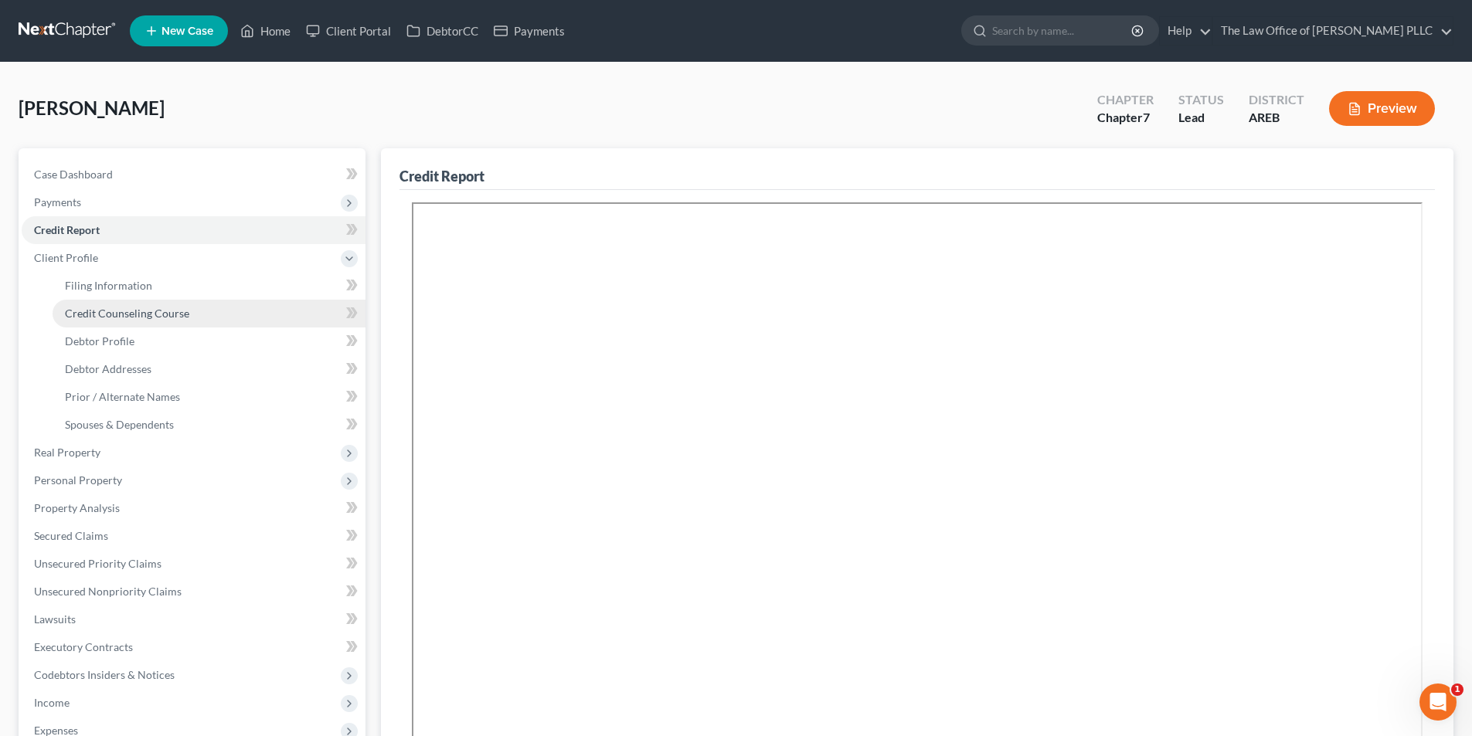
click at [97, 317] on span "Credit Counseling Course" at bounding box center [127, 313] width 124 height 13
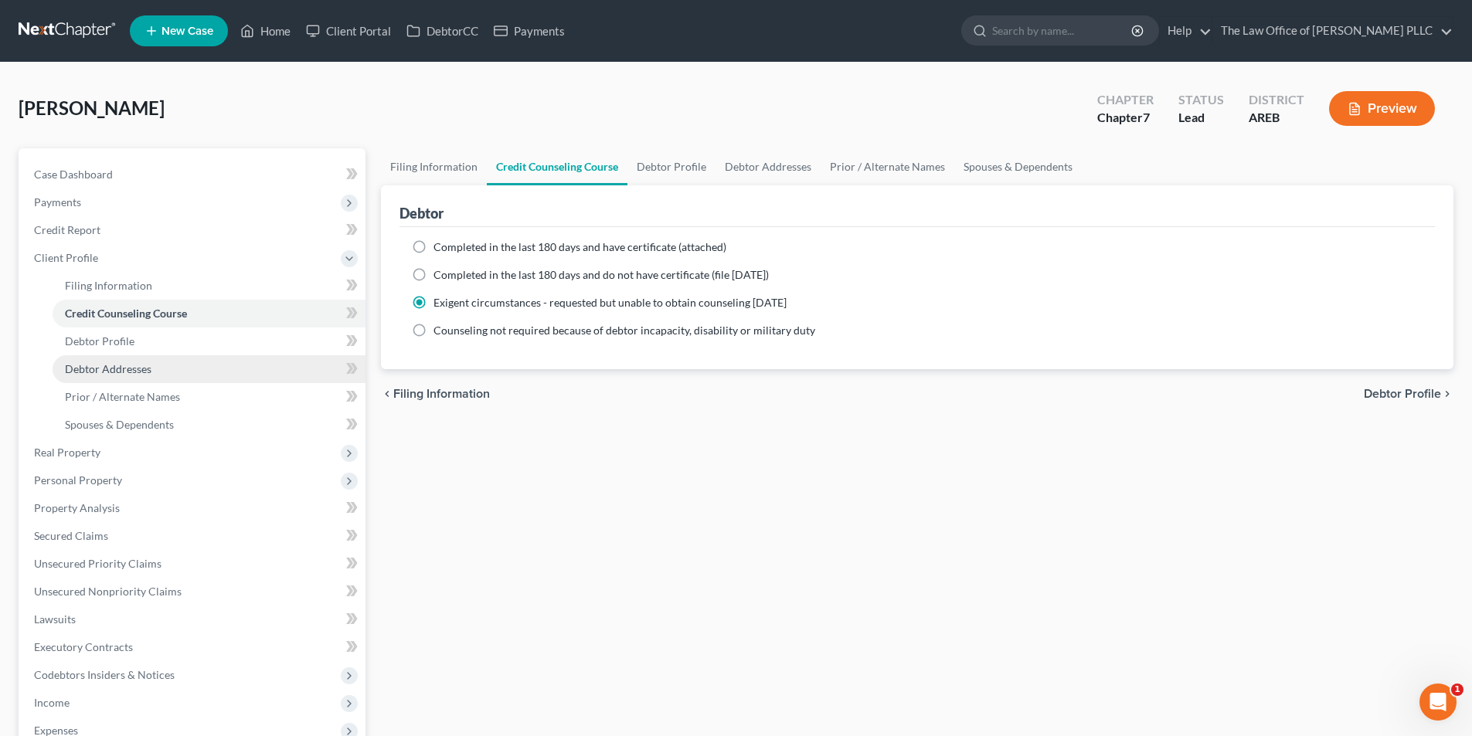
click at [143, 368] on span "Debtor Addresses" at bounding box center [108, 368] width 87 height 13
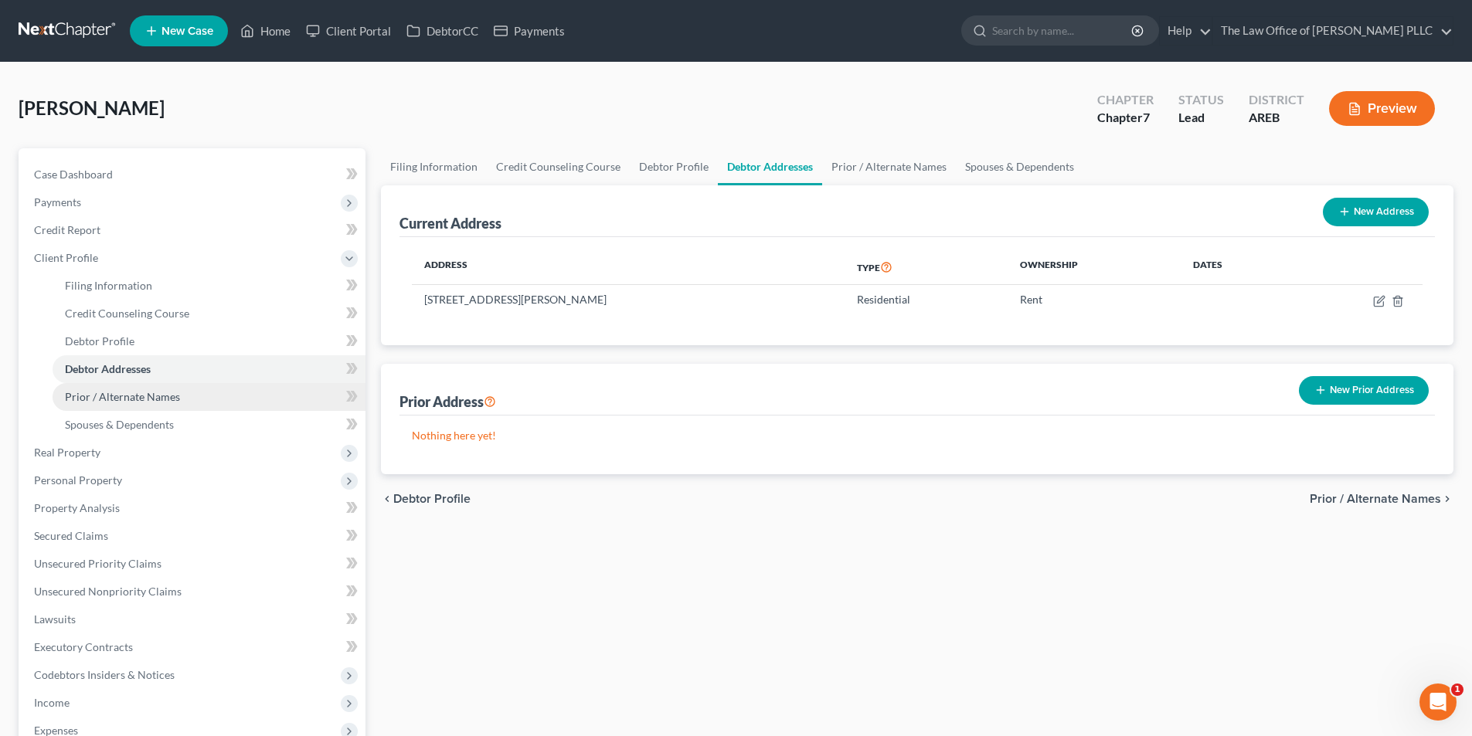
click at [144, 396] on span "Prior / Alternate Names" at bounding box center [122, 396] width 115 height 13
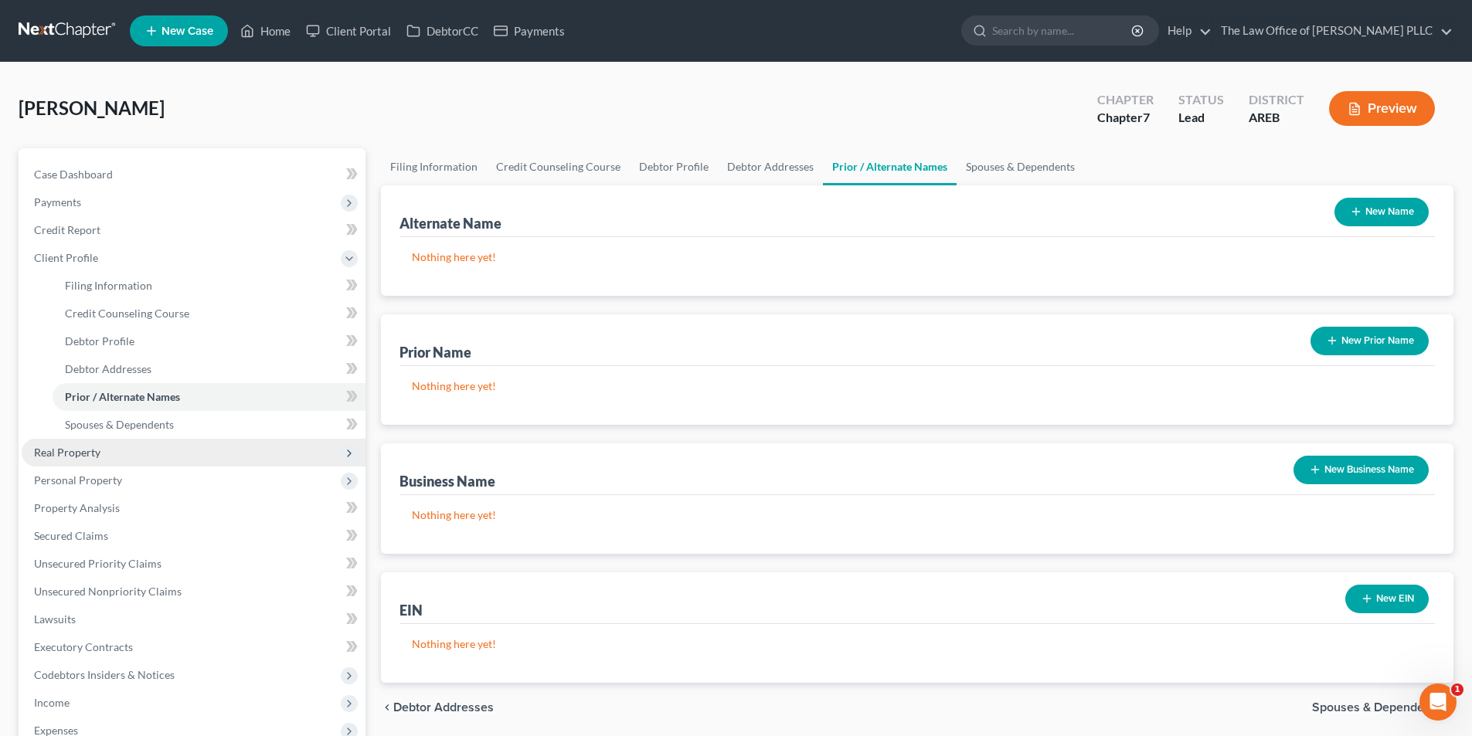
click at [57, 452] on span "Real Property" at bounding box center [67, 452] width 66 height 13
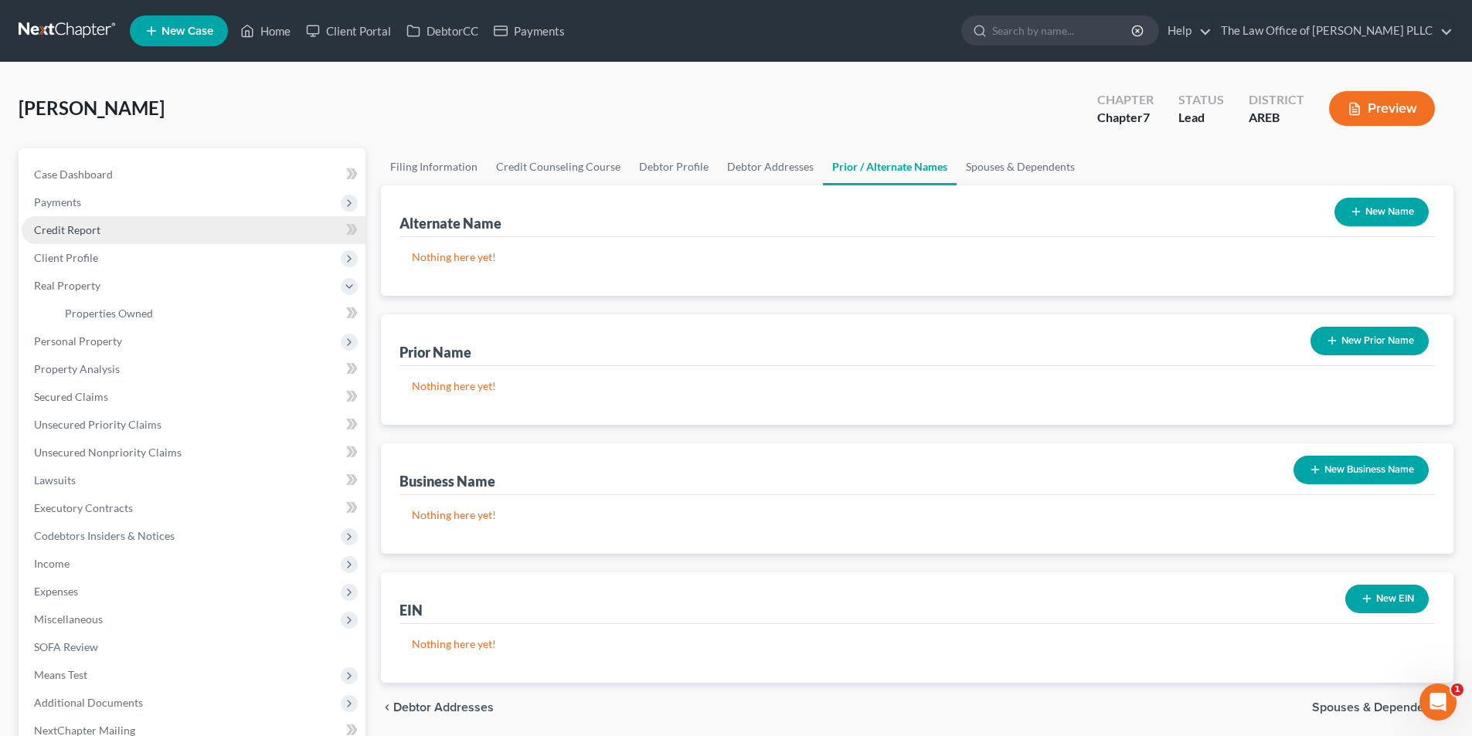
click at [56, 225] on span "Credit Report" at bounding box center [67, 229] width 66 height 13
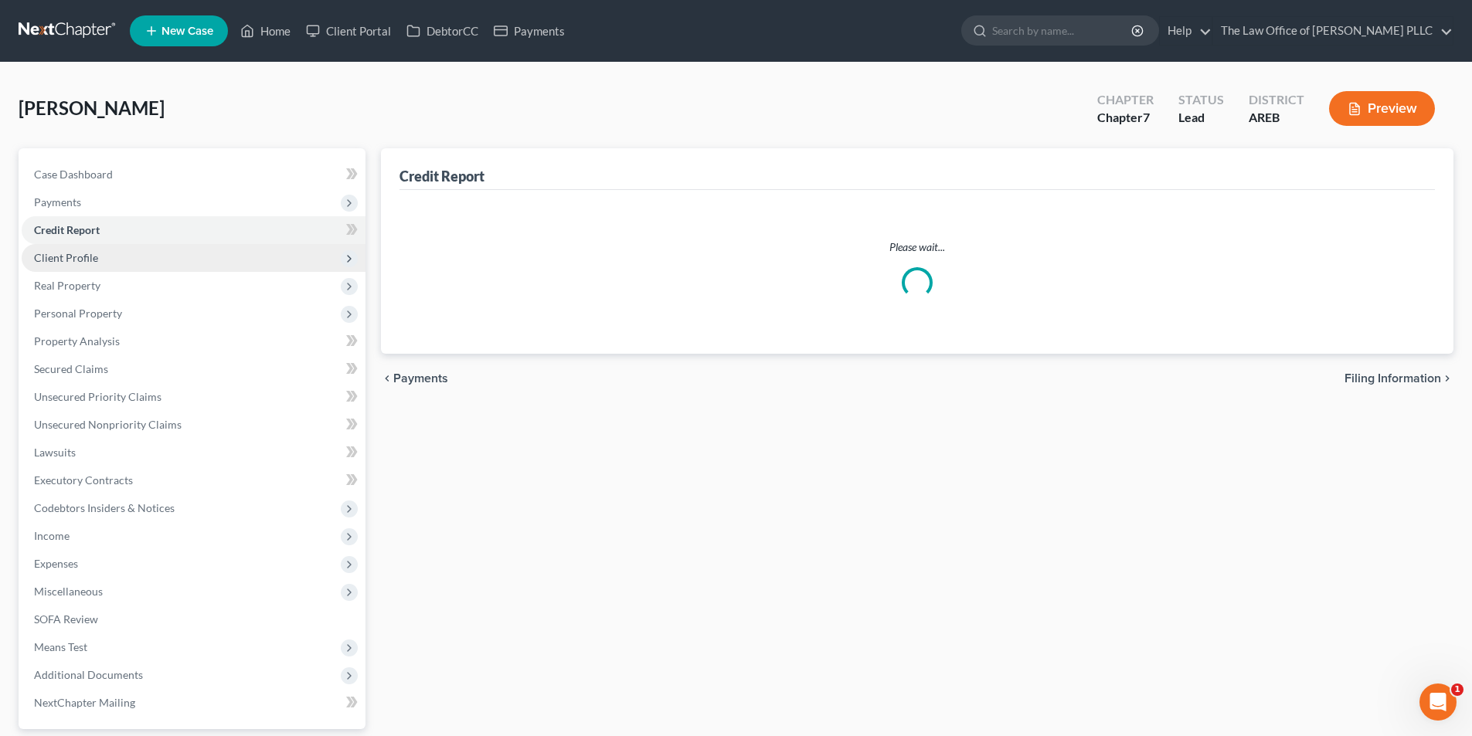
click at [56, 260] on span "Client Profile" at bounding box center [66, 257] width 64 height 13
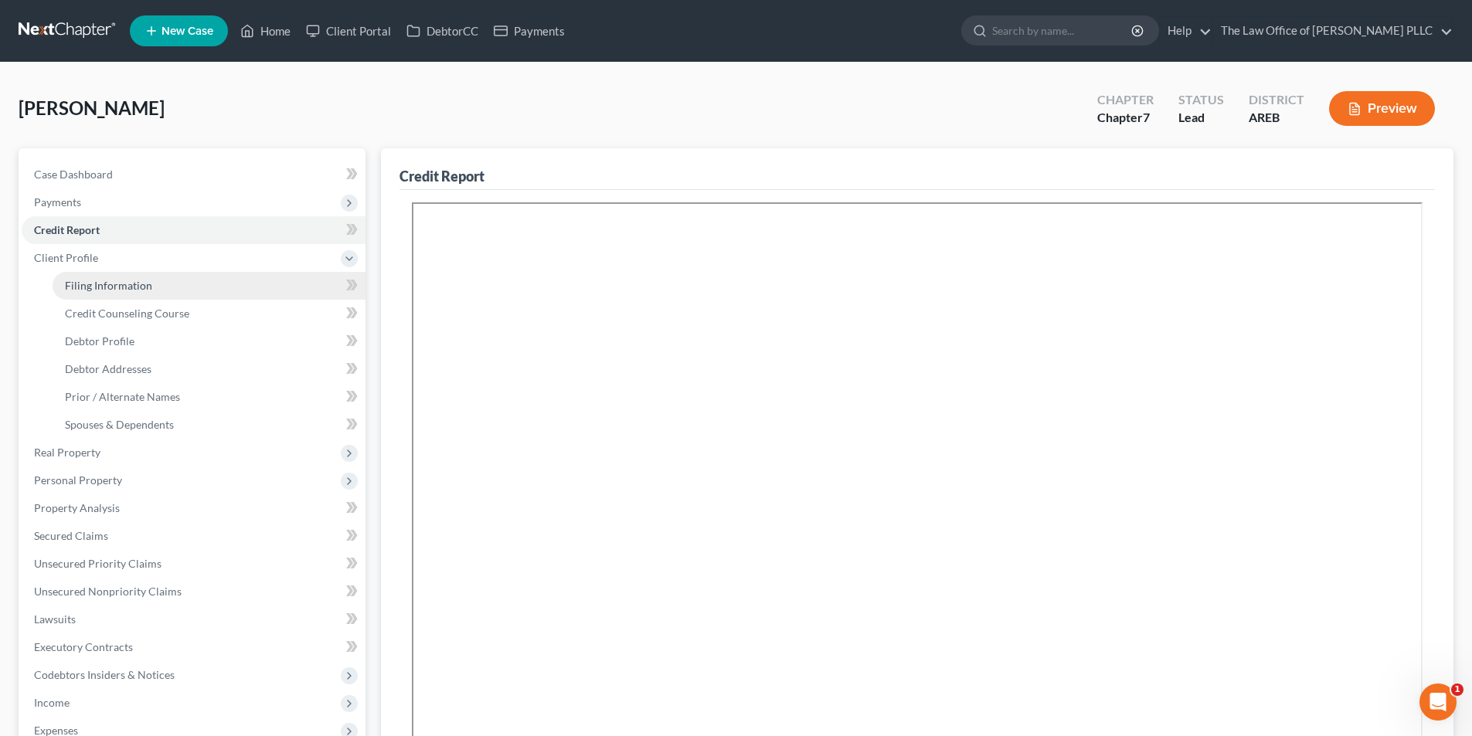
click at [75, 280] on span "Filing Information" at bounding box center [108, 285] width 87 height 13
select select "1"
select select "0"
select select "2"
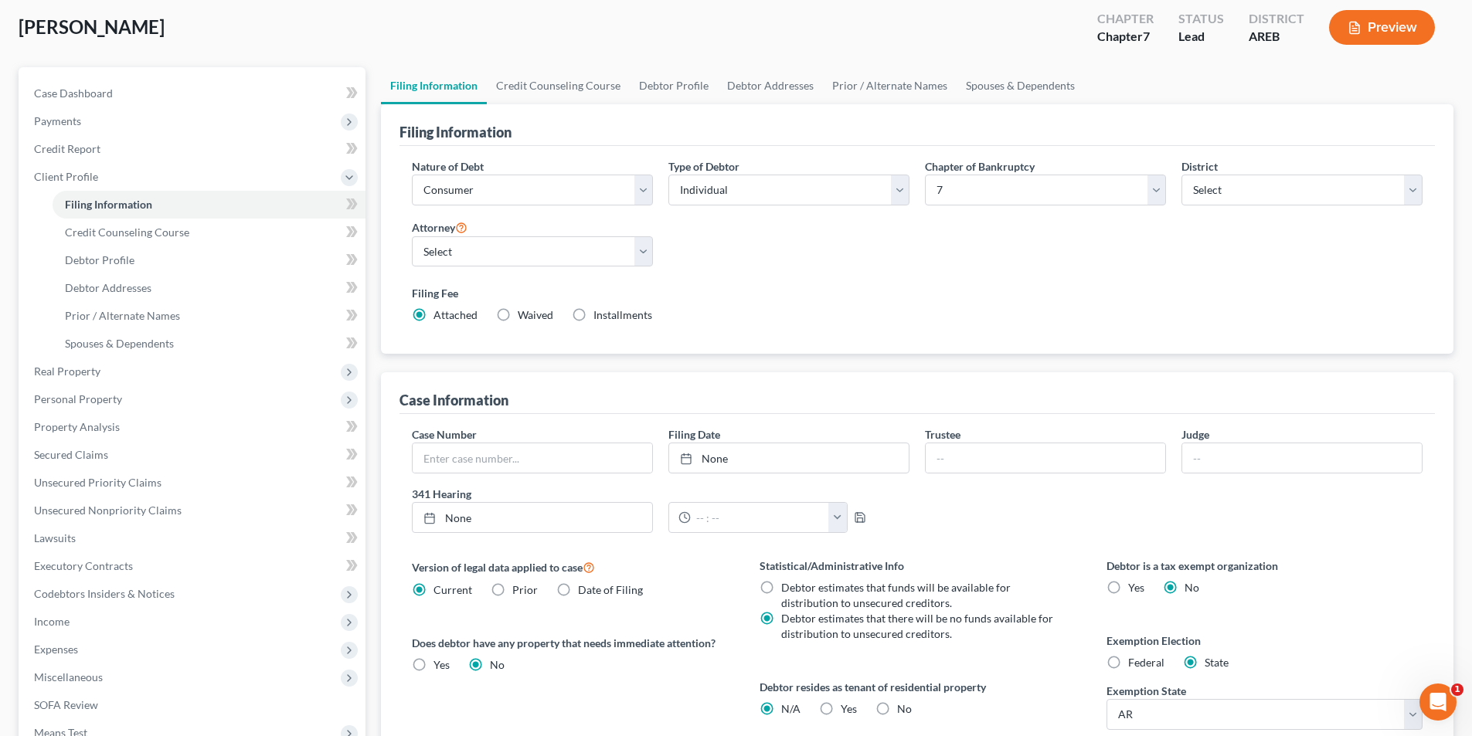
scroll to position [308, 0]
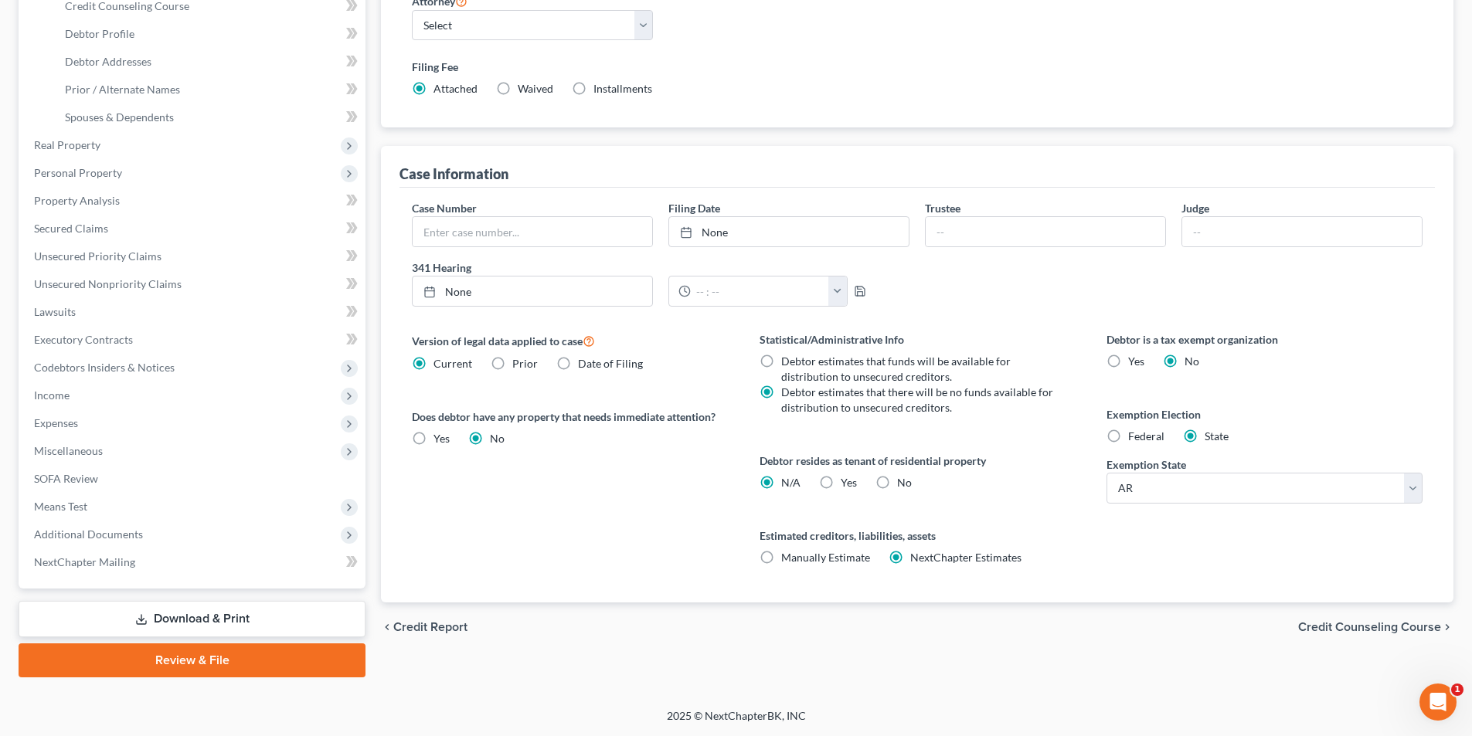
click at [1128, 434] on label "Federal" at bounding box center [1146, 436] width 36 height 15
click at [1134, 434] on input "Federal" at bounding box center [1139, 434] width 10 height 10
radio input "true"
radio input "false"
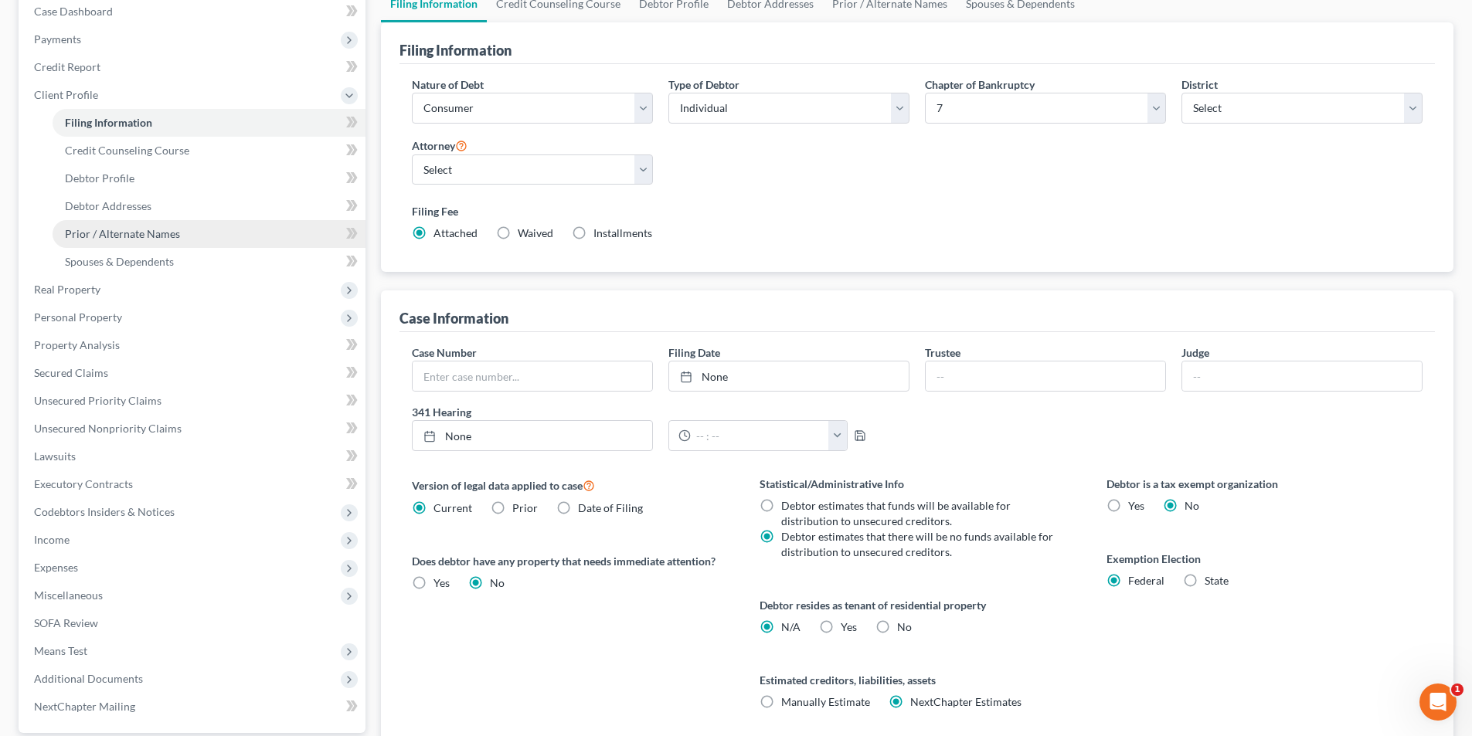
scroll to position [153, 0]
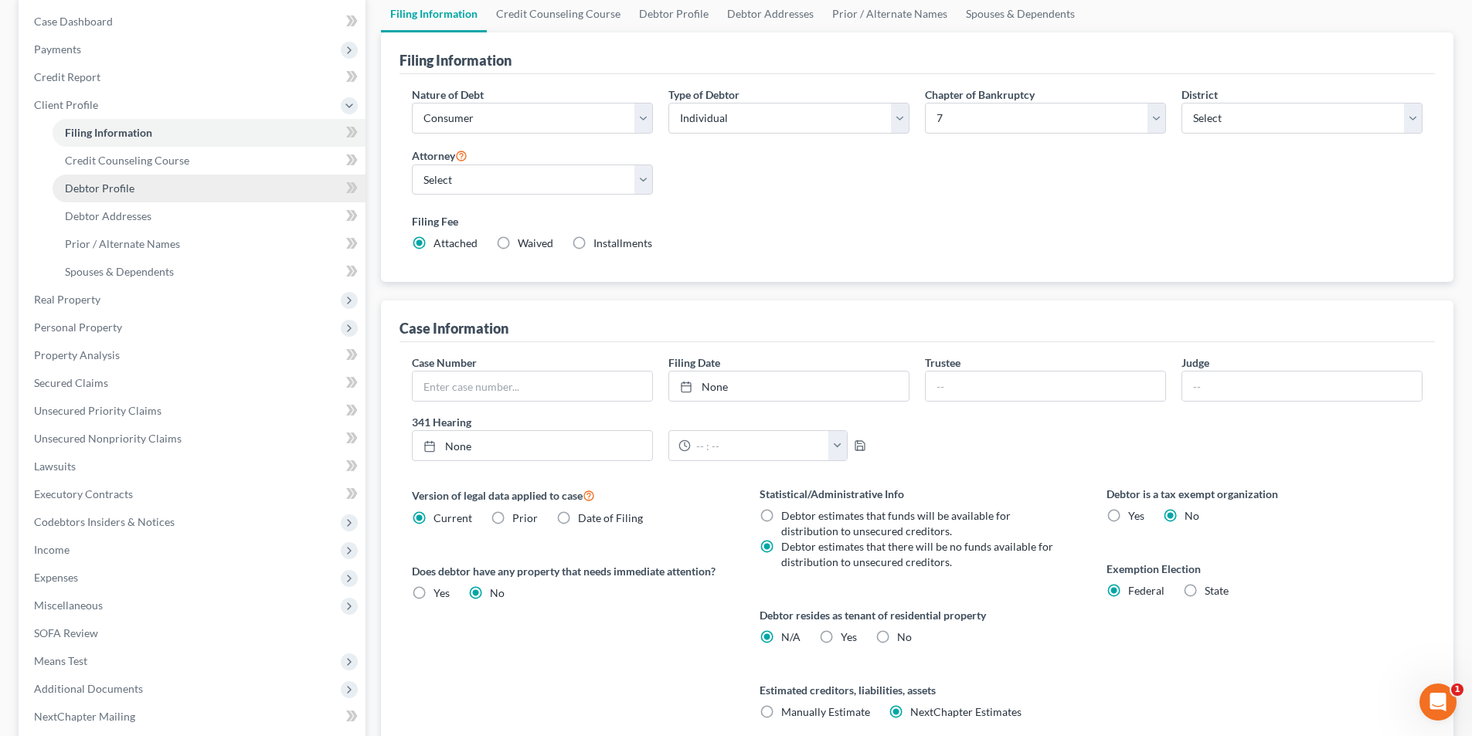
click at [103, 192] on span "Debtor Profile" at bounding box center [100, 188] width 70 height 13
select select "0"
select select "3"
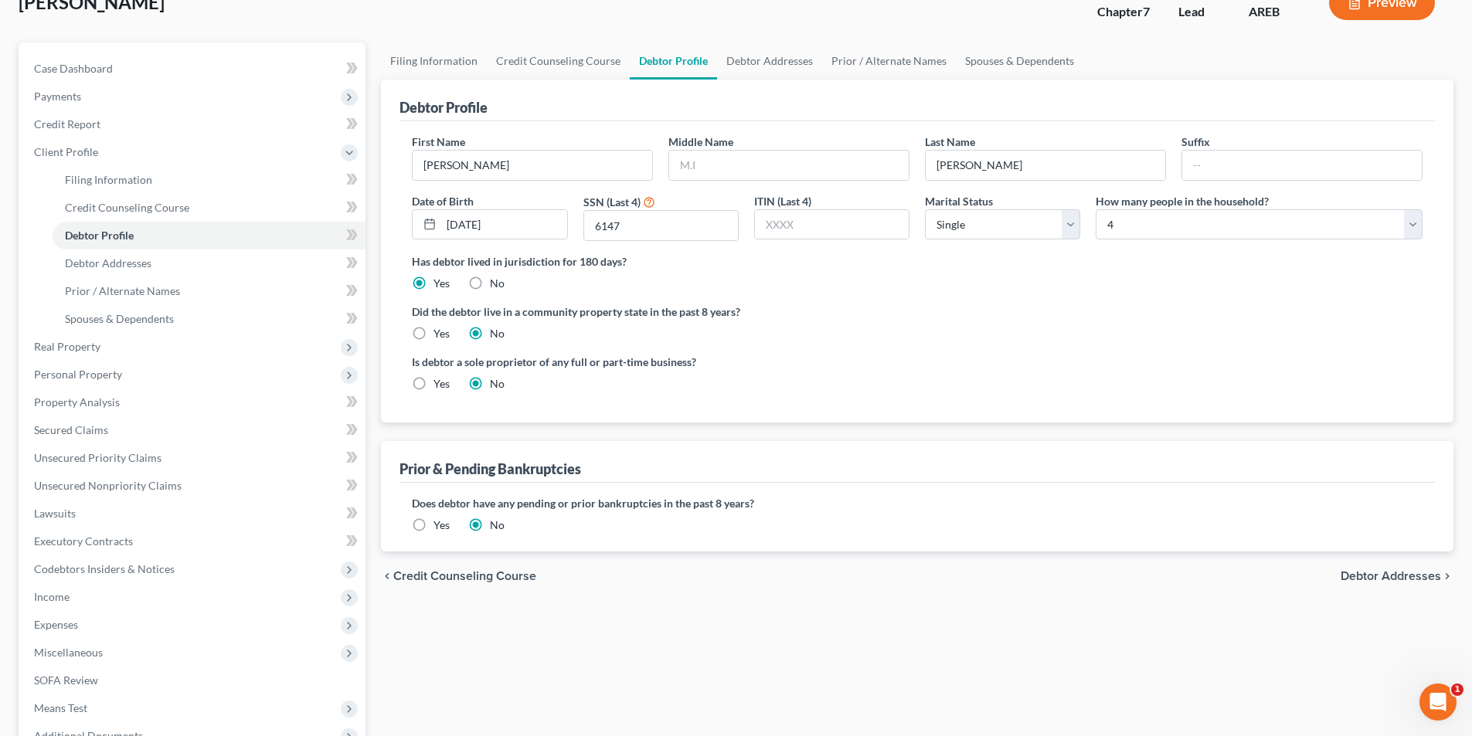
scroll to position [155, 0]
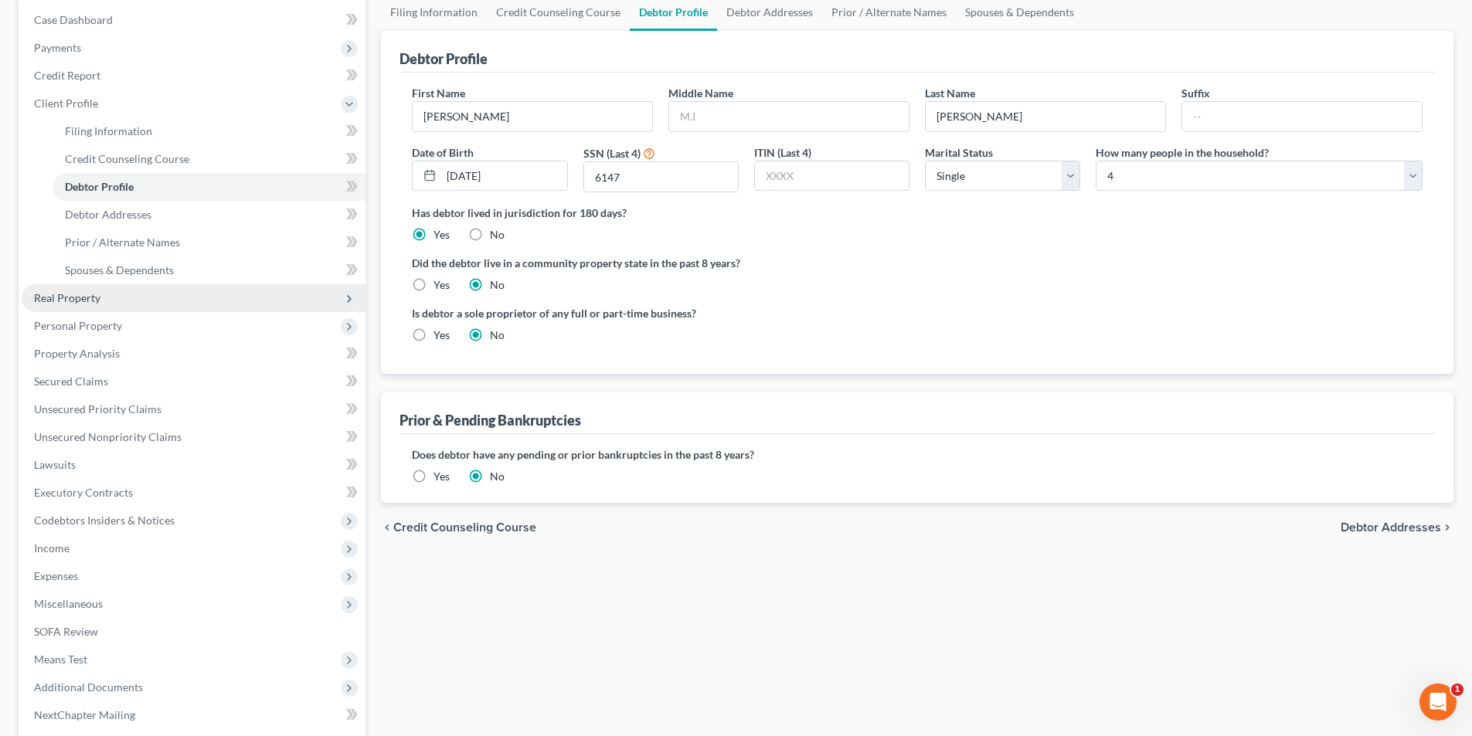
click at [76, 308] on span "Real Property" at bounding box center [194, 298] width 344 height 28
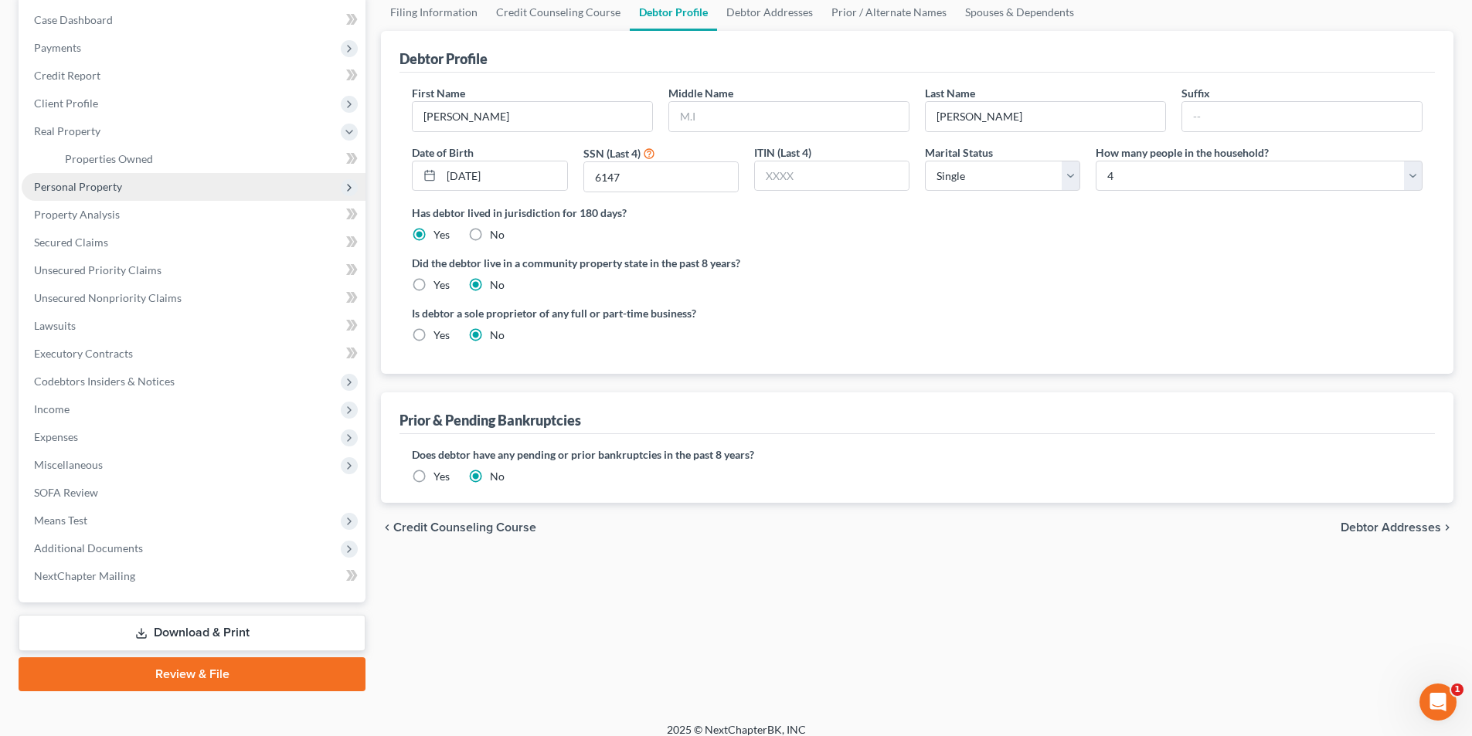
click at [73, 194] on span "Personal Property" at bounding box center [194, 187] width 344 height 28
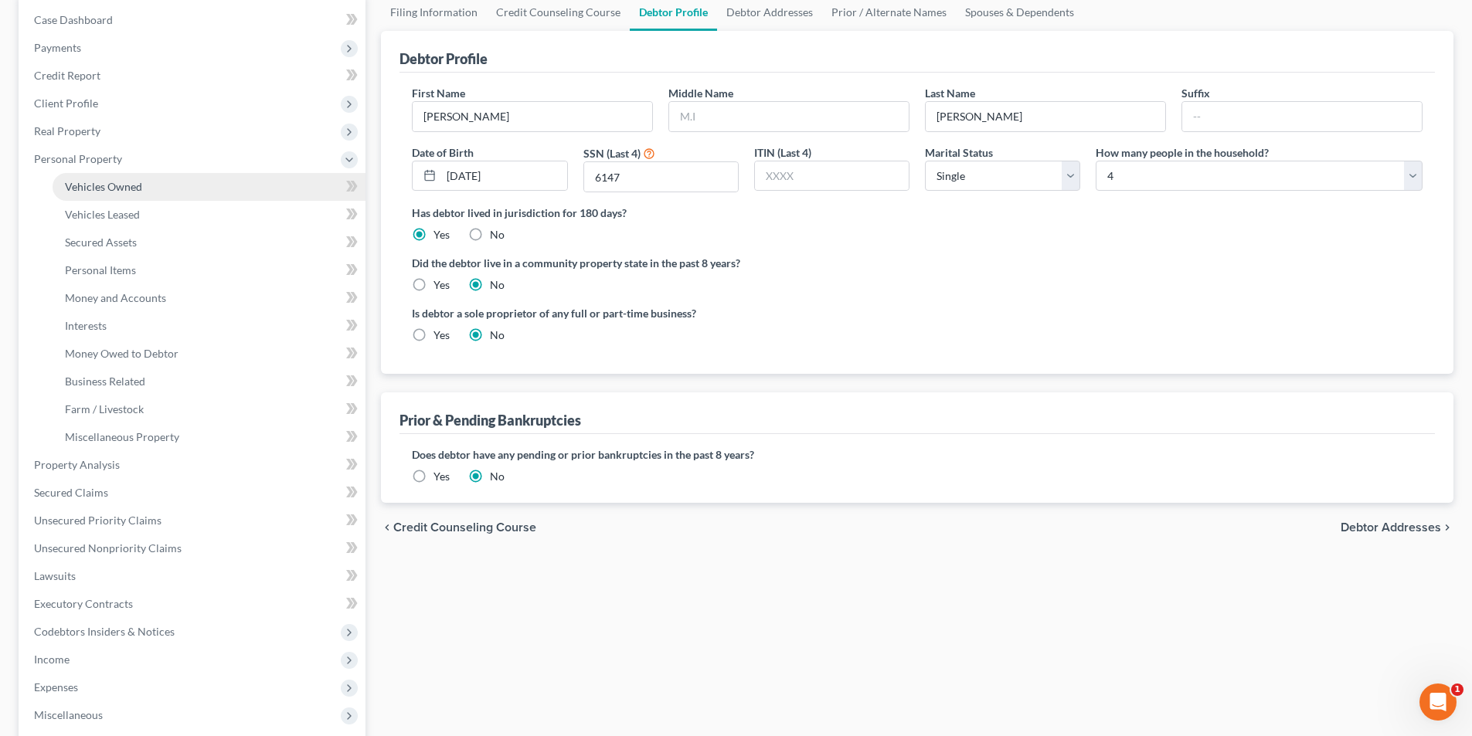
click at [83, 189] on span "Vehicles Owned" at bounding box center [103, 186] width 77 height 13
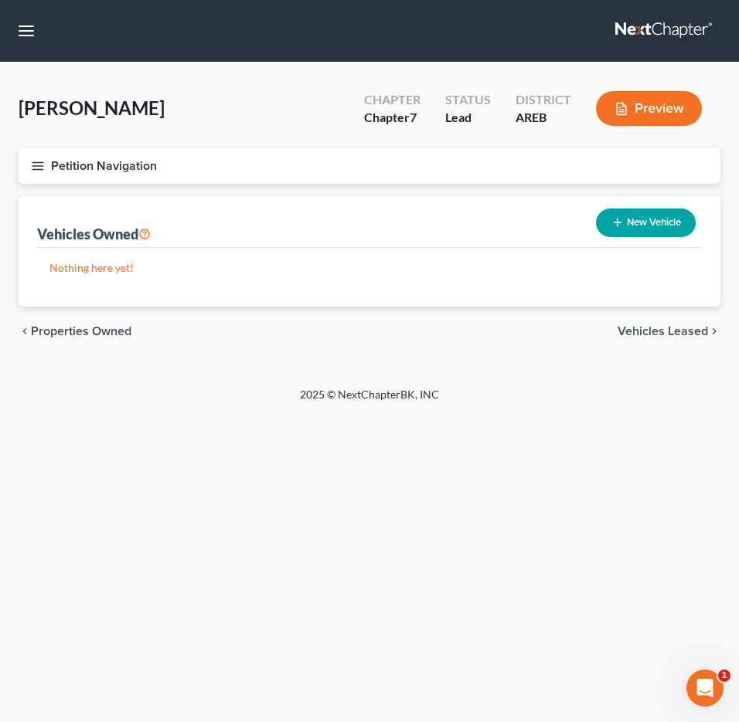
drag, startPoint x: 397, startPoint y: 239, endPoint x: 467, endPoint y: 70, distance: 182.9
click at [397, 239] on div "Vehicles Owned New Vehicle" at bounding box center [369, 222] width 664 height 52
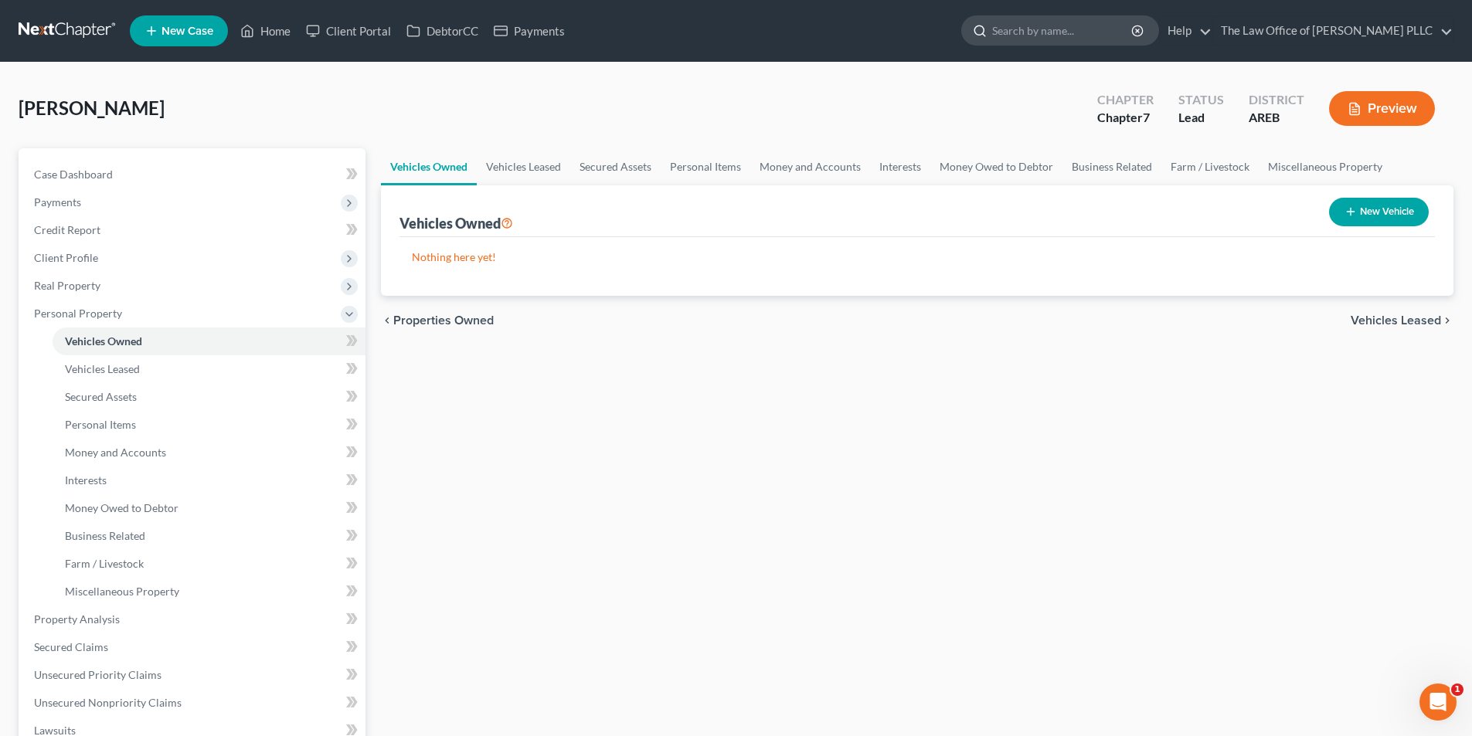
click at [1053, 39] on input "search" at bounding box center [1062, 30] width 141 height 29
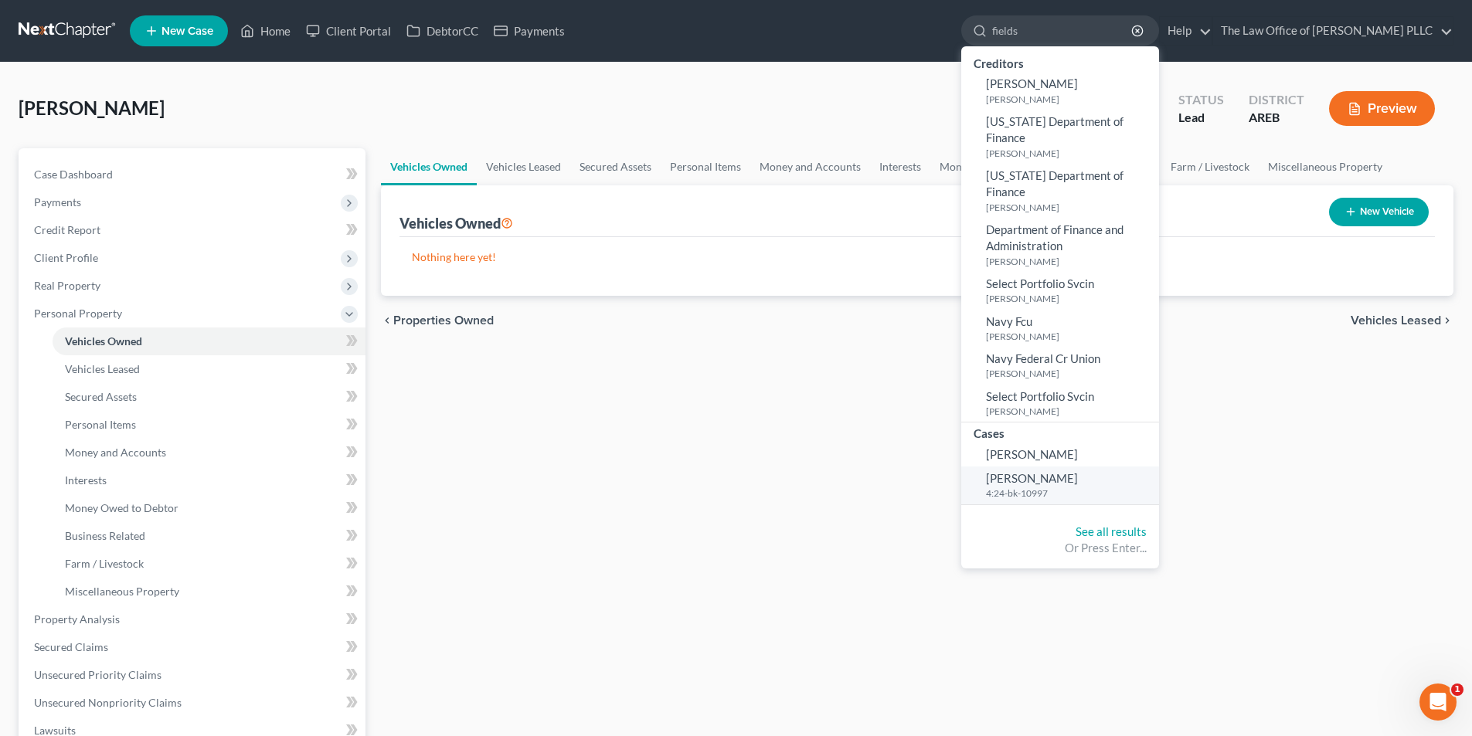
type input "fields"
click at [1053, 471] on span "[PERSON_NAME]" at bounding box center [1032, 478] width 92 height 14
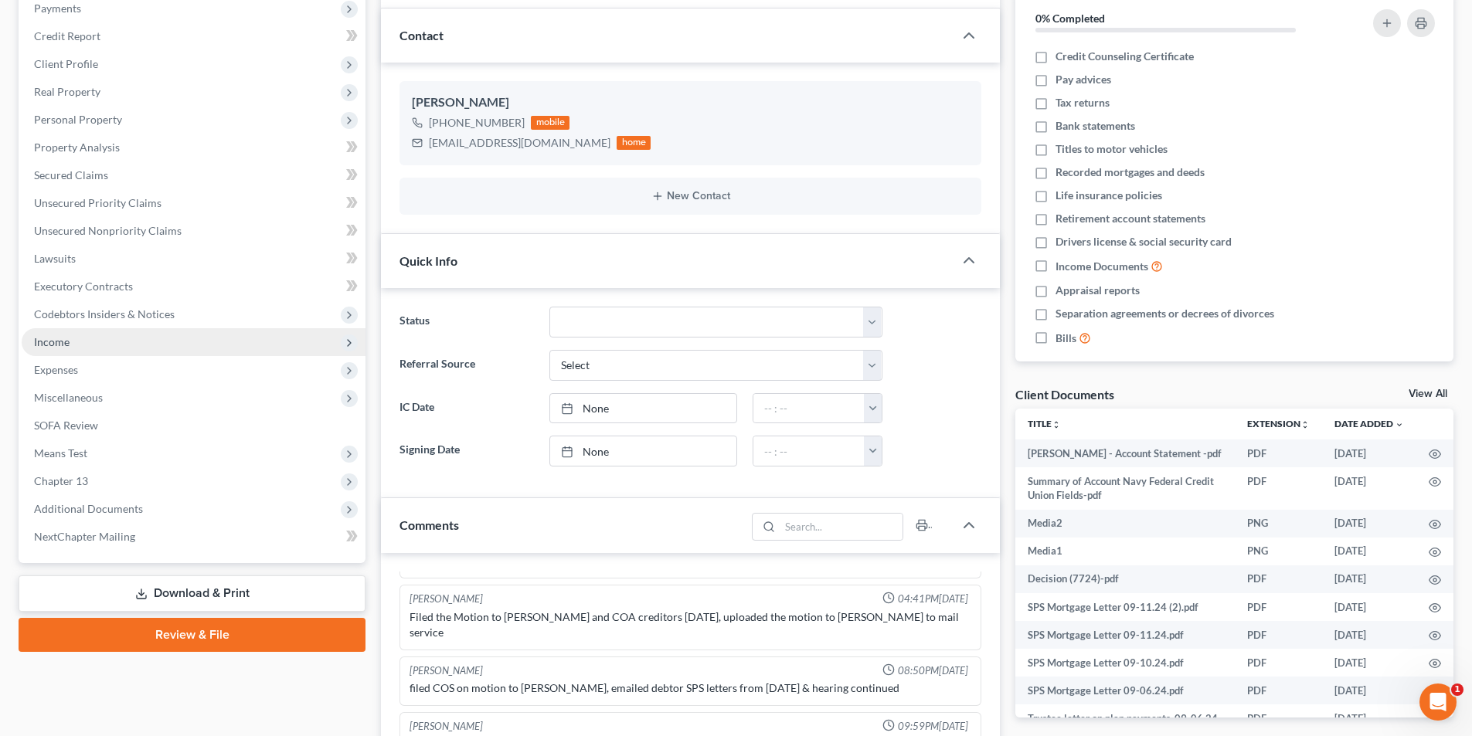
scroll to position [155, 0]
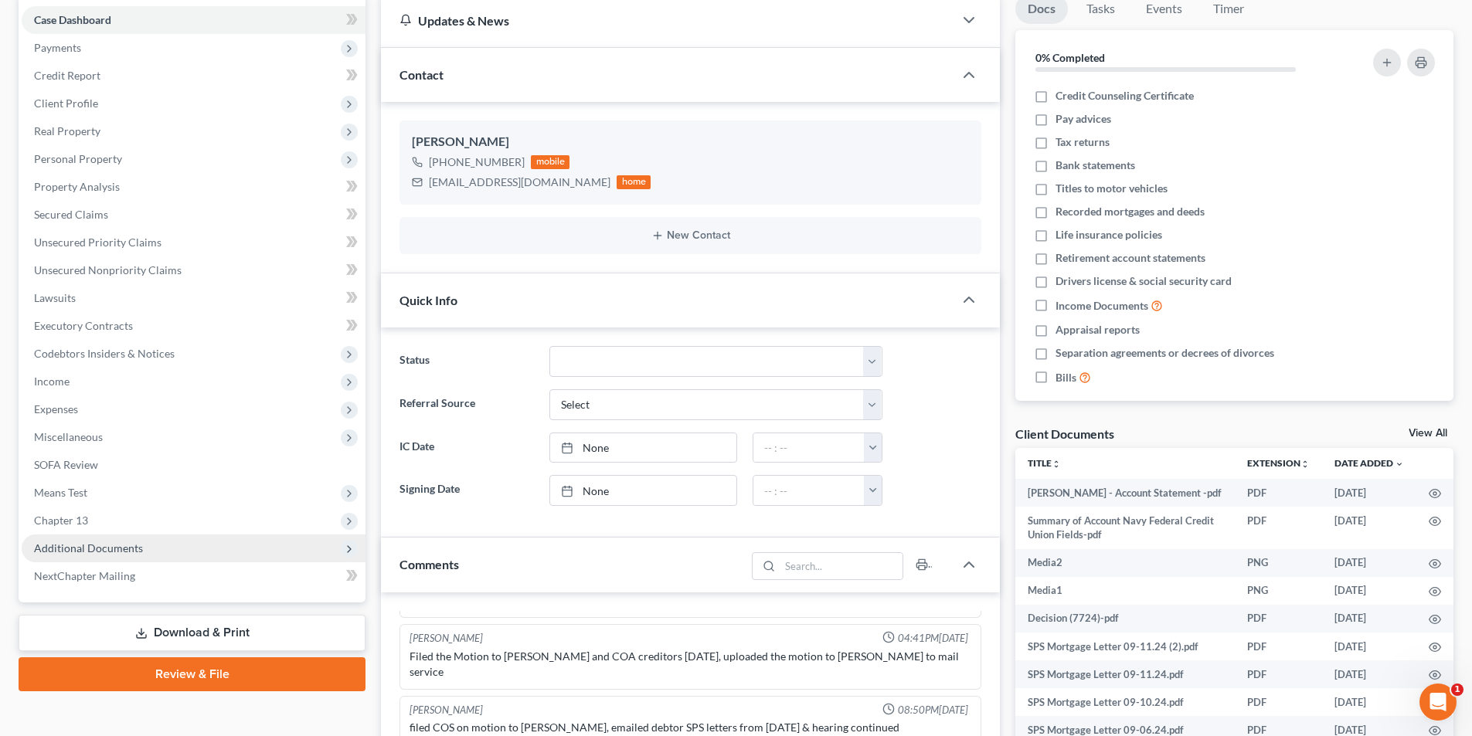
click at [48, 549] on span "Additional Documents" at bounding box center [88, 548] width 109 height 13
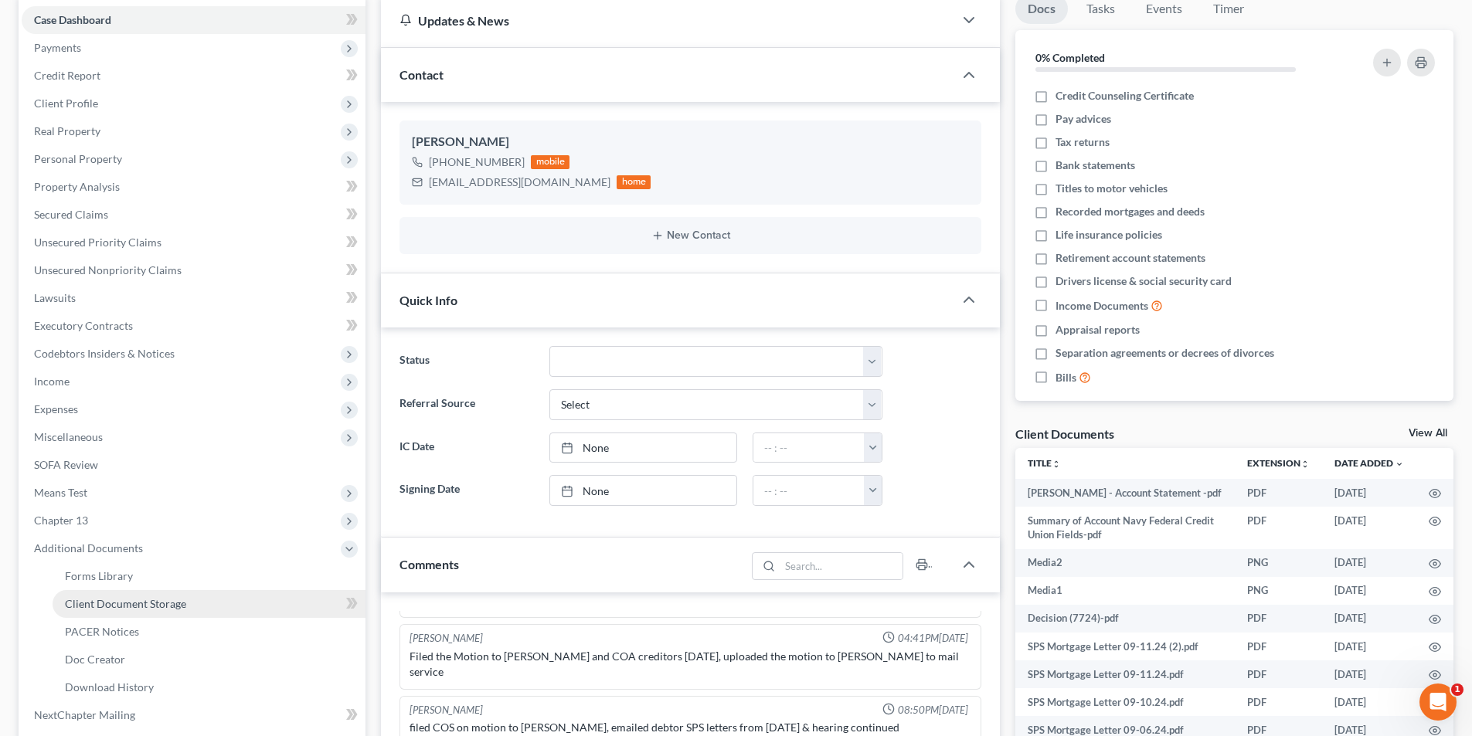
click at [94, 603] on span "Client Document Storage" at bounding box center [125, 603] width 121 height 13
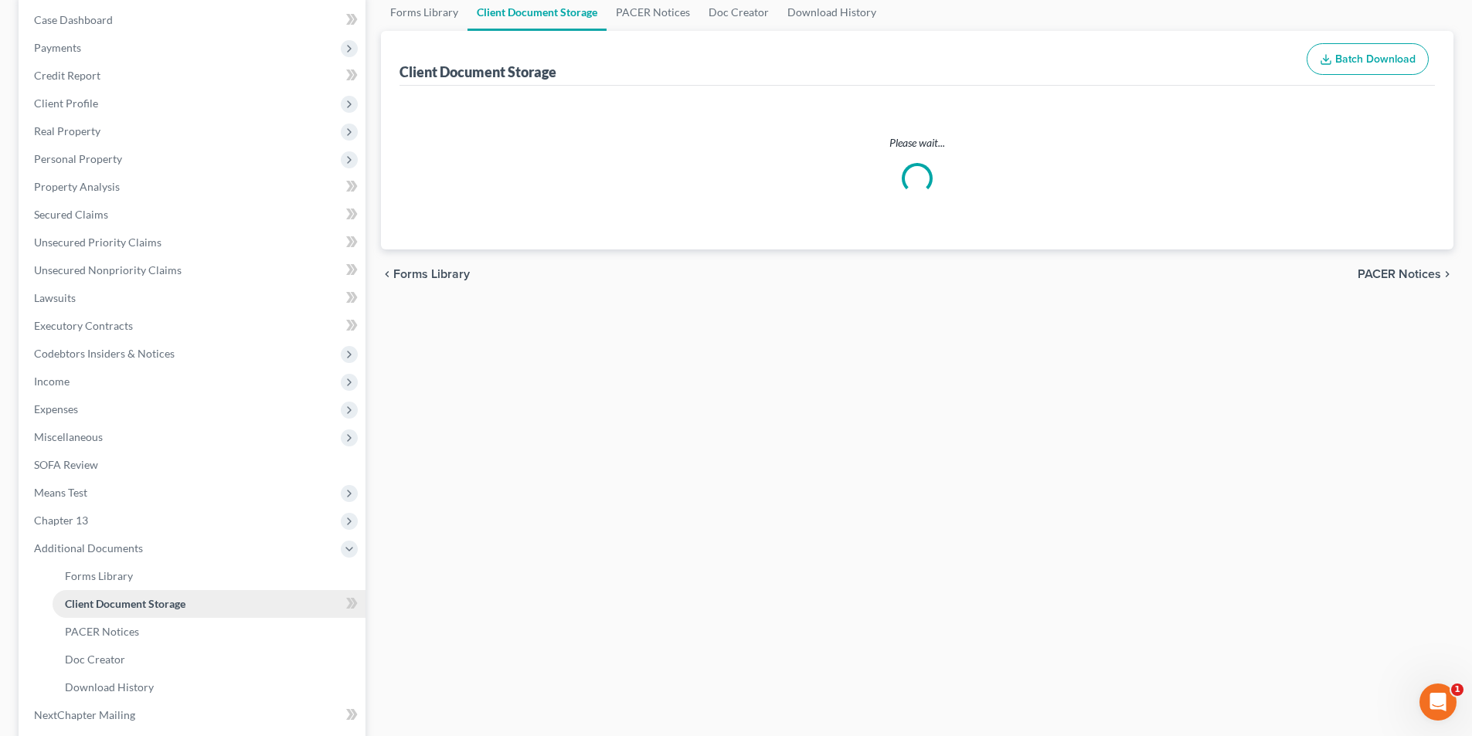
scroll to position [22, 0]
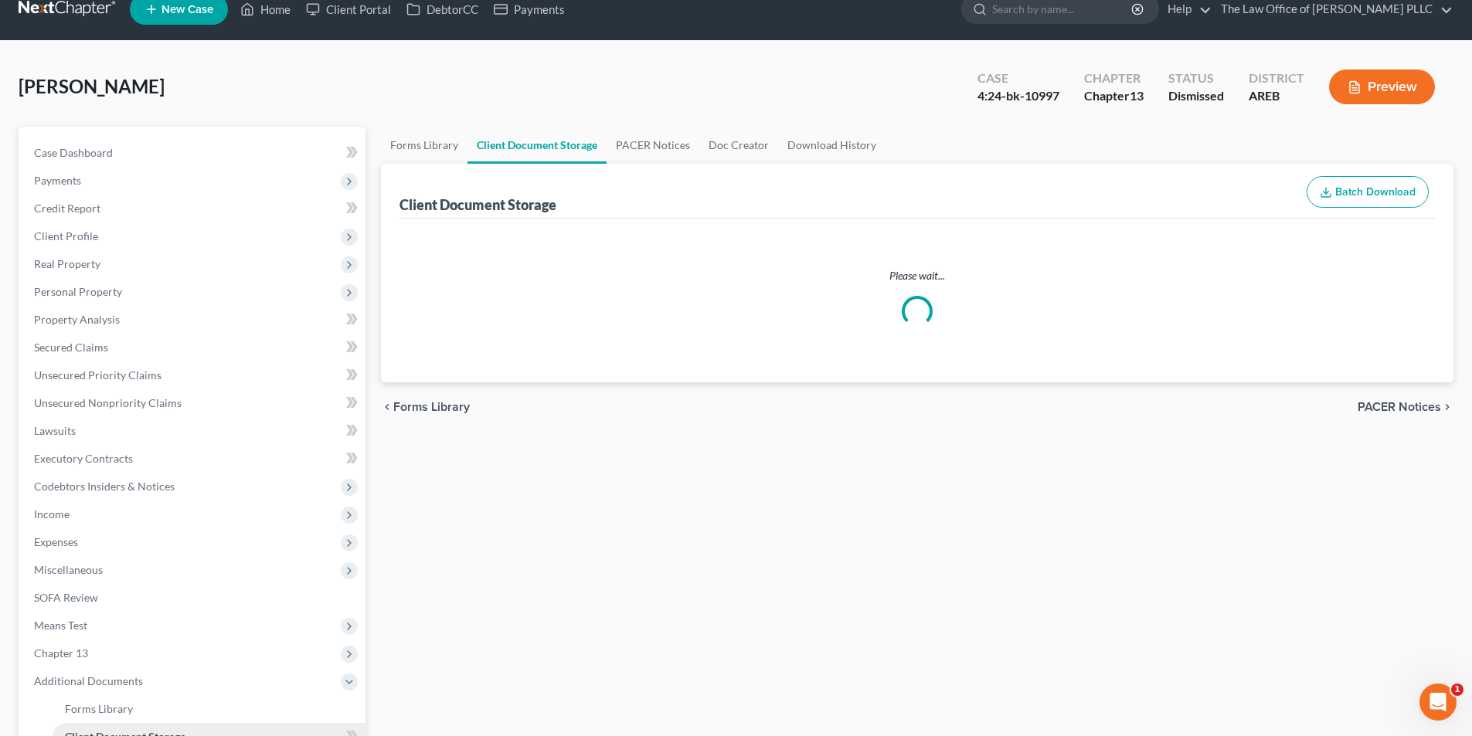
select select "0"
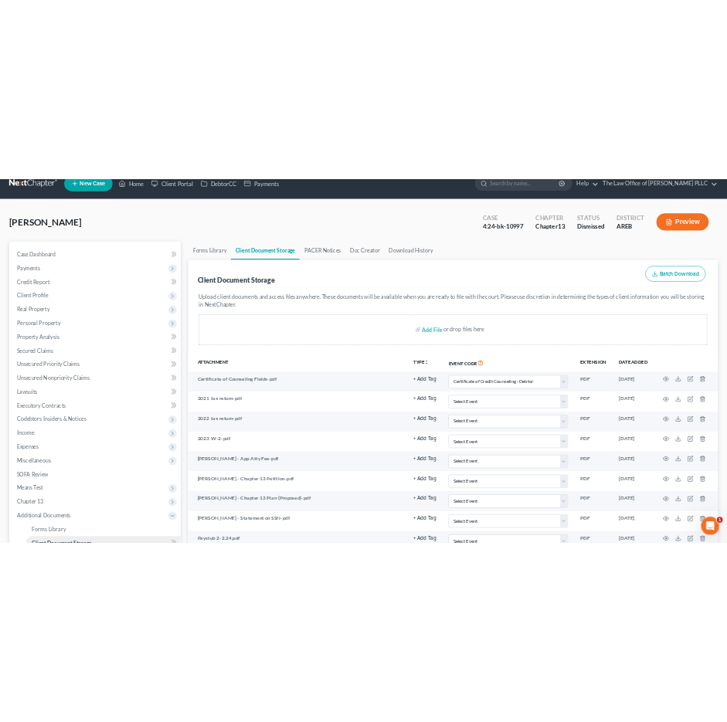
scroll to position [0, 0]
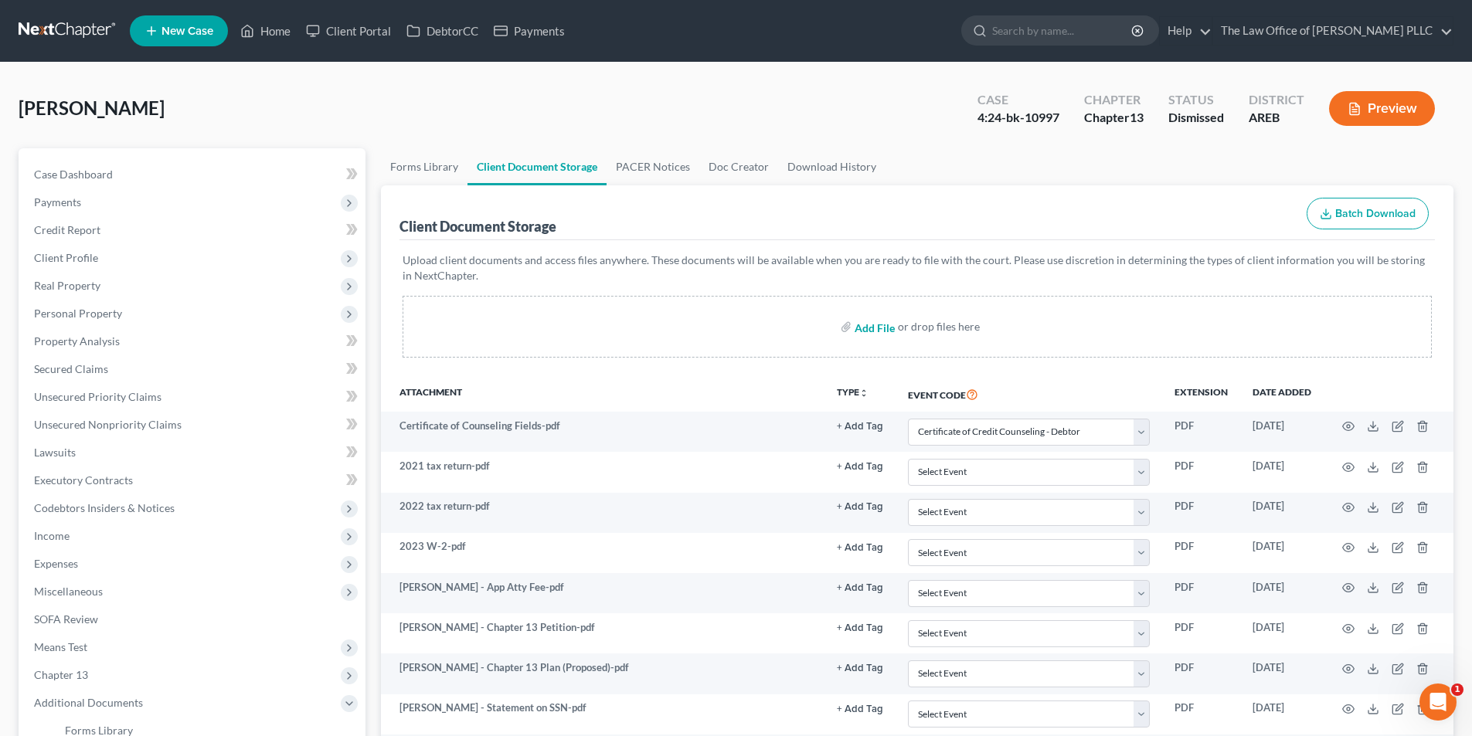
click at [870, 327] on input "file" at bounding box center [873, 327] width 37 height 28
type input "C:\fakepath\L from Resurgent on [PERSON_NAME].pdf"
select select "0"
click at [95, 425] on span "Unsecured Nonpriority Claims" at bounding box center [108, 424] width 148 height 13
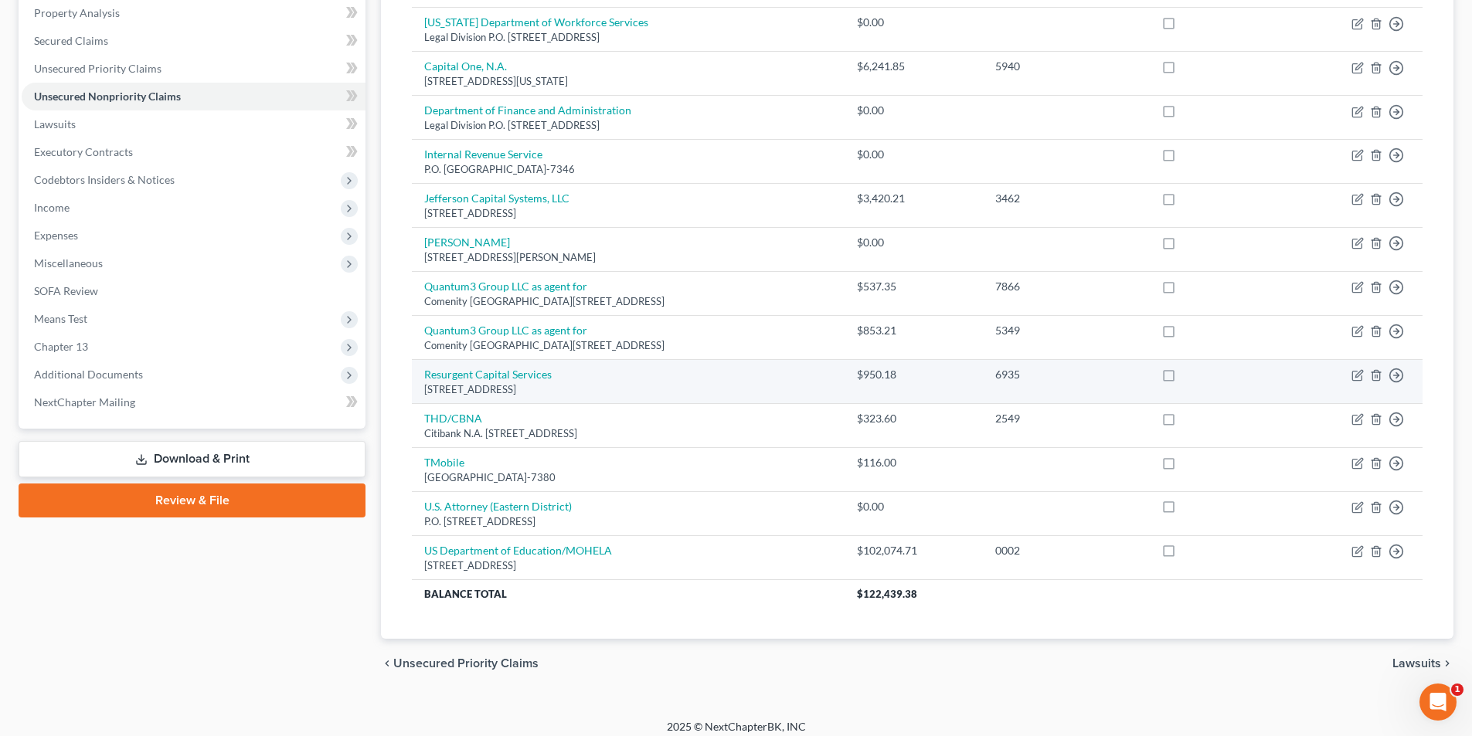
scroll to position [339, 0]
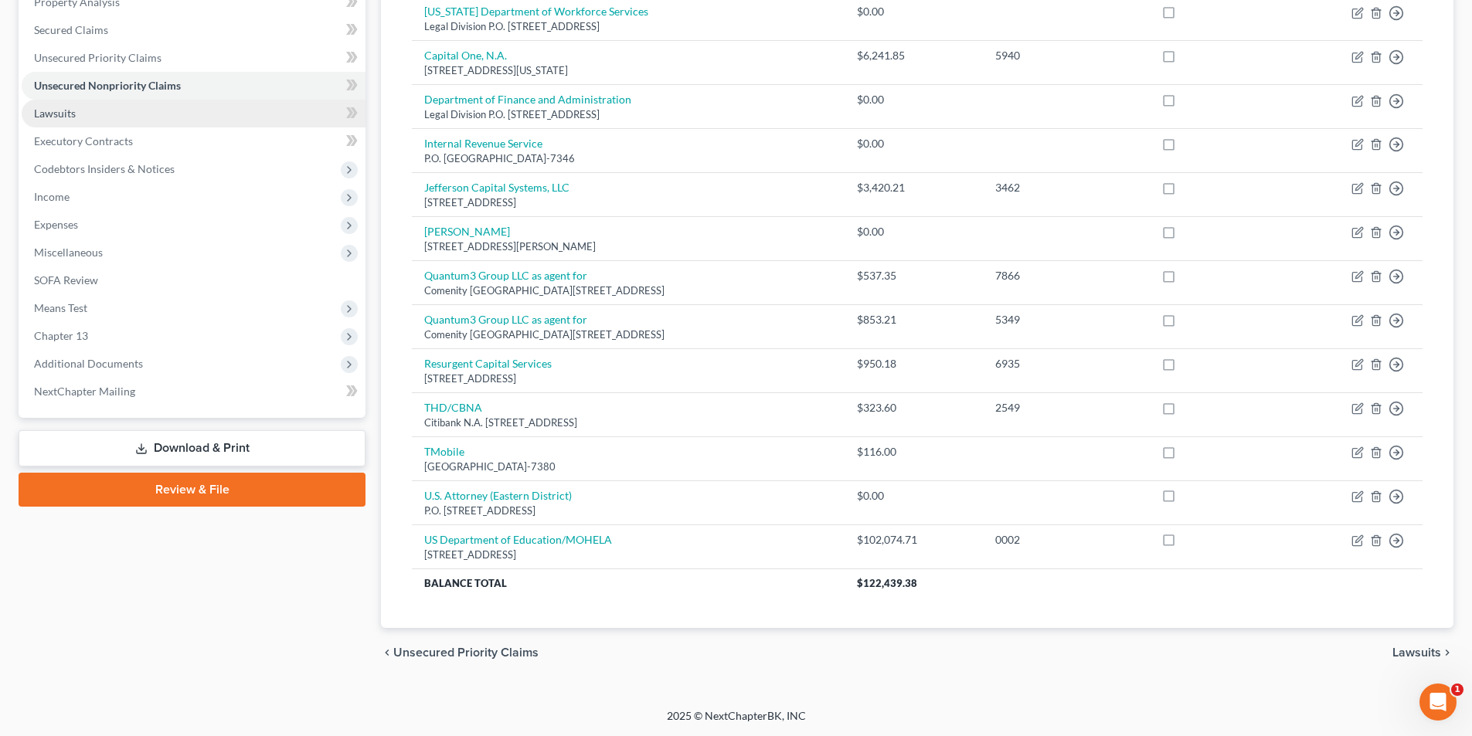
drag, startPoint x: 645, startPoint y: 564, endPoint x: 54, endPoint y: 111, distance: 744.6
click at [54, 111] on span "Lawsuits" at bounding box center [55, 113] width 42 height 13
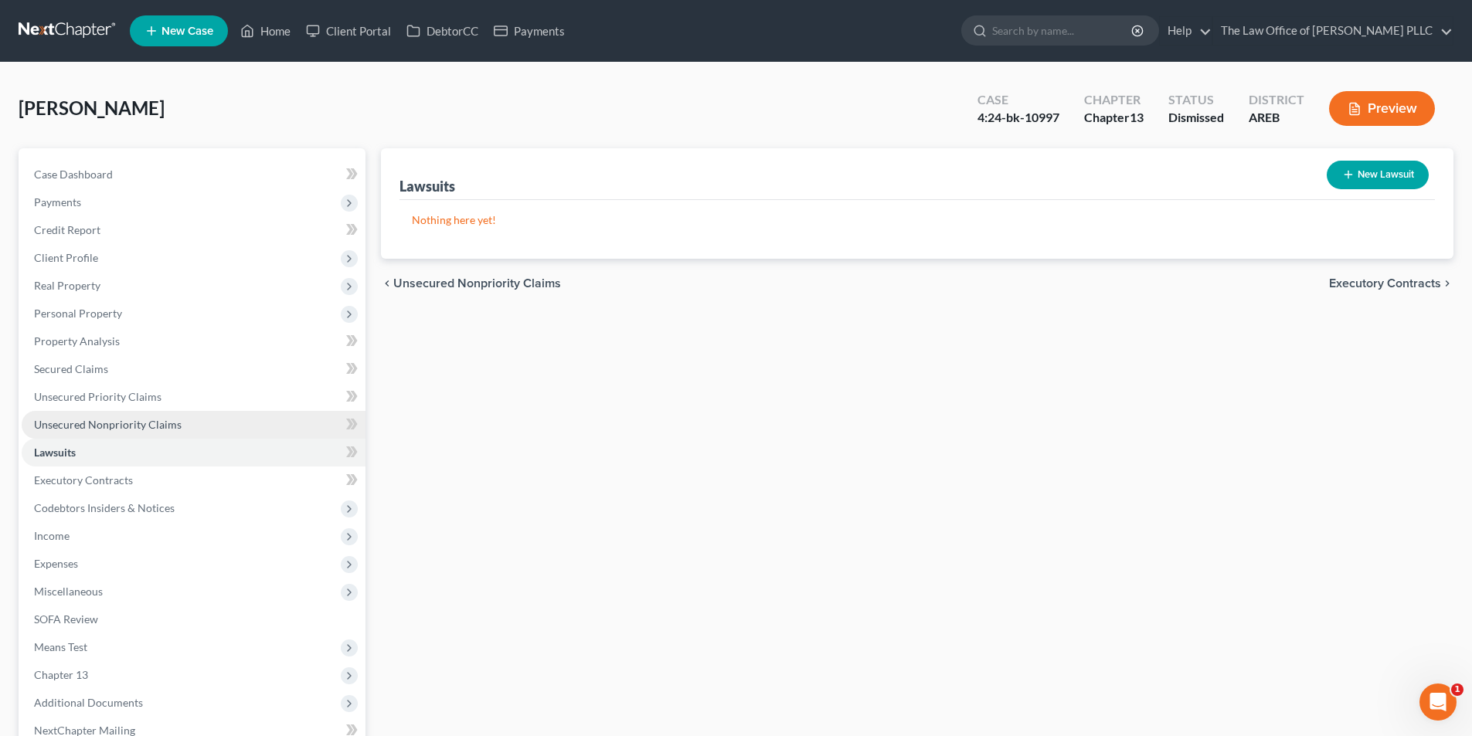
click at [62, 426] on span "Unsecured Nonpriority Claims" at bounding box center [108, 424] width 148 height 13
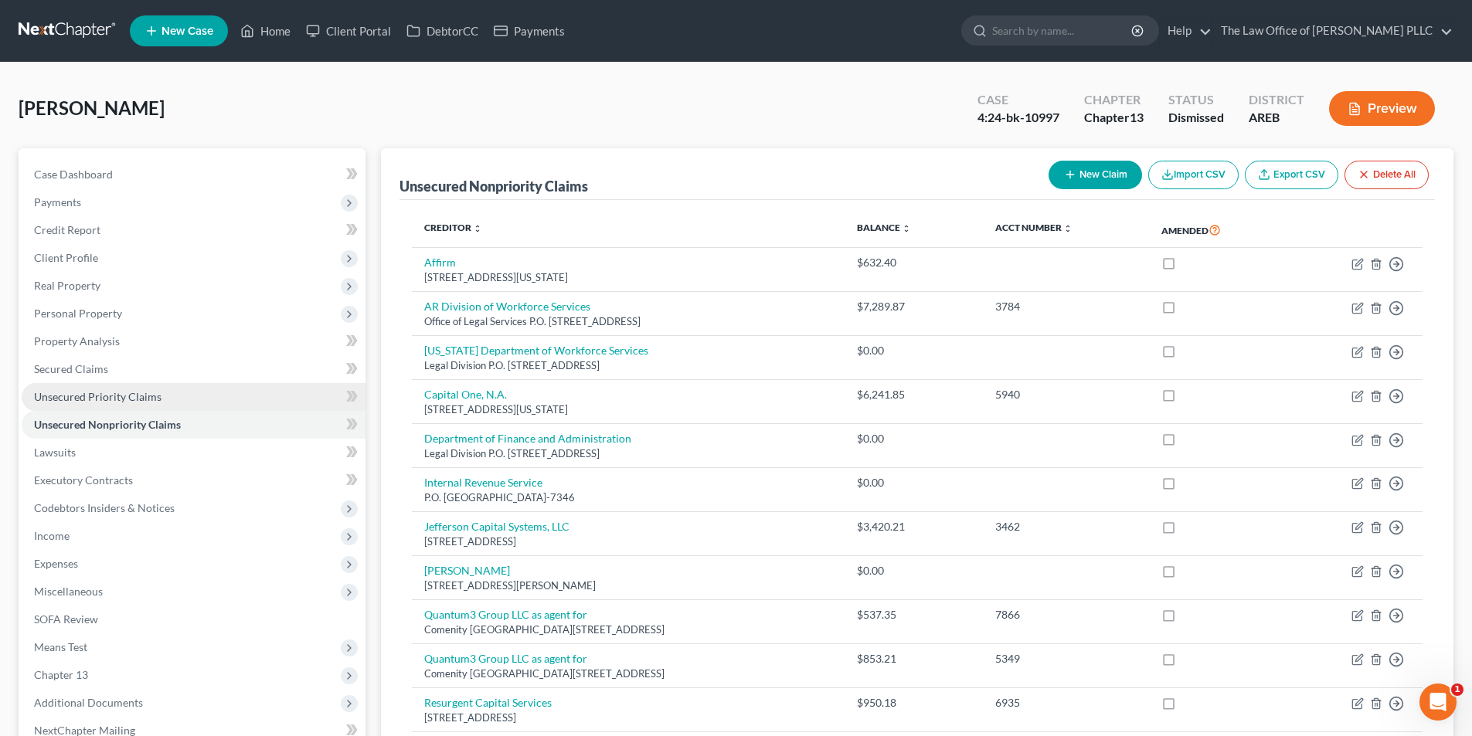
click at [83, 391] on span "Unsecured Priority Claims" at bounding box center [97, 396] width 127 height 13
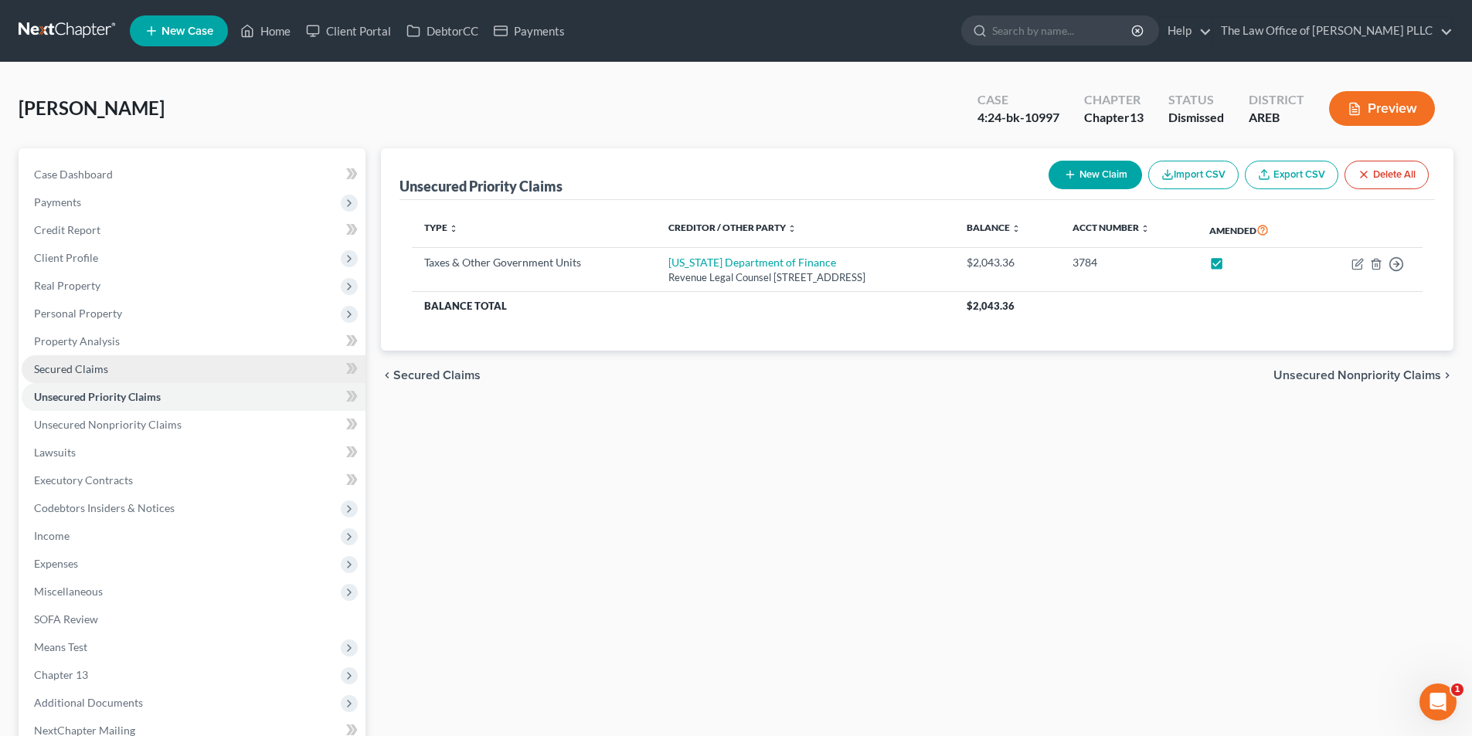
click at [83, 374] on span "Secured Claims" at bounding box center [71, 368] width 74 height 13
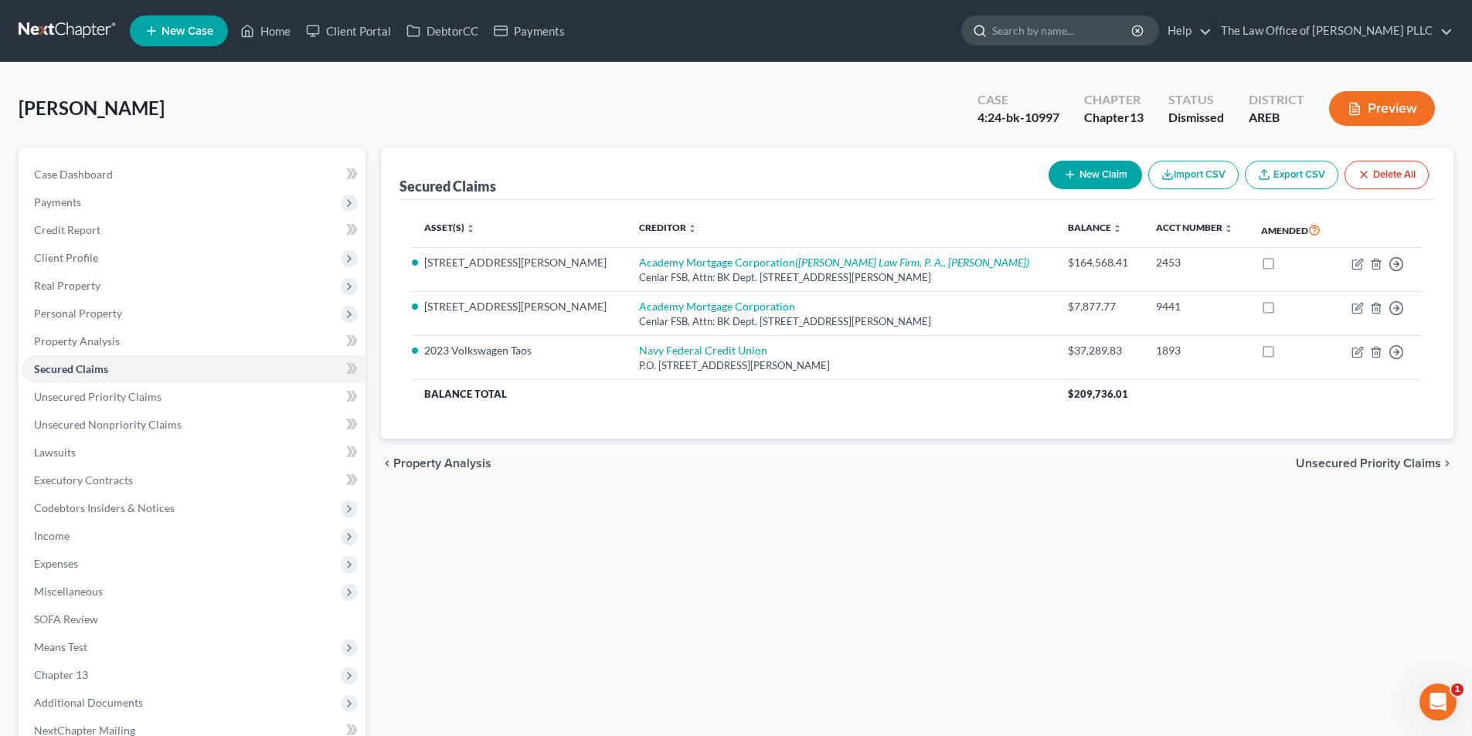
click at [1021, 36] on input "search" at bounding box center [1062, 30] width 141 height 29
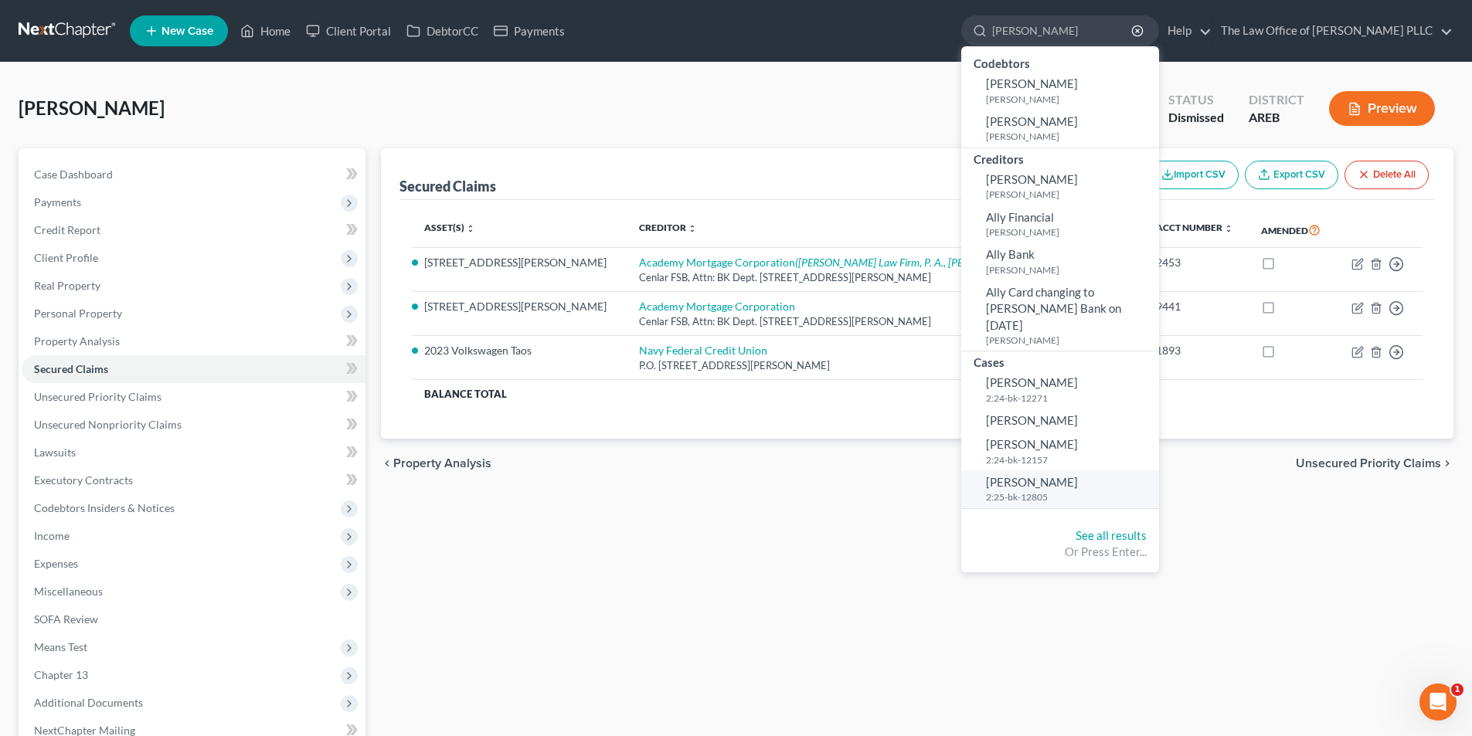
type input "[PERSON_NAME]"
click at [1057, 475] on span "[PERSON_NAME]" at bounding box center [1032, 482] width 92 height 14
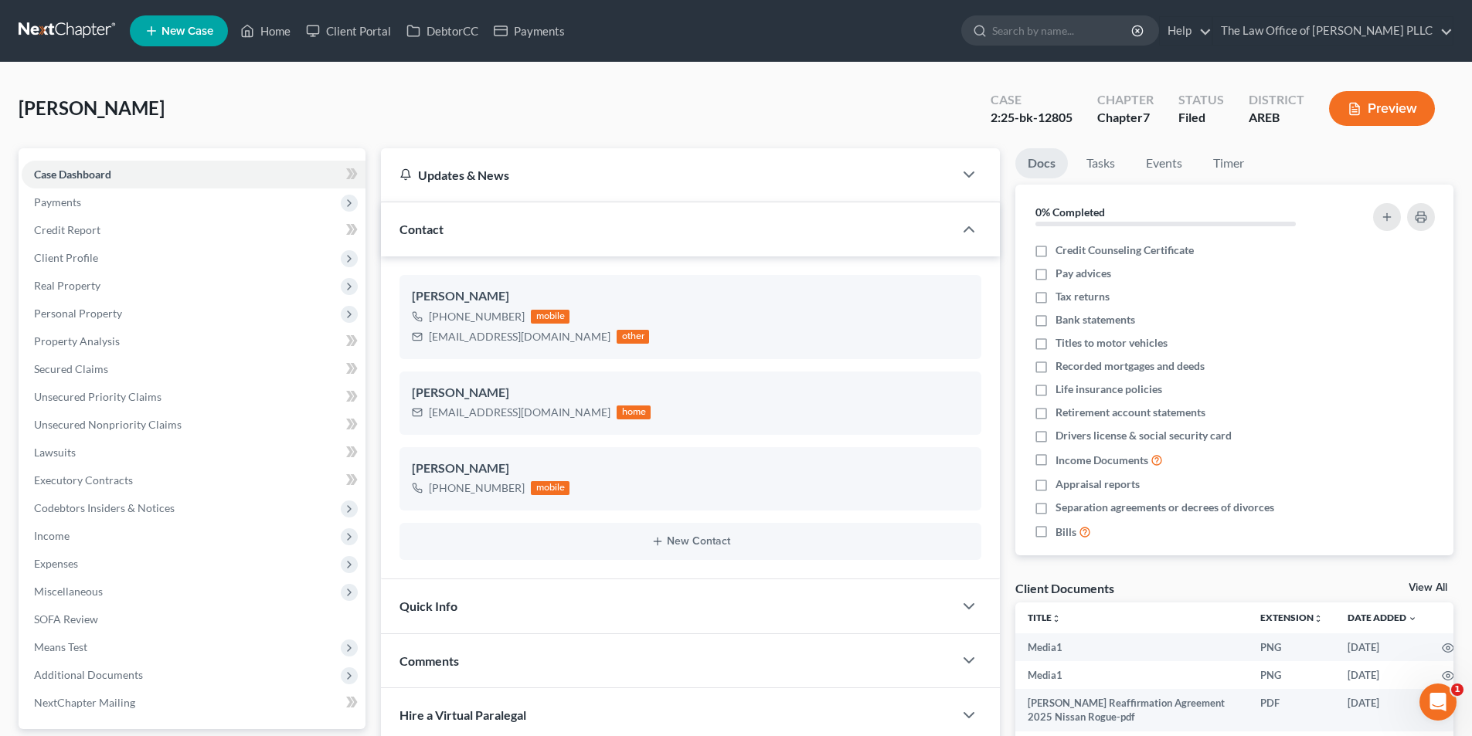
scroll to position [1741, 0]
click at [79, 372] on span "Secured Claims" at bounding box center [71, 368] width 74 height 13
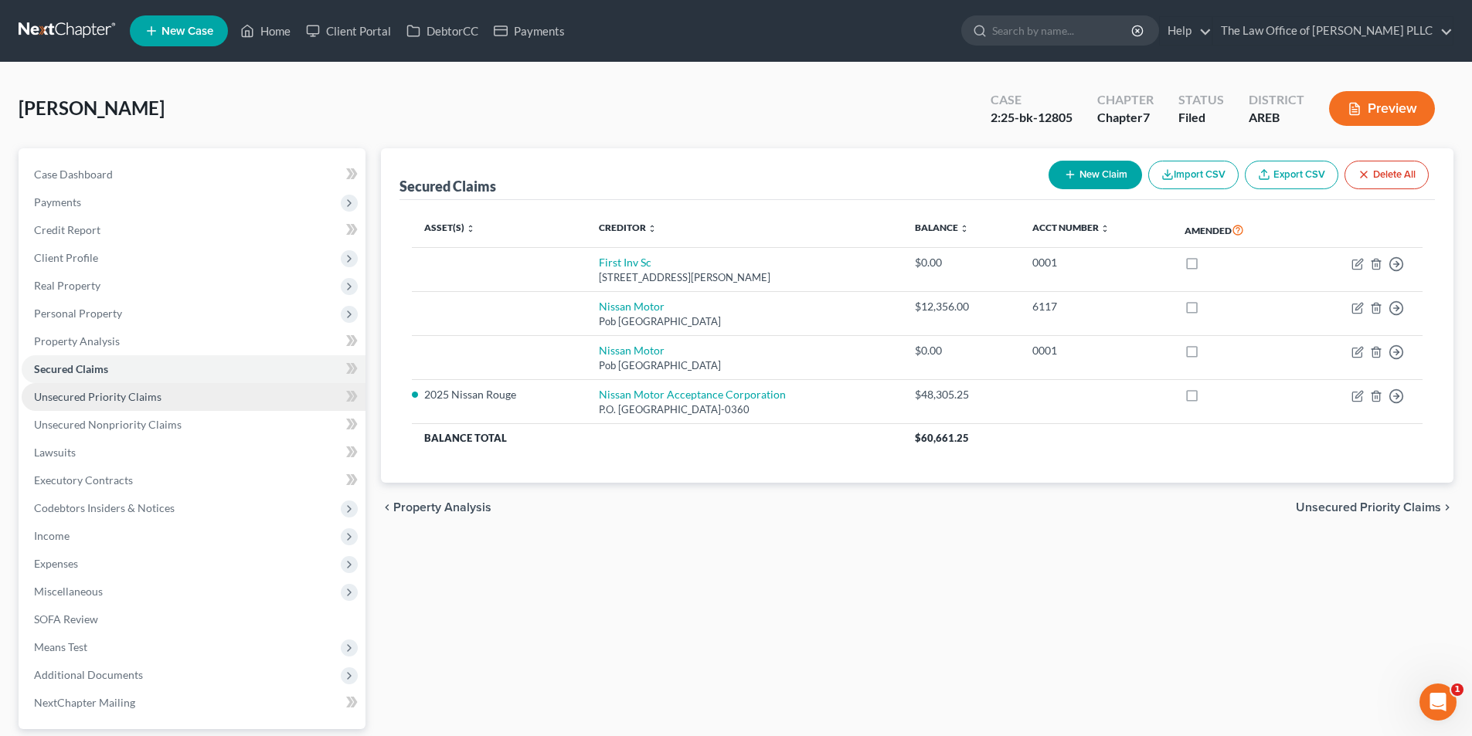
click at [85, 396] on span "Unsecured Priority Claims" at bounding box center [97, 396] width 127 height 13
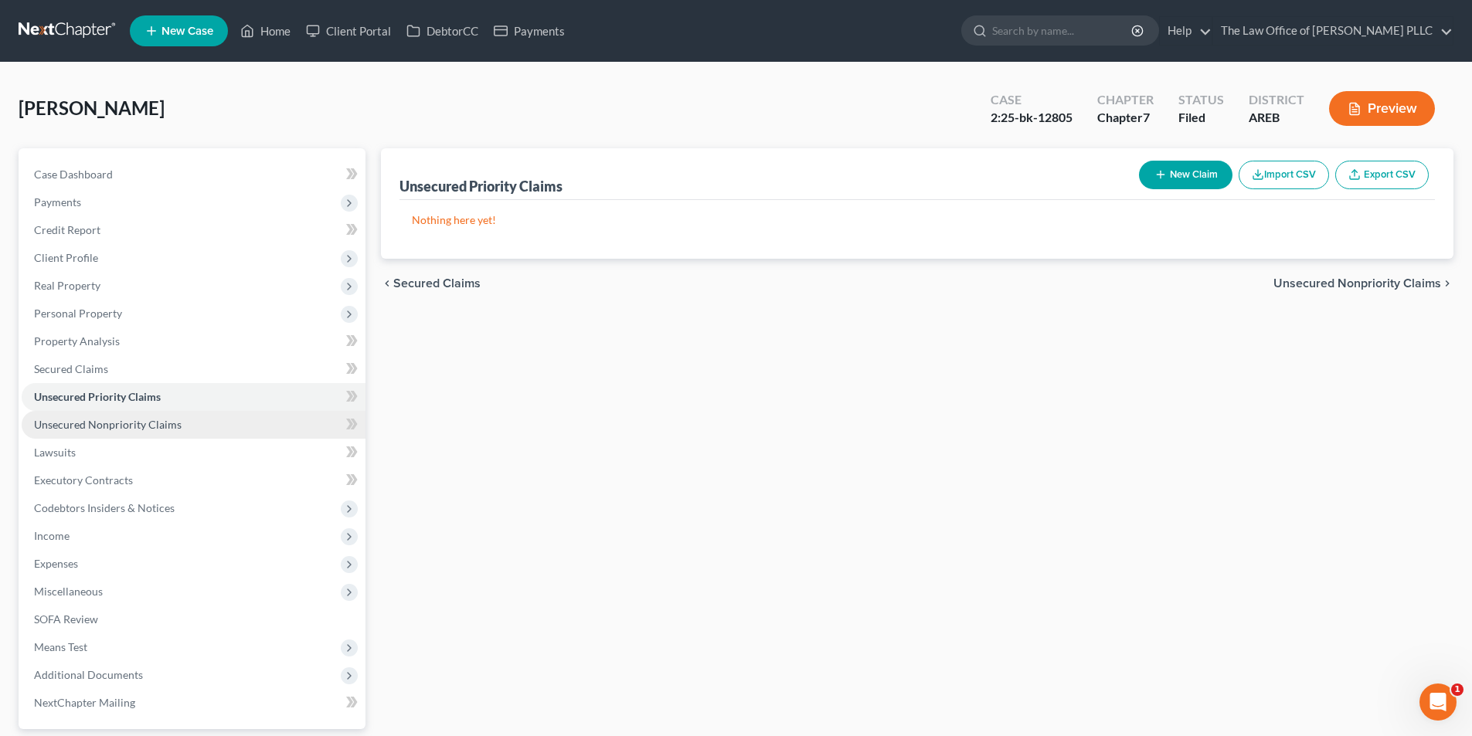
click at [90, 422] on span "Unsecured Nonpriority Claims" at bounding box center [108, 424] width 148 height 13
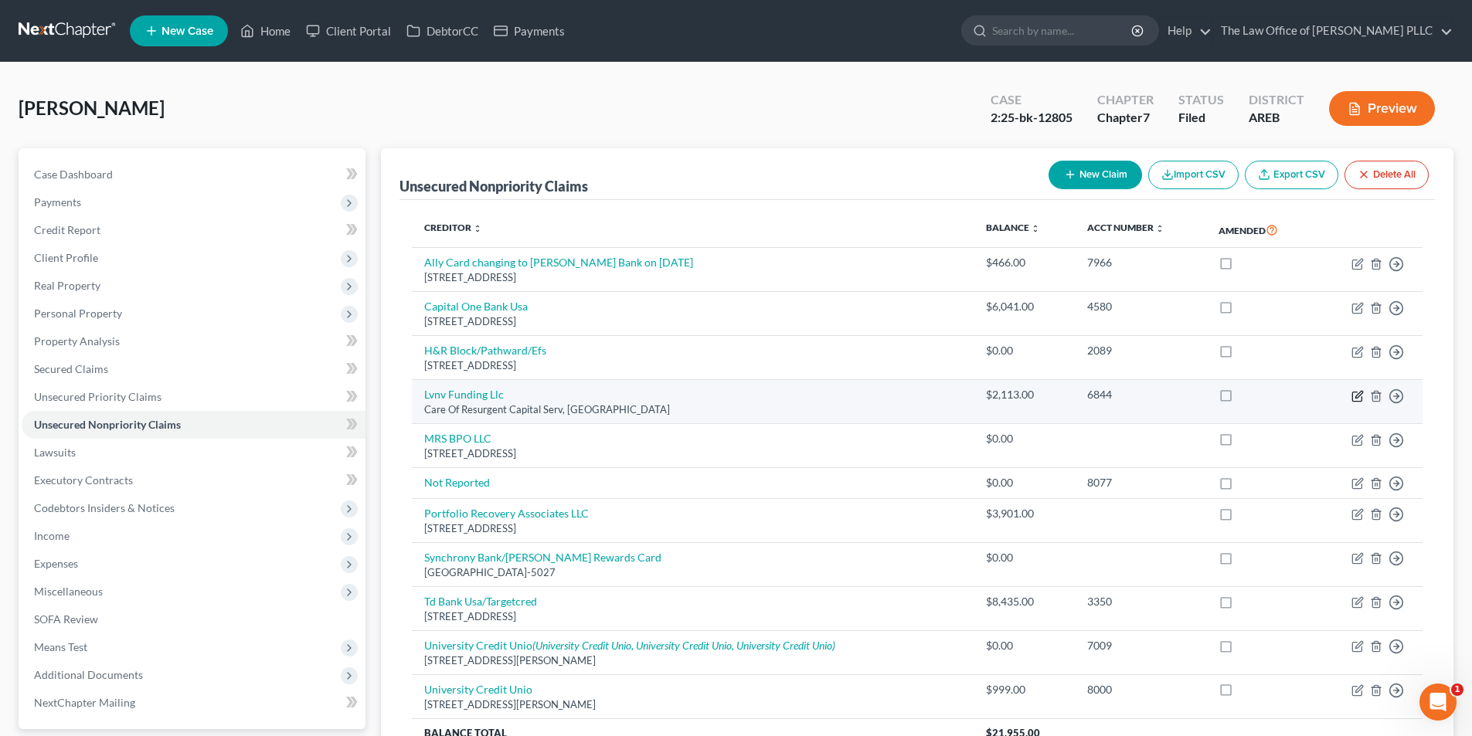
click at [1359, 396] on icon "button" at bounding box center [1358, 394] width 7 height 7
select select "42"
select select "1"
select select "0"
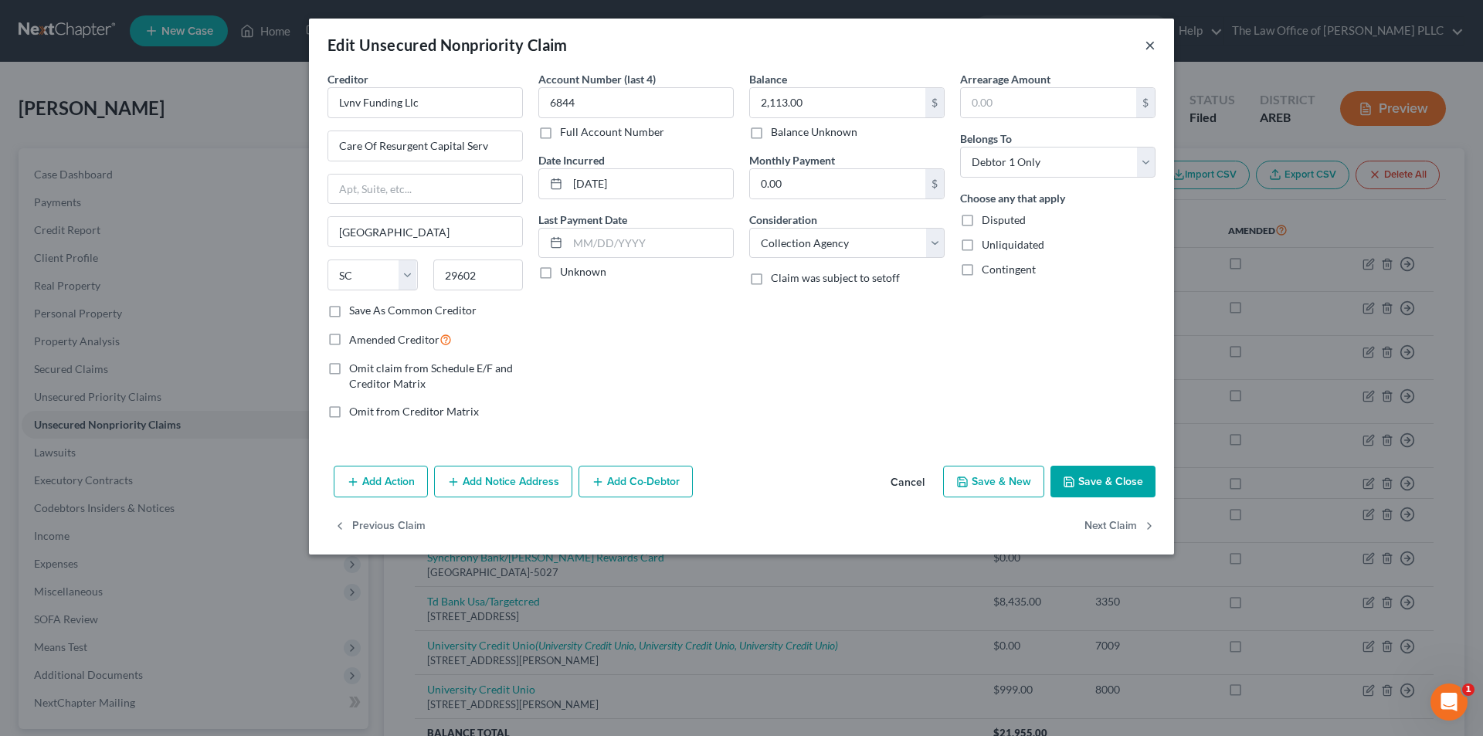
click at [1150, 42] on button "×" at bounding box center [1150, 45] width 11 height 19
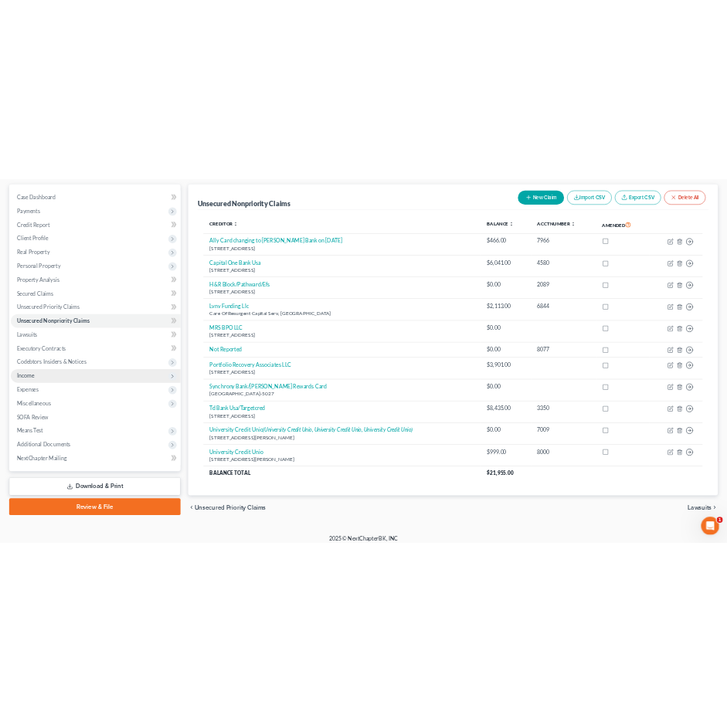
scroll to position [150, 0]
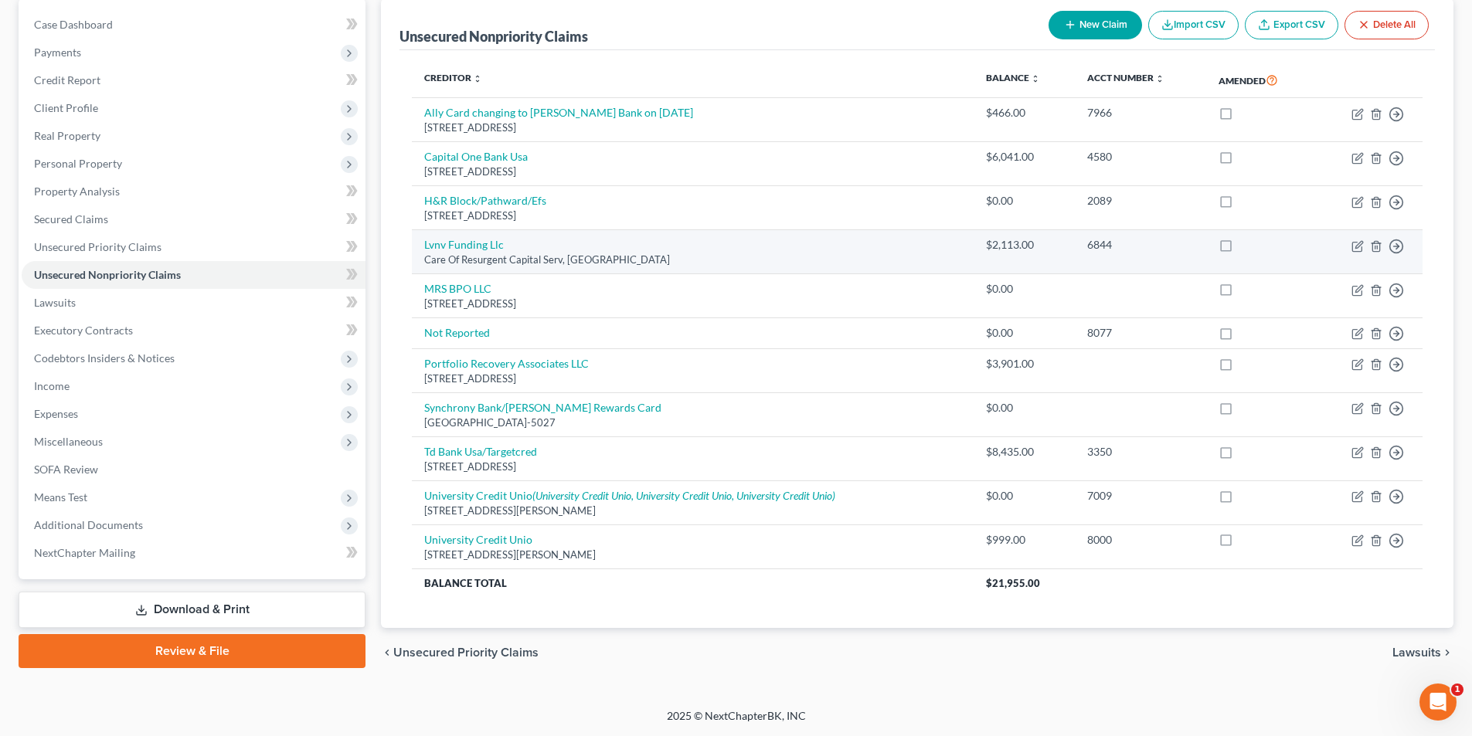
click at [678, 257] on div "Care Of Resurgent Capital Serv, [GEOGRAPHIC_DATA]" at bounding box center [692, 260] width 537 height 15
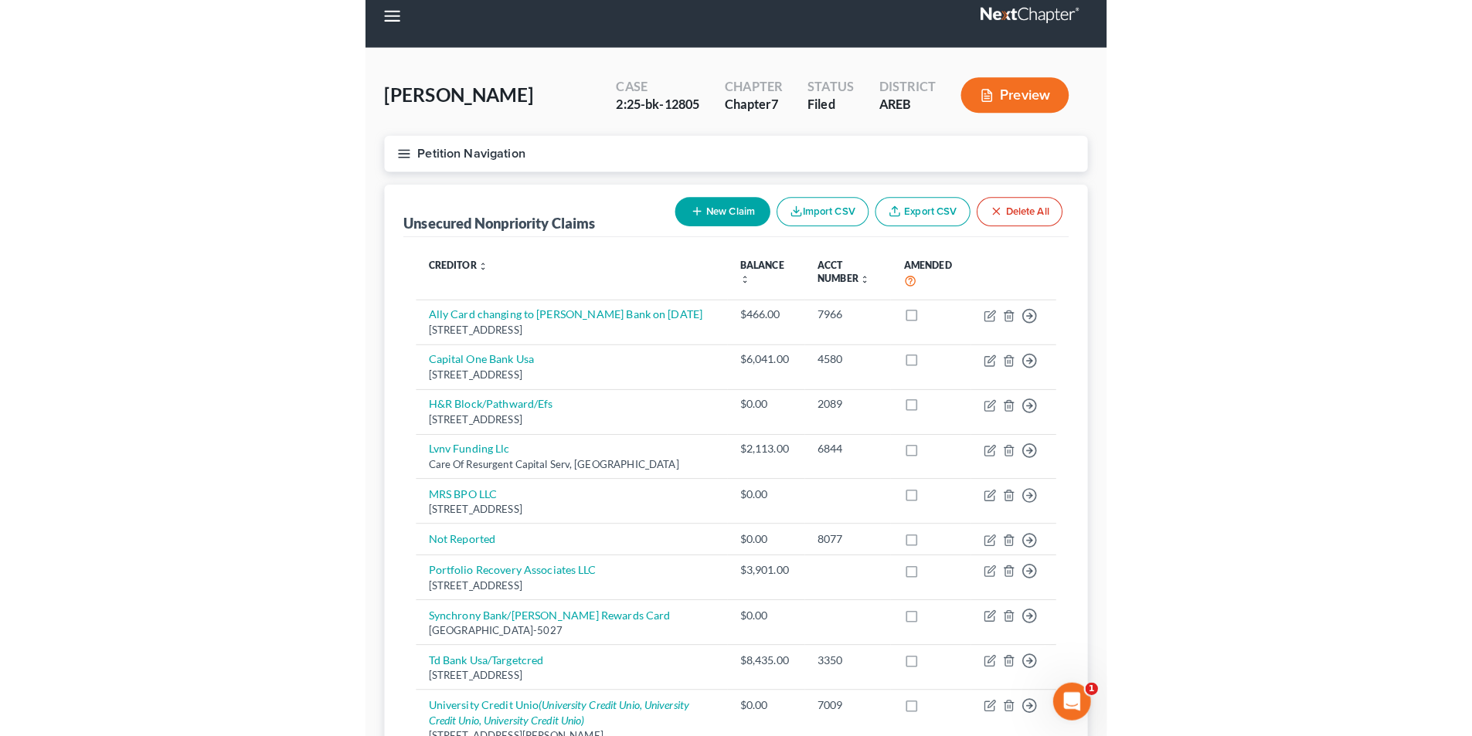
scroll to position [0, 0]
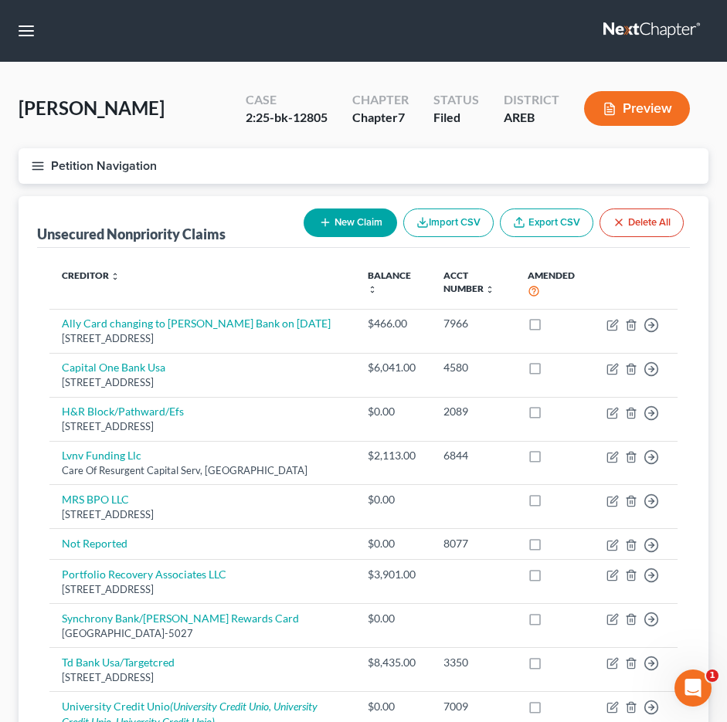
drag, startPoint x: 458, startPoint y: 22, endPoint x: 477, endPoint y: 5, distance: 26.2
click at [458, 22] on nav "Home New Case Client Portal DebtorCC Payments The Law Office of [PERSON_NAME] P…" at bounding box center [363, 31] width 727 height 62
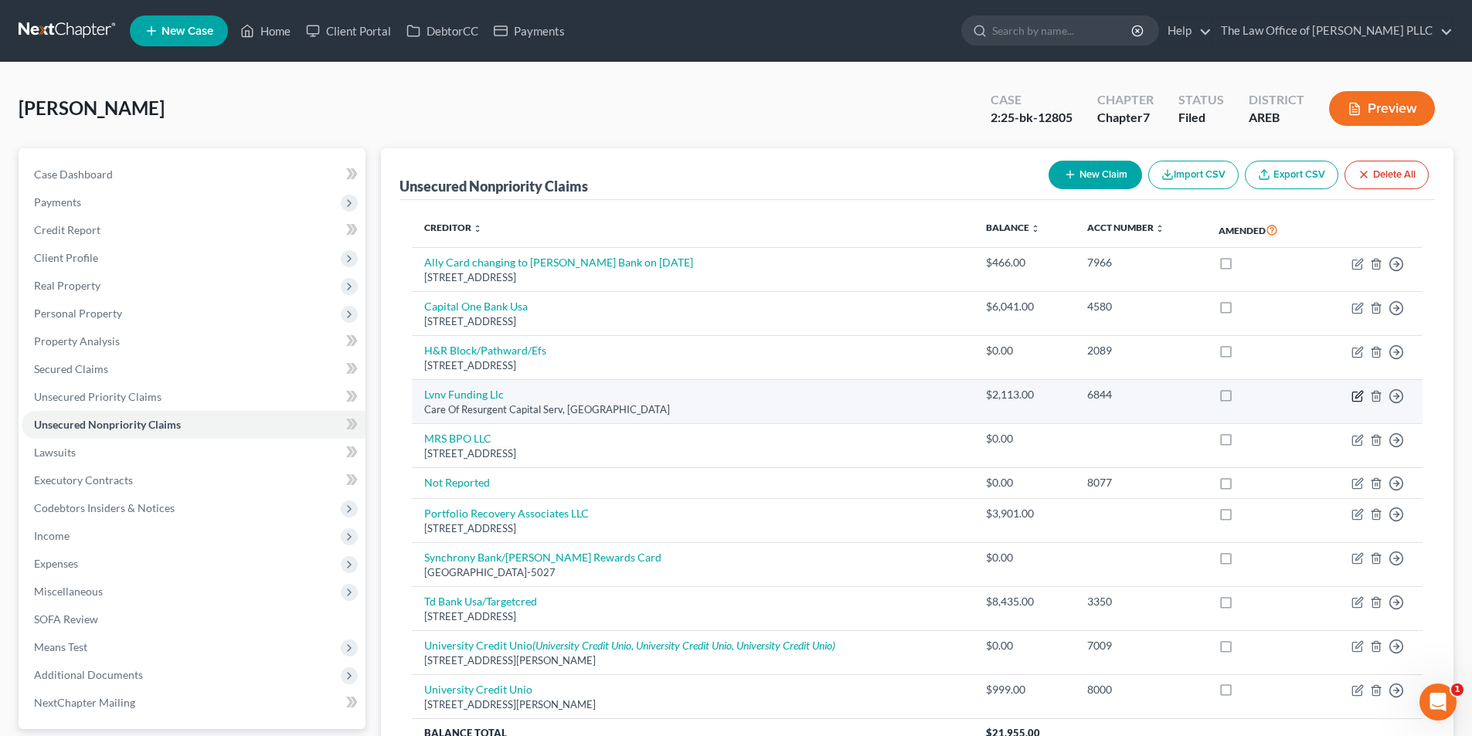
click at [1357, 397] on icon "button" at bounding box center [1357, 396] width 12 height 12
select select "42"
select select "1"
select select "0"
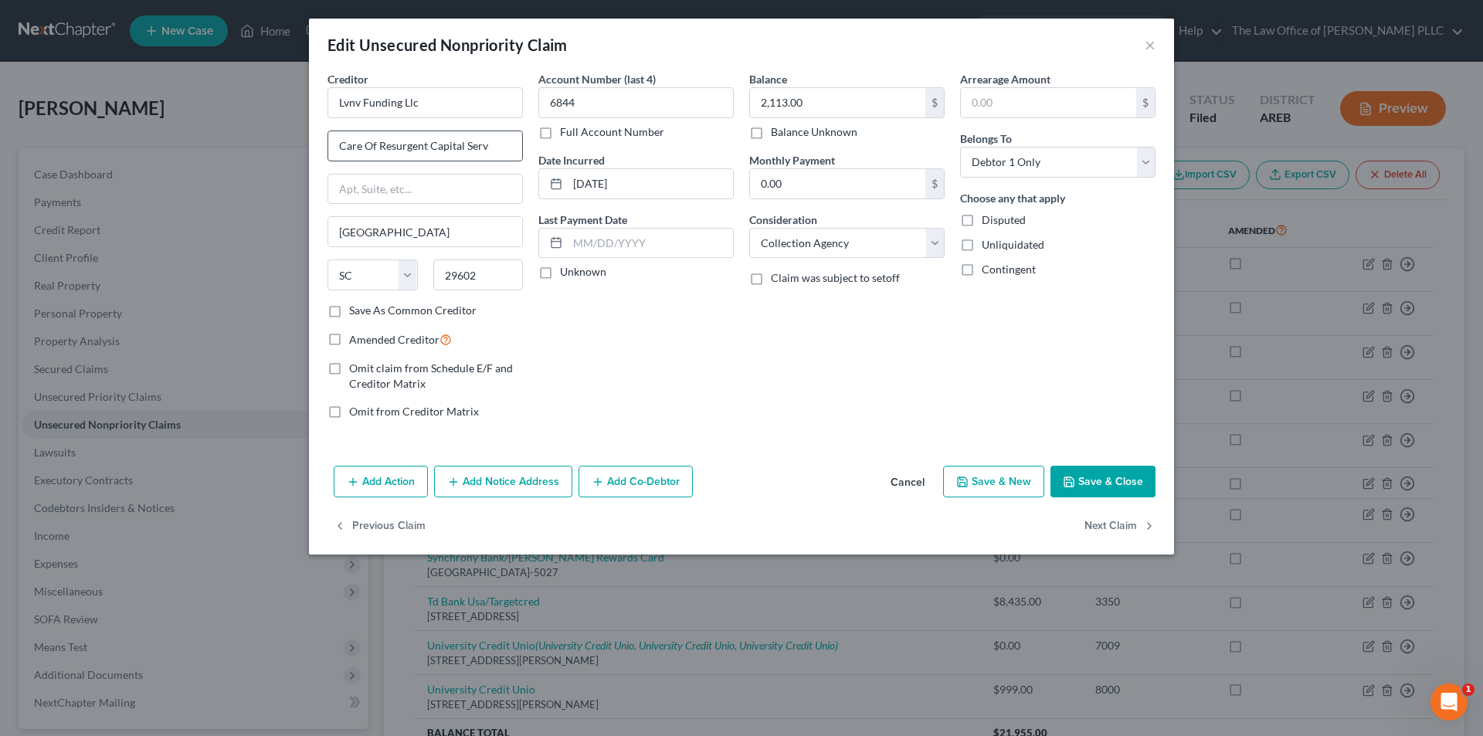
drag, startPoint x: 494, startPoint y: 149, endPoint x: 331, endPoint y: 150, distance: 163.0
click at [331, 150] on input "Care Of Resurgent Capital Serv" at bounding box center [425, 145] width 194 height 29
type input "[STREET_ADDRESS]"
click at [485, 274] on input "29602" at bounding box center [478, 275] width 90 height 31
type input "29601"
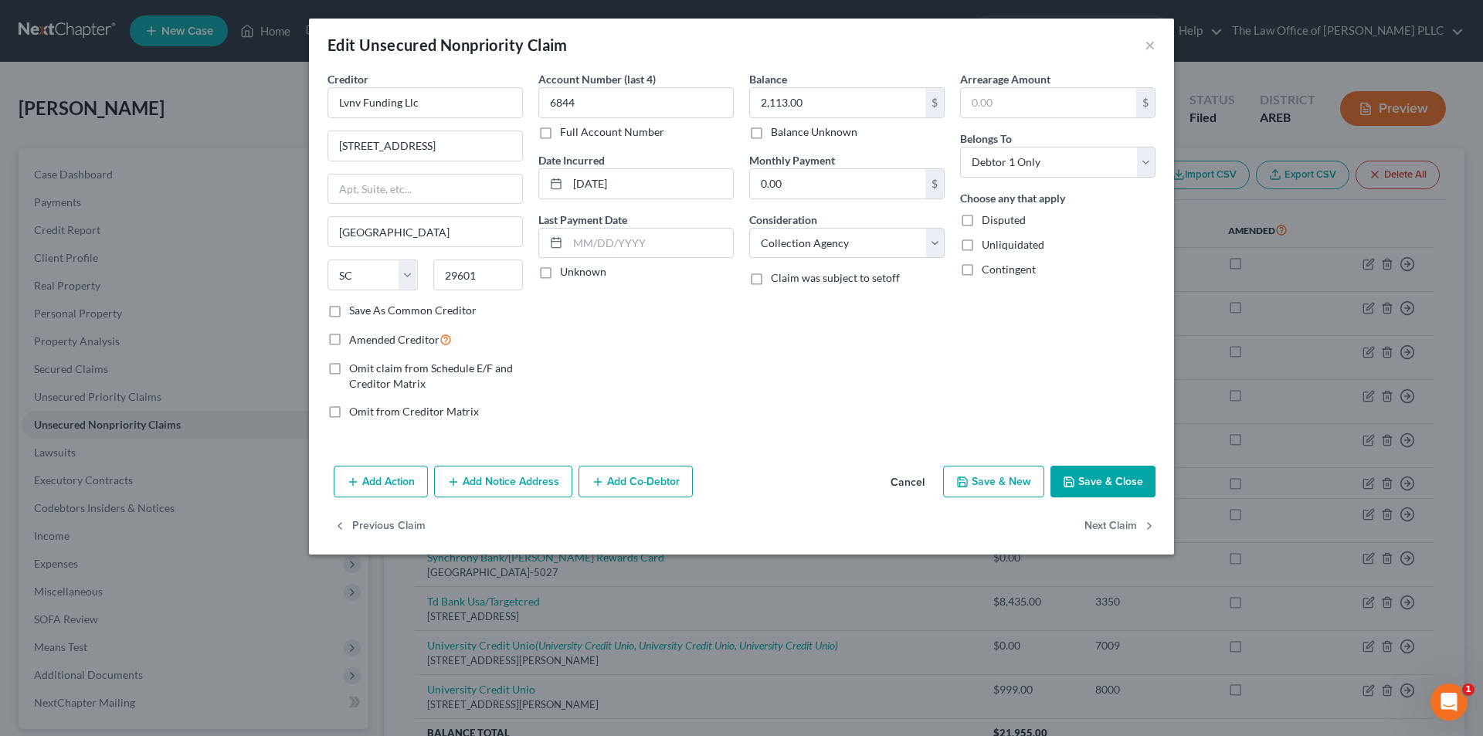
click at [1120, 482] on button "Save & Close" at bounding box center [1103, 482] width 105 height 32
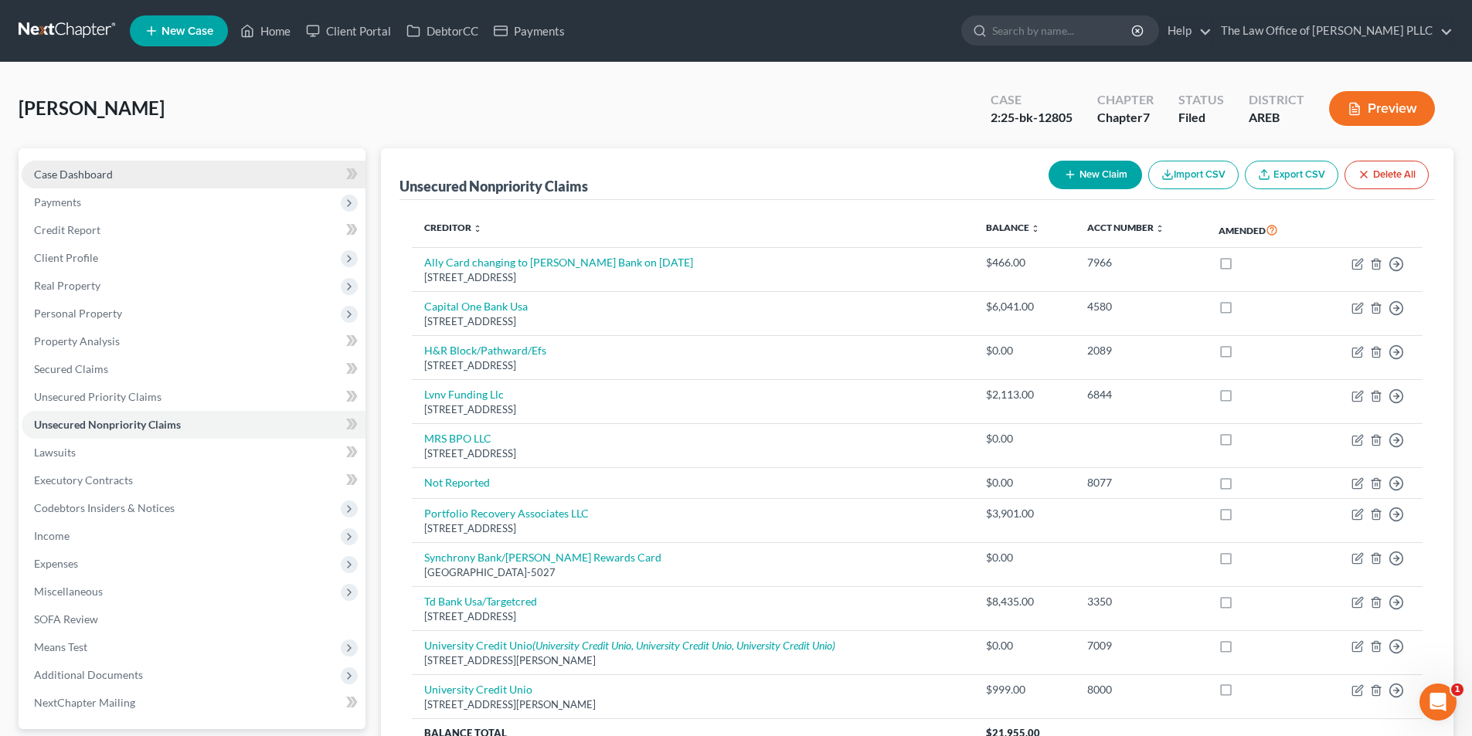
click at [92, 172] on span "Case Dashboard" at bounding box center [73, 174] width 79 height 13
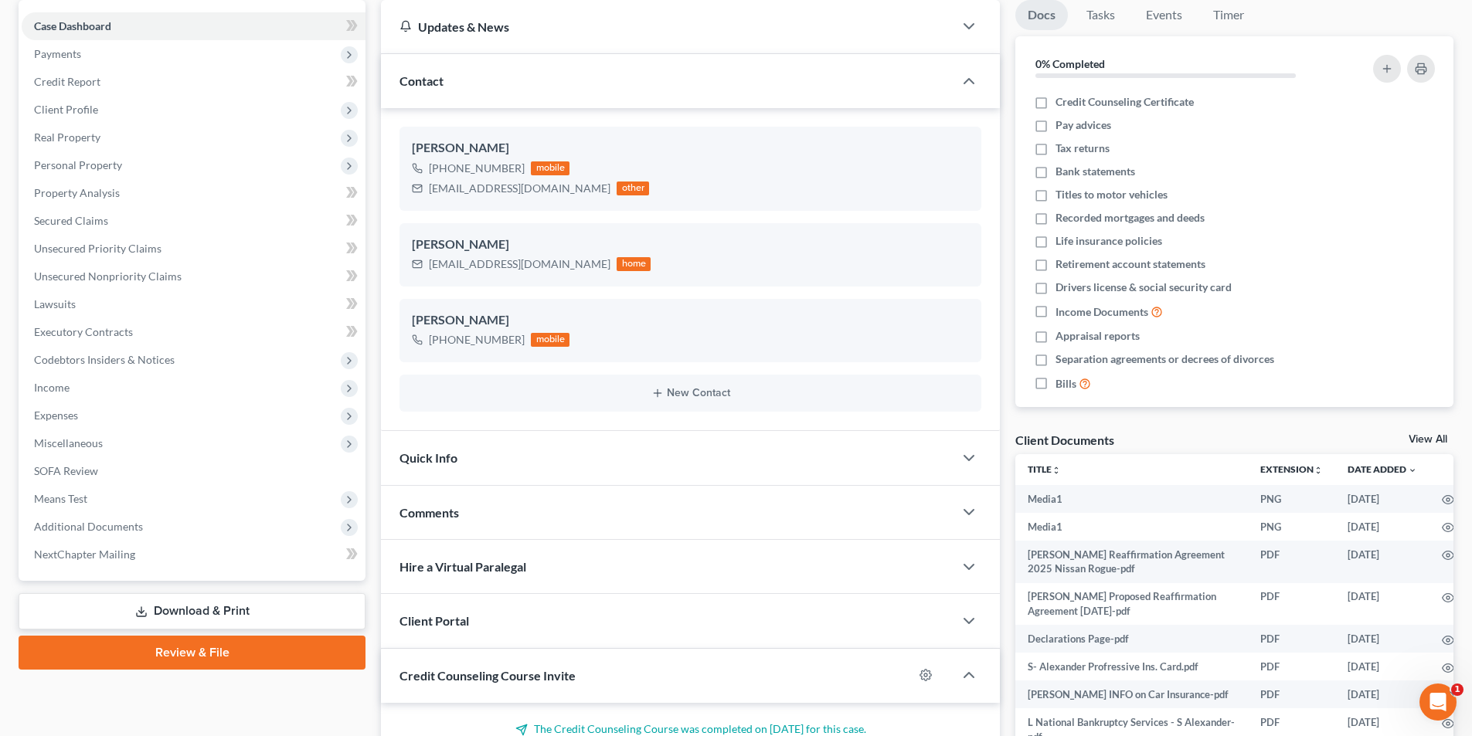
scroll to position [232, 0]
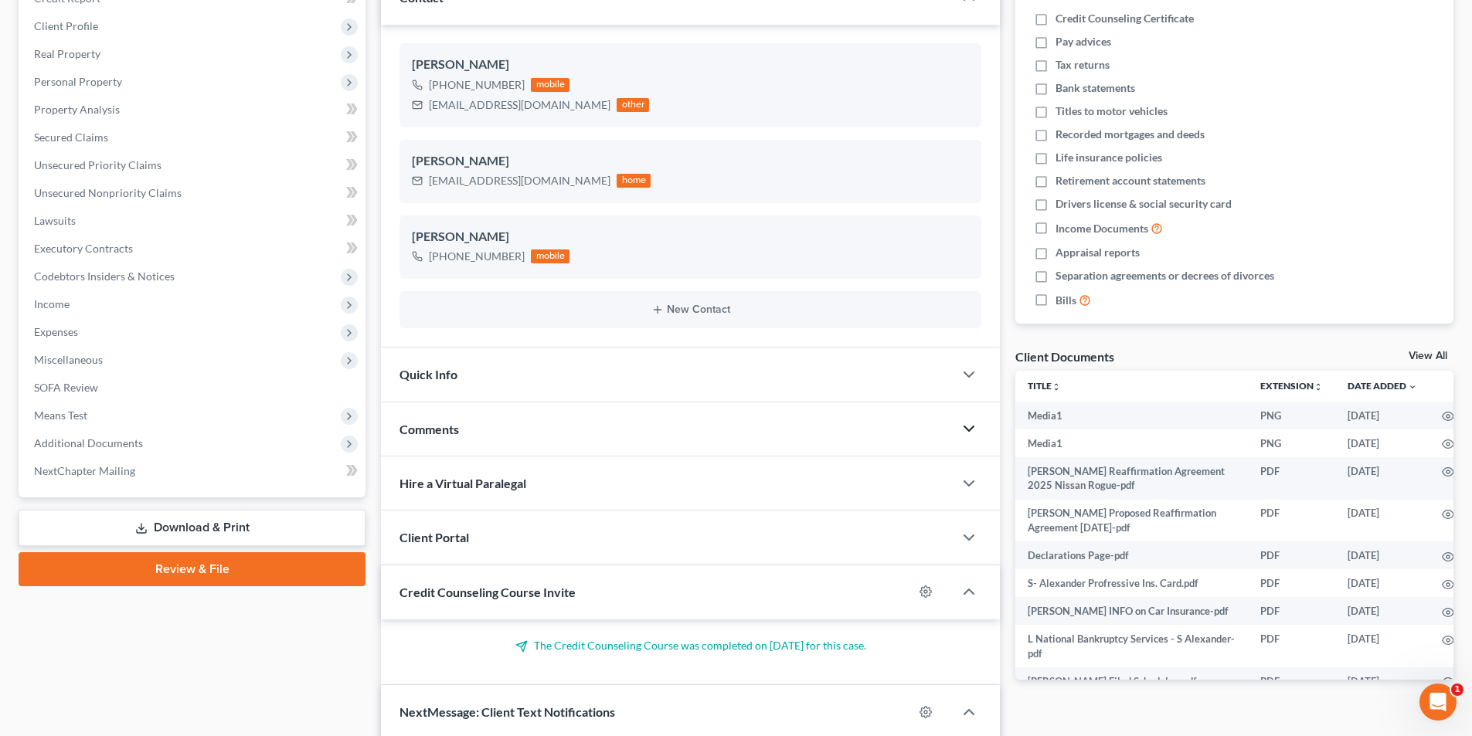
click at [964, 430] on icon "button" at bounding box center [969, 429] width 19 height 19
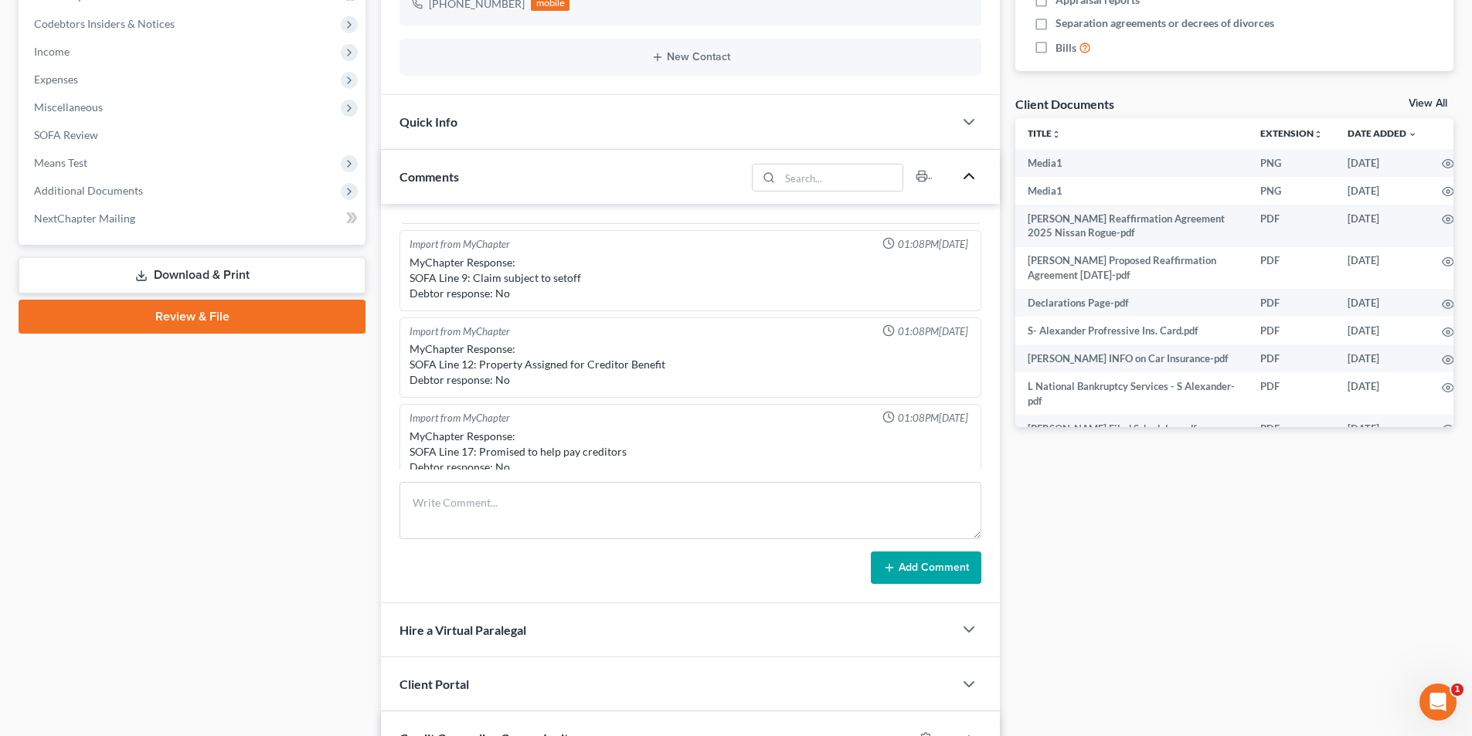
scroll to position [618, 0]
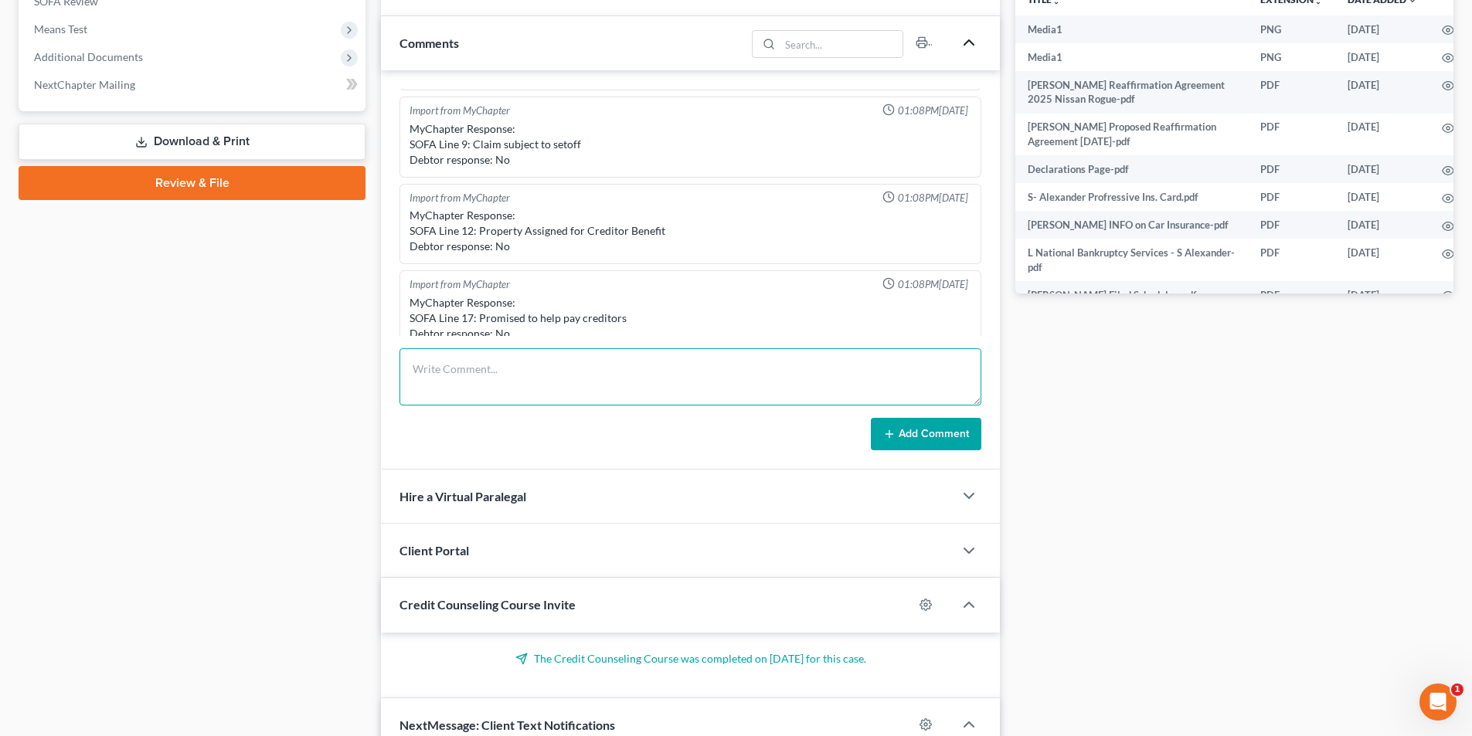
click at [465, 360] on textarea at bounding box center [690, 376] width 582 height 57
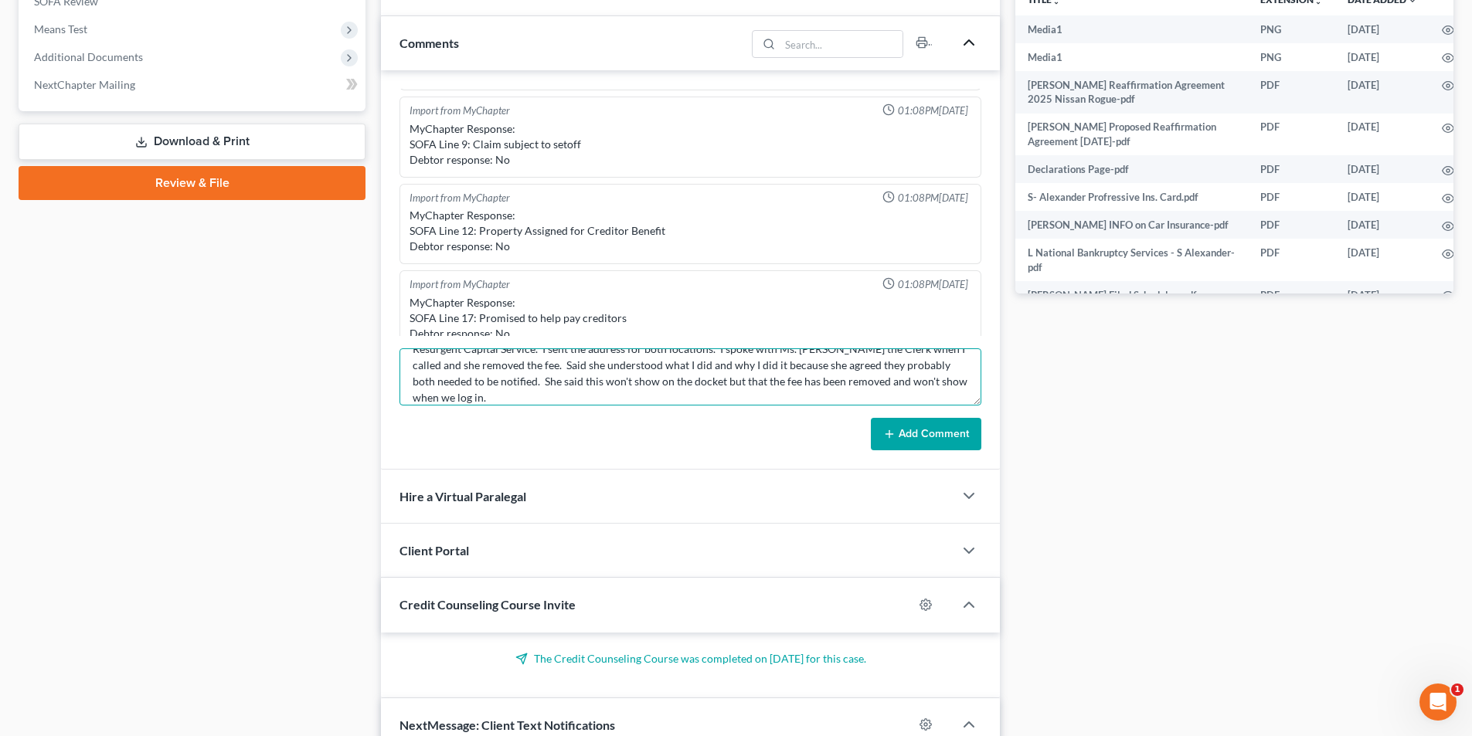
scroll to position [53, 0]
type textarea "We were given a fee of $34 for an upadated address filing. It was for LVNV Fund…"
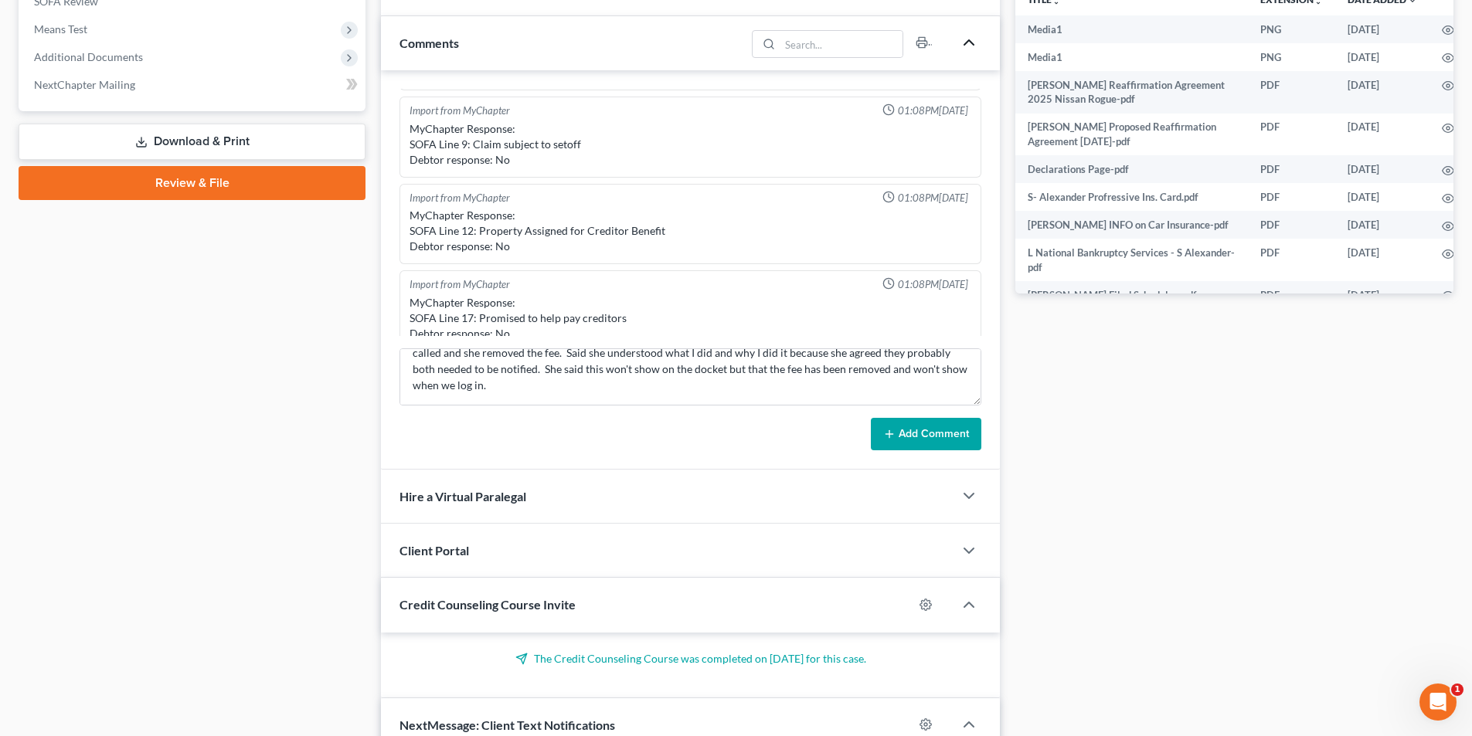
click at [957, 447] on button "Add Comment" at bounding box center [926, 434] width 110 height 32
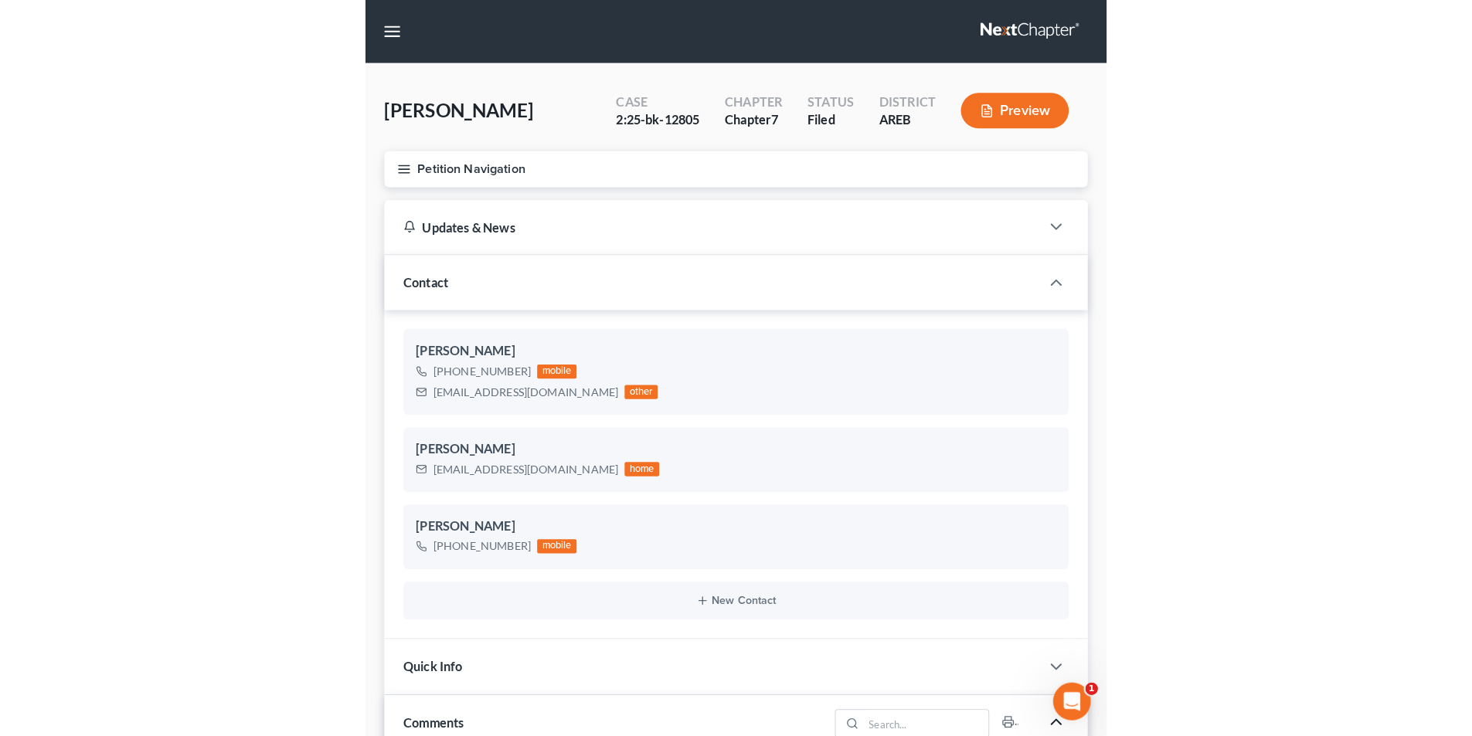
scroll to position [1354, 0]
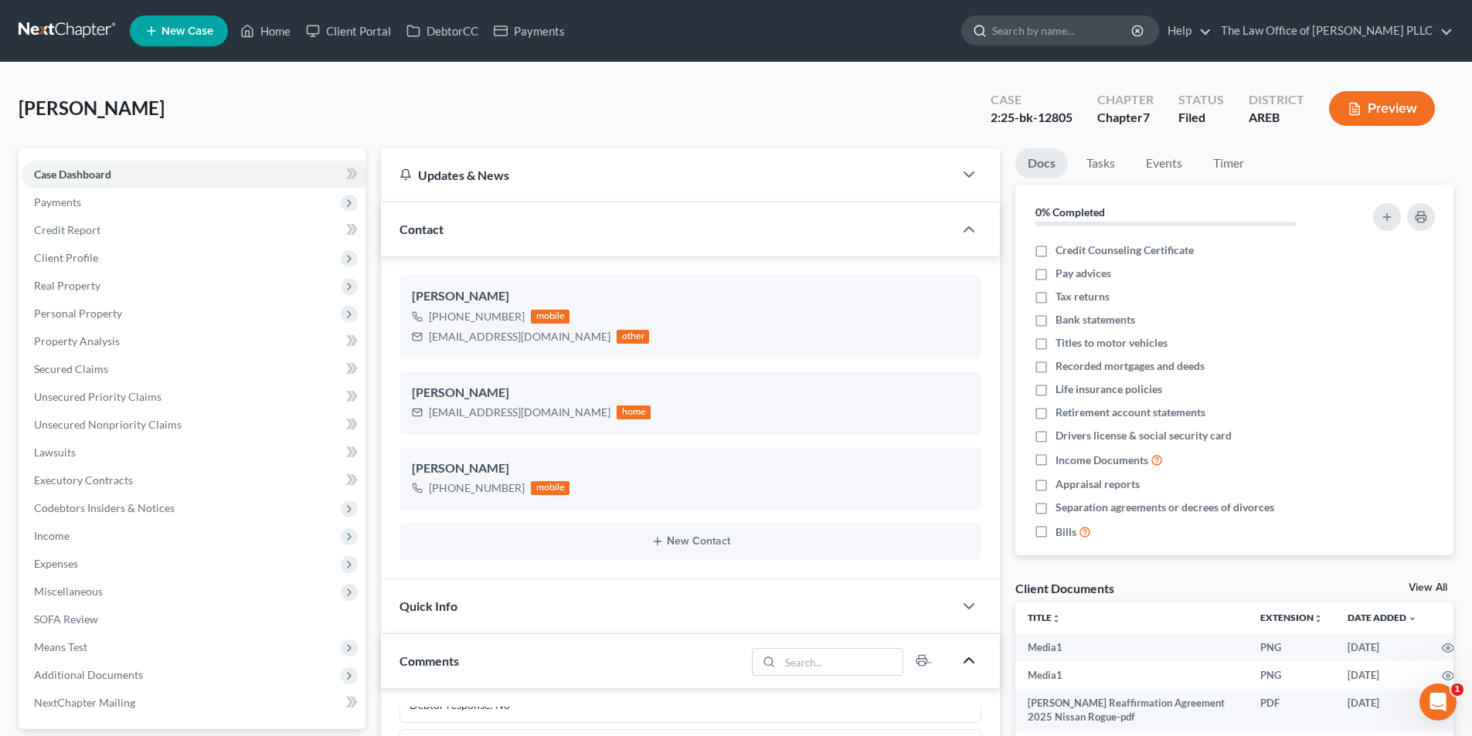
click at [1037, 31] on input "search" at bounding box center [1062, 30] width 141 height 29
type input "[PERSON_NAME]"
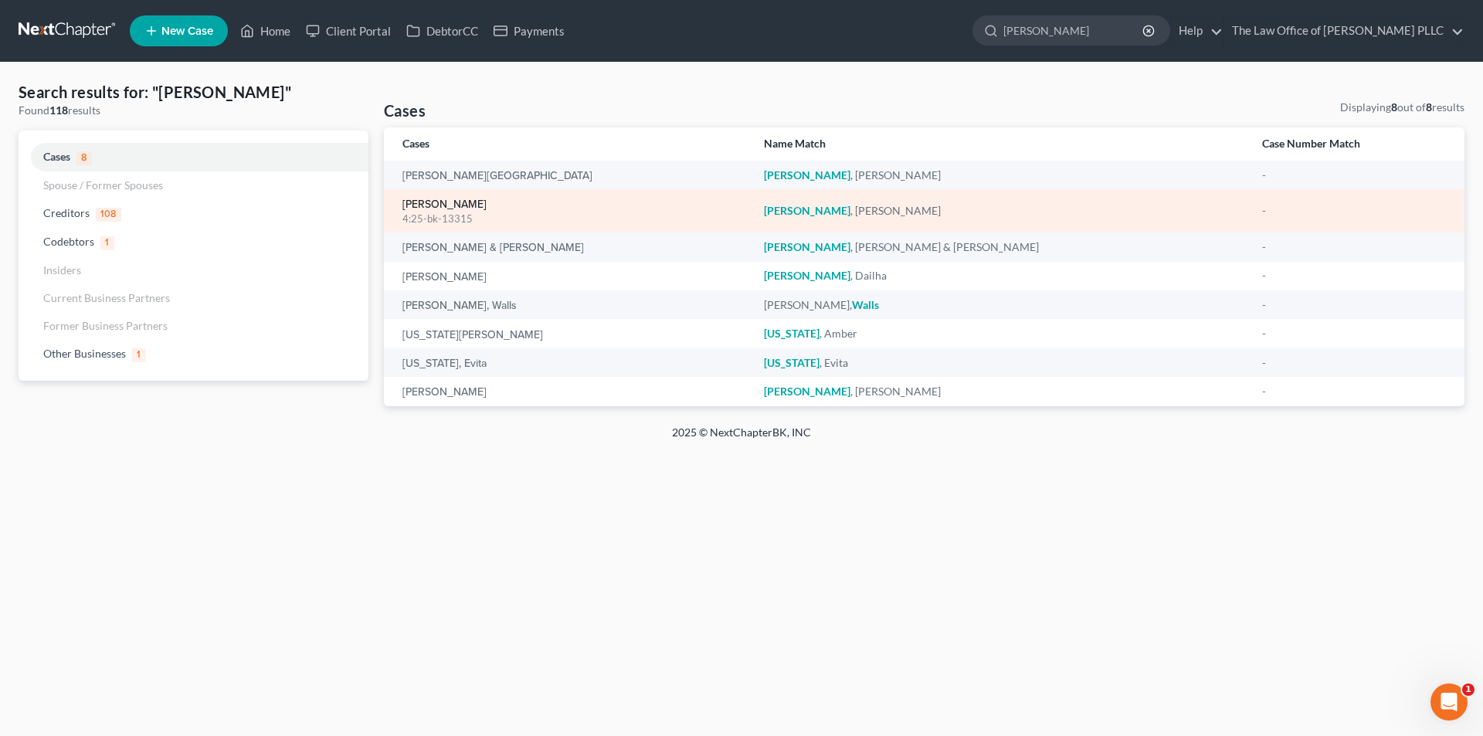
click at [427, 200] on link "[PERSON_NAME]" at bounding box center [445, 204] width 84 height 11
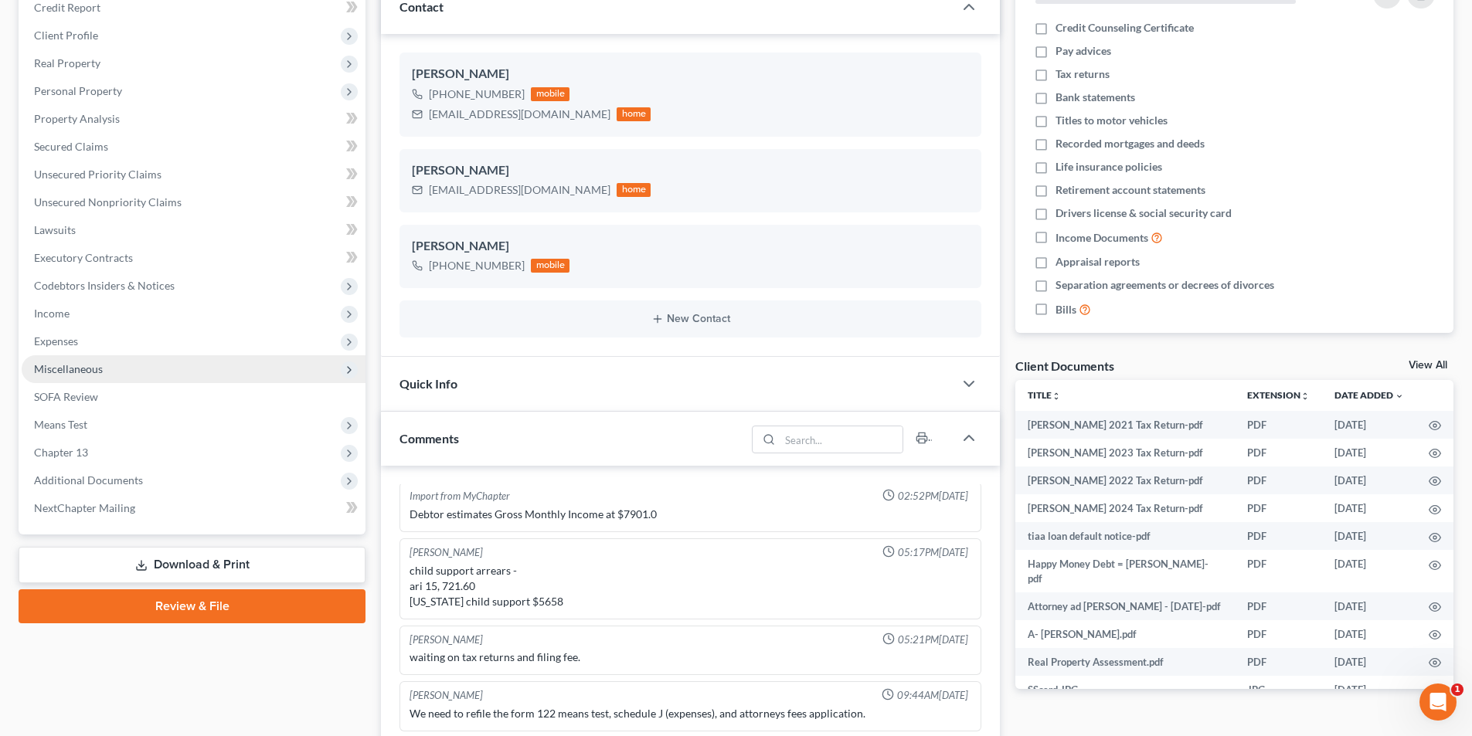
scroll to position [232, 0]
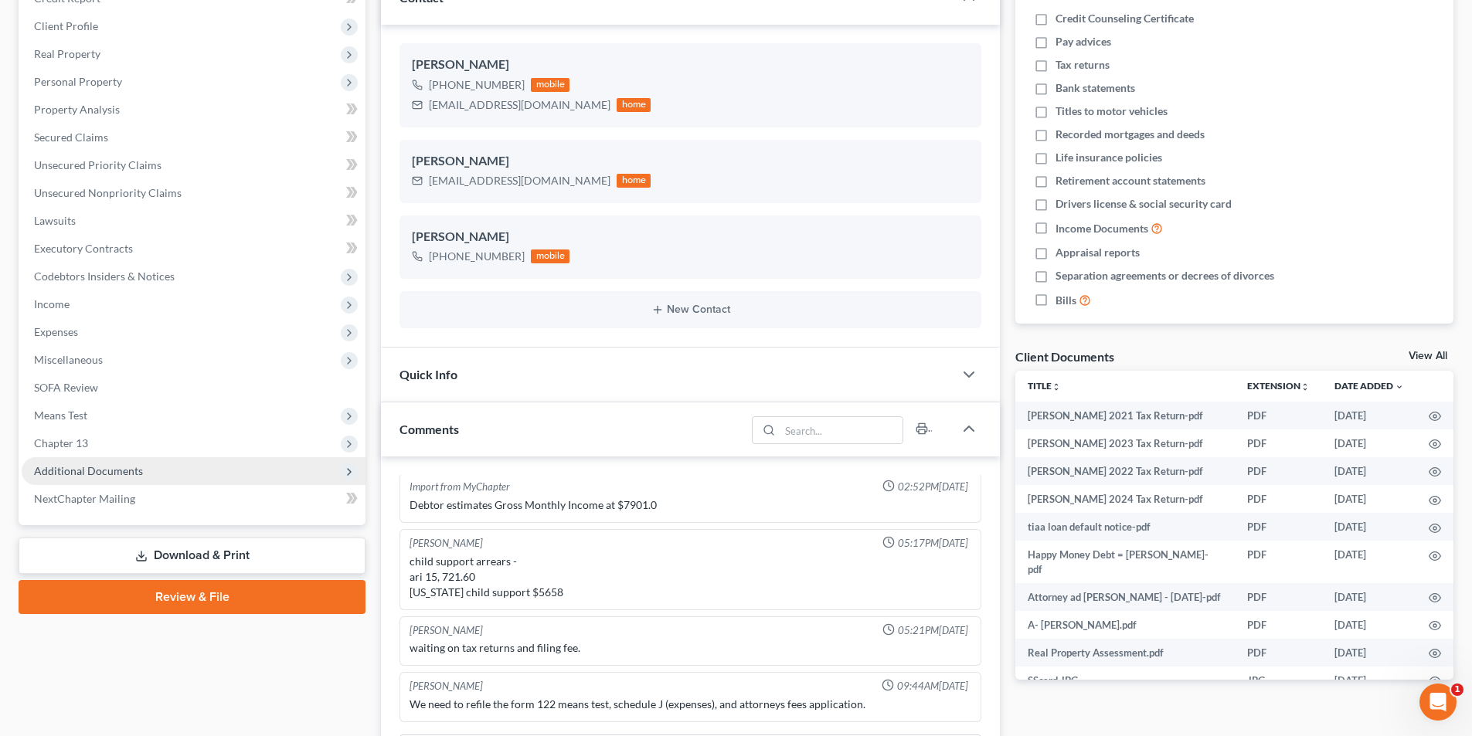
click at [93, 464] on span "Additional Documents" at bounding box center [88, 470] width 109 height 13
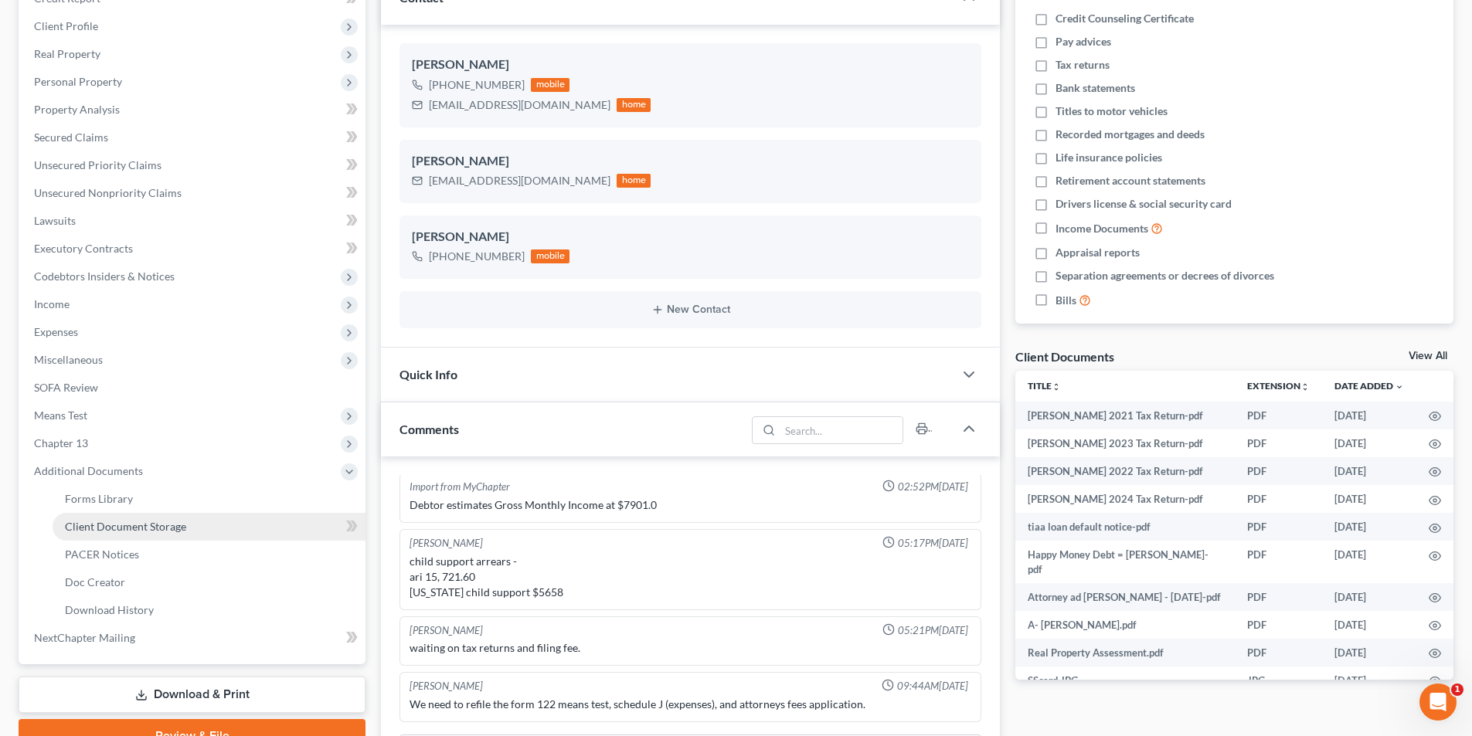
click at [118, 526] on span "Client Document Storage" at bounding box center [125, 526] width 121 height 13
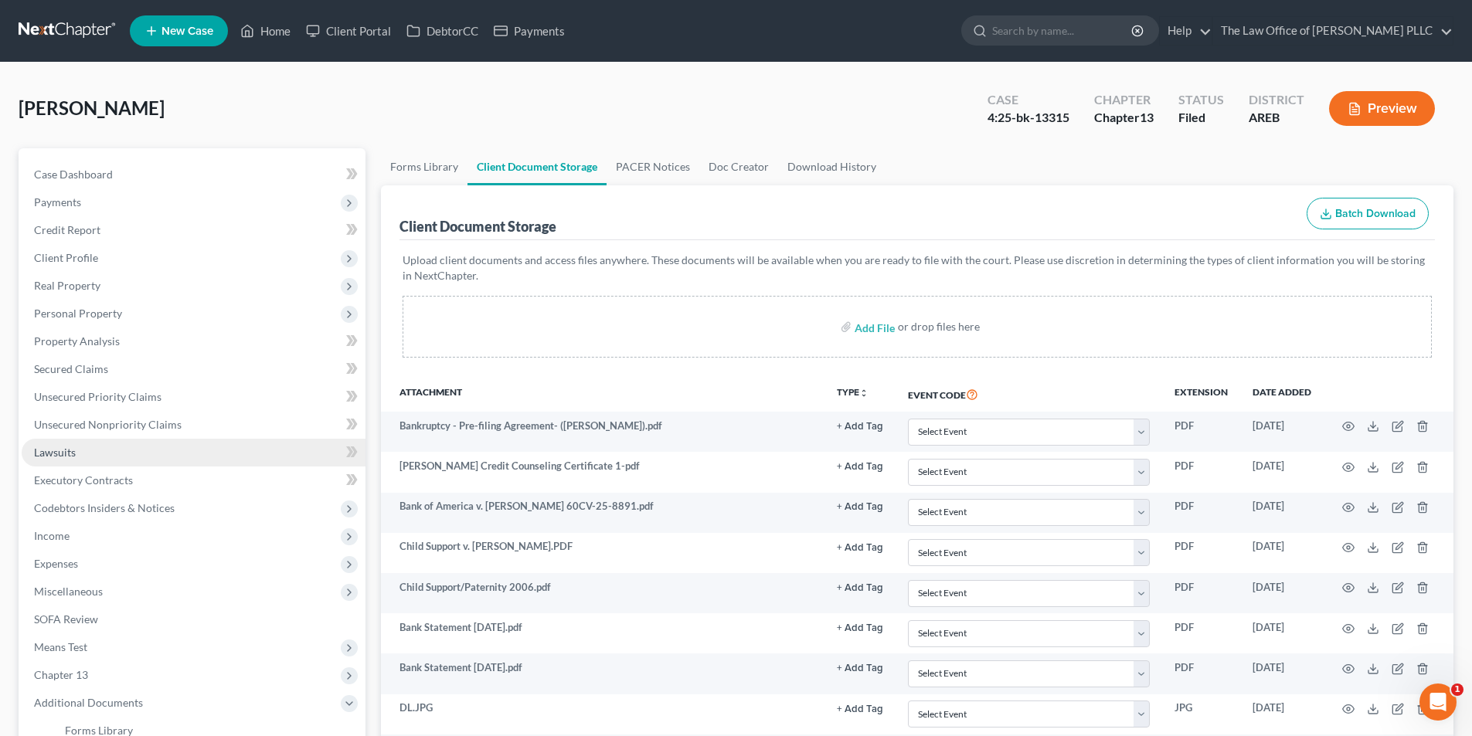
click at [63, 447] on span "Lawsuits" at bounding box center [55, 452] width 42 height 13
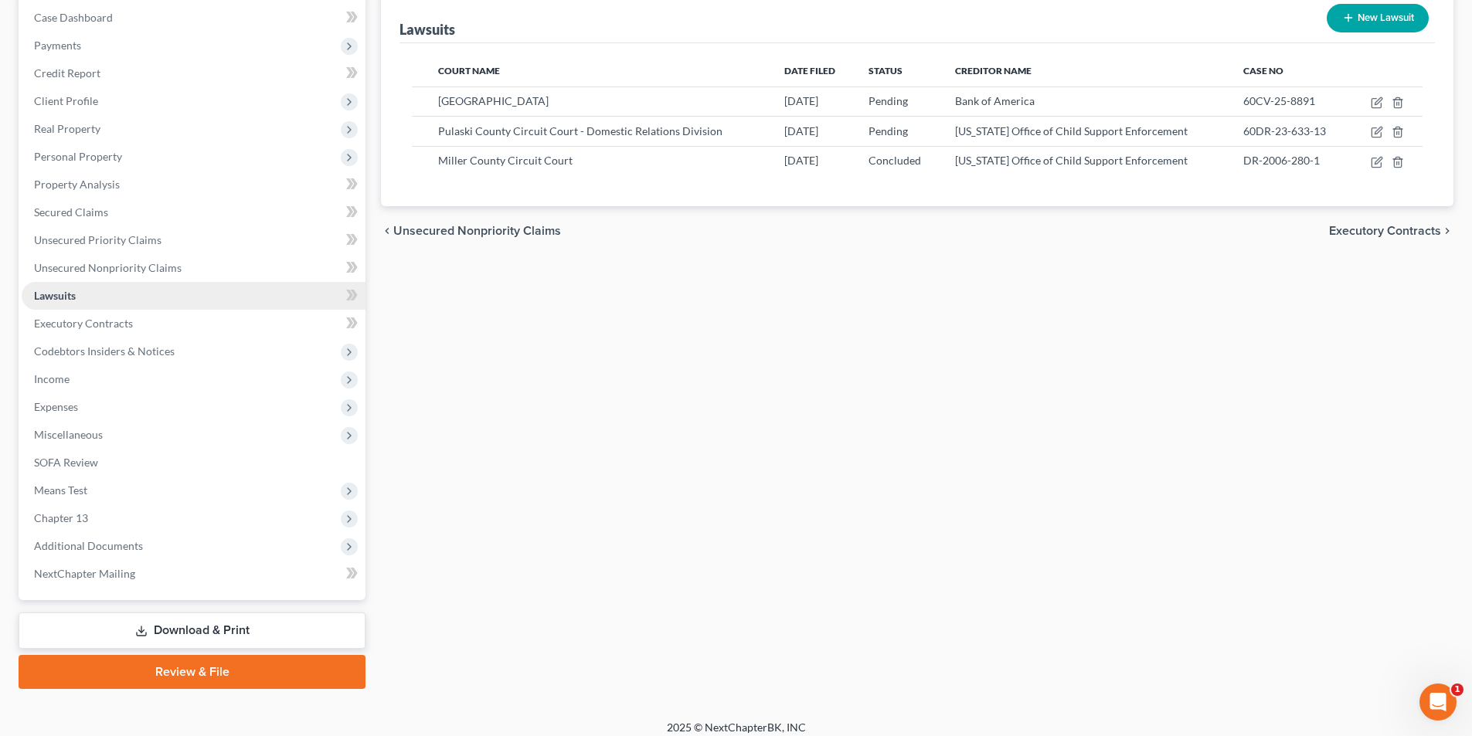
scroll to position [168, 0]
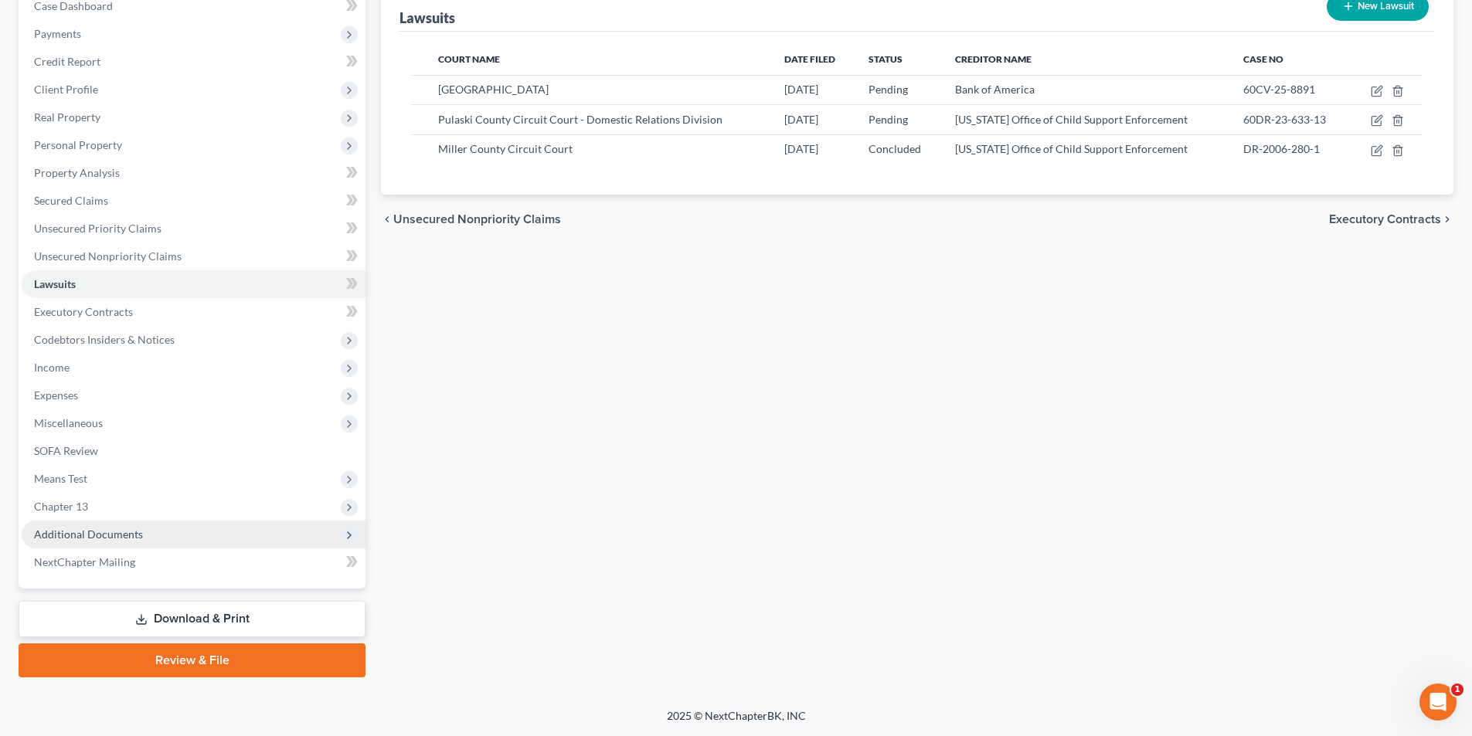
click at [110, 538] on span "Additional Documents" at bounding box center [88, 534] width 109 height 13
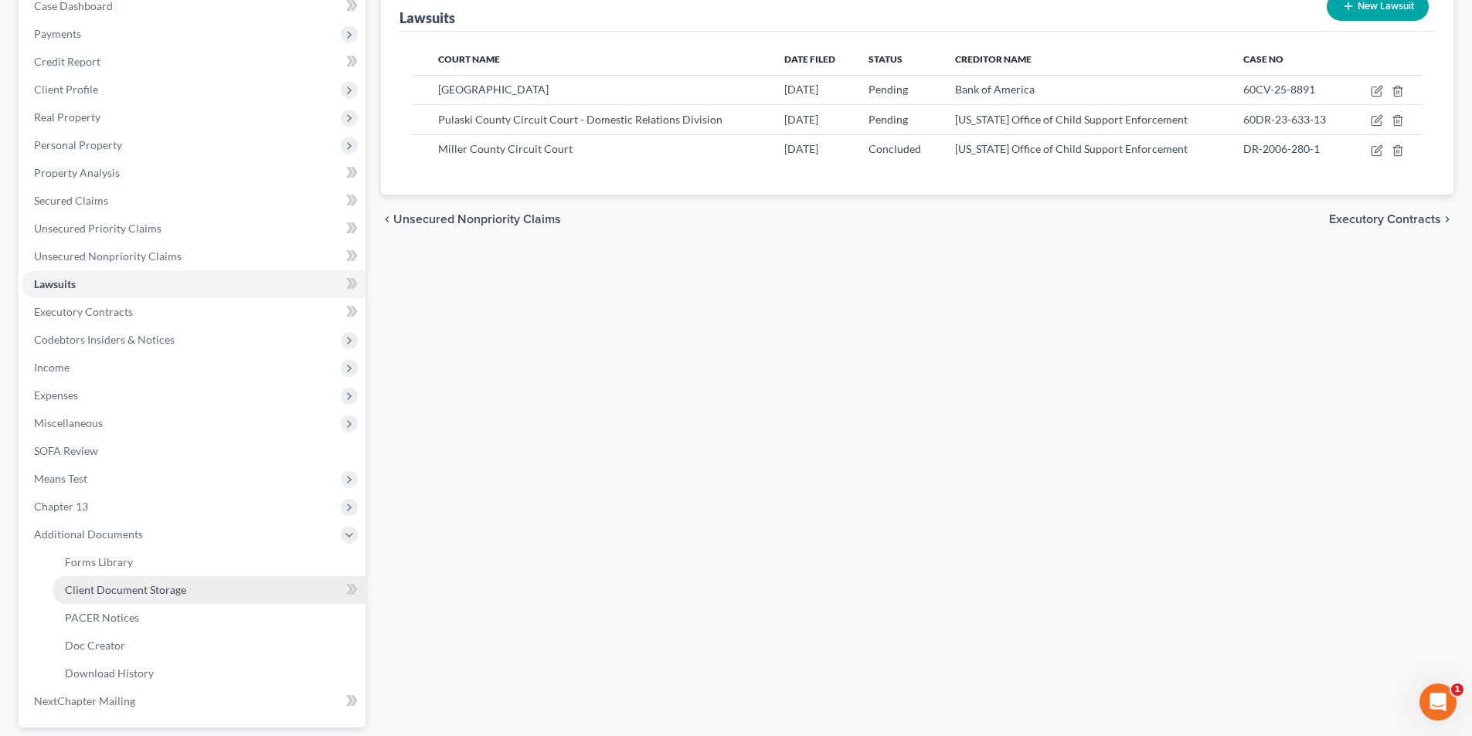
click at [117, 582] on link "Client Document Storage" at bounding box center [209, 590] width 313 height 28
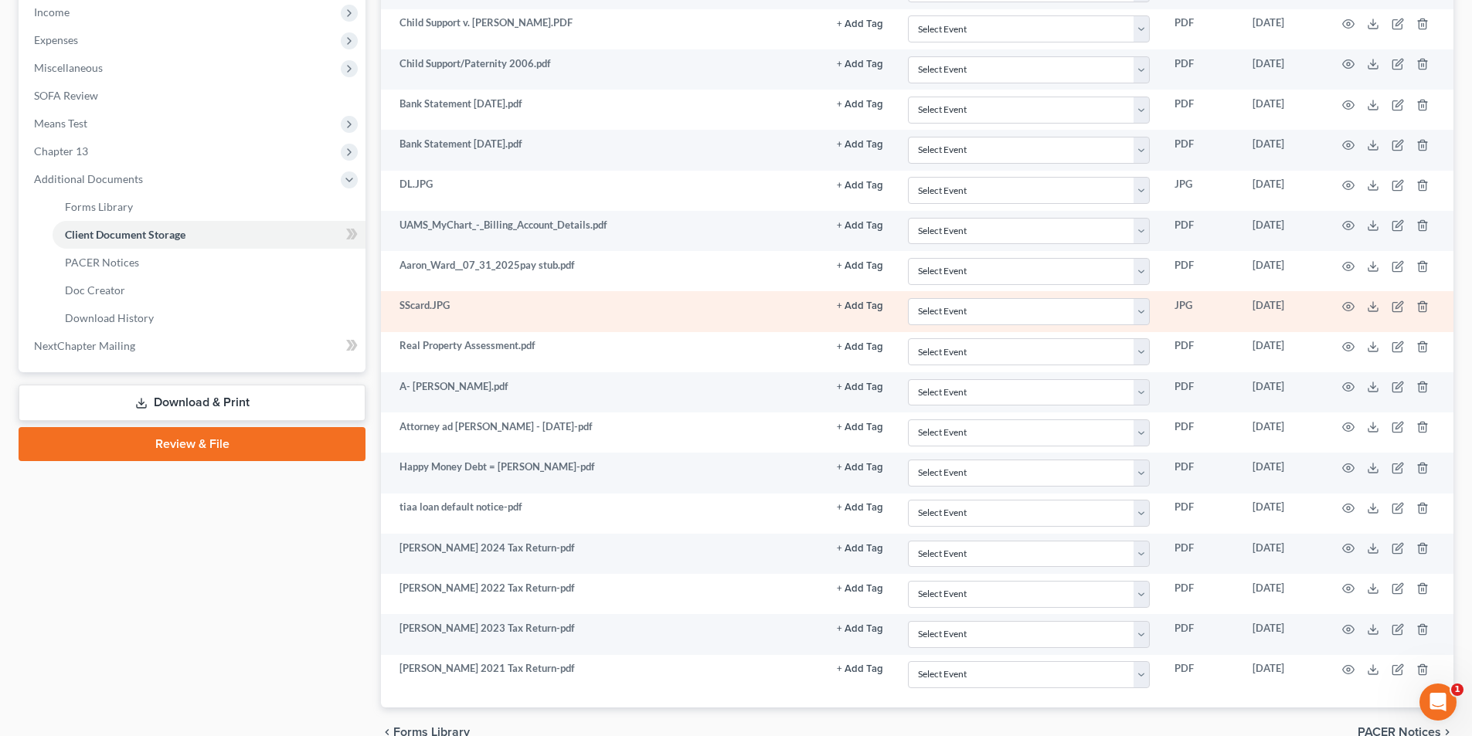
scroll to position [526, 0]
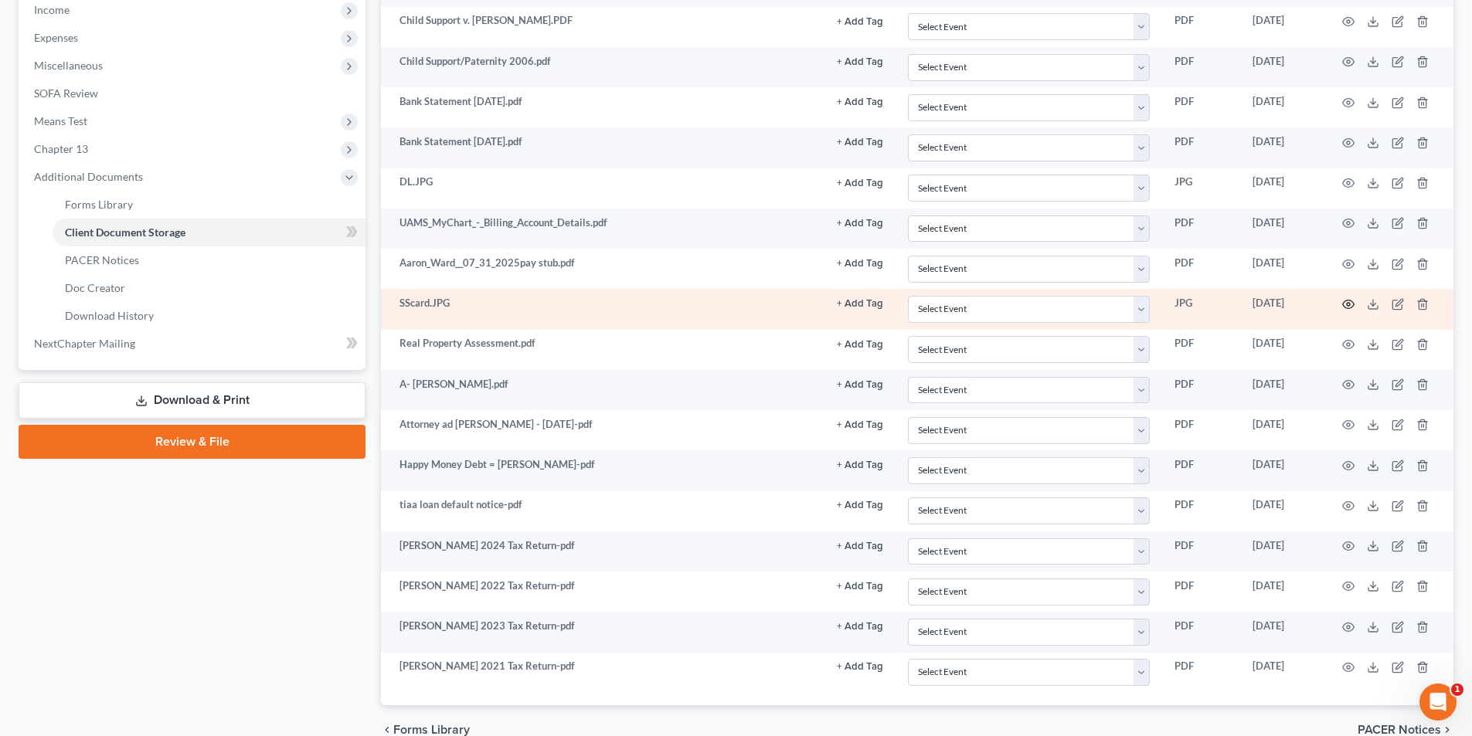
click at [1351, 302] on icon "button" at bounding box center [1348, 304] width 12 height 12
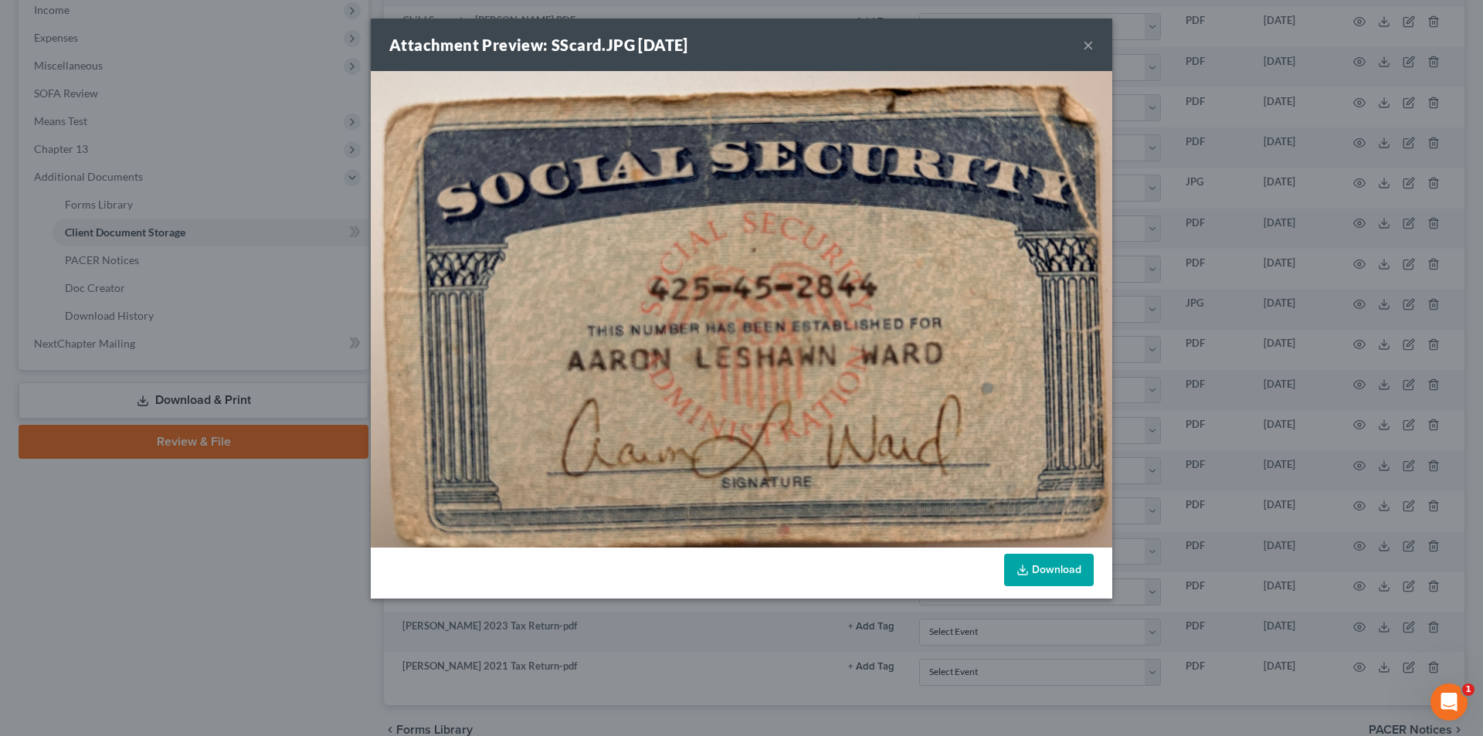
click at [1089, 44] on button "×" at bounding box center [1088, 45] width 11 height 19
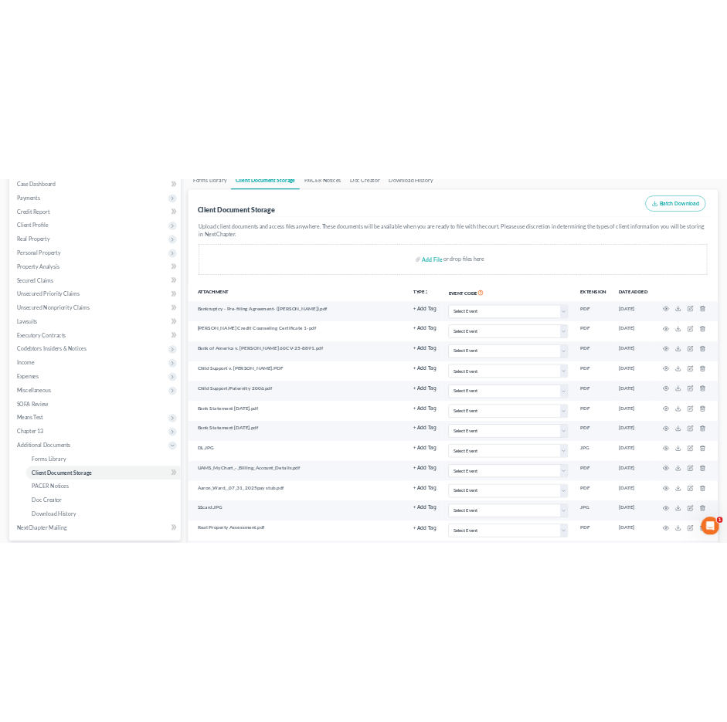
scroll to position [140, 0]
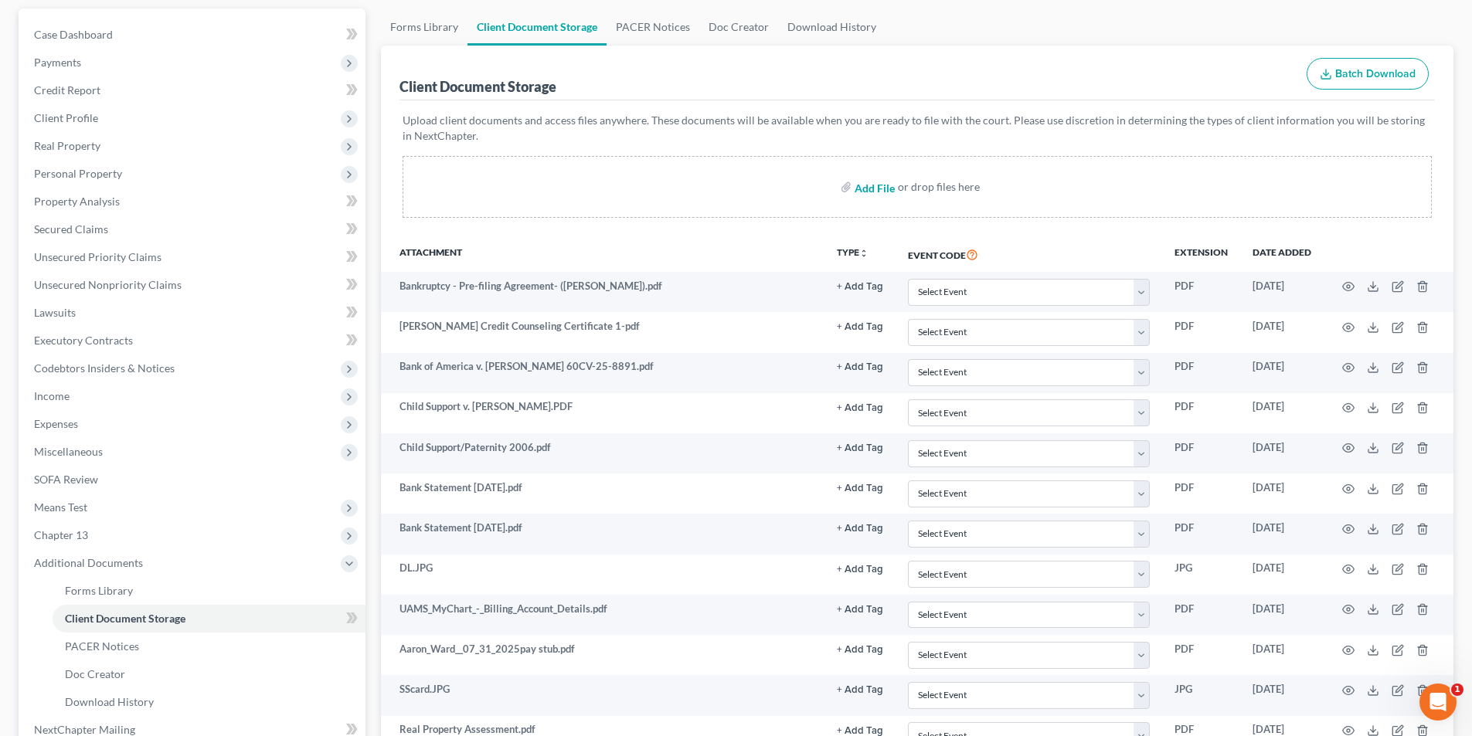
click at [875, 180] on input "file" at bounding box center [873, 187] width 37 height 28
type input "C:\fakepath\[PERSON_NAME] SSCard.pdf"
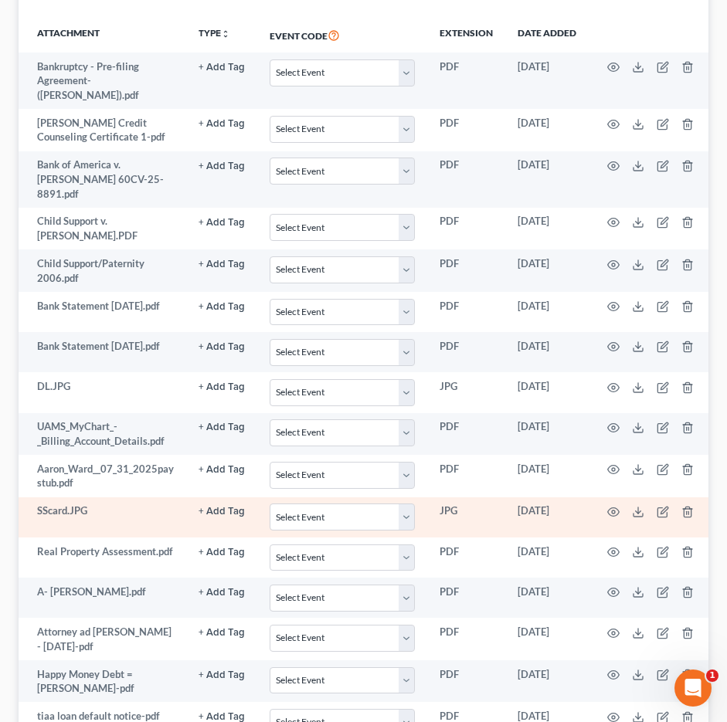
scroll to position [386, 0]
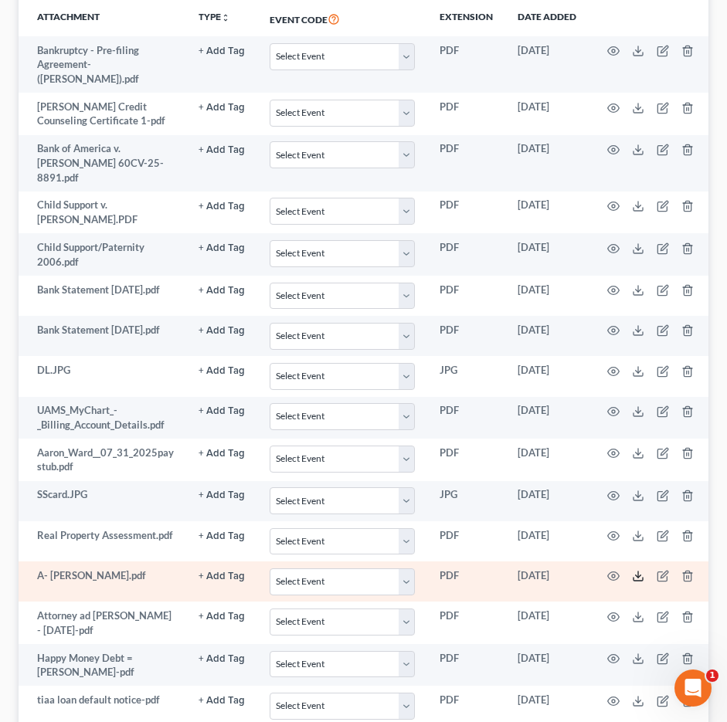
click at [638, 572] on line at bounding box center [638, 575] width 0 height 6
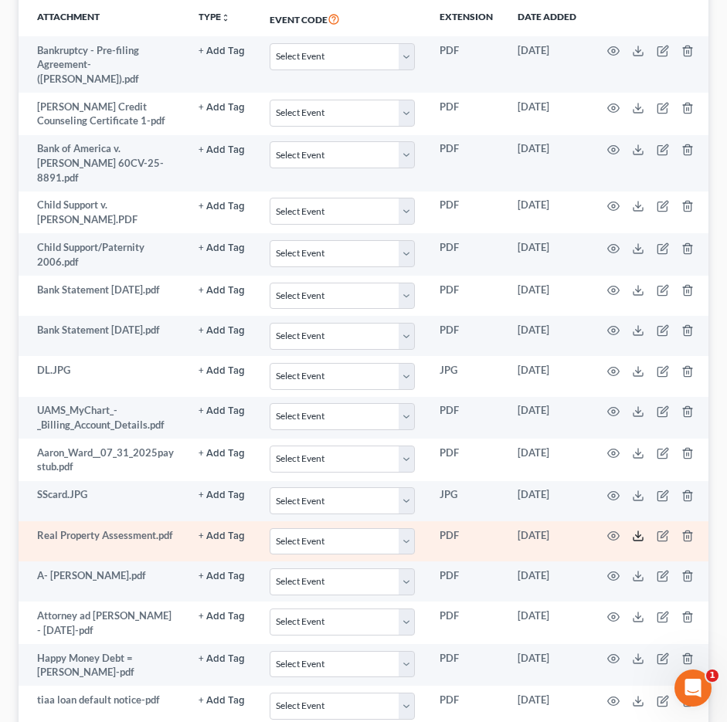
click at [639, 535] on polyline at bounding box center [638, 536] width 5 height 2
click at [610, 530] on icon "button" at bounding box center [613, 536] width 12 height 12
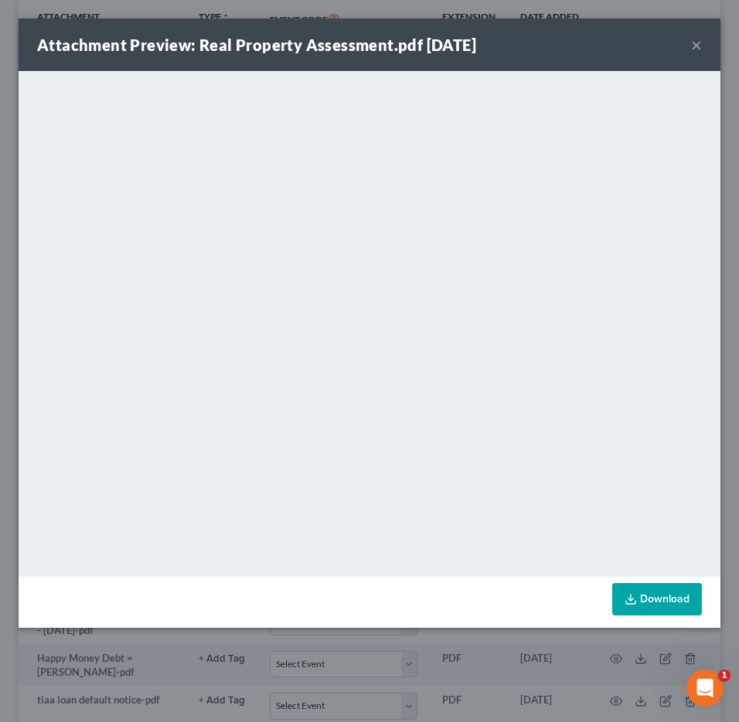
click at [698, 46] on button "×" at bounding box center [696, 45] width 11 height 19
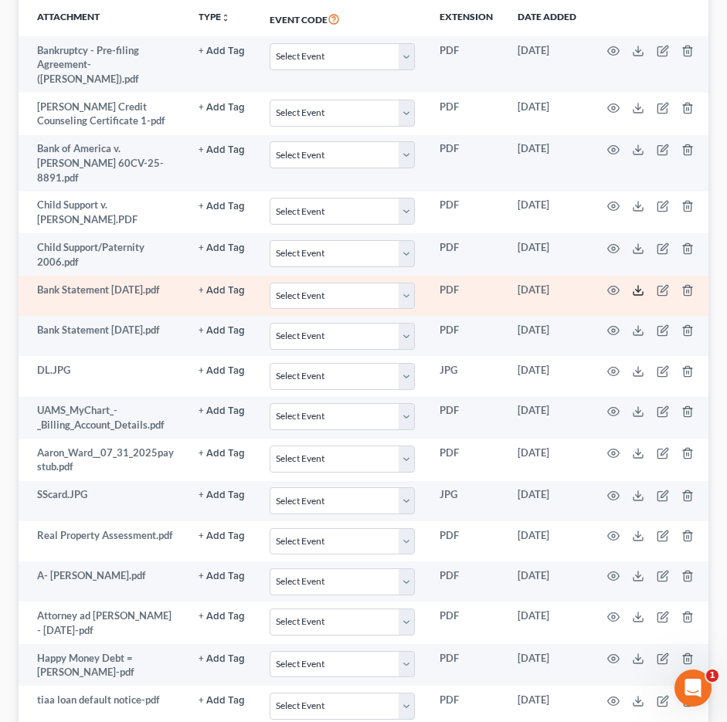
click at [638, 286] on line at bounding box center [638, 289] width 0 height 6
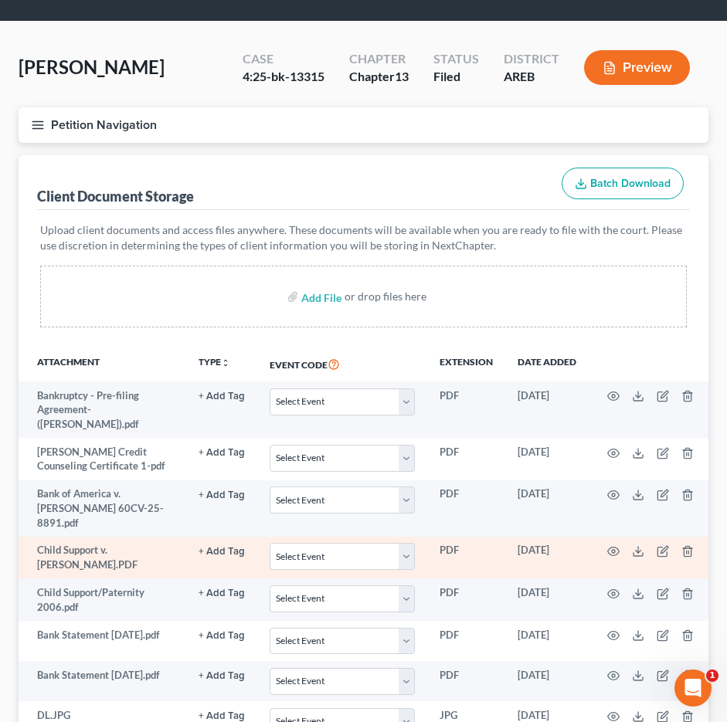
scroll to position [77, 0]
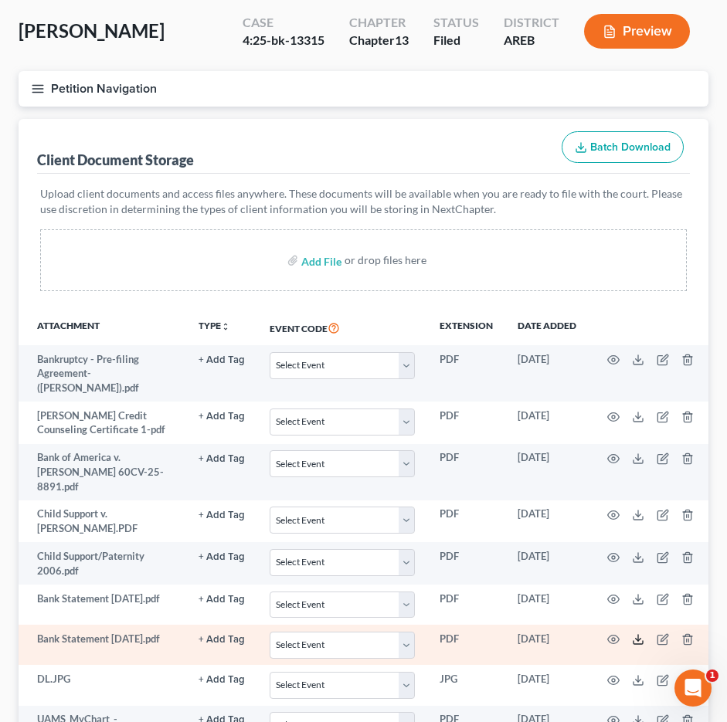
click at [634, 634] on icon at bounding box center [638, 640] width 12 height 12
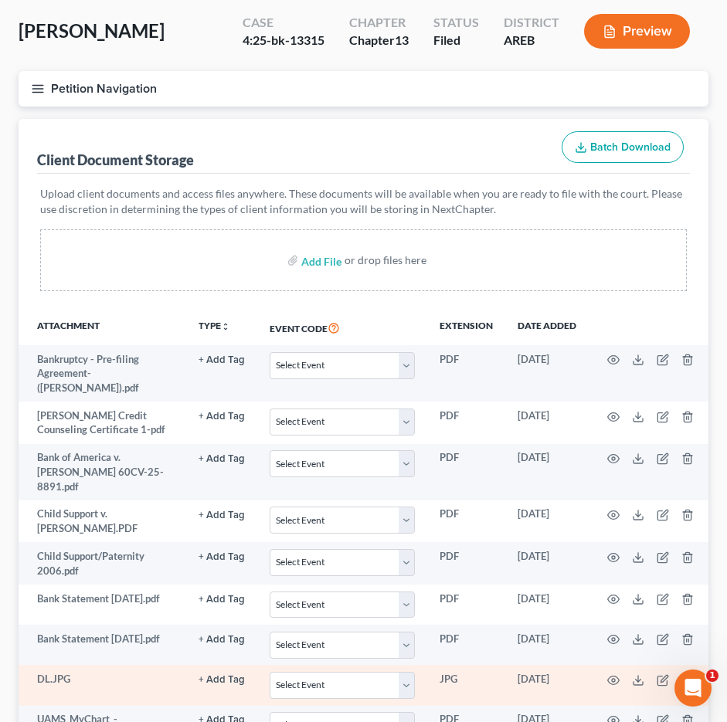
scroll to position [155, 0]
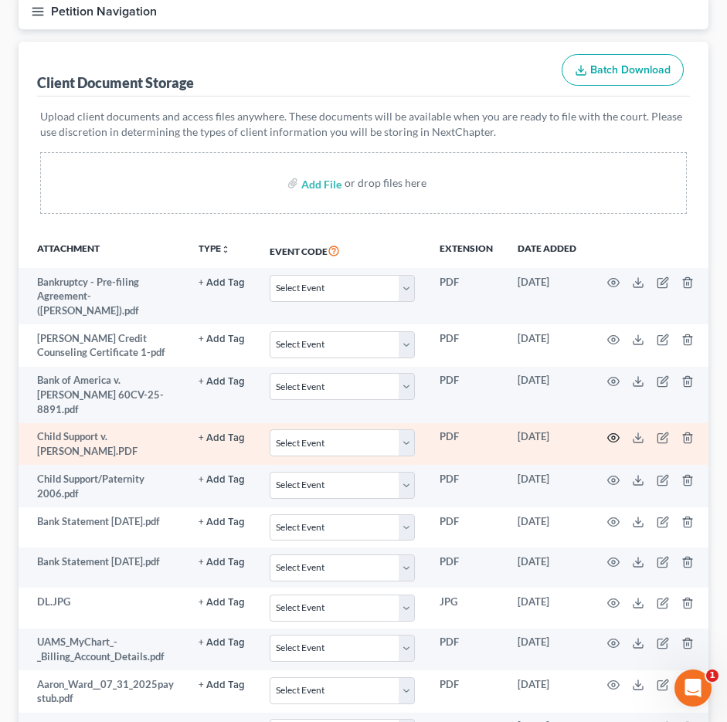
click at [610, 432] on icon "button" at bounding box center [613, 438] width 12 height 12
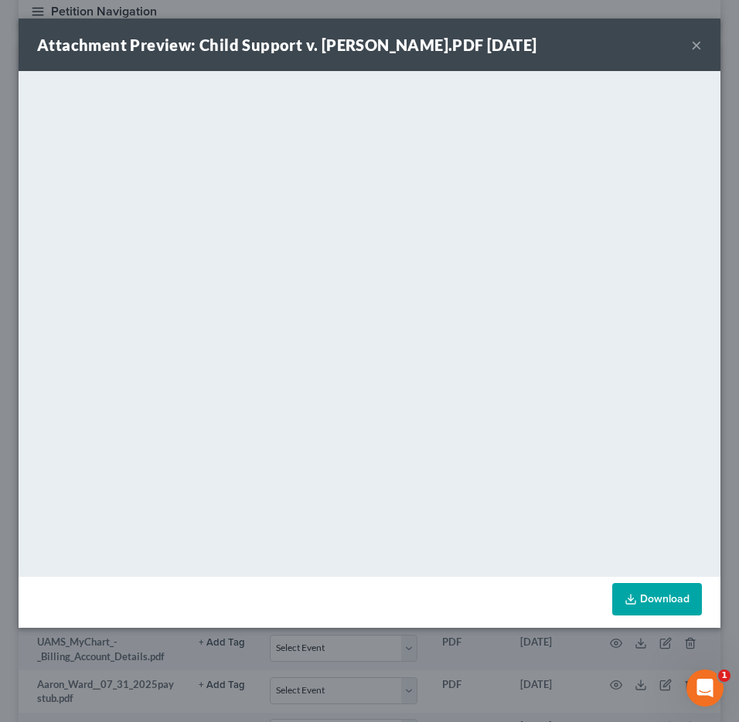
click at [657, 592] on link "Download" at bounding box center [657, 599] width 90 height 32
click at [698, 46] on button "×" at bounding box center [696, 45] width 11 height 19
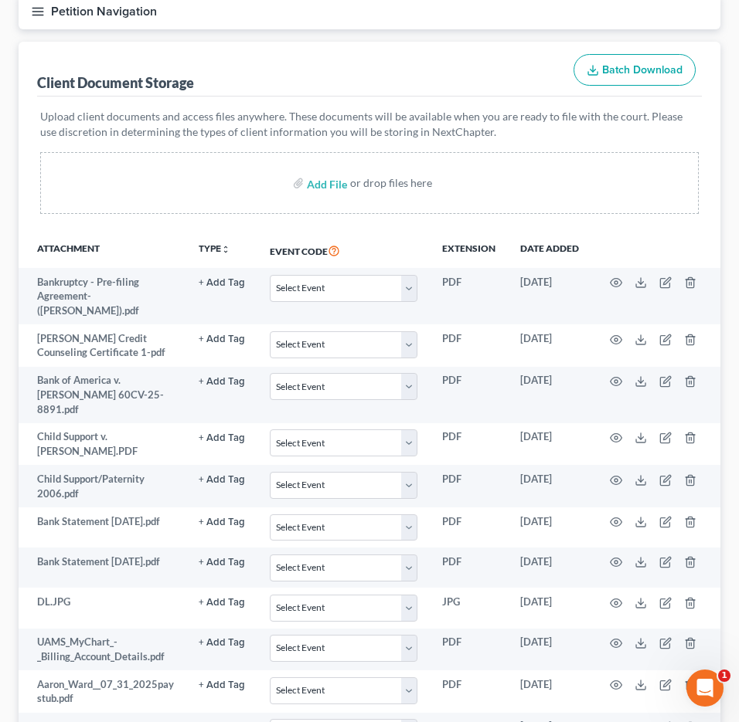
click at [692, 46] on div "Client Document Storage Batch Download Upload client documents and access files…" at bounding box center [370, 611] width 702 height 1138
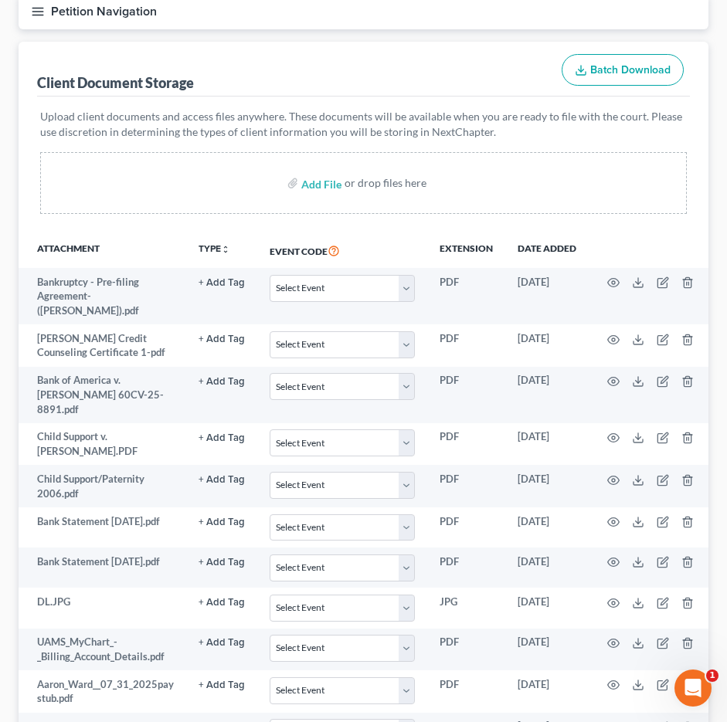
click at [467, 206] on div "Add File or drop files here" at bounding box center [363, 183] width 647 height 62
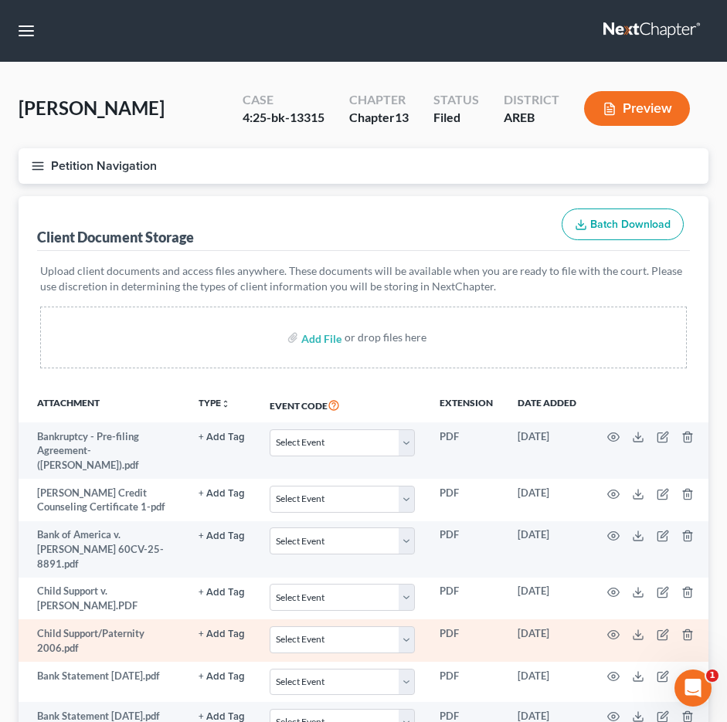
click at [111, 620] on td "Child Support/Paternity 2006.pdf" at bounding box center [103, 641] width 168 height 42
click at [634, 629] on icon at bounding box center [638, 635] width 12 height 12
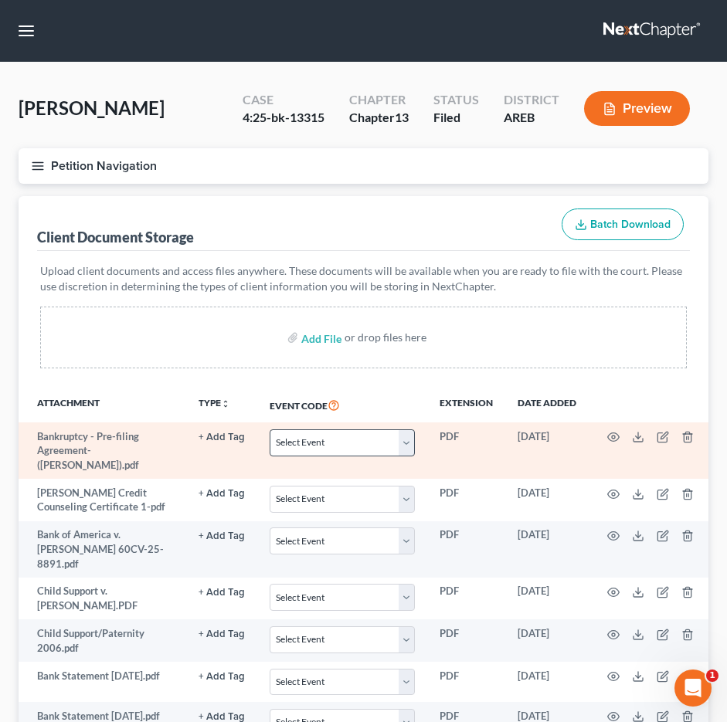
drag, startPoint x: 490, startPoint y: 336, endPoint x: 306, endPoint y: 433, distance: 207.7
click at [490, 336] on div "Add File or drop files here" at bounding box center [363, 338] width 647 height 62
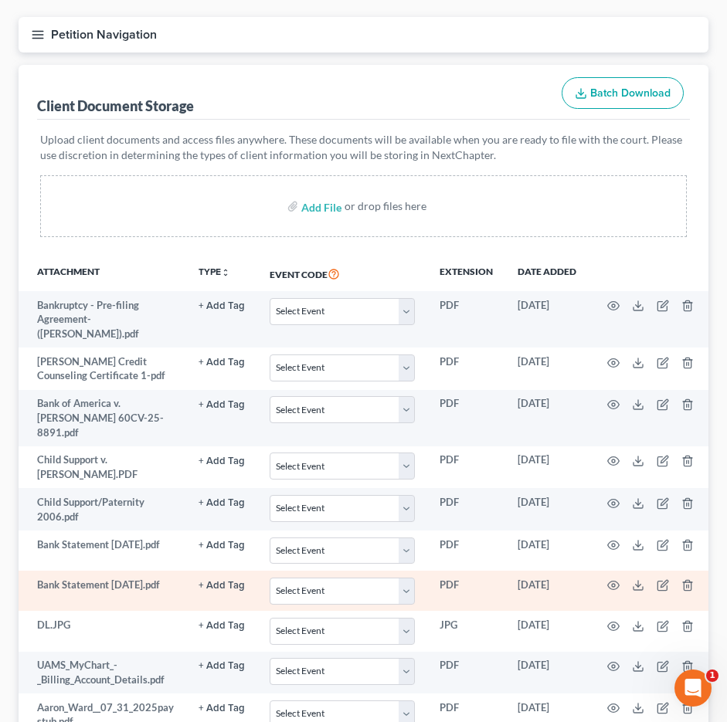
scroll to position [155, 0]
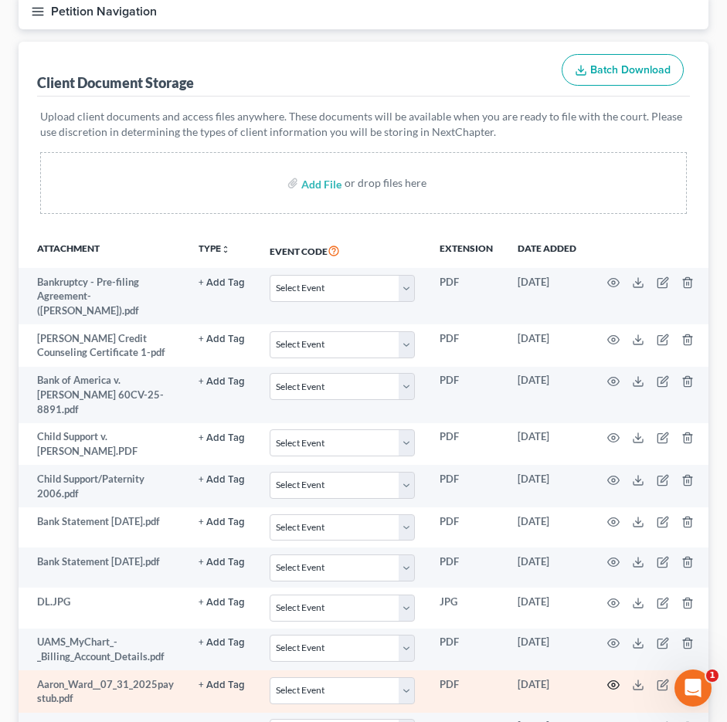
click at [612, 679] on icon "button" at bounding box center [613, 685] width 12 height 12
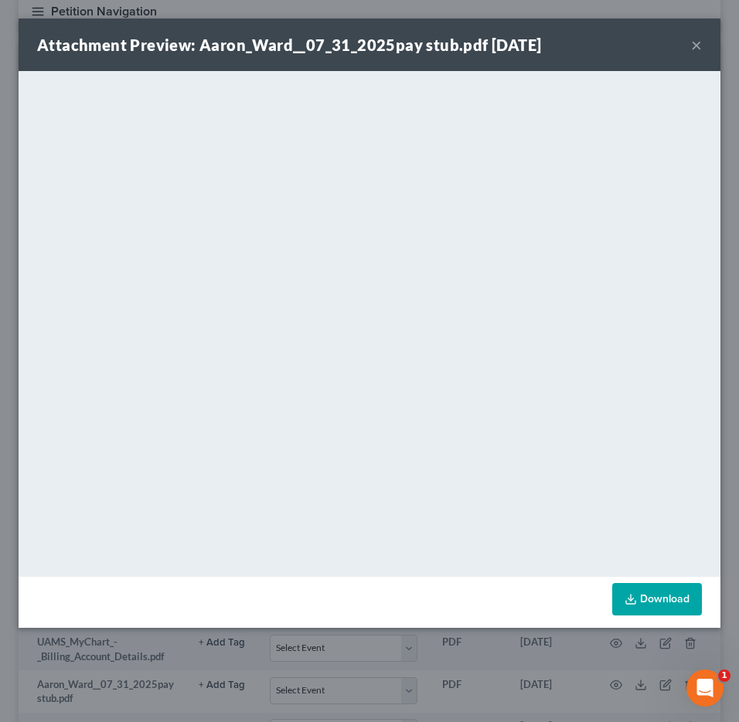
click at [694, 44] on button "×" at bounding box center [696, 45] width 11 height 19
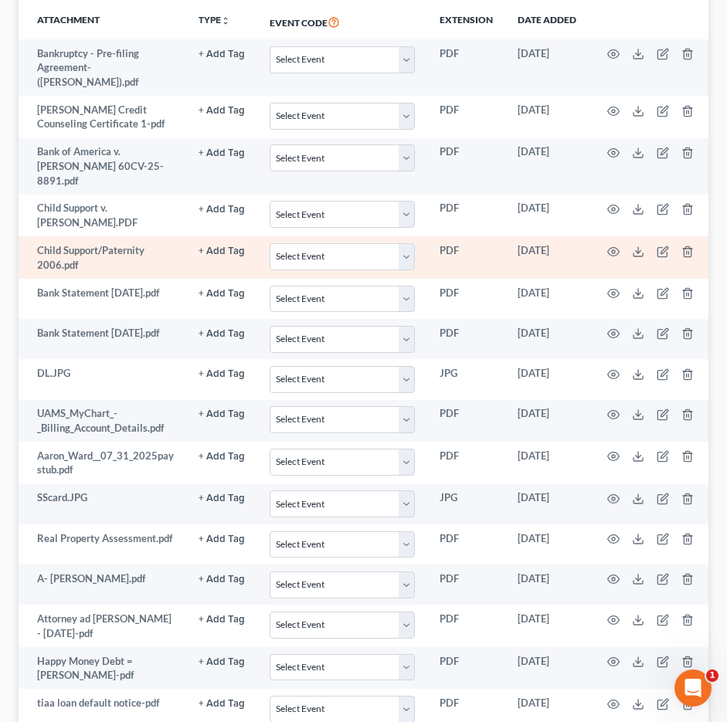
scroll to position [386, 0]
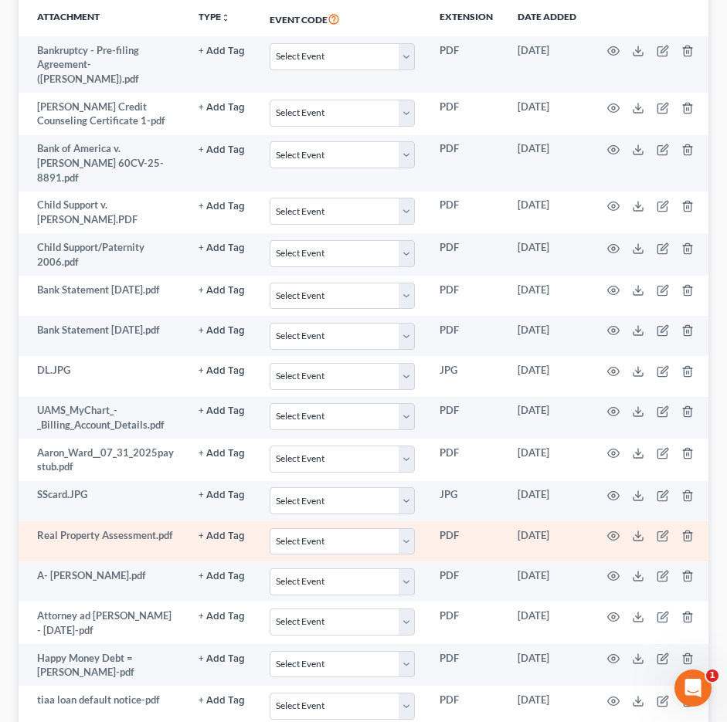
click at [591, 522] on td at bounding box center [654, 542] width 130 height 40
click at [638, 535] on polyline at bounding box center [638, 536] width 5 height 2
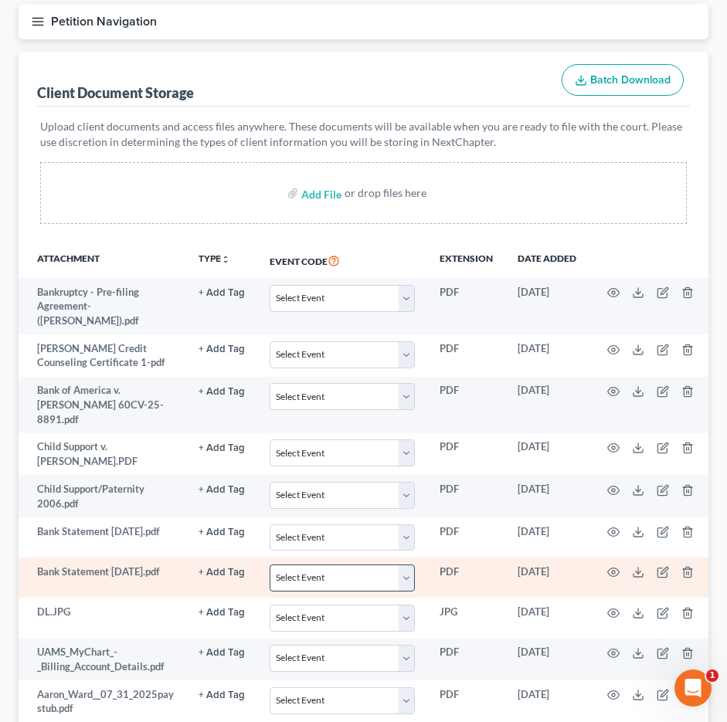
scroll to position [0, 0]
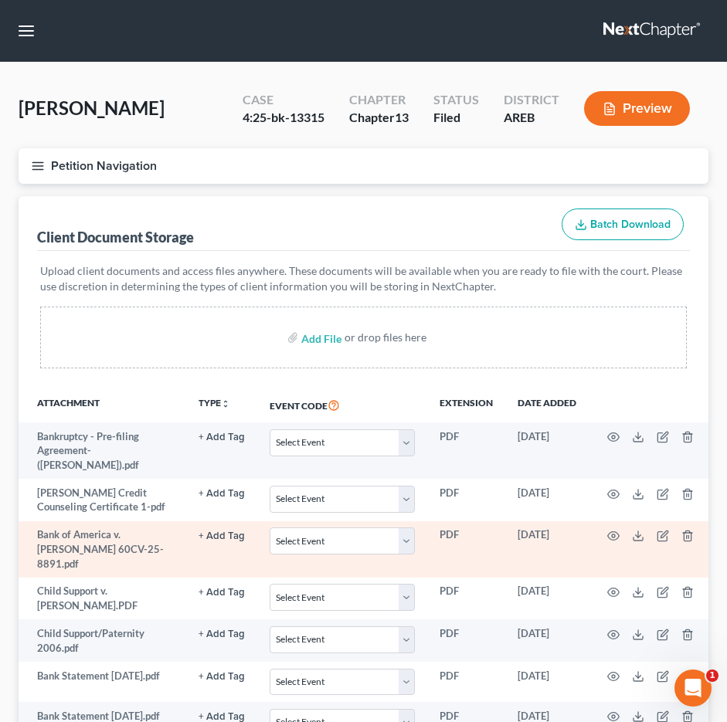
click at [143, 532] on td "Bank of America v. [PERSON_NAME] 60CV-25-8891.pdf" at bounding box center [103, 550] width 168 height 56
click at [613, 530] on icon "button" at bounding box center [613, 536] width 12 height 12
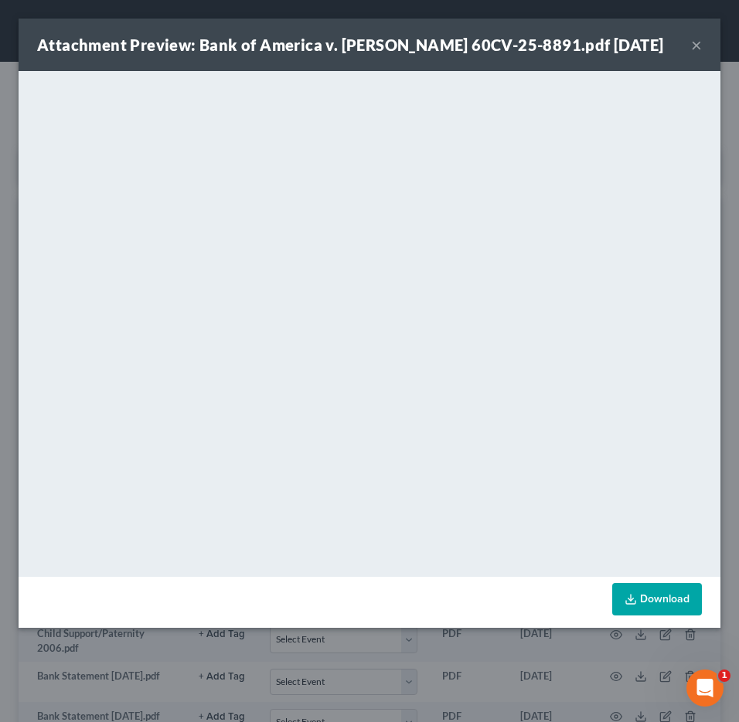
click at [690, 42] on div "Attachment Preview: Bank of America v. [PERSON_NAME] 60CV-25-8891.pdf [DATE] ×" at bounding box center [370, 45] width 702 height 53
click at [696, 44] on button "×" at bounding box center [696, 45] width 11 height 19
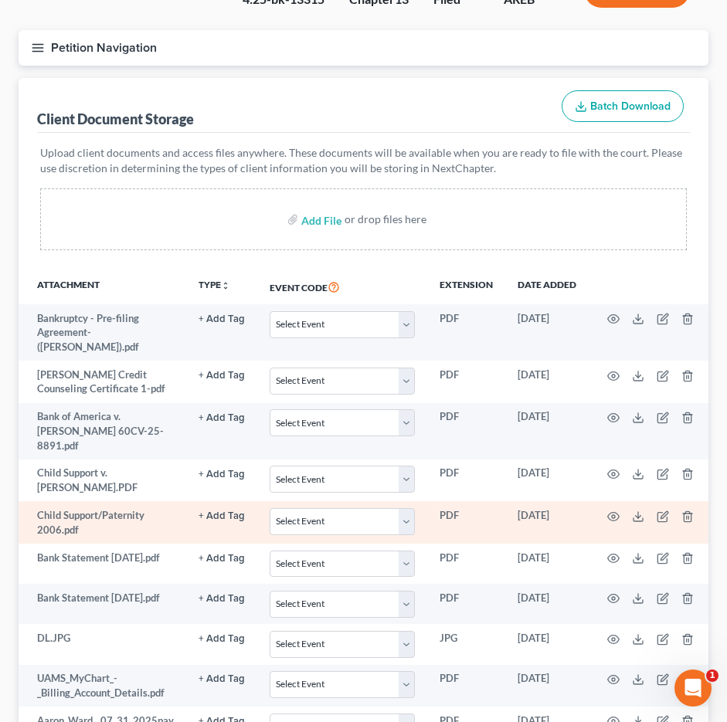
scroll to position [155, 0]
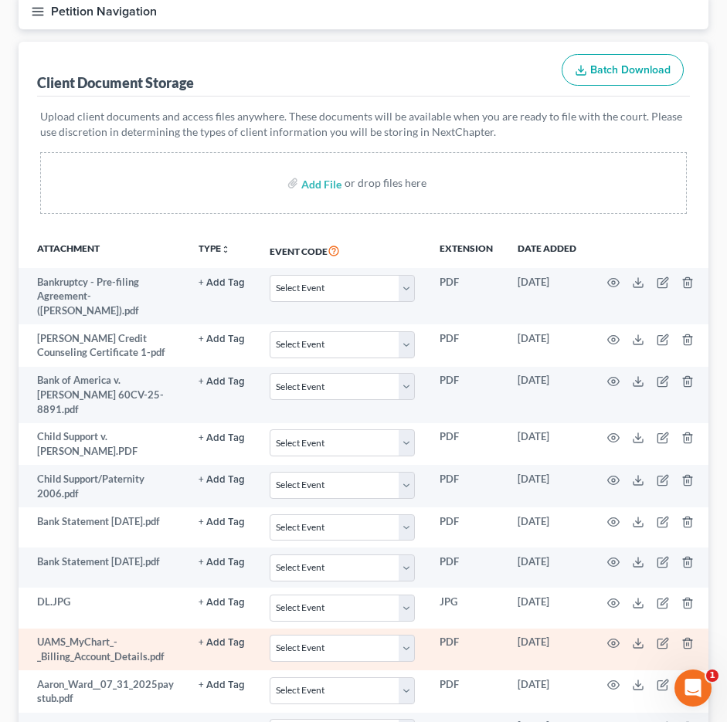
click at [493, 629] on td "PDF" at bounding box center [466, 650] width 78 height 42
click at [612, 642] on circle "button" at bounding box center [613, 643] width 3 height 3
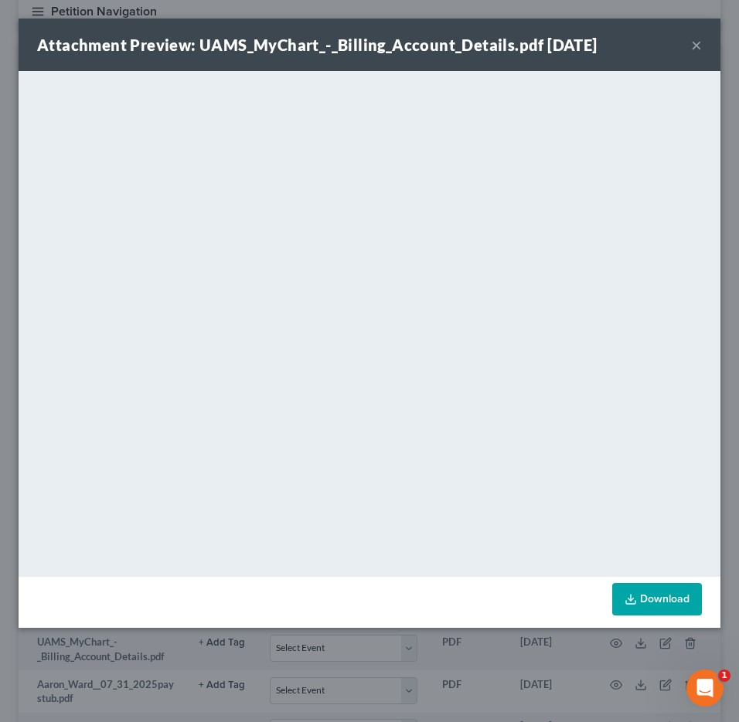
click at [678, 53] on div "Attachment Preview: UAMS_MyChart_-_Billing_Account_Details.pdf [DATE] ×" at bounding box center [370, 45] width 702 height 53
click at [699, 40] on button "×" at bounding box center [696, 45] width 11 height 19
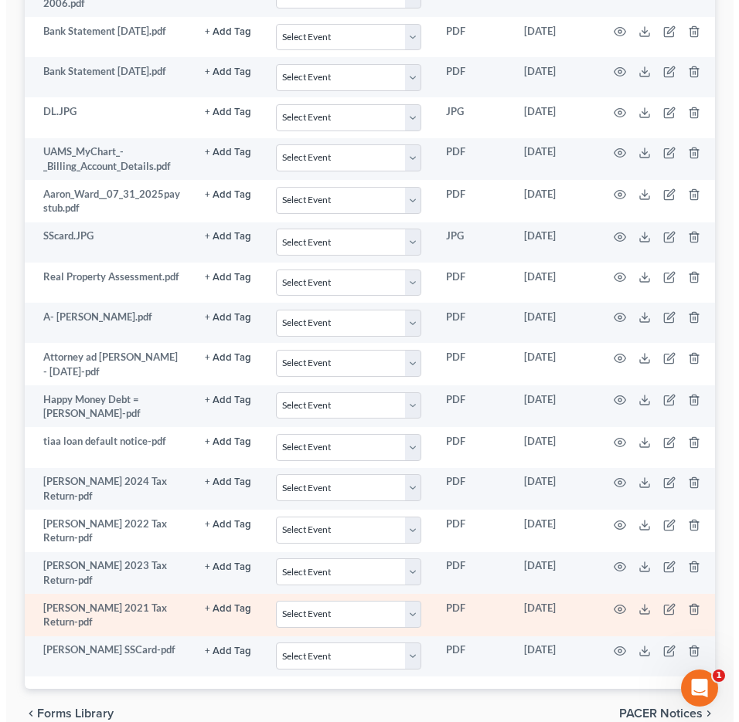
scroll to position [618, 0]
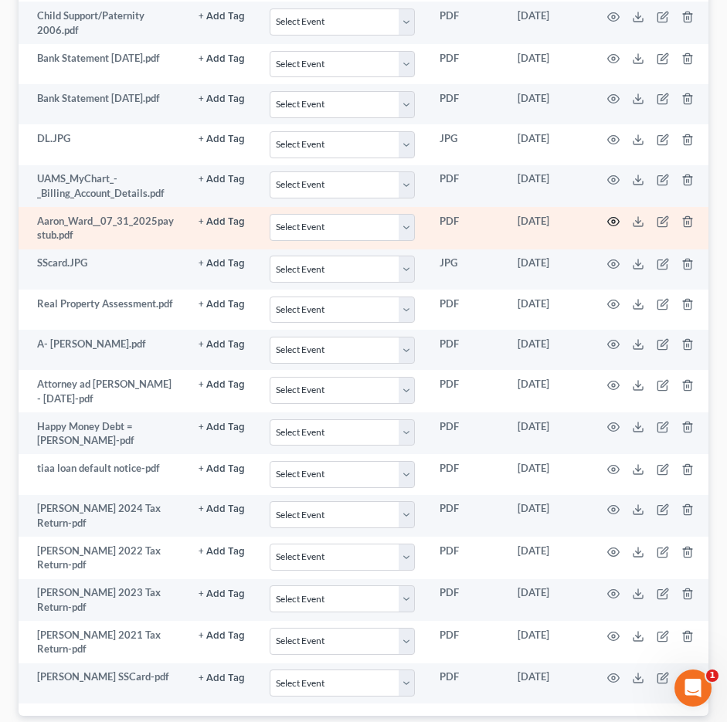
click at [608, 218] on icon "button" at bounding box center [614, 222] width 12 height 8
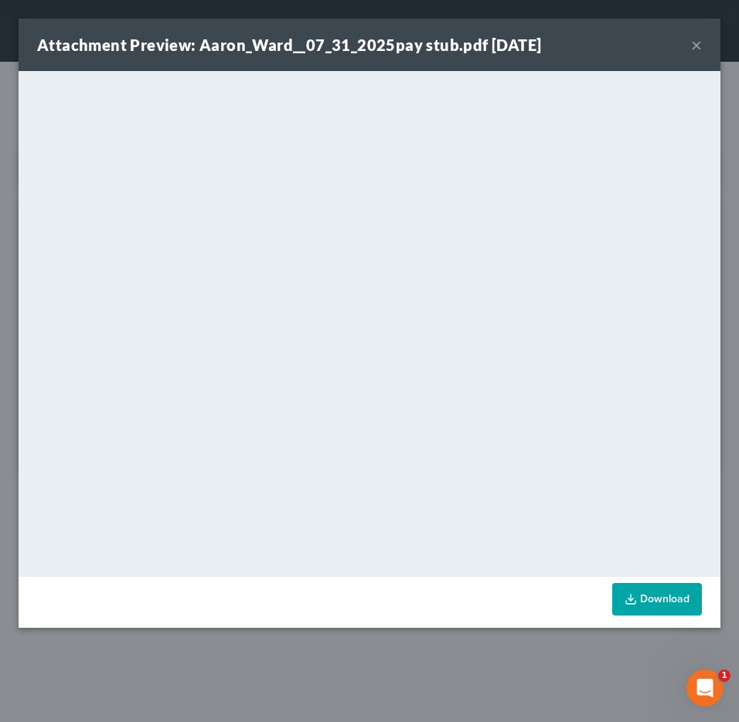
click at [695, 39] on button "×" at bounding box center [696, 45] width 11 height 19
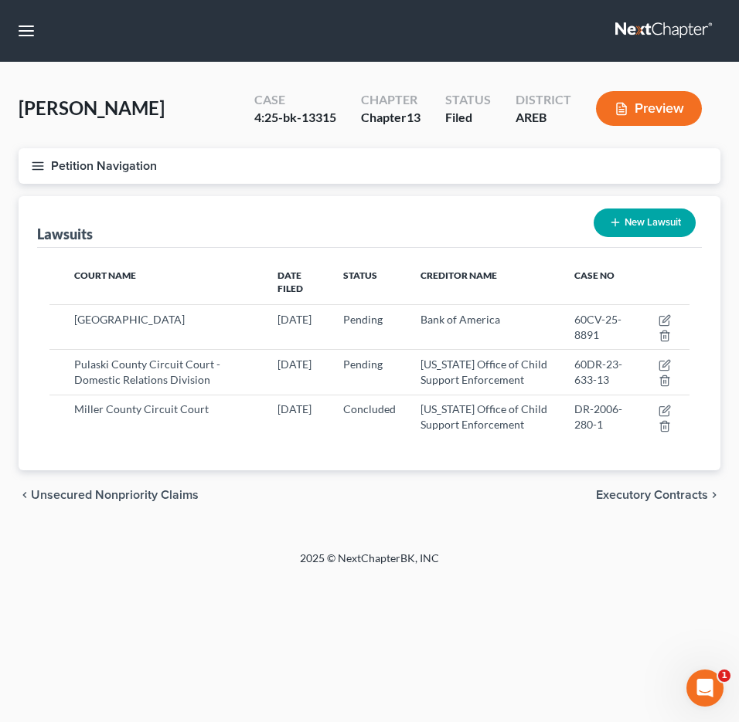
click at [36, 168] on icon "button" at bounding box center [38, 166] width 14 height 14
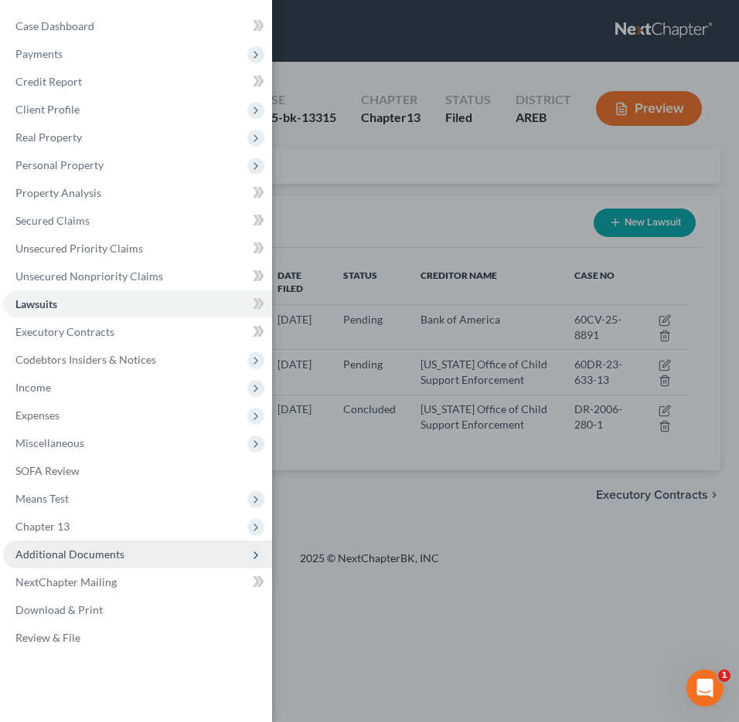
click at [88, 561] on span "Additional Documents" at bounding box center [137, 555] width 269 height 28
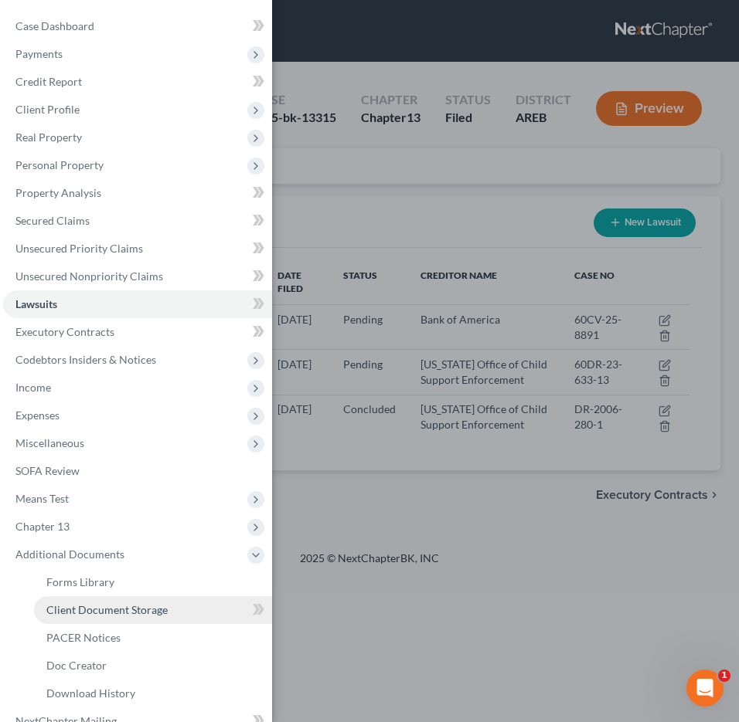
click at [95, 604] on span "Client Document Storage" at bounding box center [106, 609] width 121 height 13
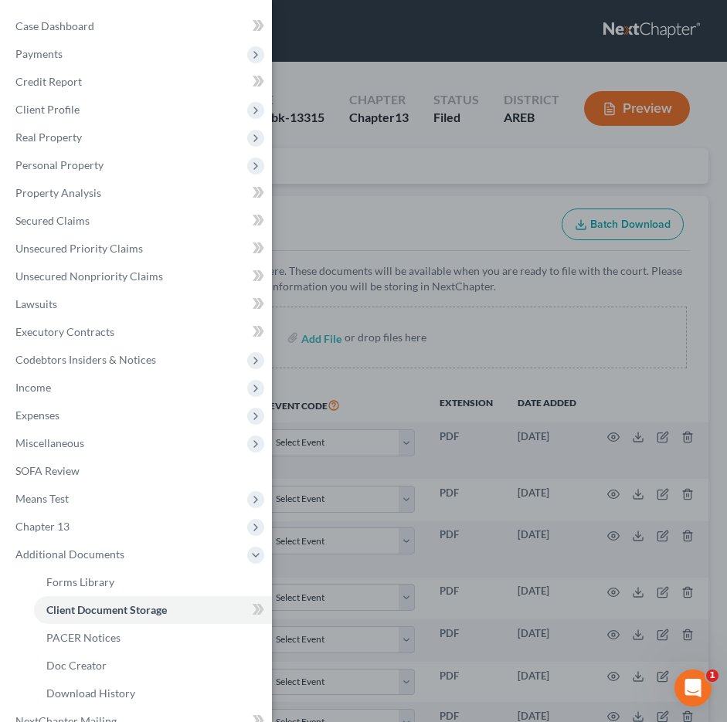
click at [325, 230] on div "Case Dashboard Payments Invoices Payments Payments Credit Report Client Profile" at bounding box center [363, 361] width 727 height 722
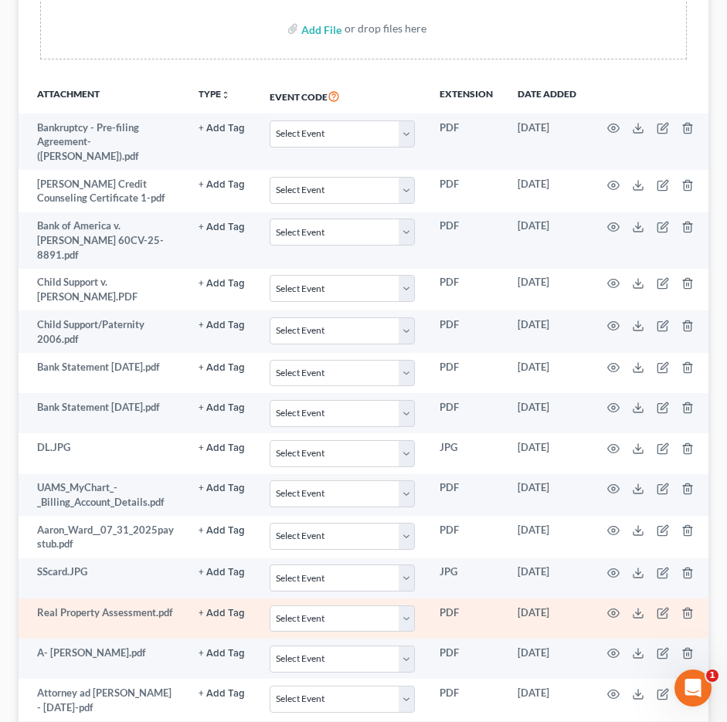
scroll to position [386, 0]
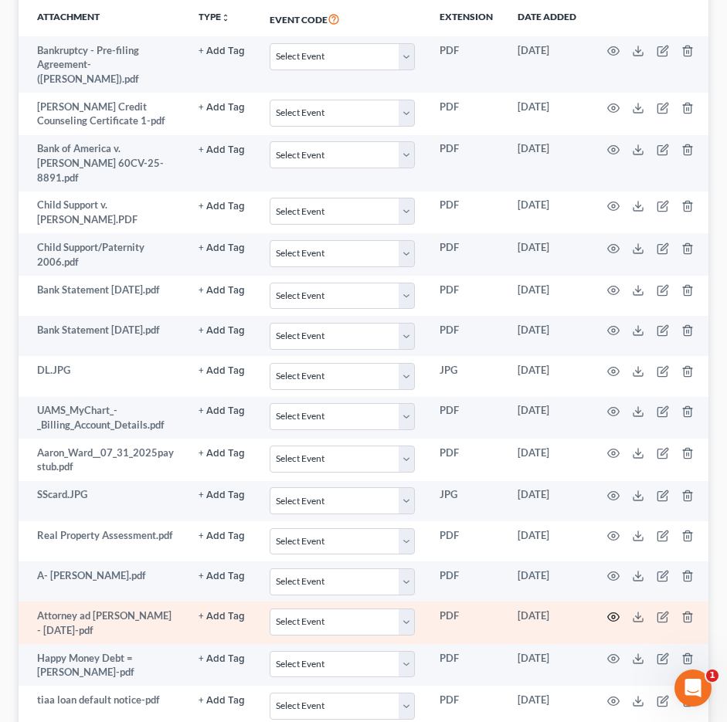
click at [613, 611] on icon "button" at bounding box center [613, 617] width 12 height 12
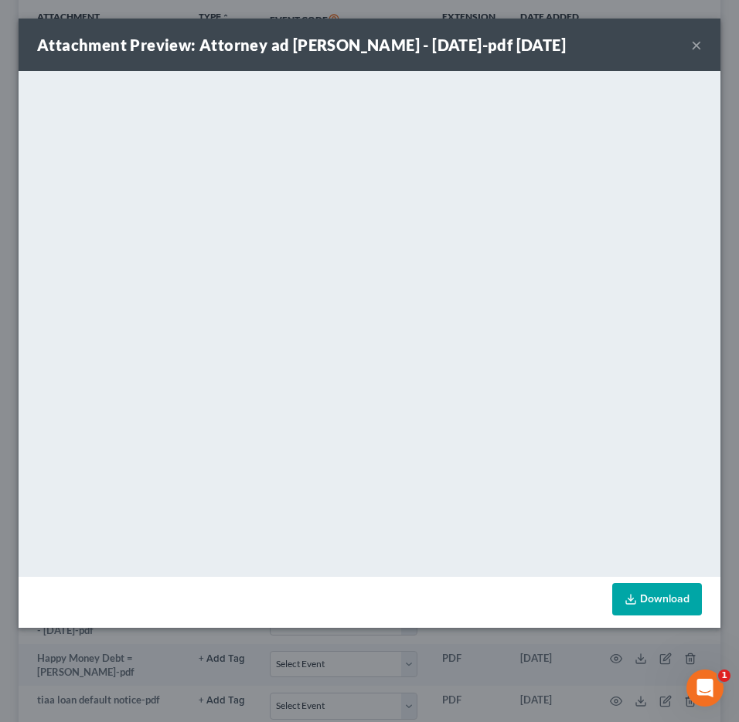
click at [657, 603] on link "Download" at bounding box center [657, 599] width 90 height 32
click at [698, 43] on button "×" at bounding box center [696, 45] width 11 height 19
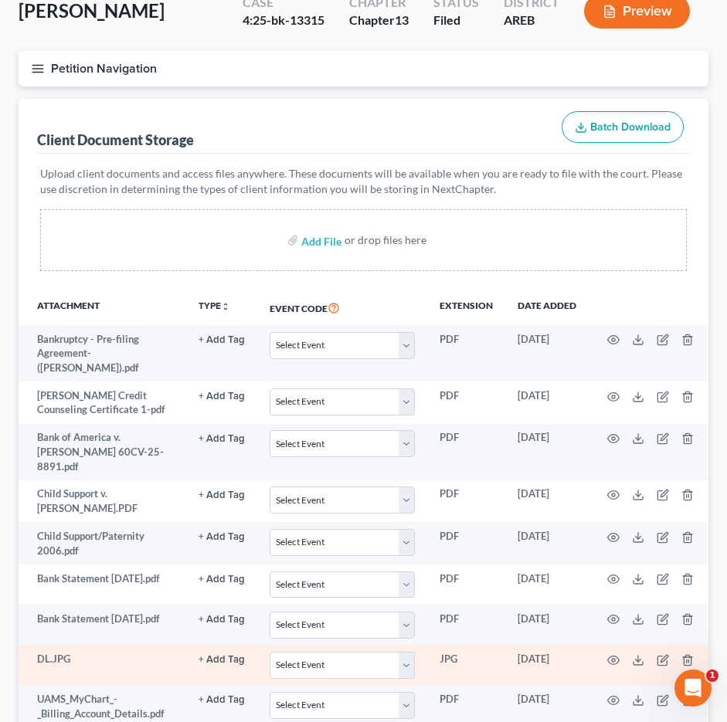
scroll to position [0, 0]
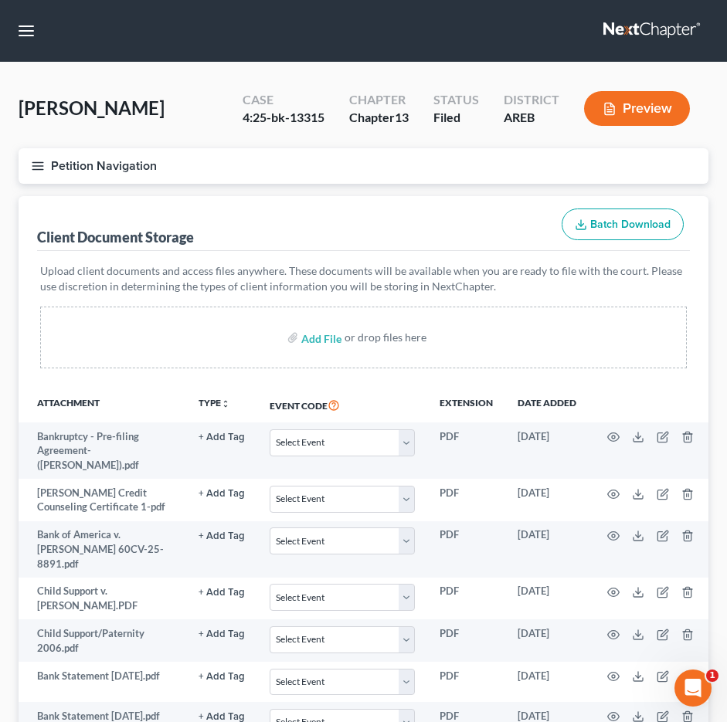
click at [167, 383] on div "Upload client documents and access files anywhere. These documents will be avai…" at bounding box center [363, 319] width 653 height 136
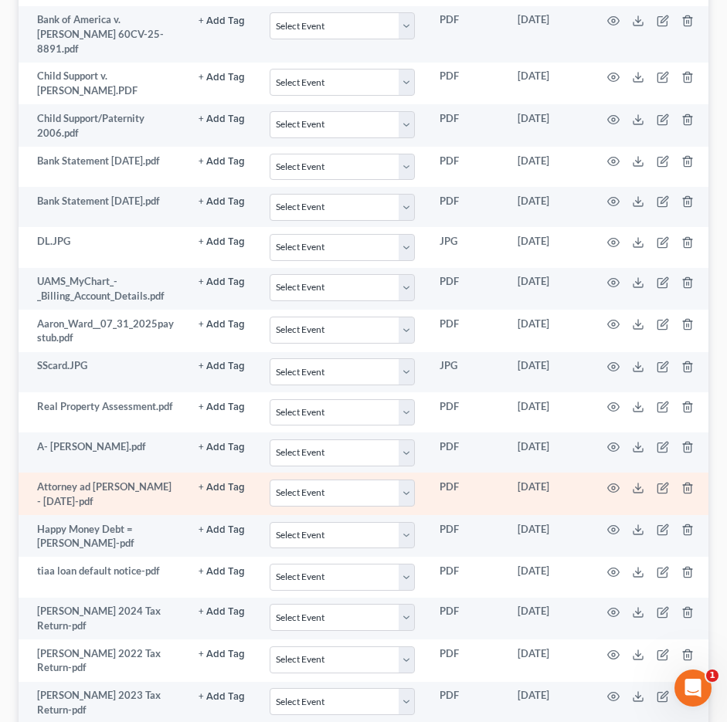
scroll to position [541, 0]
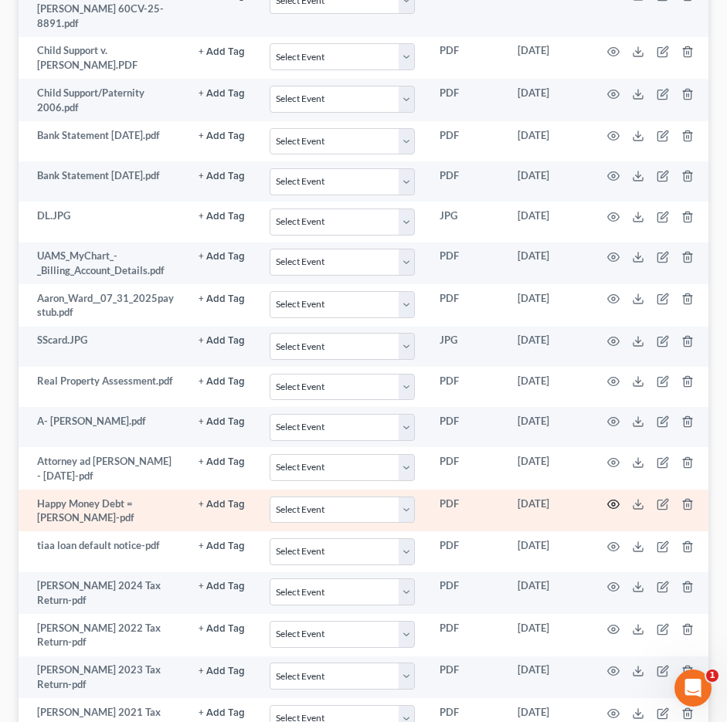
click at [607, 498] on icon "button" at bounding box center [613, 504] width 12 height 12
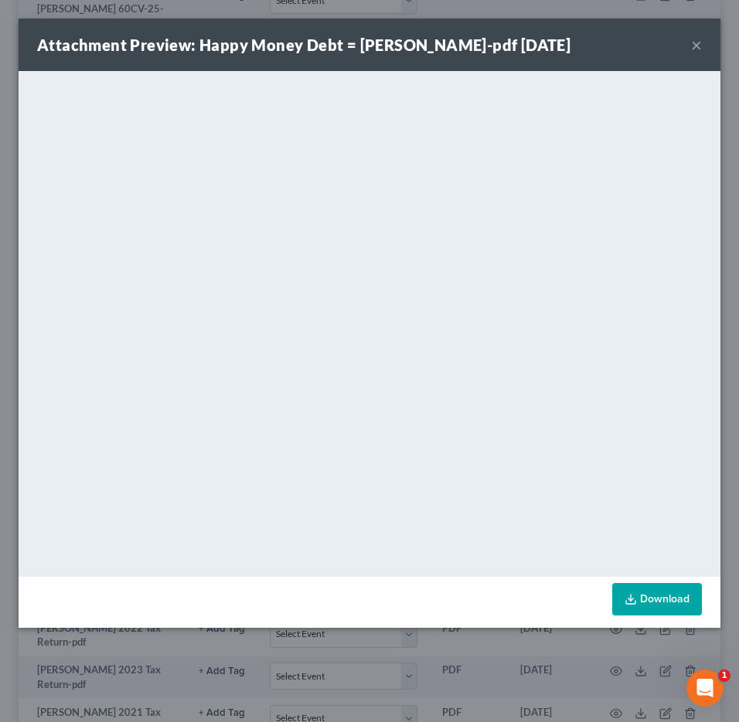
click at [696, 45] on button "×" at bounding box center [696, 45] width 11 height 19
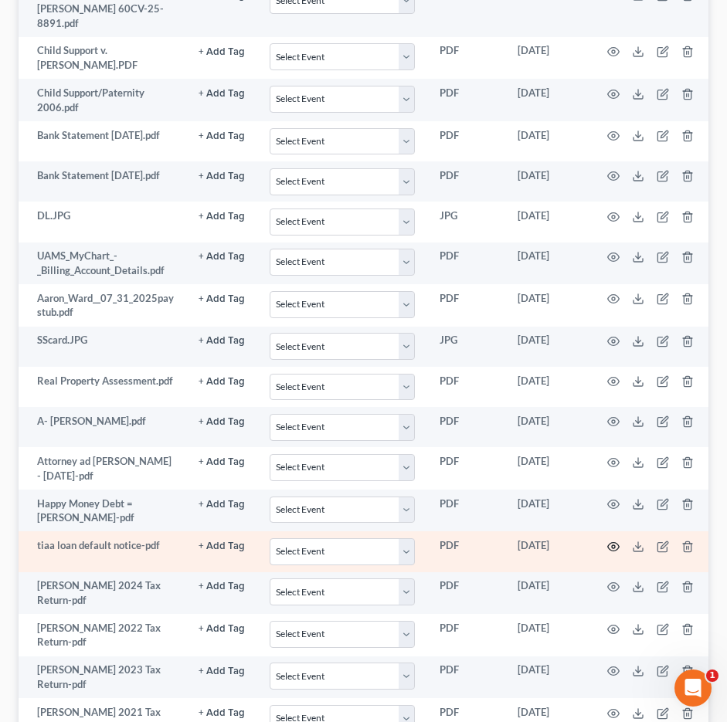
click at [613, 545] on circle "button" at bounding box center [613, 546] width 3 height 3
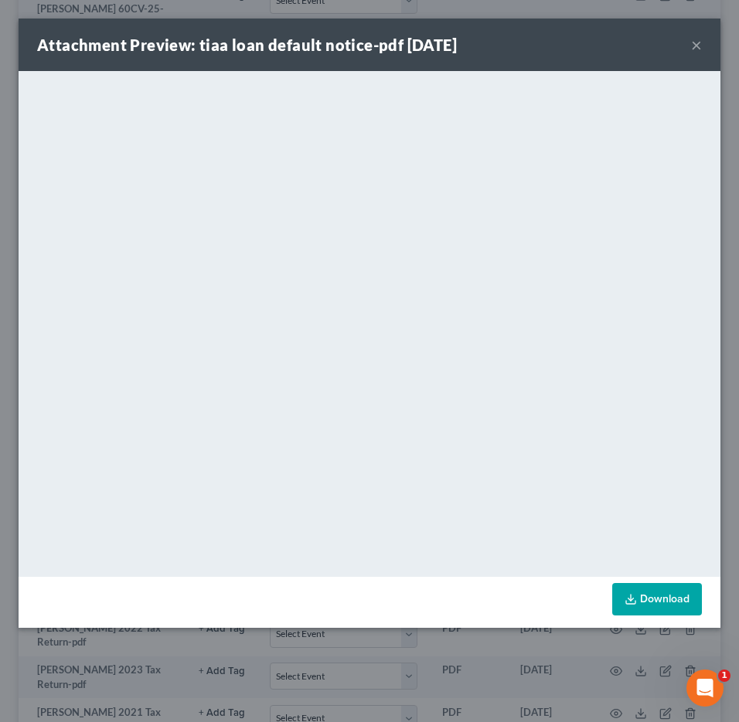
click at [664, 606] on link "Download" at bounding box center [657, 599] width 90 height 32
click at [698, 46] on button "×" at bounding box center [696, 45] width 11 height 19
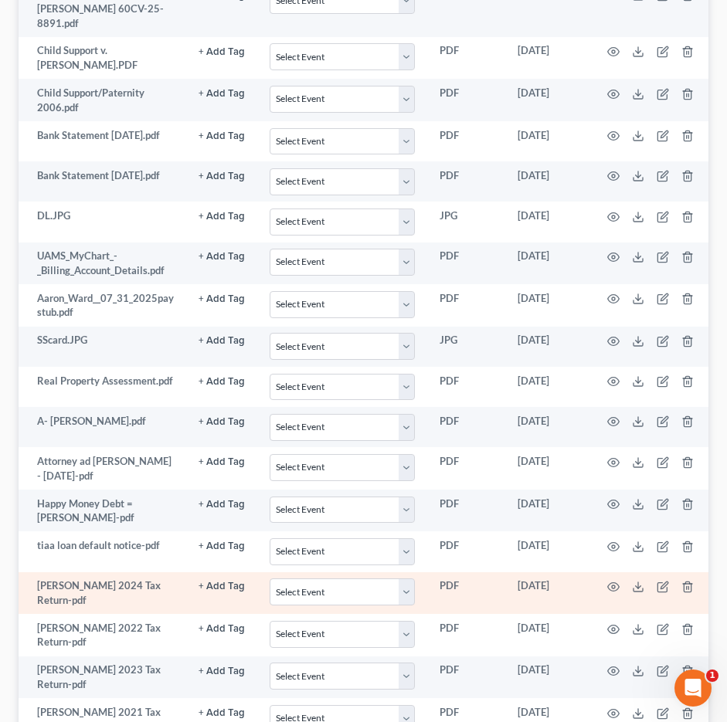
click at [500, 577] on td "PDF" at bounding box center [466, 594] width 78 height 42
click at [615, 581] on icon "button" at bounding box center [613, 587] width 12 height 12
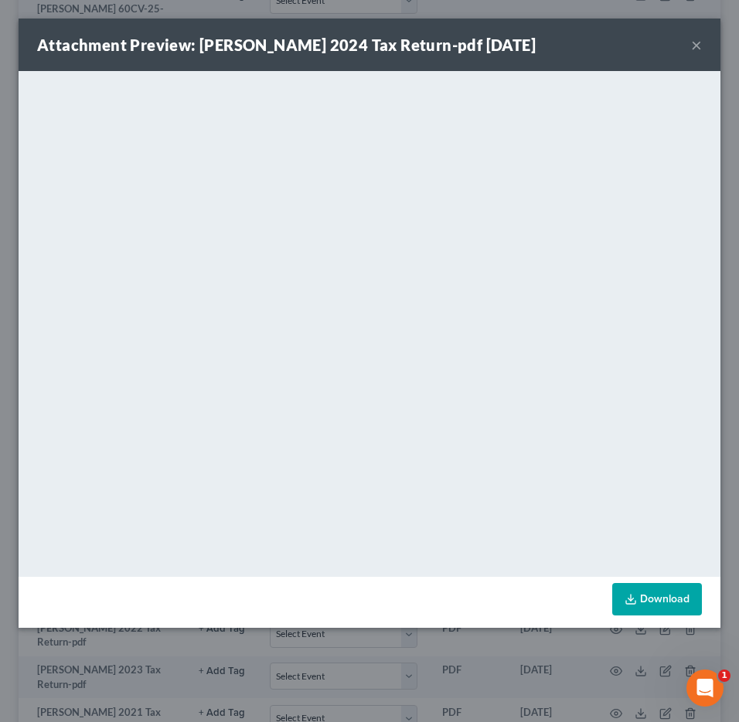
drag, startPoint x: 176, startPoint y: 53, endPoint x: 274, endPoint y: 73, distance: 100.0
click at [176, 53] on strong "Attachment Preview: [PERSON_NAME] 2024 Tax Return-pdf [DATE]" at bounding box center [286, 45] width 498 height 19
click at [697, 44] on button "×" at bounding box center [696, 45] width 11 height 19
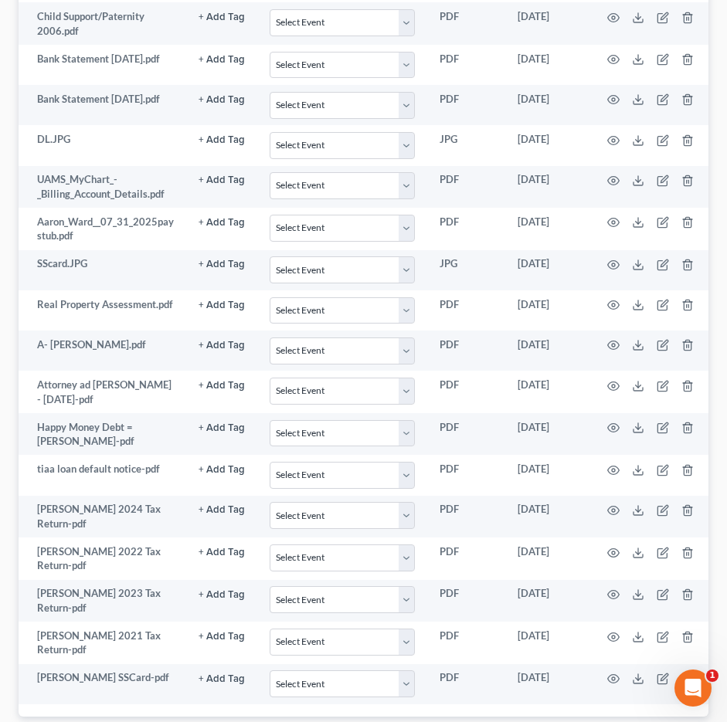
scroll to position [618, 0]
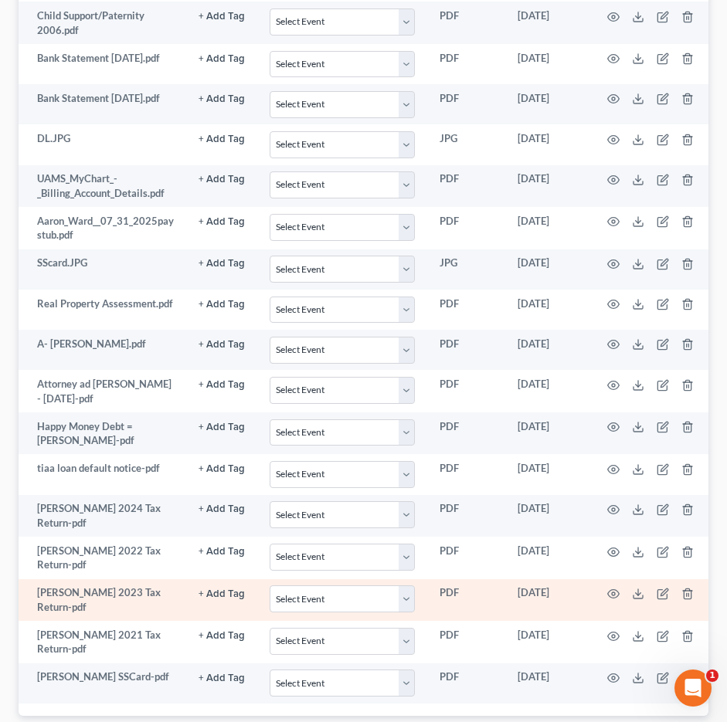
drag, startPoint x: 556, startPoint y: 572, endPoint x: 581, endPoint y: 567, distance: 25.9
click at [556, 579] on td "[DATE]" at bounding box center [546, 600] width 83 height 42
click at [612, 593] on circle "button" at bounding box center [613, 594] width 3 height 3
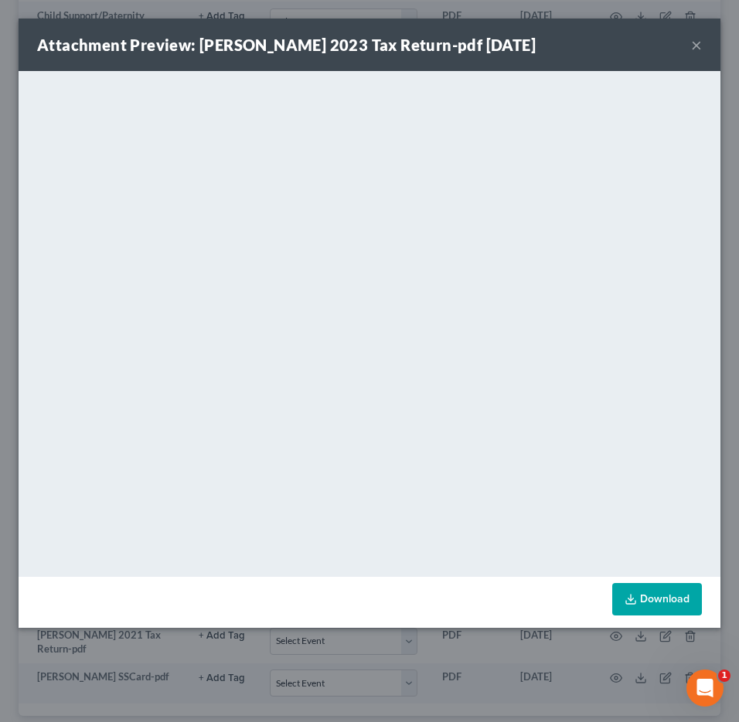
drag, startPoint x: 633, startPoint y: 46, endPoint x: 668, endPoint y: 45, distance: 35.5
click at [633, 46] on div "Attachment Preview: [PERSON_NAME] 2023 Tax Return-pdf [DATE] ×" at bounding box center [370, 45] width 702 height 53
click at [697, 42] on button "×" at bounding box center [696, 45] width 11 height 19
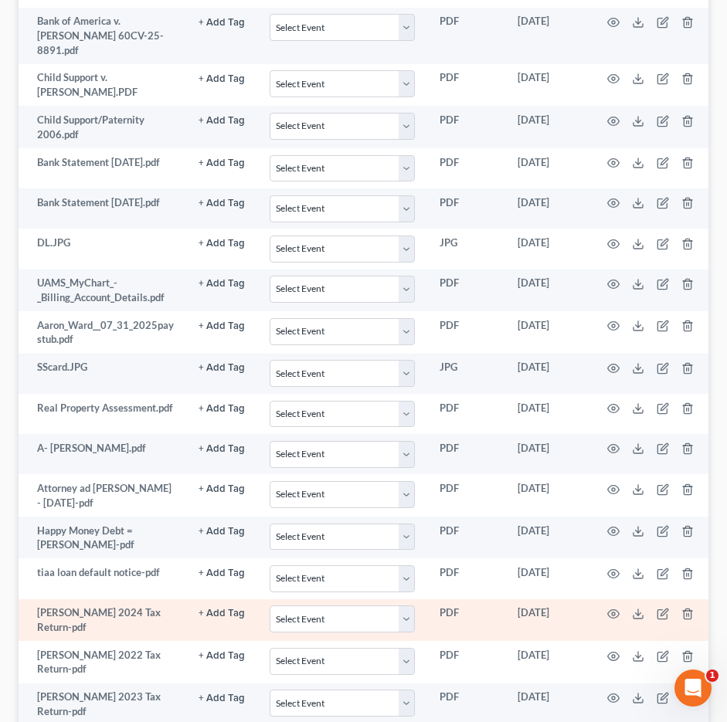
scroll to position [541, 0]
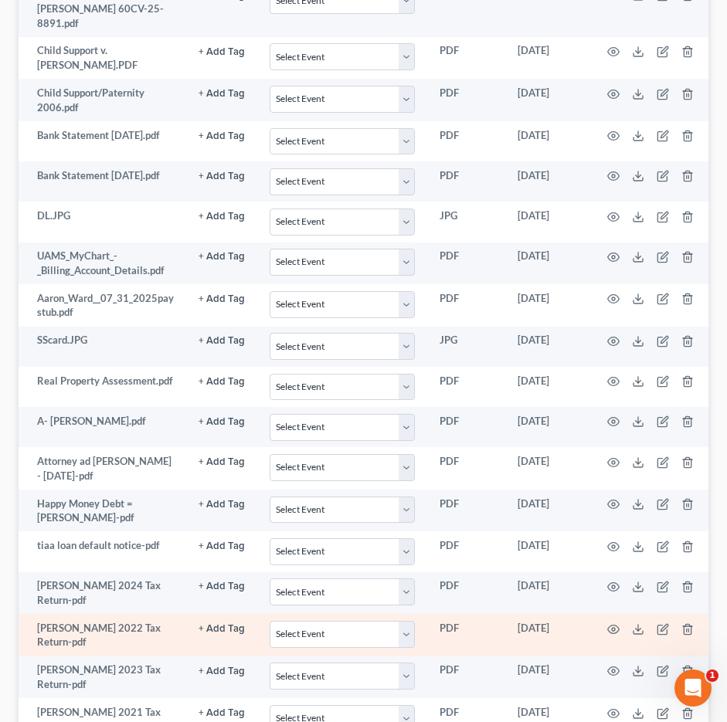
click at [570, 614] on td "[DATE]" at bounding box center [546, 635] width 83 height 42
click at [611, 624] on icon "button" at bounding box center [613, 630] width 12 height 12
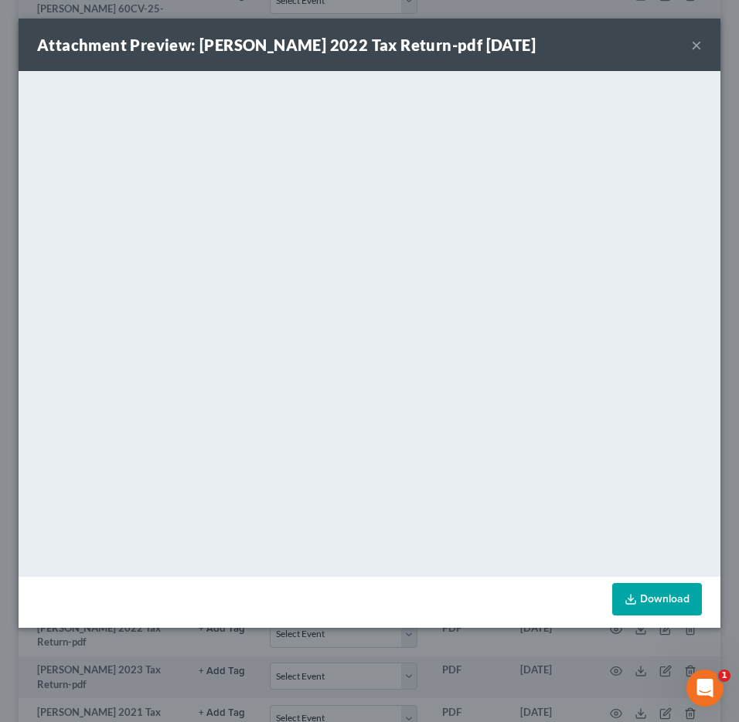
click at [698, 44] on button "×" at bounding box center [696, 45] width 11 height 19
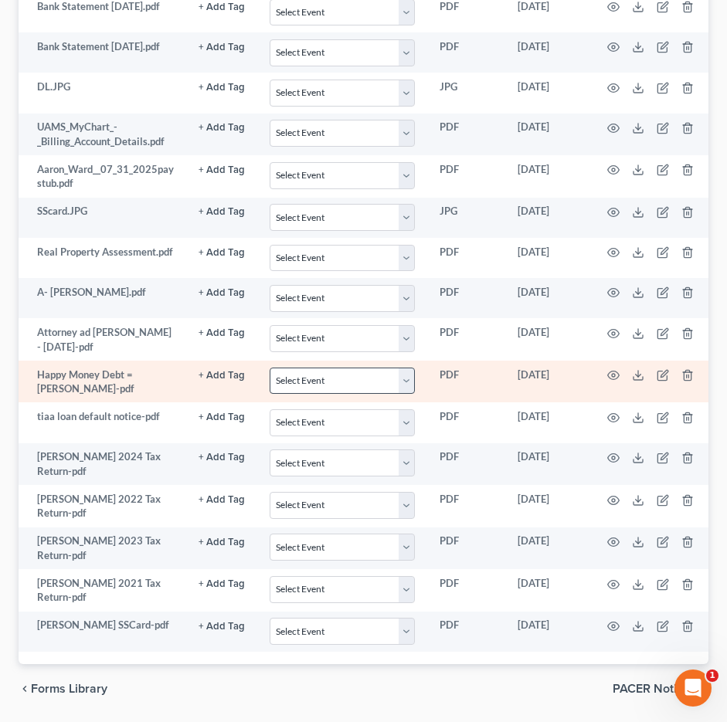
scroll to position [692, 0]
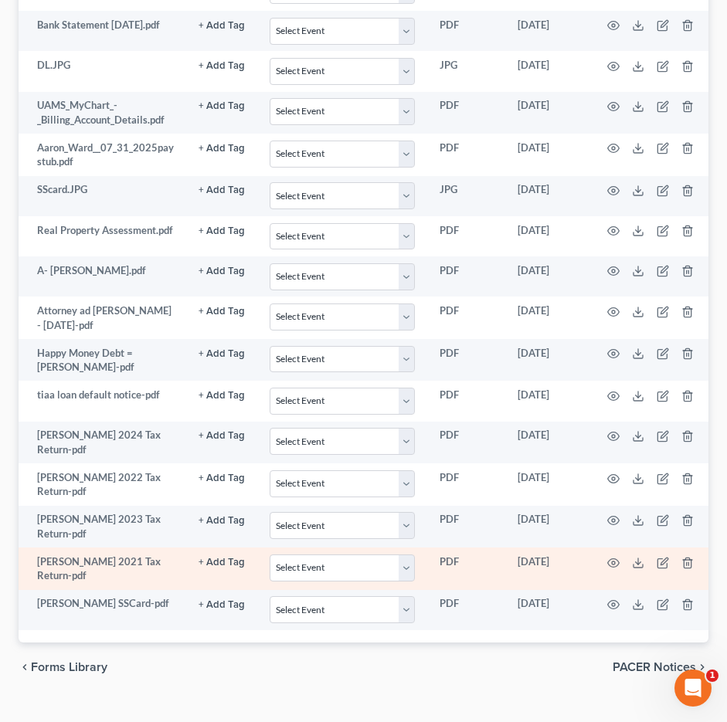
click at [495, 548] on td "PDF" at bounding box center [466, 569] width 78 height 42
click at [613, 562] on circle "button" at bounding box center [613, 563] width 3 height 3
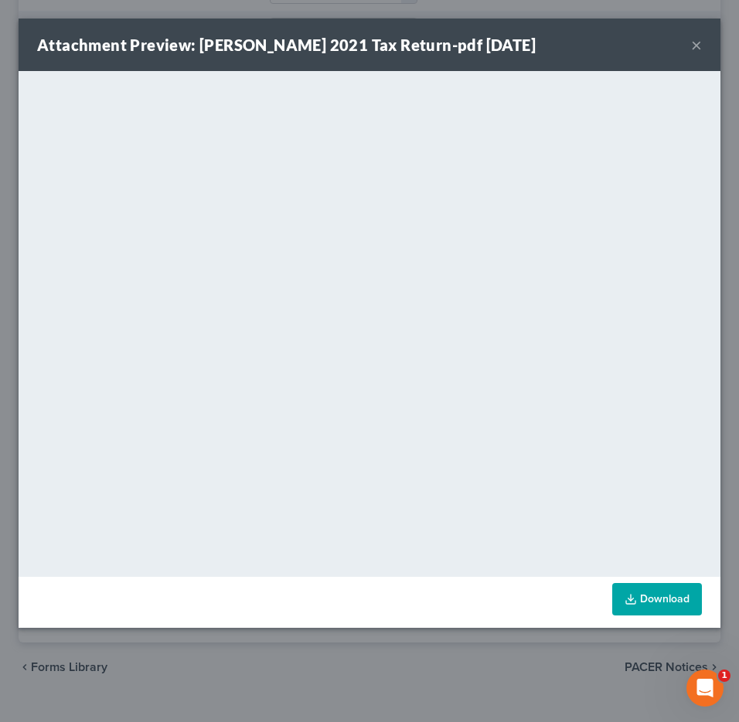
click at [700, 46] on button "×" at bounding box center [696, 45] width 11 height 19
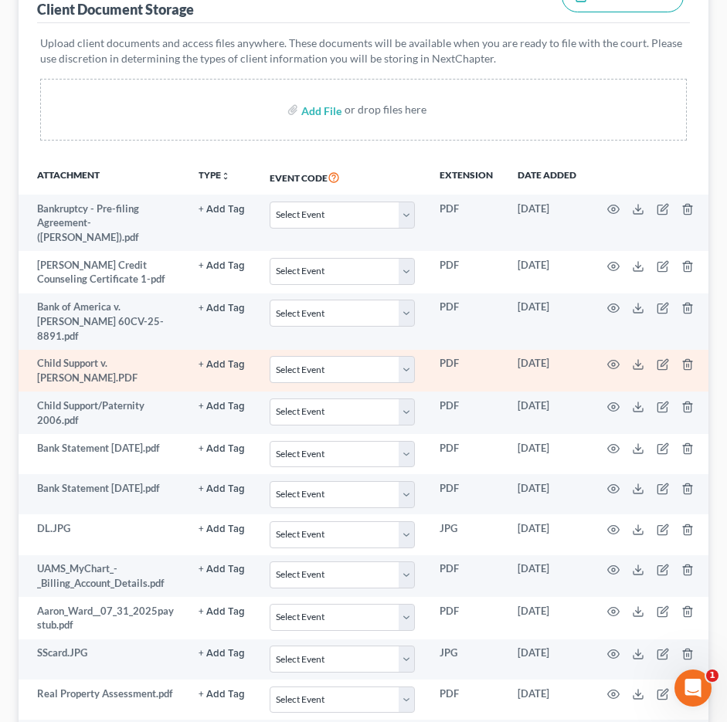
scroll to position [0, 0]
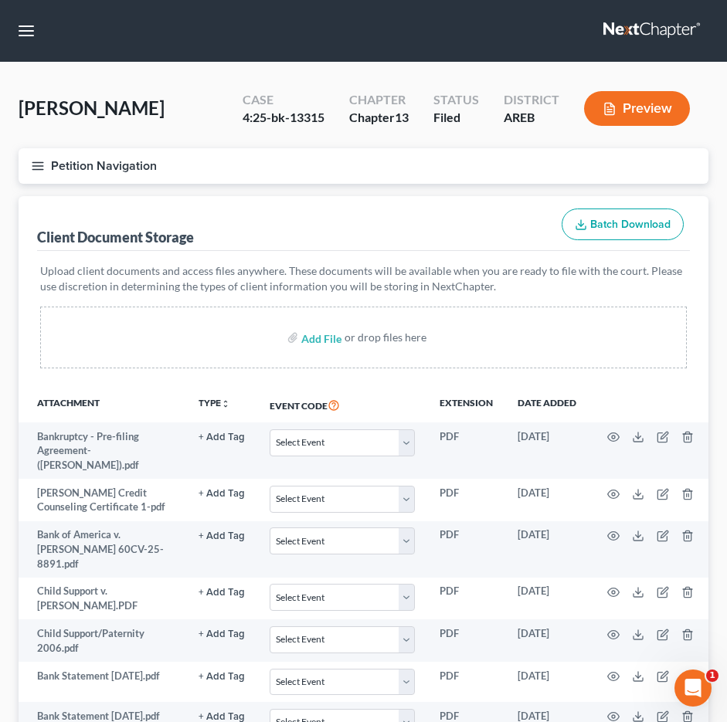
click at [167, 368] on div "Add File or drop files here" at bounding box center [363, 338] width 647 height 62
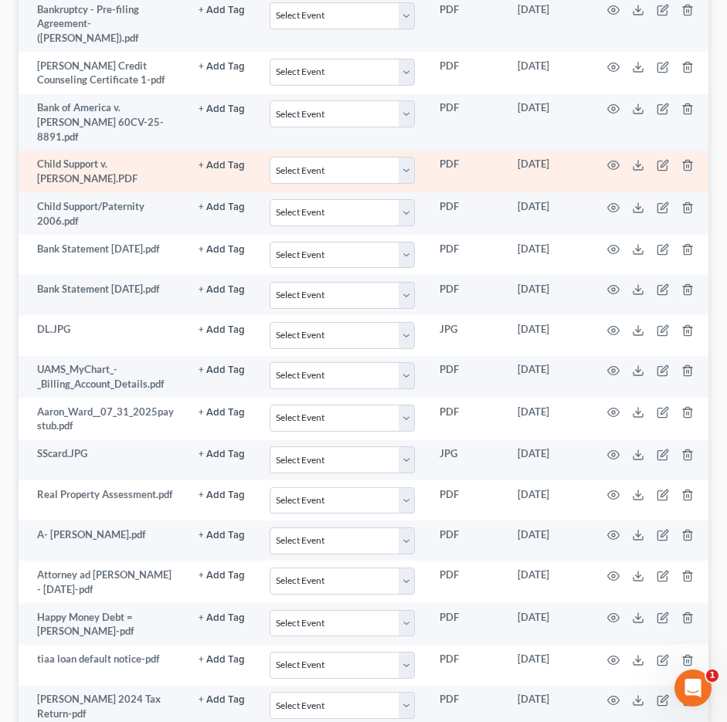
scroll to position [464, 0]
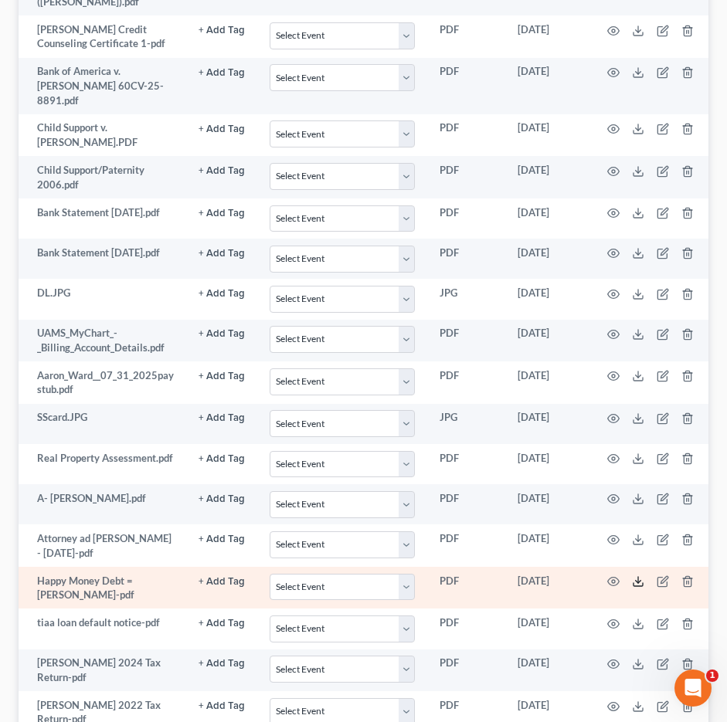
click at [633, 576] on icon at bounding box center [638, 582] width 12 height 12
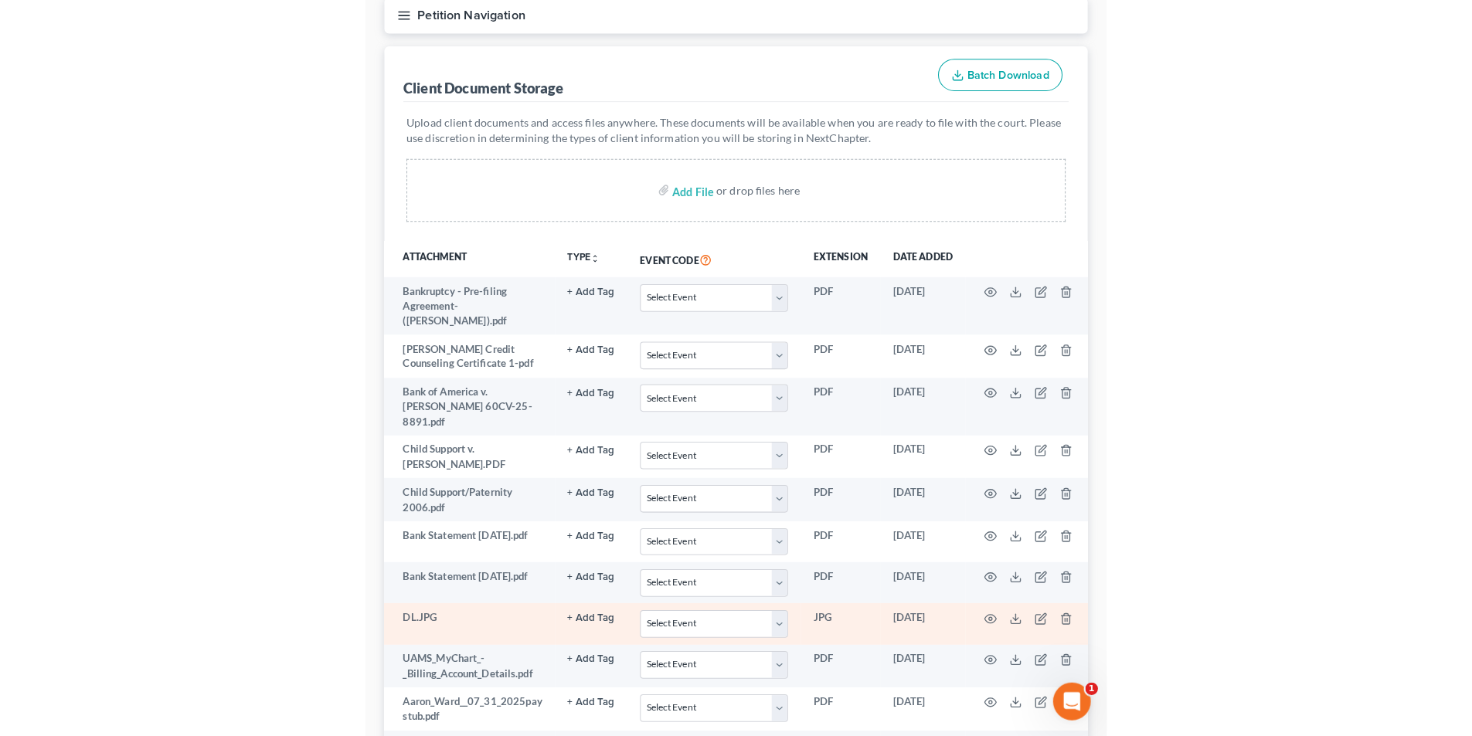
scroll to position [0, 0]
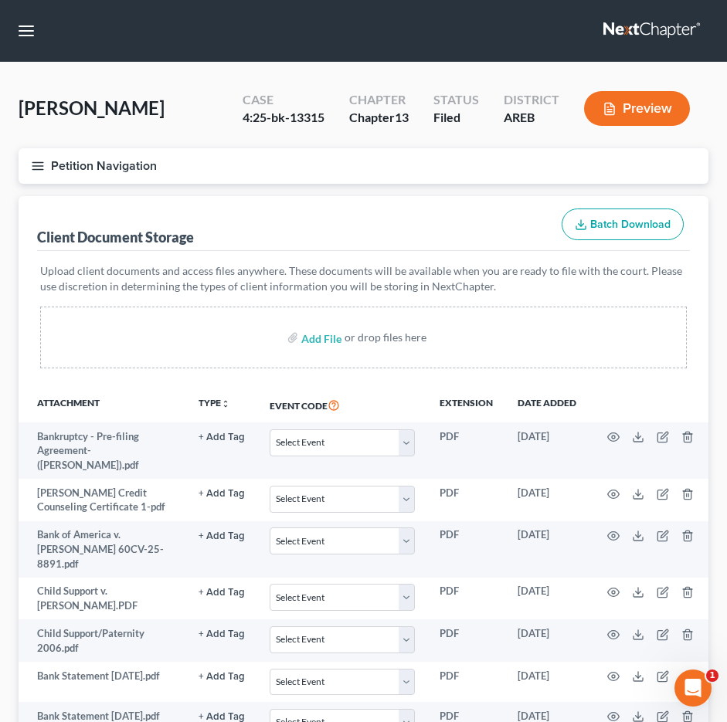
drag, startPoint x: 216, startPoint y: 207, endPoint x: 252, endPoint y: 154, distance: 64.1
click at [216, 207] on div "Client Document Storage Batch Download" at bounding box center [363, 224] width 653 height 56
click at [38, 164] on icon "button" at bounding box center [38, 166] width 14 height 14
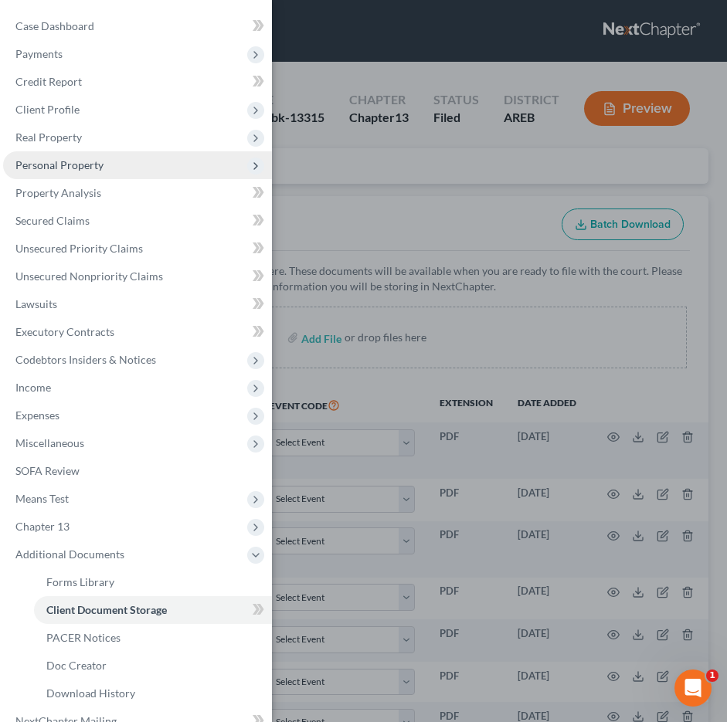
click at [45, 160] on span "Personal Property" at bounding box center [59, 164] width 88 height 13
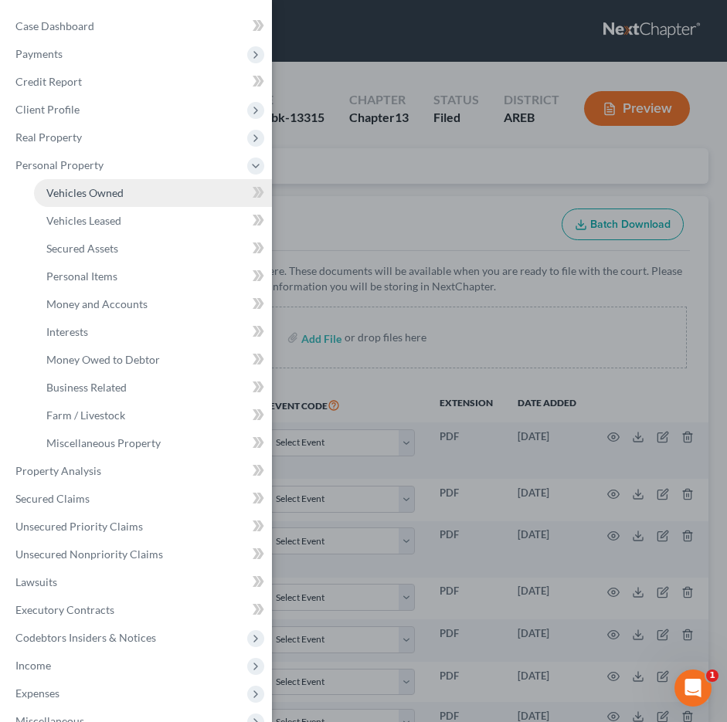
click at [66, 198] on span "Vehicles Owned" at bounding box center [84, 192] width 77 height 13
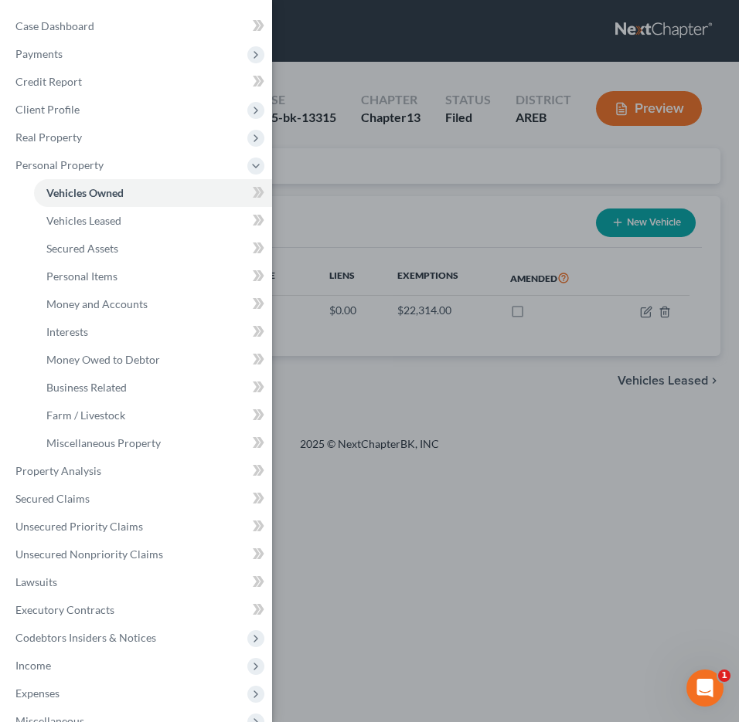
click at [376, 413] on div "Case Dashboard Payments Invoices Payments Payments Credit Report Client Profile" at bounding box center [369, 361] width 739 height 722
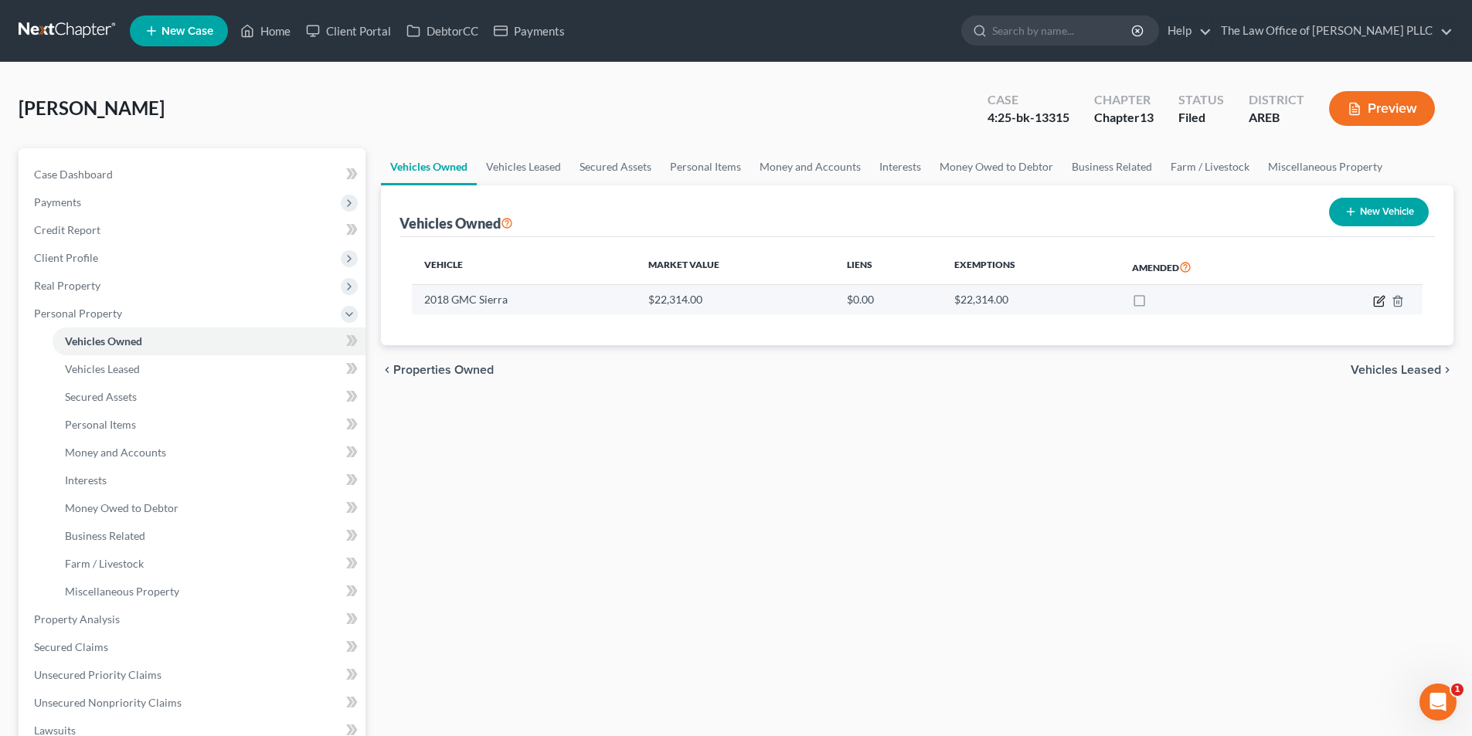
click at [1375, 297] on icon "button" at bounding box center [1379, 301] width 12 height 12
select select "0"
select select "8"
select select "3"
select select "0"
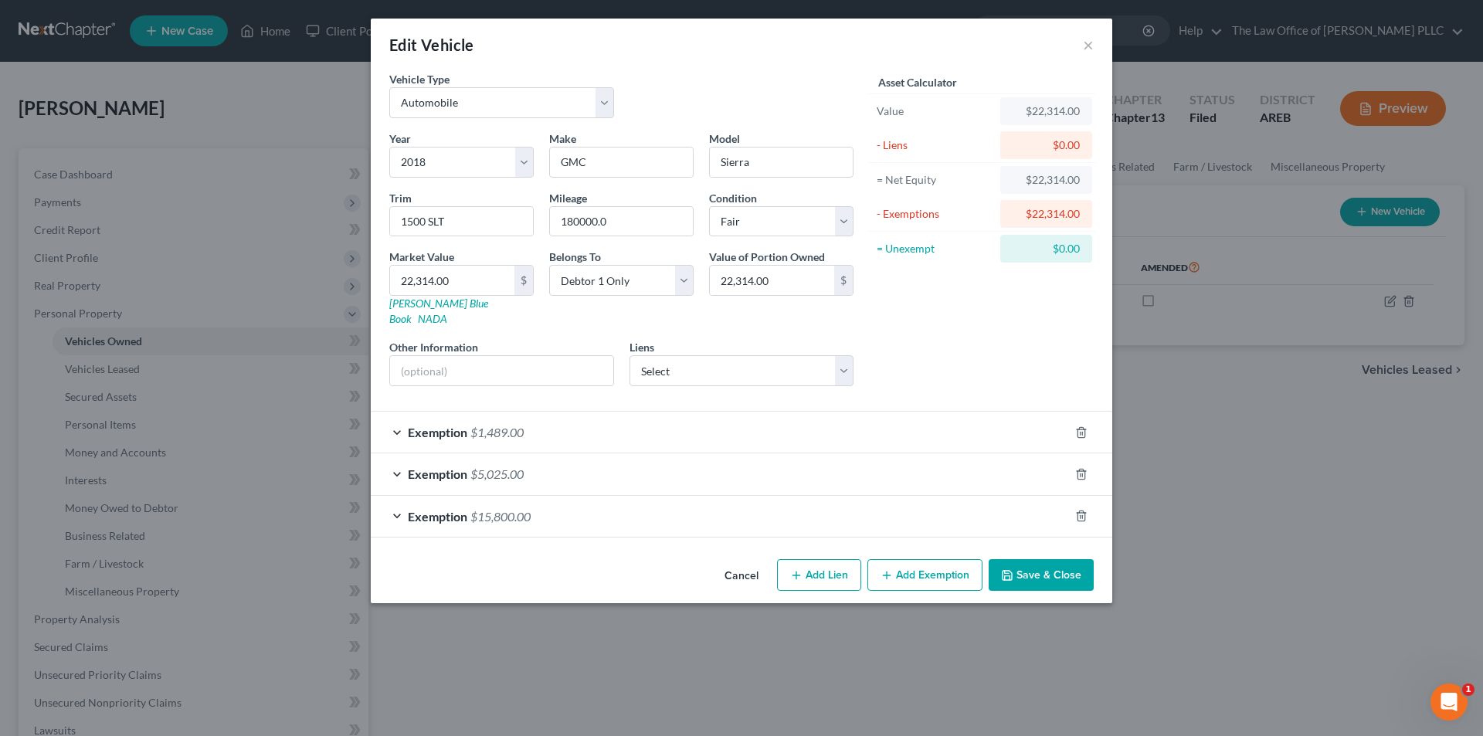
click at [1387, 299] on div "Edit Vehicle × Vehicle Type Select Automobile Truck Trailer Watercraft Aircraft…" at bounding box center [741, 368] width 1483 height 736
click at [1088, 43] on button "×" at bounding box center [1088, 45] width 11 height 19
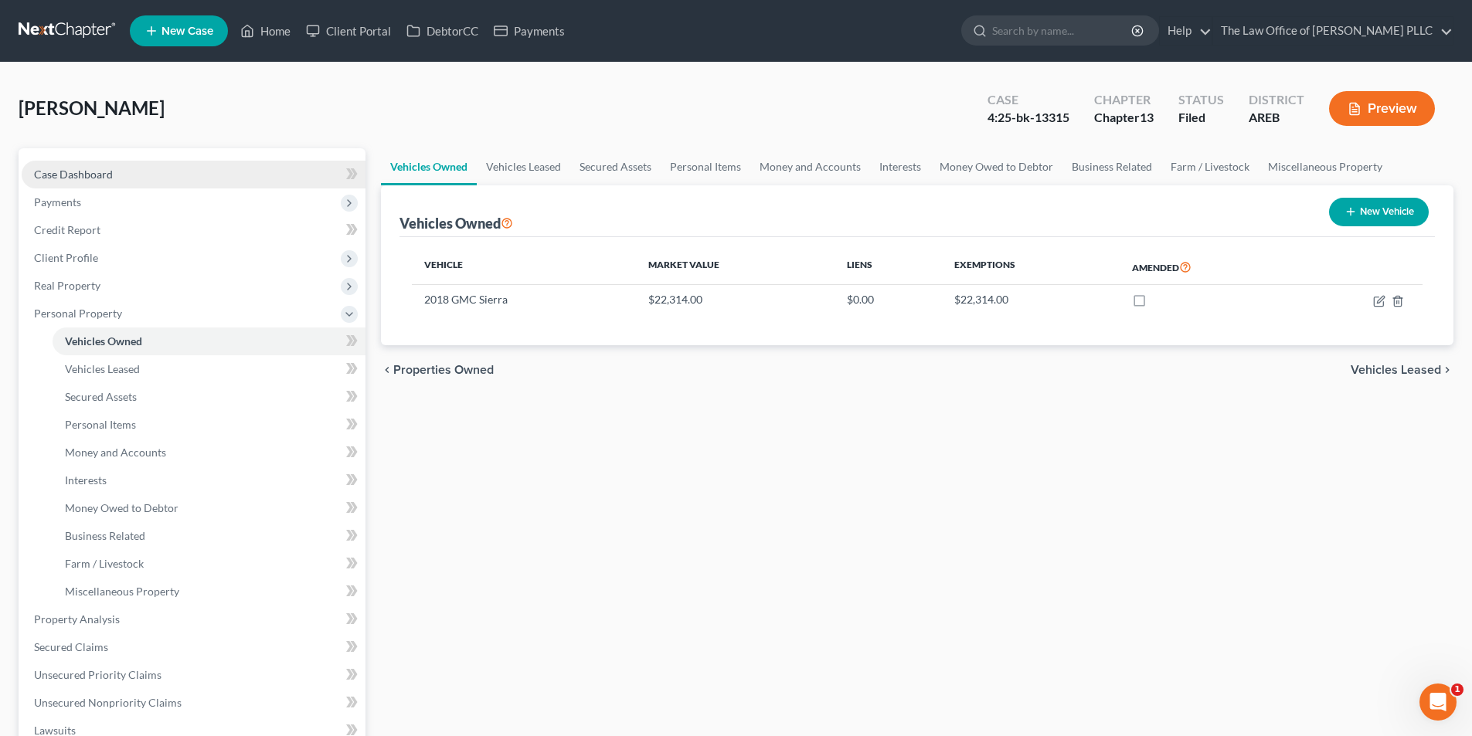
click at [84, 183] on link "Case Dashboard" at bounding box center [194, 175] width 344 height 28
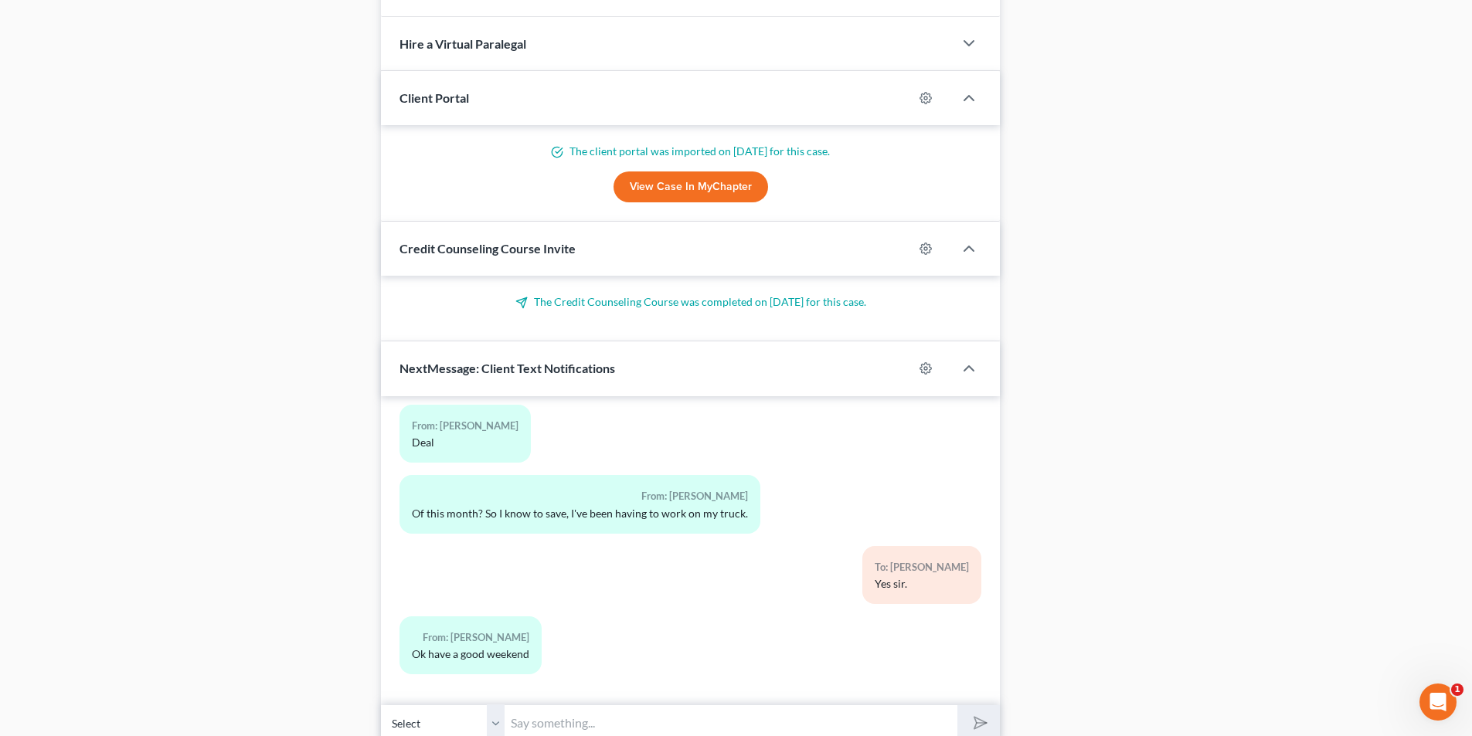
scroll to position [1136, 0]
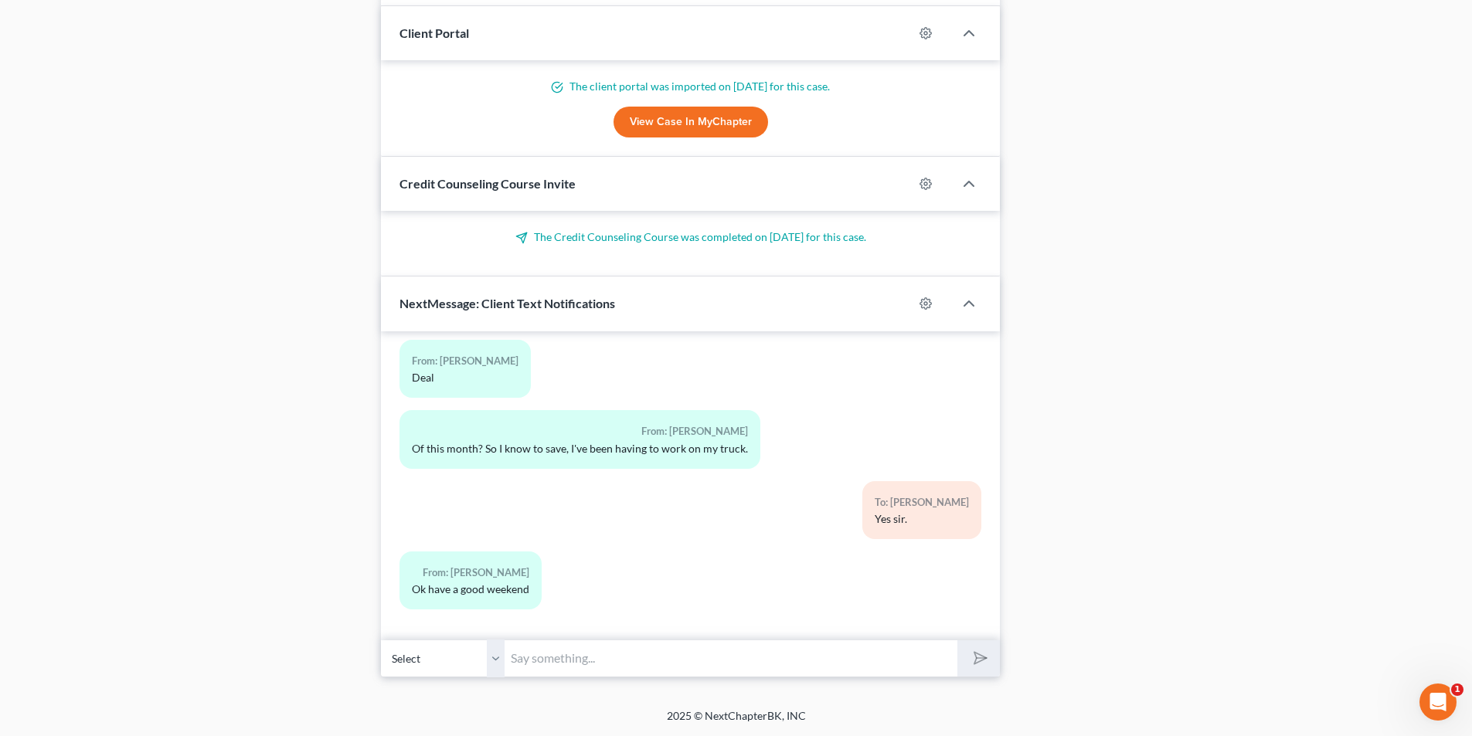
click at [569, 666] on input "text" at bounding box center [731, 659] width 453 height 38
type input "Can you send us proof of full coverage insurance on the 2018 GMC Sierra please.…"
click at [983, 661] on polygon "submit" at bounding box center [977, 658] width 19 height 19
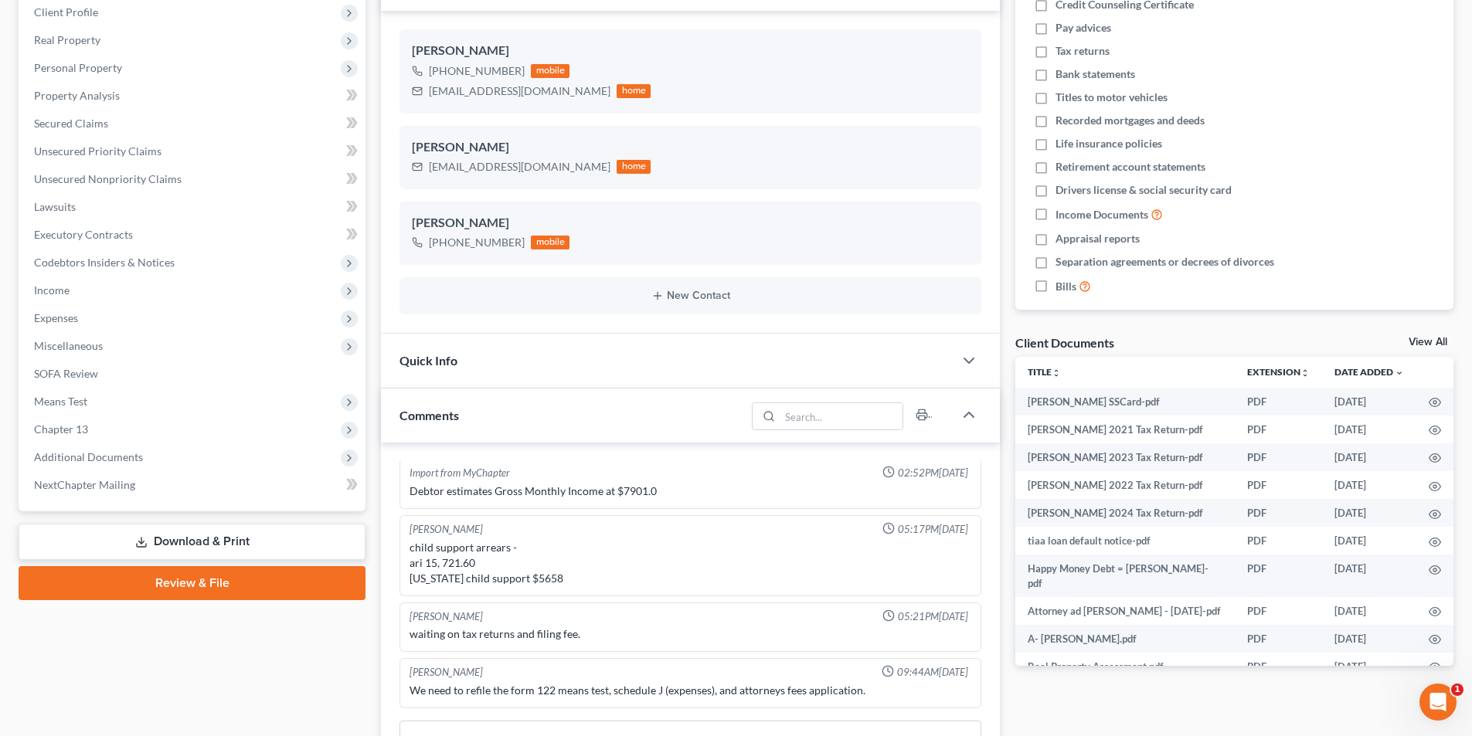
scroll to position [0, 0]
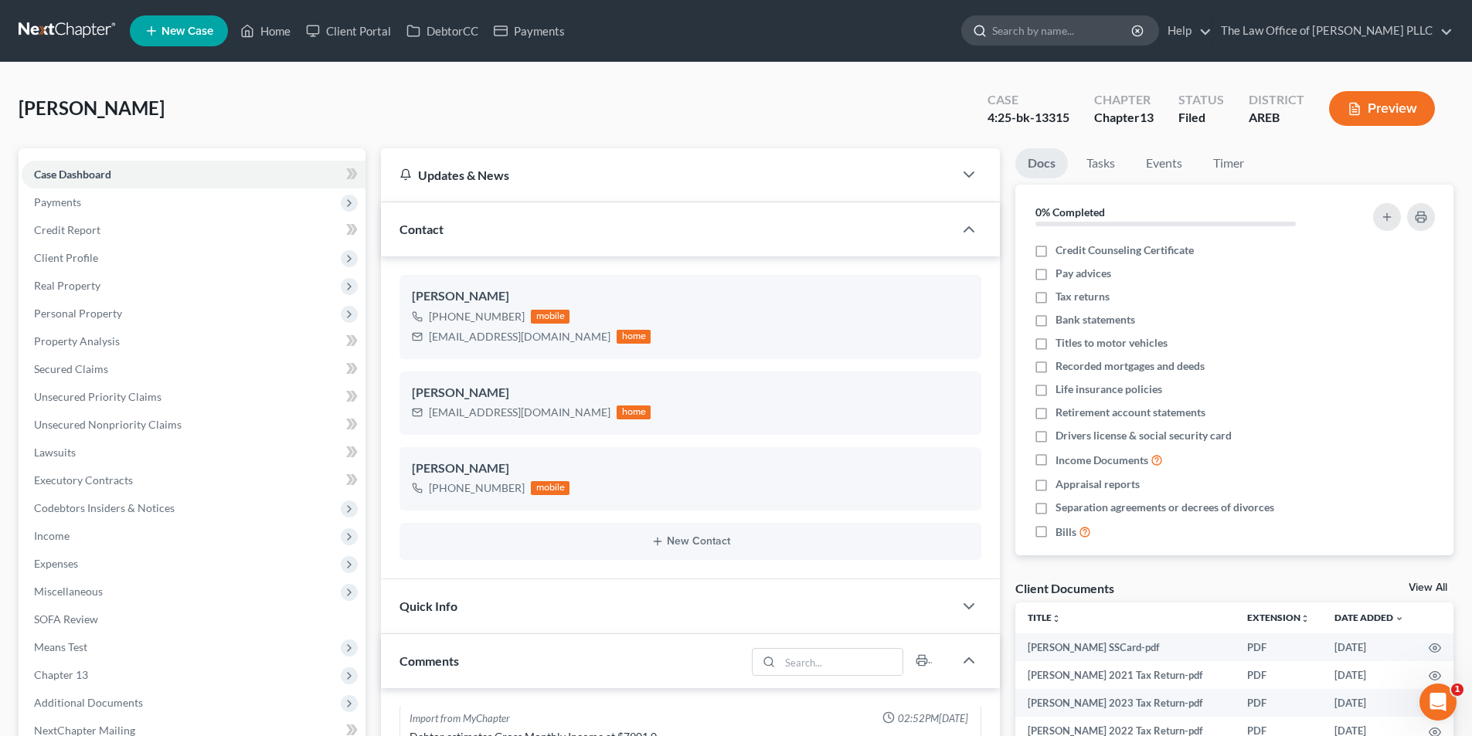
click at [1007, 22] on input "search" at bounding box center [1062, 30] width 141 height 29
type input "[PERSON_NAME]"
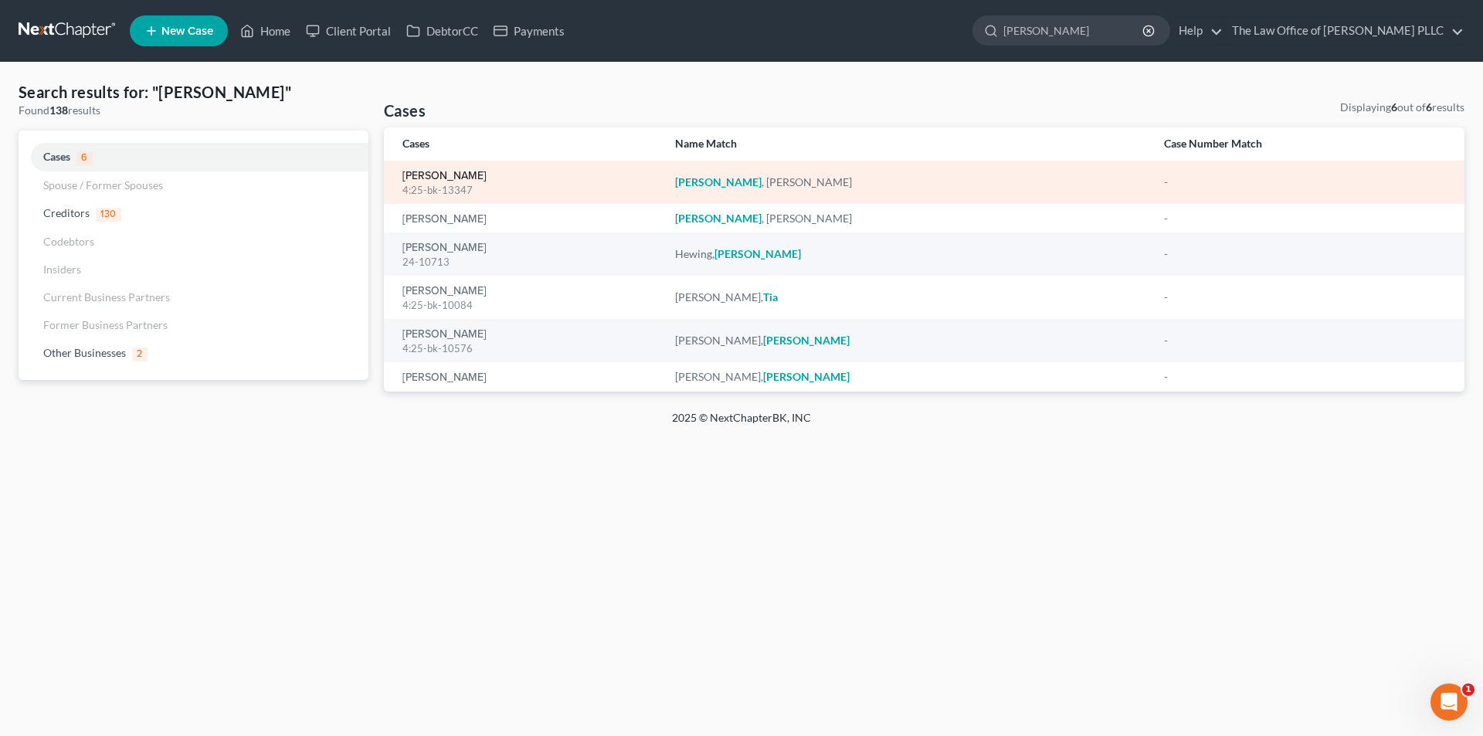
click at [456, 177] on link "[PERSON_NAME]" at bounding box center [445, 176] width 84 height 11
select select "0"
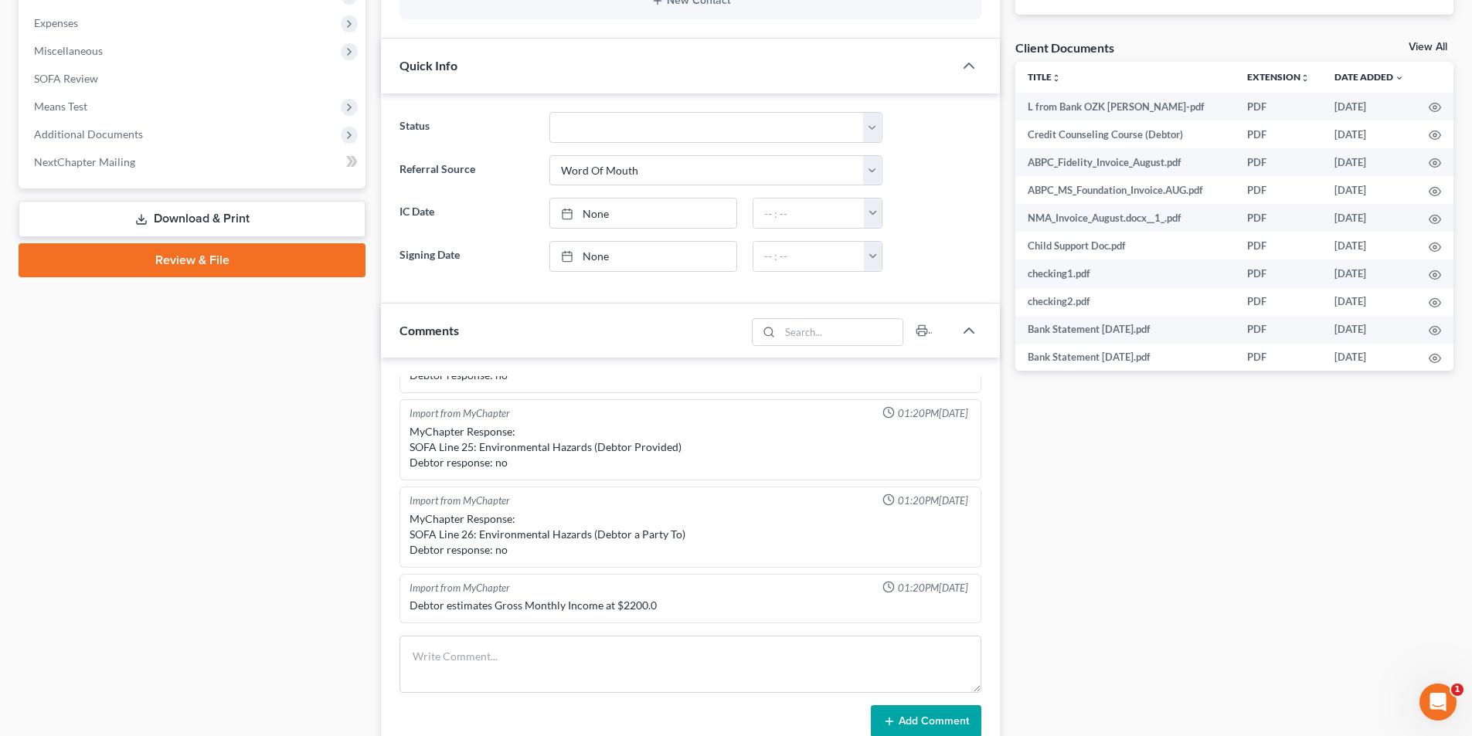
scroll to position [1572, 0]
click at [93, 130] on span "Additional Documents" at bounding box center [88, 133] width 109 height 13
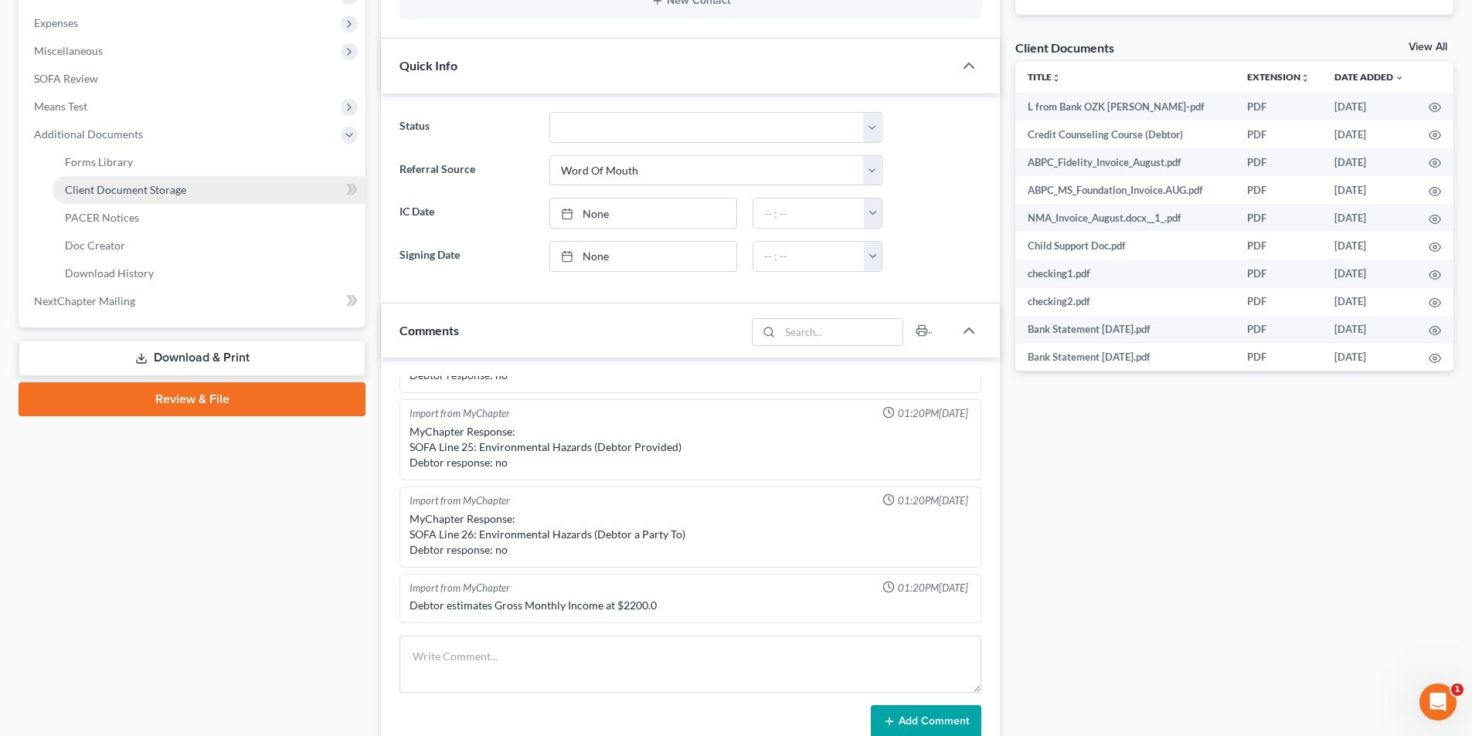
click at [134, 192] on span "Client Document Storage" at bounding box center [125, 189] width 121 height 13
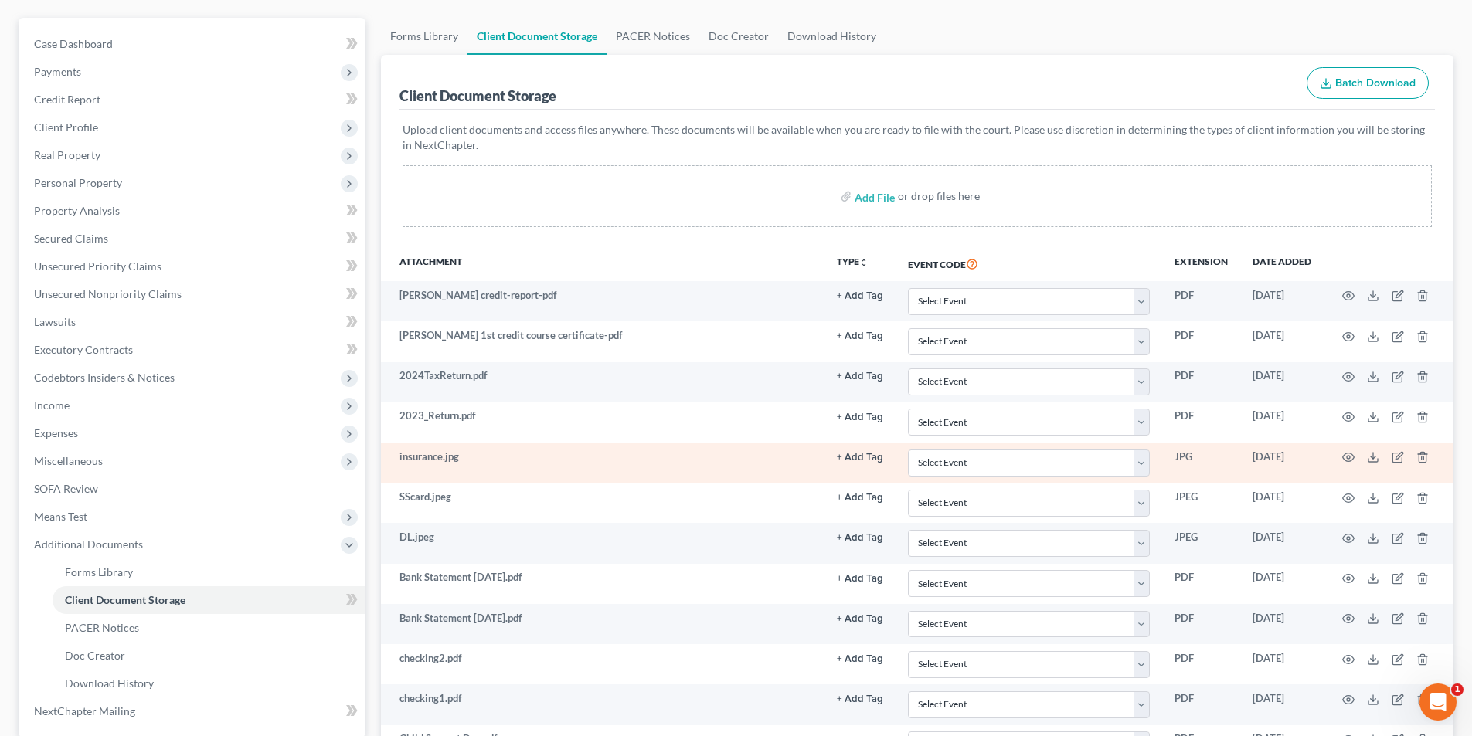
scroll to position [155, 0]
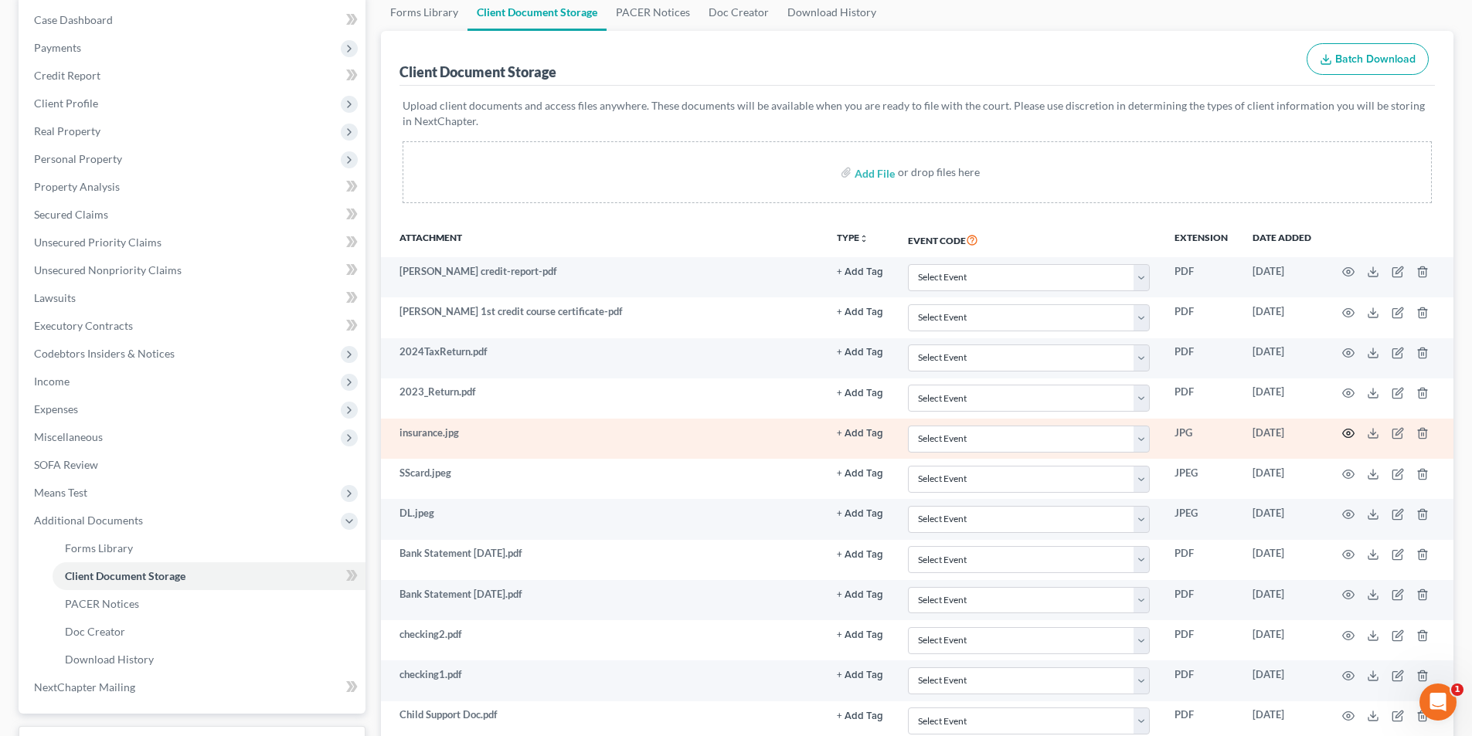
click at [1349, 428] on icon "button" at bounding box center [1348, 433] width 12 height 12
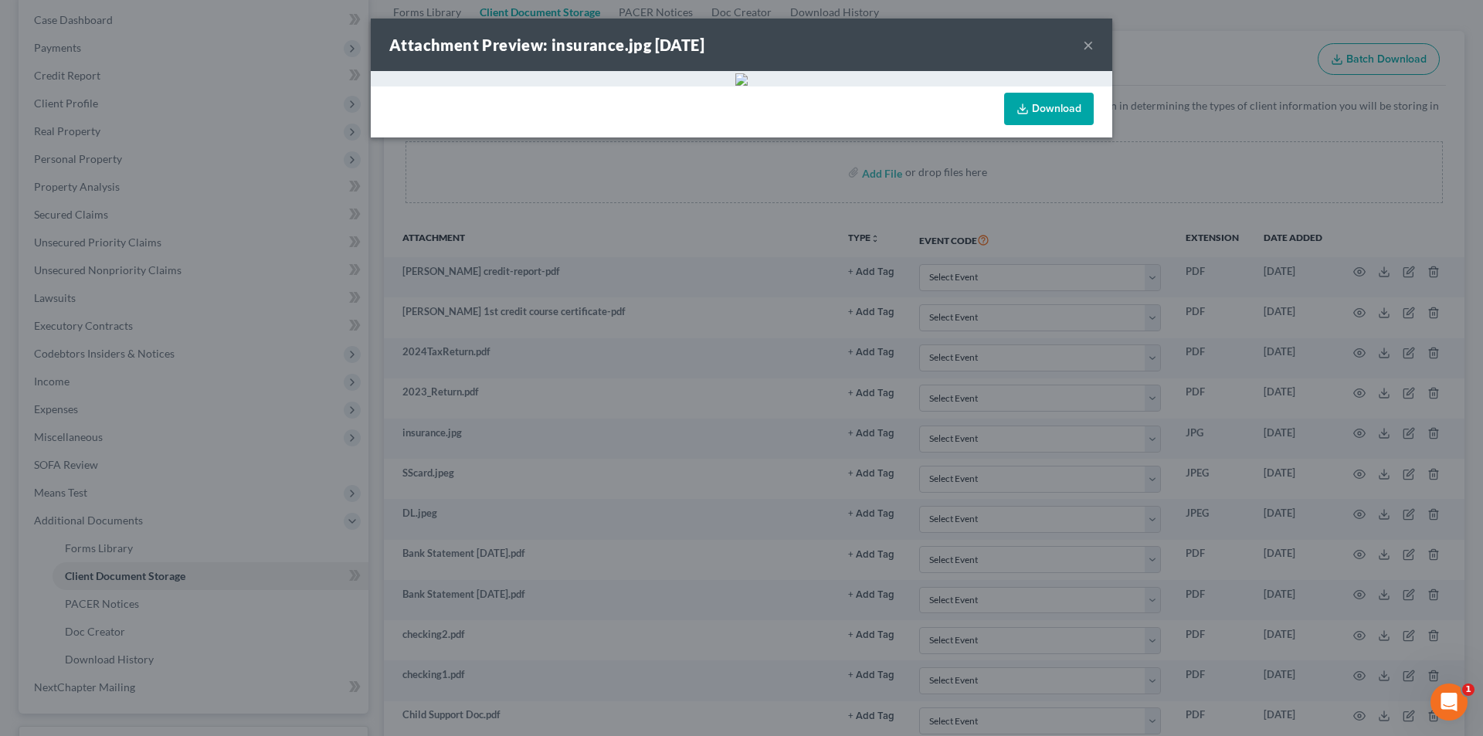
click at [1085, 44] on button "×" at bounding box center [1088, 45] width 11 height 19
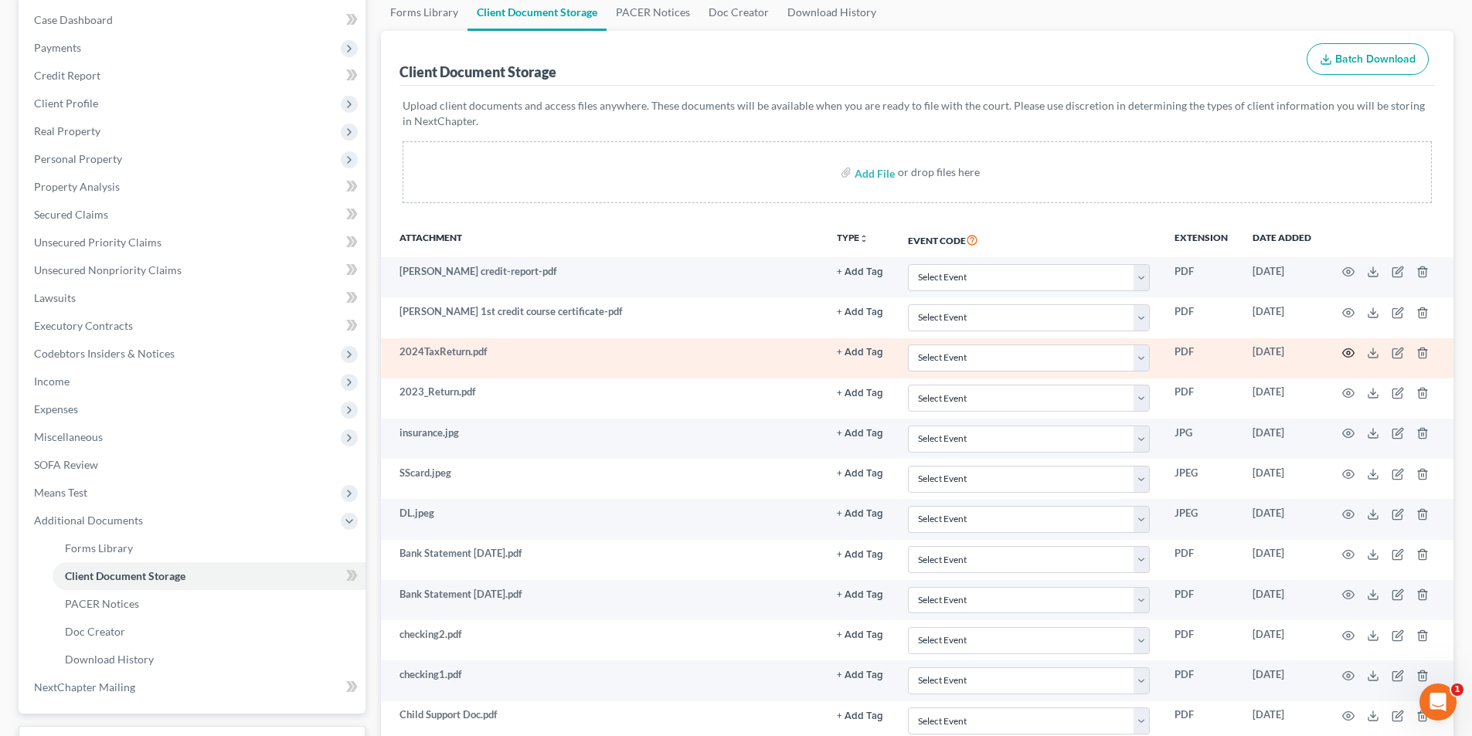
click at [1344, 353] on icon "button" at bounding box center [1348, 353] width 12 height 12
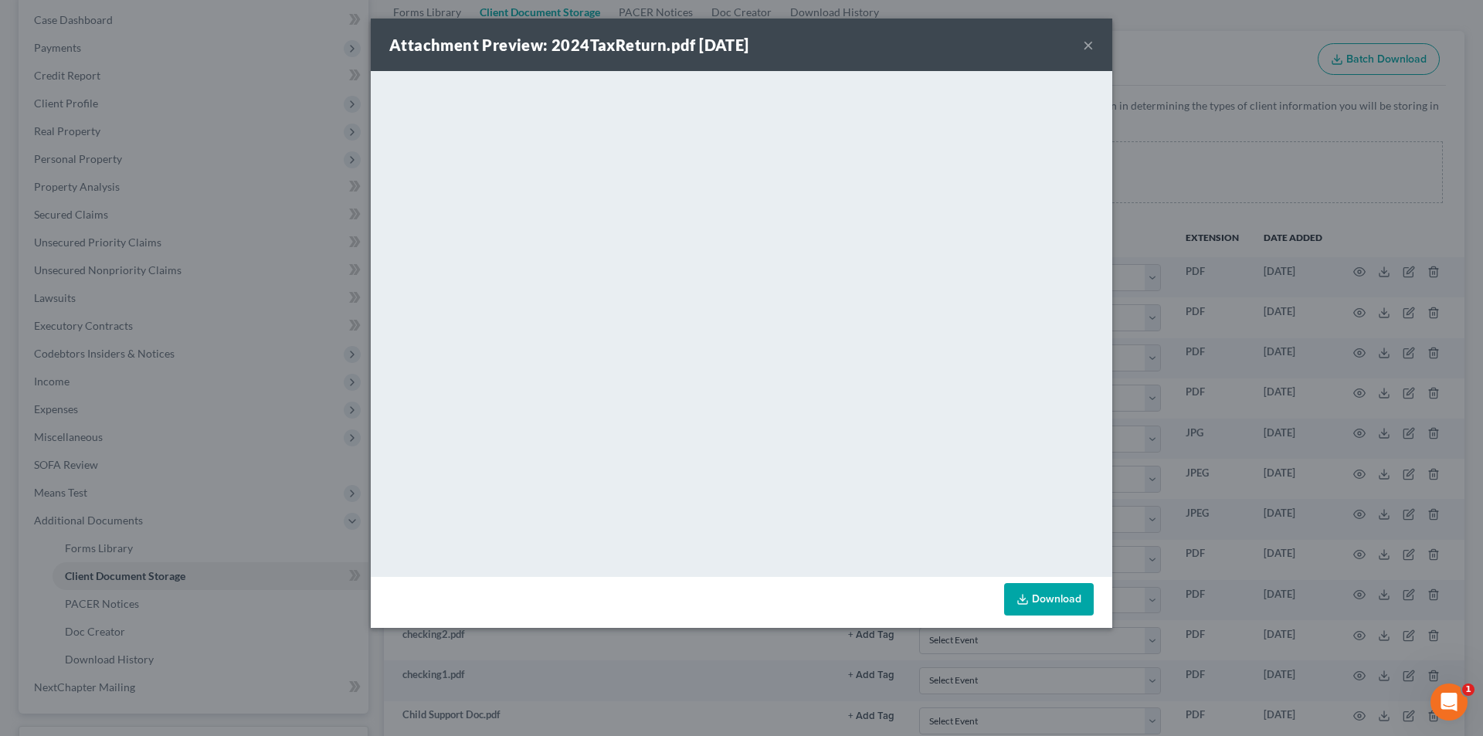
click at [1091, 47] on button "×" at bounding box center [1088, 45] width 11 height 19
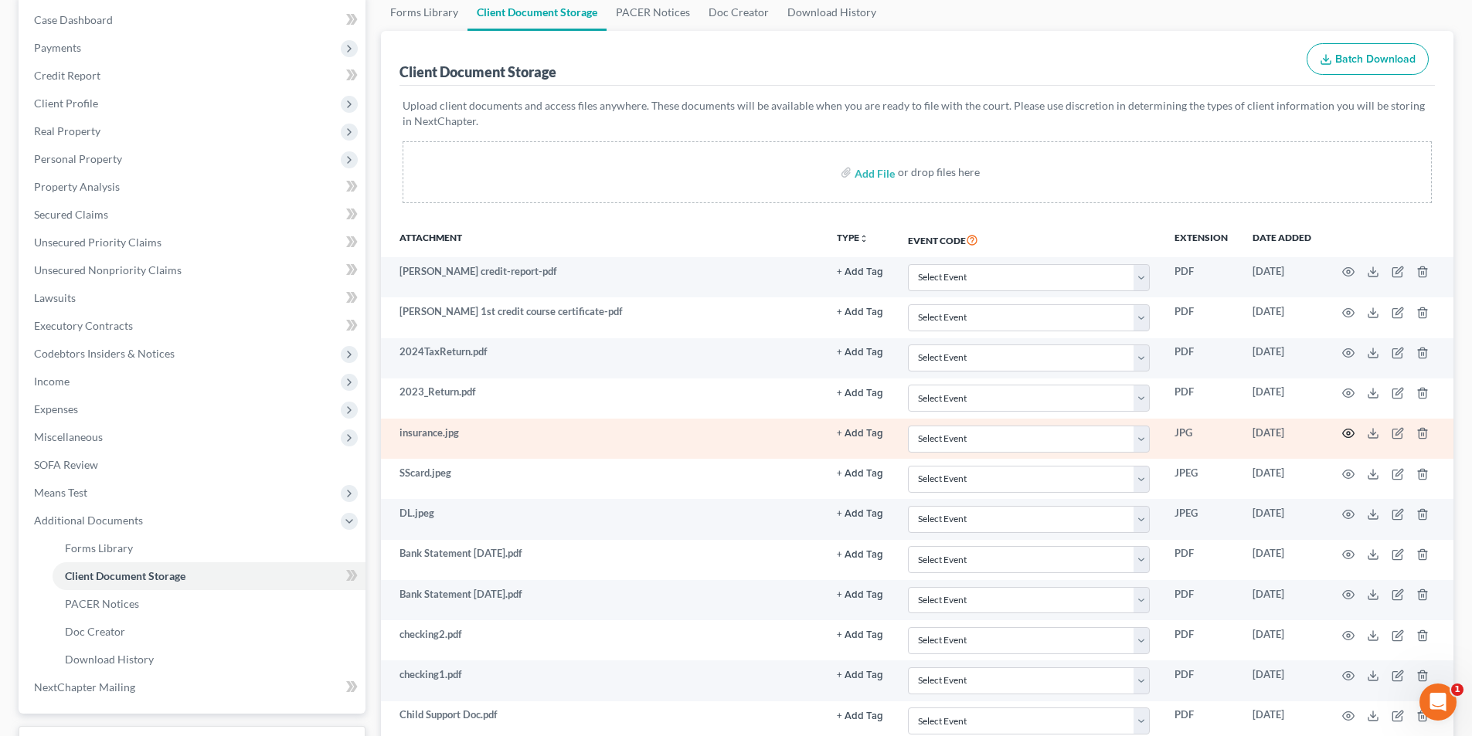
click at [1347, 431] on icon "button" at bounding box center [1348, 433] width 12 height 12
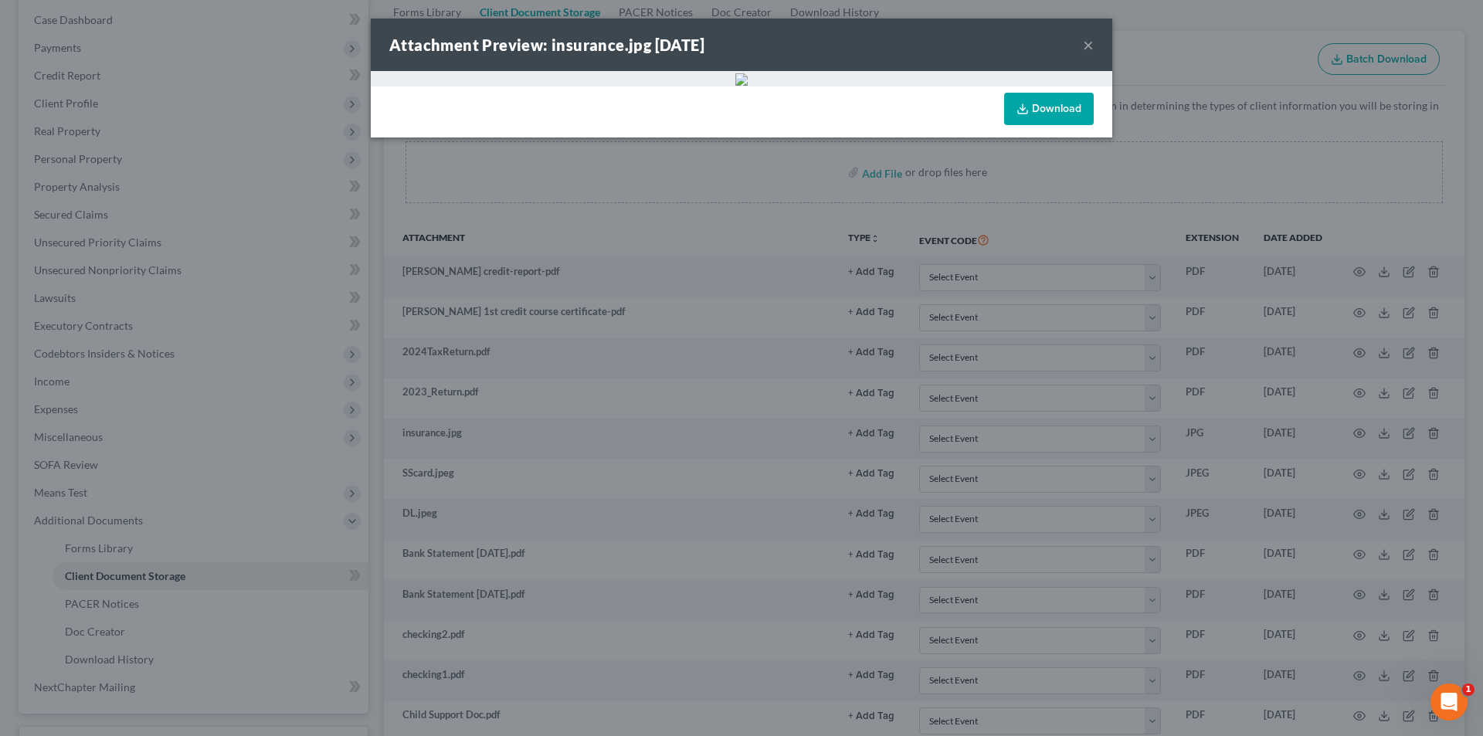
click at [1090, 47] on button "×" at bounding box center [1088, 45] width 11 height 19
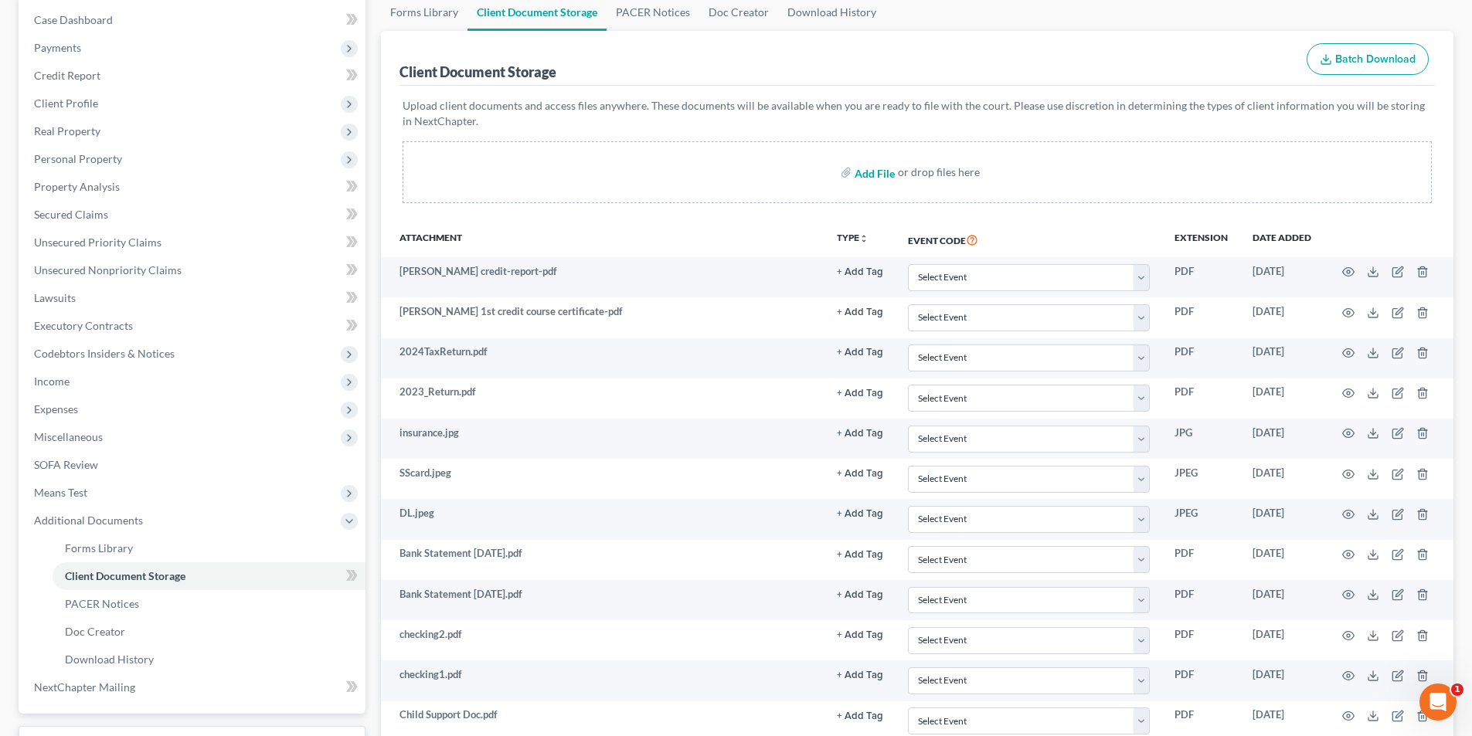
click at [856, 172] on input "file" at bounding box center [873, 172] width 37 height 28
type input "C:\fakepath\[PERSON_NAME] Proof of Insurance on 2009 Kia.pdf"
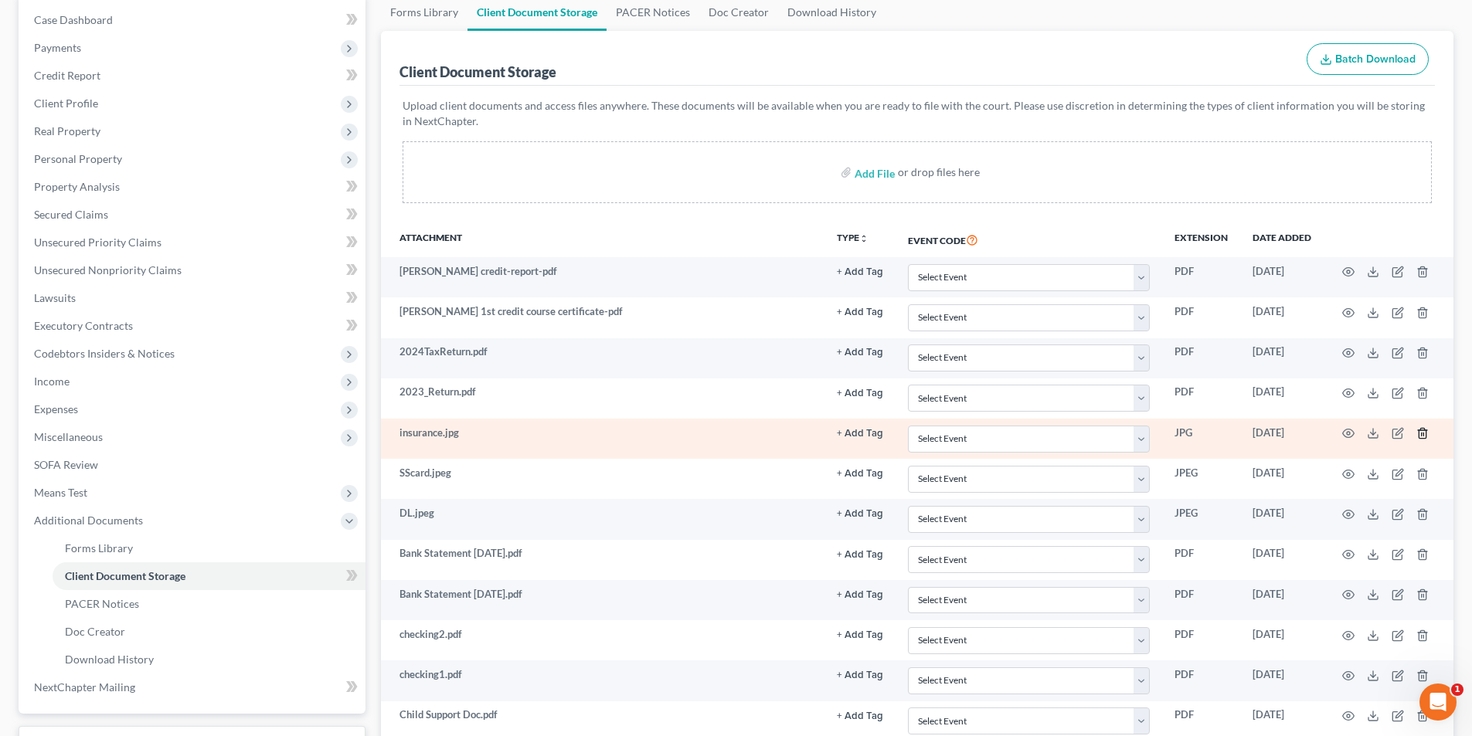
click at [1425, 433] on icon "button" at bounding box center [1422, 433] width 12 height 12
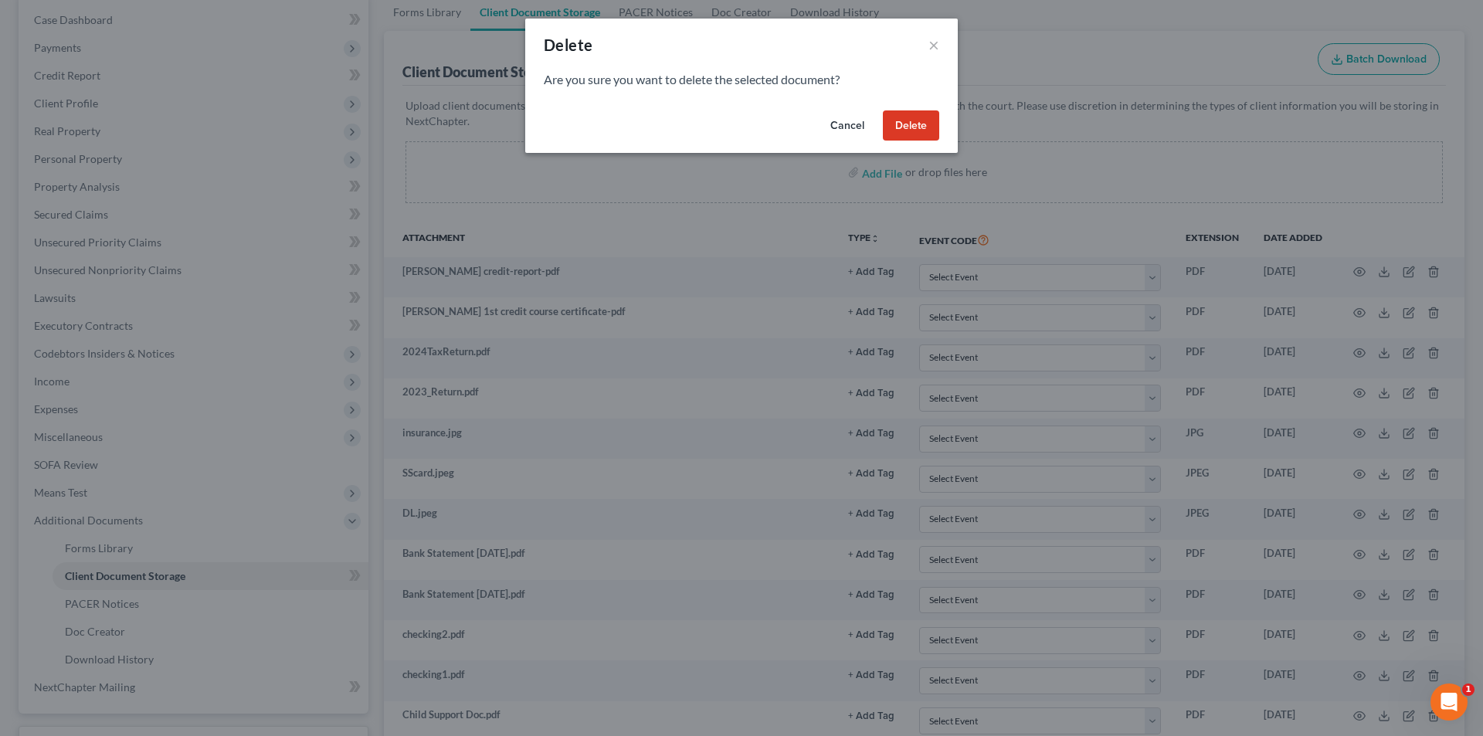
click at [921, 117] on button "Delete" at bounding box center [911, 125] width 56 height 31
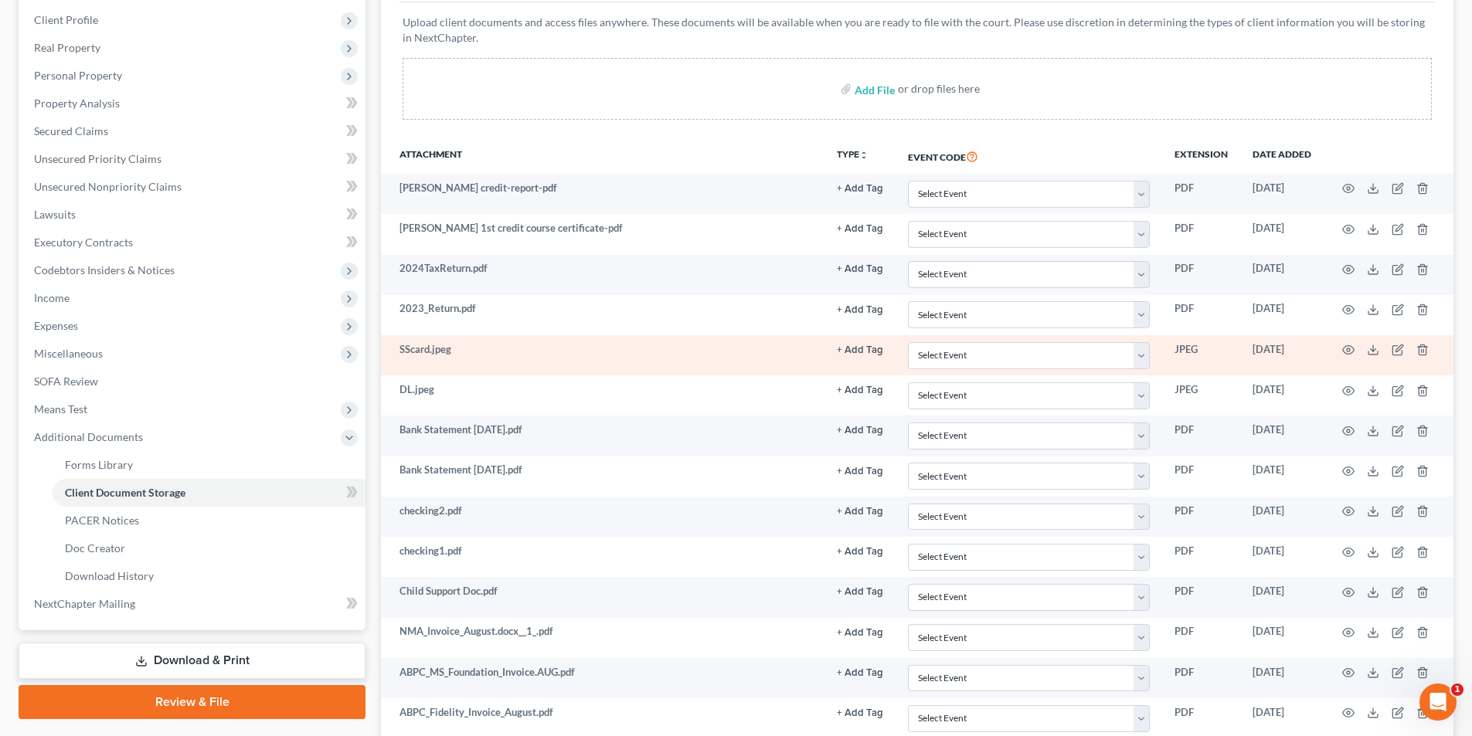
scroll to position [232, 0]
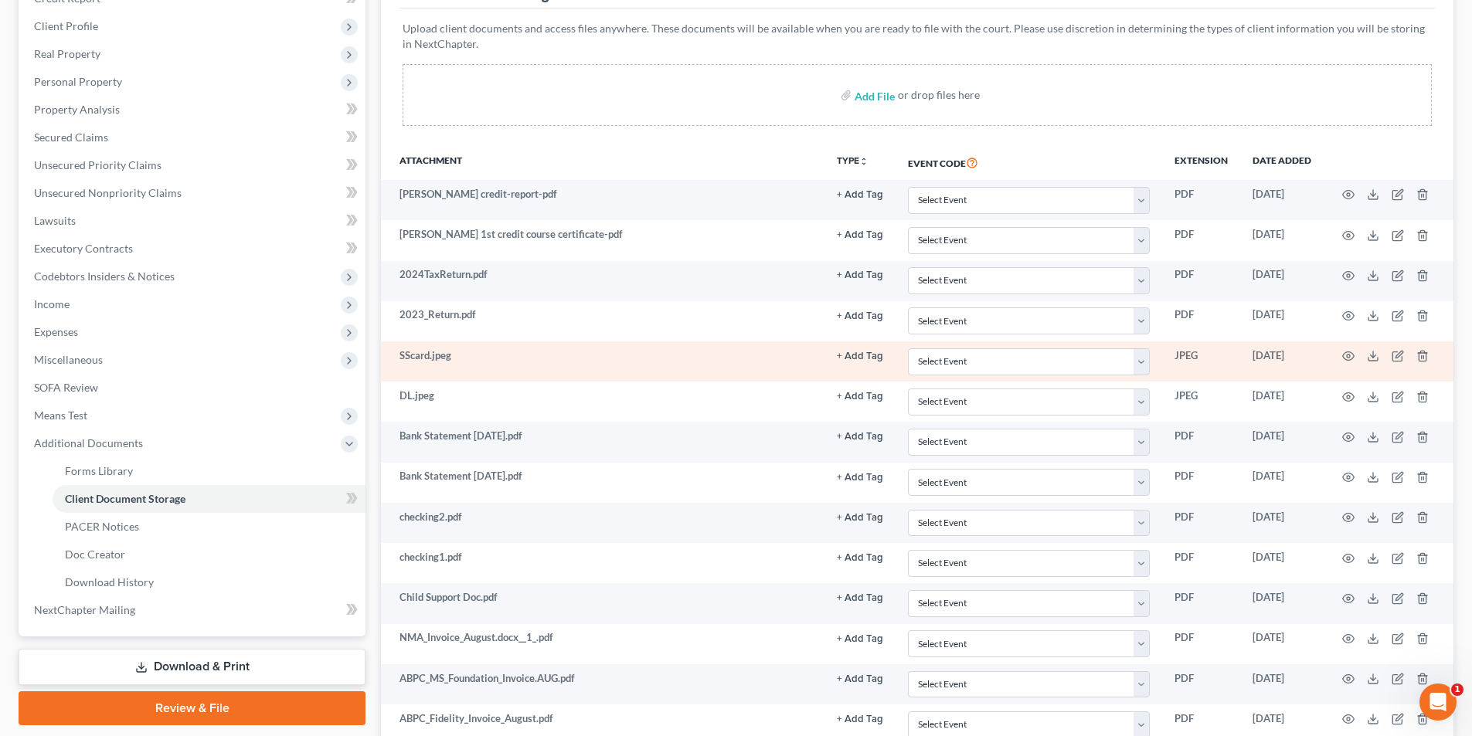
click at [426, 357] on td "SScard.jpeg" at bounding box center [602, 362] width 443 height 40
click at [1351, 353] on icon "button" at bounding box center [1349, 356] width 12 height 8
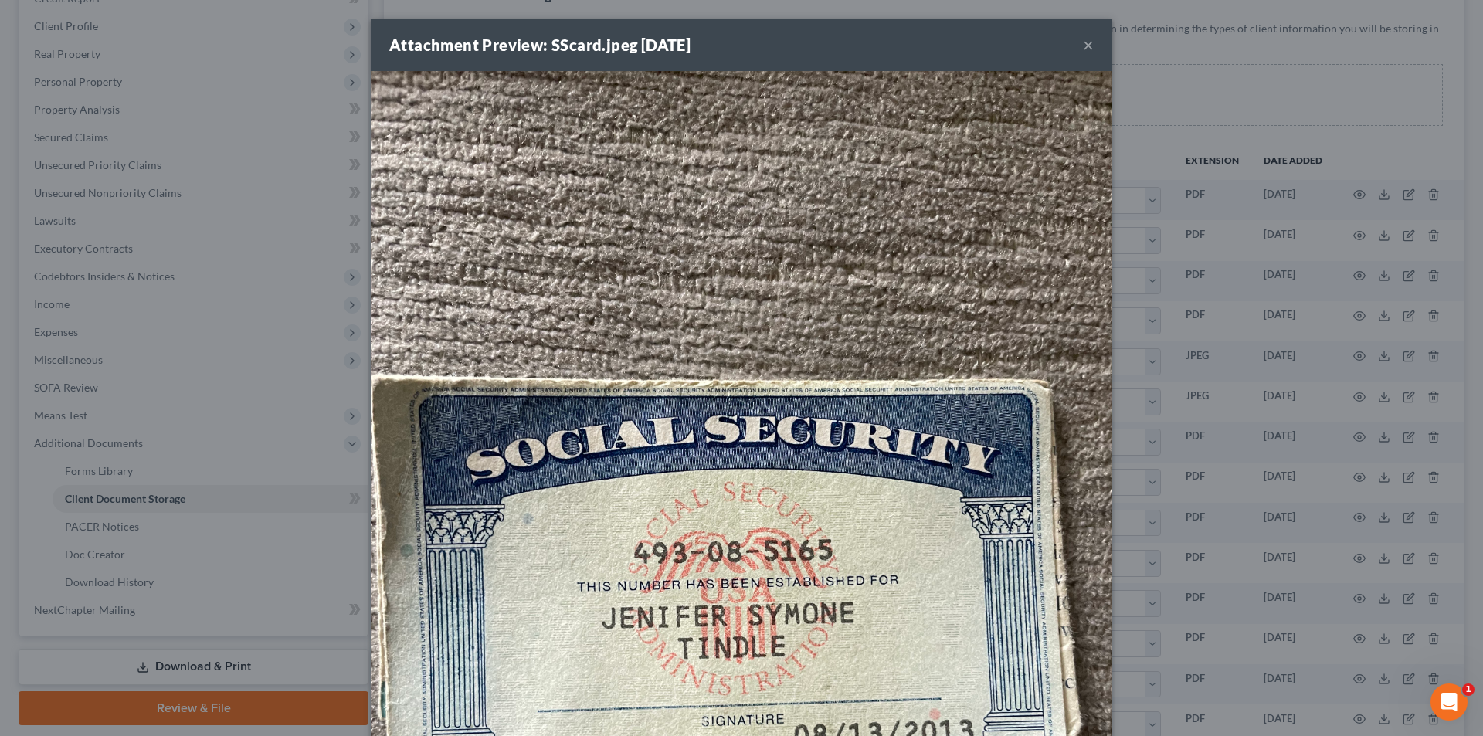
click at [1084, 46] on button "×" at bounding box center [1088, 45] width 11 height 19
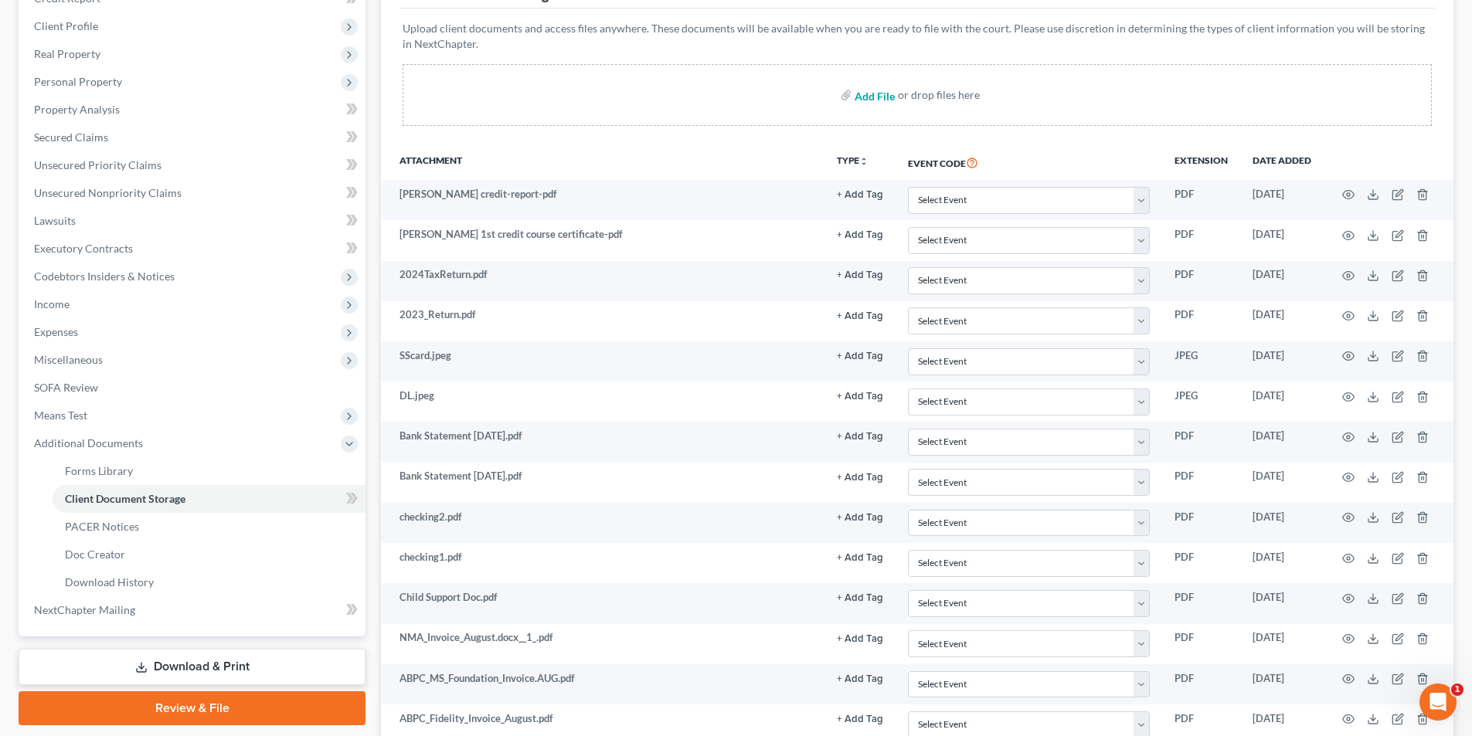
click at [865, 93] on input "file" at bounding box center [873, 95] width 37 height 28
type input "C:\fakepath\[PERSON_NAME] SSCard.pdf"
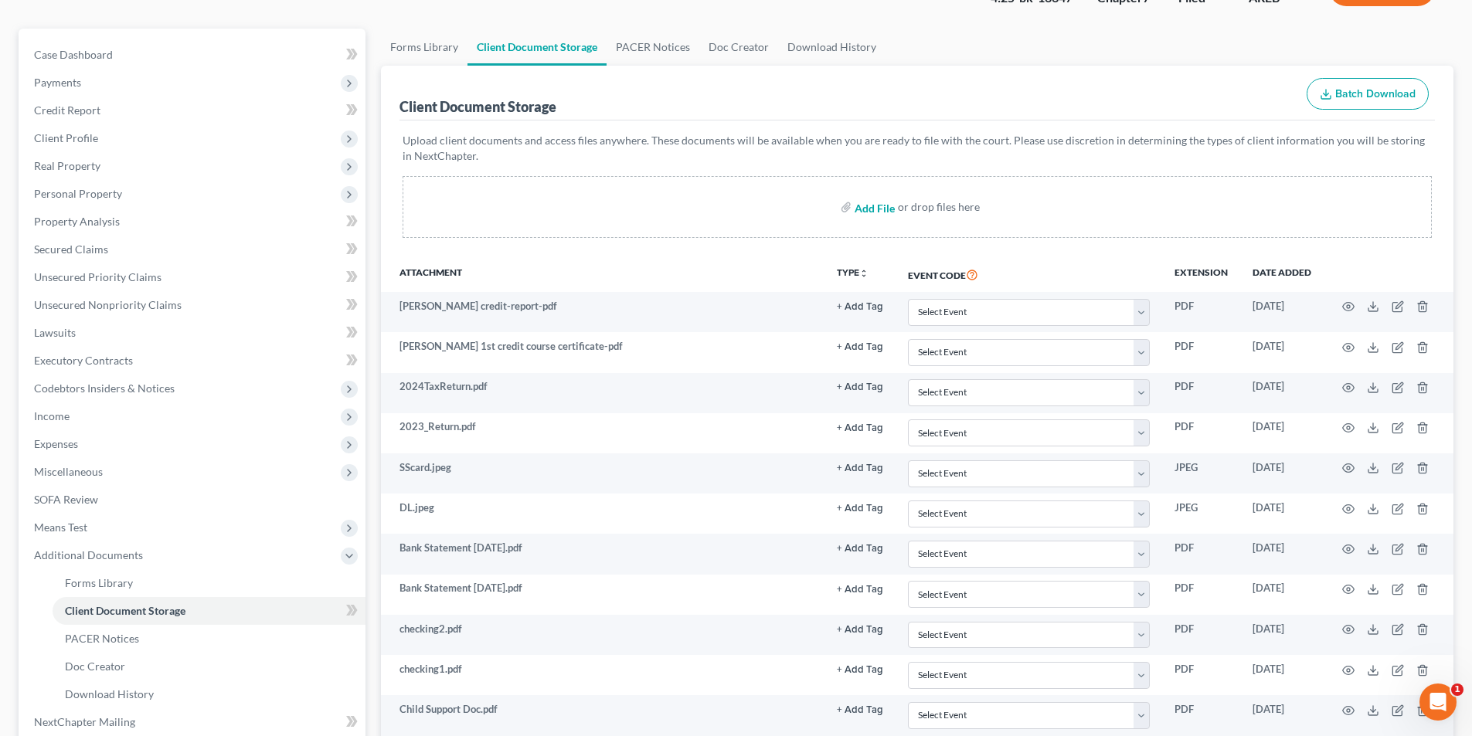
scroll to position [0, 0]
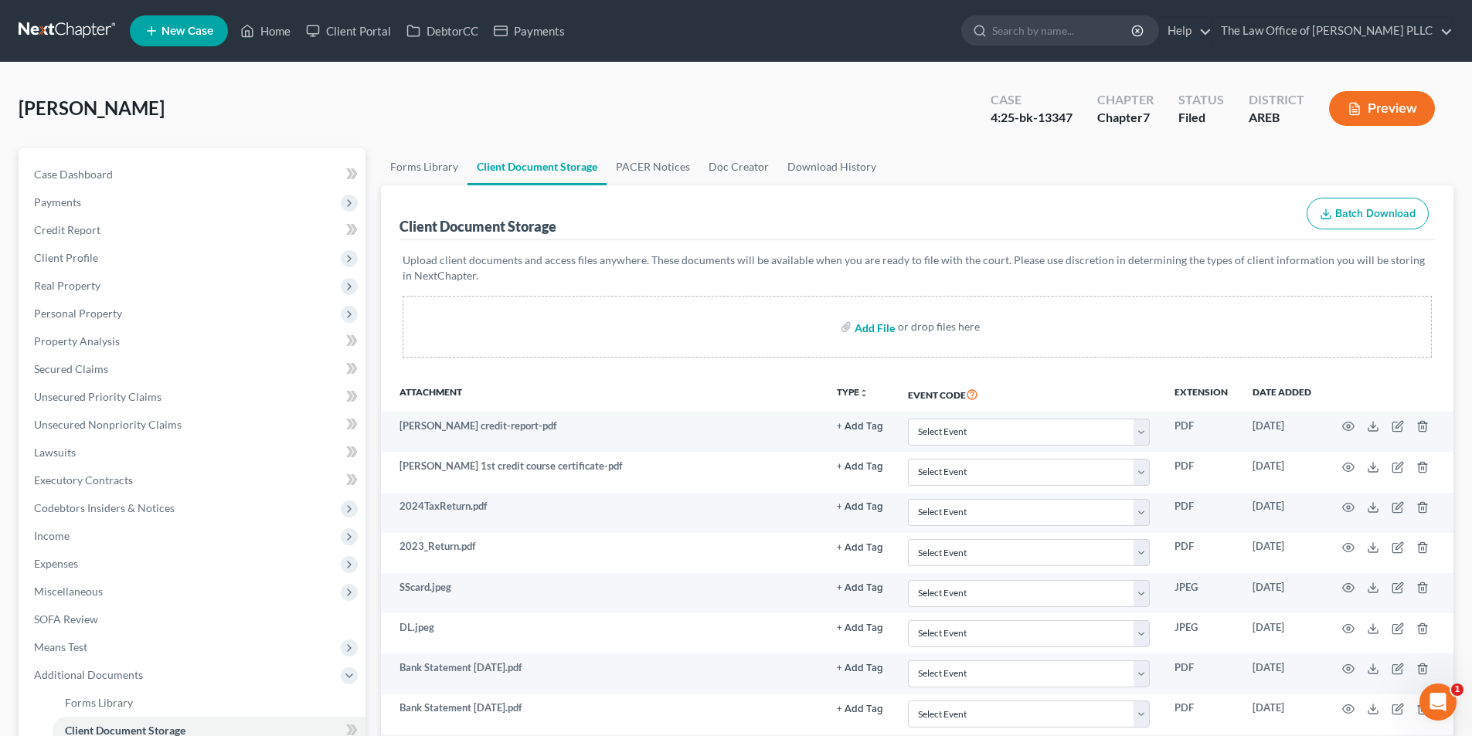
click at [873, 328] on input "file" at bounding box center [873, 327] width 37 height 28
type input "C:\fakepath\[PERSON_NAME] SSCard.pdf"
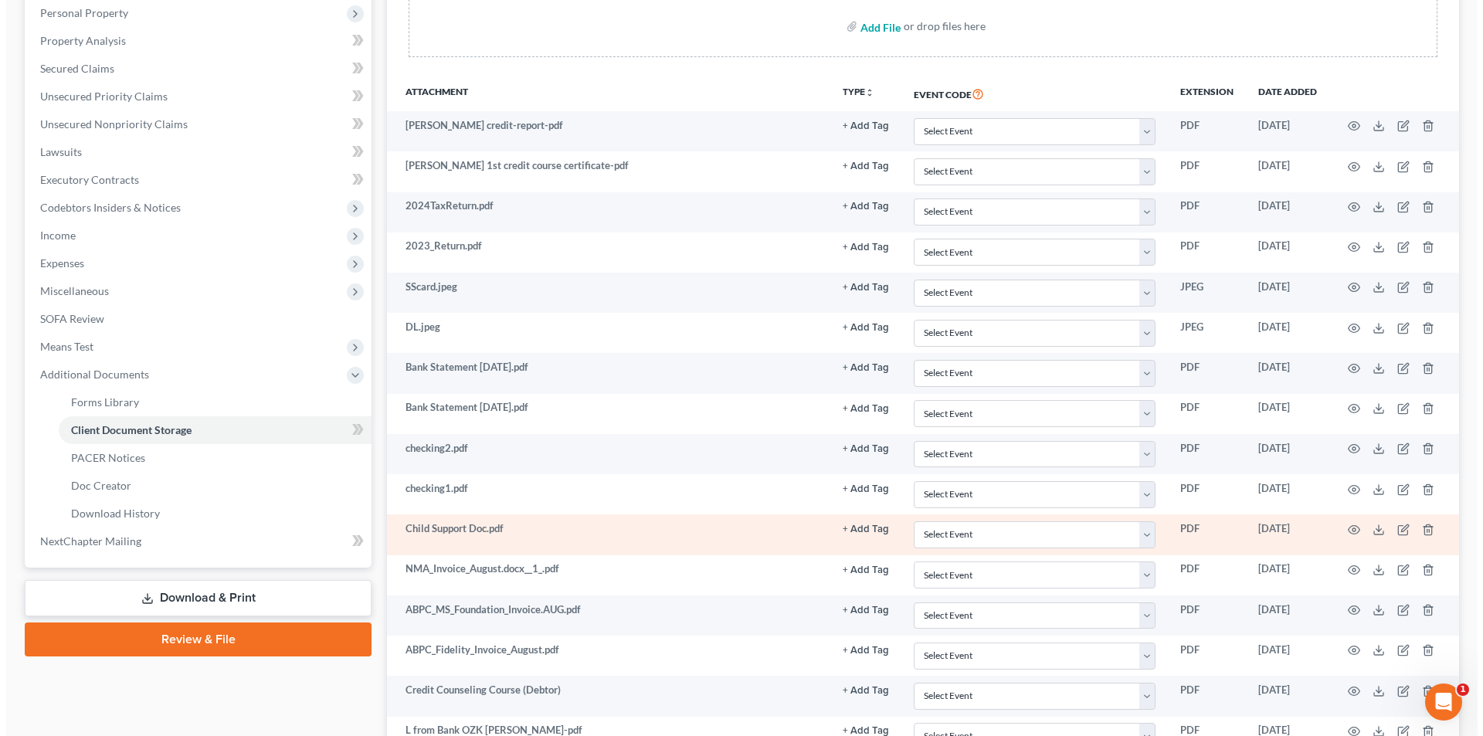
scroll to position [77, 0]
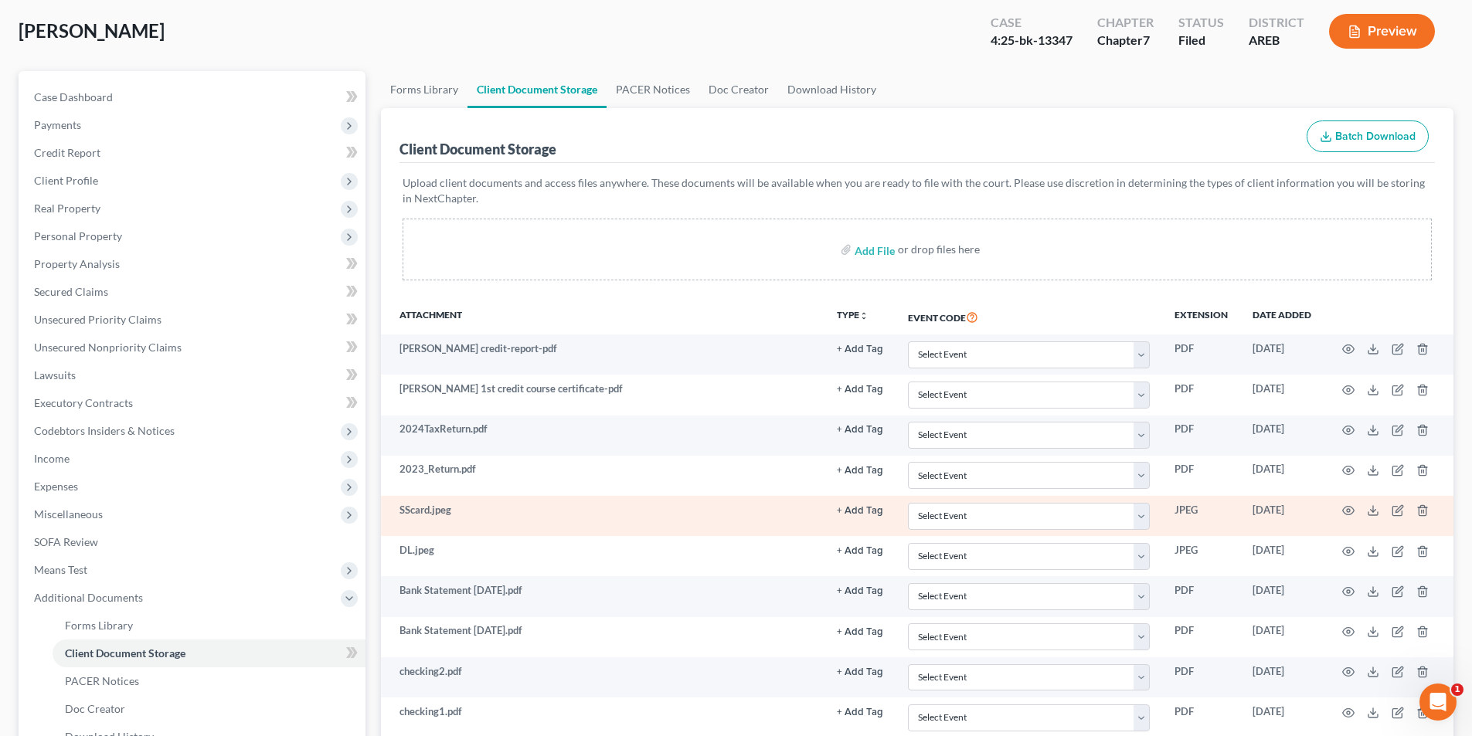
click at [433, 510] on td "SScard.jpeg" at bounding box center [602, 516] width 443 height 40
click at [1353, 510] on icon "button" at bounding box center [1349, 511] width 12 height 8
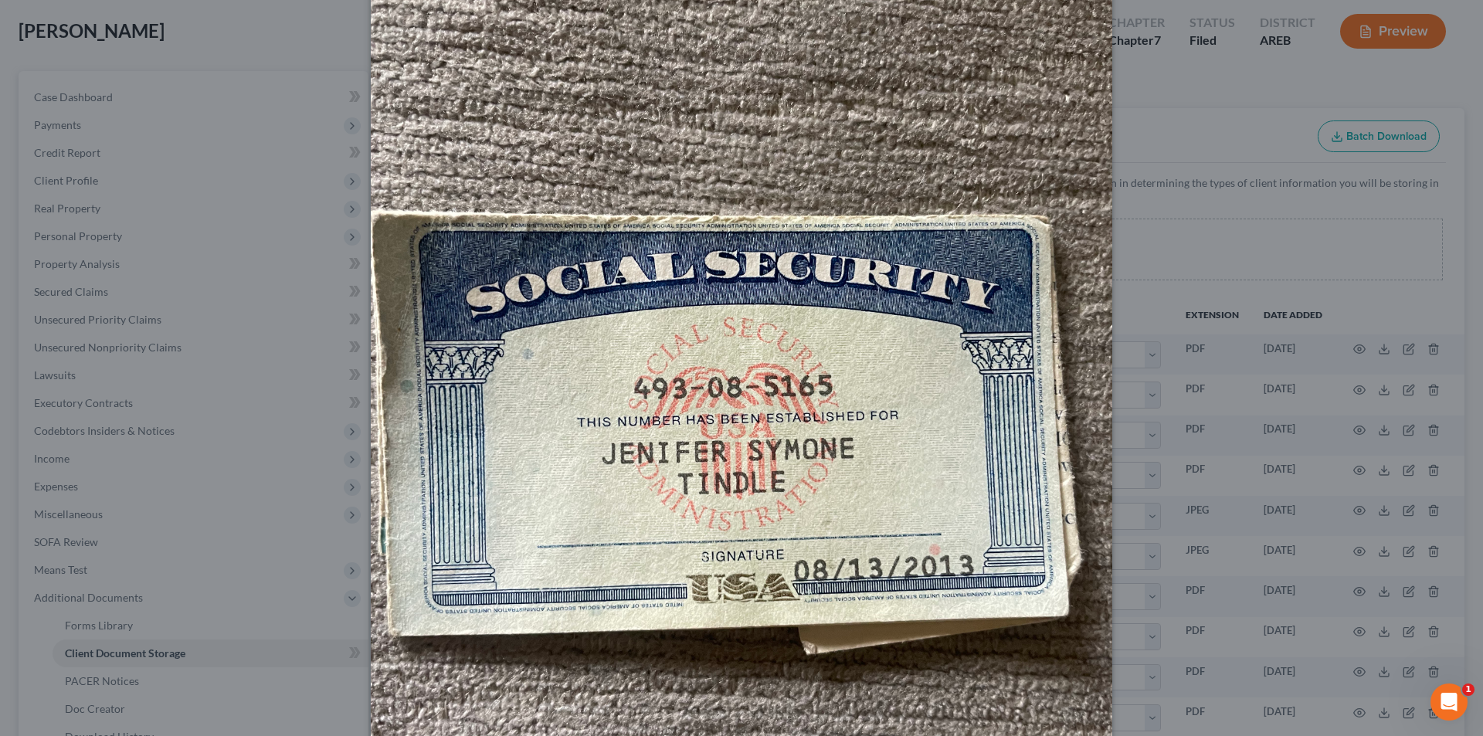
scroll to position [393, 0]
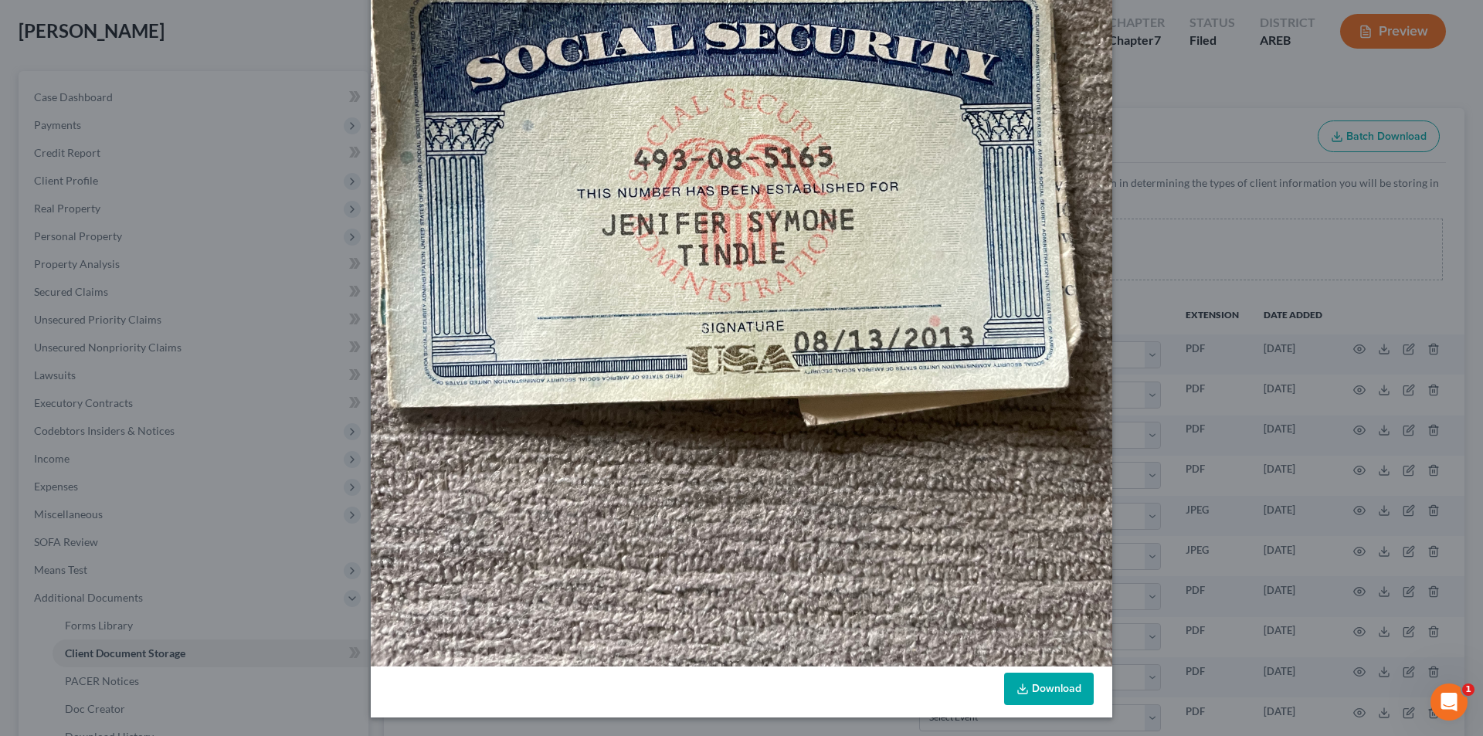
click at [1034, 680] on link "Download" at bounding box center [1049, 689] width 90 height 32
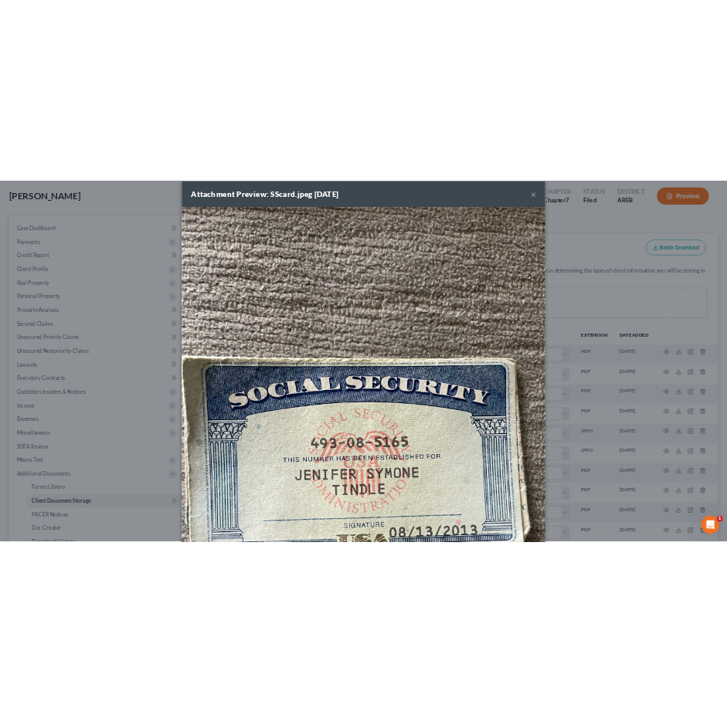
scroll to position [0, 0]
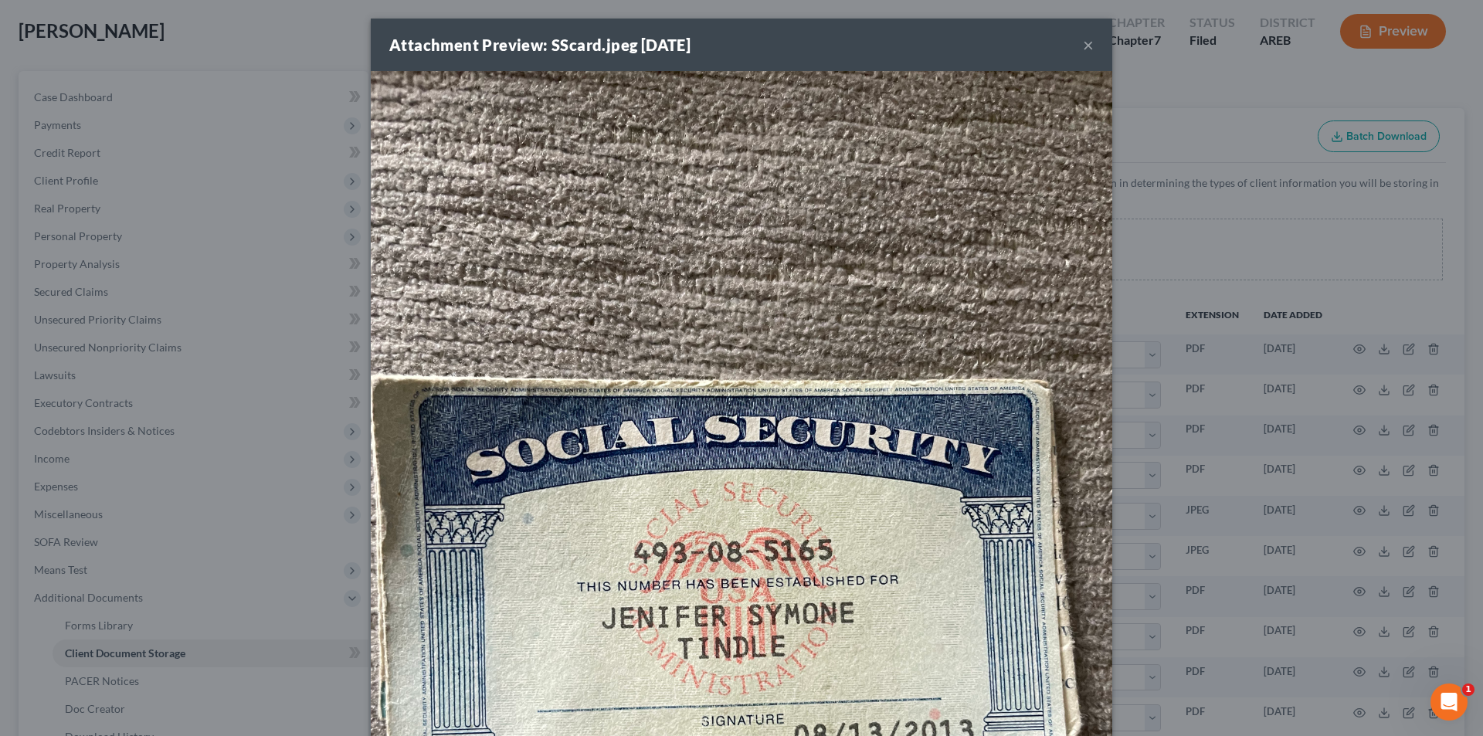
click at [1083, 39] on button "×" at bounding box center [1088, 45] width 11 height 19
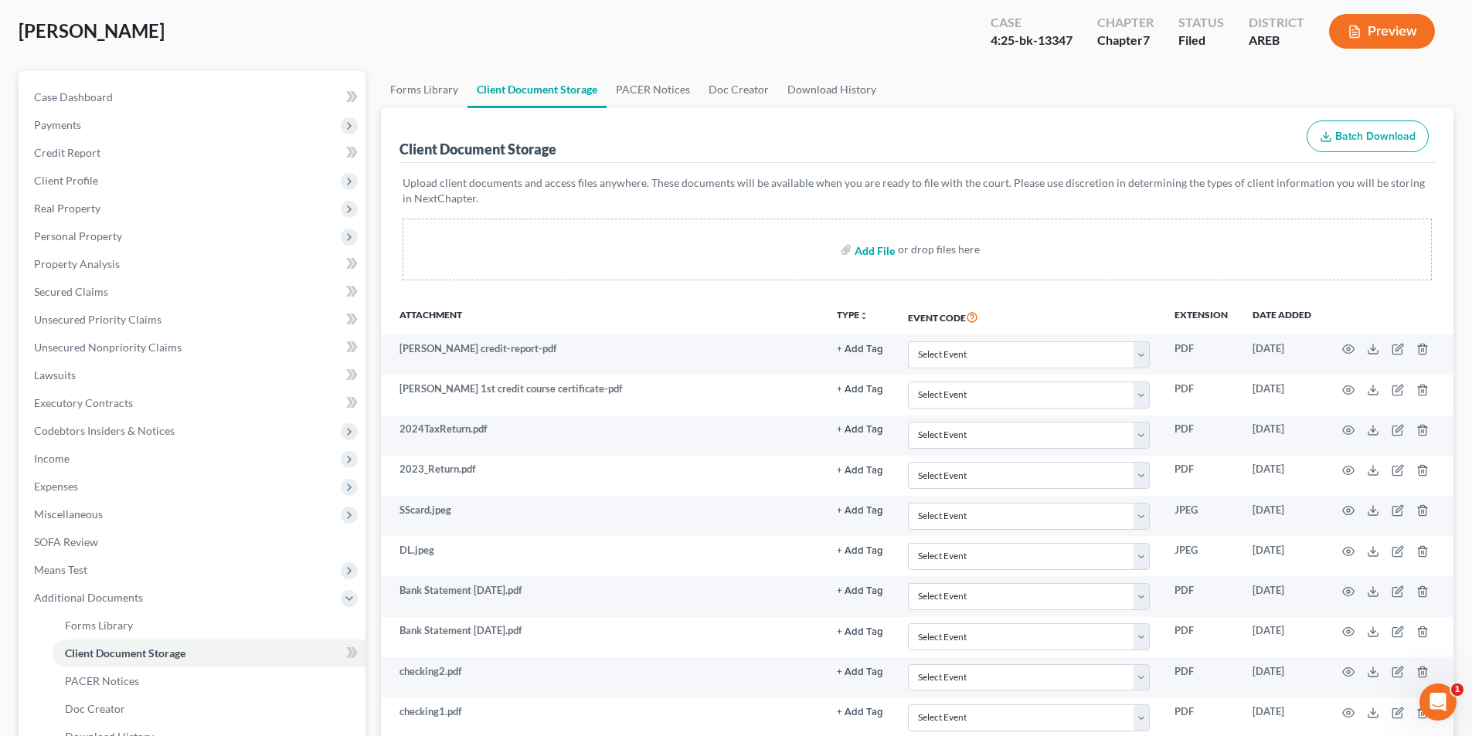
click at [871, 253] on input "file" at bounding box center [873, 250] width 37 height 28
type input "C:\fakepath\[PERSON_NAME] SSCard.pdf"
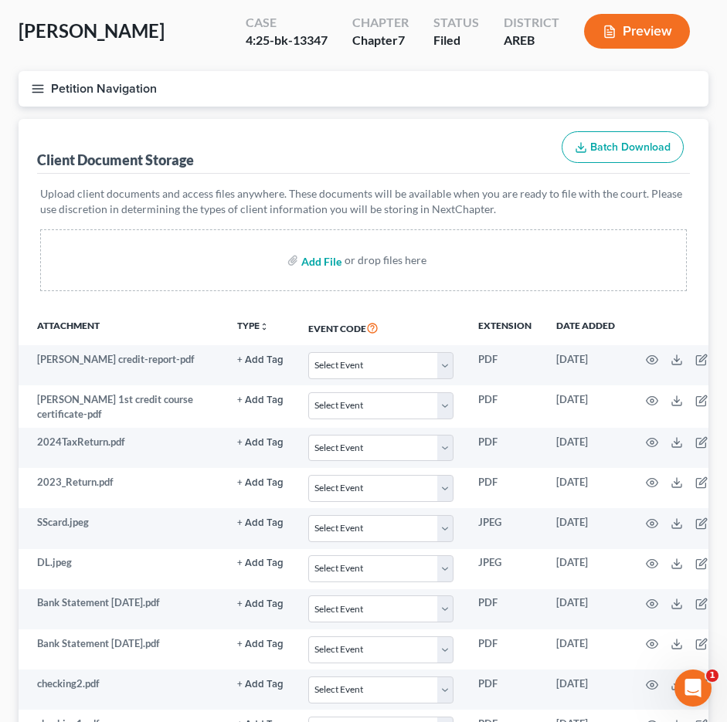
click at [319, 259] on input "file" at bounding box center [319, 260] width 37 height 28
type input "C:\fakepath\[PERSON_NAME] SSCard-compressed.pdf"
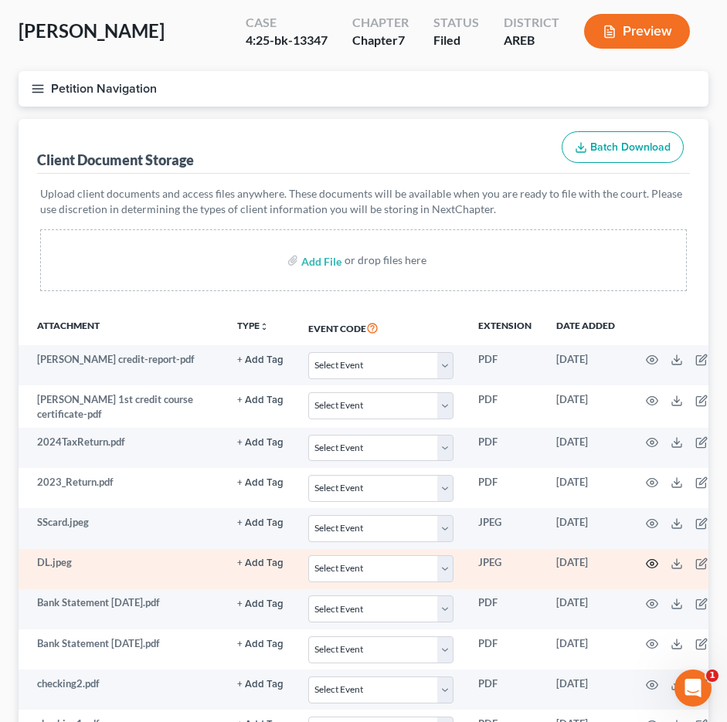
click at [651, 564] on icon "button" at bounding box center [652, 564] width 12 height 12
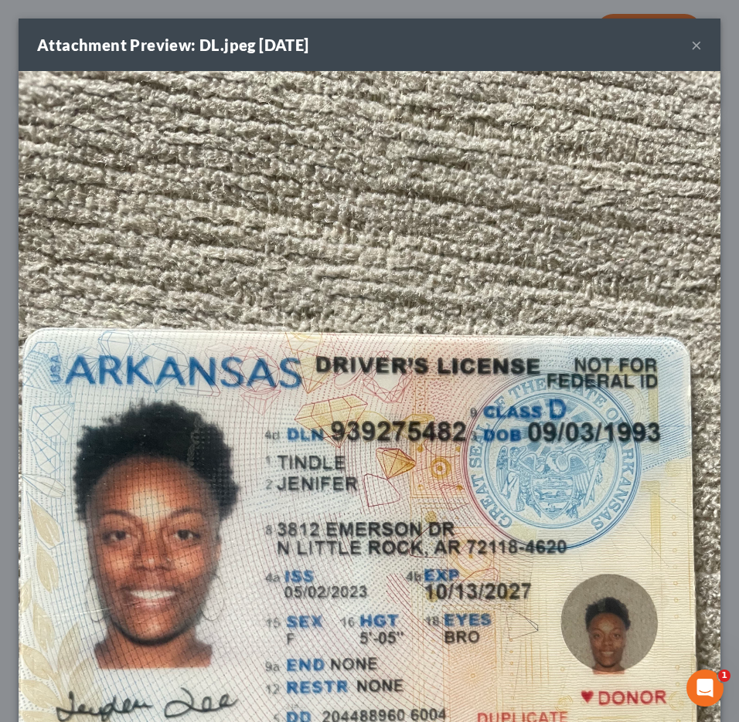
click at [691, 45] on button "×" at bounding box center [696, 45] width 11 height 19
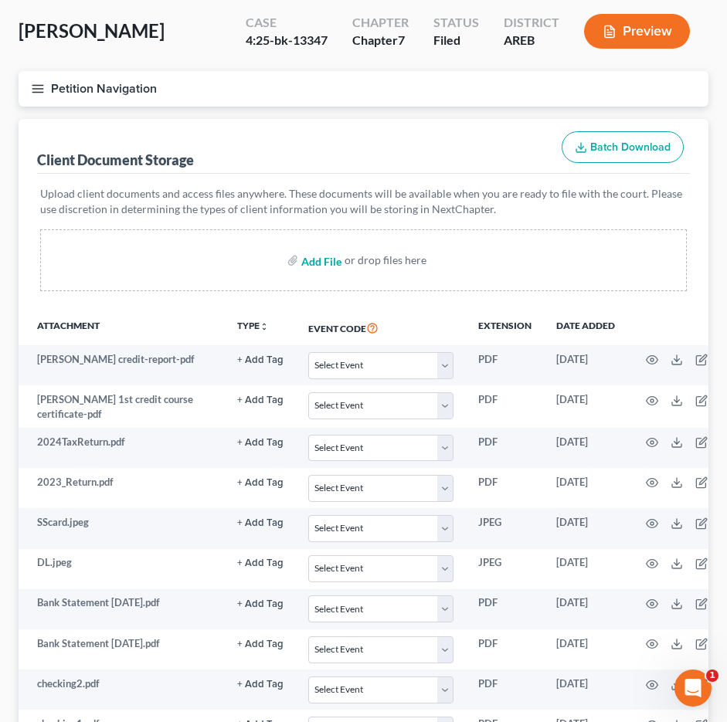
click at [319, 260] on input "file" at bounding box center [319, 260] width 37 height 28
type input "C:\fakepath\[PERSON_NAME] DL.pdf"
drag, startPoint x: 145, startPoint y: 161, endPoint x: 282, endPoint y: 280, distance: 181.3
click at [145, 160] on div "Client Document Storage" at bounding box center [115, 160] width 157 height 19
click at [315, 259] on input "file" at bounding box center [319, 260] width 37 height 28
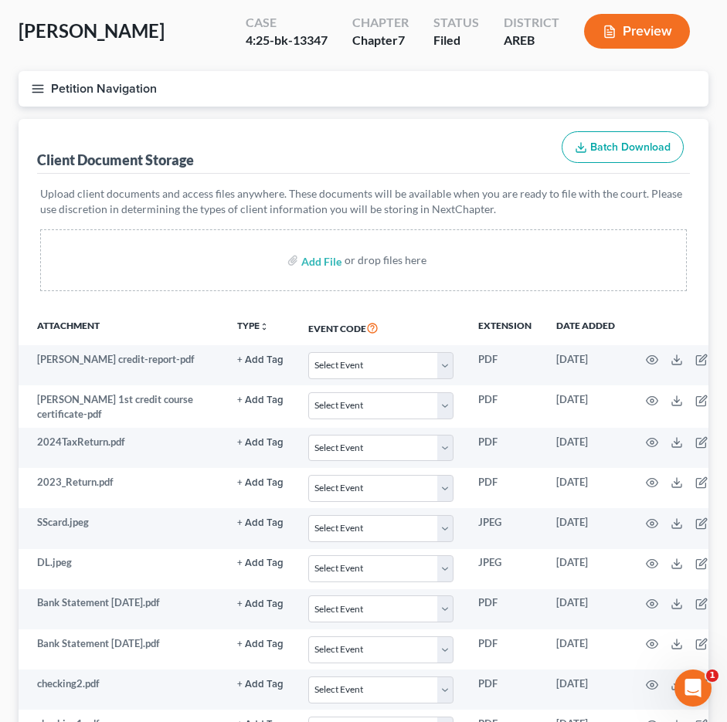
click at [117, 110] on div "Petition Navigation Case Dashboard Payments Invoices Payments Payments Credit R…" at bounding box center [363, 95] width 705 height 48
click at [328, 264] on input "file" at bounding box center [319, 260] width 37 height 28
type input "C:\fakepath\[PERSON_NAME] DL-compressed.pdf"
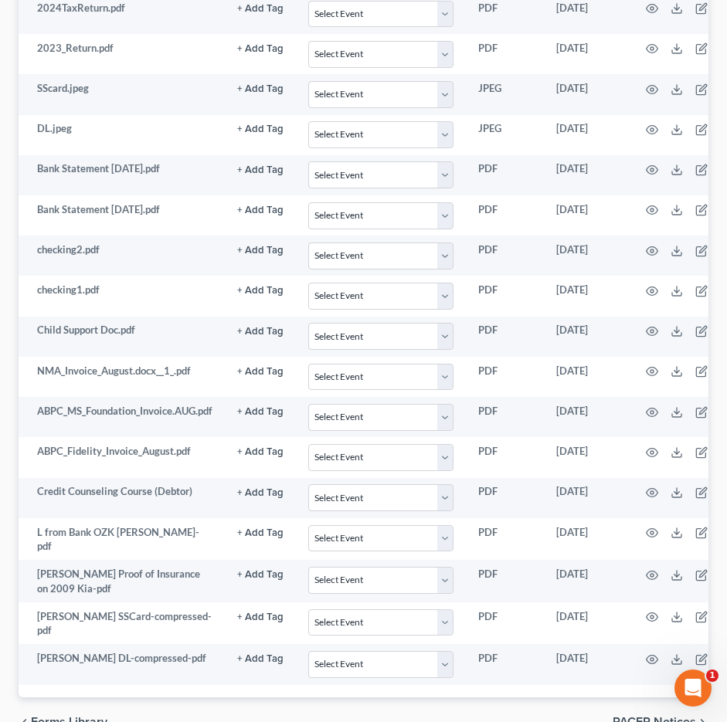
scroll to position [448, 0]
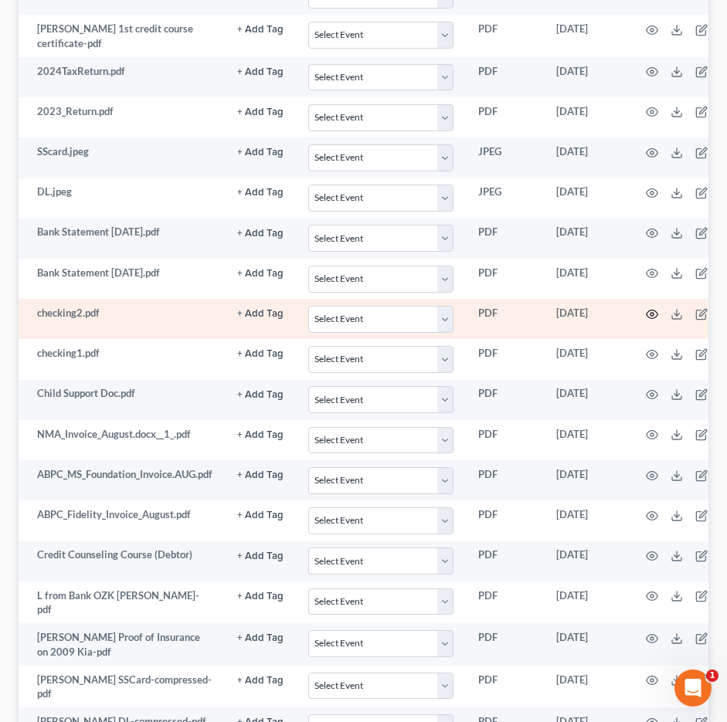
click at [651, 312] on icon "button" at bounding box center [652, 314] width 12 height 12
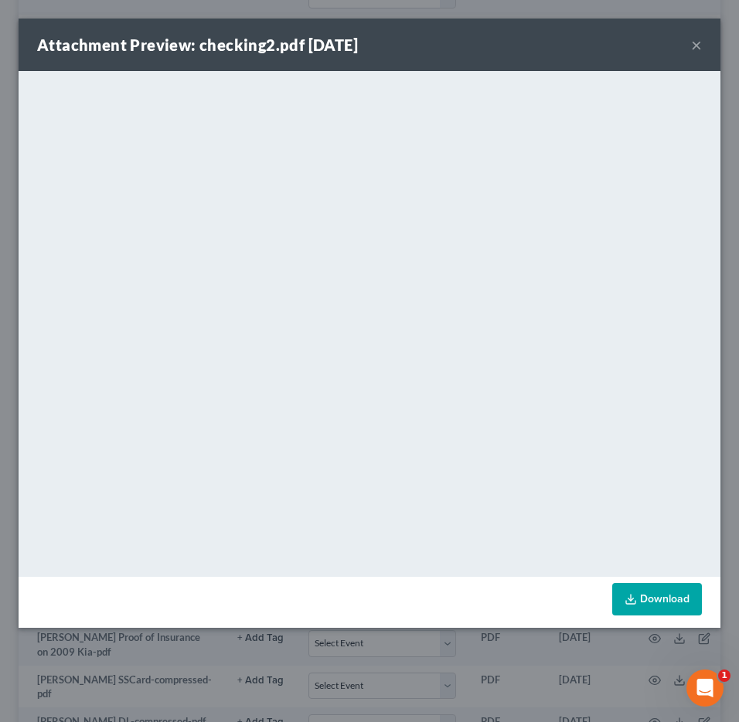
click at [695, 41] on button "×" at bounding box center [696, 45] width 11 height 19
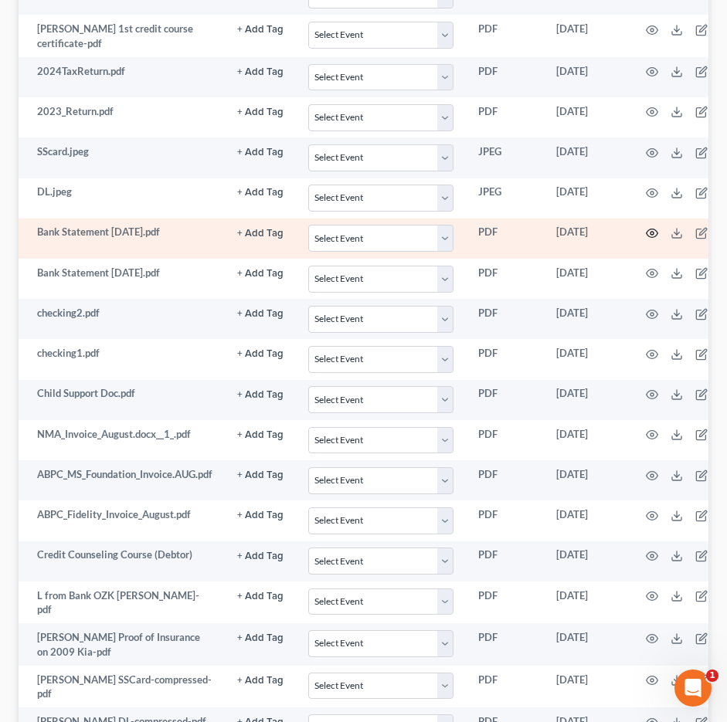
click at [650, 230] on icon "button" at bounding box center [652, 233] width 12 height 12
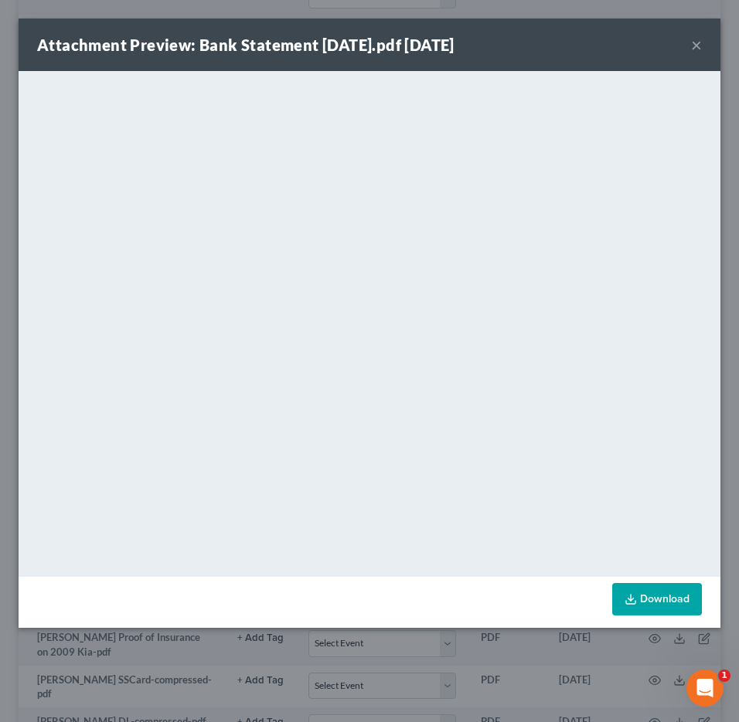
click at [697, 47] on button "×" at bounding box center [696, 45] width 11 height 19
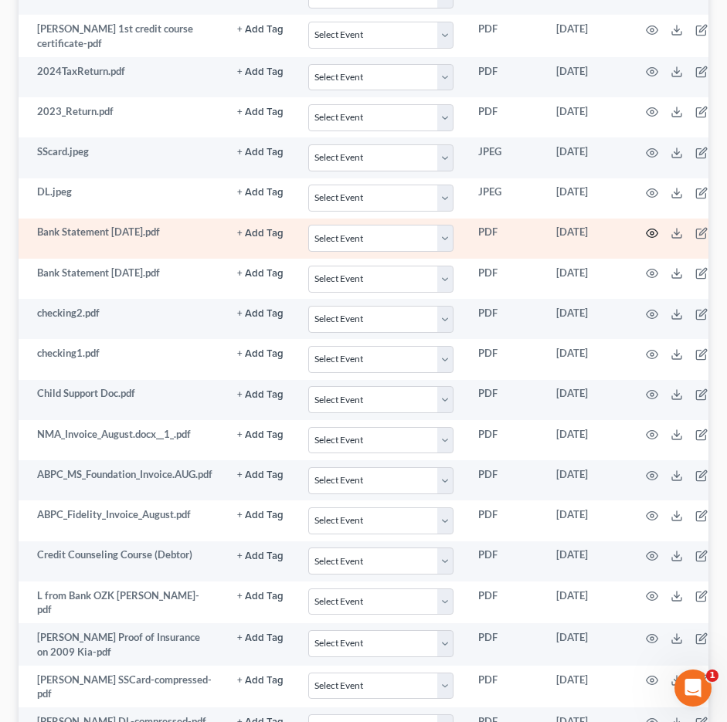
click at [654, 233] on circle "button" at bounding box center [652, 233] width 3 height 3
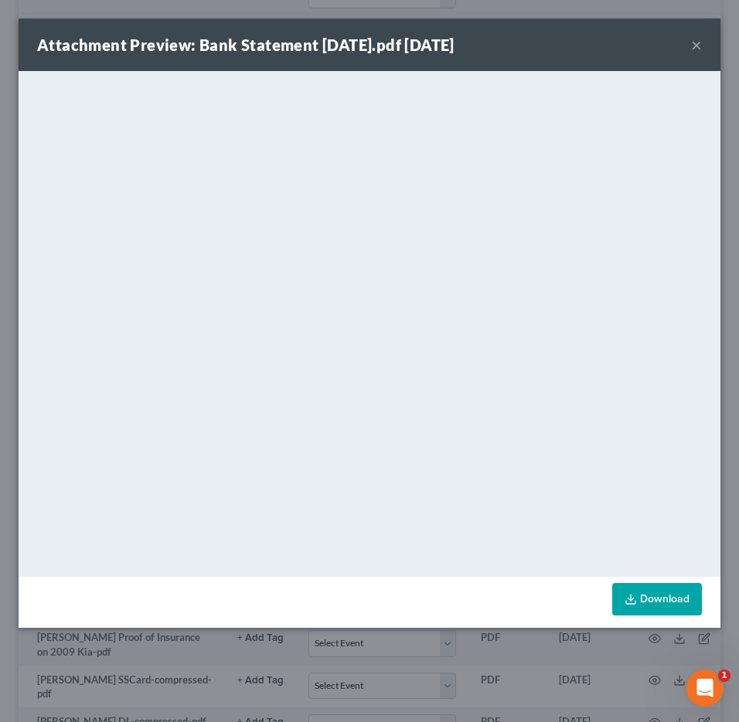
click at [698, 45] on button "×" at bounding box center [696, 45] width 11 height 19
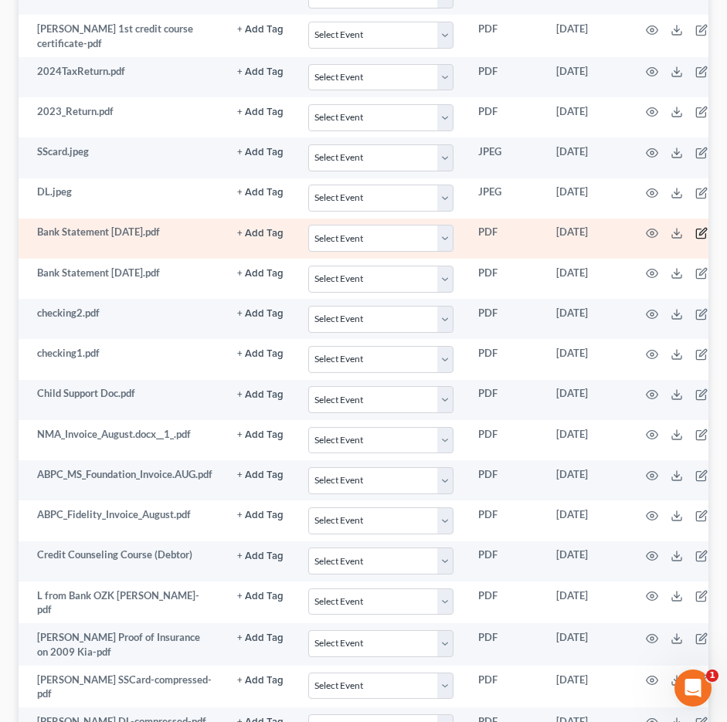
click at [698, 232] on icon "button" at bounding box center [701, 233] width 9 height 9
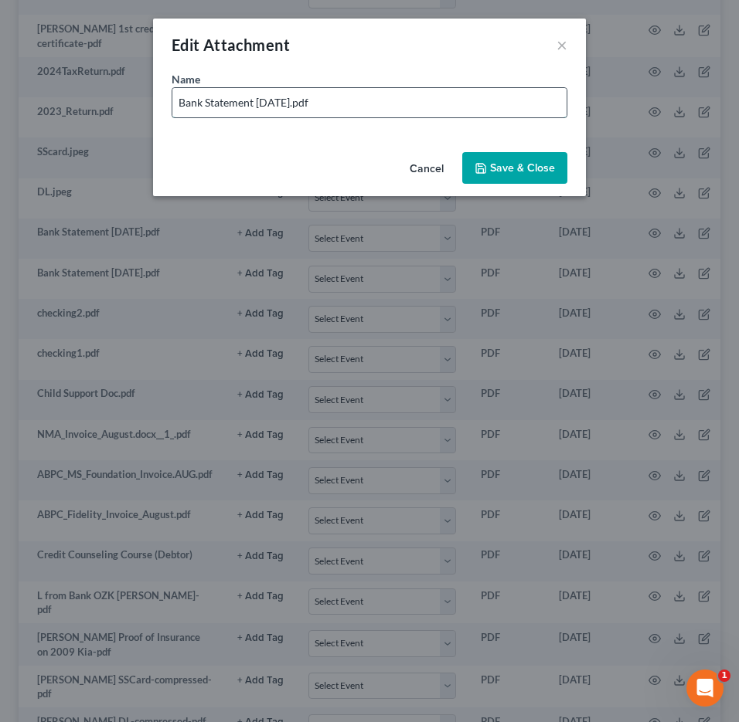
click at [178, 101] on input "Bank Statement [DATE].pdf" at bounding box center [369, 102] width 394 height 29
type input "Encore Bank Statement [DATE].pdf"
click at [541, 170] on span "Save & Close" at bounding box center [522, 167] width 65 height 13
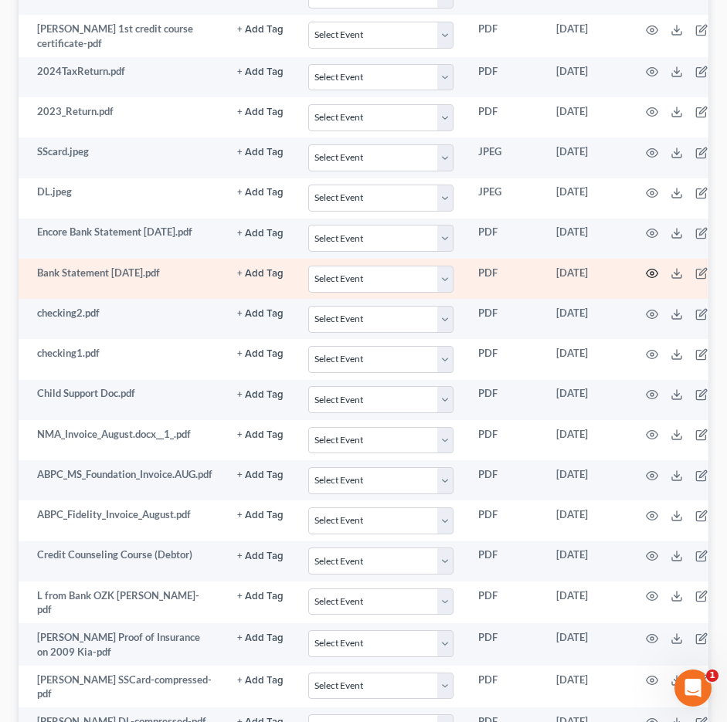
click at [650, 274] on icon "button" at bounding box center [652, 273] width 12 height 12
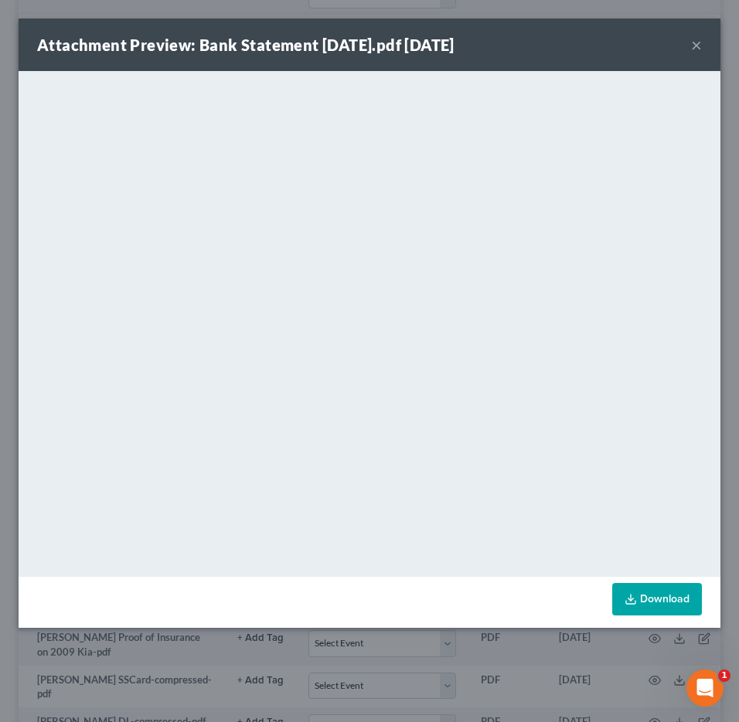
click at [693, 43] on button "×" at bounding box center [696, 45] width 11 height 19
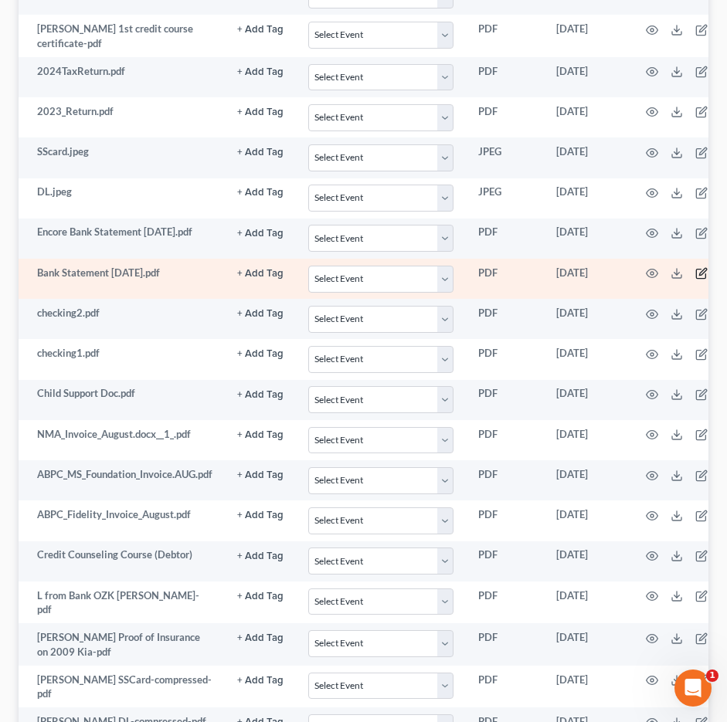
click at [698, 272] on icon "button" at bounding box center [701, 274] width 9 height 9
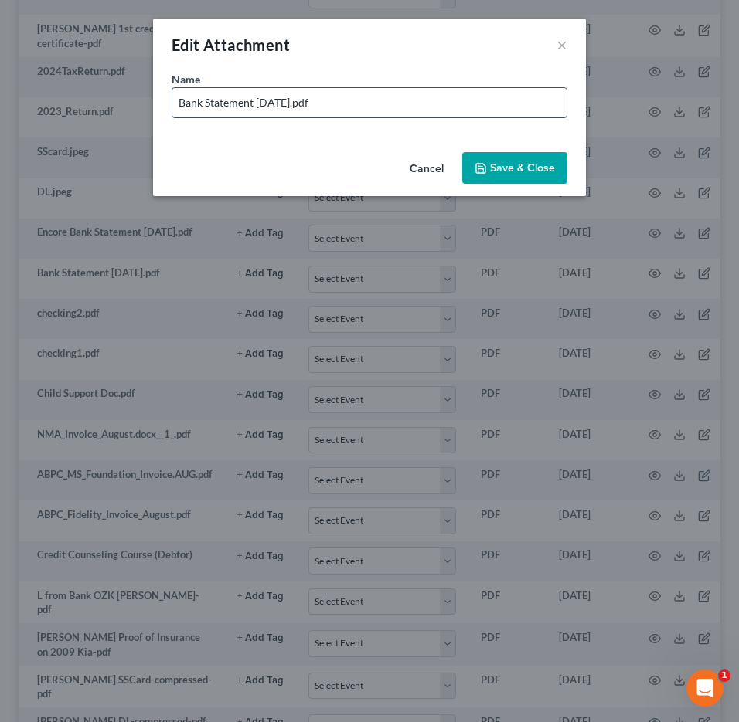
click at [185, 102] on input "Bank Statement [DATE].pdf" at bounding box center [369, 102] width 394 height 29
click at [180, 102] on input "Bank Statement [DATE].pdf" at bounding box center [369, 102] width 394 height 29
type input "Encore Bank Statement [DATE].pdf"
click at [523, 166] on span "Save & Close" at bounding box center [522, 167] width 65 height 13
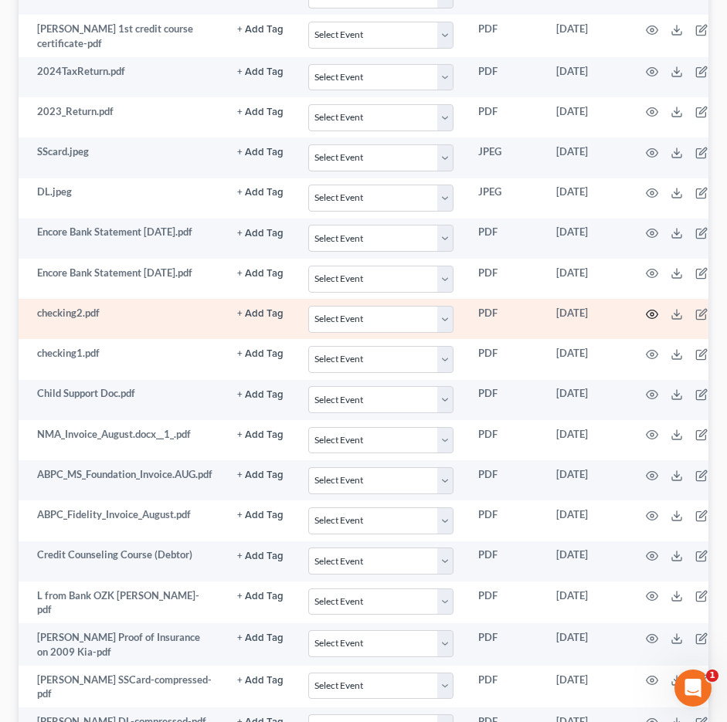
click at [652, 312] on icon "button" at bounding box center [652, 314] width 12 height 12
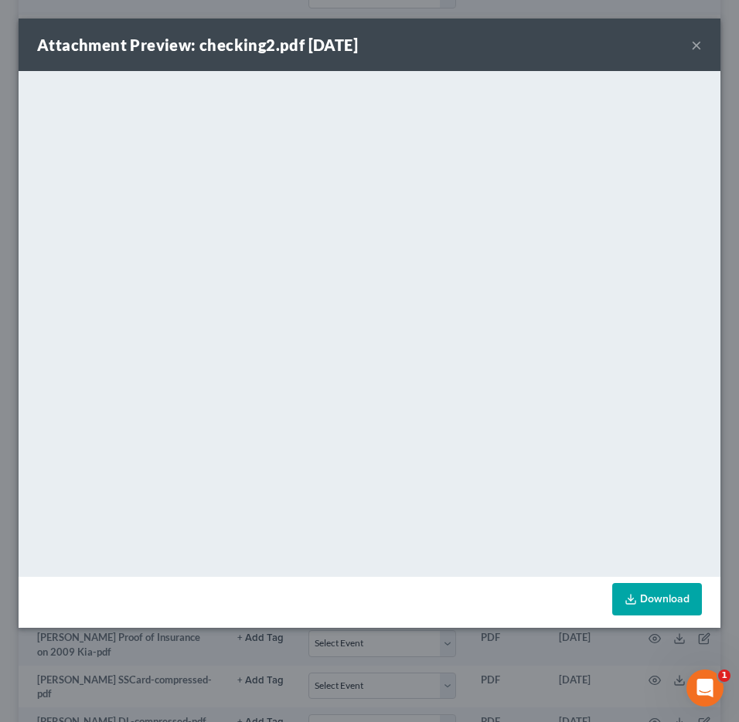
click at [696, 45] on button "×" at bounding box center [696, 45] width 11 height 19
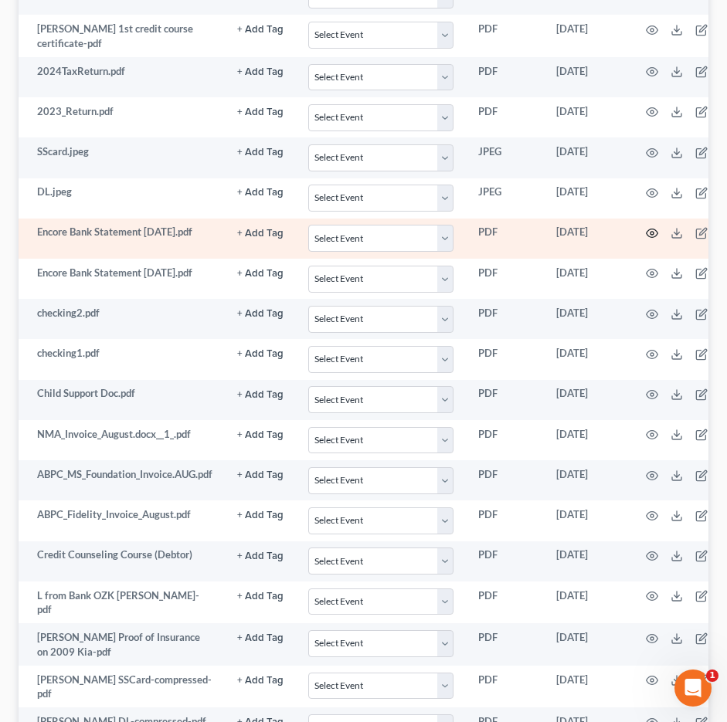
click at [656, 234] on icon "button" at bounding box center [652, 233] width 12 height 12
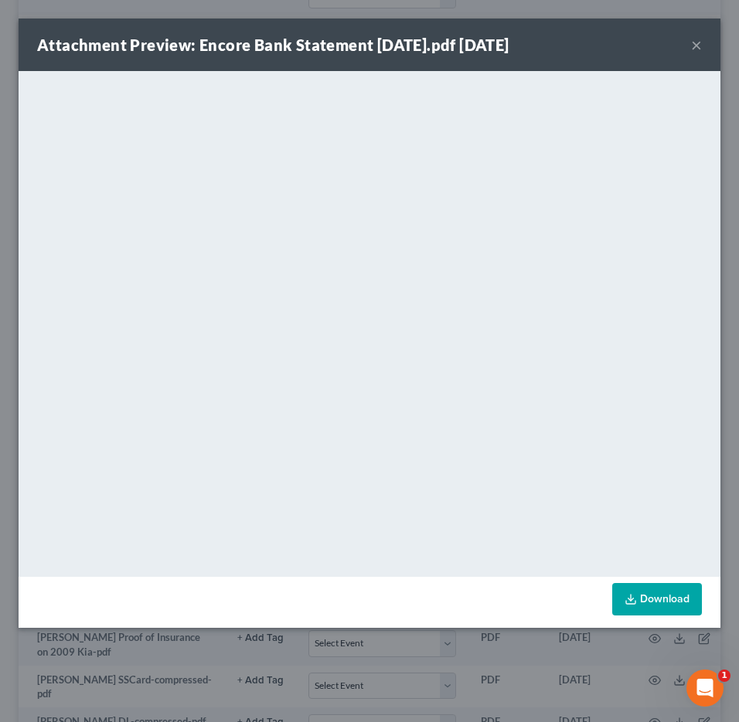
click at [698, 48] on button "×" at bounding box center [696, 45] width 11 height 19
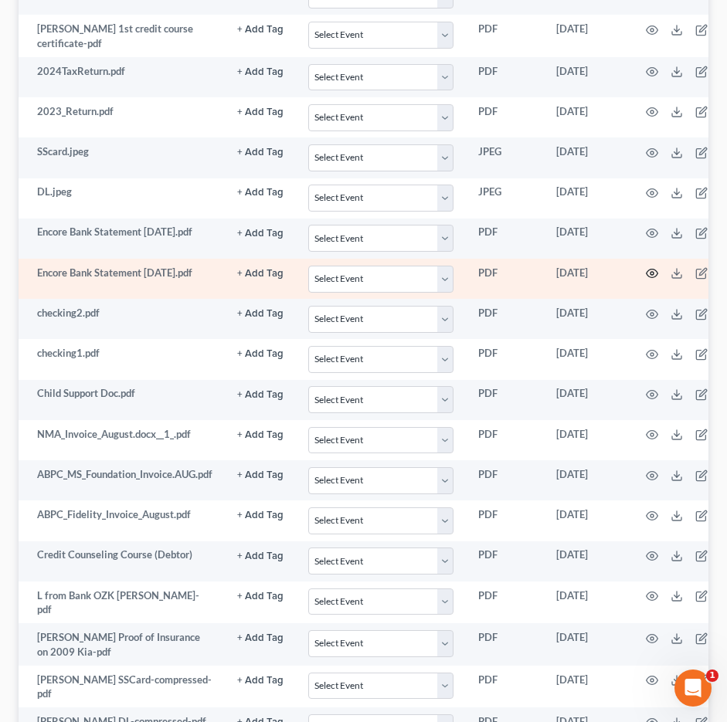
click at [654, 273] on circle "button" at bounding box center [652, 273] width 3 height 3
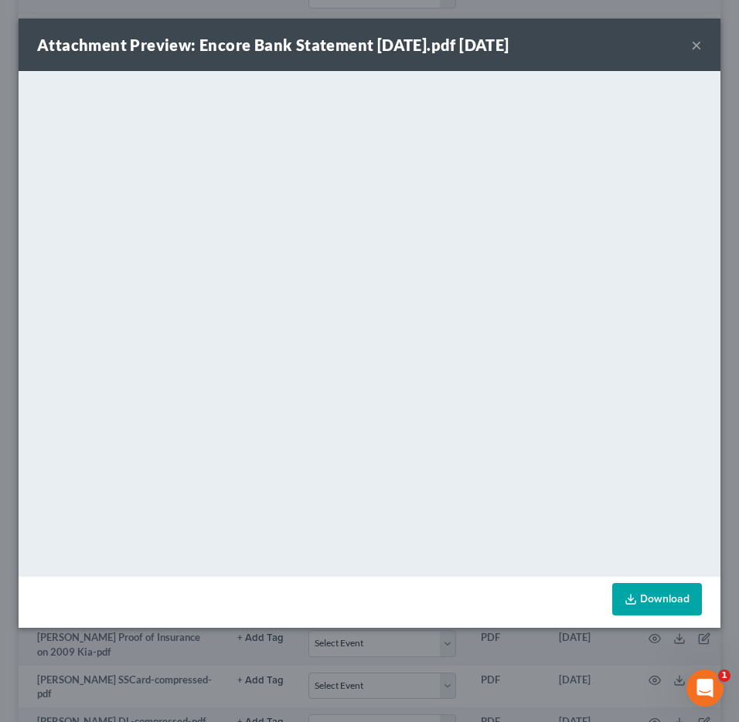
click at [699, 46] on button "×" at bounding box center [696, 45] width 11 height 19
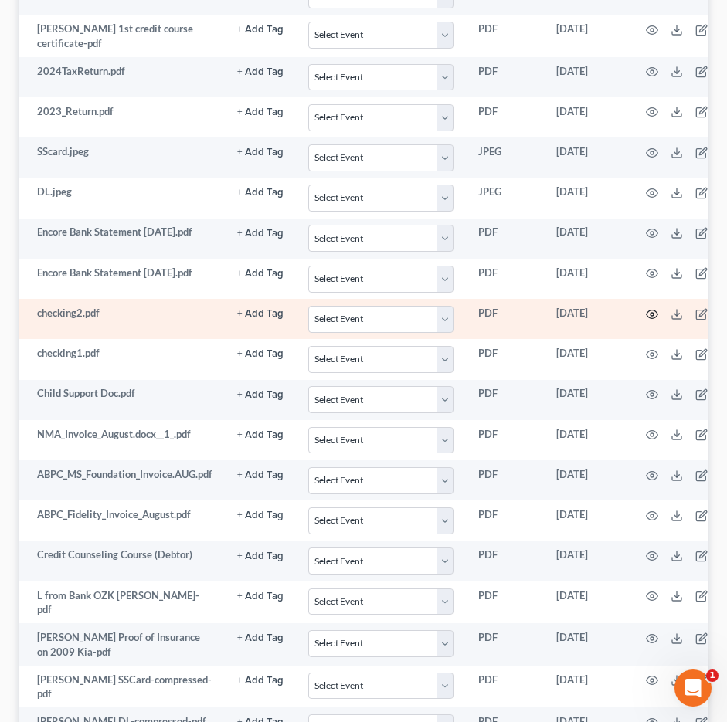
click at [653, 315] on circle "button" at bounding box center [652, 314] width 3 height 3
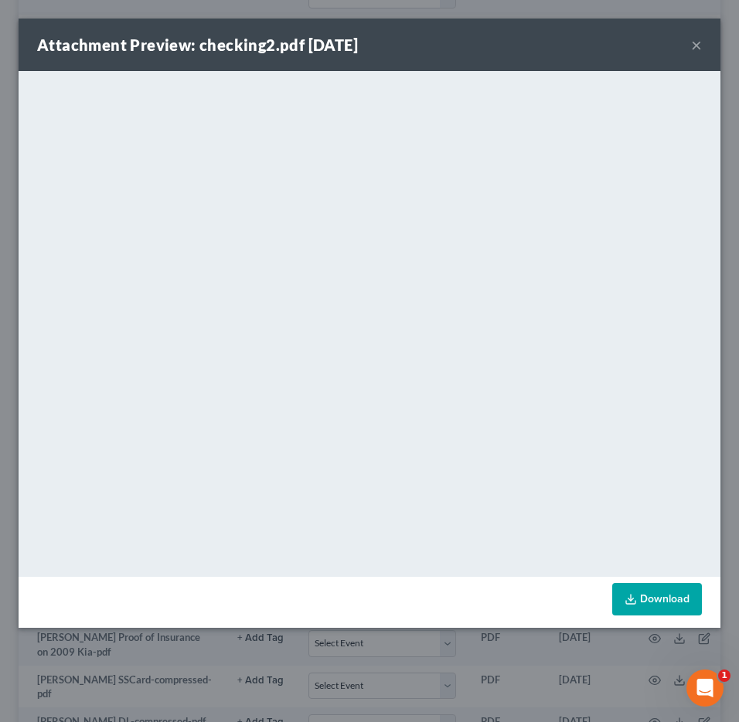
click at [697, 43] on button "×" at bounding box center [696, 45] width 11 height 19
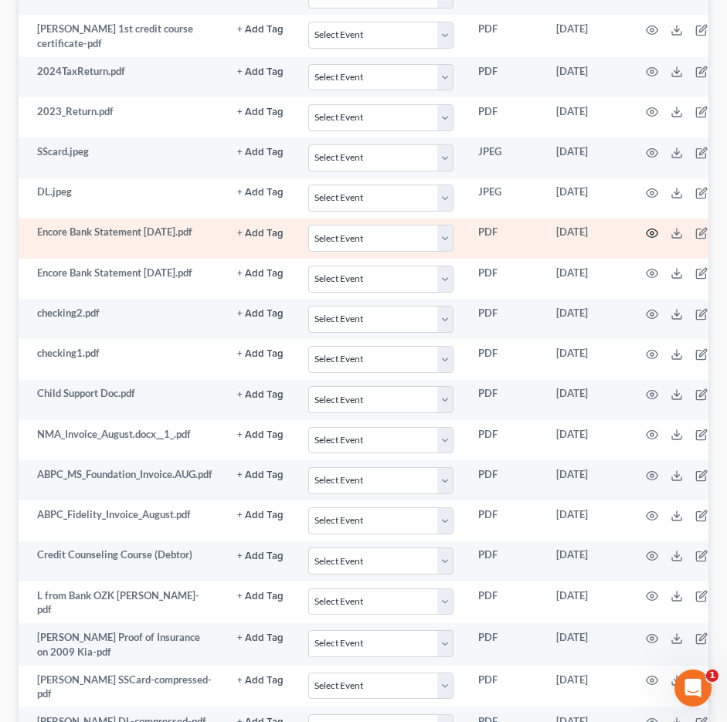
click at [655, 231] on icon "button" at bounding box center [652, 233] width 12 height 12
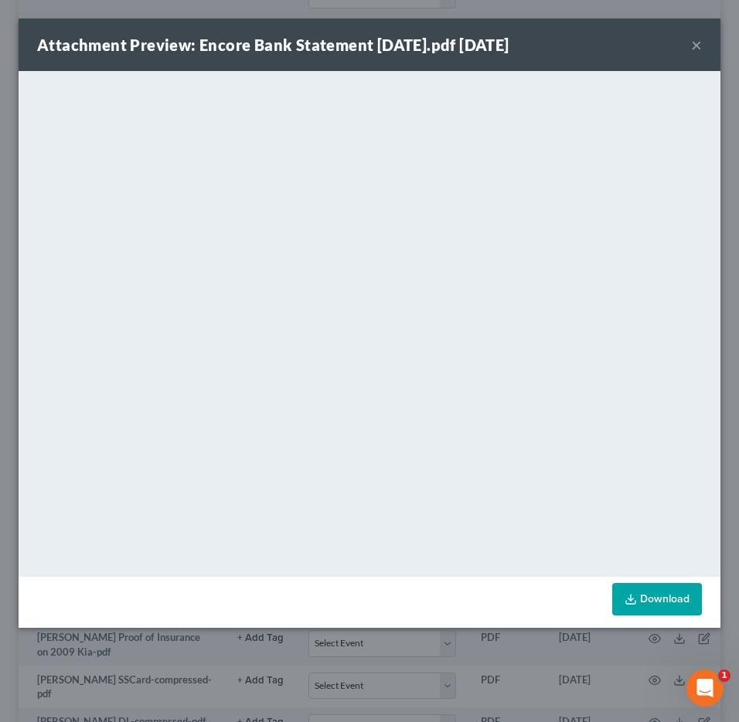
click at [696, 49] on button "×" at bounding box center [696, 45] width 11 height 19
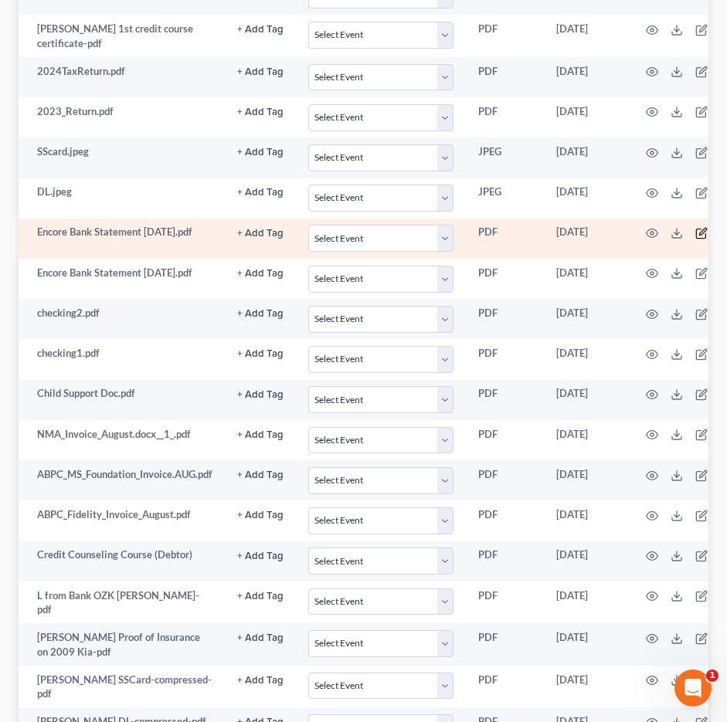
click at [702, 231] on icon "button" at bounding box center [701, 233] width 12 height 12
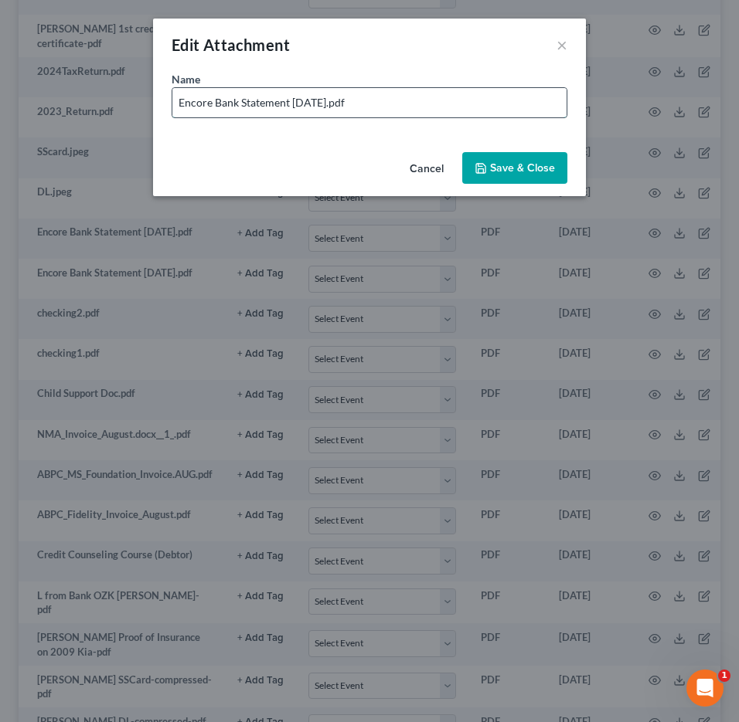
click at [288, 103] on input "Encore Bank Statement [DATE].pdf" at bounding box center [369, 102] width 394 height 29
type input "Encore Bank Statement Jenerous Solutions [DATE].pdf"
click at [557, 168] on button "Save & Close" at bounding box center [514, 168] width 105 height 32
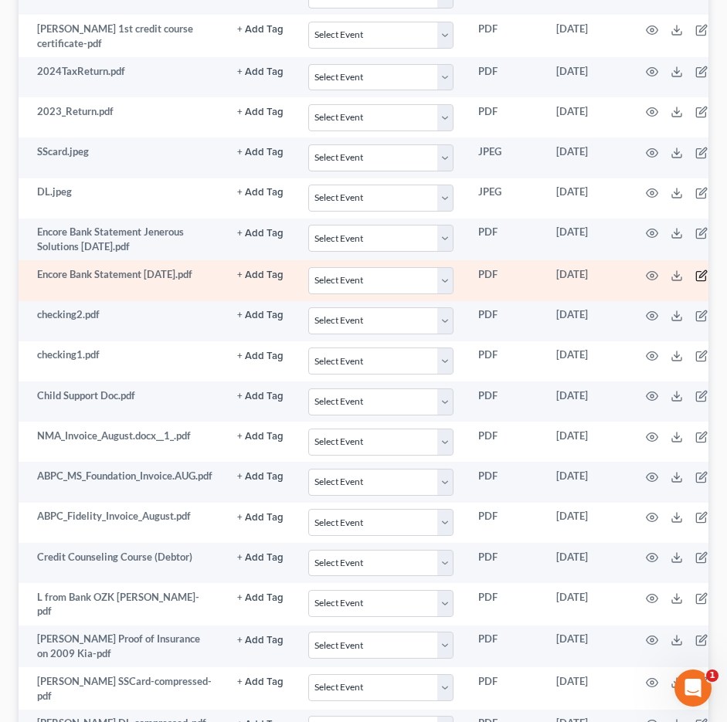
click at [702, 274] on icon "button" at bounding box center [701, 276] width 12 height 12
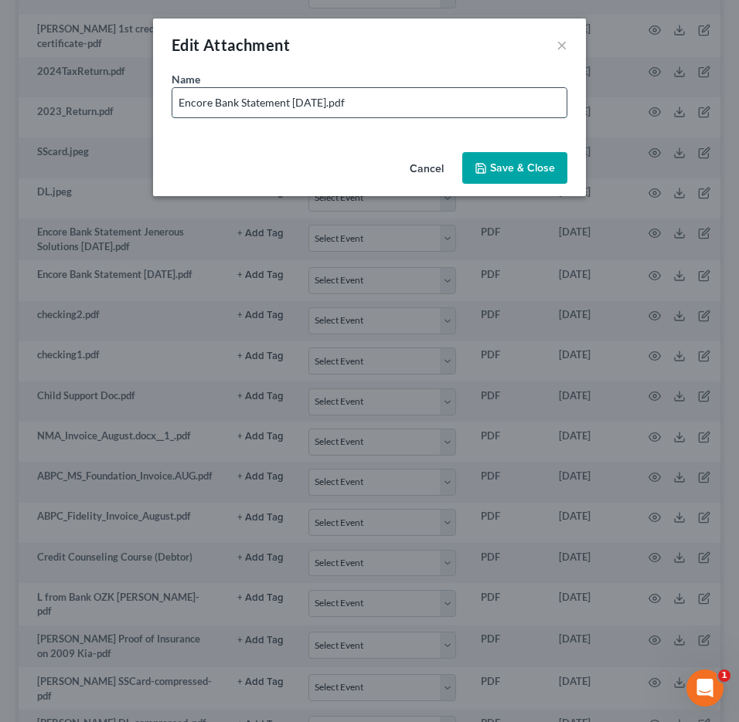
click at [288, 100] on input "Encore Bank Statement [DATE].pdf" at bounding box center [369, 102] width 394 height 29
type input "Encore Bank Statement Jenerous Solutions [DATE].pdf"
click at [496, 177] on button "Save & Close" at bounding box center [514, 168] width 105 height 32
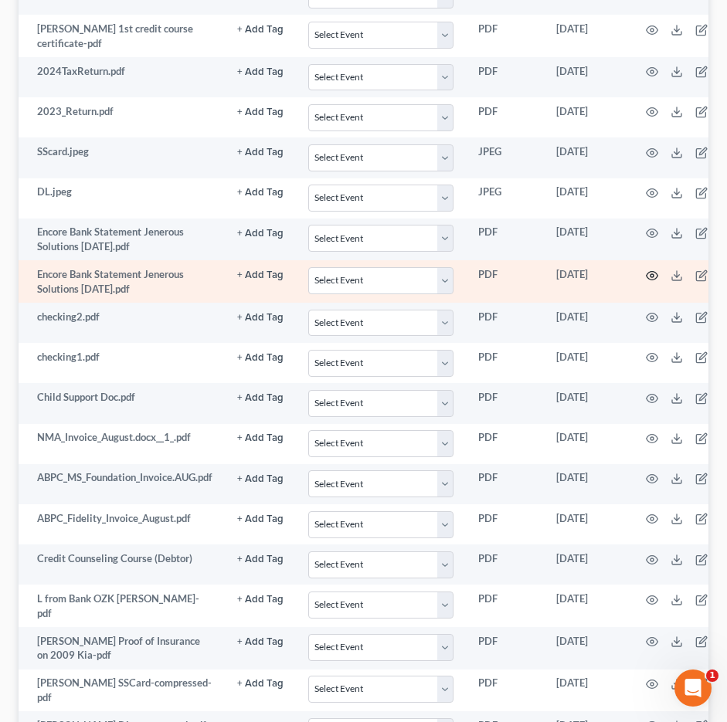
click at [654, 279] on icon "button" at bounding box center [652, 276] width 12 height 12
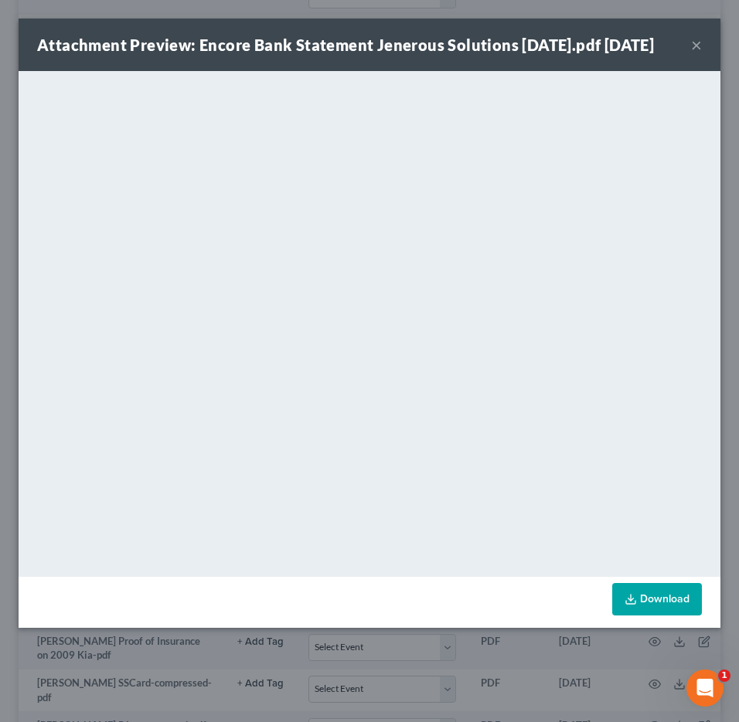
click at [697, 54] on button "×" at bounding box center [696, 45] width 11 height 19
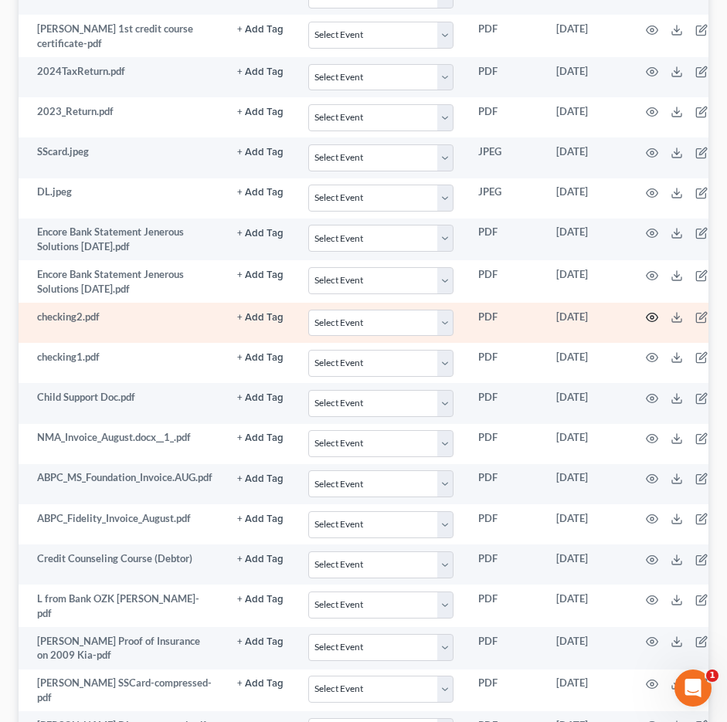
click at [654, 317] on circle "button" at bounding box center [652, 317] width 3 height 3
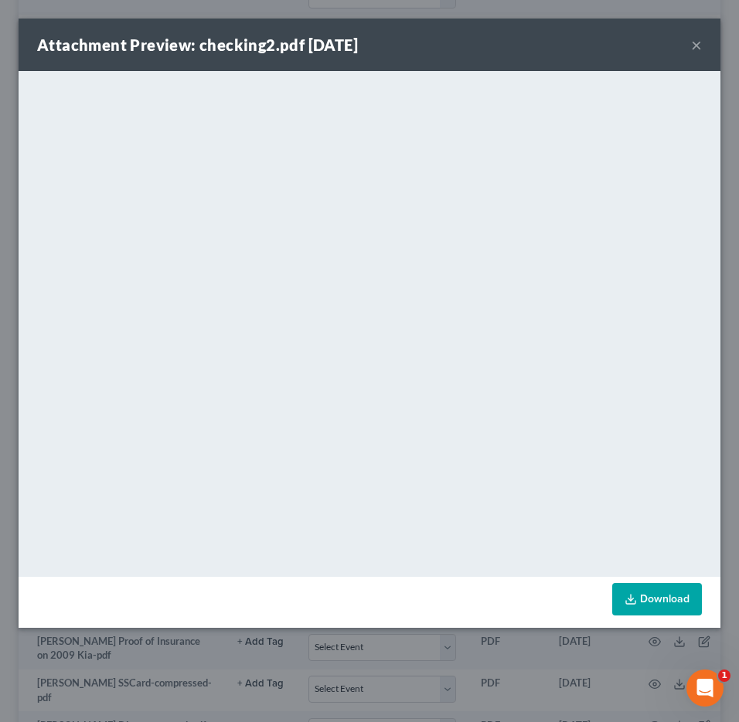
click at [698, 40] on button "×" at bounding box center [696, 45] width 11 height 19
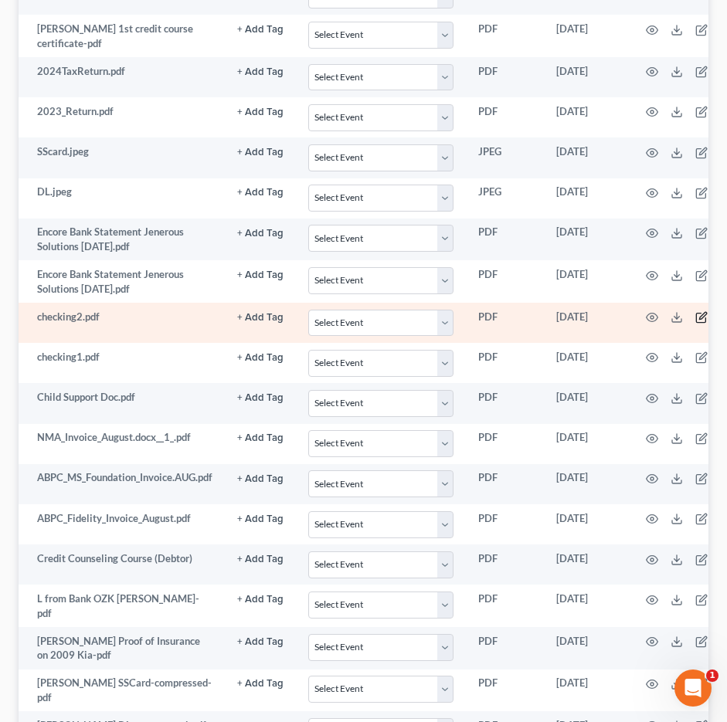
click at [702, 315] on icon "button" at bounding box center [701, 317] width 12 height 12
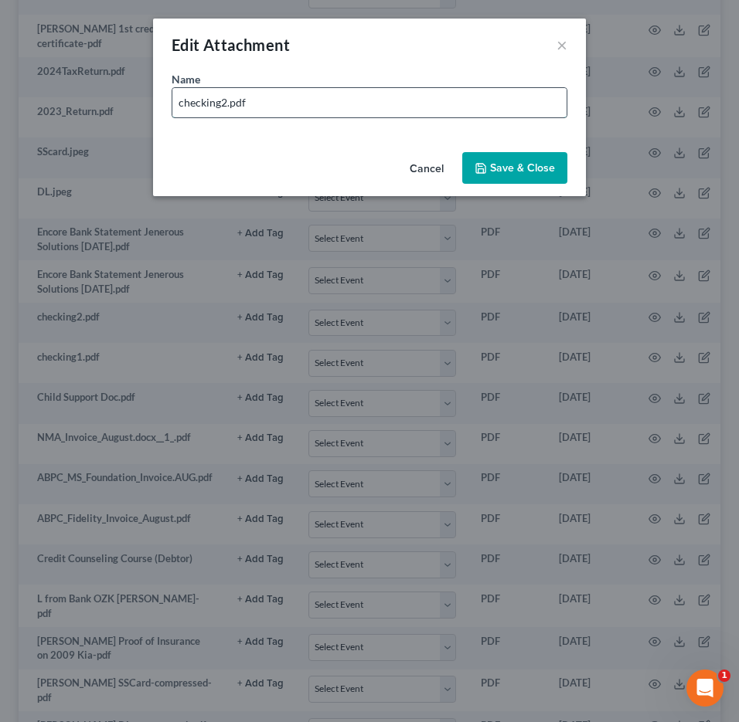
click at [177, 100] on input "checking2.pdf" at bounding box center [369, 102] width 394 height 29
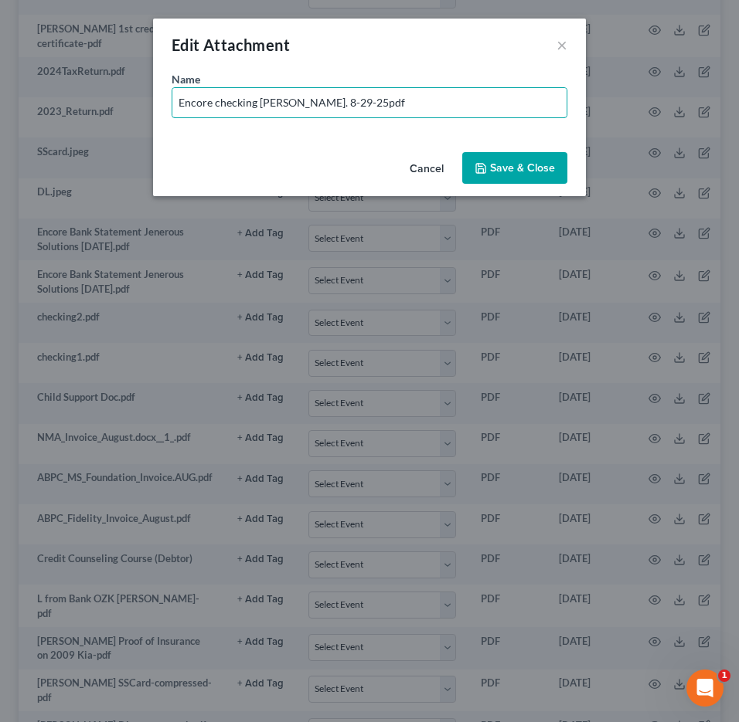
type input "Encore checking [PERSON_NAME]. 8-29-25pdf"
click at [498, 162] on span "Save & Close" at bounding box center [522, 167] width 65 height 13
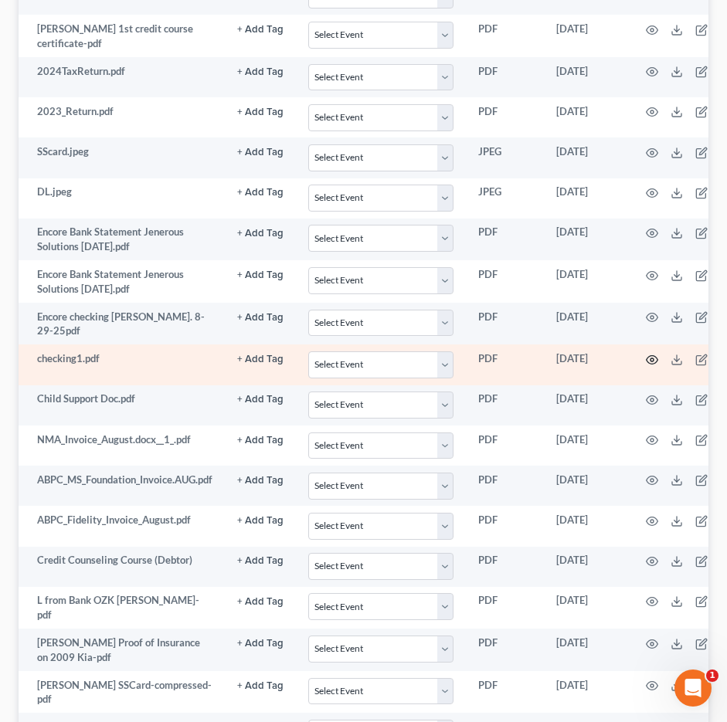
click at [656, 360] on icon "button" at bounding box center [652, 360] width 12 height 12
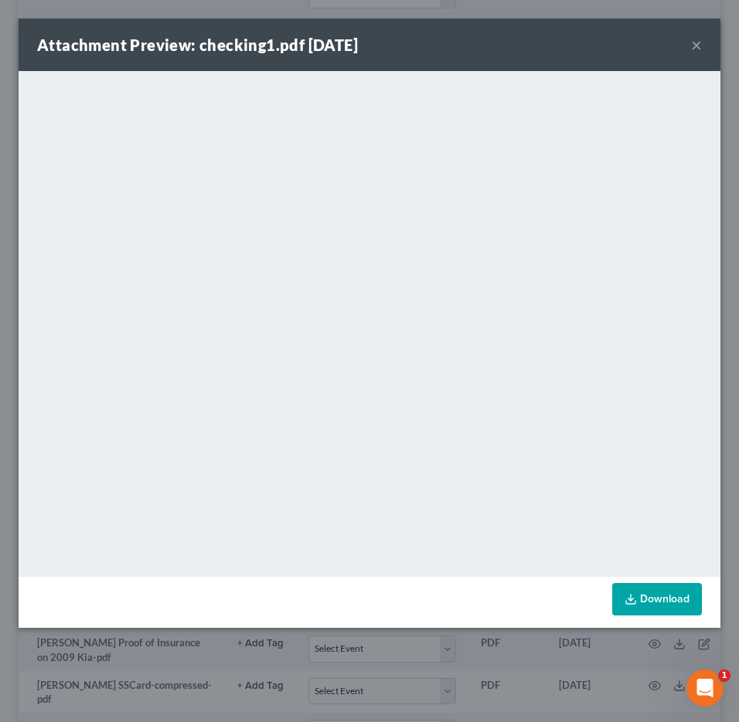
click at [694, 45] on button "×" at bounding box center [696, 45] width 11 height 19
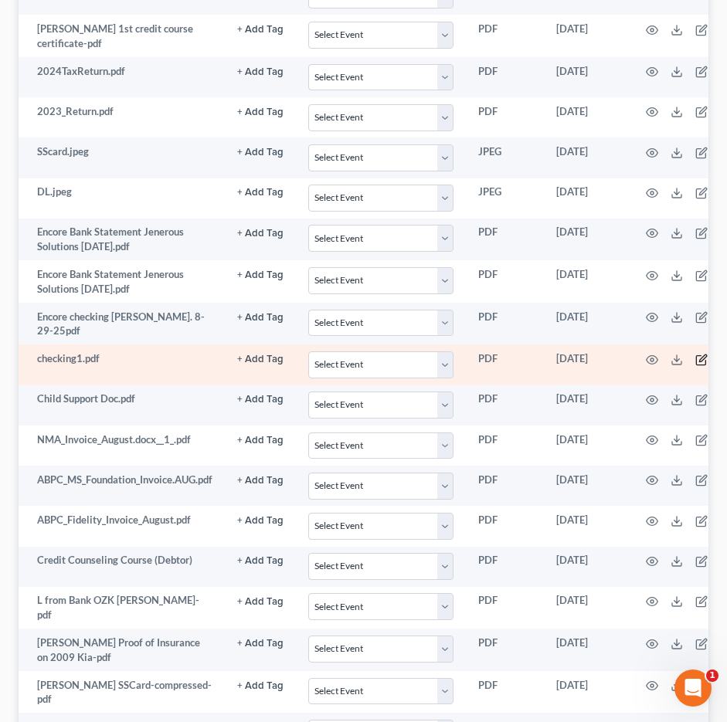
click at [698, 357] on icon "button" at bounding box center [701, 359] width 9 height 9
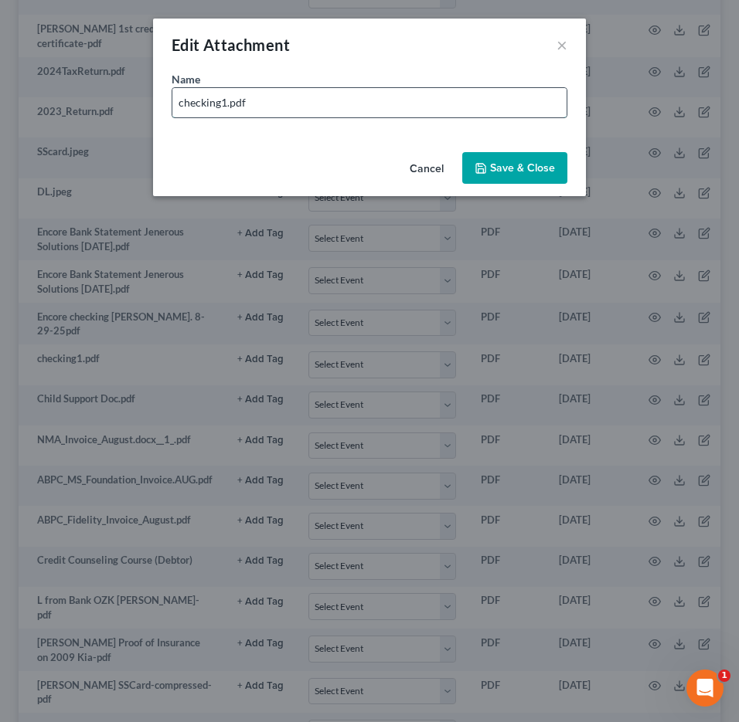
click at [180, 100] on input "checking1.pdf" at bounding box center [369, 102] width 394 height 29
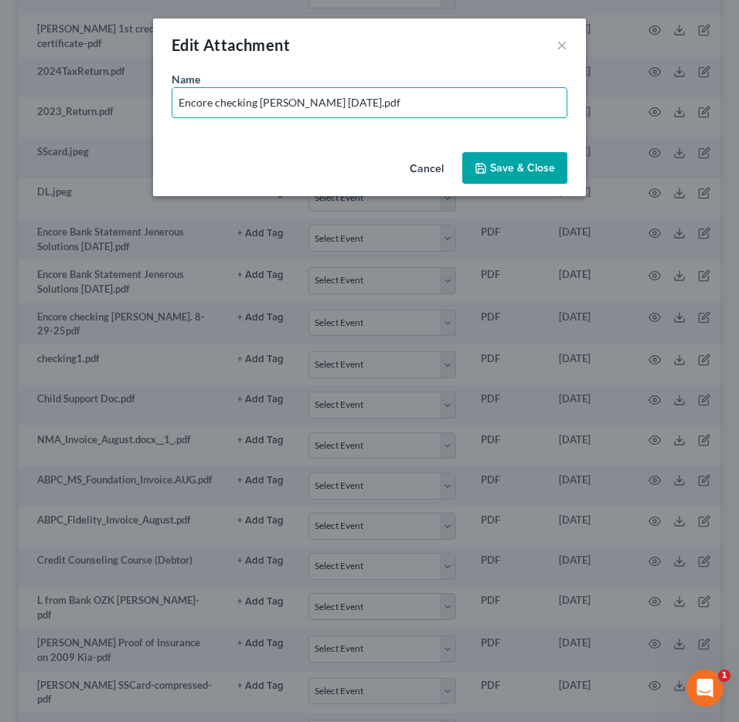
type input "Encore checking [PERSON_NAME] [DATE].pdf"
click at [522, 163] on span "Save & Close" at bounding box center [522, 167] width 65 height 13
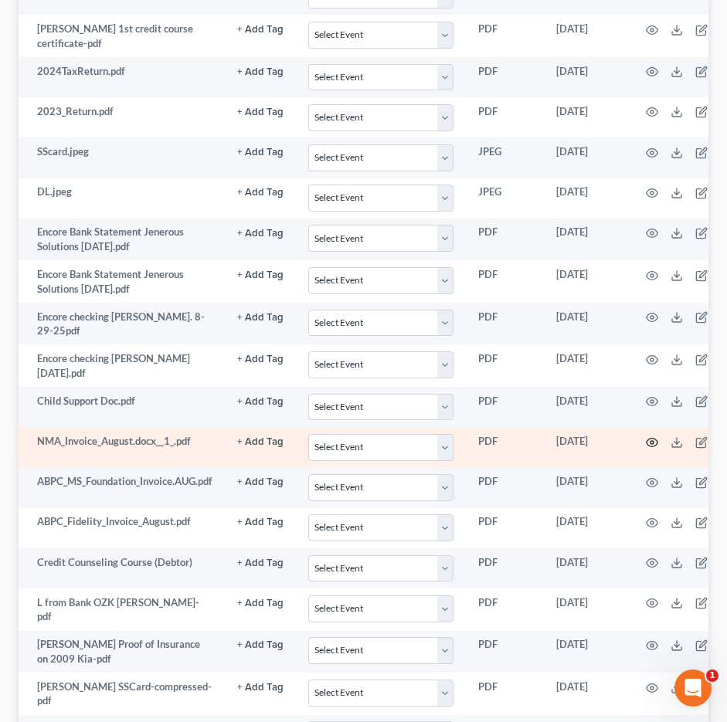
click at [656, 441] on icon "button" at bounding box center [652, 443] width 12 height 12
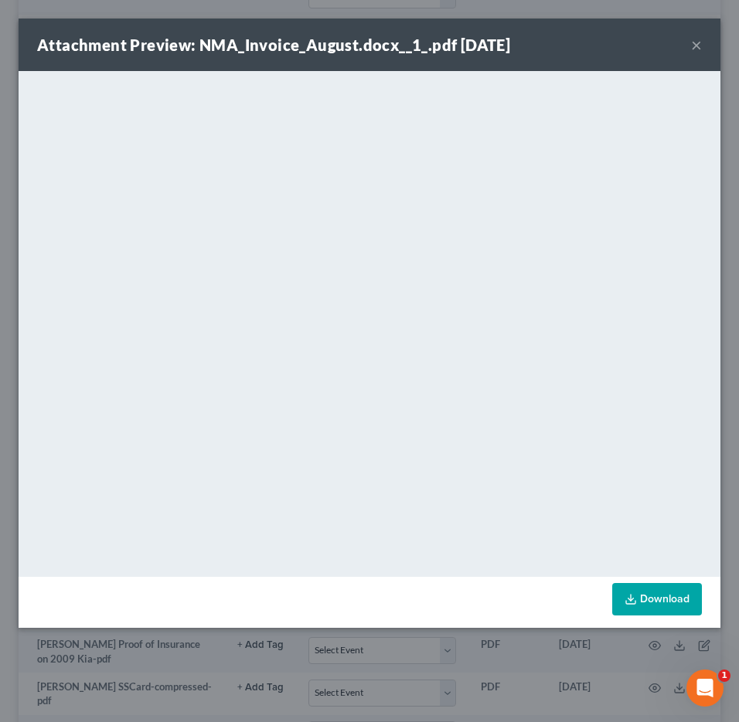
click at [696, 46] on button "×" at bounding box center [696, 45] width 11 height 19
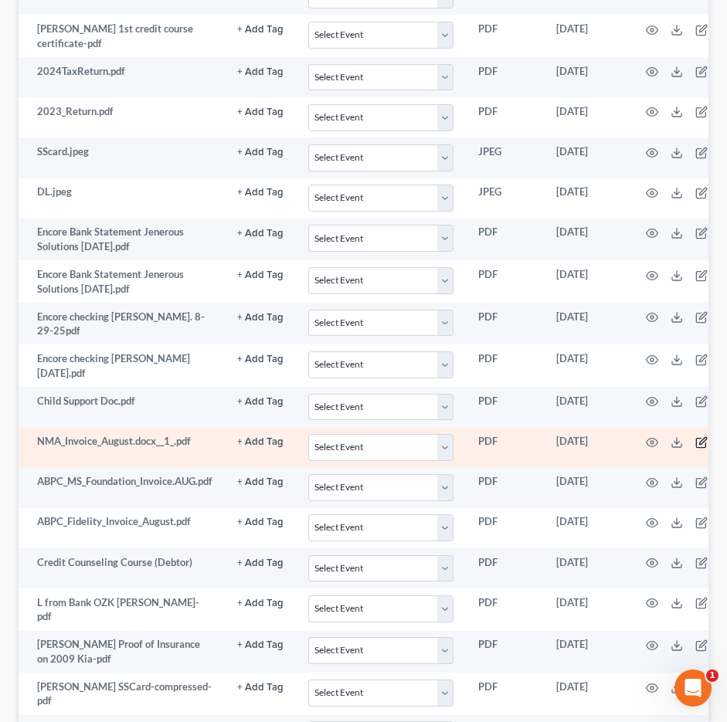
click at [703, 438] on icon "button" at bounding box center [701, 442] width 9 height 9
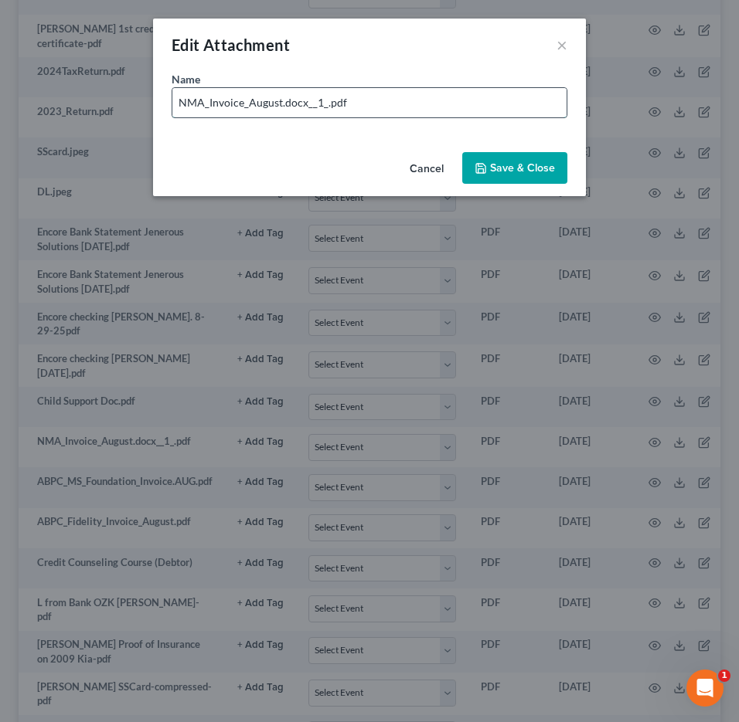
drag, startPoint x: 282, startPoint y: 101, endPoint x: 307, endPoint y: 103, distance: 24.8
click at [307, 103] on input "NMA_Invoice_August.docx__1_.pdf" at bounding box center [369, 102] width 394 height 29
type input "NMA_Invoice_August.Income Doc.pdf"
click at [480, 162] on icon "button" at bounding box center [480, 168] width 12 height 12
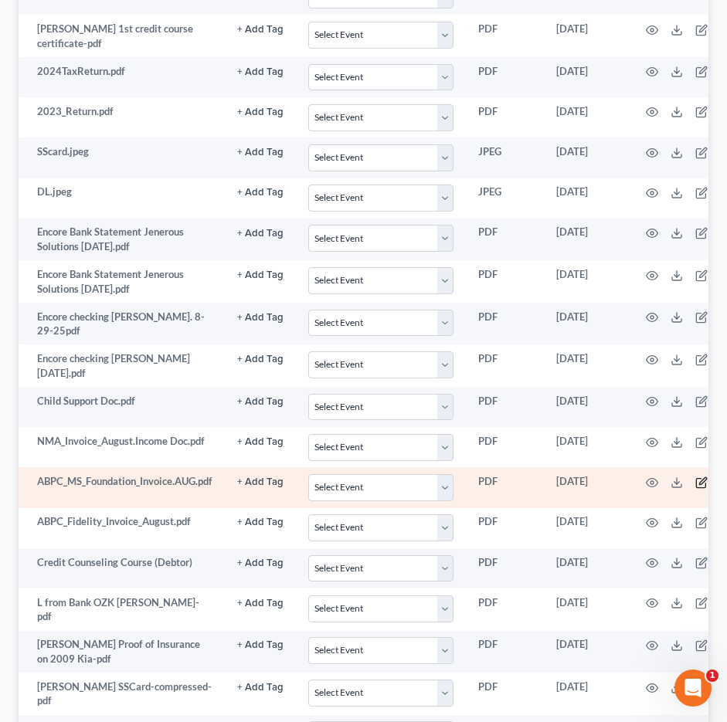
click at [700, 478] on icon "button" at bounding box center [701, 482] width 9 height 9
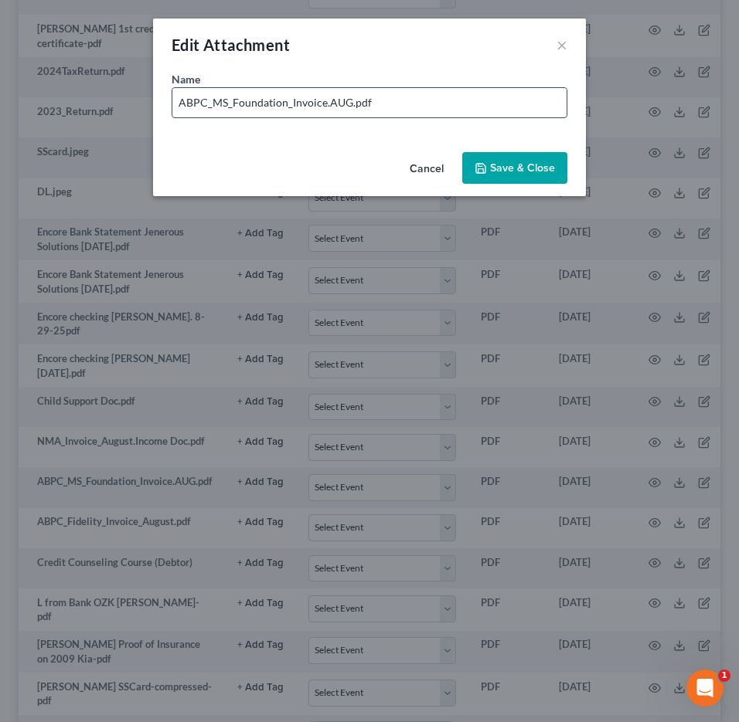
drag, startPoint x: 291, startPoint y: 100, endPoint x: 323, endPoint y: 107, distance: 33.2
click at [323, 107] on input "ABPC_MS_Foundation_Invoice.AUG.pdf" at bounding box center [369, 102] width 394 height 29
type input "ABPC_MS_Foundation_Income Doc.AUG.pdf"
click at [508, 165] on span "Save & Close" at bounding box center [522, 167] width 65 height 13
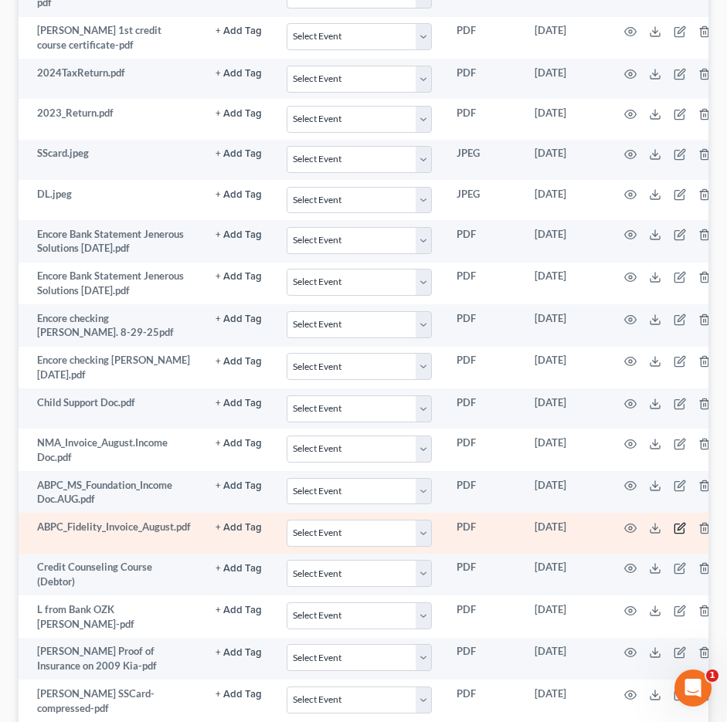
click at [674, 524] on icon "button" at bounding box center [680, 528] width 12 height 12
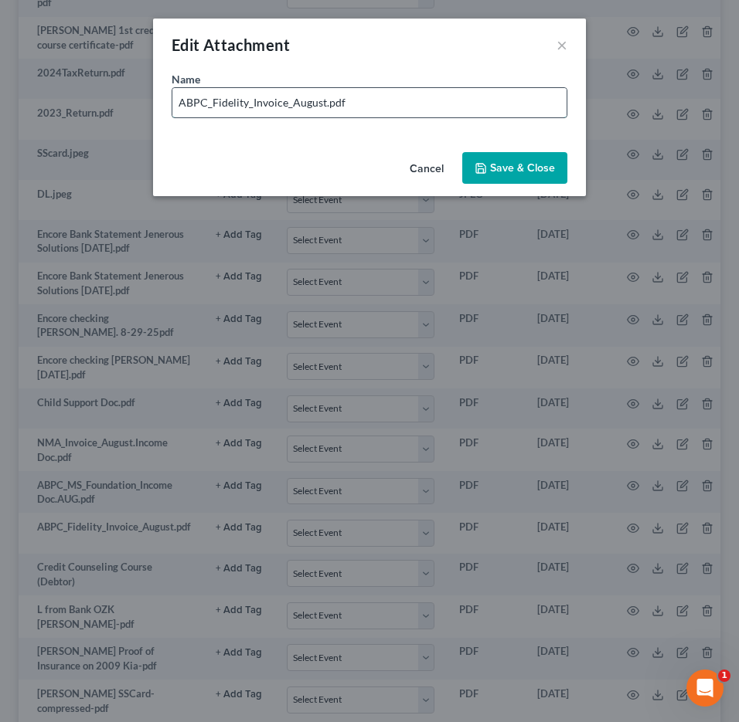
drag, startPoint x: 286, startPoint y: 104, endPoint x: 248, endPoint y: 110, distance: 38.5
click at [248, 110] on input "ABPC_Fidelity_Invoice_August.pdf" at bounding box center [369, 102] width 394 height 29
type input "ABPC_FidelityIncome Doc August.pdf"
click at [484, 161] on button "Save & Close" at bounding box center [514, 168] width 105 height 32
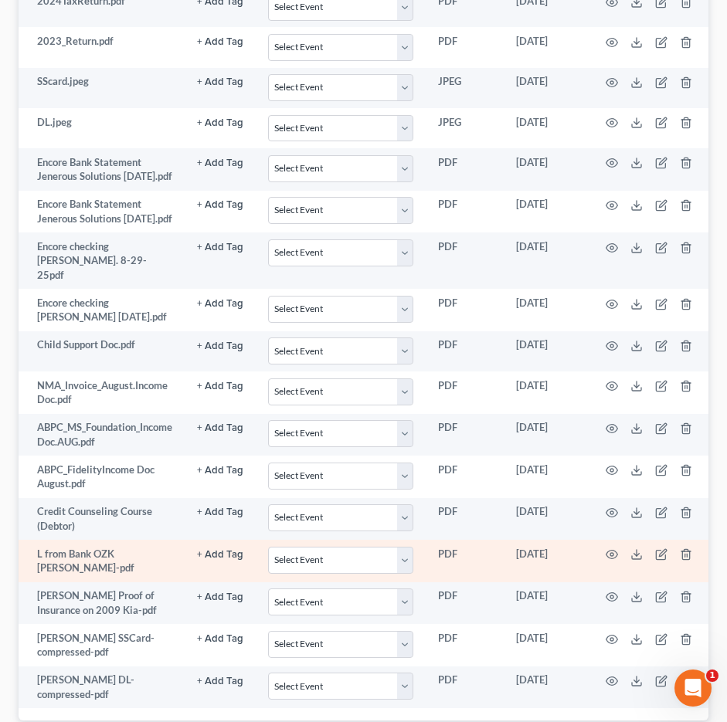
scroll to position [525, 0]
